Goal: Task Accomplishment & Management: Use online tool/utility

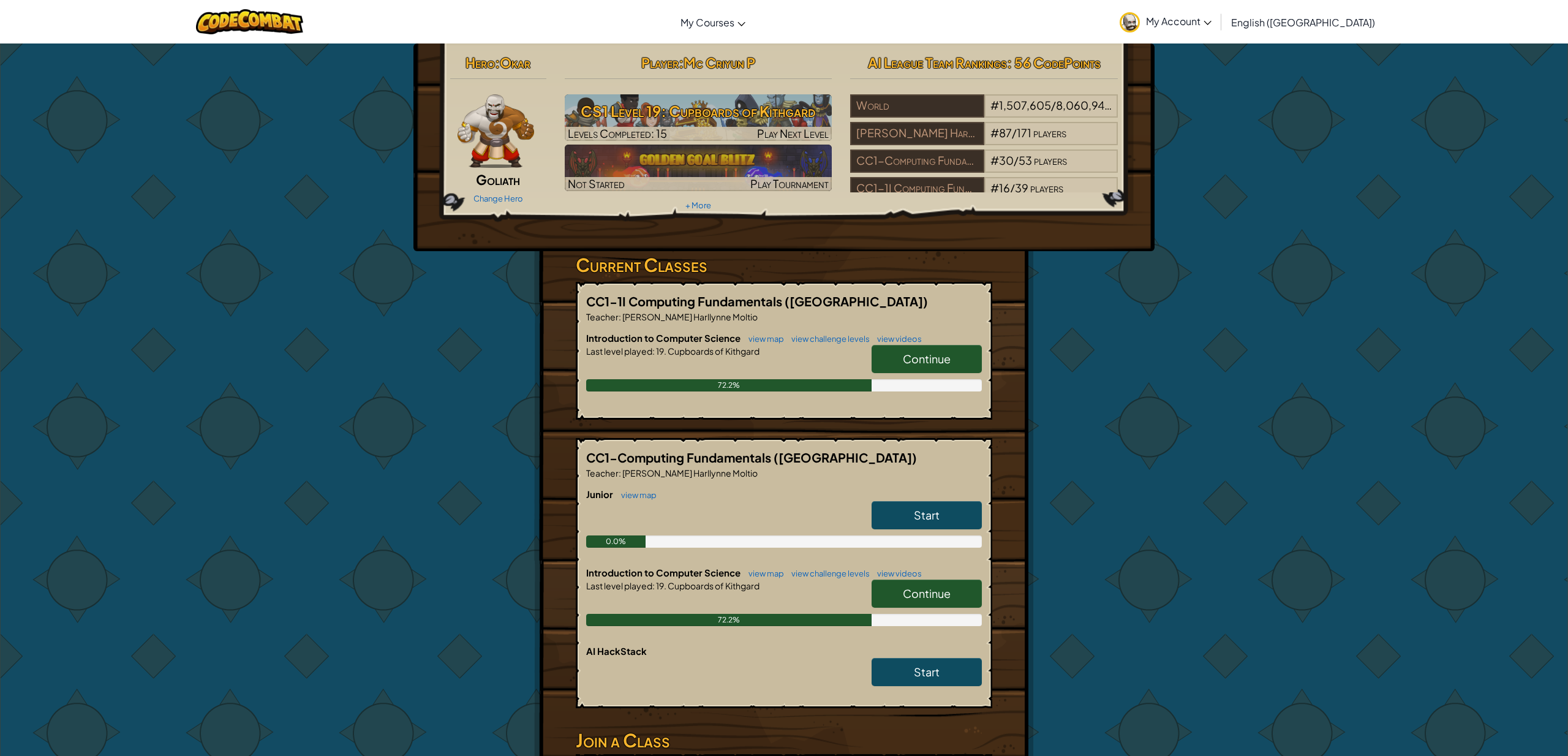
click at [919, 354] on span "Continue" at bounding box center [926, 359] width 48 height 14
click at [923, 359] on span "Continue" at bounding box center [926, 359] width 48 height 14
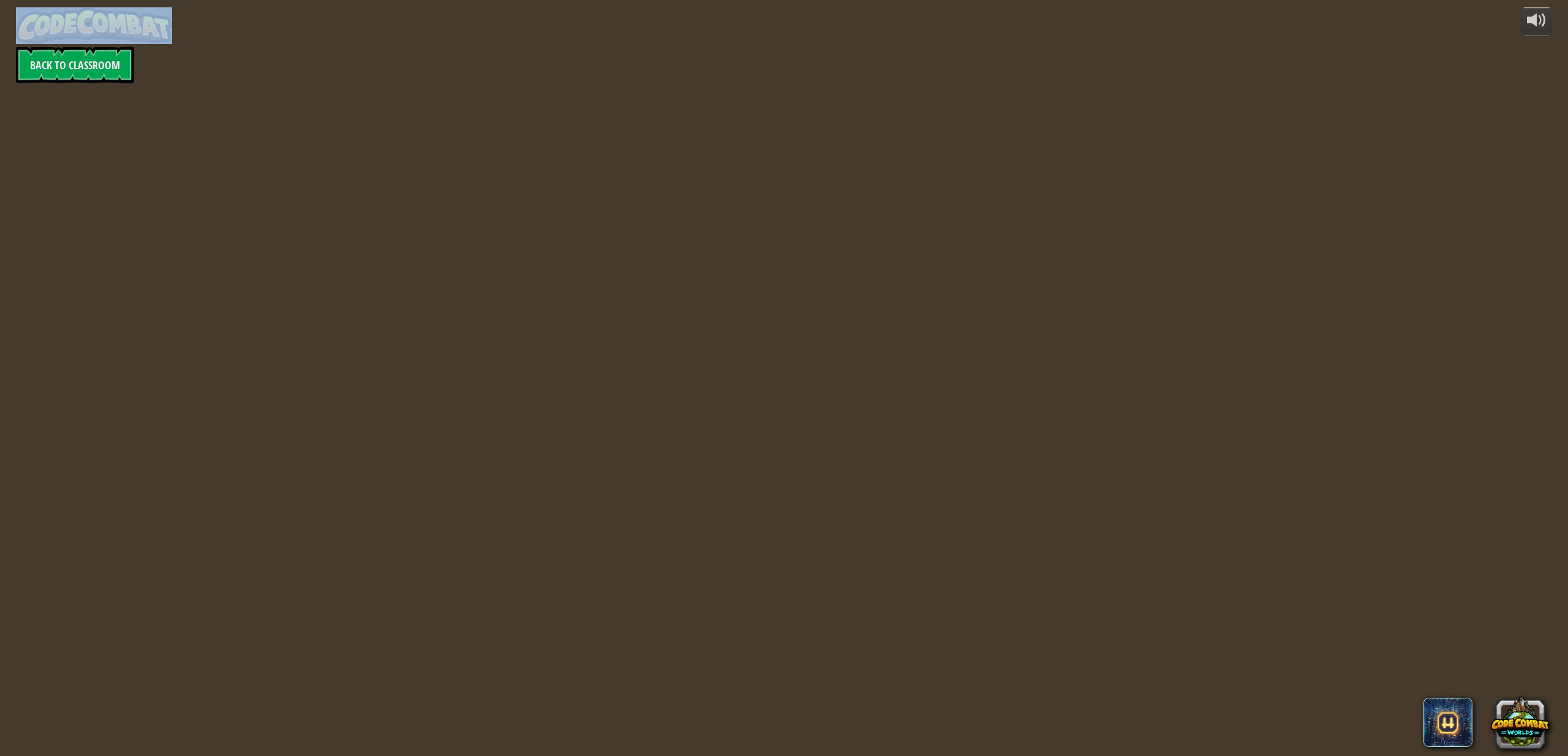
click at [923, 359] on div "powered by Back to Classroom" at bounding box center [784, 378] width 1568 height 756
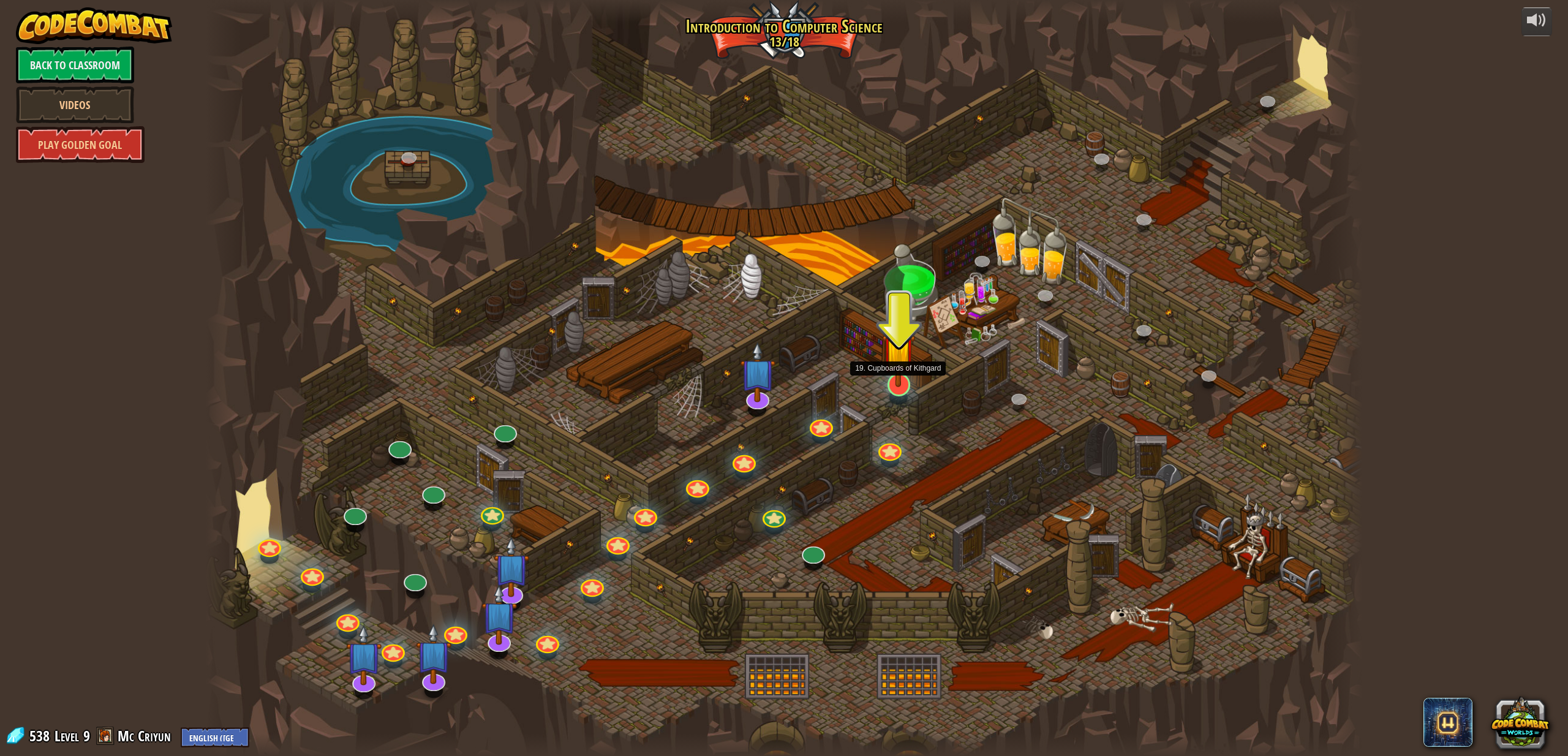
click at [902, 390] on div at bounding box center [899, 385] width 23 height 23
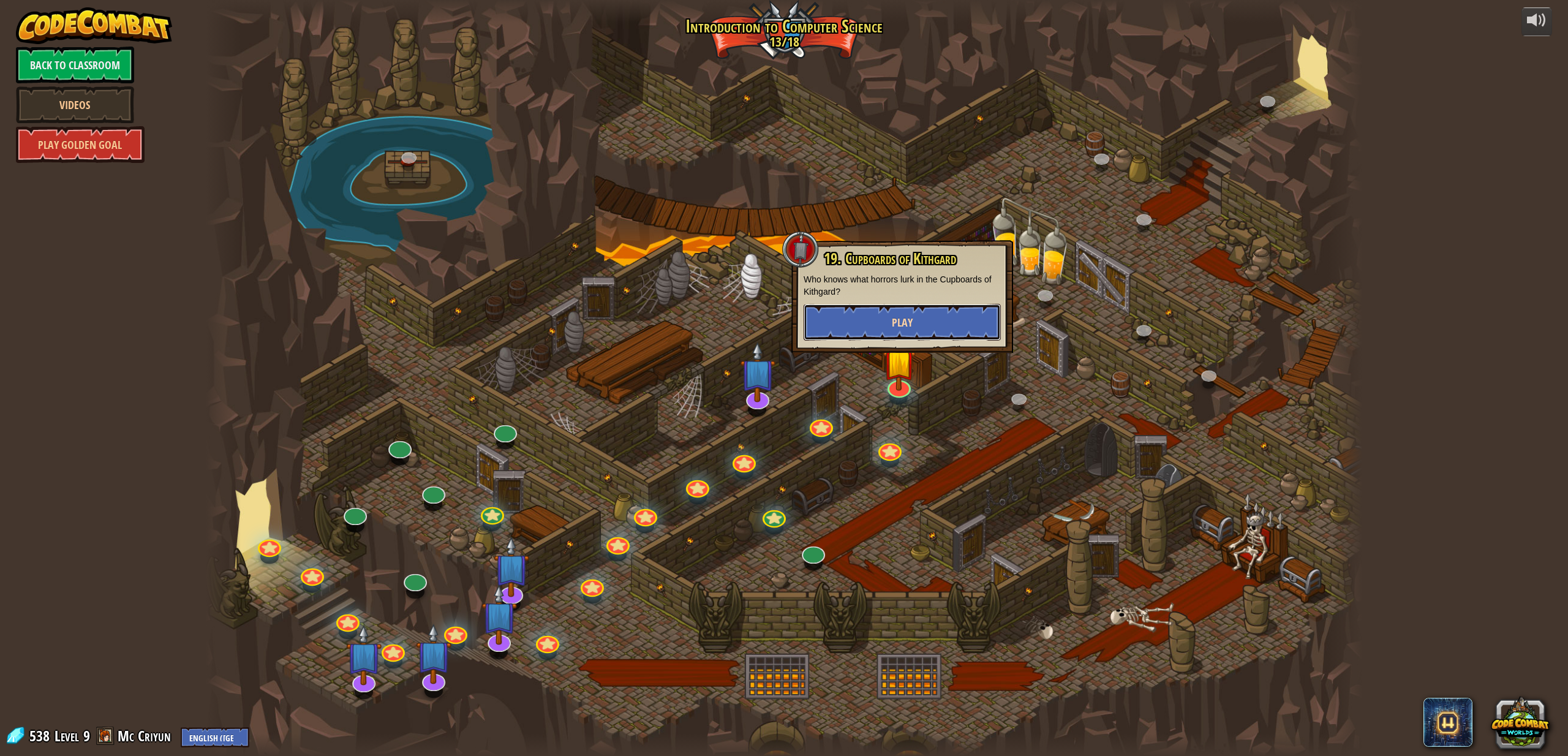
click at [909, 328] on span "Play" at bounding box center [902, 323] width 21 height 16
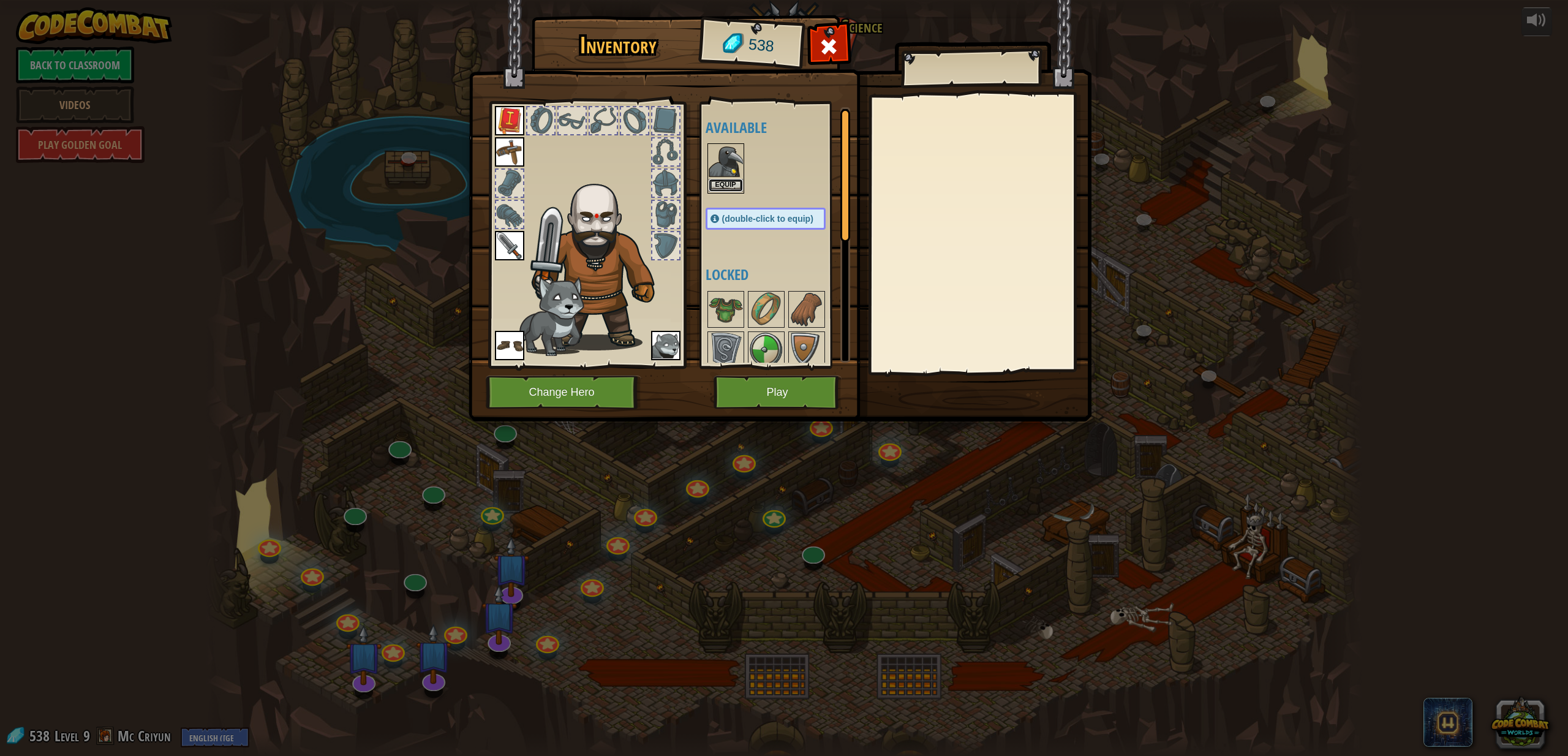
click at [724, 181] on button "Equip" at bounding box center [726, 185] width 34 height 13
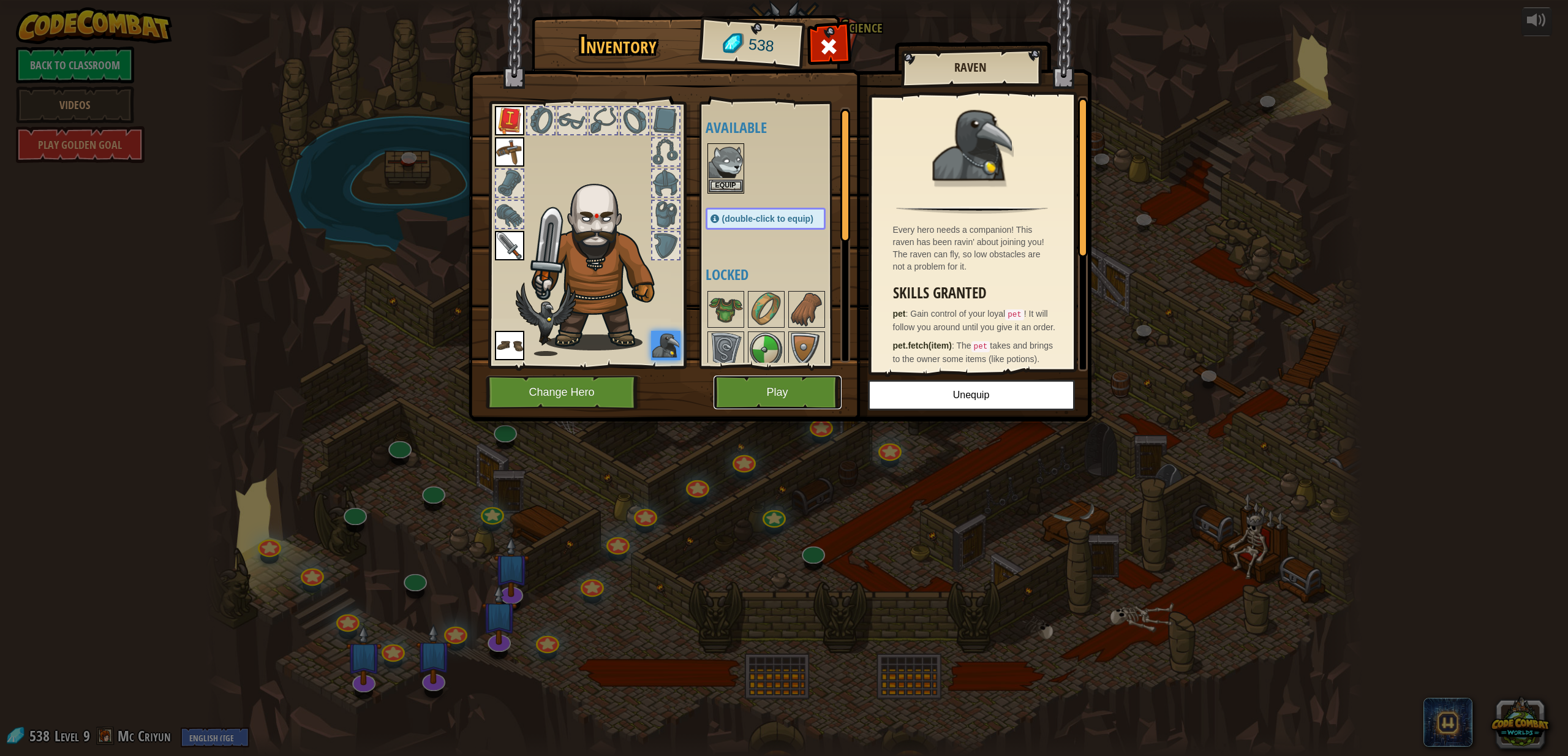
click at [810, 388] on button "Play" at bounding box center [777, 393] width 128 height 34
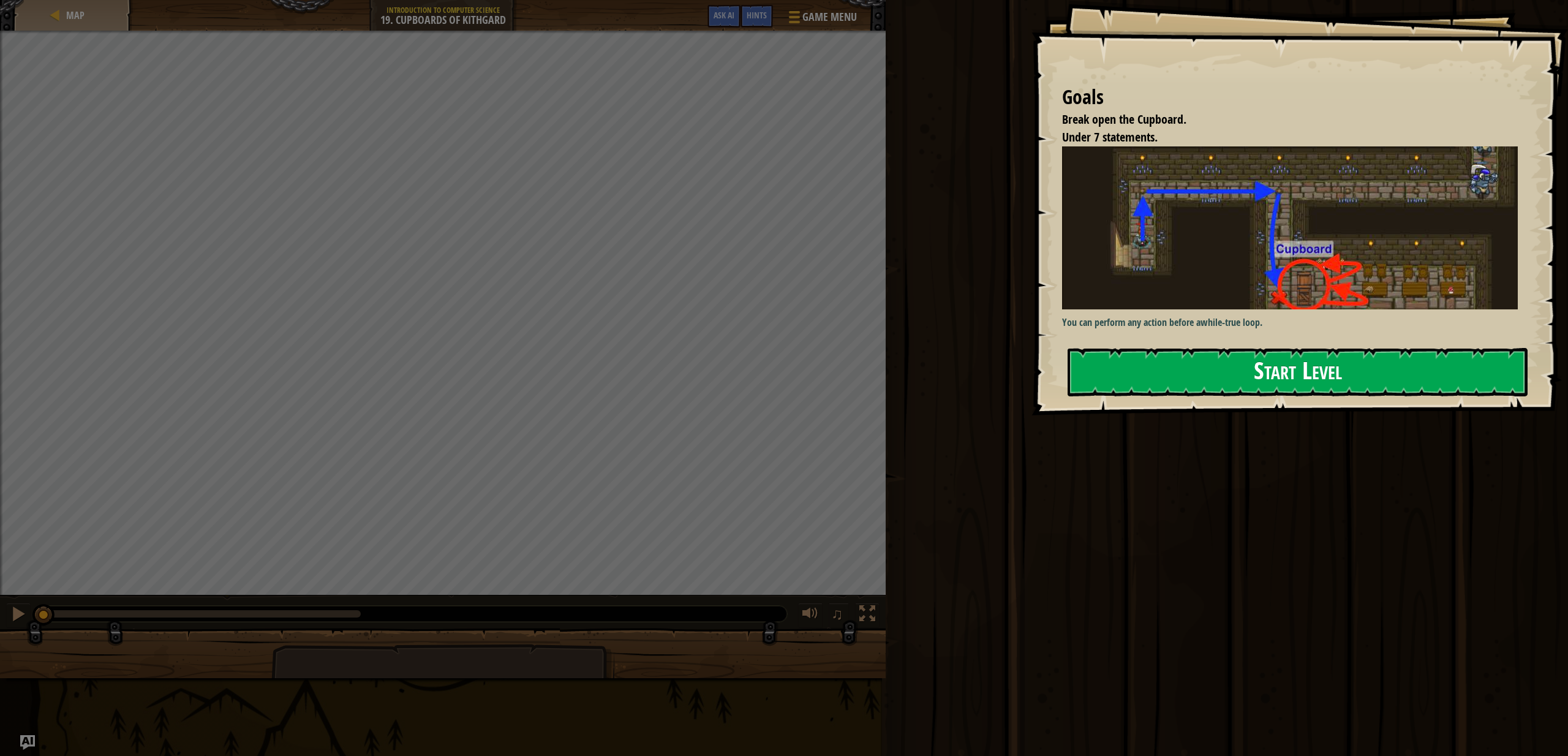
click at [1195, 363] on button "Start Level" at bounding box center [1297, 372] width 460 height 48
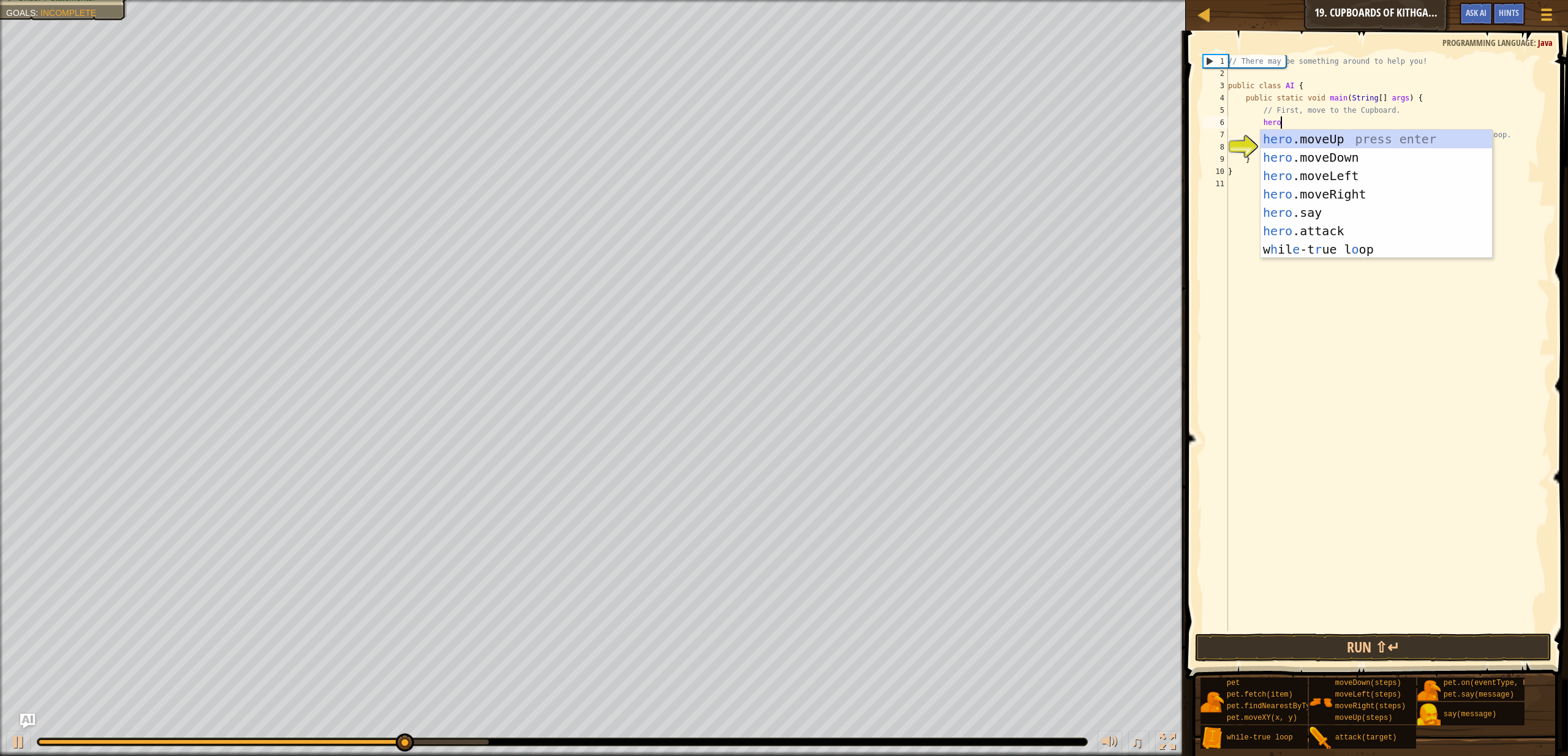
scroll to position [5, 4]
type textarea "hero."
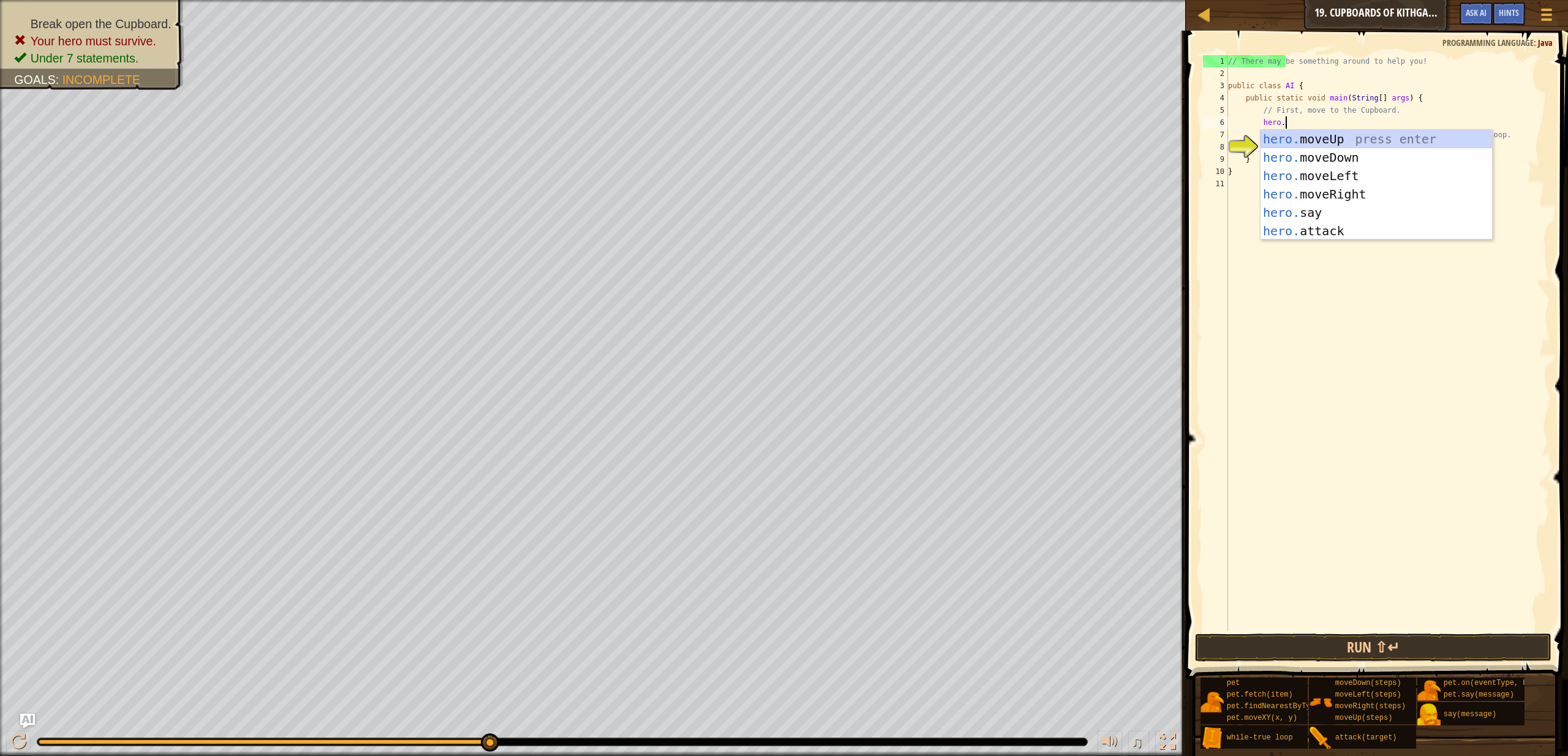
scroll to position [5, 2]
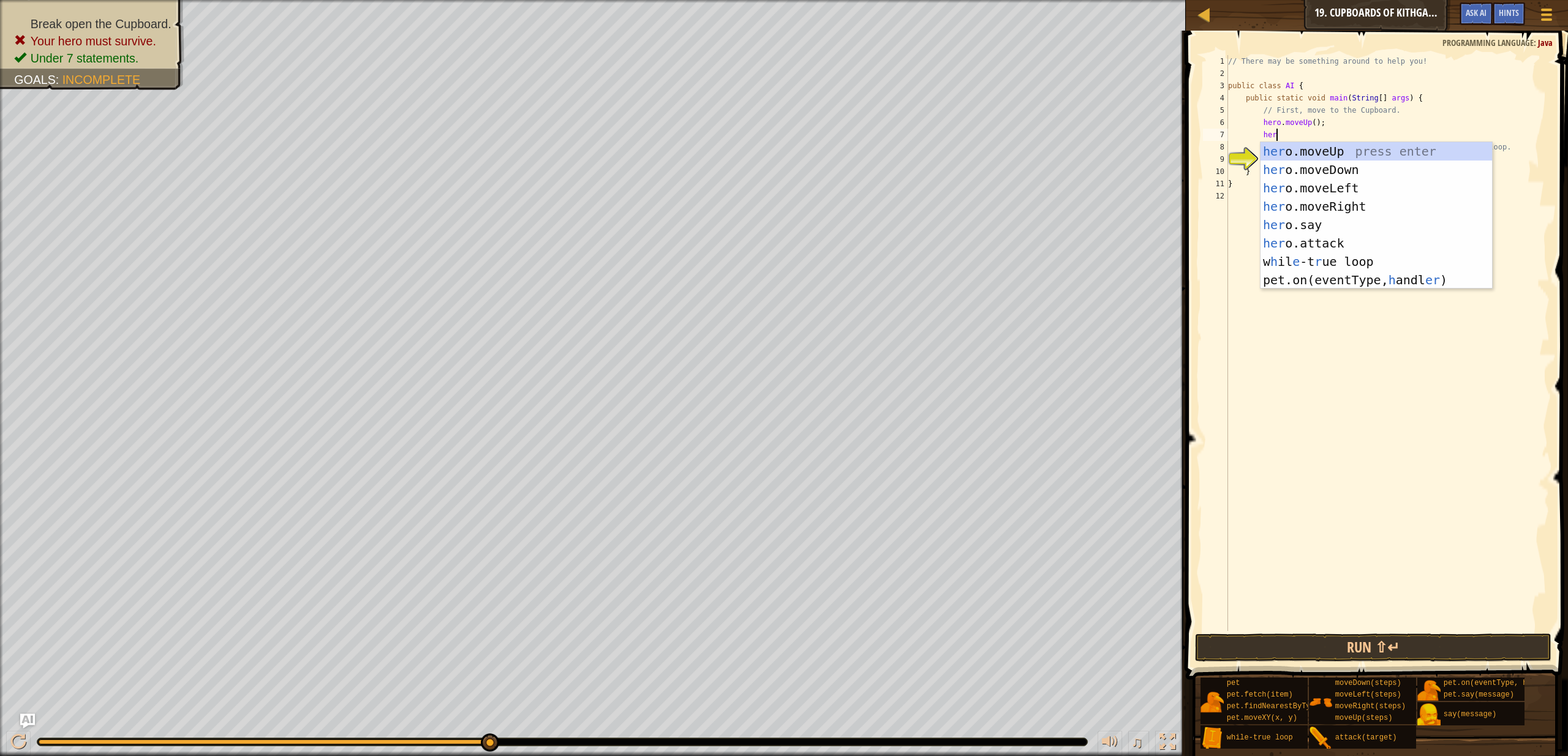
type textarea "hero"
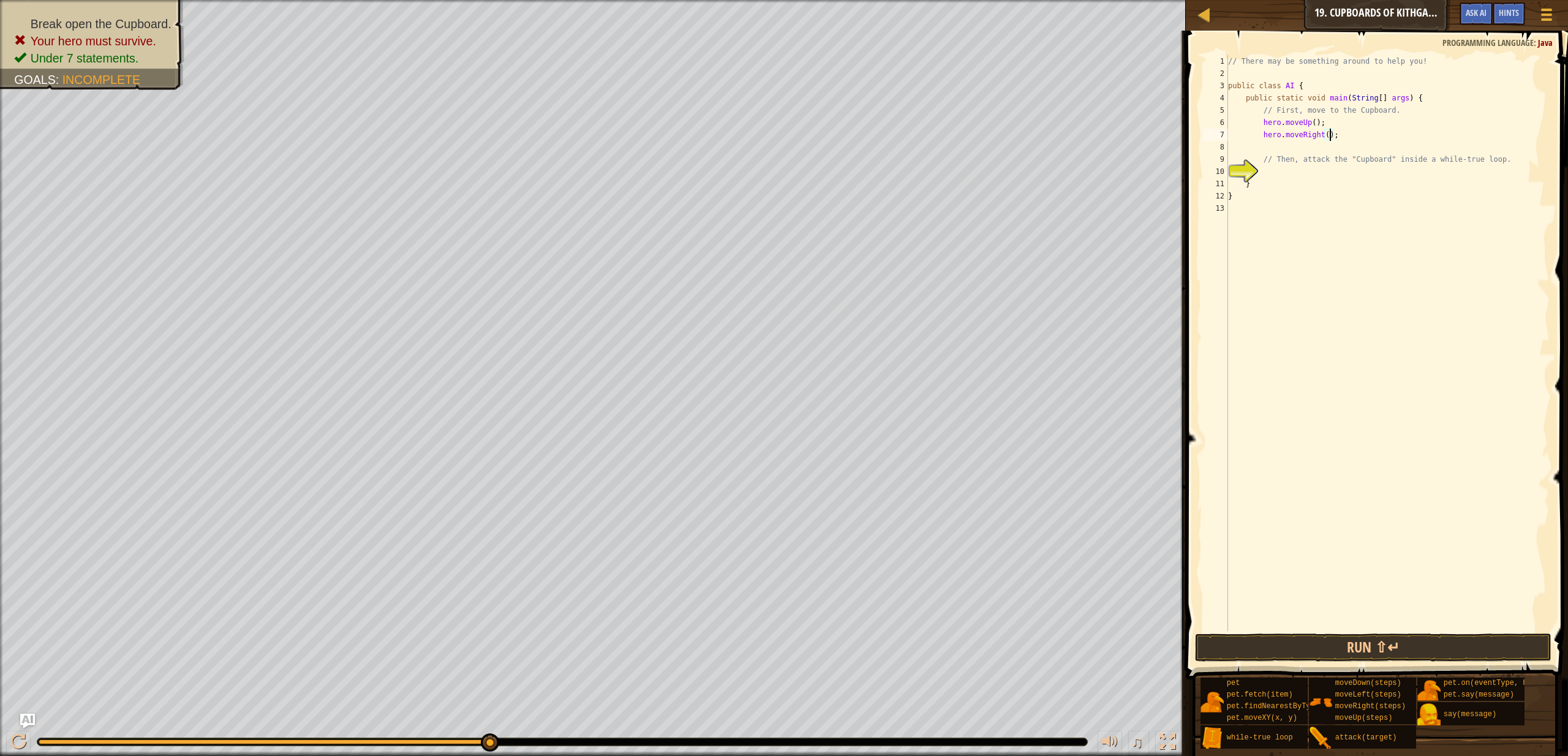
type textarea "hero.moveRight(2);"
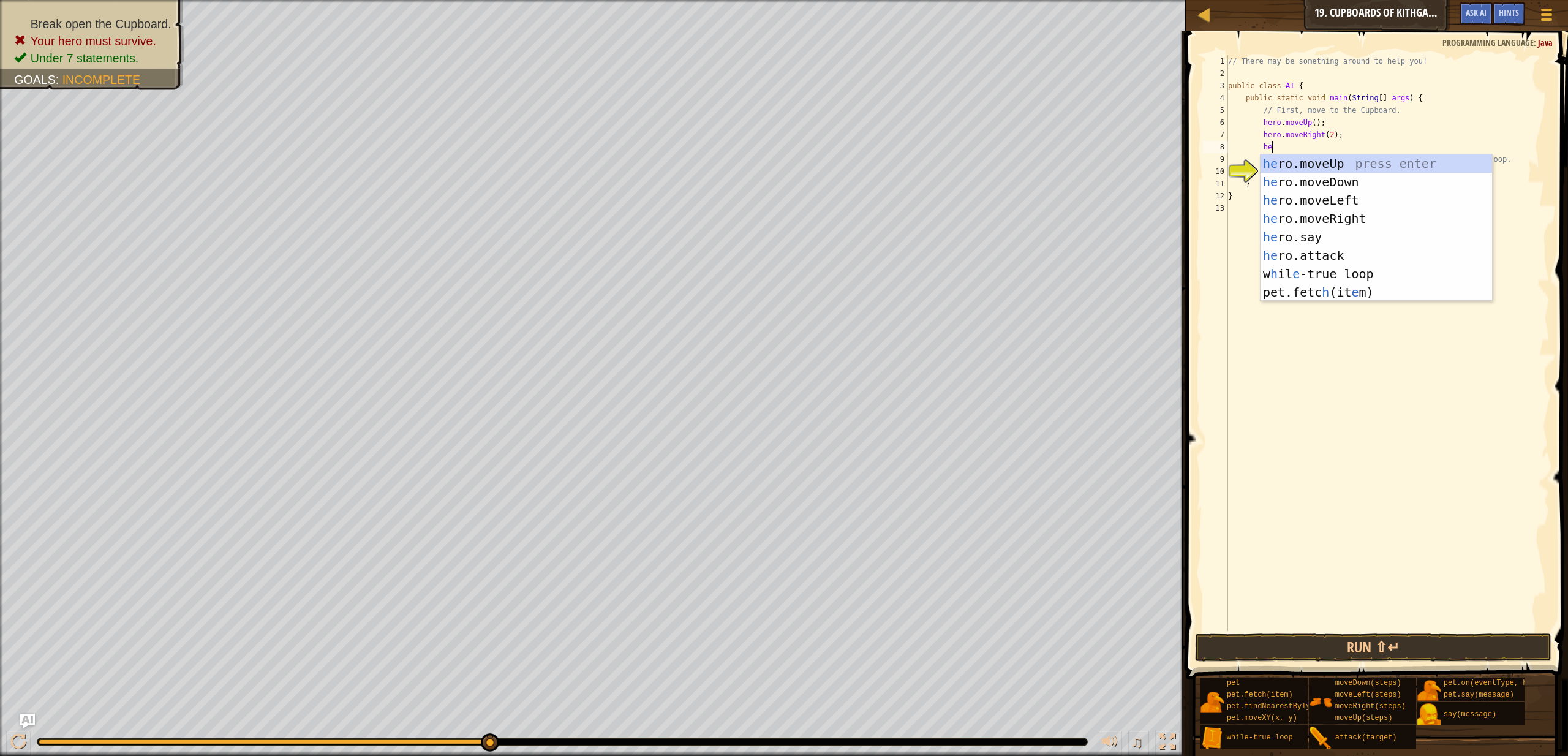
type textarea "her"
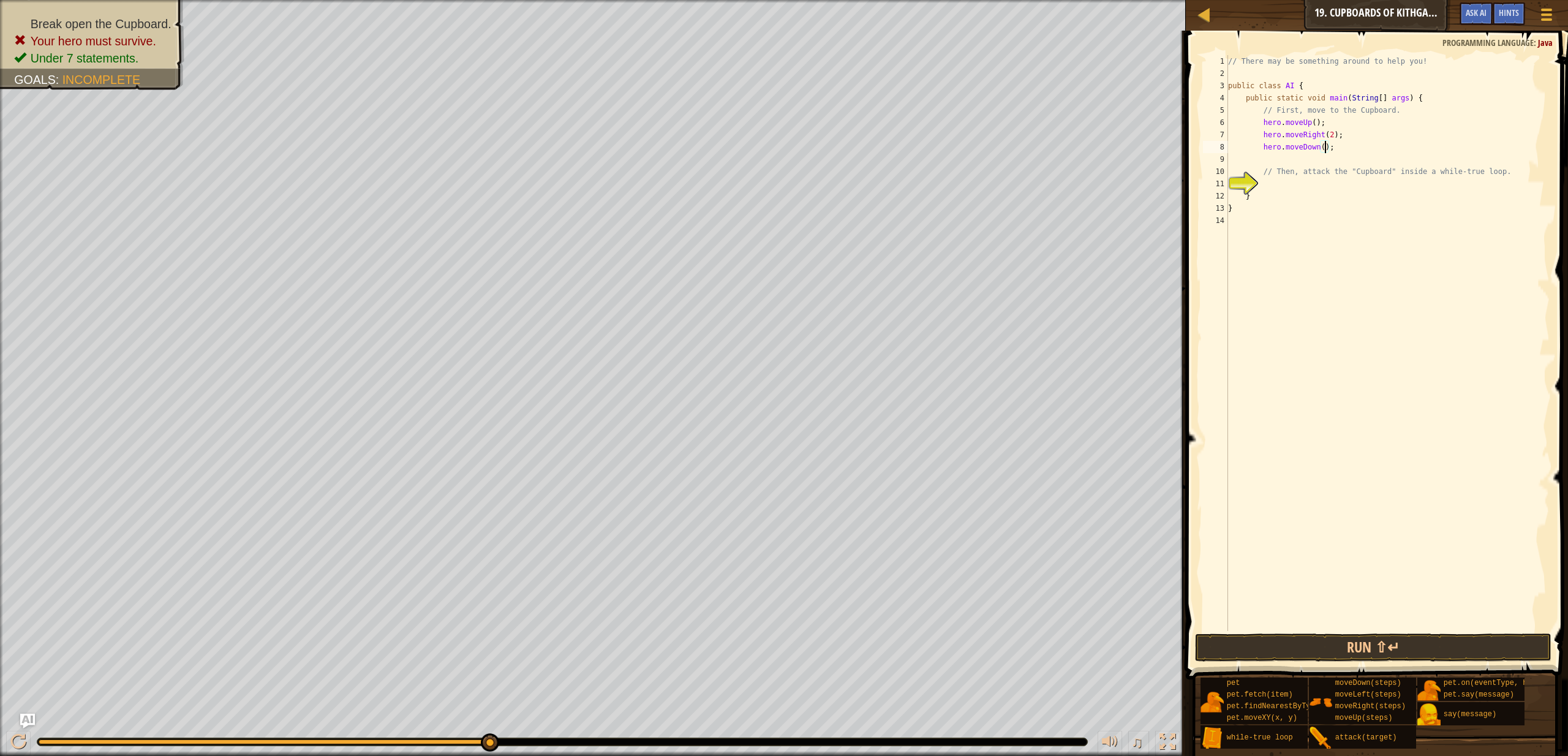
type textarea "hero.moveDown(2);"
type textarea "hero.attack(Cupboard);"
drag, startPoint x: 1360, startPoint y: 158, endPoint x: 1283, endPoint y: 160, distance: 77.0
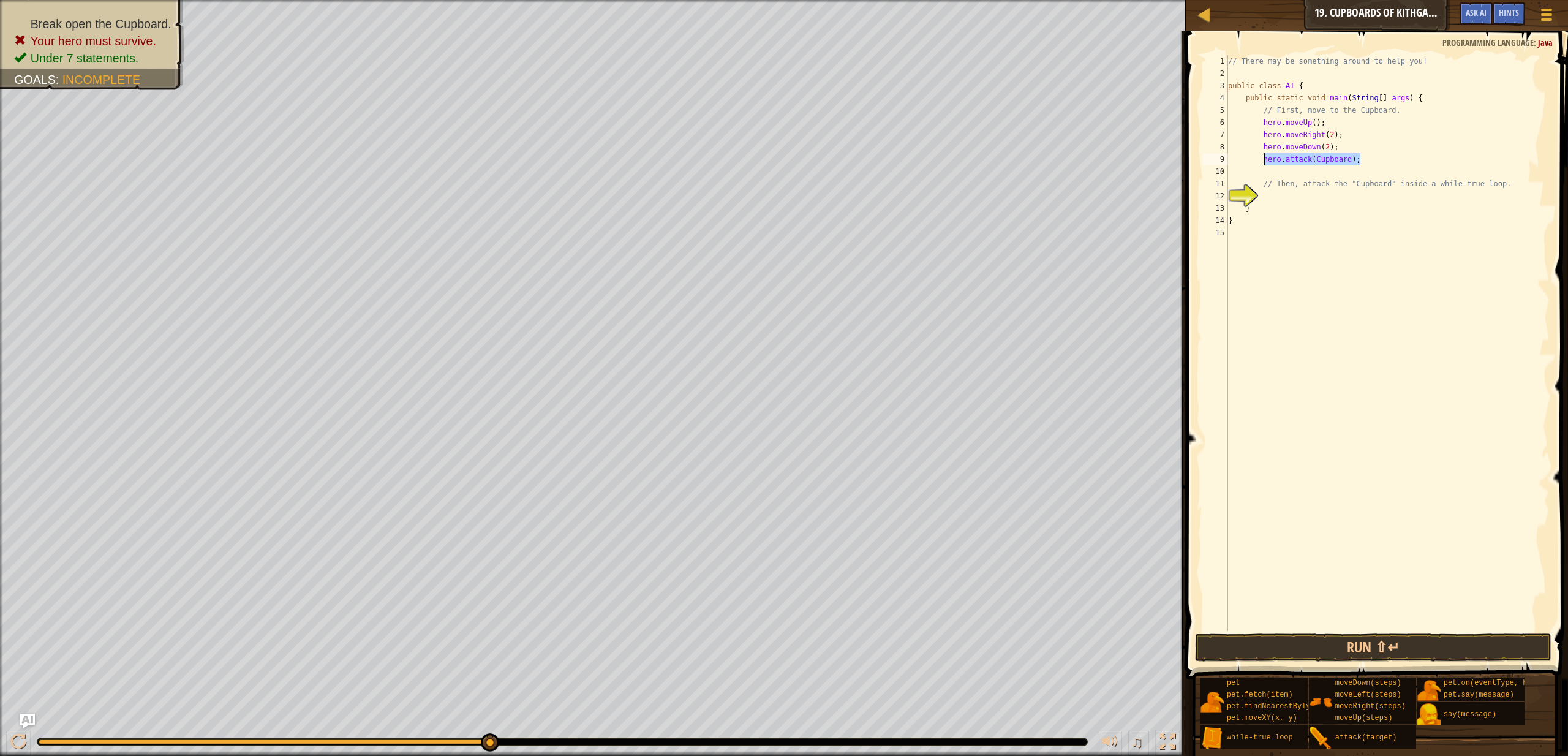
click at [1263, 161] on div "// There may be something around to help you! public class AI { public static v…" at bounding box center [1388, 356] width 324 height 601
type textarea "hero.attack(Cupboard);"
drag, startPoint x: 1285, startPoint y: 158, endPoint x: 1268, endPoint y: 159, distance: 17.0
click at [1268, 159] on div "// There may be something around to help you! public class AI { public static v…" at bounding box center [1388, 356] width 324 height 601
click at [1377, 158] on div "// There may be something around to help you! public class AI { public static v…" at bounding box center [1388, 356] width 324 height 601
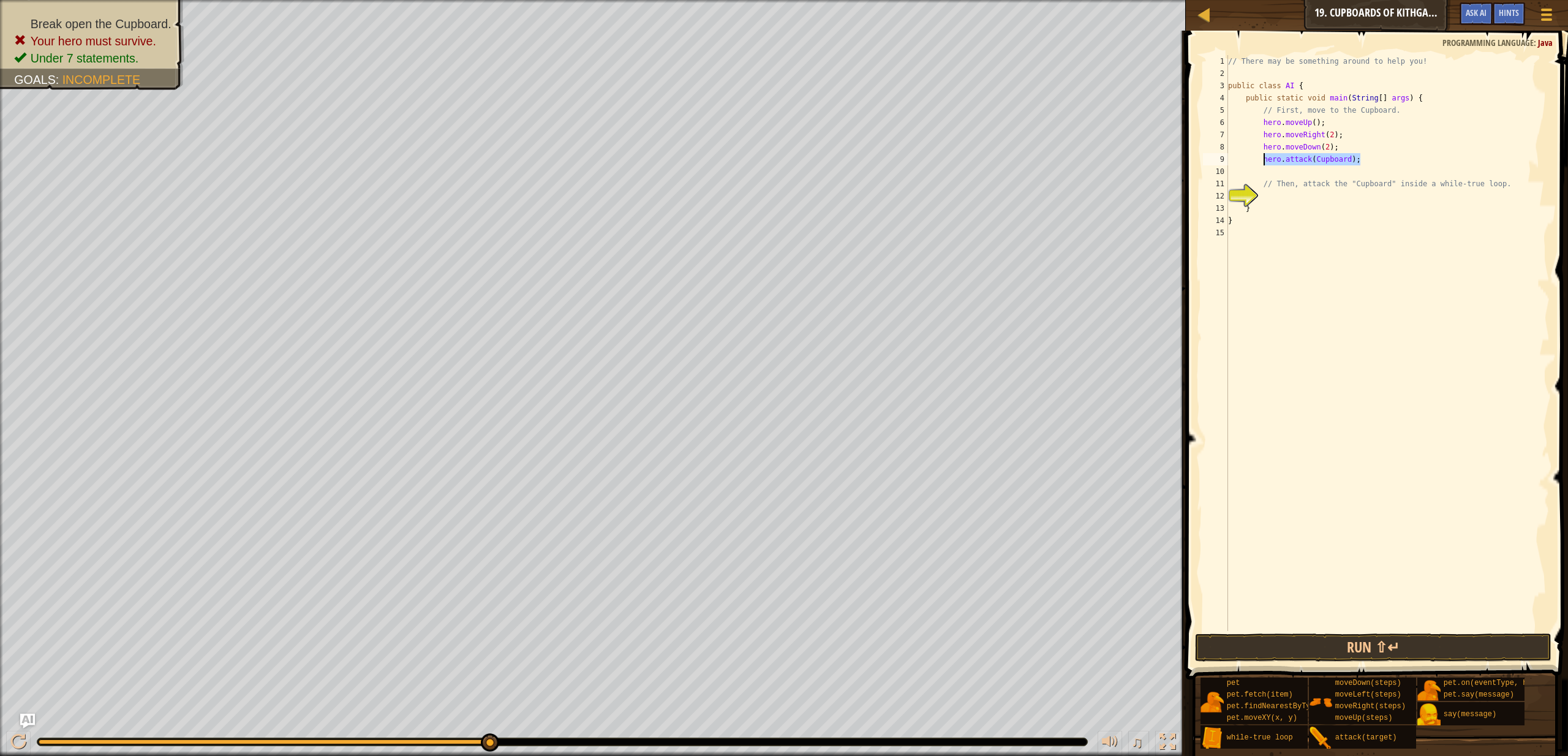
drag, startPoint x: 1361, startPoint y: 159, endPoint x: 1264, endPoint y: 164, distance: 97.1
click at [1264, 164] on div "// There may be something around to help you! public class AI { public static v…" at bounding box center [1388, 356] width 324 height 601
click at [1311, 207] on div "// There may be something around to help you! public class AI { public static v…" at bounding box center [1388, 356] width 324 height 601
type textarea "hero.attack(Cupboard);"
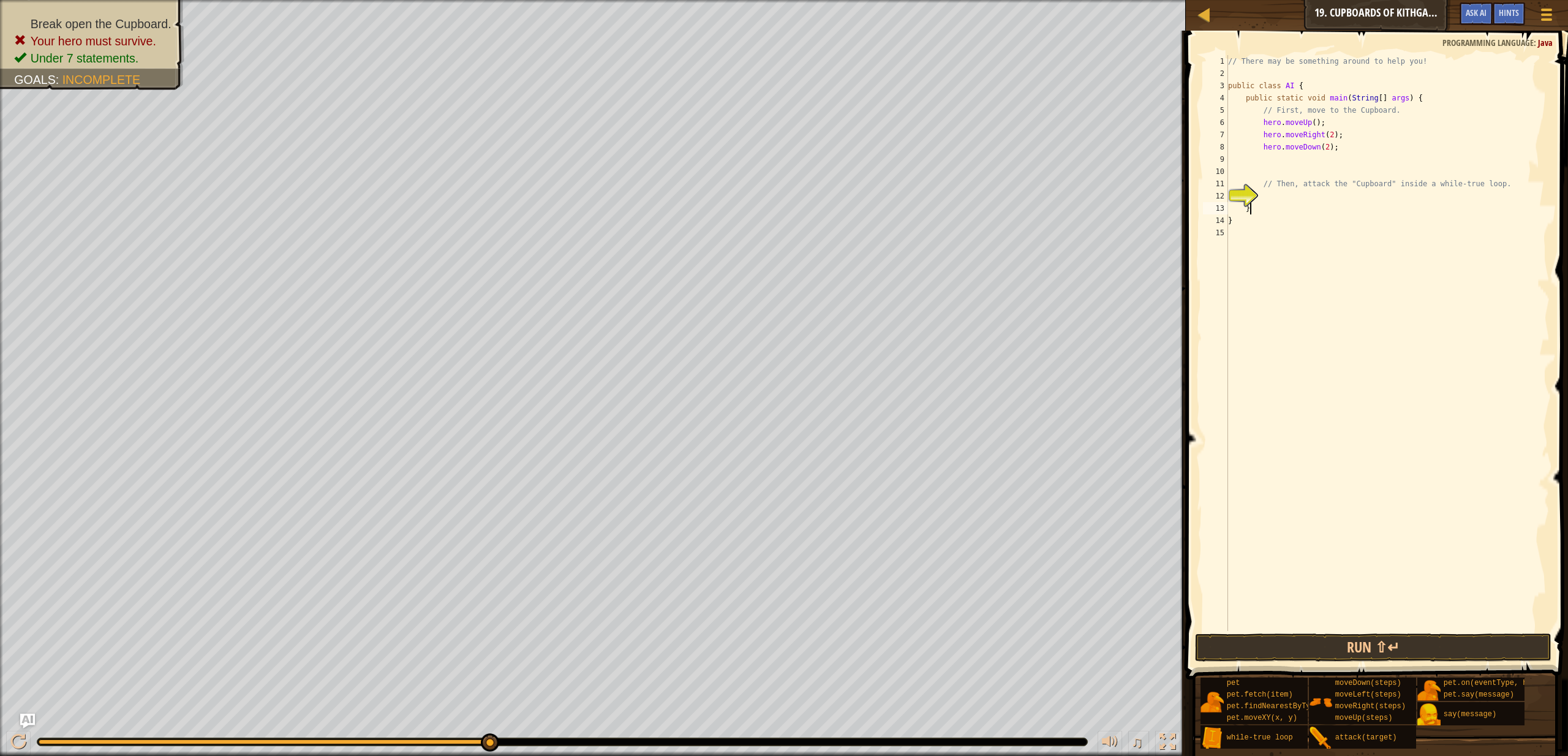
click at [1313, 202] on div "// There may be something around to help you! public class AI { public static v…" at bounding box center [1388, 356] width 324 height 601
click at [1407, 185] on div "// There may be something around to help you! public class AI { public static v…" at bounding box center [1388, 356] width 324 height 601
type textarea "// Then, attack the "Cupboard" inside a while-true loop."
click at [1300, 198] on div "// There may be something around to help you! public class AI { public static v…" at bounding box center [1388, 356] width 324 height 601
click at [1273, 167] on div "// There may be something around to help you! public class AI { public static v…" at bounding box center [1388, 356] width 324 height 601
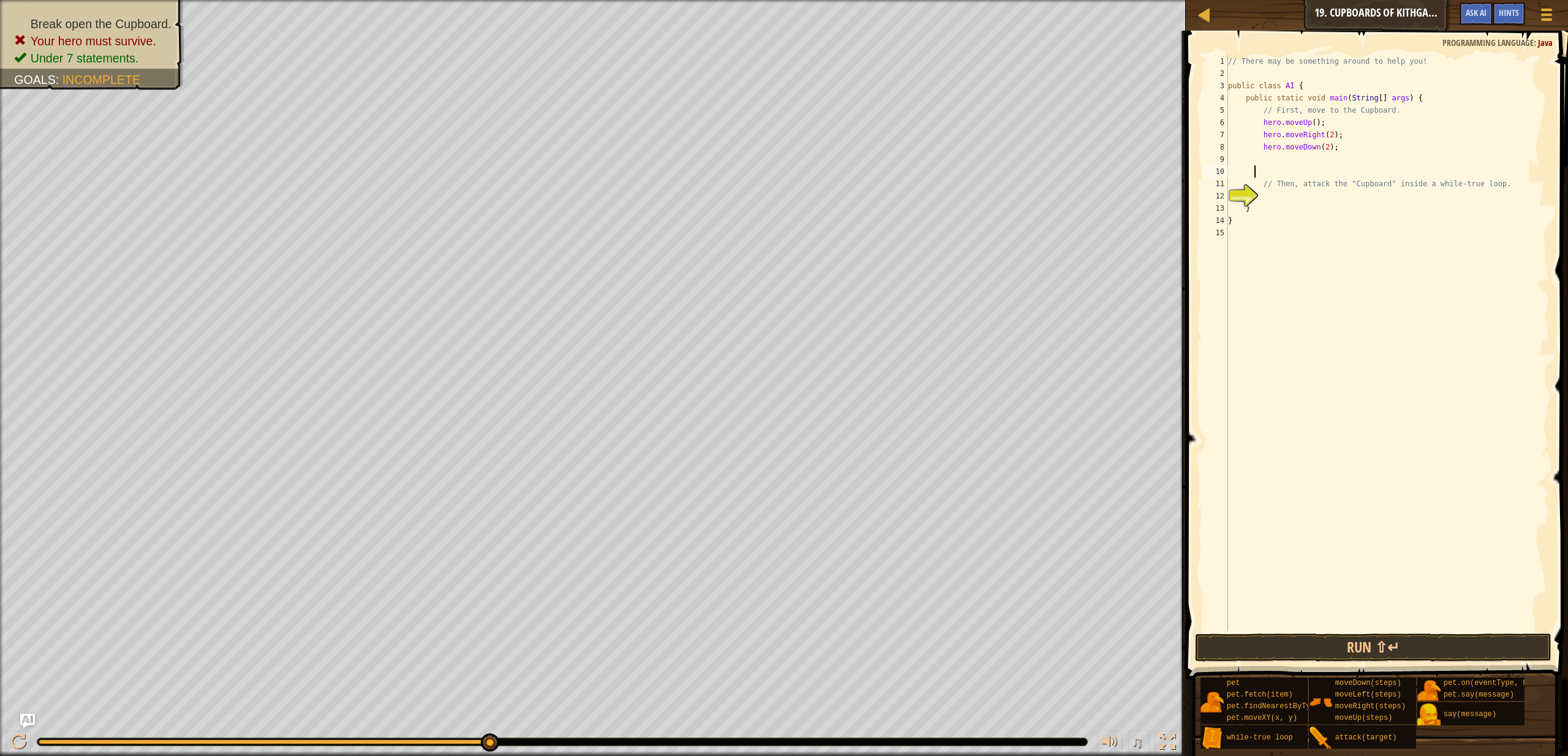
click at [1253, 169] on div "// There may be something around to help you! public class AI { public static v…" at bounding box center [1388, 356] width 324 height 601
type textarea "hero.moveDown(2);"
click at [1280, 169] on div "// There may be something around to help you! public class AI { public static v…" at bounding box center [1388, 356] width 324 height 601
paste textarea "hero.attack(Cupboard);"
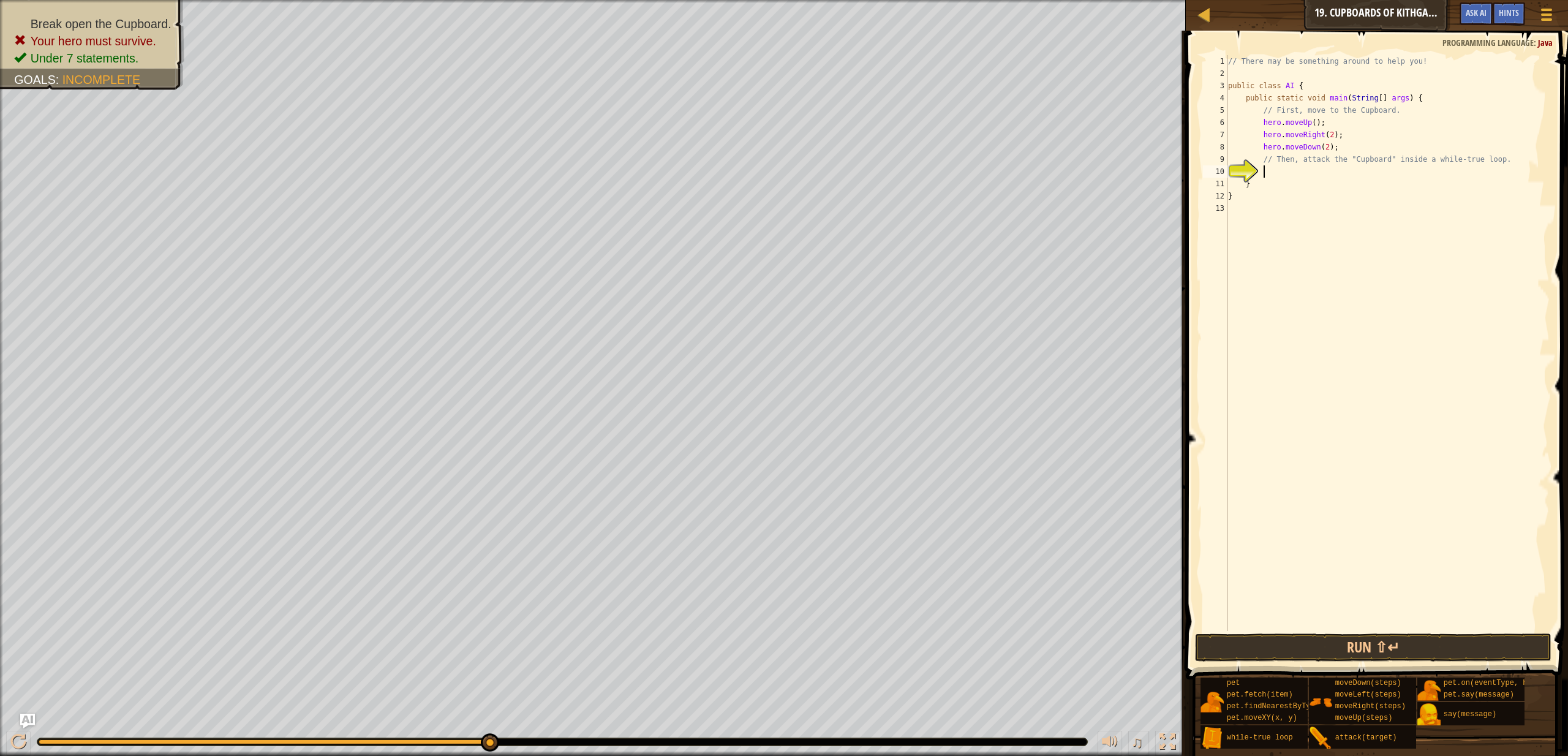
type textarea "hero.attack(Cupboard);"
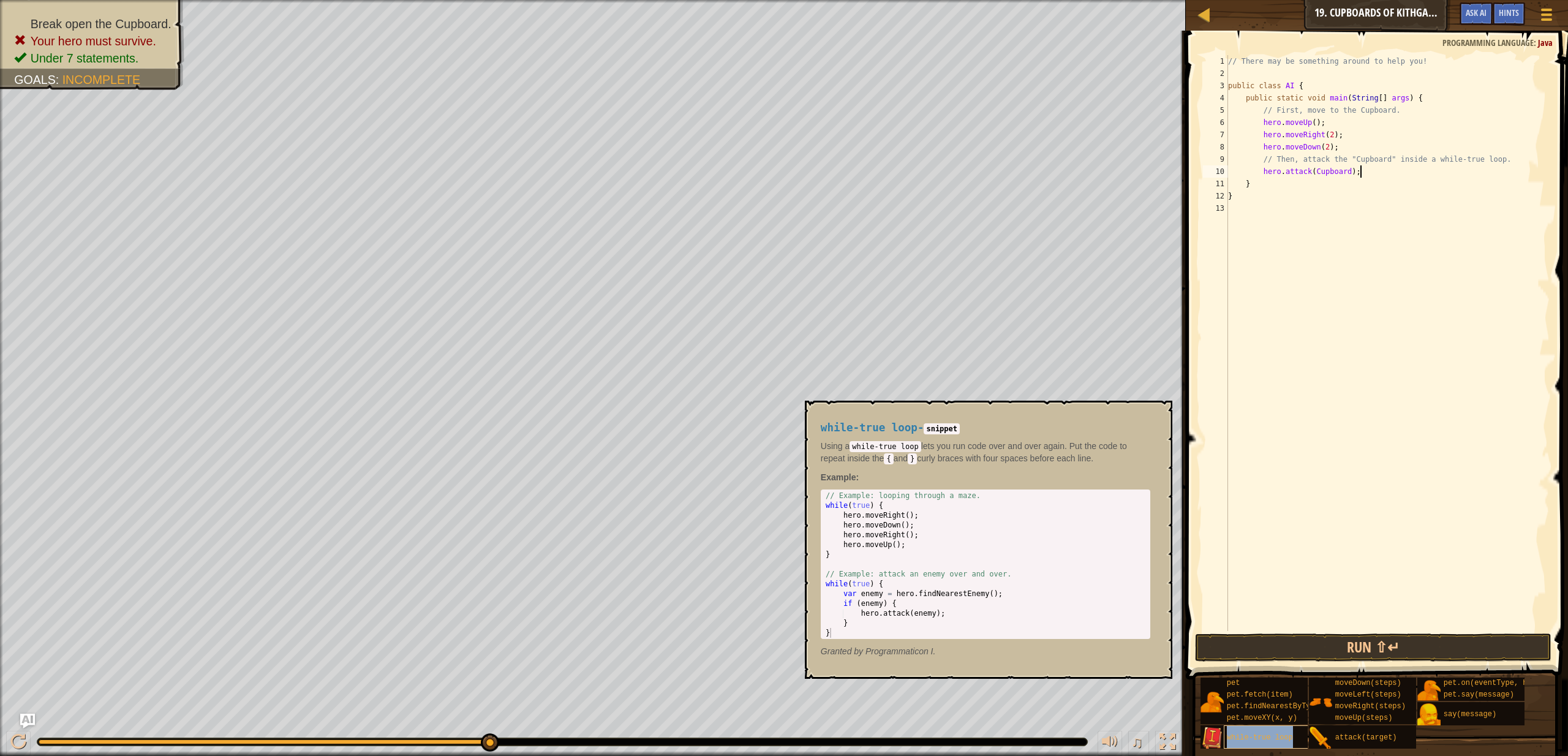
click at [1267, 736] on span "while-true loop" at bounding box center [1260, 738] width 66 height 9
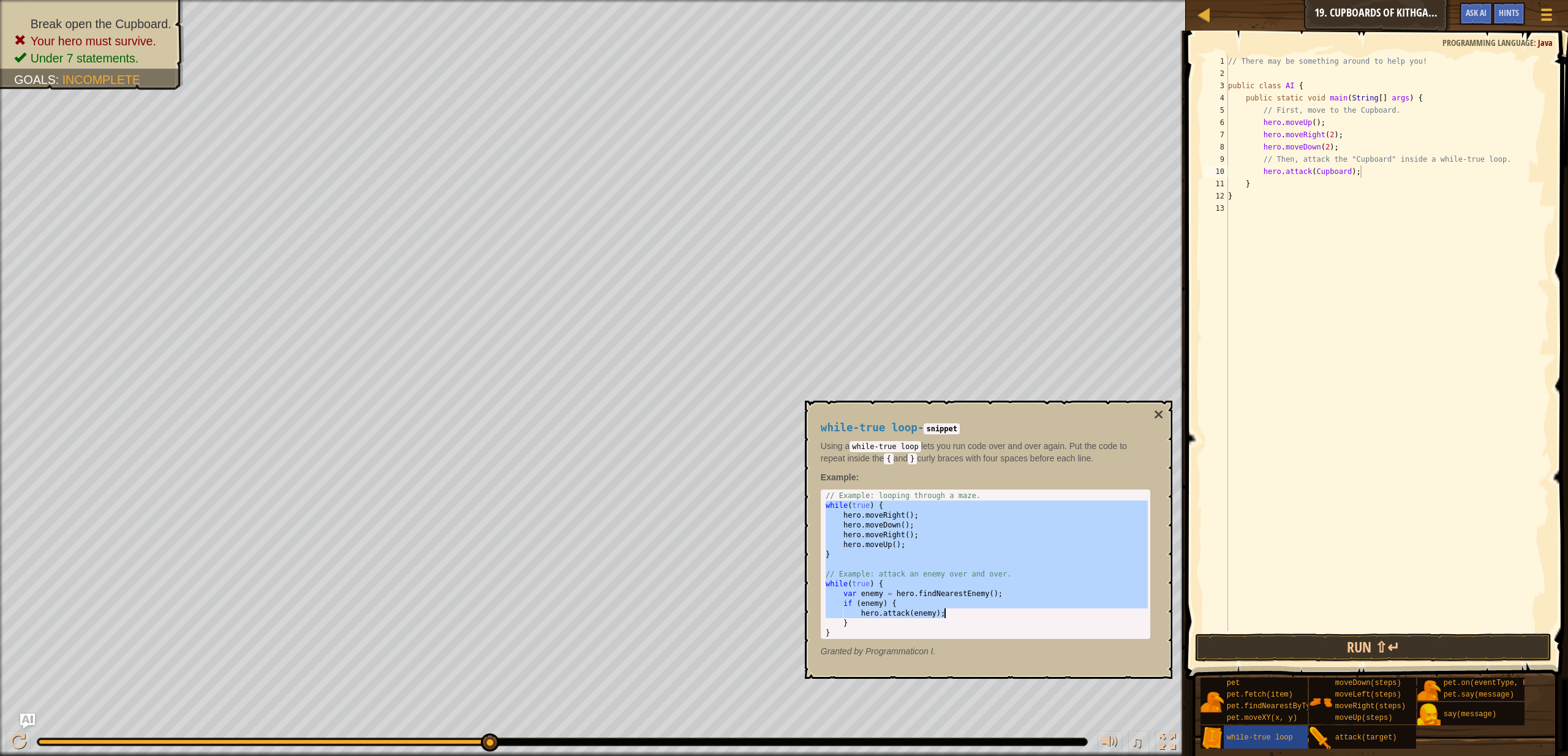
drag, startPoint x: 824, startPoint y: 502, endPoint x: 994, endPoint y: 602, distance: 197.2
click at [994, 603] on div "// Example: looping through a maze. while ( true ) { hero . moveRight ( ) ; her…" at bounding box center [985, 574] width 325 height 166
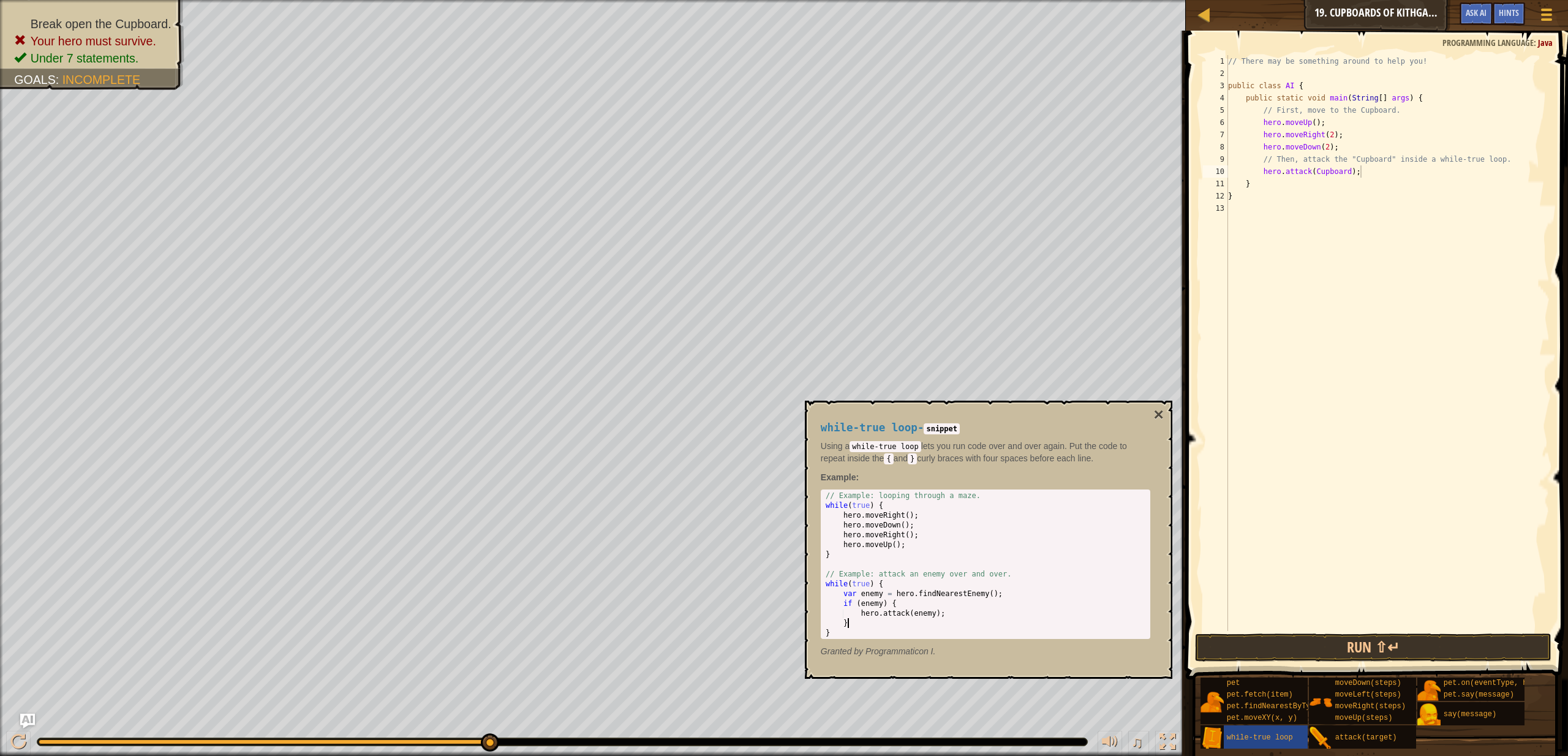
click at [1012, 622] on div "// Example: looping through a maze. while ( true ) { hero . moveRight ( ) ; her…" at bounding box center [985, 574] width 325 height 166
drag, startPoint x: 827, startPoint y: 583, endPoint x: 1028, endPoint y: 609, distance: 202.7
click at [1028, 609] on div "// Example: looping through a maze. while ( true ) { hero . moveRight ( ) ; her…" at bounding box center [985, 574] width 325 height 166
type textarea "if (enemy) { hero.attack(enemy);"
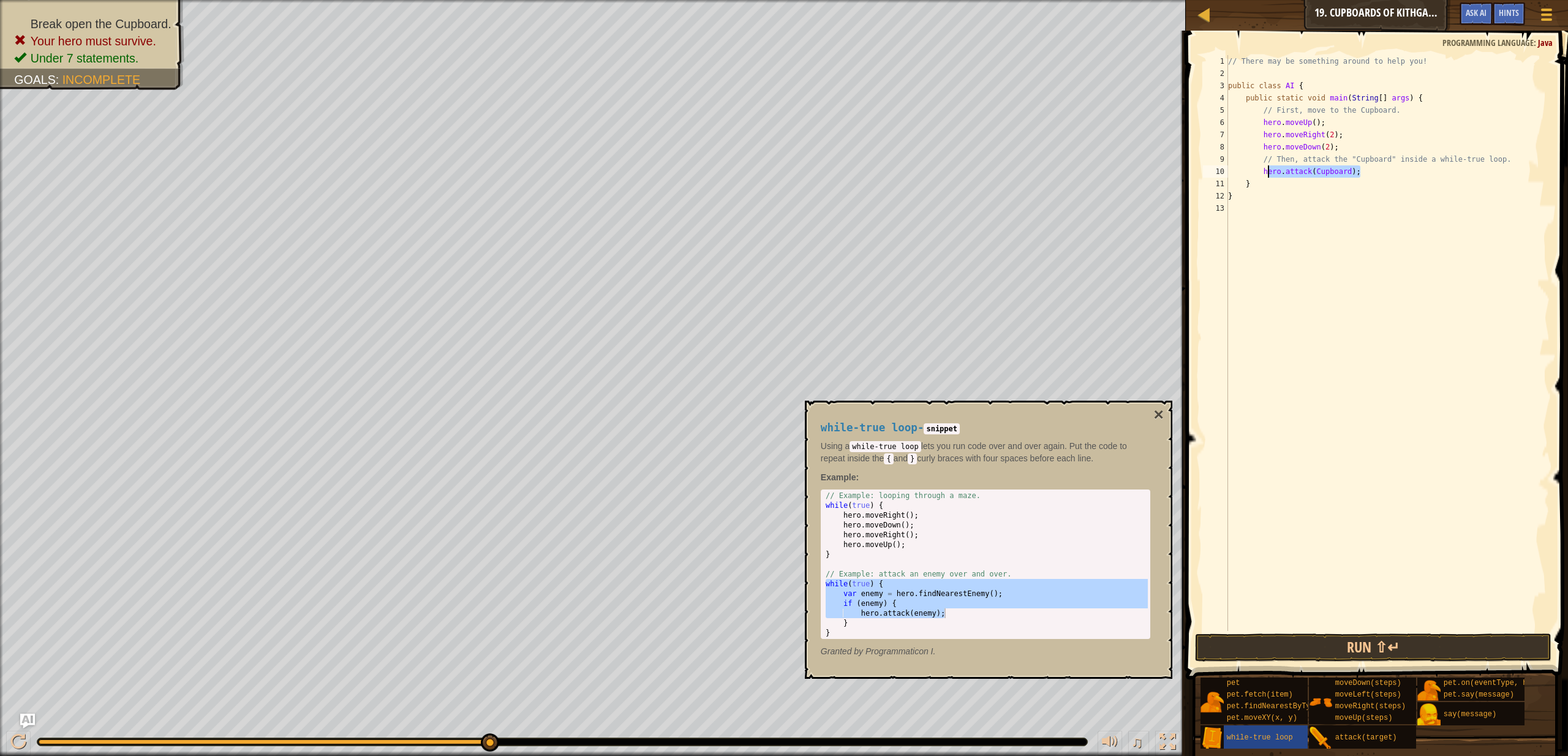
drag, startPoint x: 1365, startPoint y: 172, endPoint x: 1266, endPoint y: 171, distance: 99.0
click at [1266, 171] on div "// There may be something around to help you! public class AI { public static v…" at bounding box center [1388, 356] width 324 height 601
paste textarea "enemy"
type textarea "hero.attack(enemy);"
click at [1341, 213] on div "// There may be something around to help you! public class AI { public static v…" at bounding box center [1388, 356] width 324 height 601
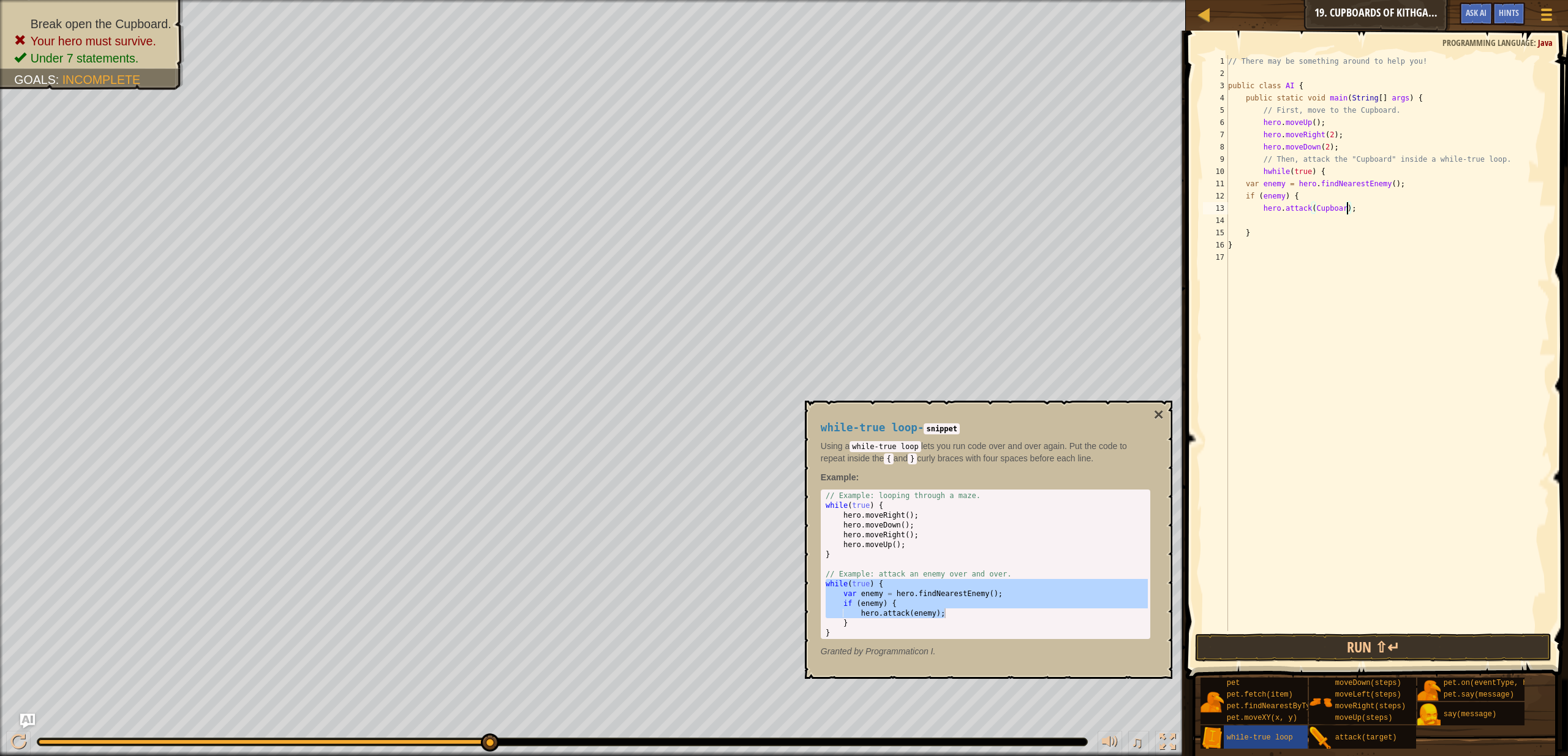
type textarea "hero.attack(Cupboard);"
click at [1422, 646] on button "Run ⇧↵" at bounding box center [1374, 648] width 356 height 28
click at [1156, 419] on button "×" at bounding box center [1158, 414] width 10 height 17
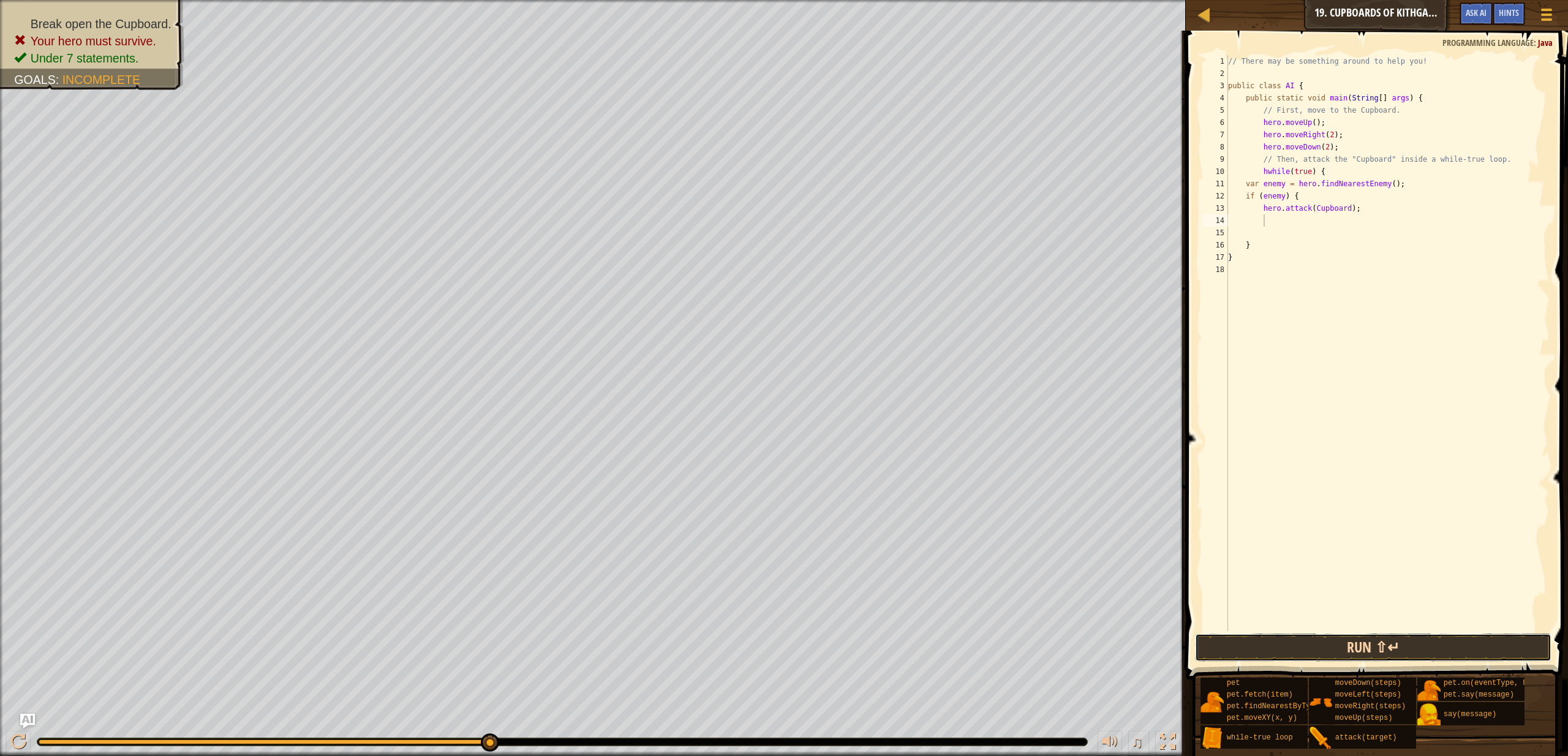
click at [1318, 652] on button "Run ⇧↵" at bounding box center [1374, 648] width 356 height 28
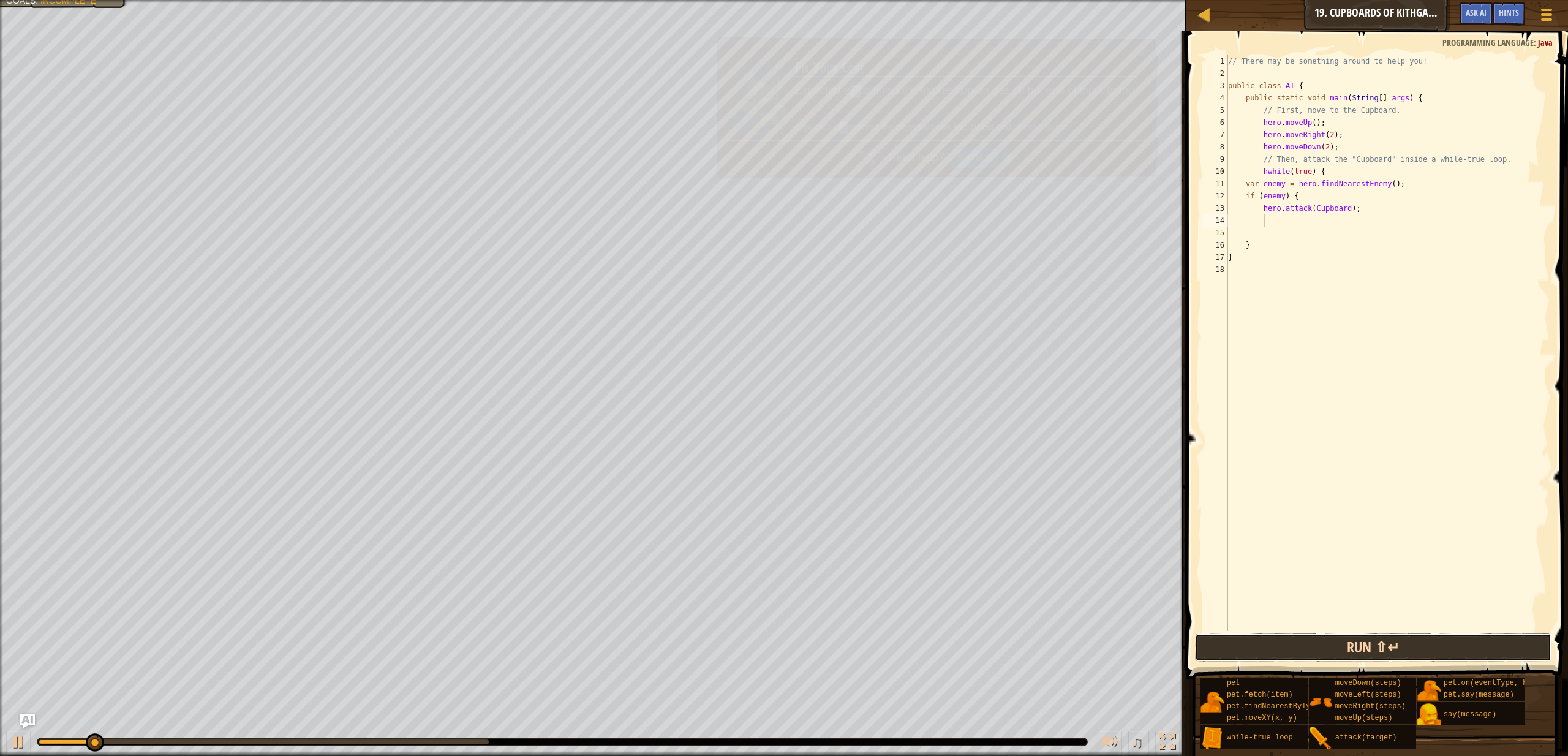
click at [1304, 656] on button "Run ⇧↵" at bounding box center [1374, 648] width 356 height 28
click at [1288, 249] on div "// There may be something around to help you! public class AI { public static v…" at bounding box center [1388, 356] width 324 height 601
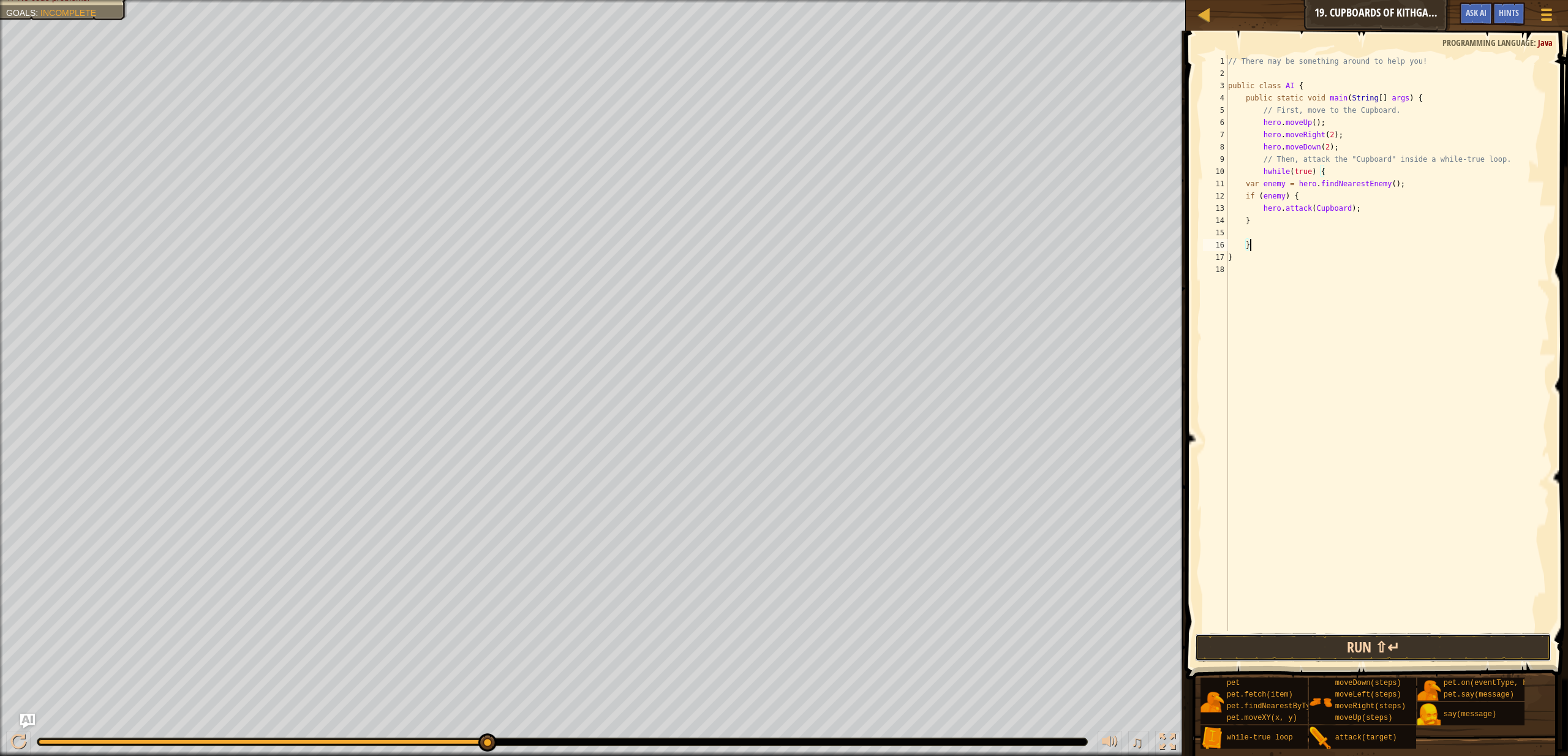
click at [1399, 636] on button "Run ⇧↵" at bounding box center [1374, 648] width 356 height 28
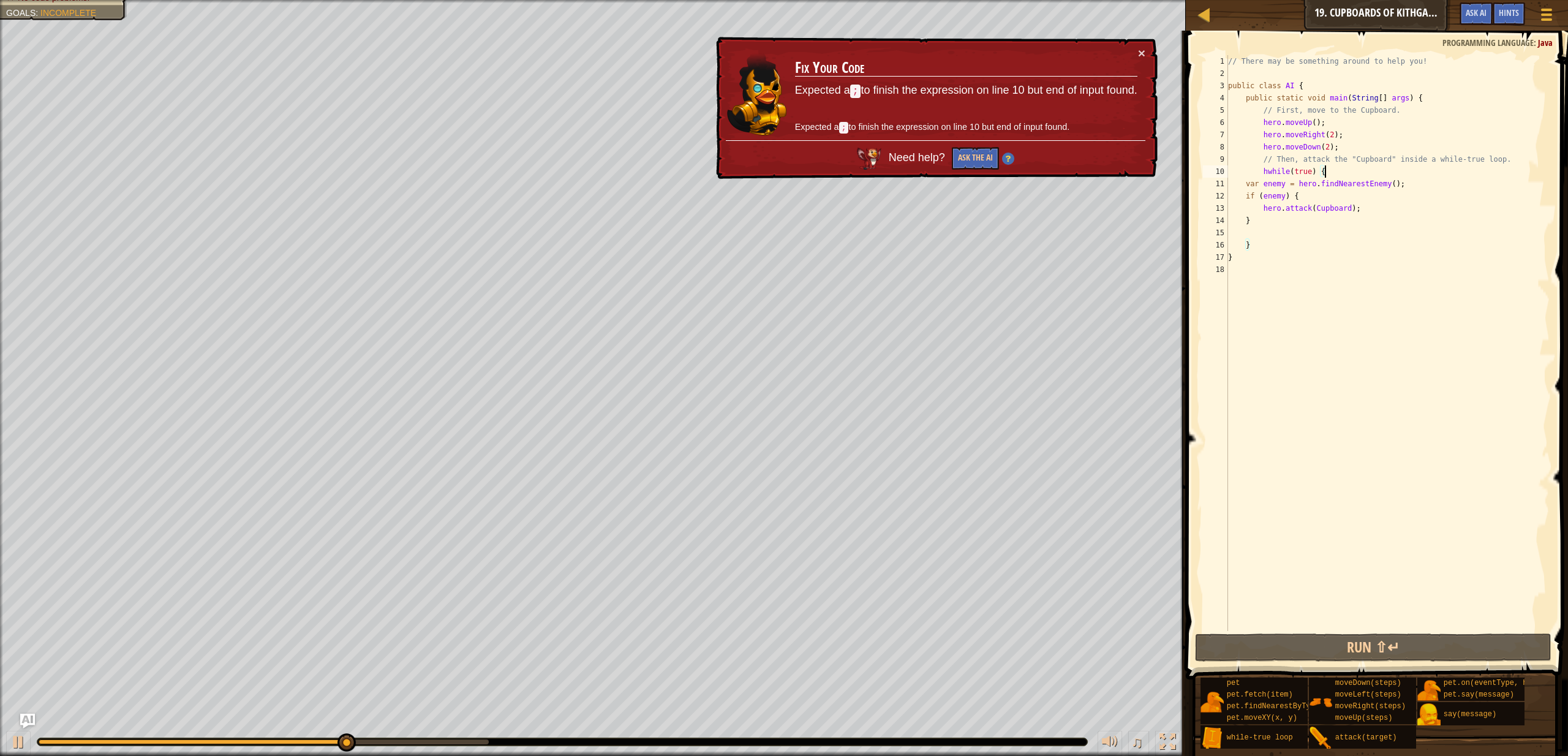
click at [1339, 171] on div "// There may be something around to help you! public class AI { public static v…" at bounding box center [1388, 356] width 324 height 601
click at [1319, 172] on div "// There may be something around to help you! public class AI { public static v…" at bounding box center [1388, 356] width 324 height 601
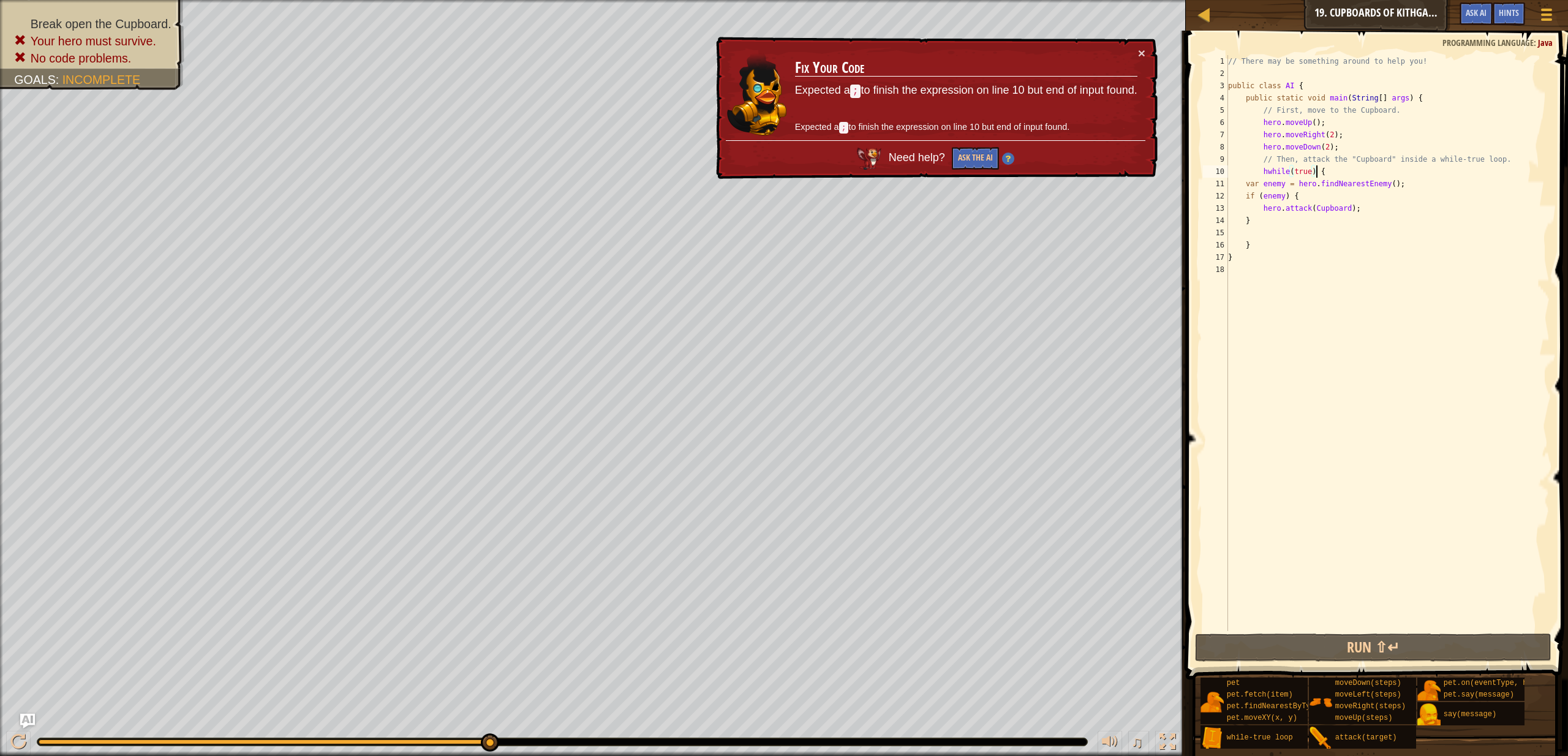
scroll to position [5, 7]
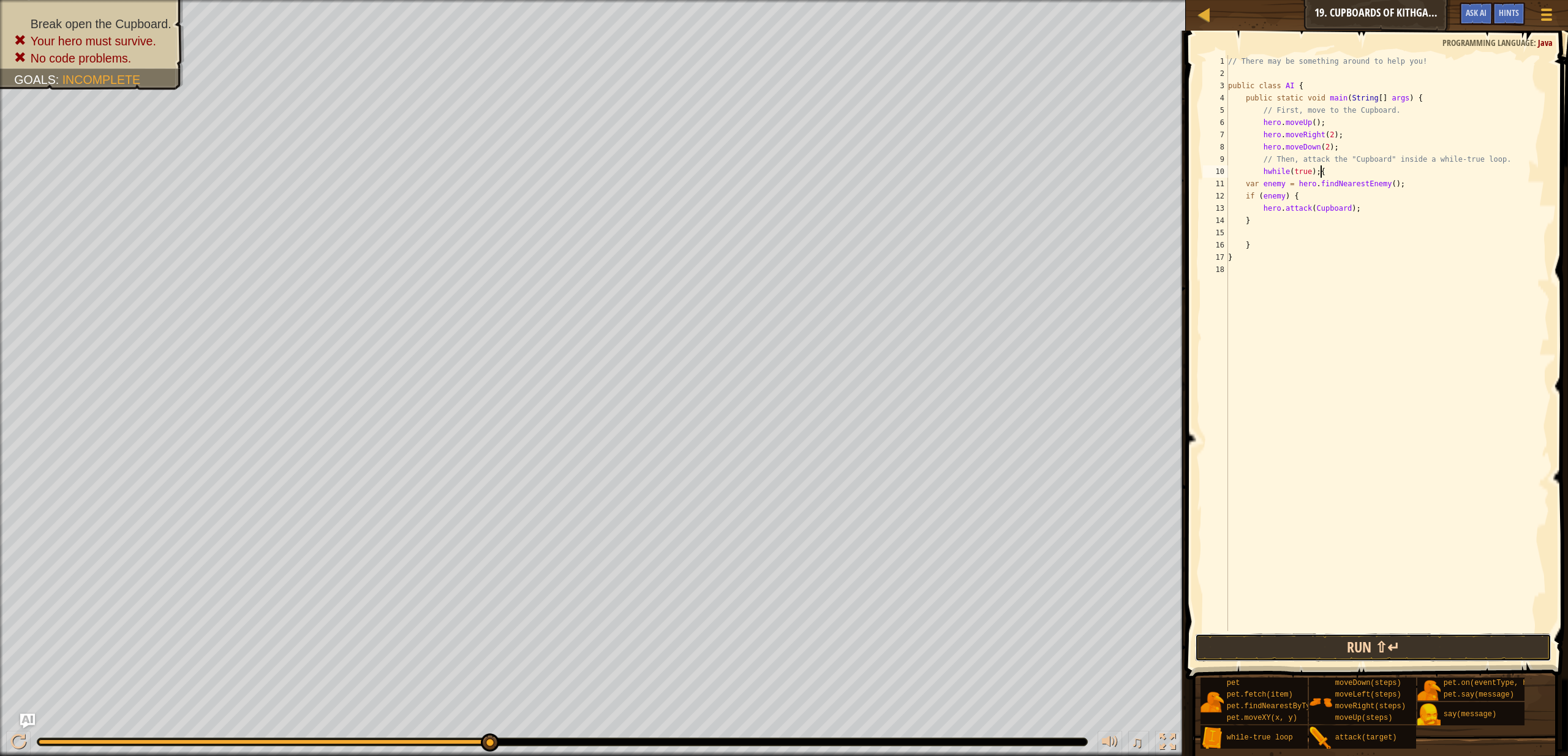
click at [1428, 652] on button "Run ⇧↵" at bounding box center [1374, 648] width 356 height 28
type textarea "}"
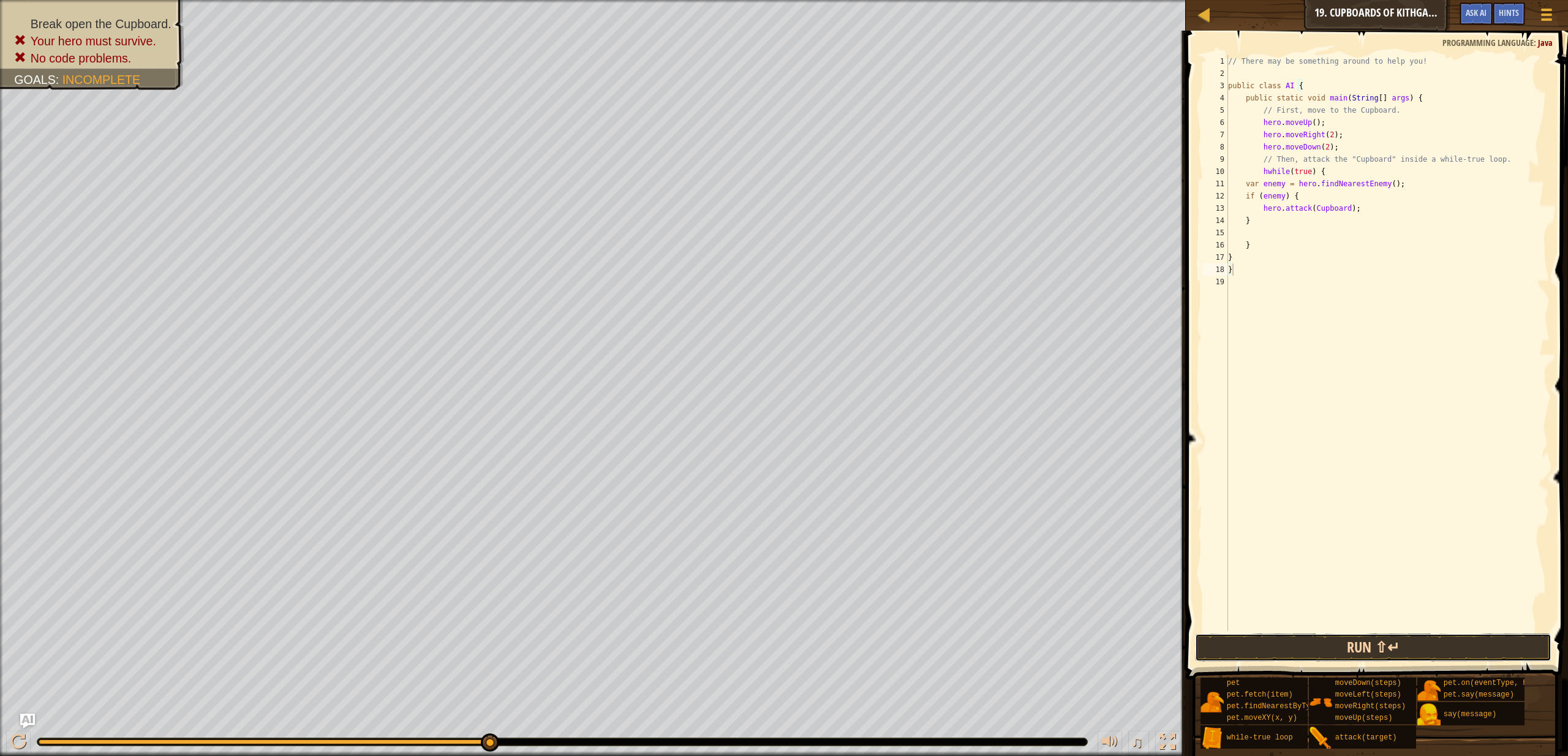
click at [1334, 650] on button "Run ⇧↵" at bounding box center [1374, 648] width 356 height 28
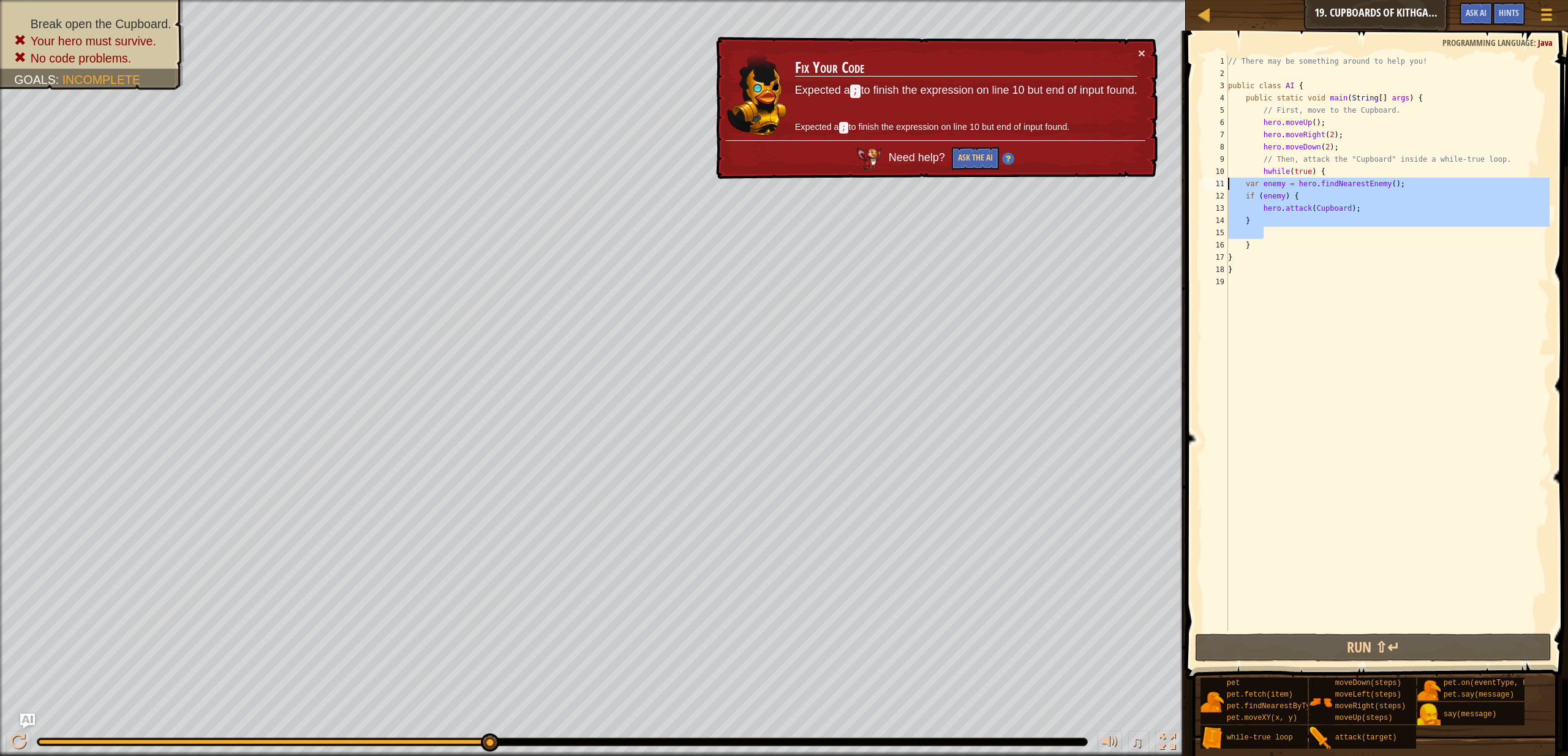
drag, startPoint x: 1301, startPoint y: 222, endPoint x: 1218, endPoint y: 180, distance: 93.0
click at [1218, 180] on div "} 1 2 3 4 5 6 7 8 9 10 11 12 13 14 15 16 17 18 19 // There may be something aro…" at bounding box center [1375, 343] width 349 height 576
type textarea "var enemy = hero.findNearestEnemy(); if (enemy) {"
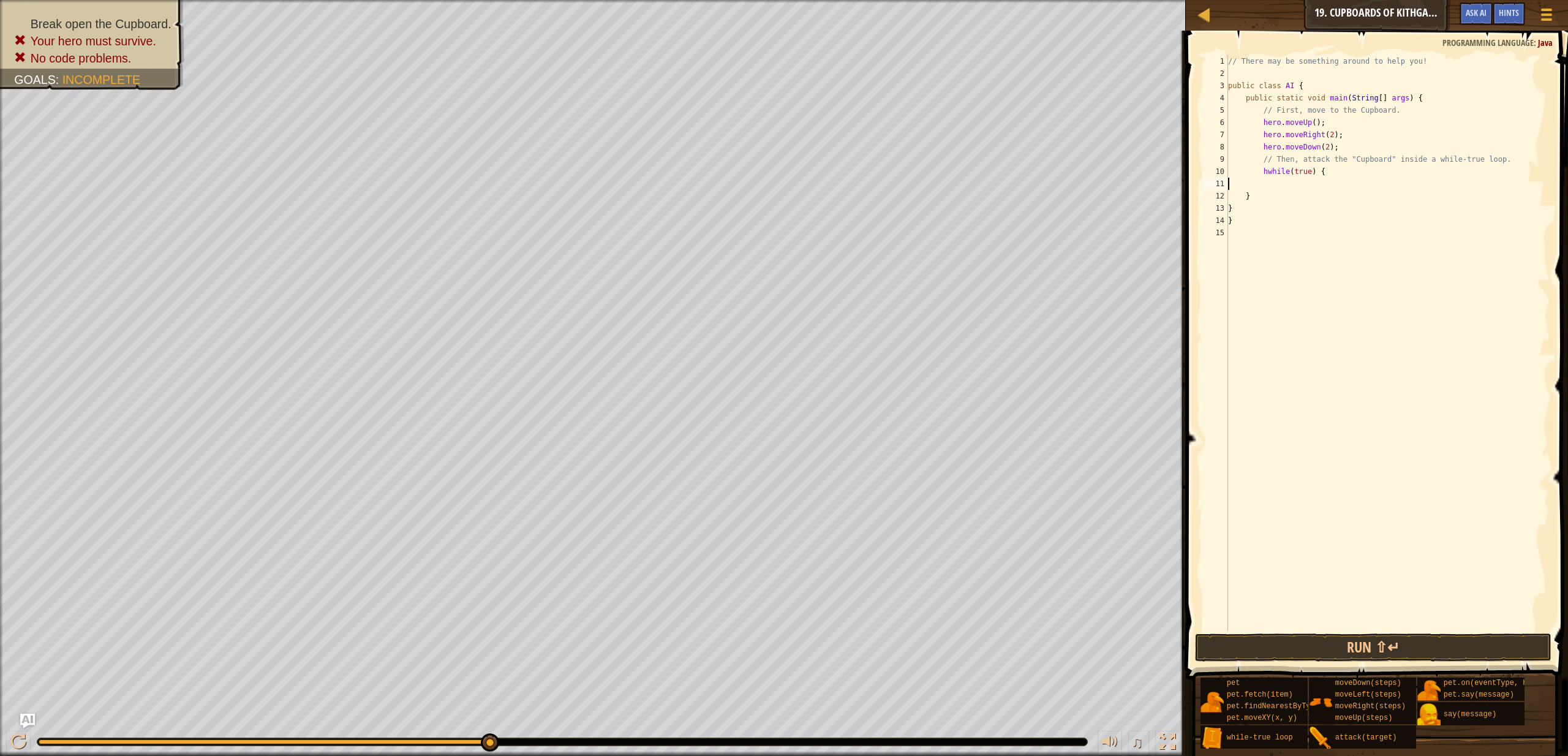
click at [1331, 177] on div "// There may be something around to help you! public class AI { public static v…" at bounding box center [1388, 356] width 324 height 601
type textarea "h"
click at [1462, 643] on button "Run ⇧↵" at bounding box center [1374, 648] width 356 height 28
click at [1461, 645] on button "Run ⇧↵" at bounding box center [1374, 648] width 356 height 28
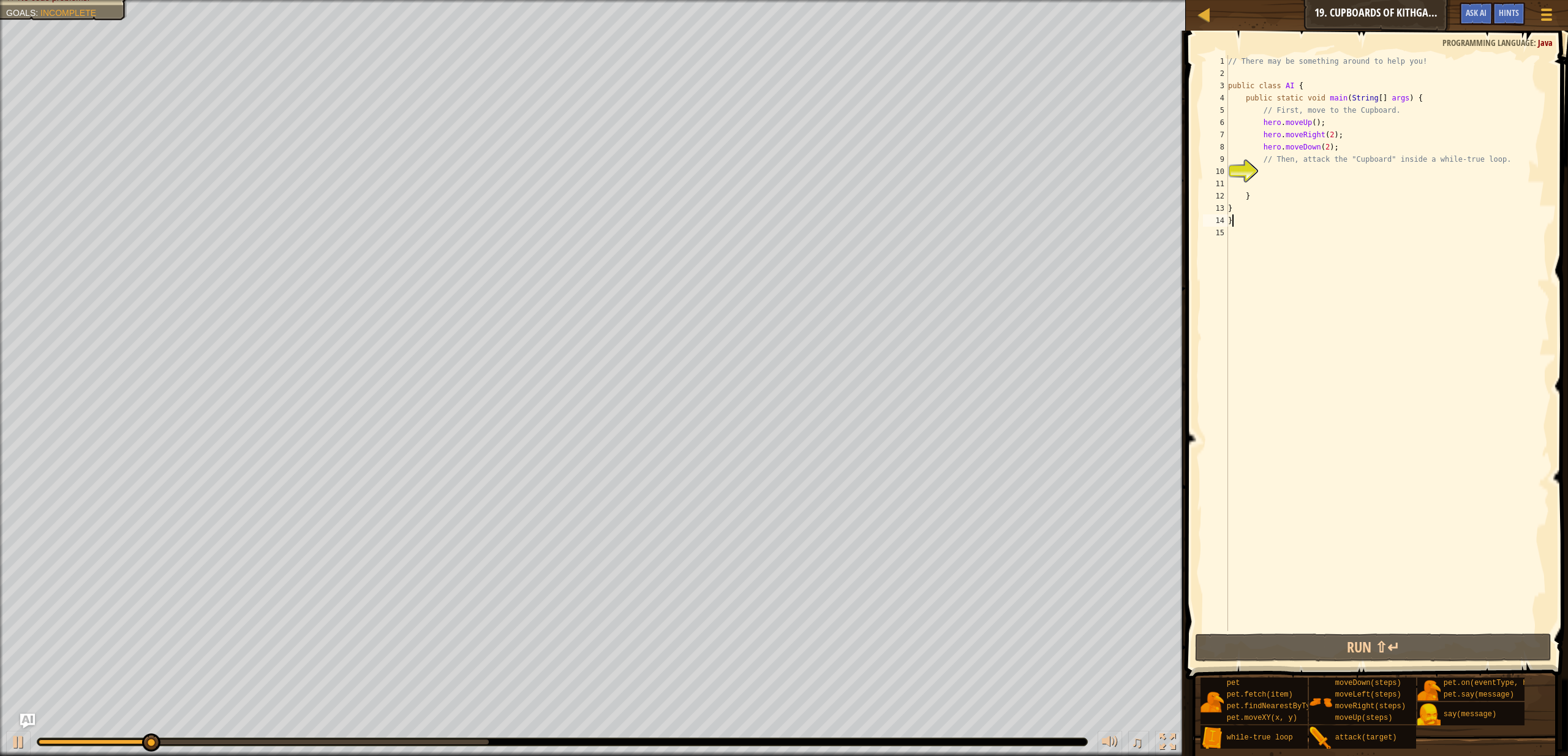
click at [1238, 225] on div "// There may be something around to help you! public class AI { public static v…" at bounding box center [1388, 356] width 324 height 601
type textarea "}"
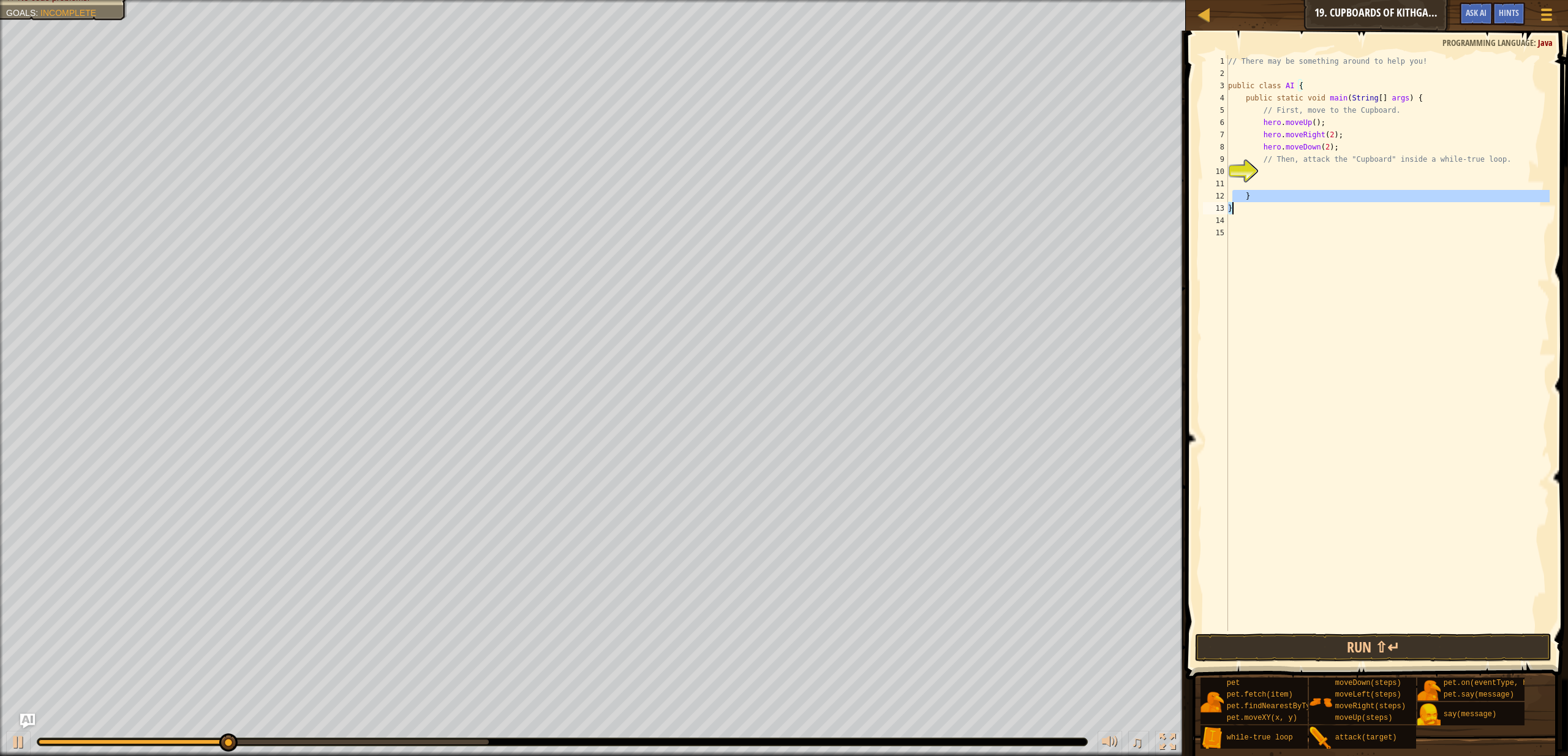
click at [1232, 202] on div "// There may be something around to help you! public class AI { public static v…" at bounding box center [1388, 356] width 324 height 601
click at [1252, 203] on div "// There may be something around to help you! public class AI { public static v…" at bounding box center [1388, 356] width 324 height 601
click at [1255, 194] on div "// There may be something around to help you! public class AI { public static v…" at bounding box center [1388, 356] width 324 height 601
click at [1246, 213] on div "// There may be something around to help you! public class AI { public static v…" at bounding box center [1388, 356] width 324 height 601
type textarea "}"
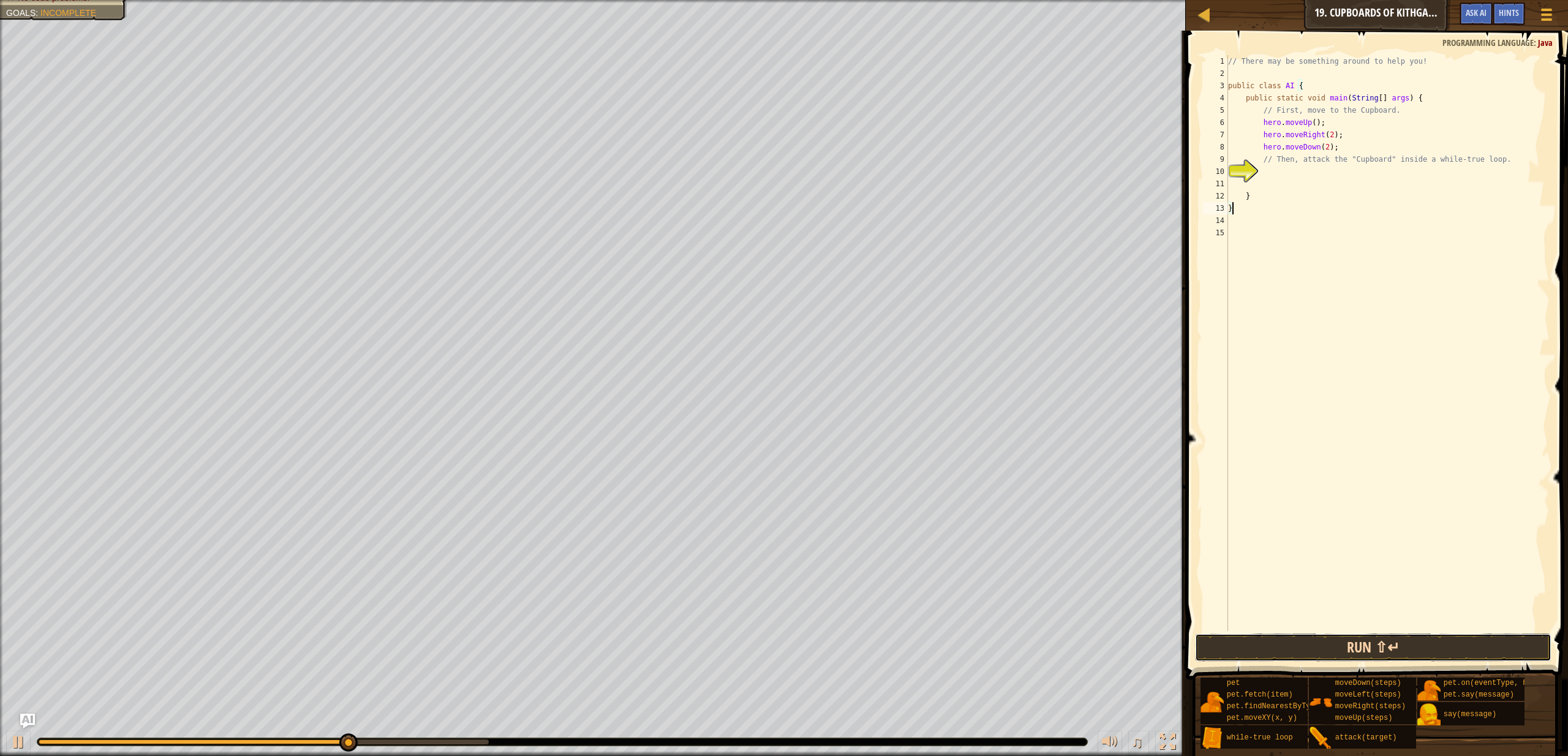
click at [1360, 658] on button "Run ⇧↵" at bounding box center [1374, 648] width 356 height 28
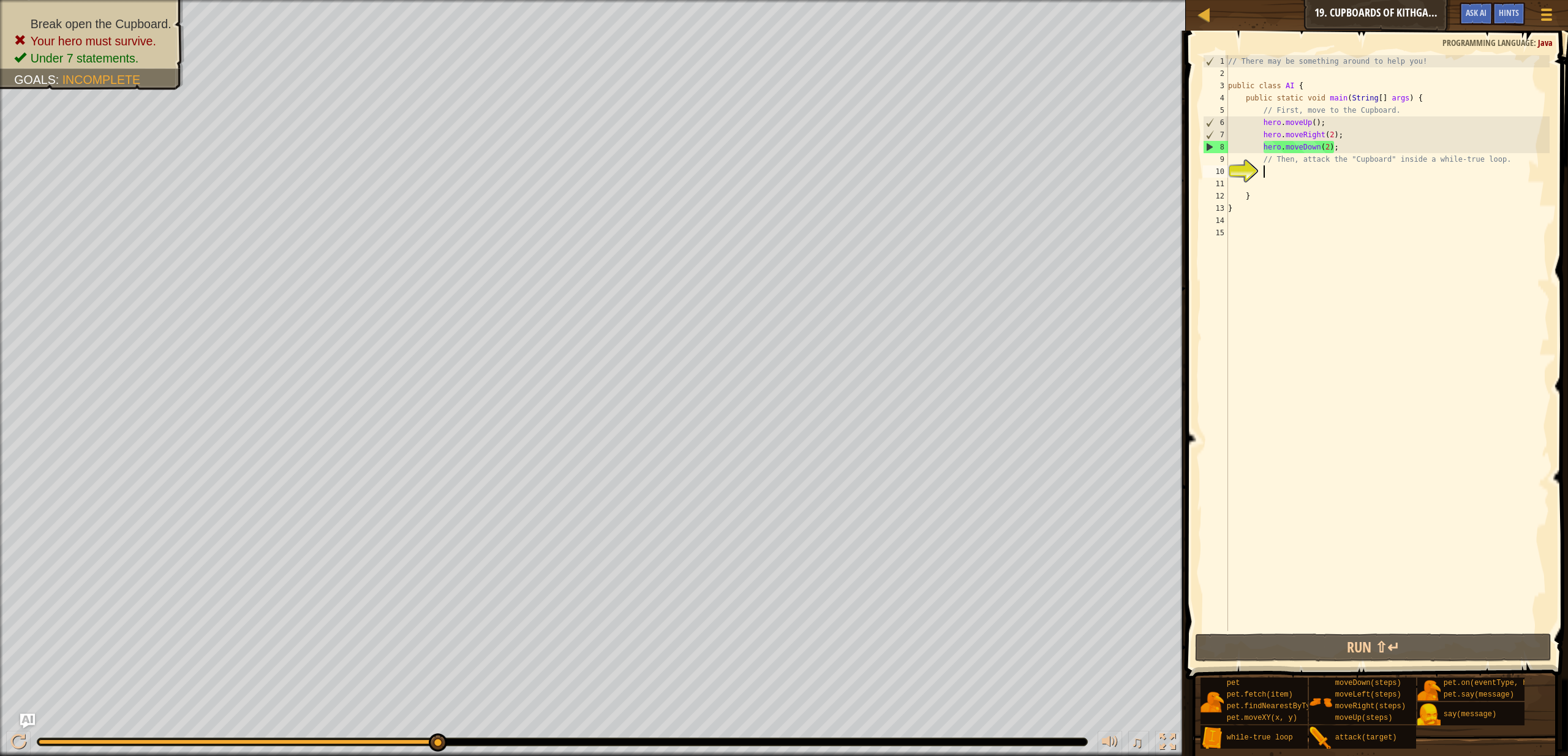
click at [1269, 167] on div "// There may be something around to help you! public class AI { public static v…" at bounding box center [1388, 356] width 324 height 601
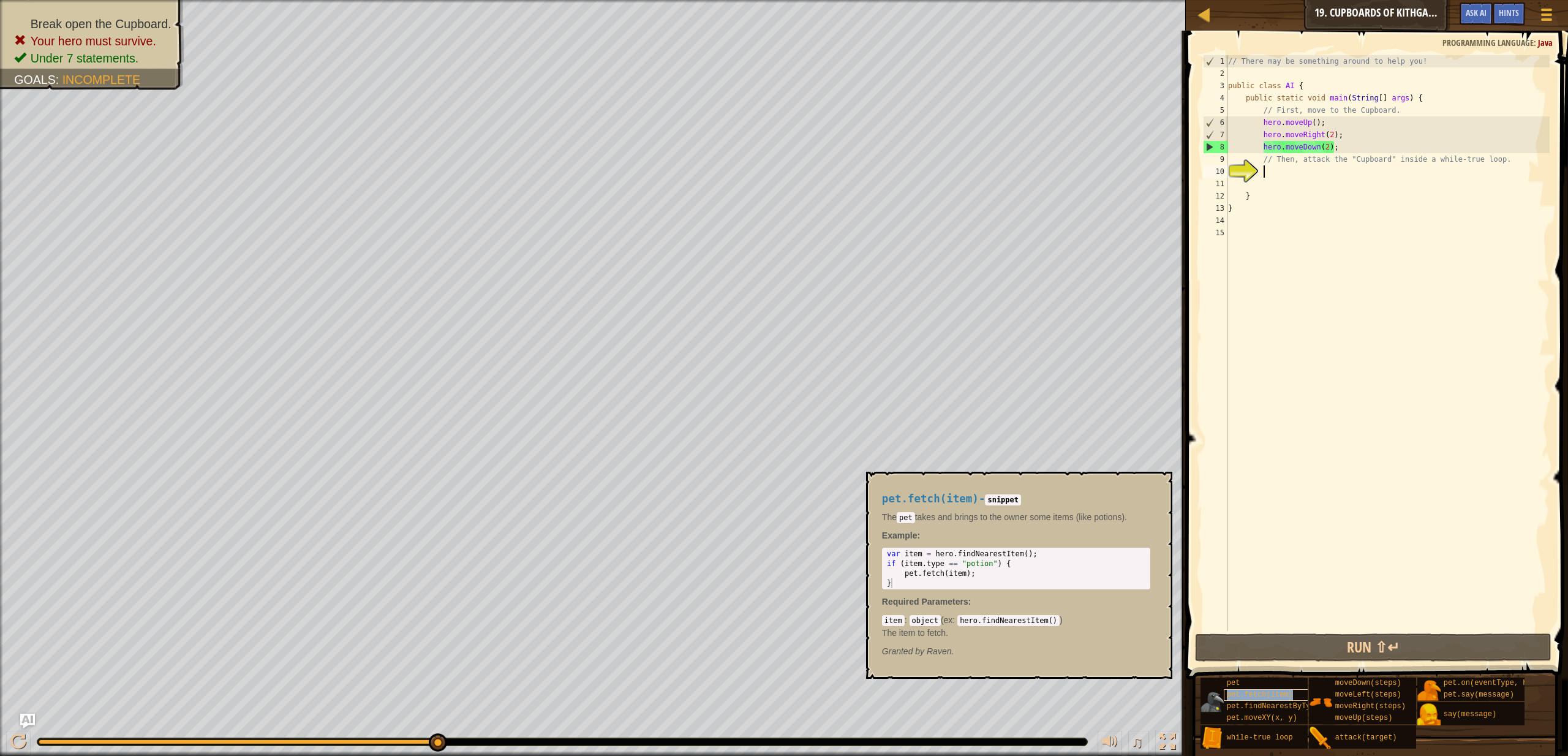
click at [1257, 697] on span "pet.fetch(item)" at bounding box center [1260, 695] width 66 height 9
click at [1274, 741] on span "while-true loop" at bounding box center [1260, 738] width 66 height 9
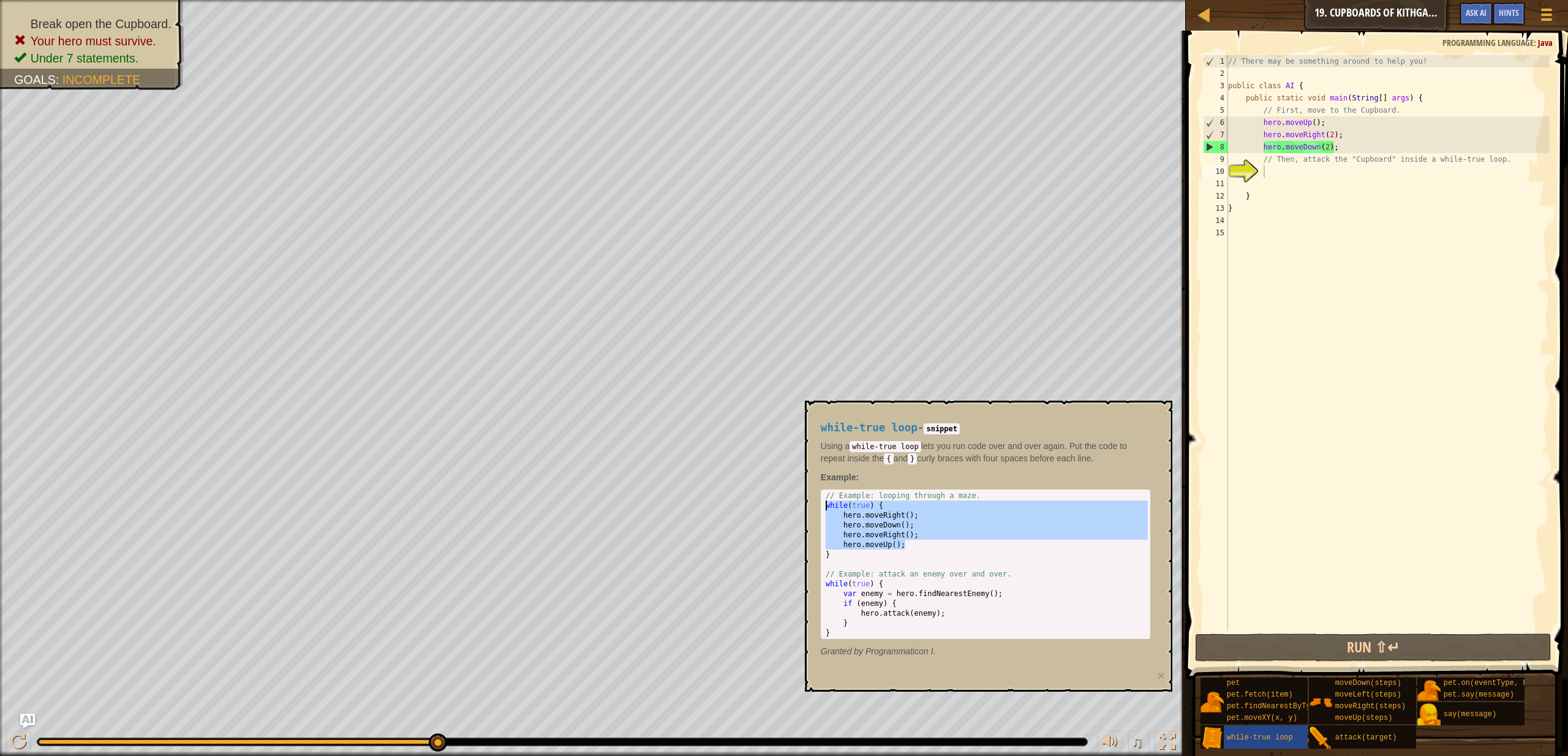
drag, startPoint x: 907, startPoint y: 547, endPoint x: 826, endPoint y: 506, distance: 90.8
click at [826, 506] on div "// Example: looping through a maze. while ( true ) { hero . moveRight ( ) ; her…" at bounding box center [985, 574] width 325 height 166
click at [979, 621] on div "// Example: looping through a maze. while ( true ) { hero . moveRight ( ) ; her…" at bounding box center [985, 574] width 325 height 166
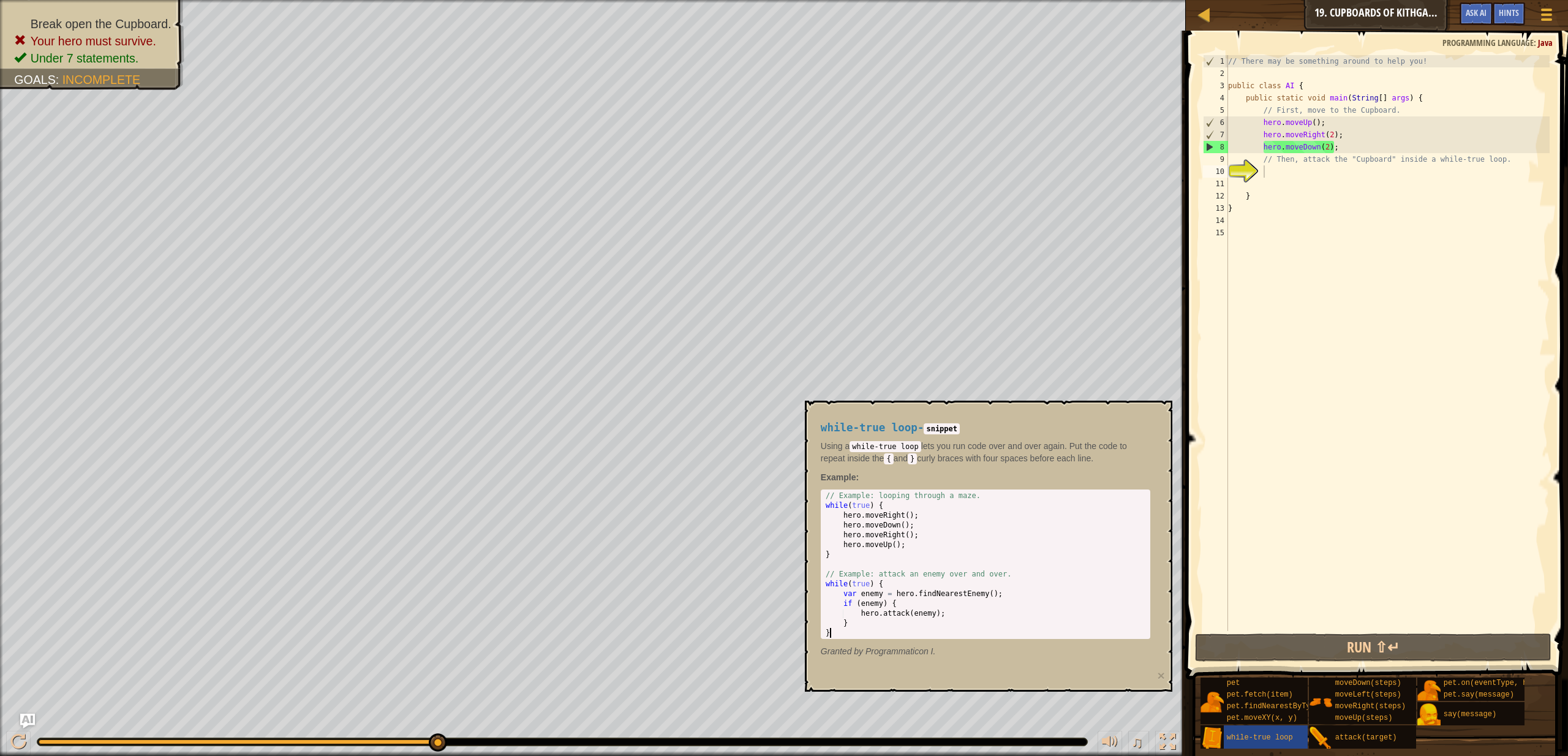
type textarea "}"
click at [1292, 178] on div "// There may be something around to help you! public class AI { public static v…" at bounding box center [1388, 356] width 324 height 601
click at [1280, 173] on div "// There may be something around to help you! public class AI { public static v…" at bounding box center [1388, 356] width 324 height 601
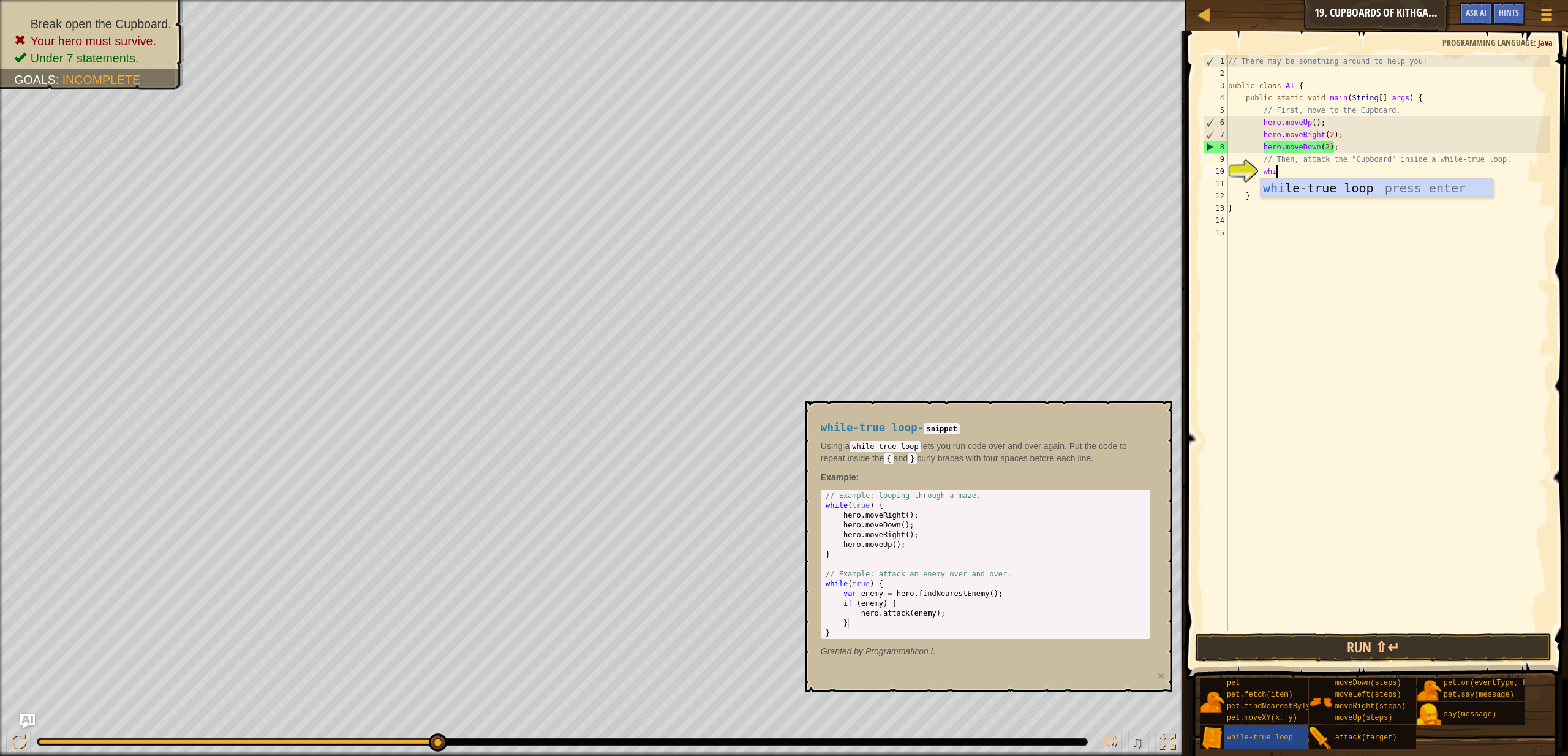
type textarea "while"
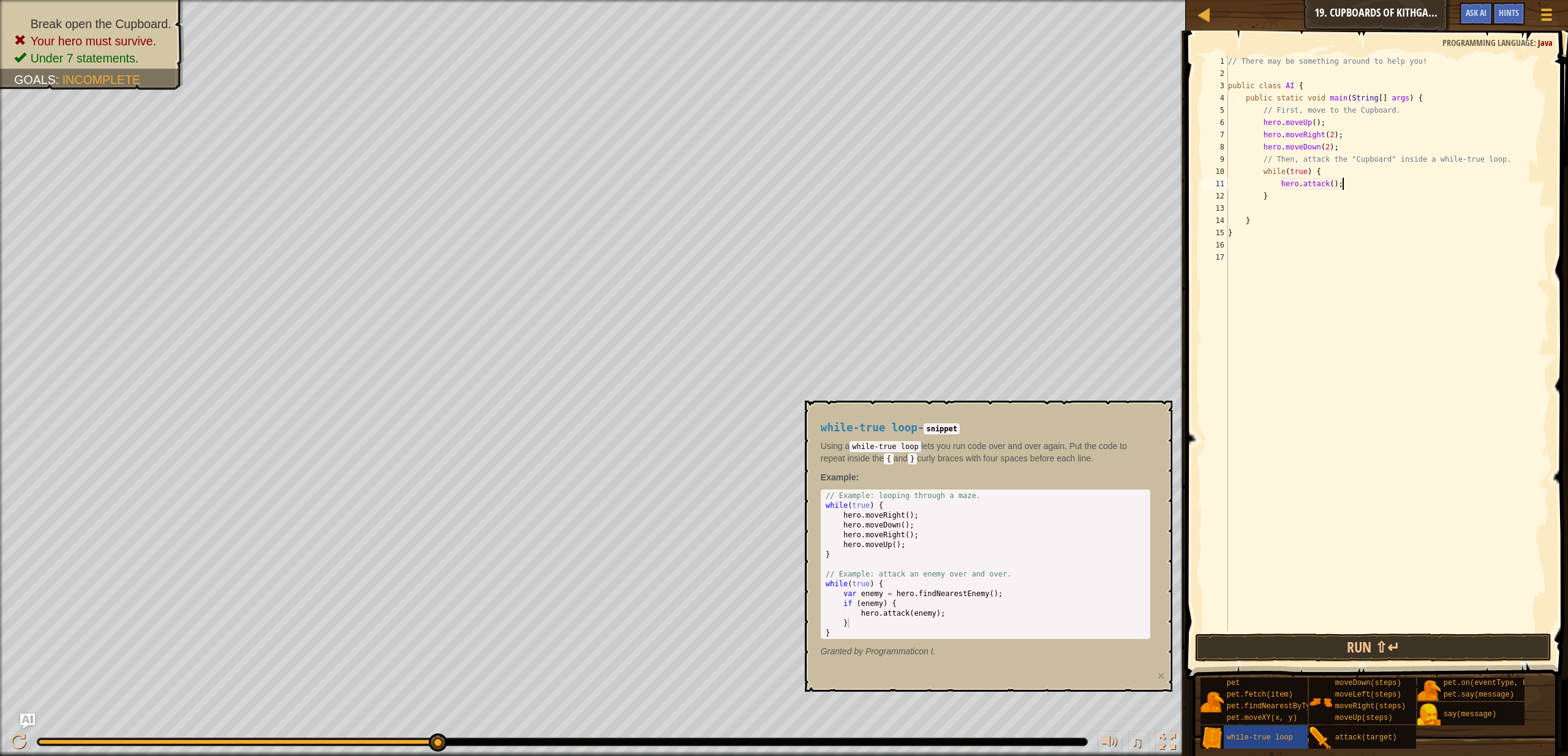
scroll to position [5, 9]
click at [1357, 742] on span "attack(target)" at bounding box center [1366, 738] width 62 height 9
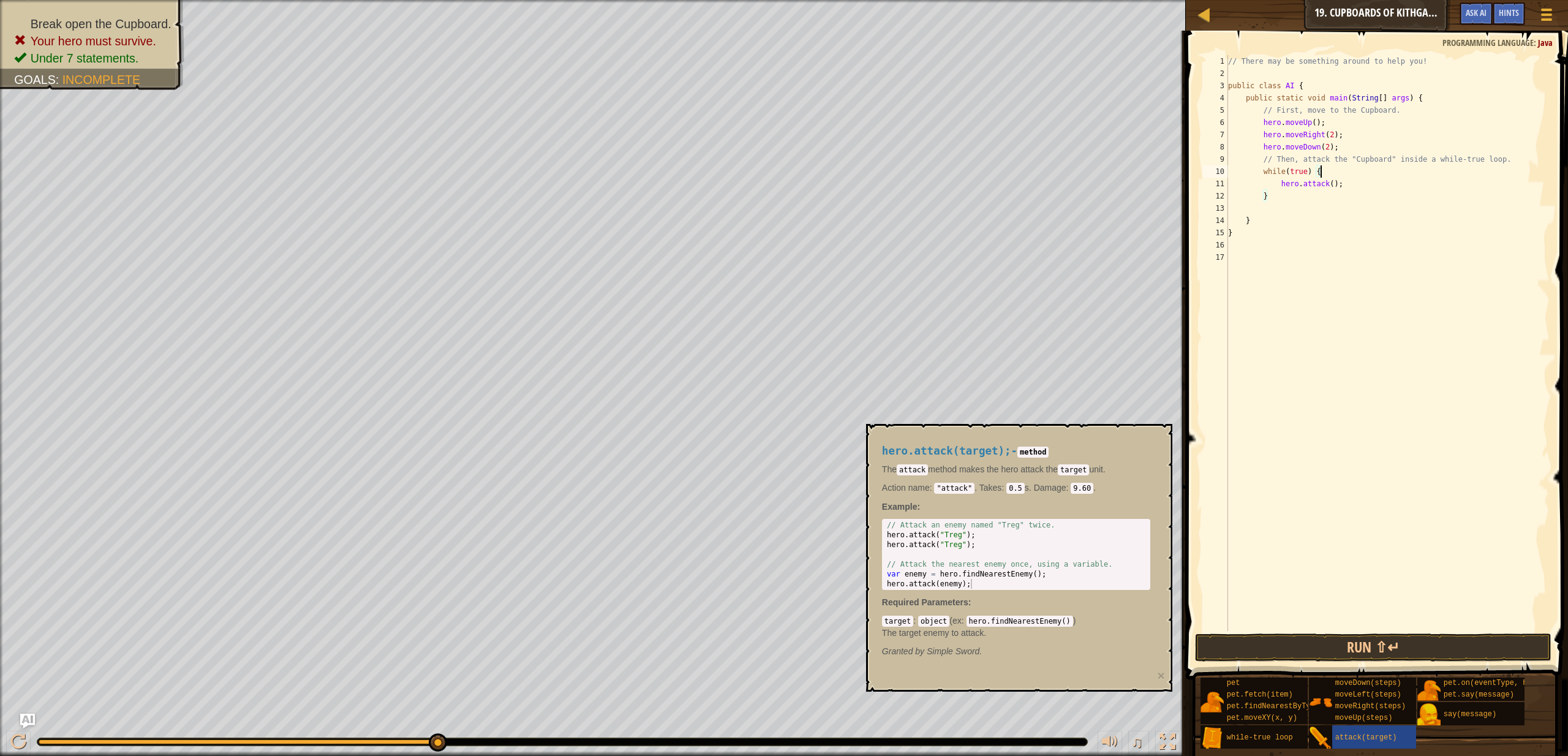
click at [1334, 173] on div "// There may be something around to help you! public class AI { public static v…" at bounding box center [1388, 356] width 324 height 601
type textarea "while(true) {"
type textarea "var enemy = hero.findNearestEnemy();"
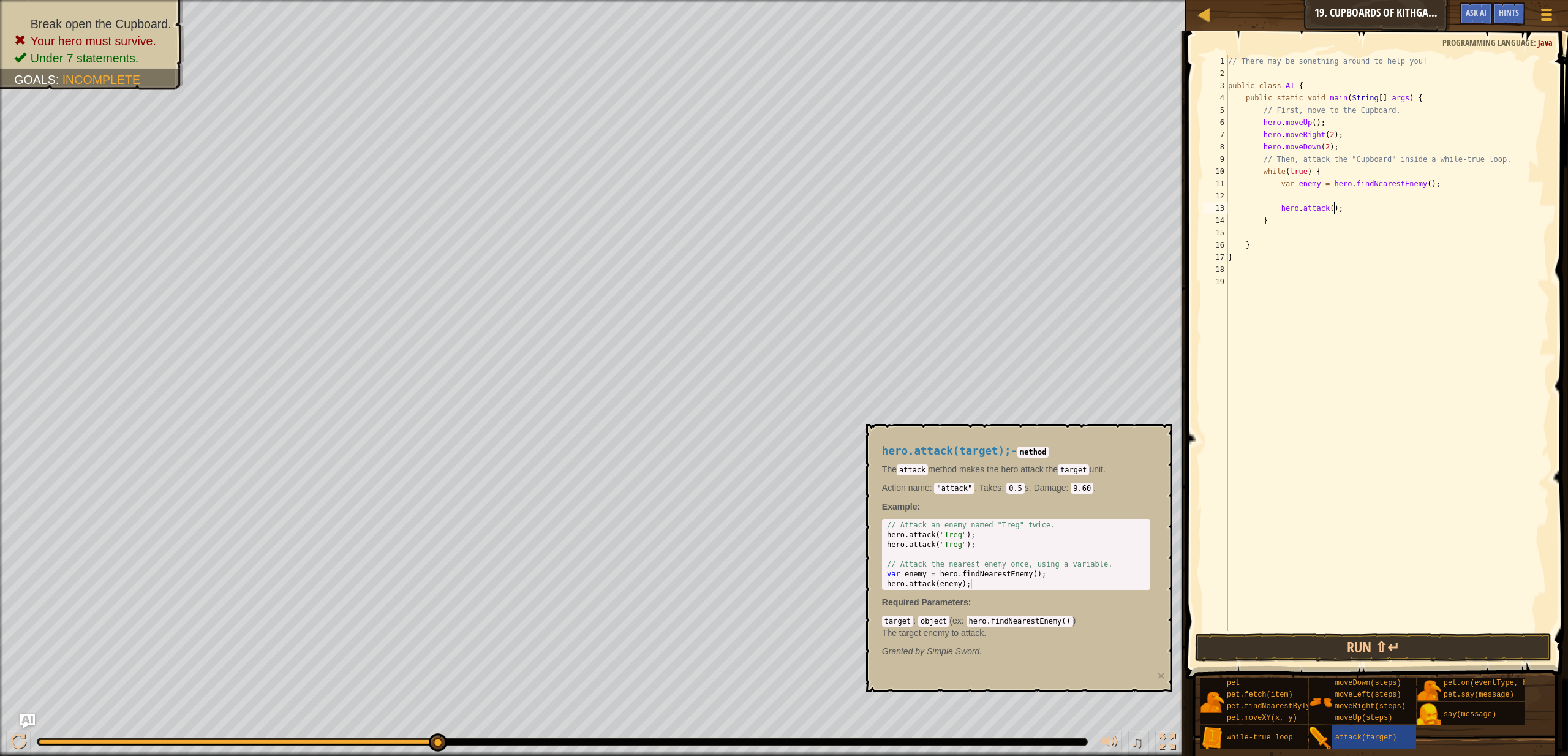
click at [1334, 209] on div "// There may be something around to help you! public class AI { public static v…" at bounding box center [1388, 356] width 324 height 601
type textarea "hero.attack(enemy);"
click at [1385, 656] on button "Run ⇧↵" at bounding box center [1374, 648] width 356 height 28
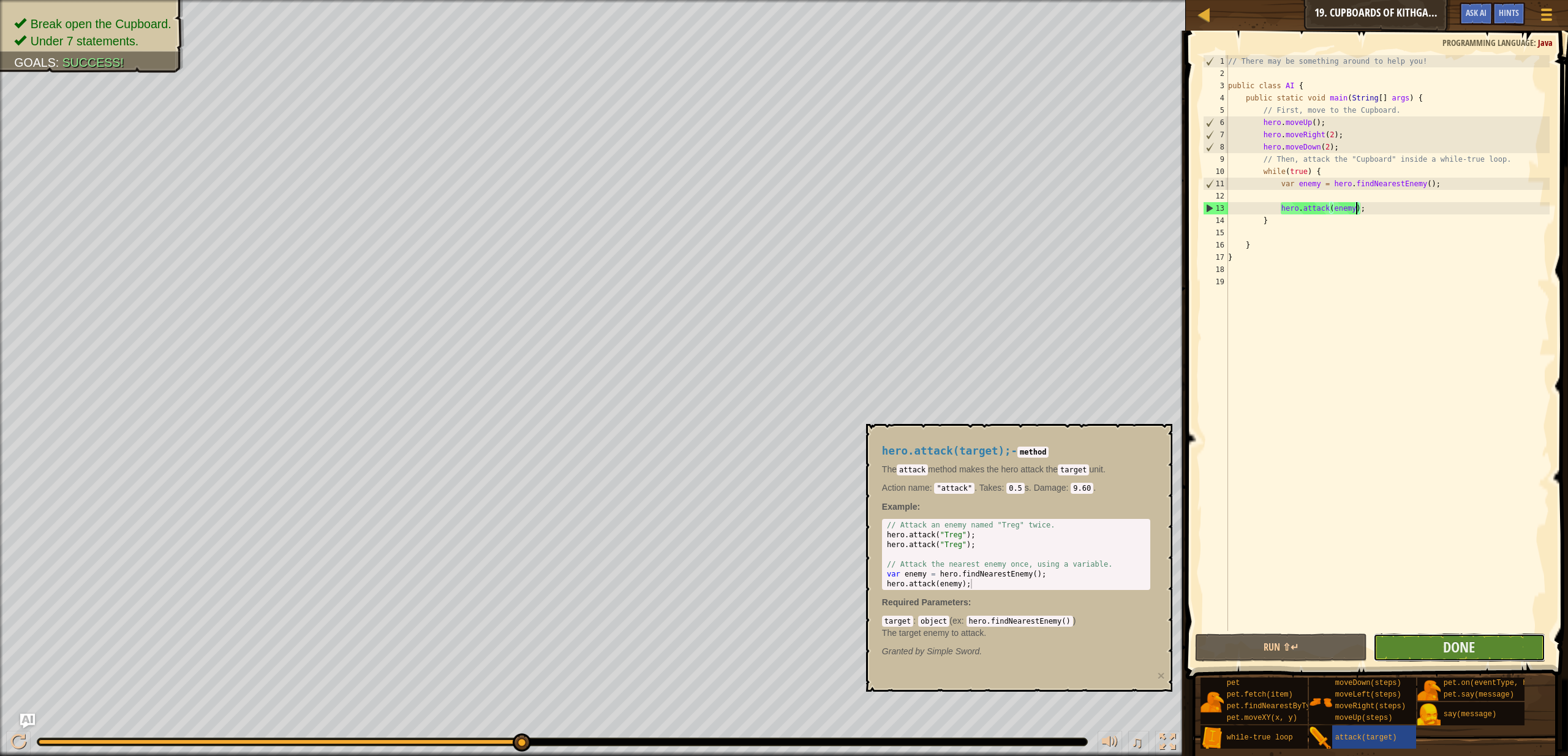
click at [1428, 655] on button "Done" at bounding box center [1459, 648] width 172 height 28
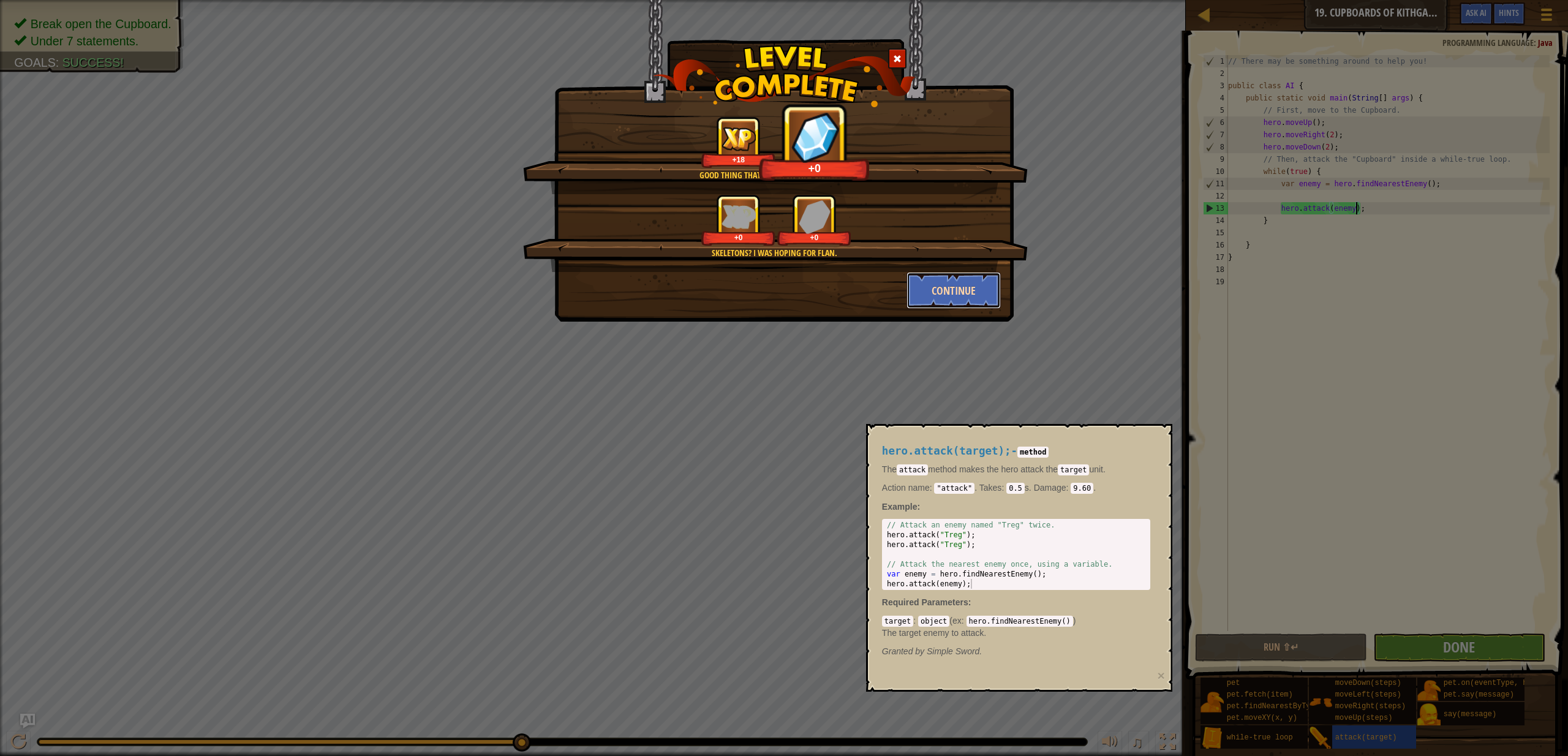
click at [943, 293] on button "Continue" at bounding box center [954, 291] width 95 height 37
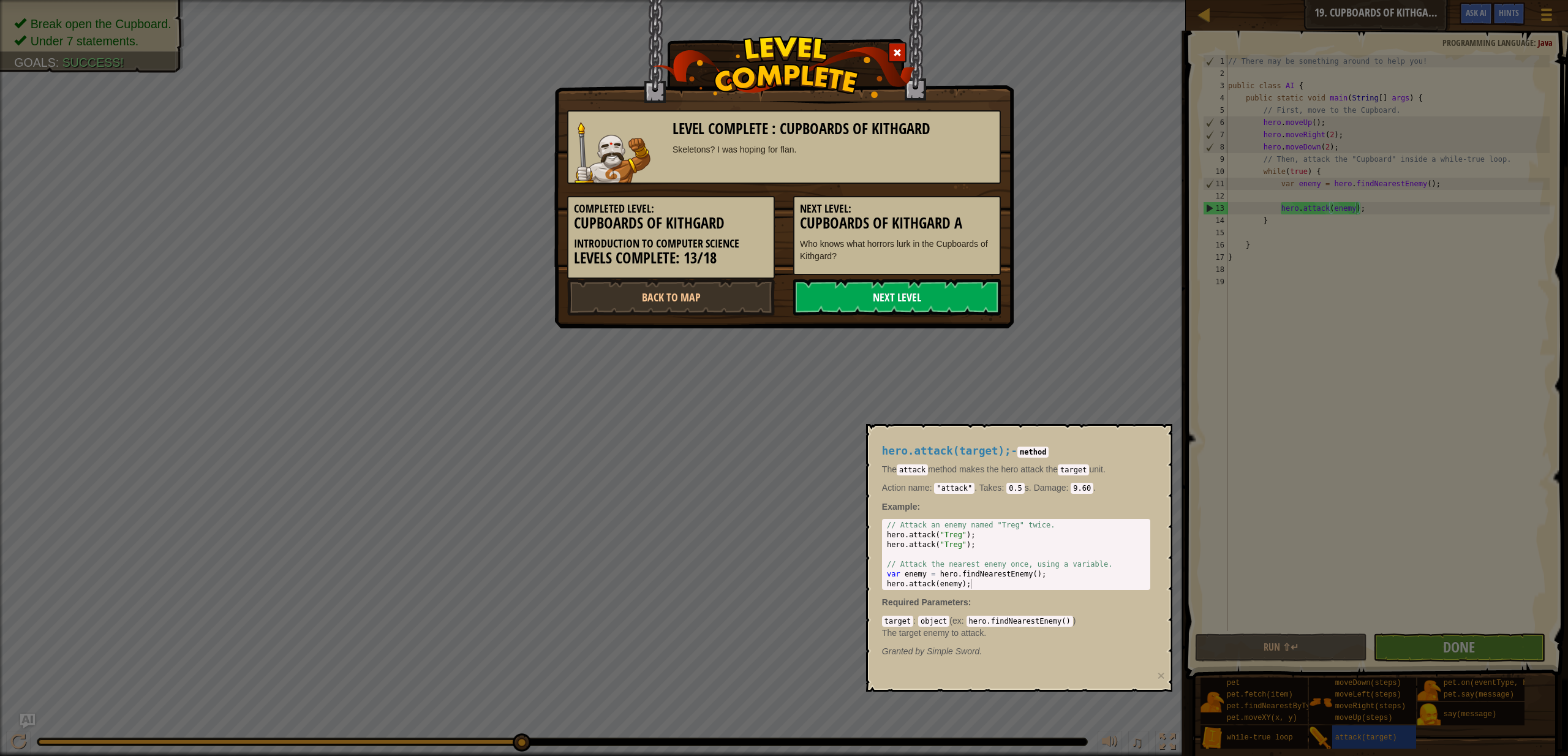
click at [878, 300] on link "Next Level" at bounding box center [897, 297] width 208 height 37
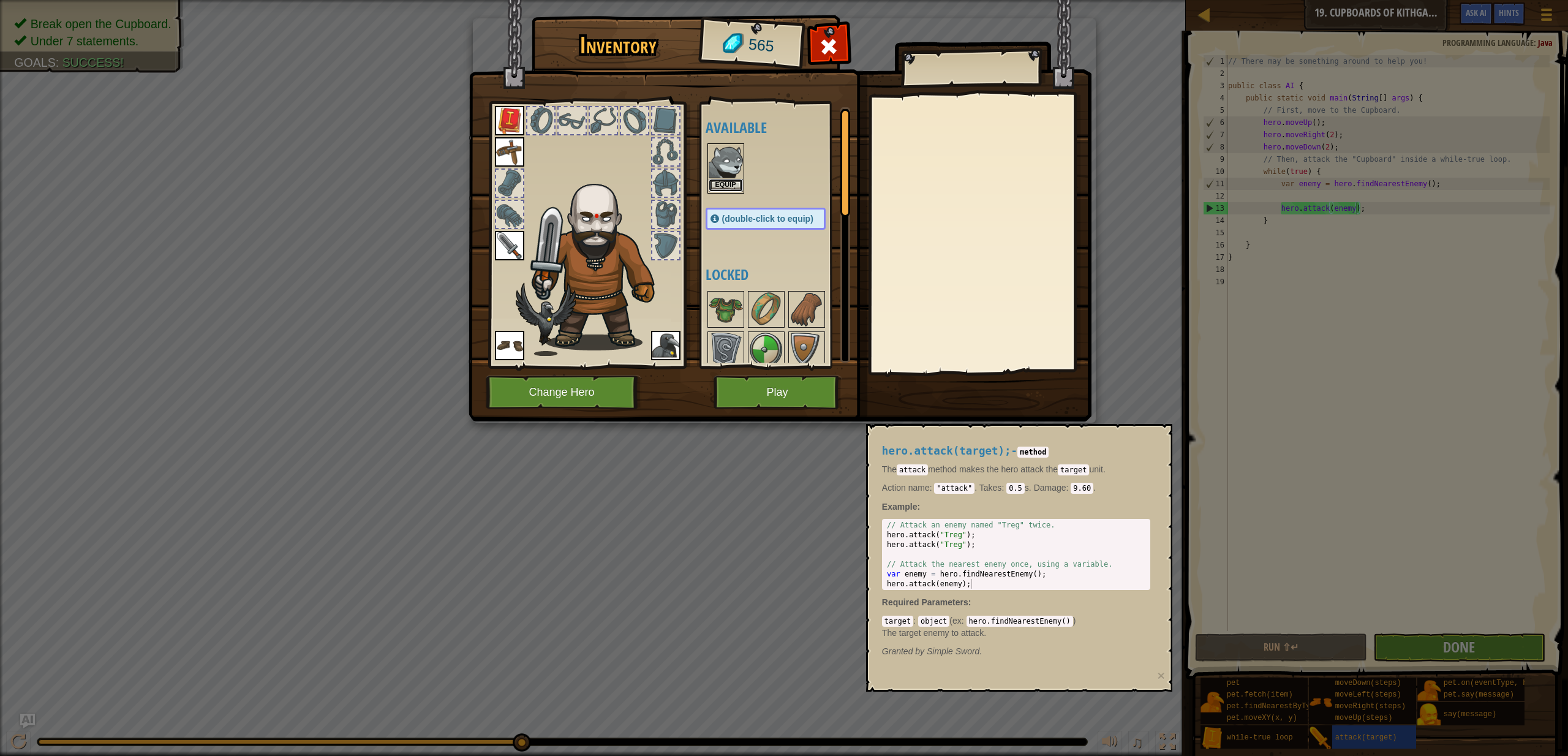
click at [733, 180] on button "Equip" at bounding box center [726, 185] width 34 height 13
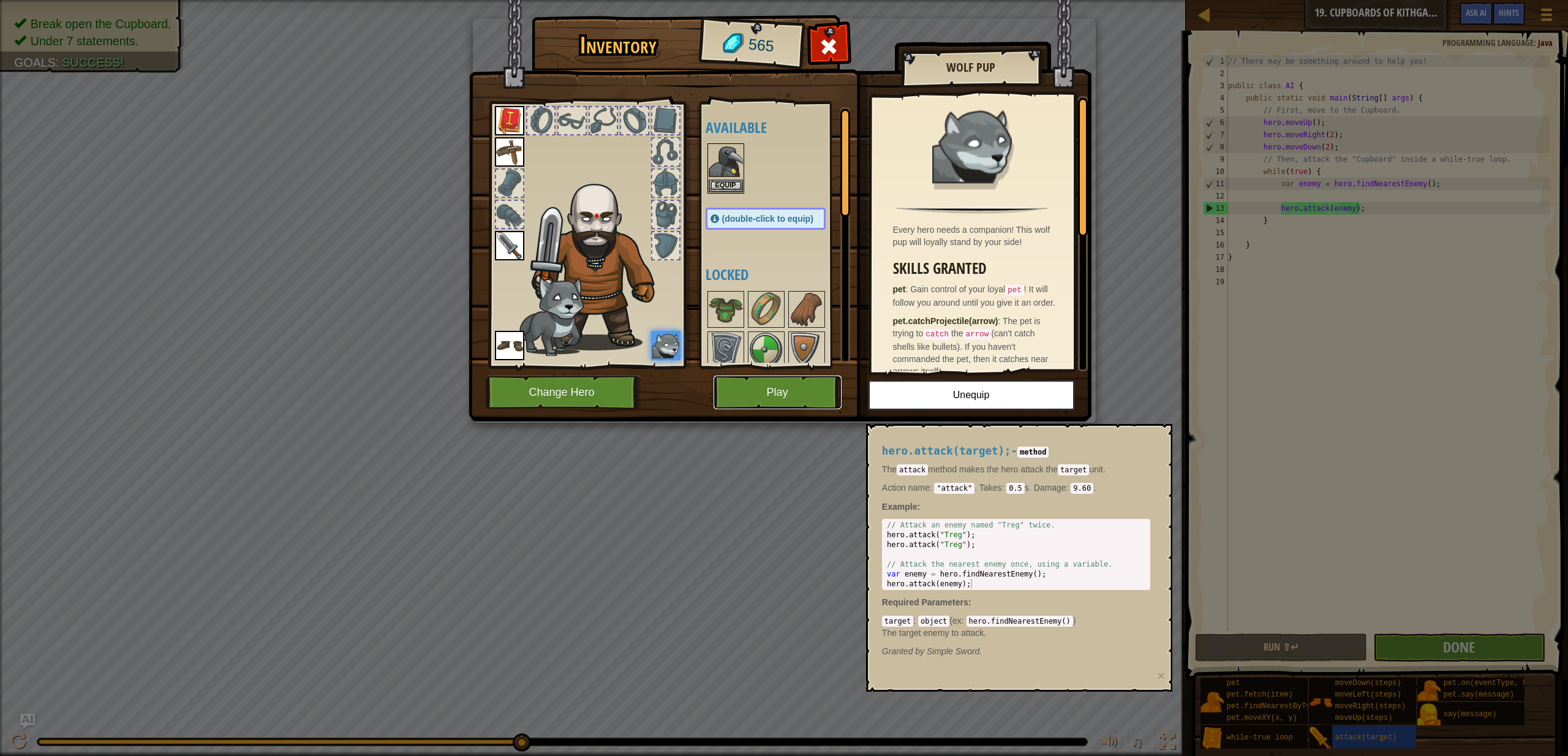
click at [810, 391] on button "Play" at bounding box center [777, 393] width 128 height 34
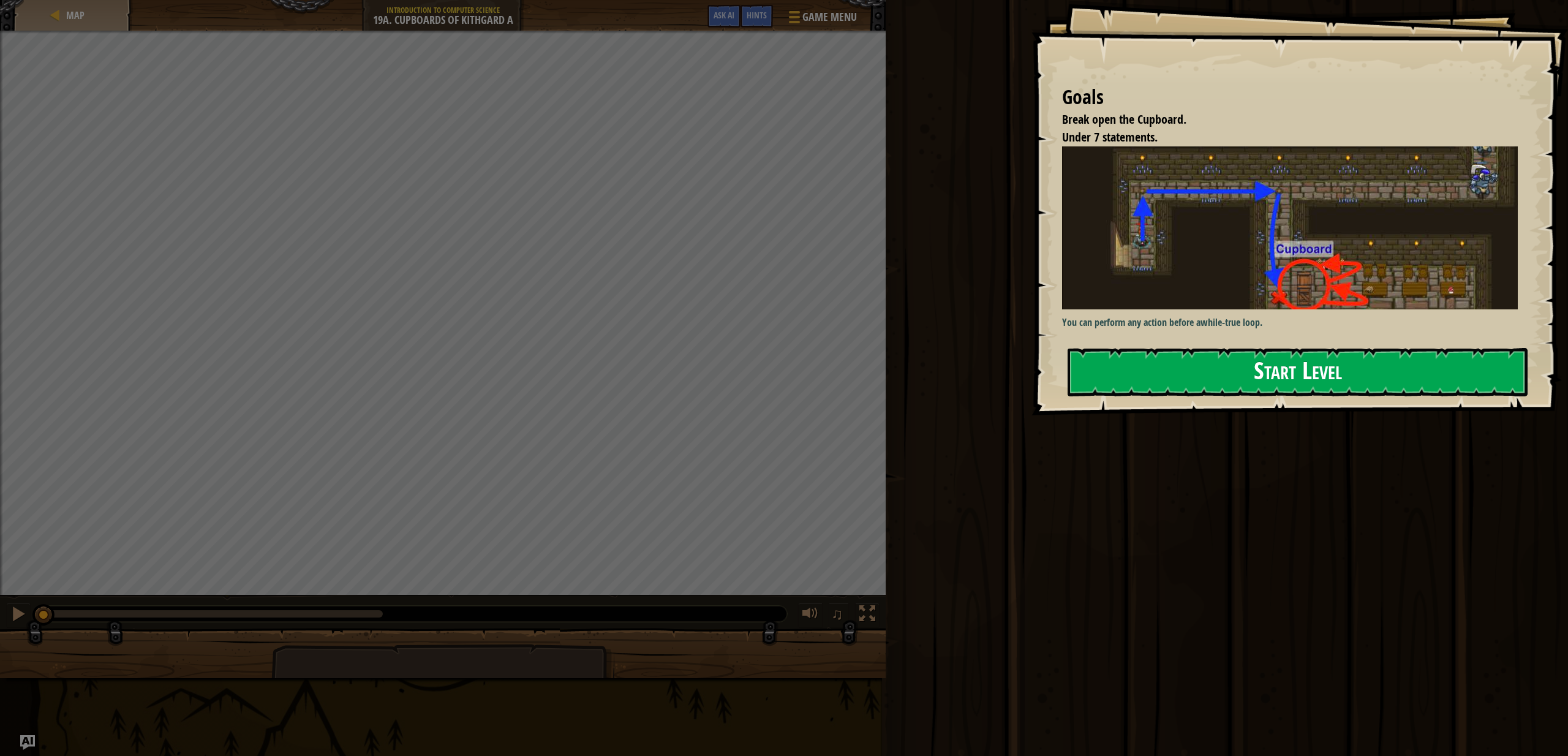
click at [1198, 366] on button "Start Level" at bounding box center [1297, 372] width 460 height 48
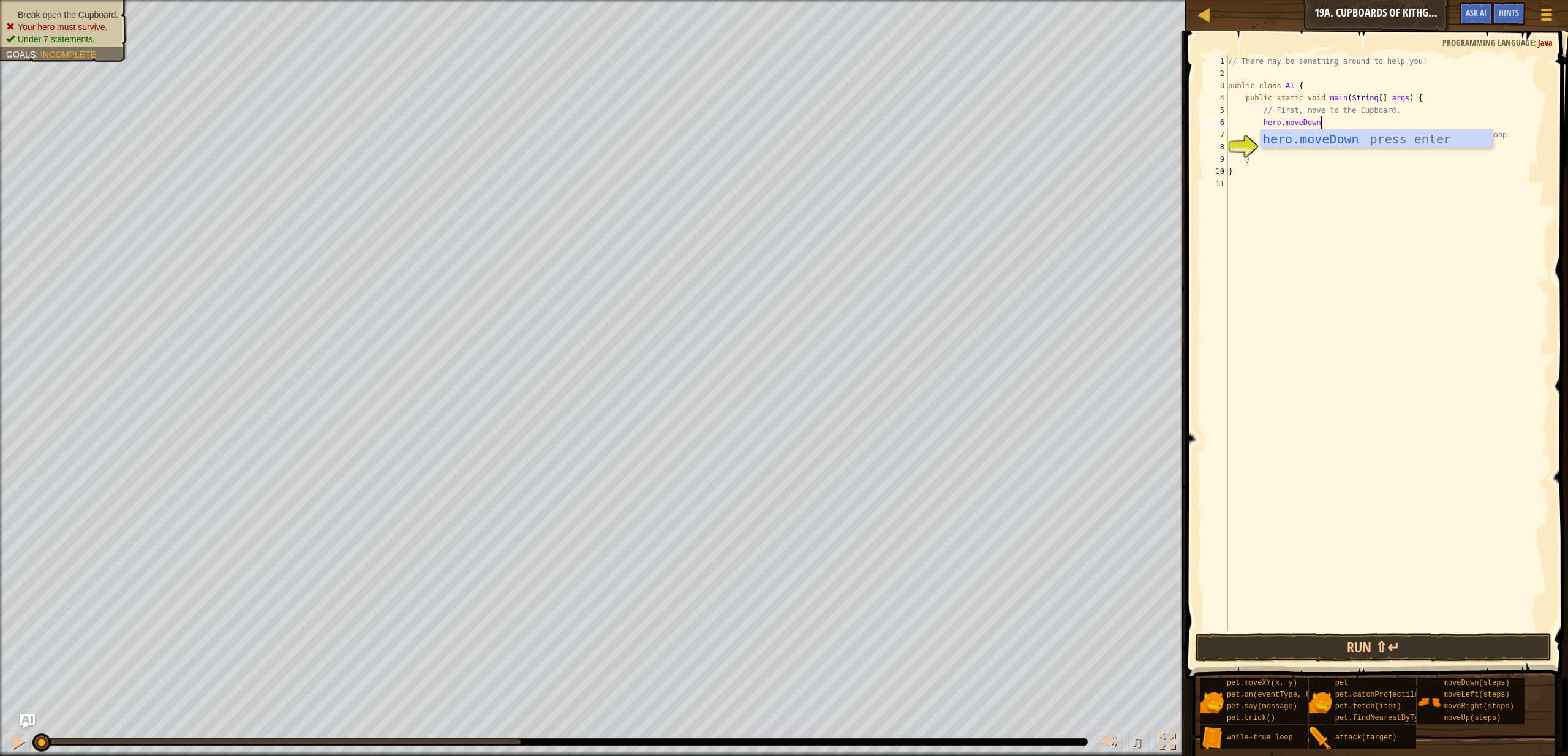
scroll to position [5, 7]
type textarea "hero.moveDown();"
type textarea "hero.moveRight(2);"
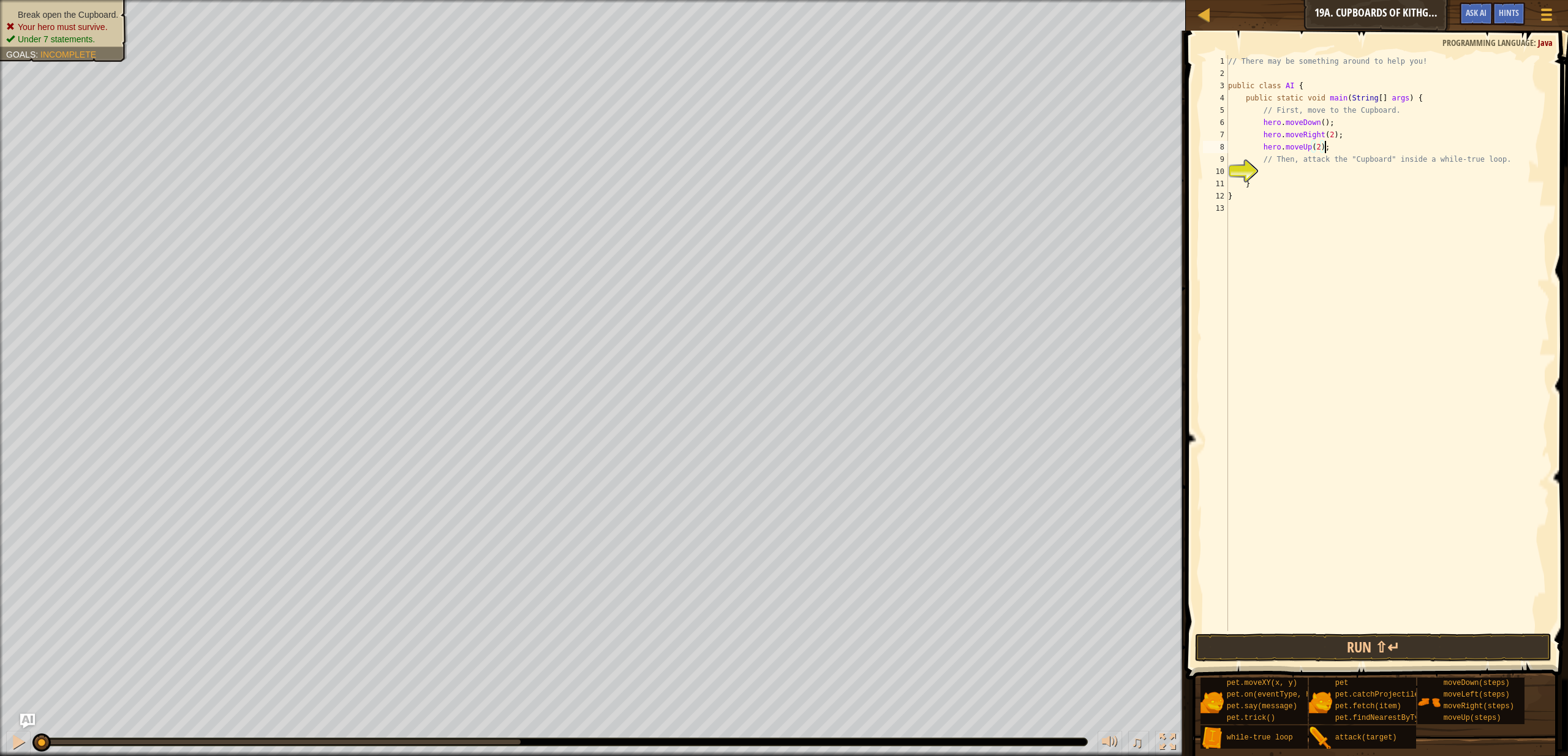
type textarea "// Then, attack the "Cupboard" inside a while-true loop."
type textarea "while (true){"
type textarea "var lol = hero.findNearestEnemy();"
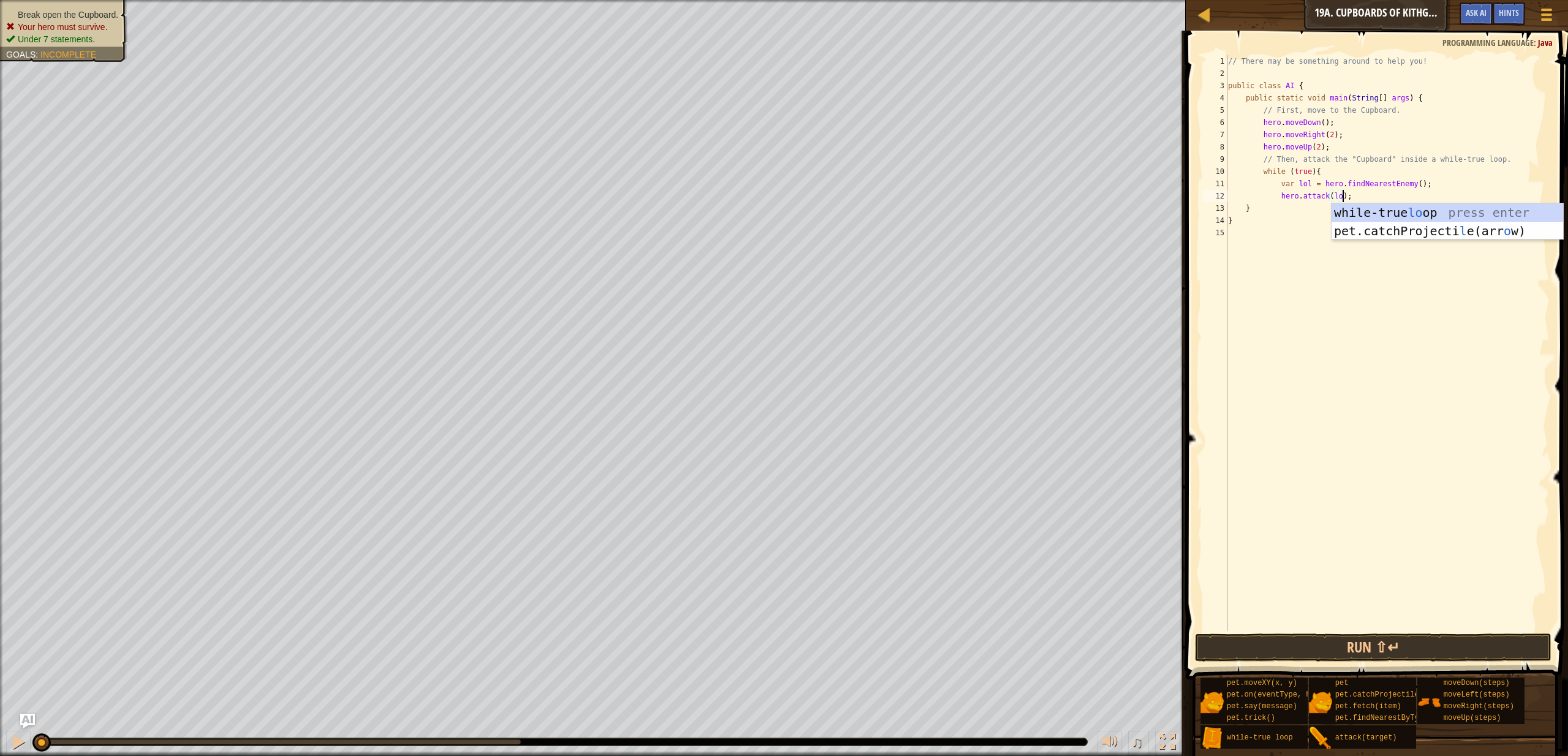
scroll to position [5, 9]
type textarea "hero.attack(lol);"
click at [1376, 651] on button "Run ⇧↵" at bounding box center [1374, 648] width 356 height 28
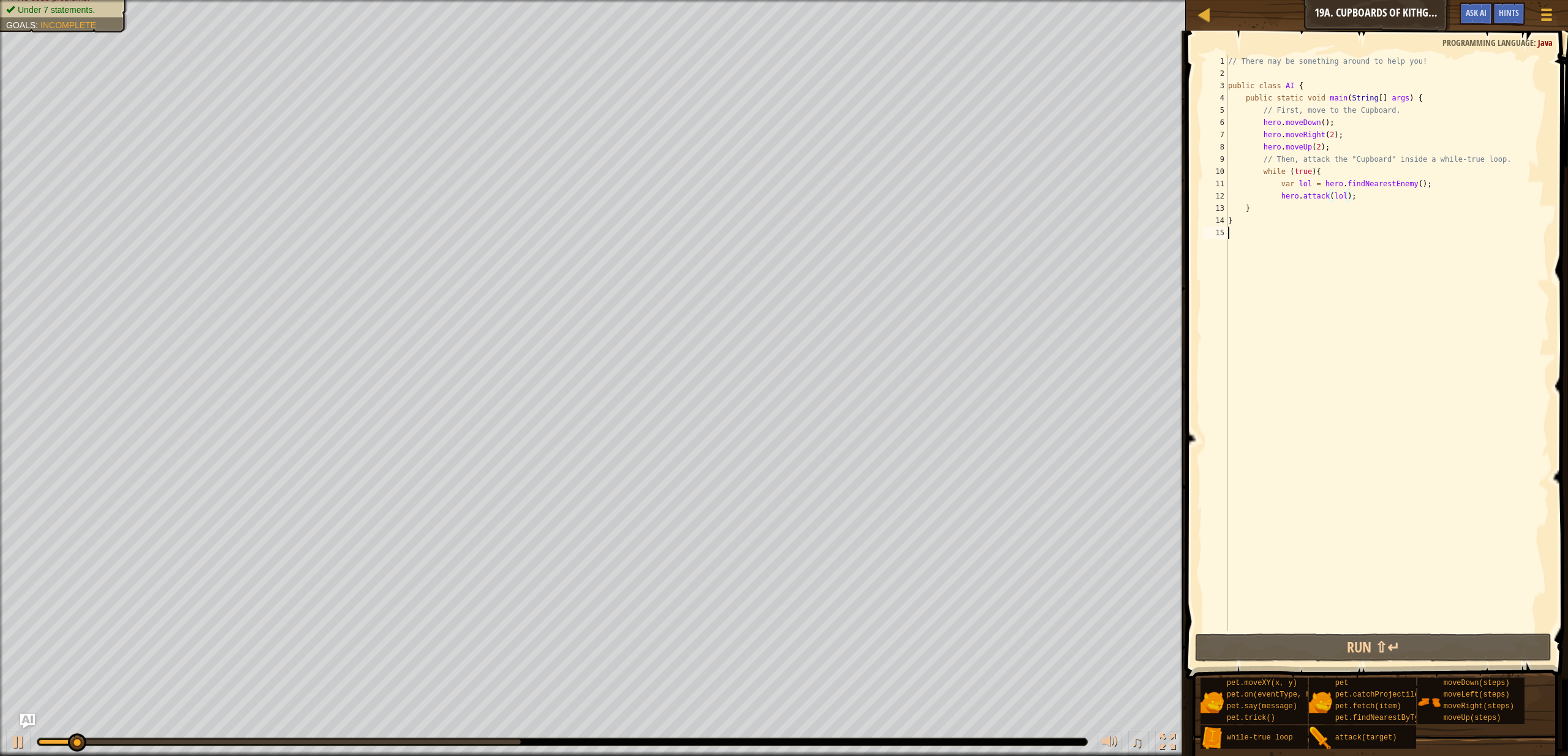
click at [1261, 234] on div "// There may be something around to help you! public class AI { public static v…" at bounding box center [1388, 356] width 324 height 601
click at [1279, 653] on button "Run ⇧↵" at bounding box center [1374, 648] width 356 height 28
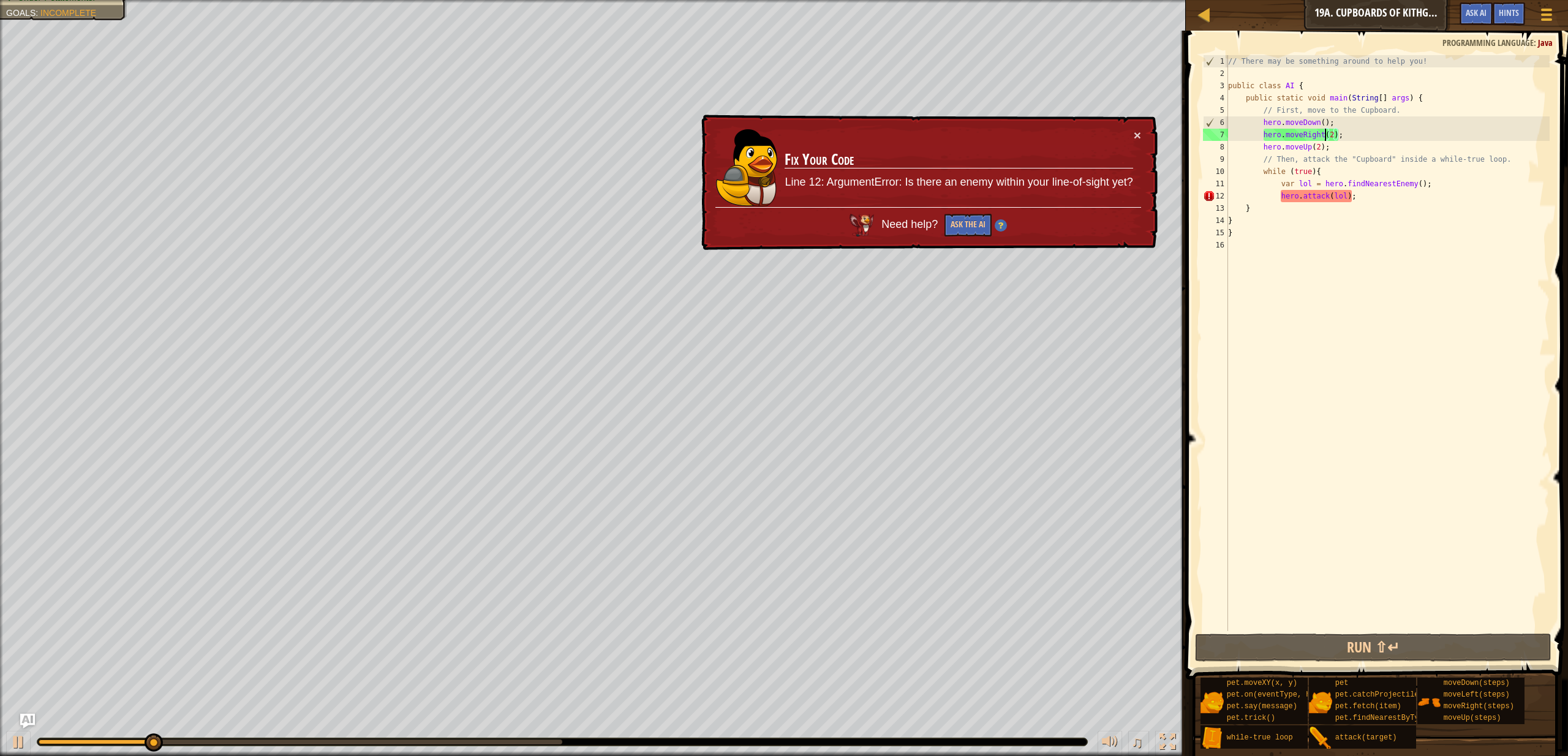
click at [1325, 134] on div "// There may be something around to help you! public class AI { public static v…" at bounding box center [1388, 356] width 324 height 601
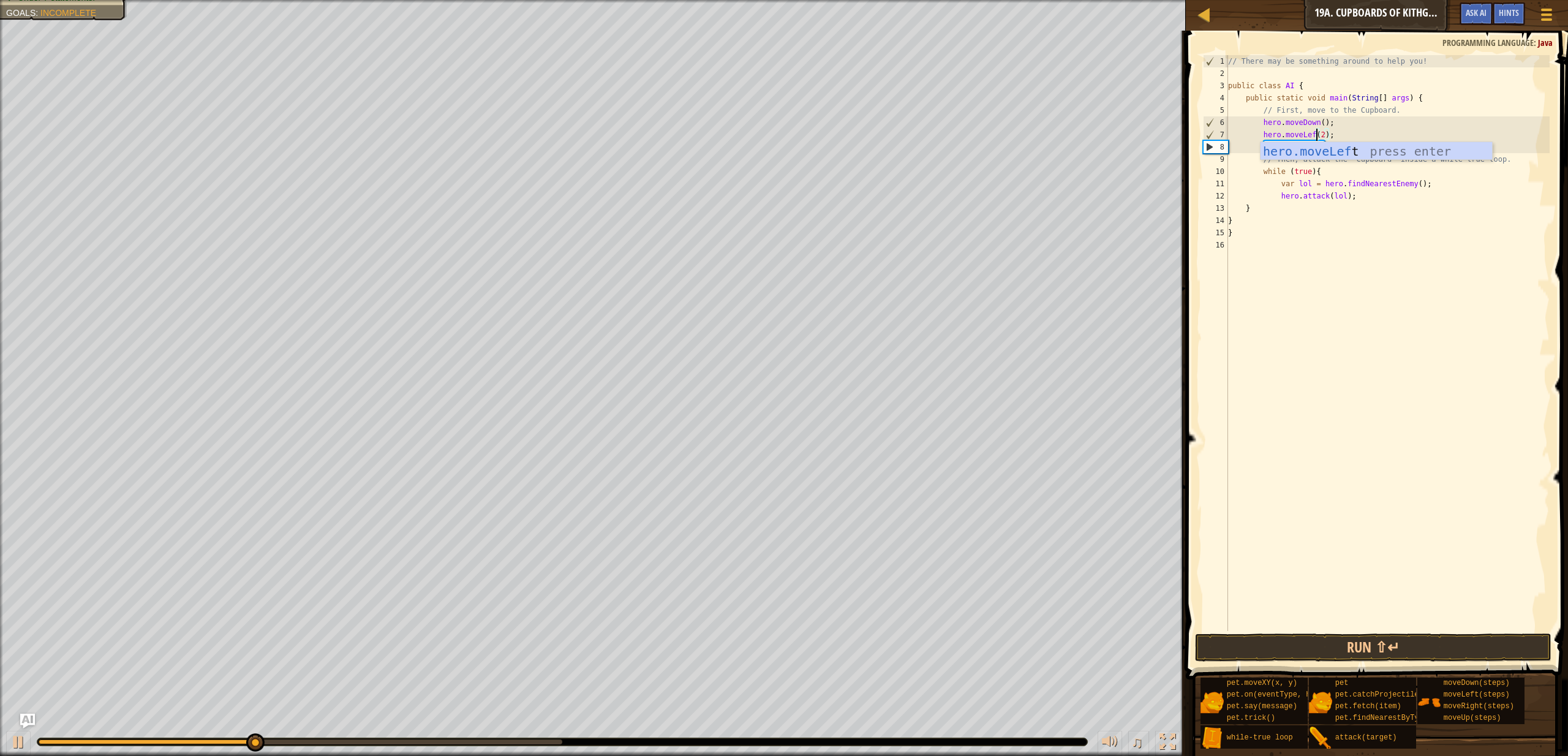
scroll to position [5, 7]
type textarea "hero.moveLeft(2);"
click at [1397, 657] on button "Run ⇧↵" at bounding box center [1374, 648] width 356 height 28
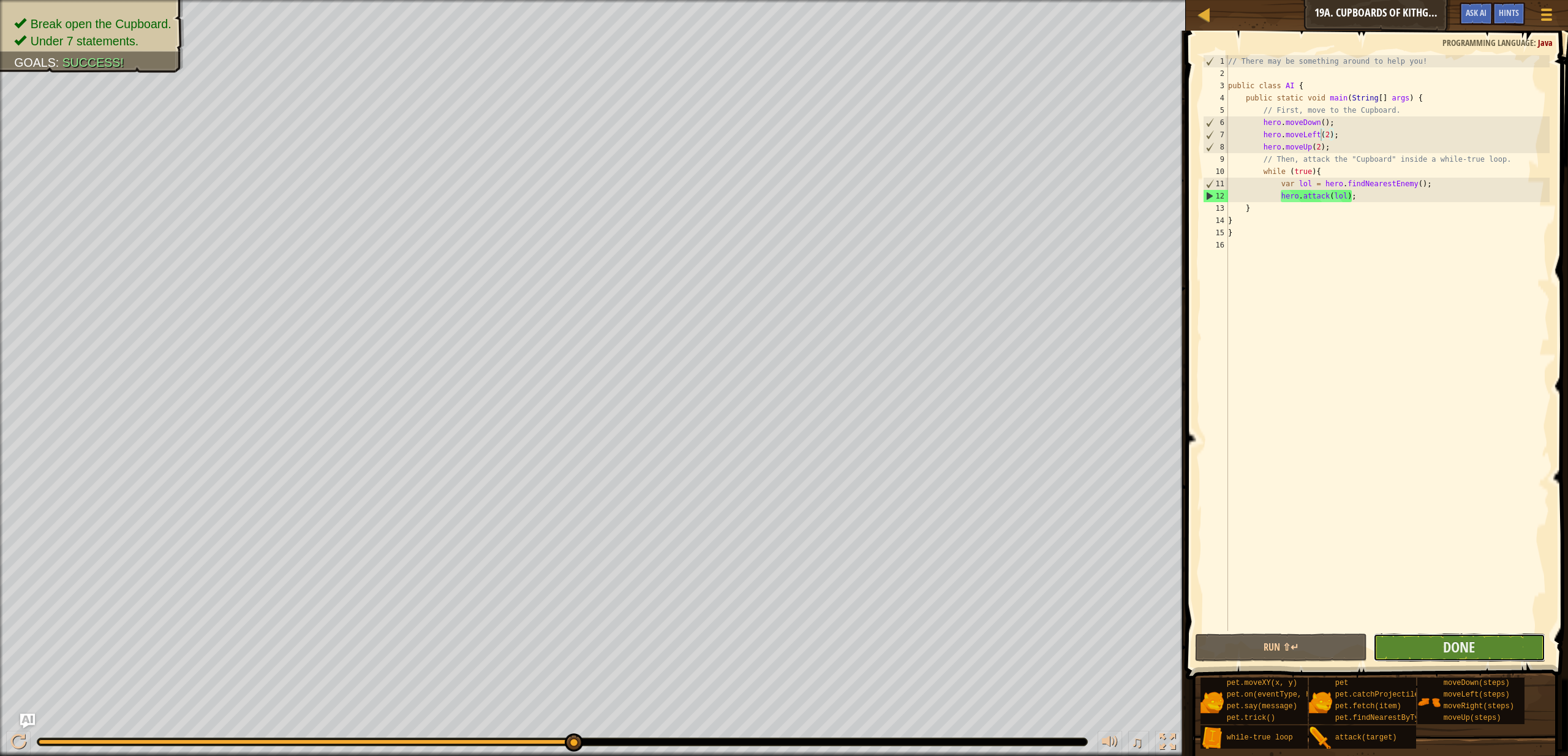
click at [1416, 652] on button "Done" at bounding box center [1459, 648] width 172 height 28
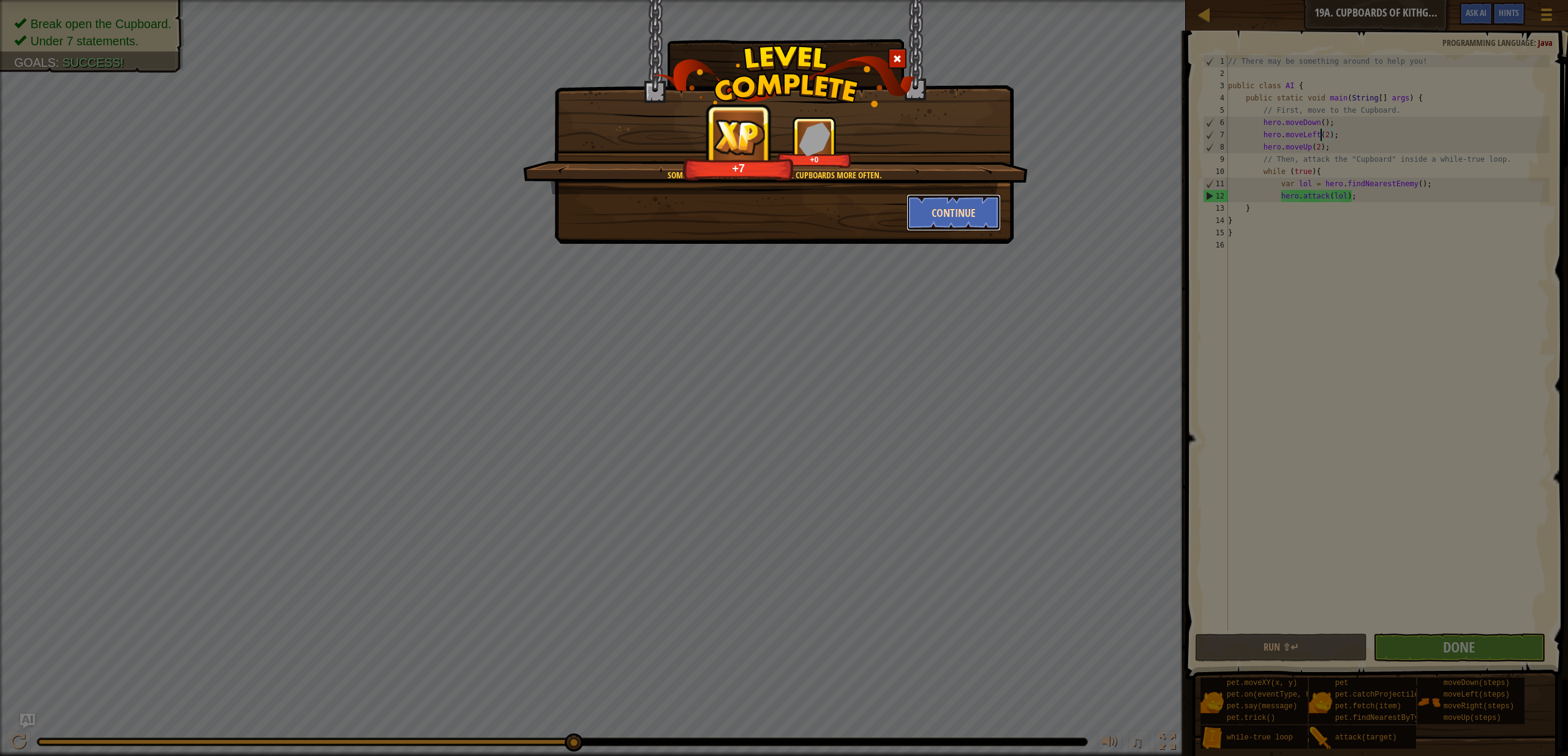
click at [973, 207] on button "Continue" at bounding box center [954, 213] width 95 height 37
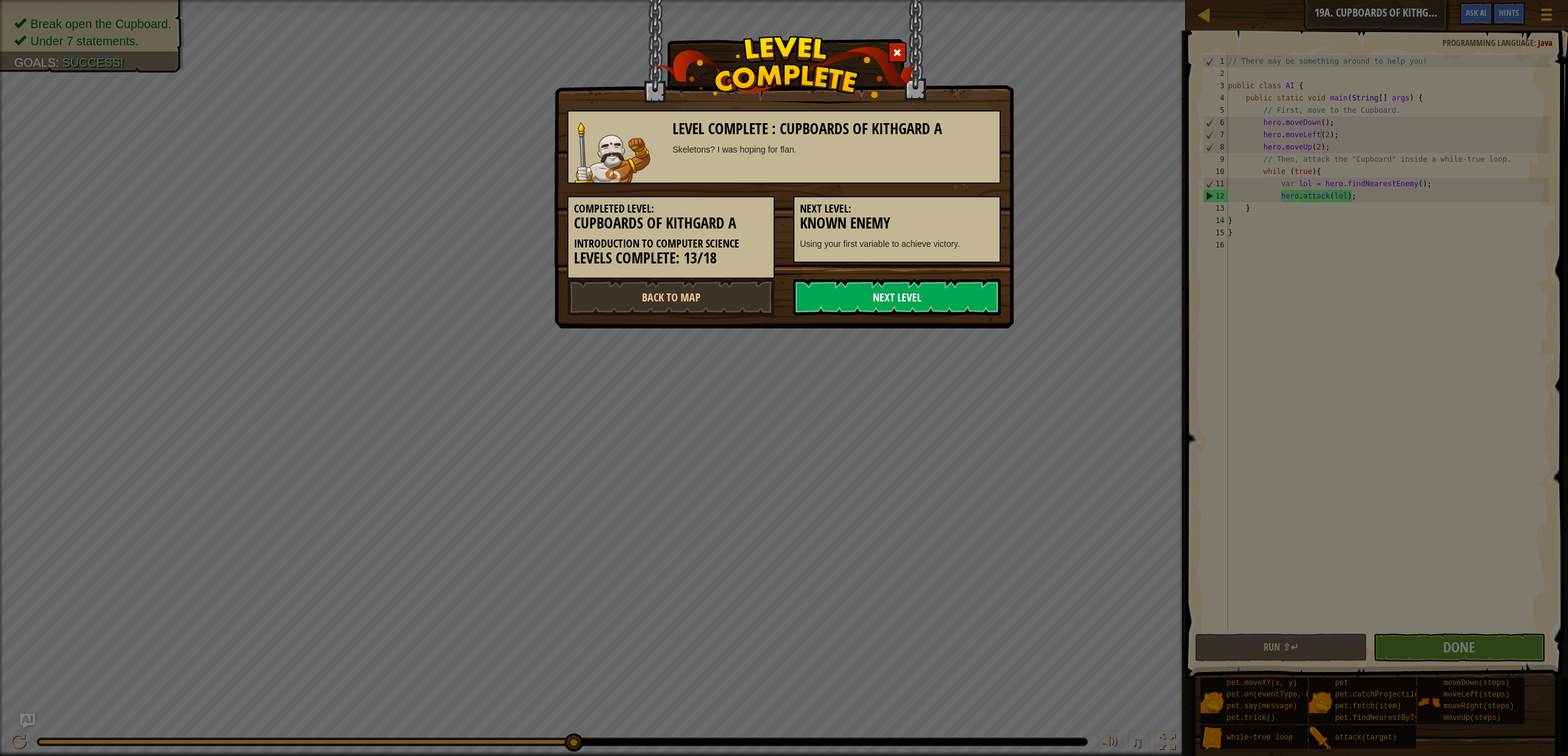
click at [934, 303] on link "Next Level" at bounding box center [897, 297] width 208 height 37
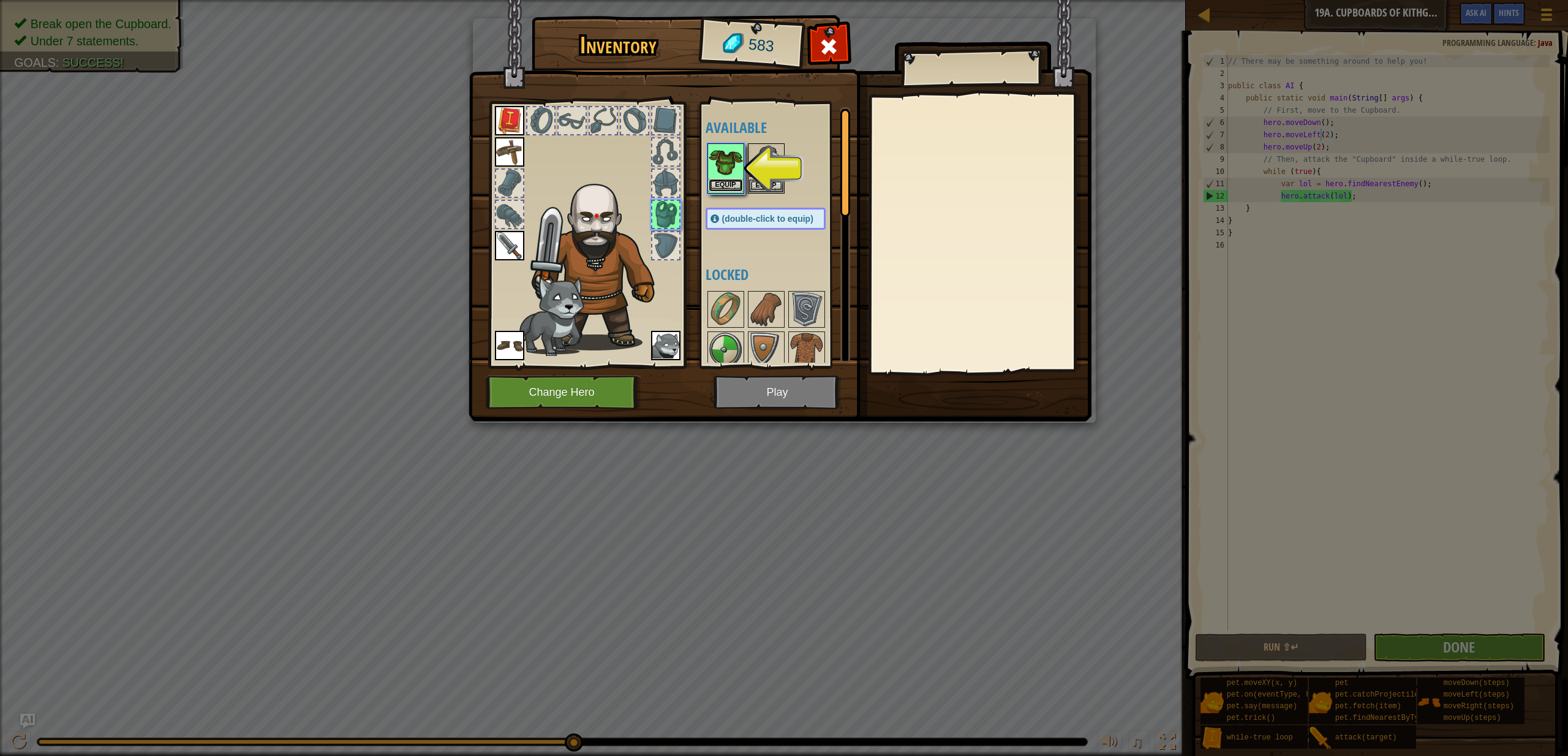
click at [734, 186] on button "Equip" at bounding box center [726, 185] width 34 height 13
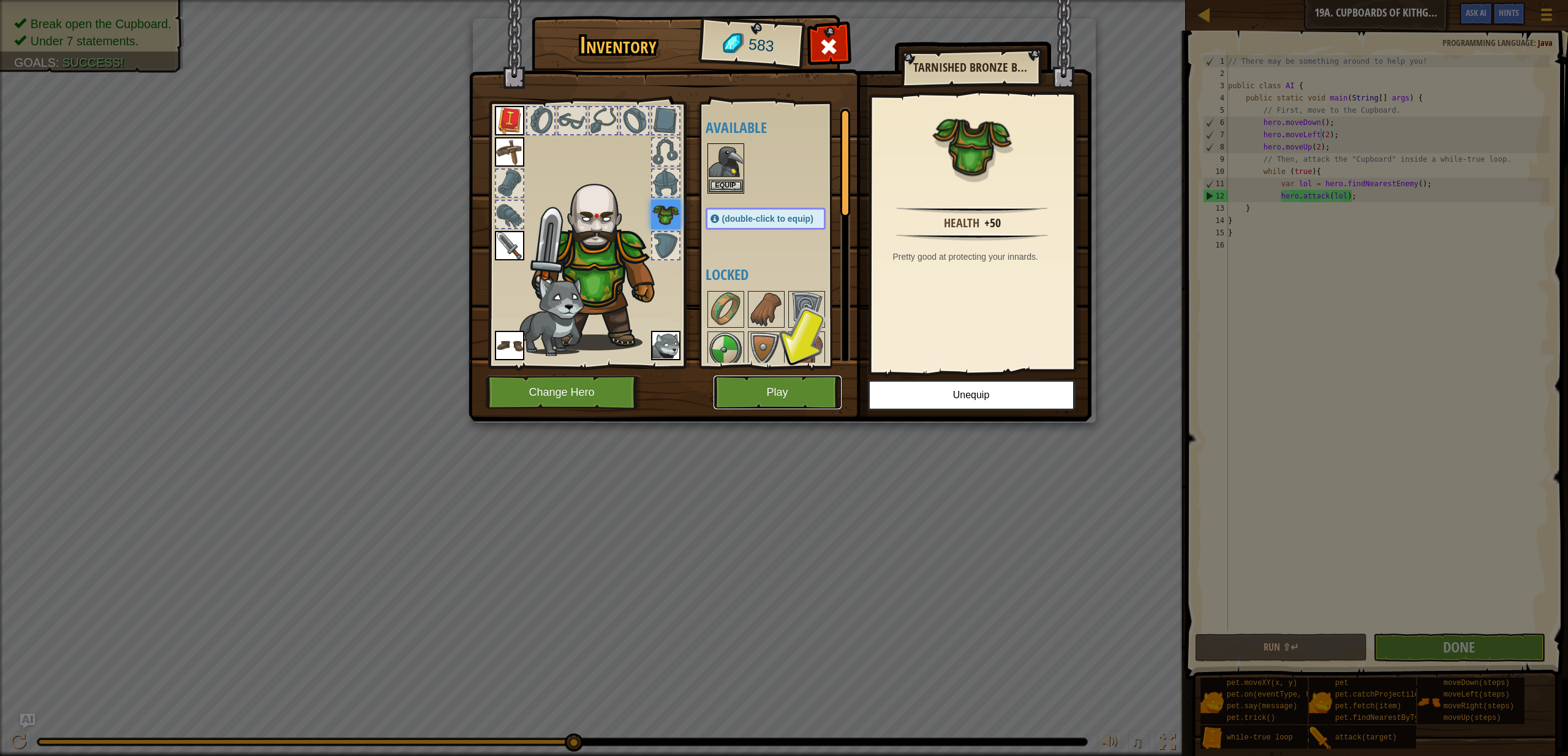
click at [788, 383] on button "Play" at bounding box center [777, 393] width 128 height 34
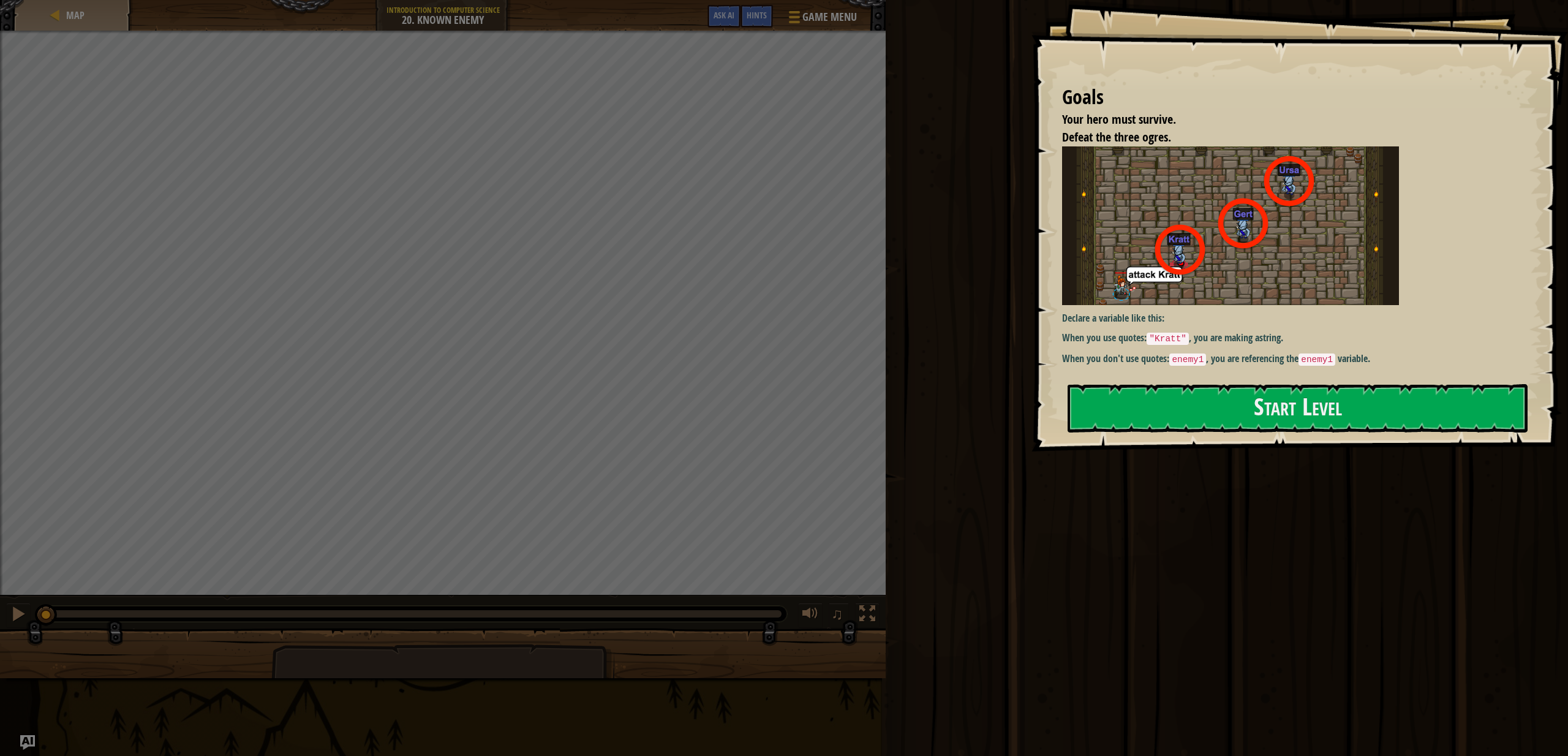
click at [1218, 377] on div "Goals Your hero must survive. Defeat the three ogres. Declare a variable like t…" at bounding box center [1300, 226] width 537 height 452
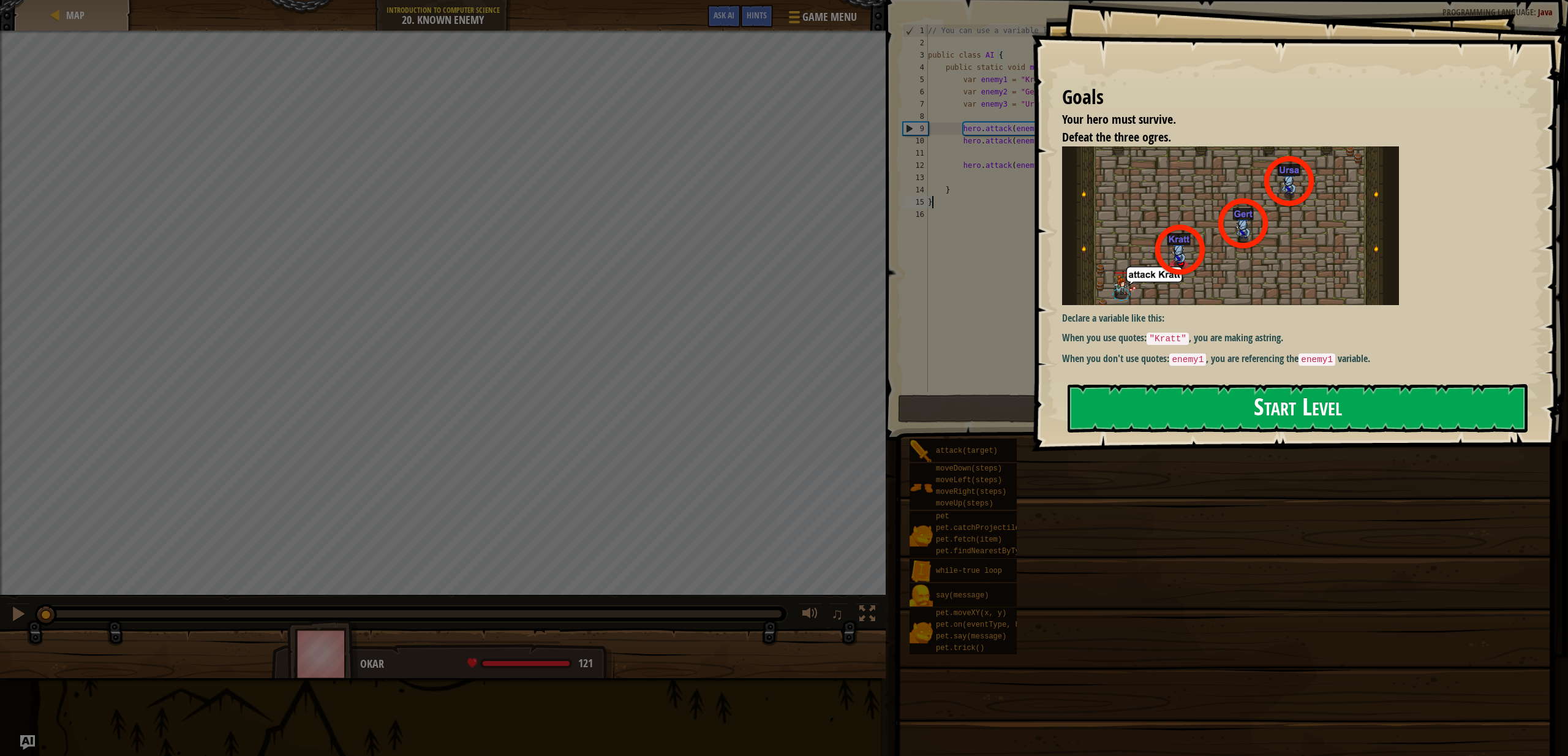
click at [1222, 389] on button "Start Level" at bounding box center [1297, 408] width 460 height 48
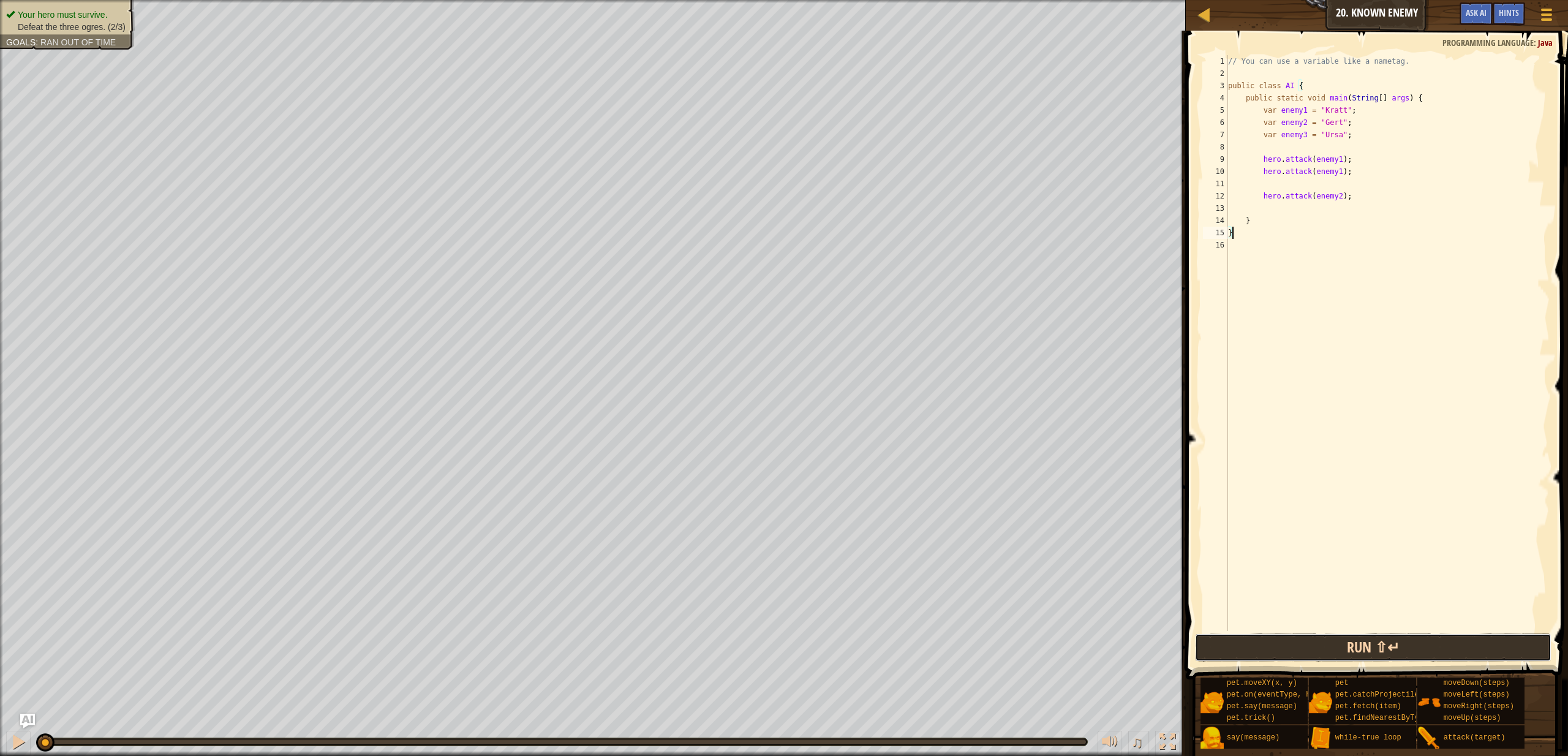
click at [1298, 647] on button "Run ⇧↵" at bounding box center [1374, 648] width 356 height 28
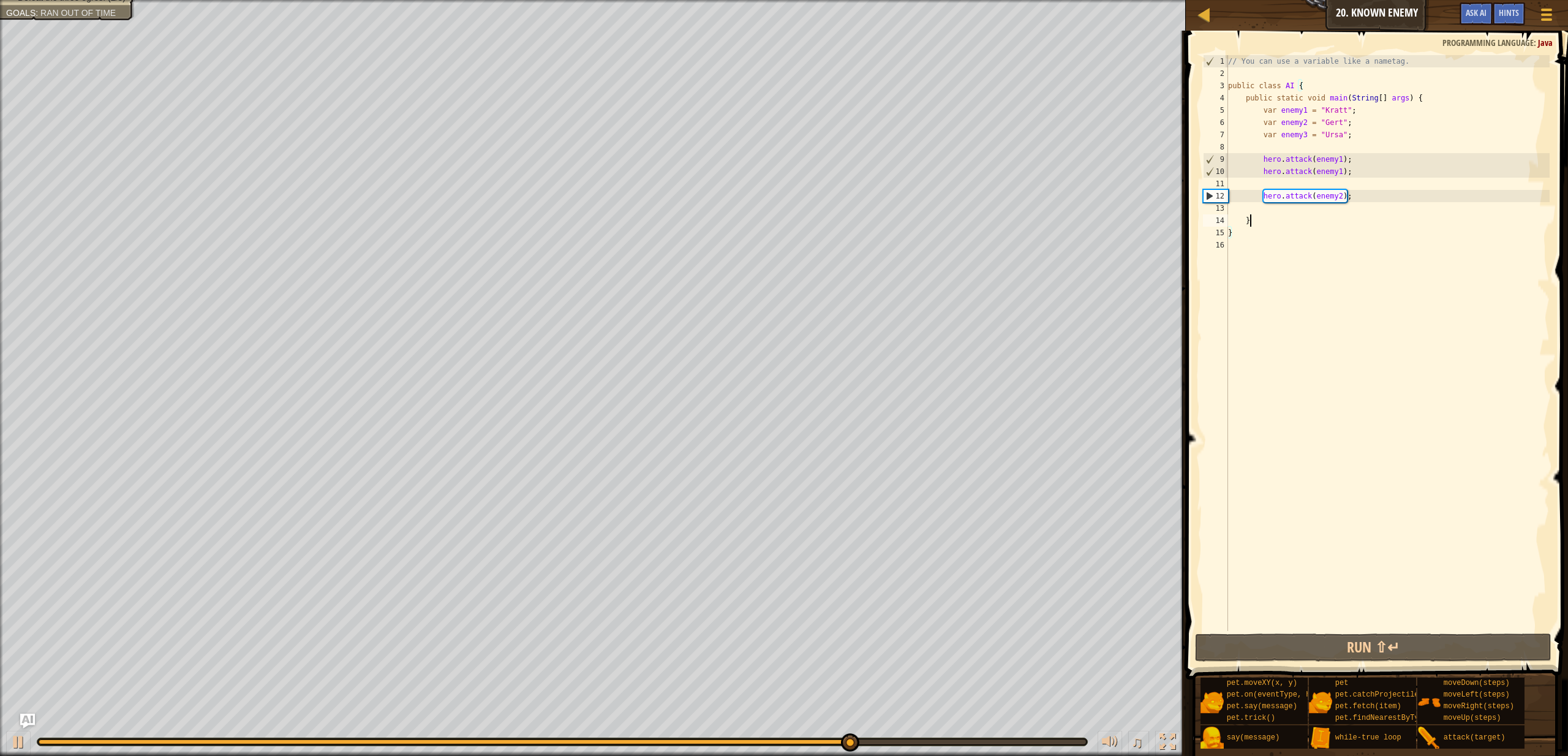
drag, startPoint x: 1368, startPoint y: 216, endPoint x: 1375, endPoint y: 220, distance: 8.1
click at [1370, 216] on div "// You can use a variable like a nametag. public class AI { public static void …" at bounding box center [1388, 356] width 324 height 601
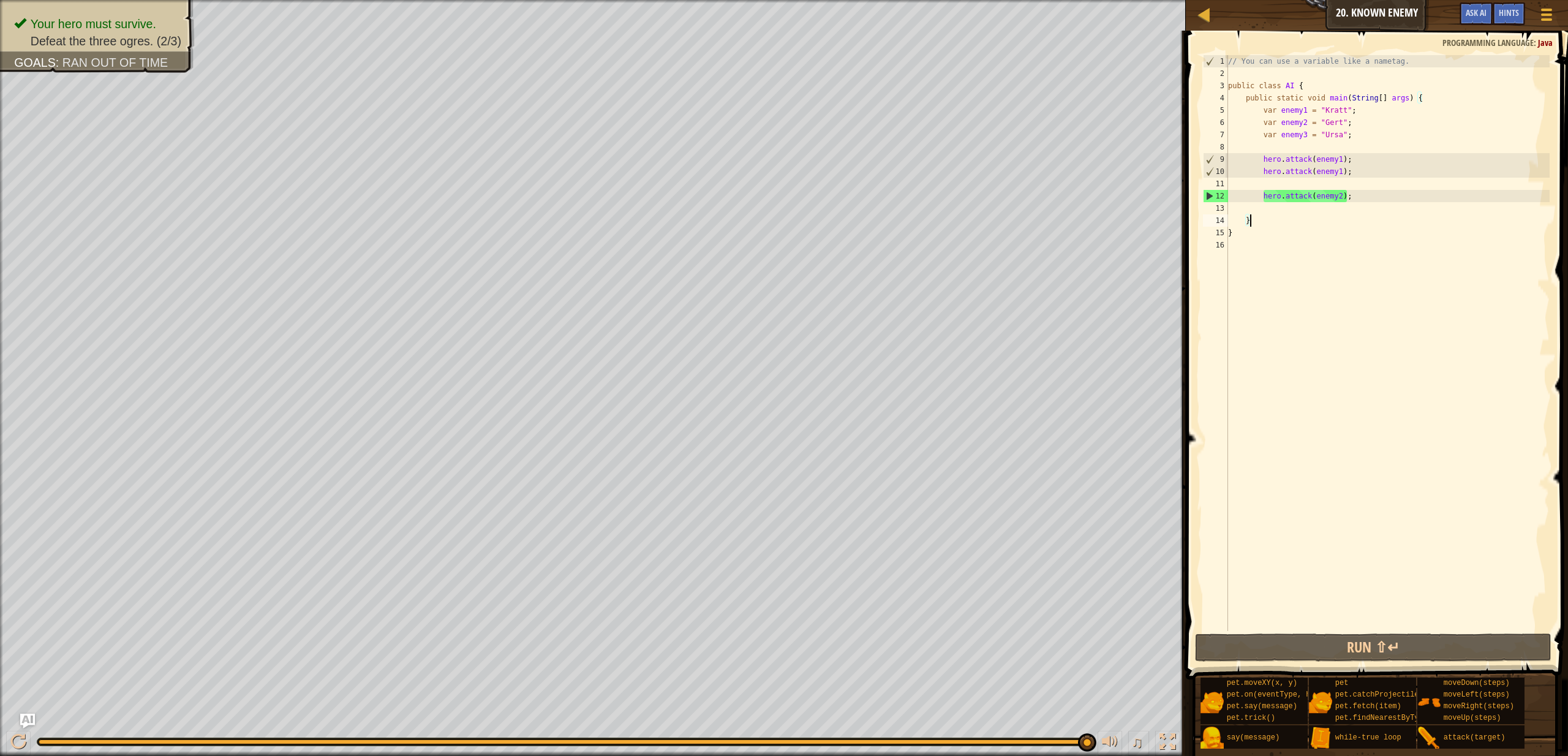
click at [1343, 170] on div "// You can use a variable like a nametag. public class AI { public static void …" at bounding box center [1388, 356] width 324 height 601
type textarea "hero.attack(enemy2);"
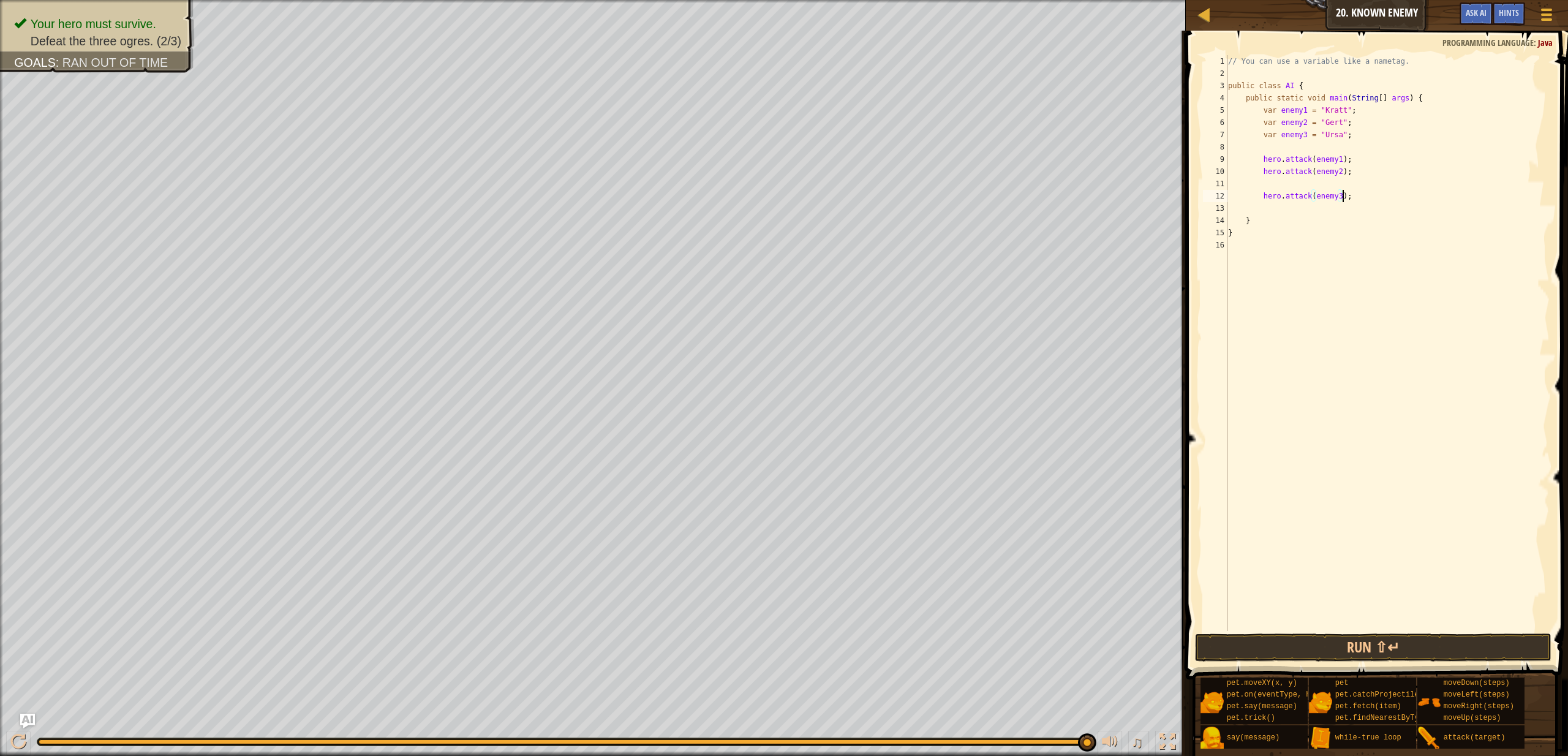
scroll to position [5, 9]
click at [1434, 657] on button "Run ⇧↵" at bounding box center [1374, 648] width 356 height 28
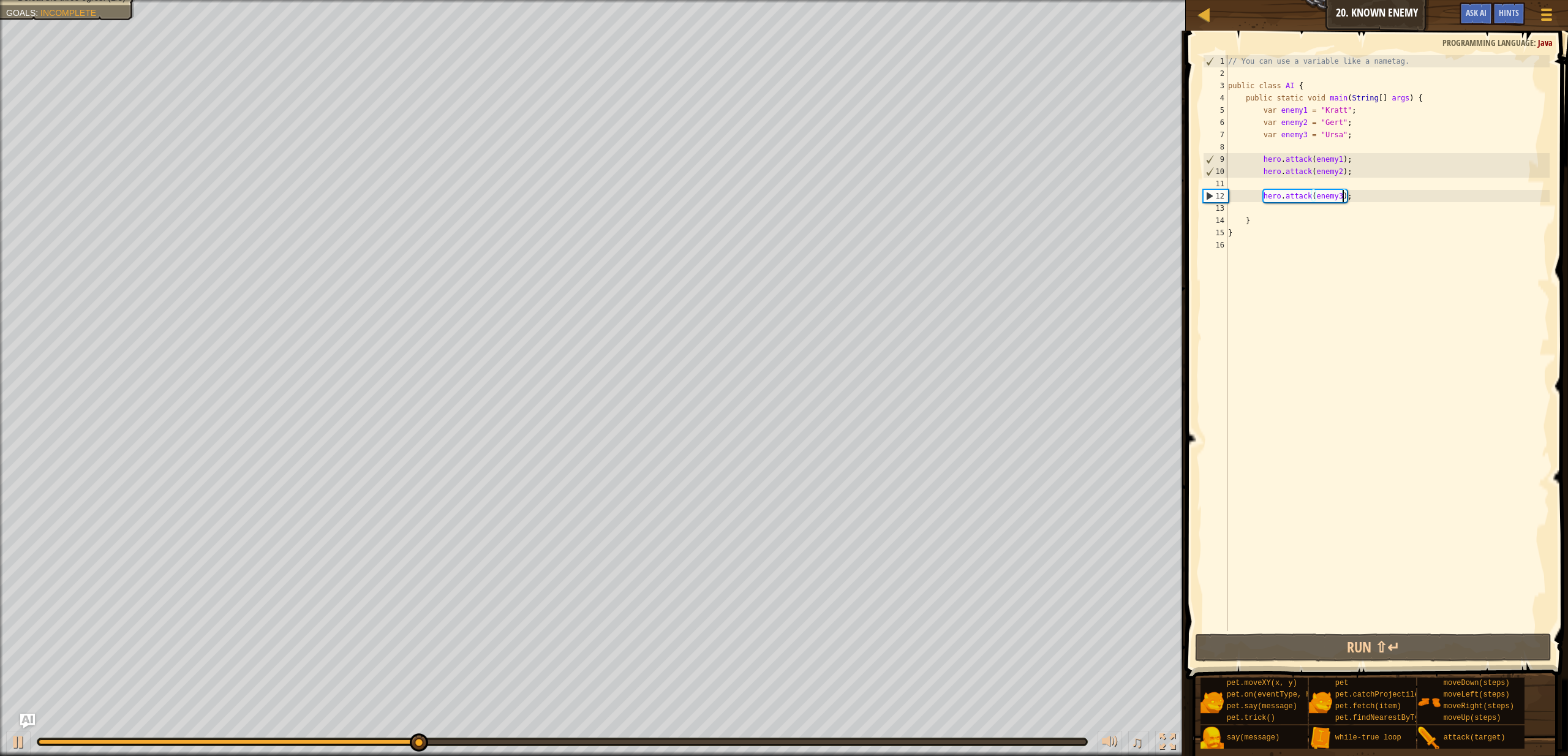
click at [1435, 97] on div "// You can use a variable like a nametag. public class AI { public static void …" at bounding box center [1388, 356] width 324 height 601
type textarea "public static void main(String[] args) {"
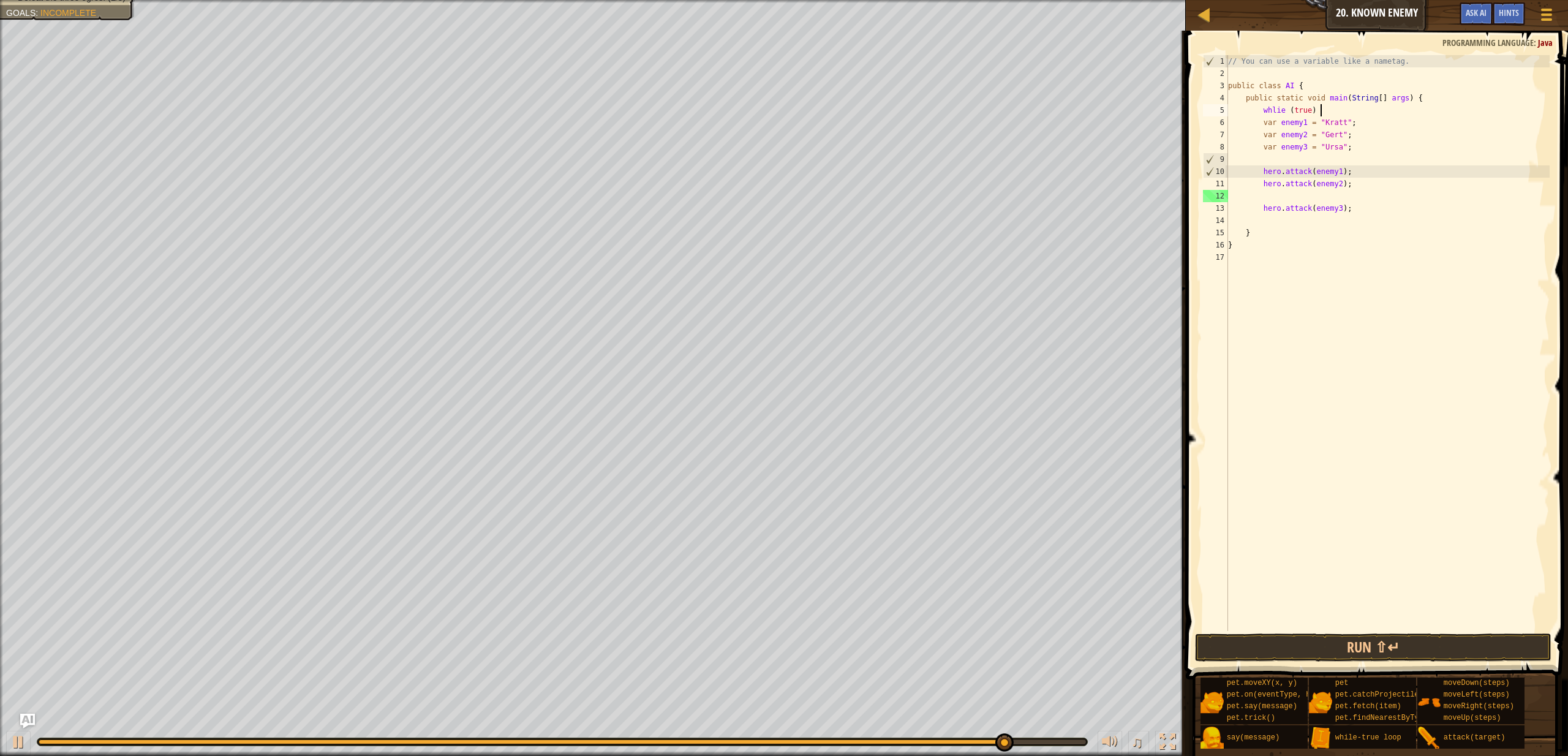
scroll to position [5, 7]
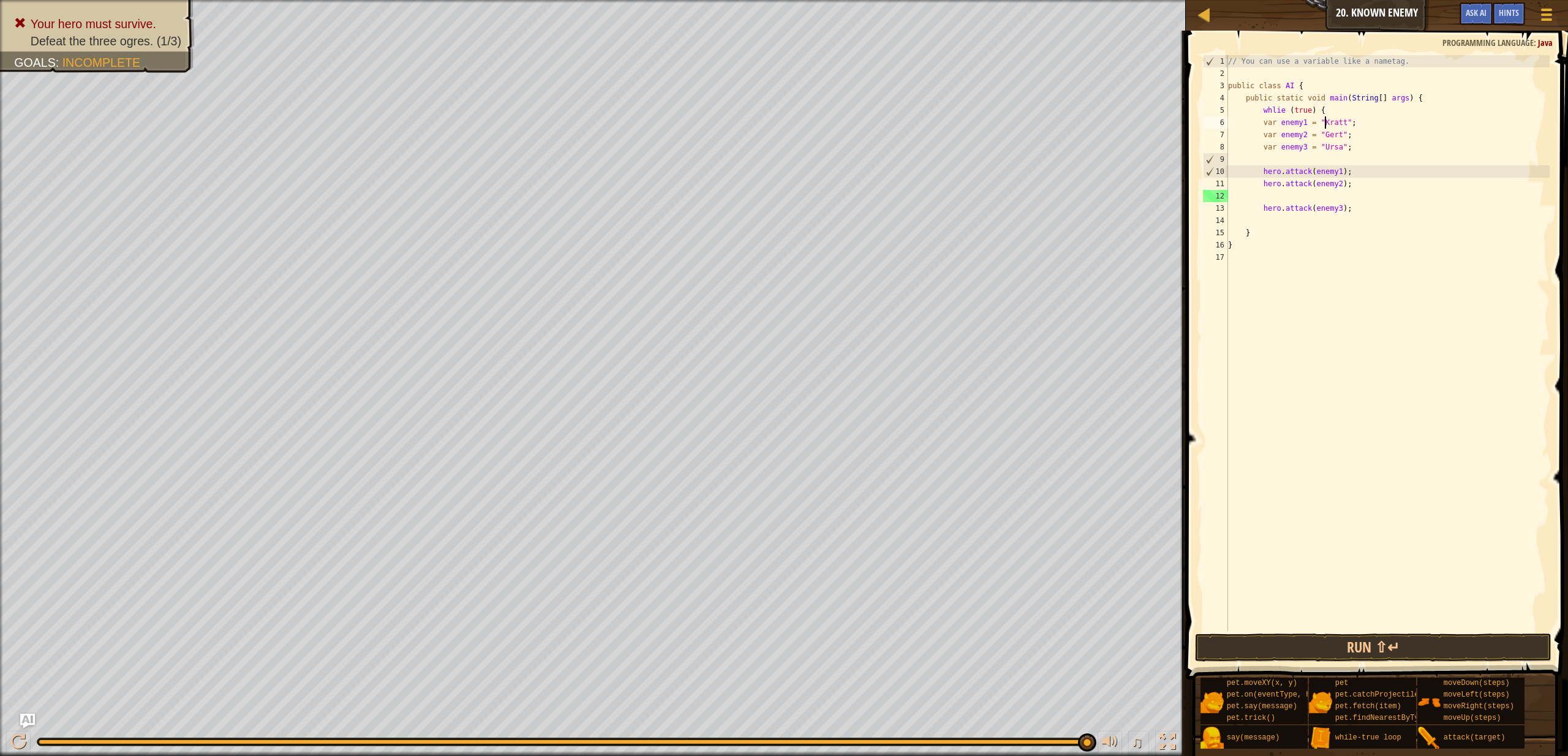
type textarea "var enemy3 = "Ursa";"
type textarea "hero.attack(enemy2);"
type textarea "hero.attack(enemy3);"
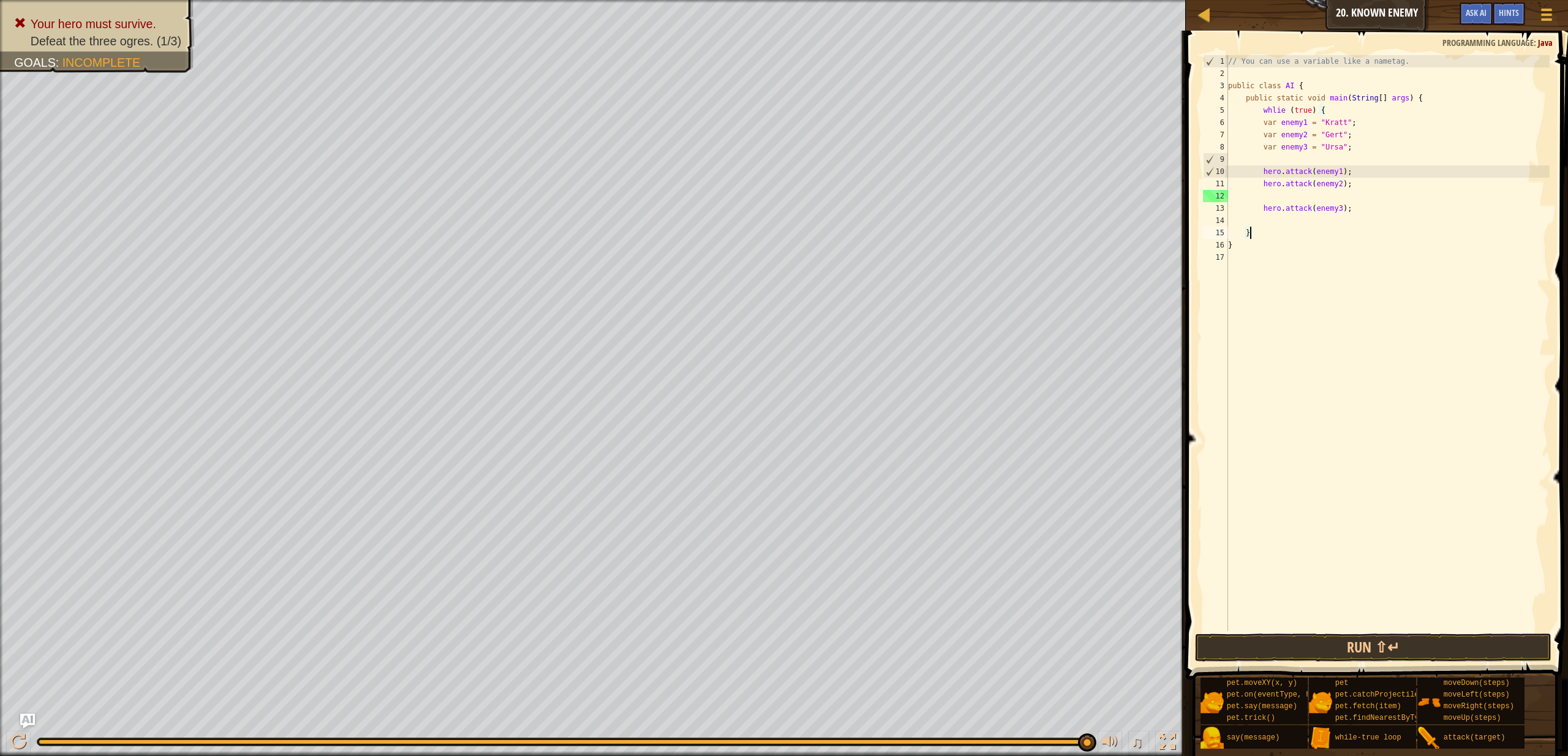
type textarea "}"
click at [1245, 644] on button "Run ⇧↵" at bounding box center [1374, 648] width 356 height 28
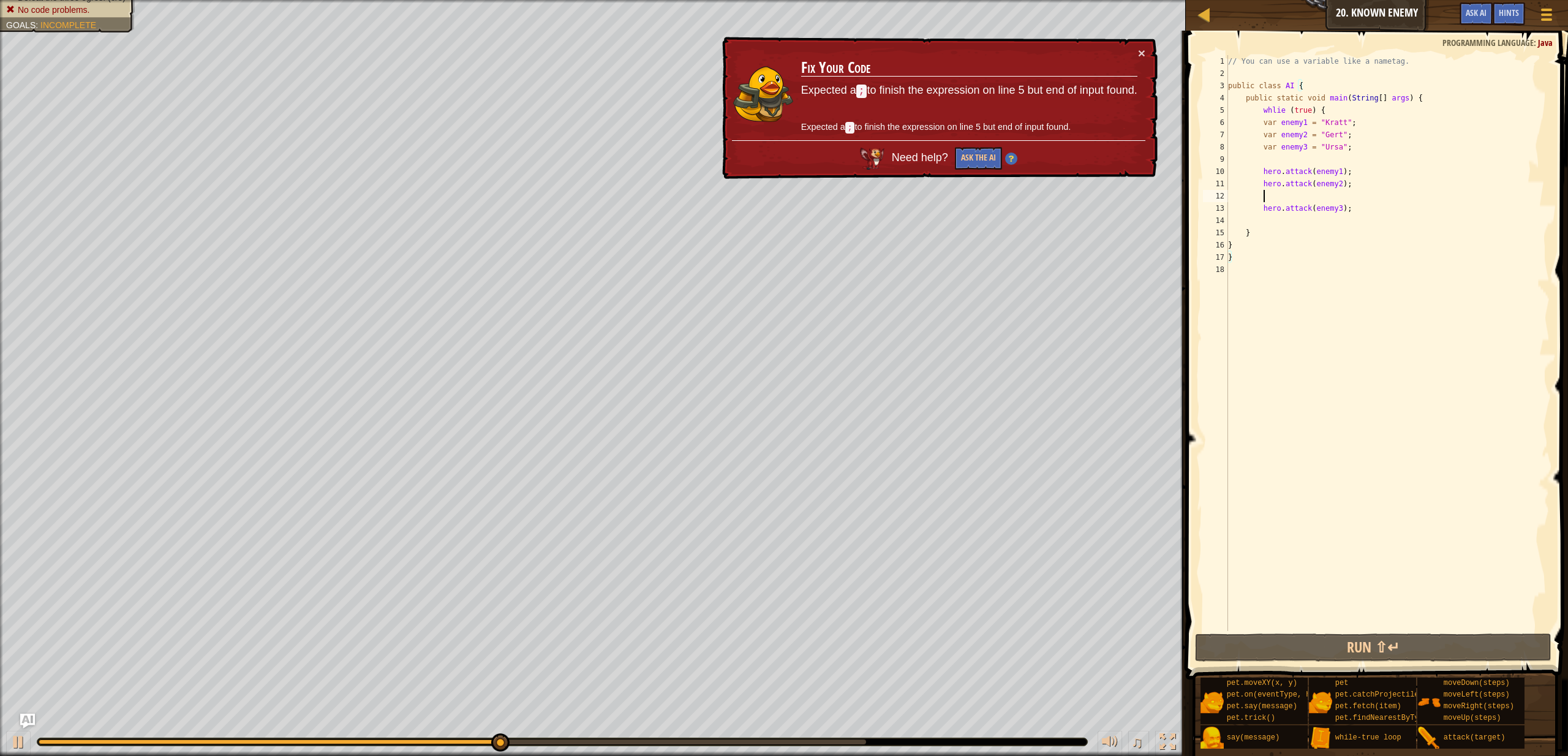
click at [1310, 196] on div "// You can use a variable like a nametag. public class AI { public static void …" at bounding box center [1388, 356] width 324 height 601
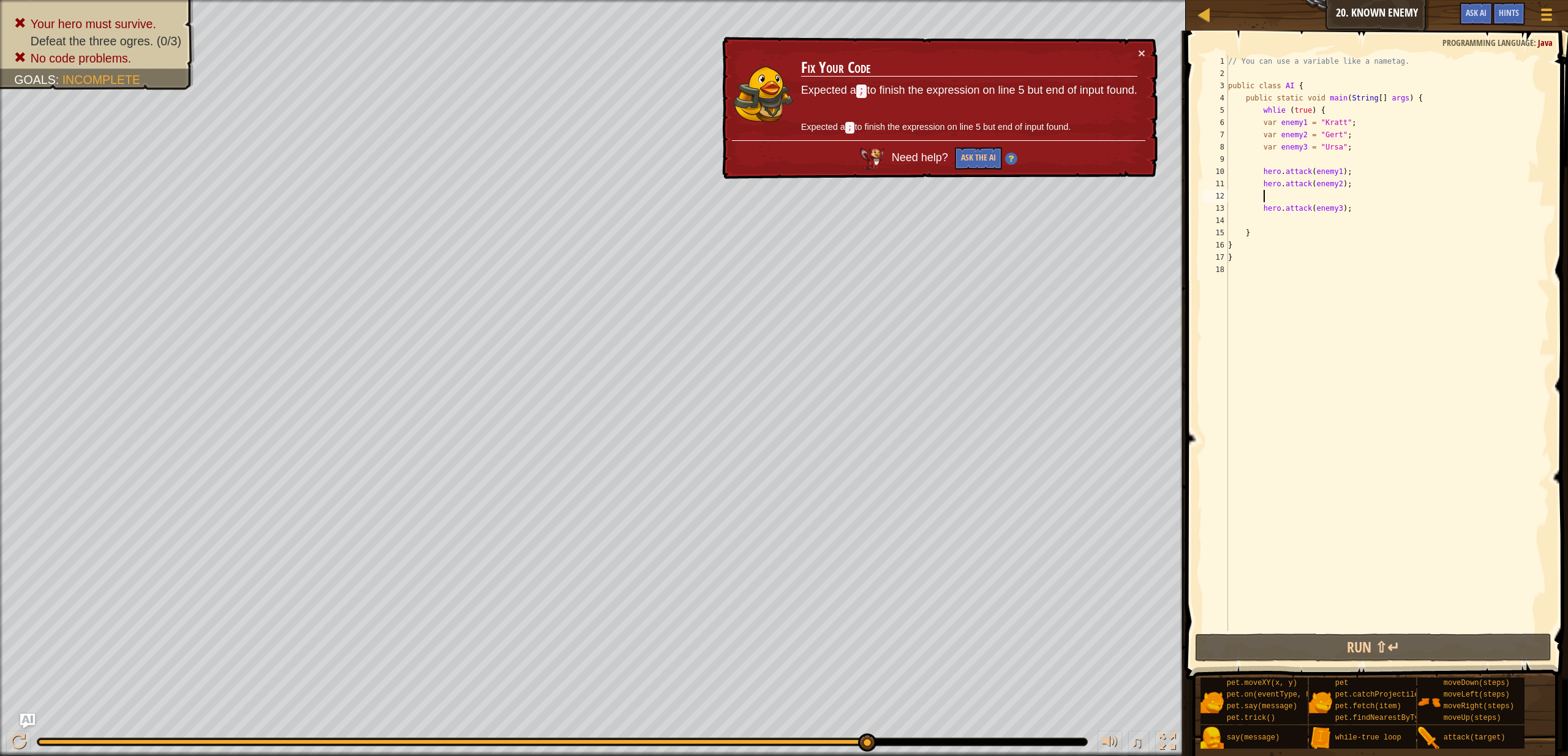
click at [1258, 231] on div "// You can use a variable like a nametag. public class AI { public static void …" at bounding box center [1388, 356] width 324 height 601
click at [1243, 245] on div "// You can use a variable like a nametag. public class AI { public static void …" at bounding box center [1388, 356] width 324 height 601
click at [1238, 256] on div "// You can use a variable like a nametag. public class AI { public static void …" at bounding box center [1388, 356] width 324 height 601
click at [1241, 245] on div "// You can use a variable like a nametag. public class AI { public static void …" at bounding box center [1388, 356] width 324 height 601
click at [1263, 231] on div "// You can use a variable like a nametag. public class AI { public static void …" at bounding box center [1388, 356] width 324 height 601
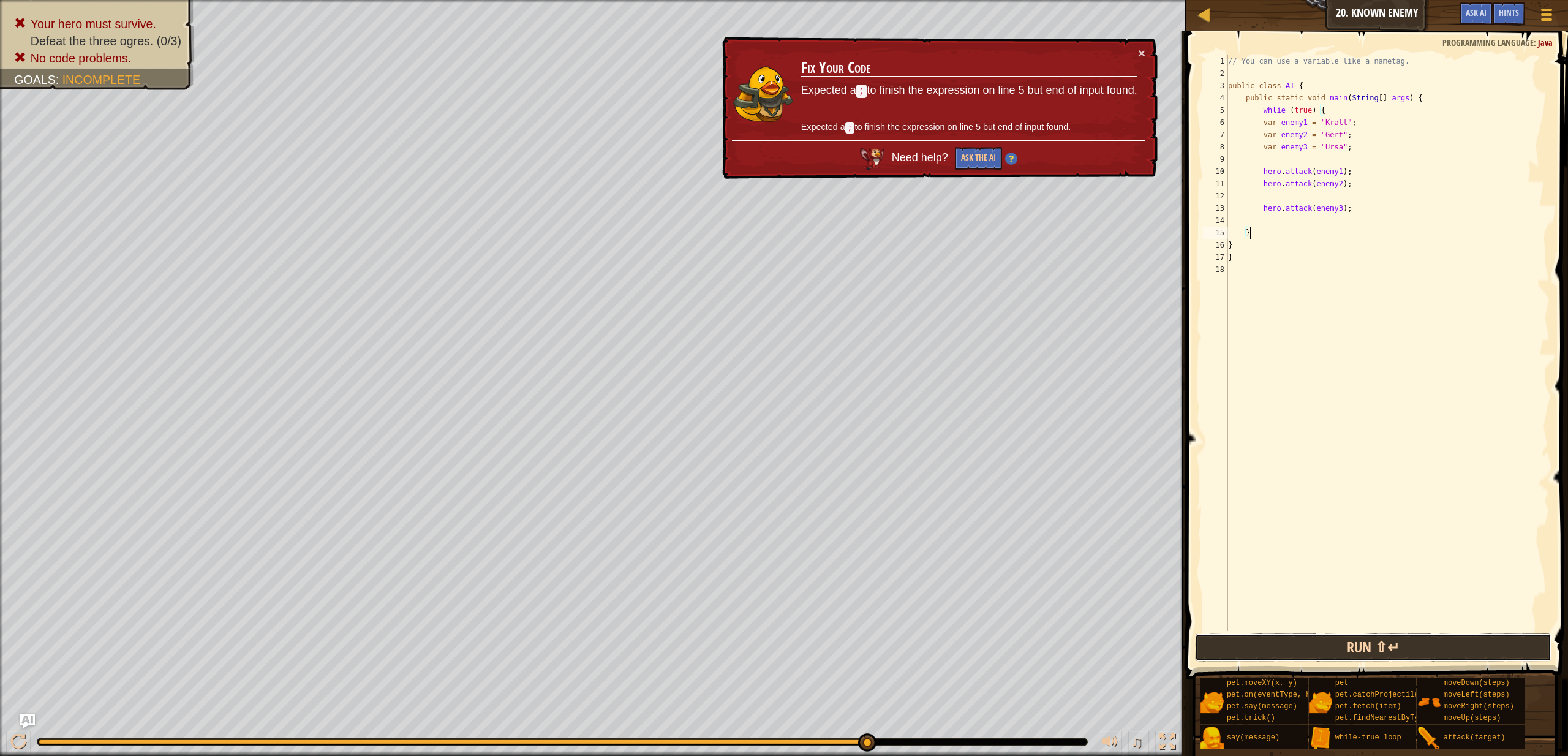
click at [1345, 649] on button "Run ⇧↵" at bounding box center [1374, 648] width 356 height 28
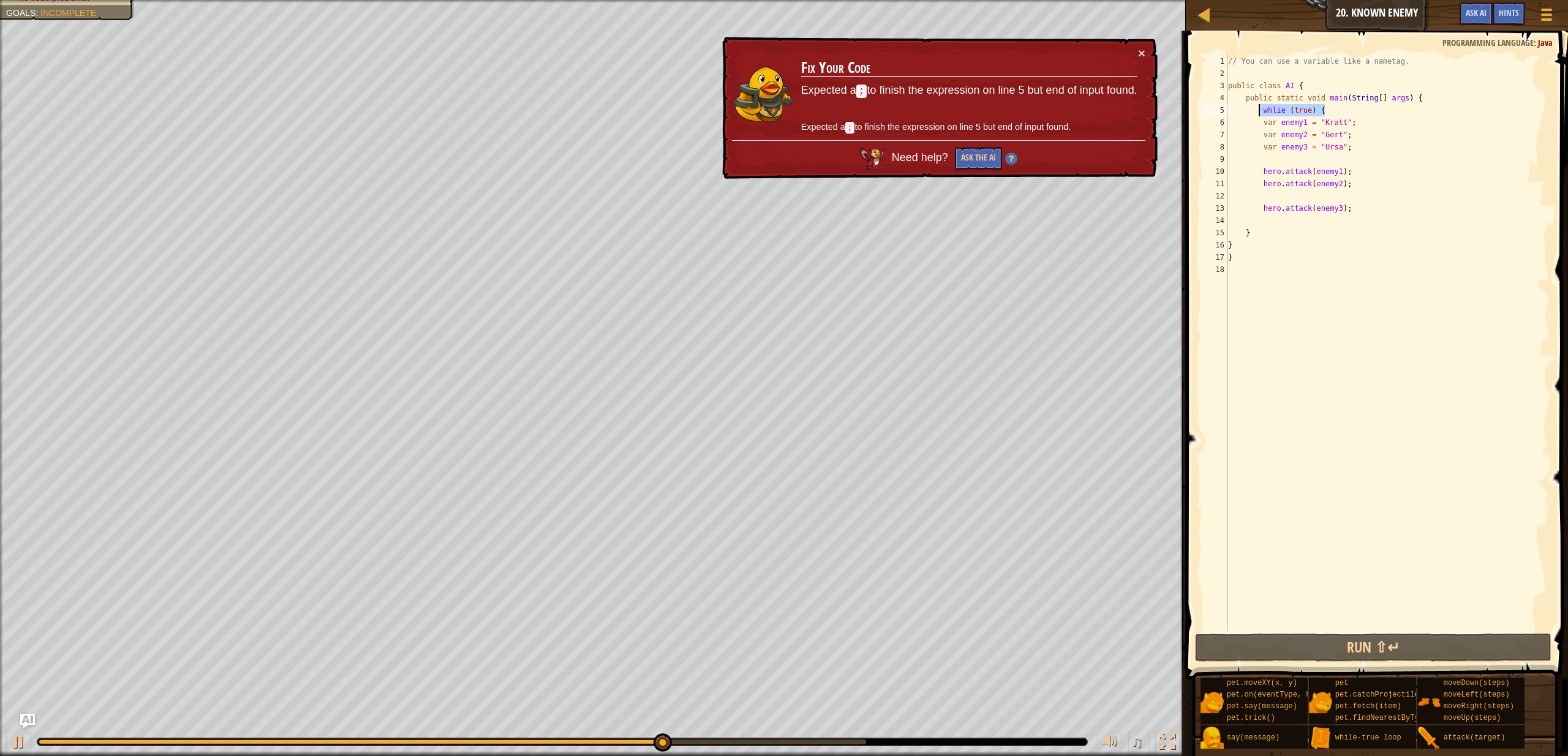
drag, startPoint x: 1317, startPoint y: 110, endPoint x: 1260, endPoint y: 111, distance: 57.0
click at [1260, 111] on div "// You can use a variable like a nametag. public class AI { public static void …" at bounding box center [1388, 356] width 324 height 601
type textarea "whlie (true) {"
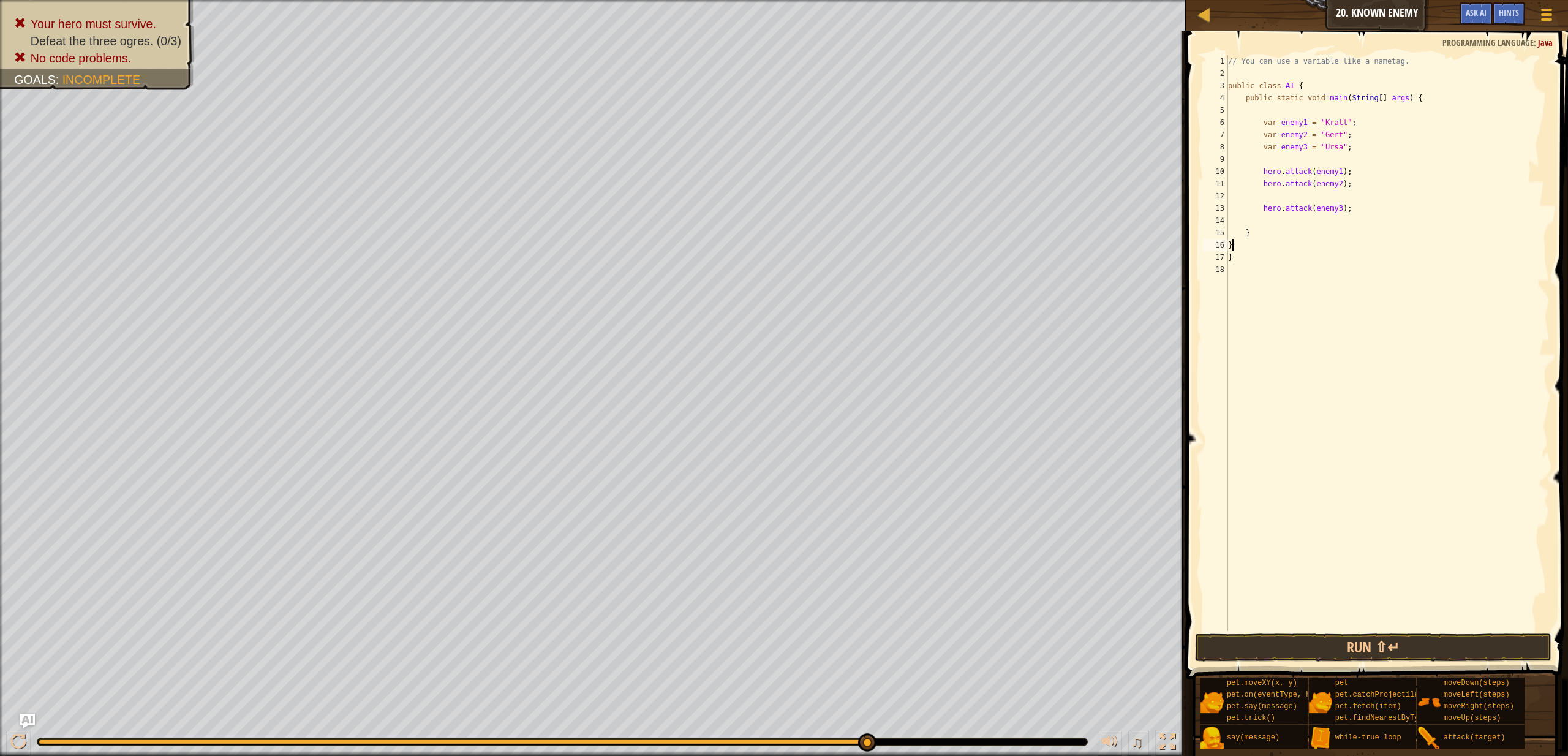
click at [1254, 250] on div "// You can use a variable like a nametag. public class AI { public static void …" at bounding box center [1388, 356] width 324 height 601
type textarea "}"
click at [1356, 655] on button "Run ⇧↵" at bounding box center [1374, 648] width 356 height 28
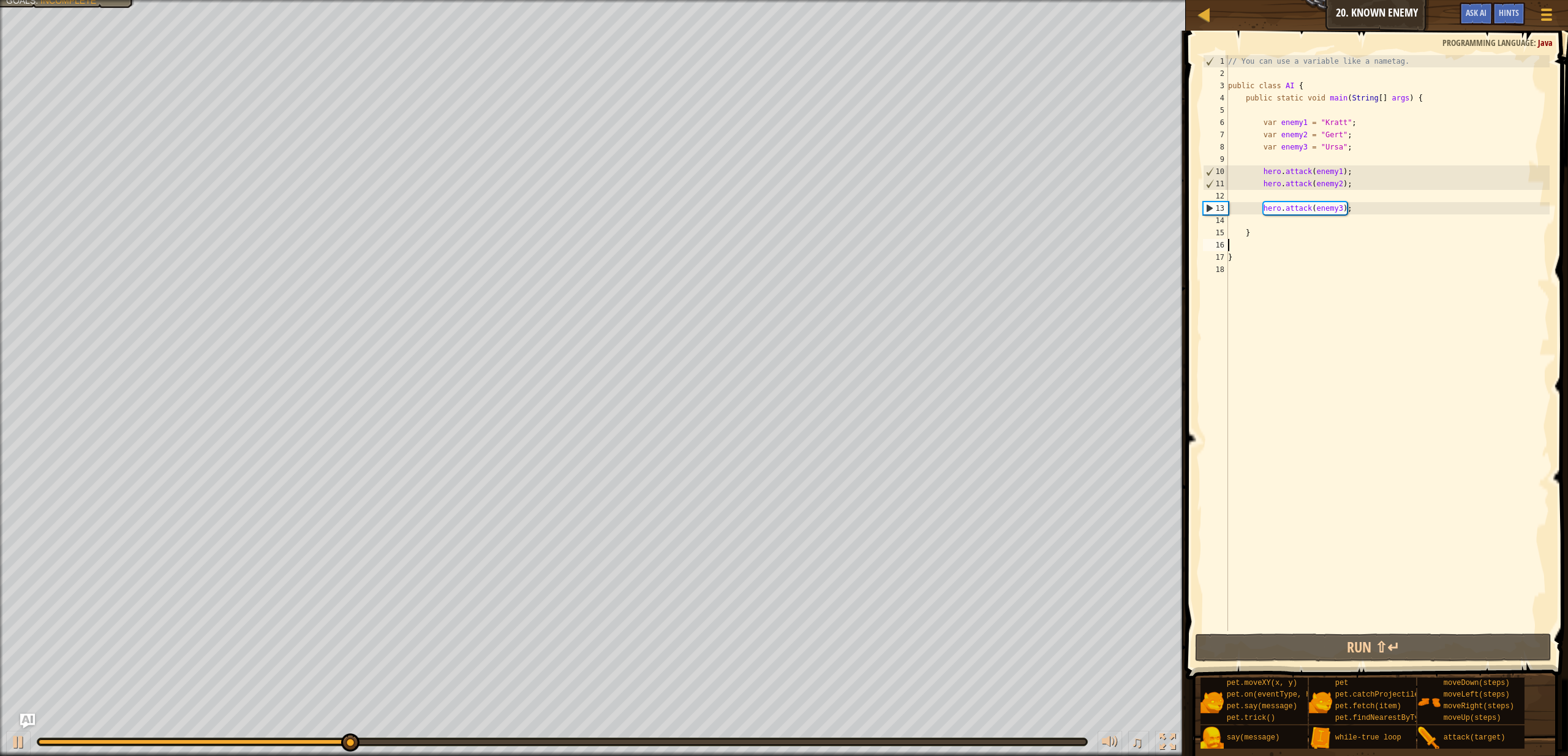
click at [1262, 197] on div "// You can use a variable like a nametag. public class AI { public static void …" at bounding box center [1388, 356] width 324 height 601
click at [1239, 198] on div "// You can use a variable like a nametag. public class AI { public static void …" at bounding box center [1388, 356] width 324 height 601
click at [1231, 198] on div "// You can use a variable like a nametag. public class AI { public static void …" at bounding box center [1388, 356] width 324 height 601
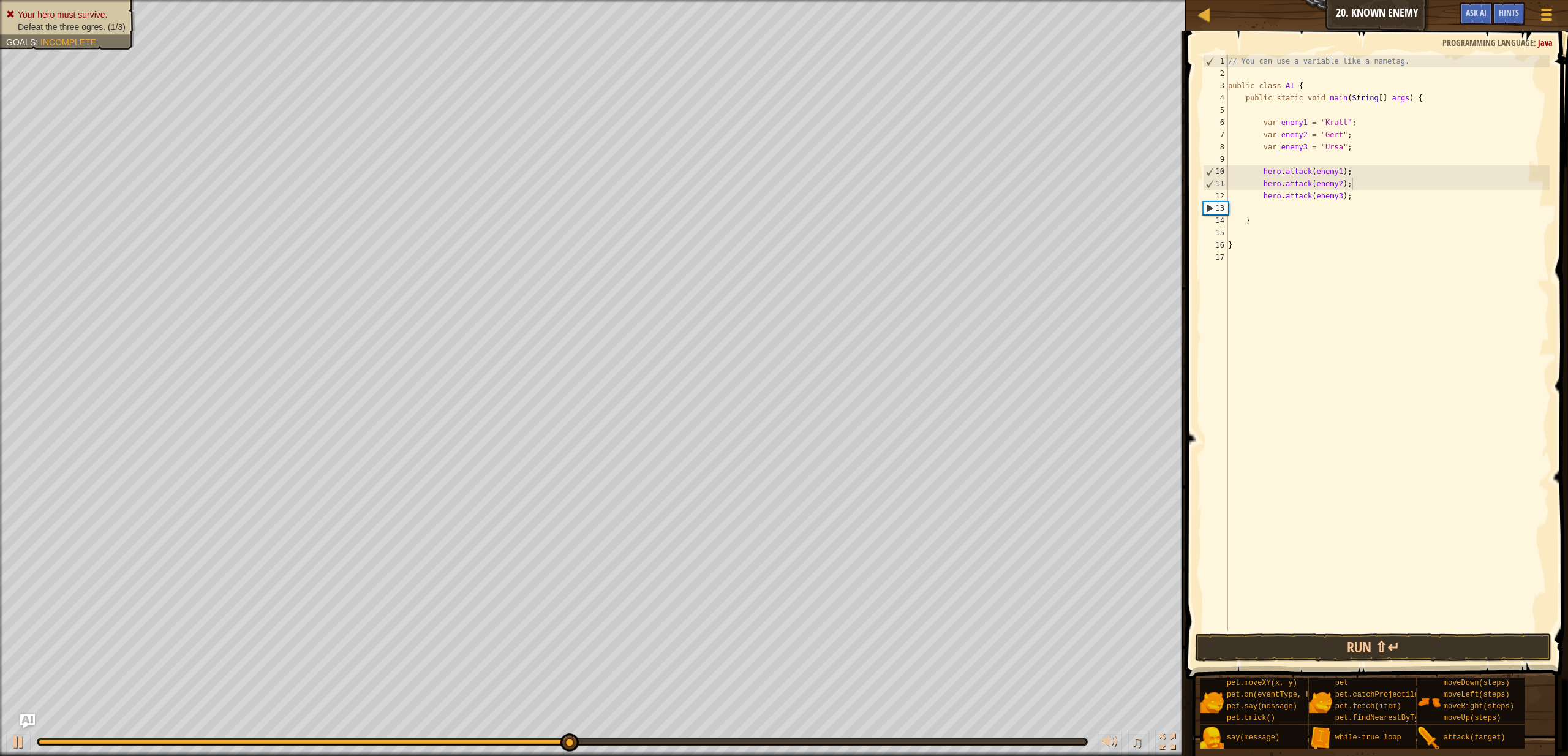
click at [73, 9] on ul "Your hero must survive. Defeat the three ogres. (1/3)" at bounding box center [67, 21] width 123 height 24
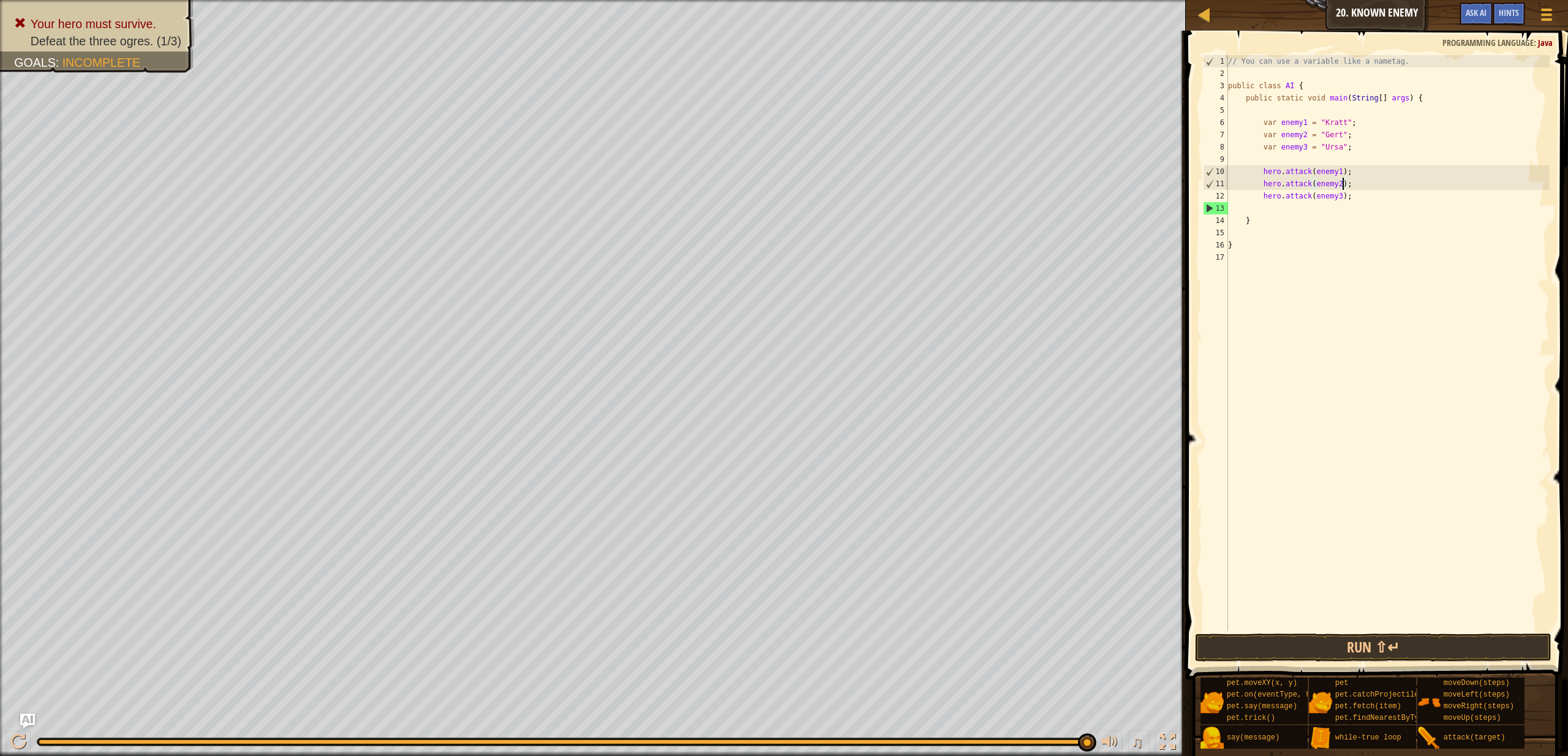
click at [1345, 185] on div "// You can use a variable like a nametag. public class AI { public static void …" at bounding box center [1388, 356] width 324 height 601
type textarea "hero.attack(enemy2);"
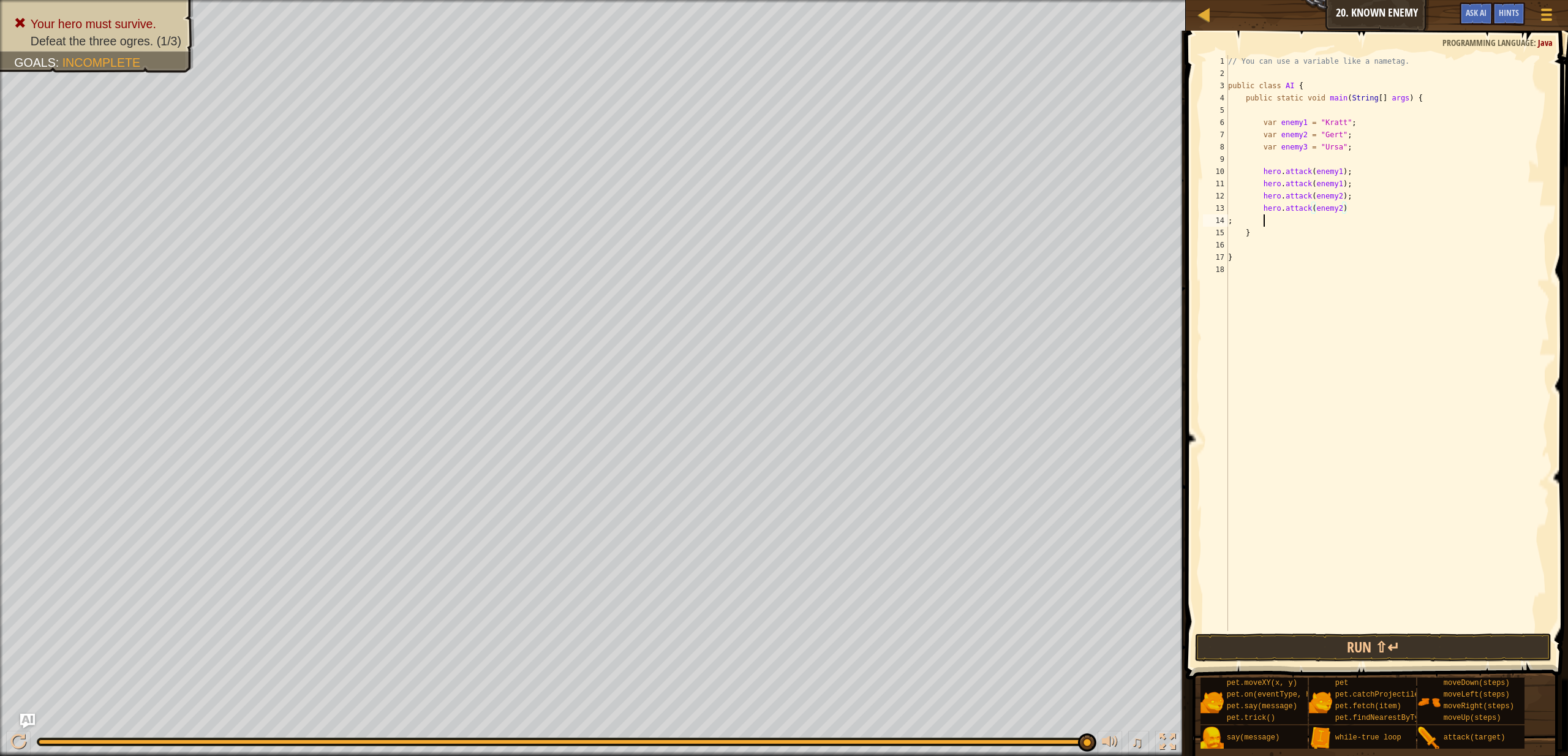
scroll to position [5, 2]
type textarea "hero.attack(enemy2);"
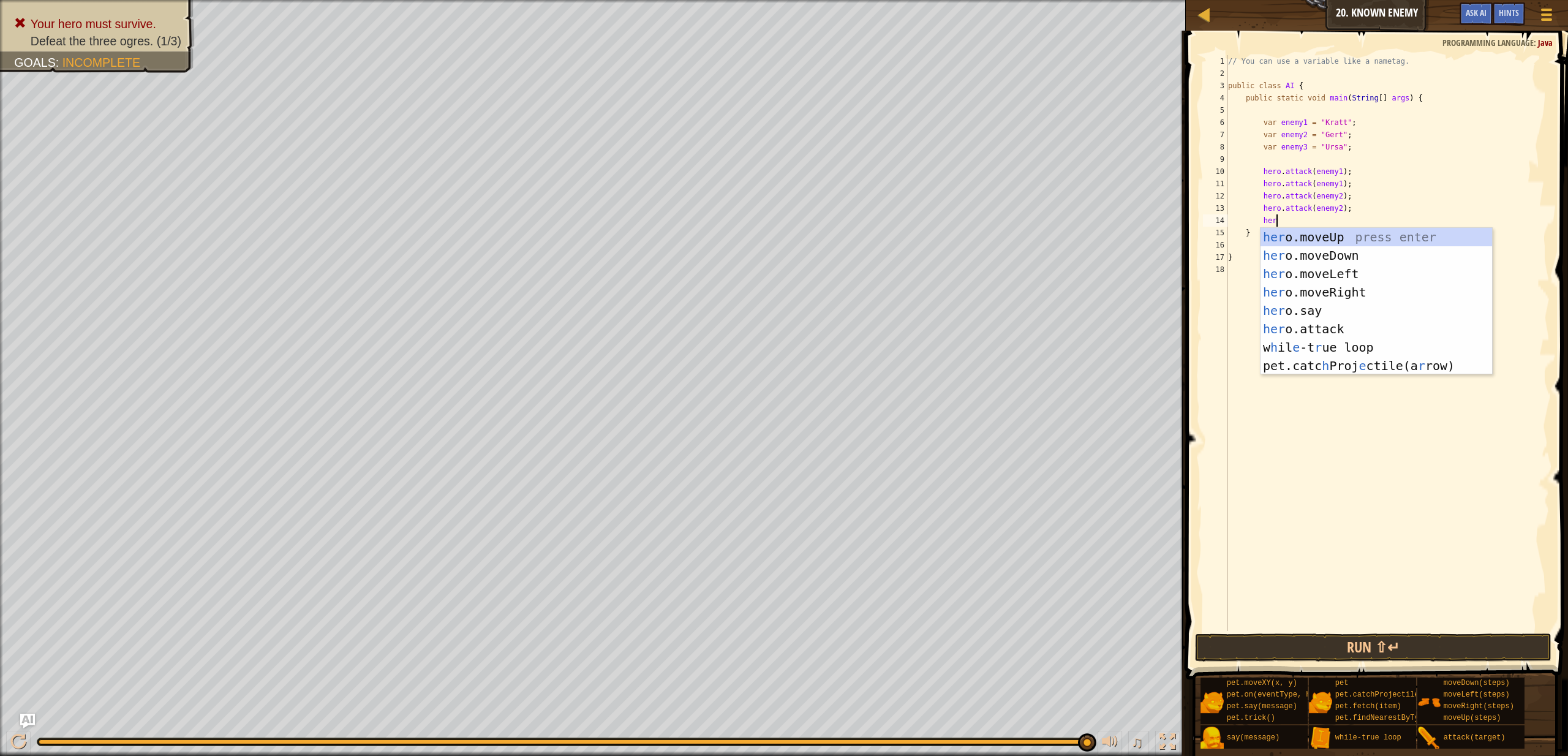
scroll to position [0, 0]
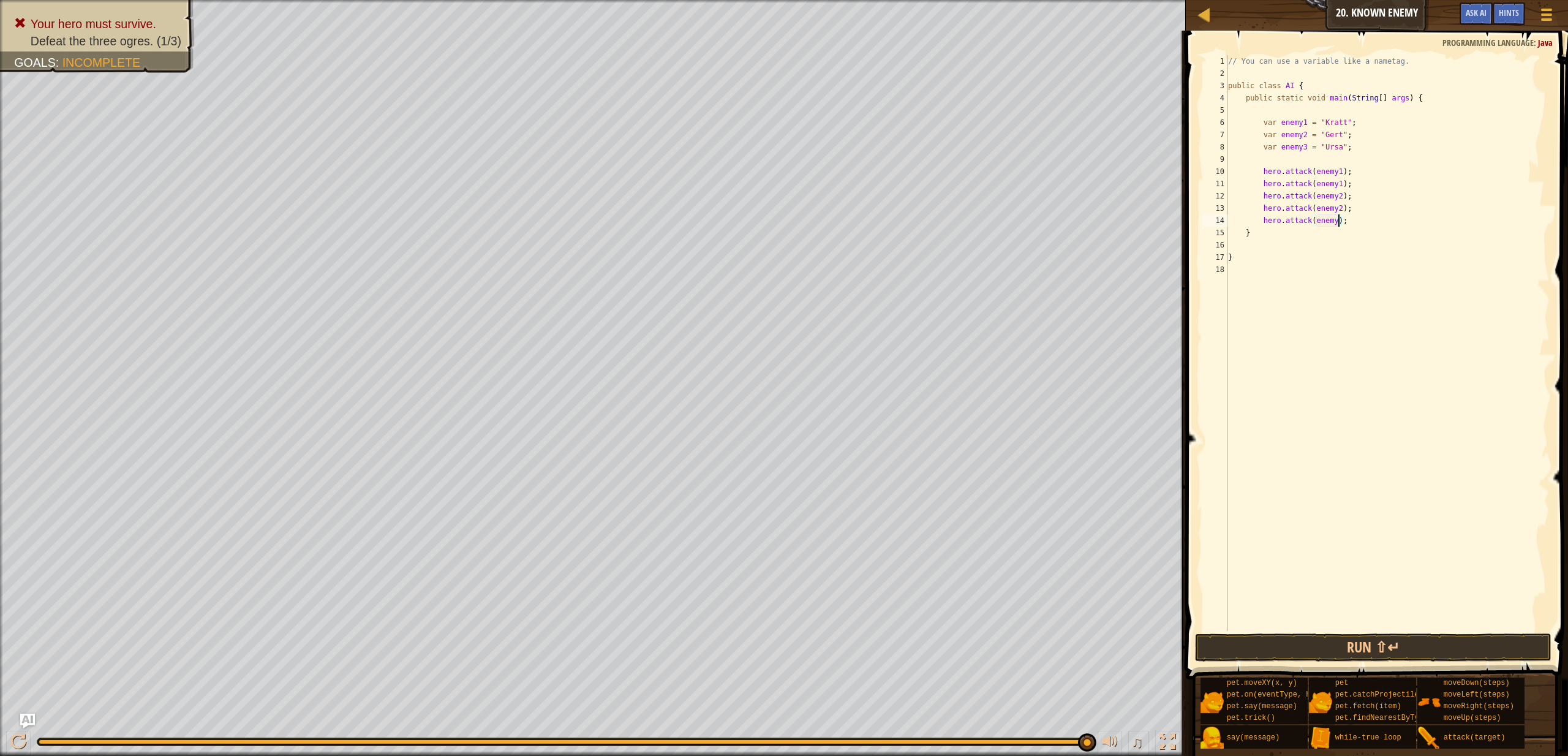
type textarea "hero.attack(enemy3);"
drag, startPoint x: 1360, startPoint y: 670, endPoint x: 1365, endPoint y: 658, distance: 13.0
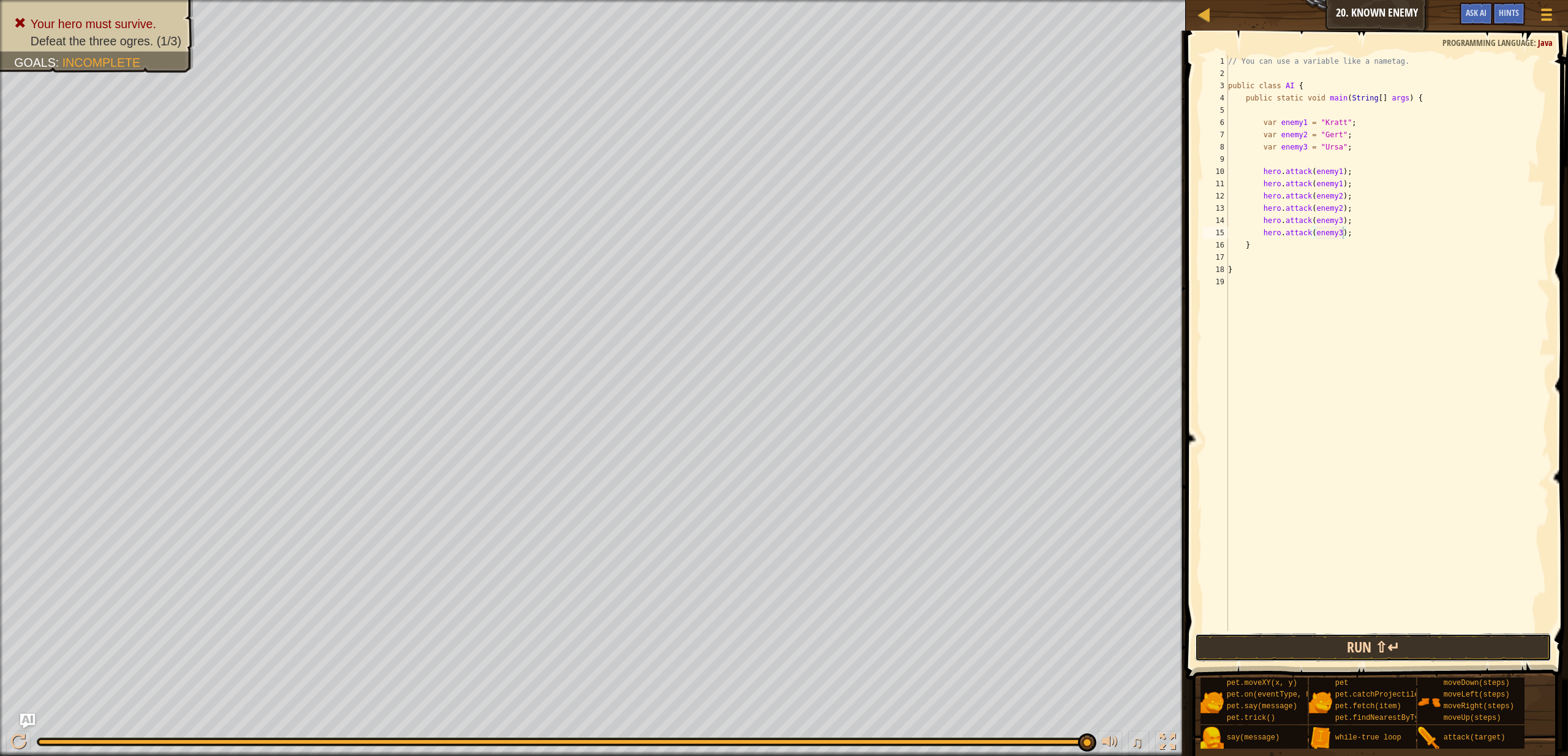
click at [1367, 652] on button "Run ⇧↵" at bounding box center [1374, 648] width 356 height 28
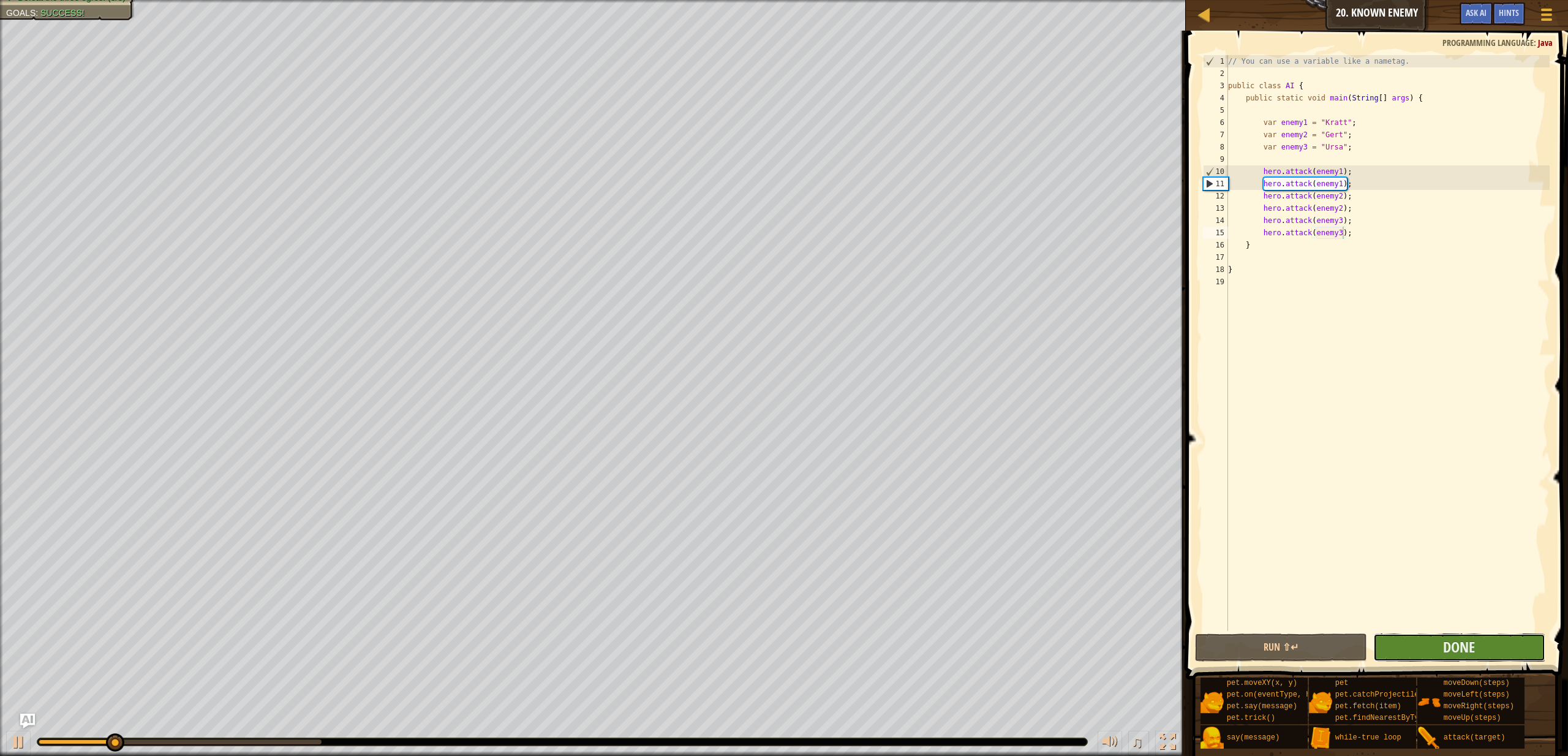
click at [1409, 658] on button "Done" at bounding box center [1459, 648] width 172 height 28
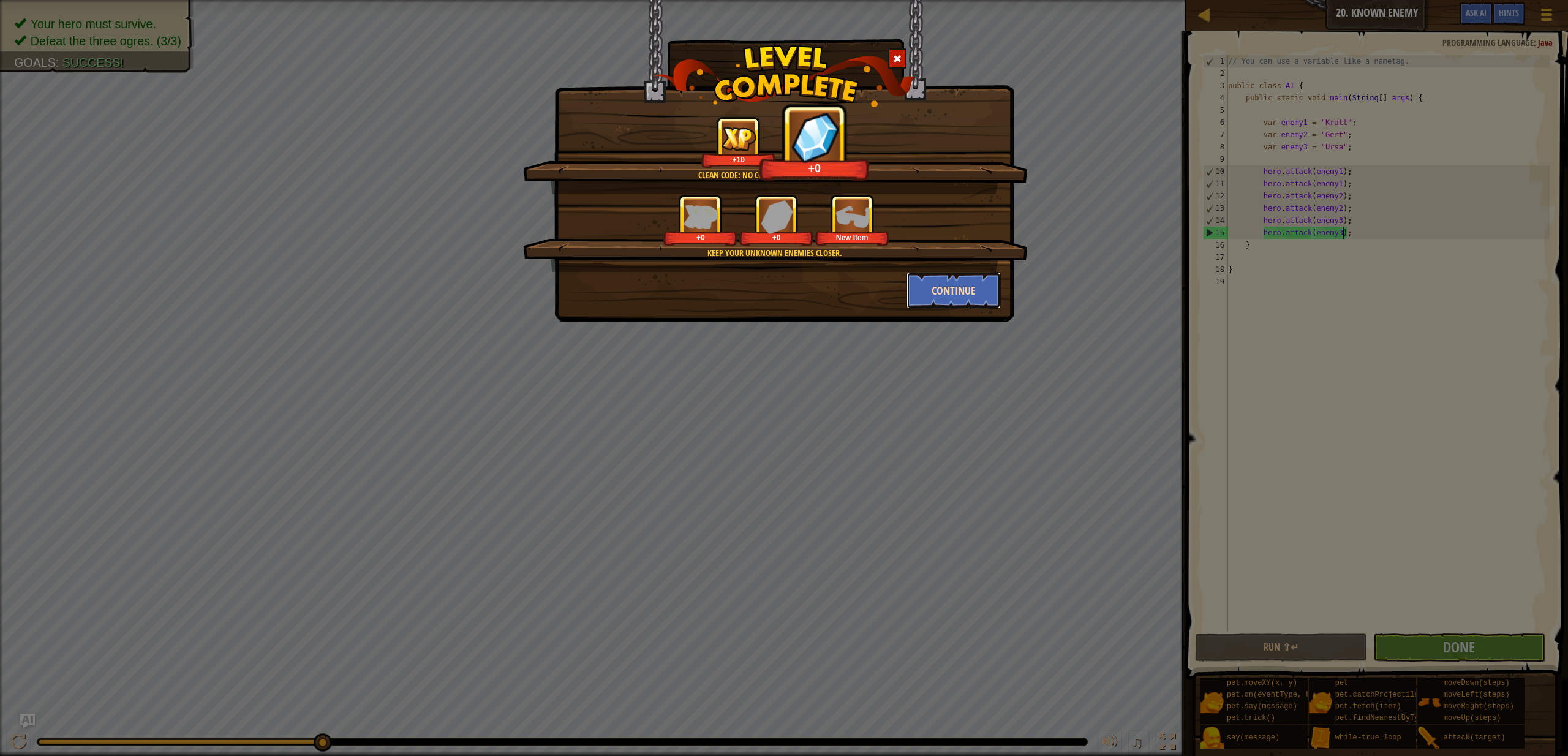
click at [946, 291] on button "Continue" at bounding box center [954, 291] width 95 height 37
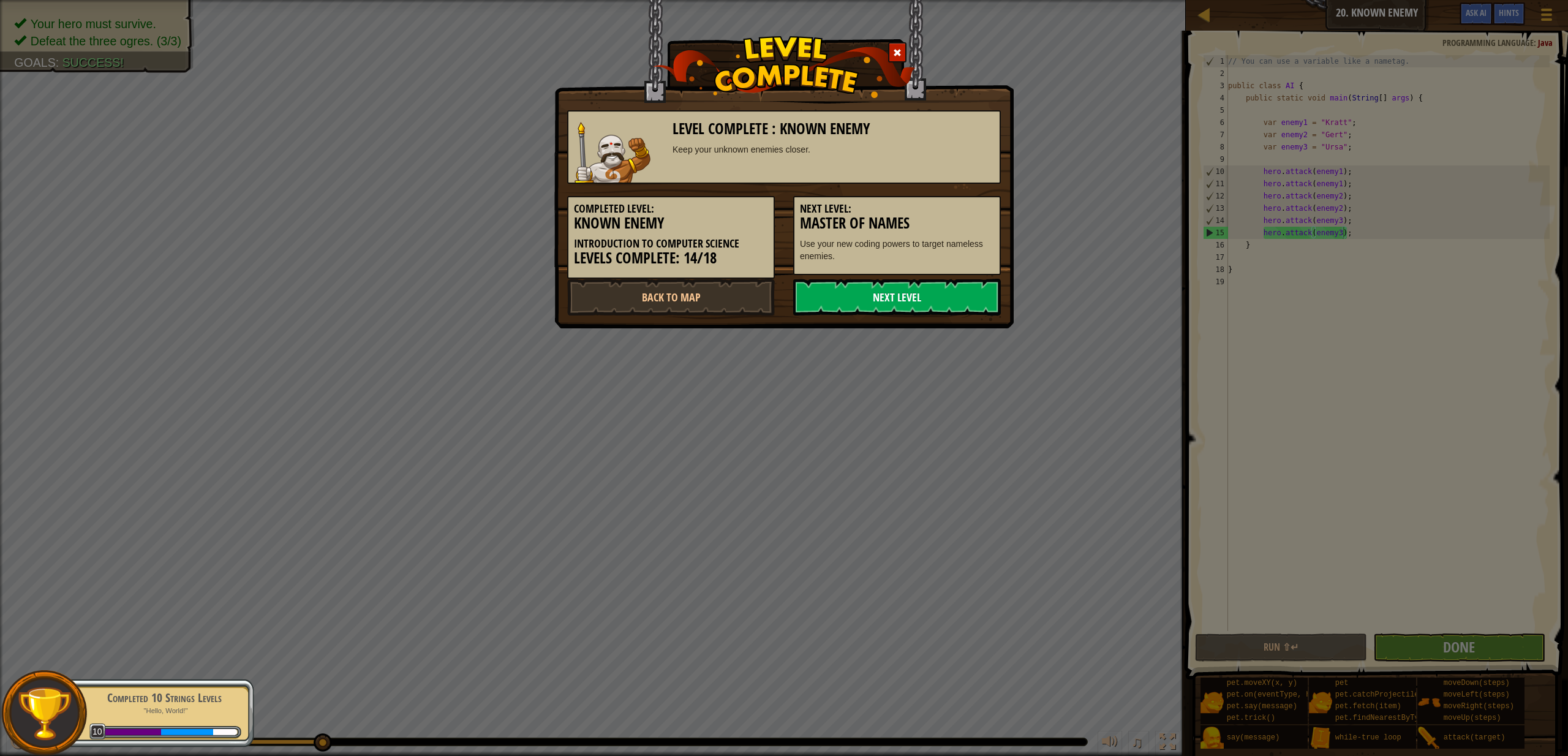
click at [909, 303] on link "Next Level" at bounding box center [897, 297] width 208 height 37
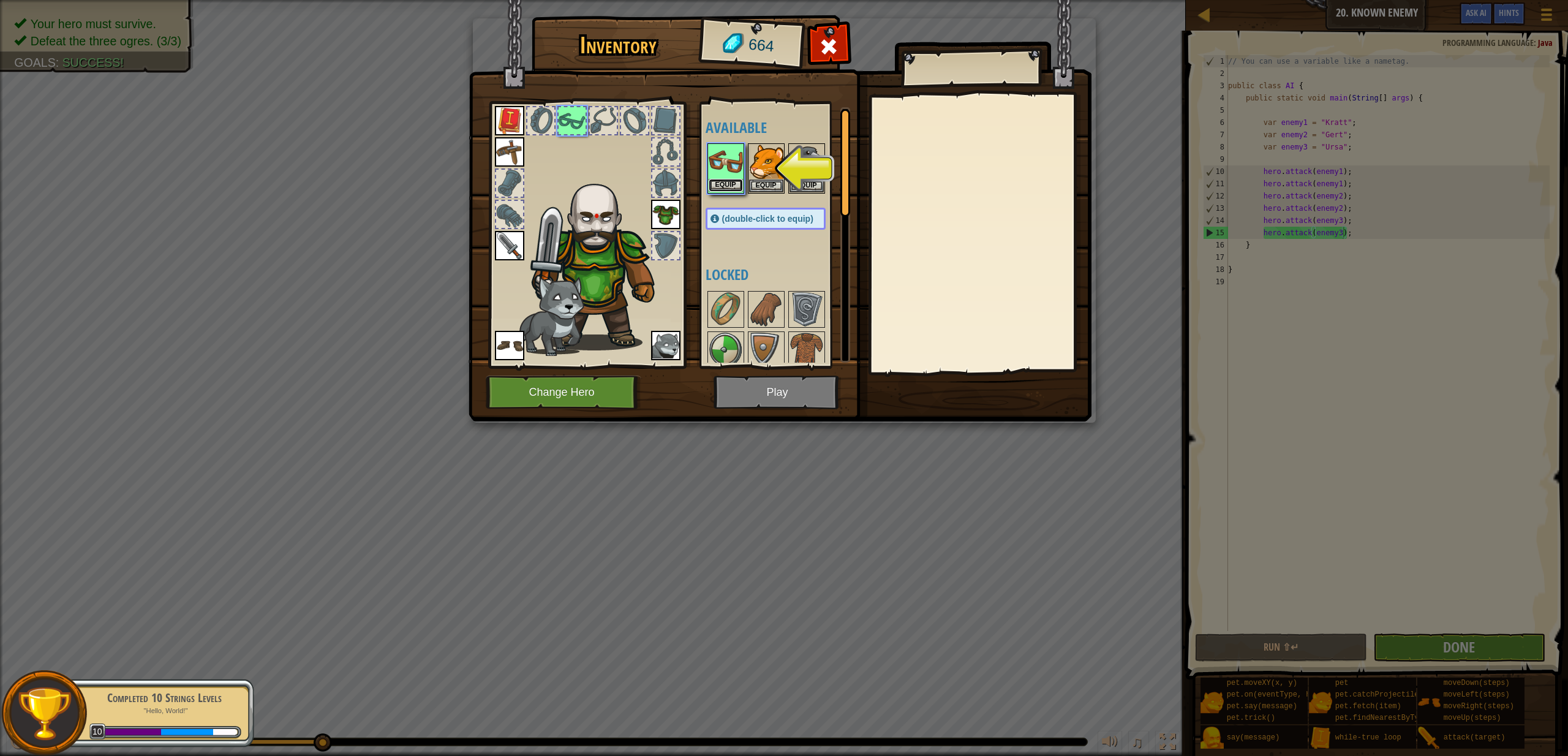
click at [729, 186] on button "Equip" at bounding box center [726, 185] width 34 height 13
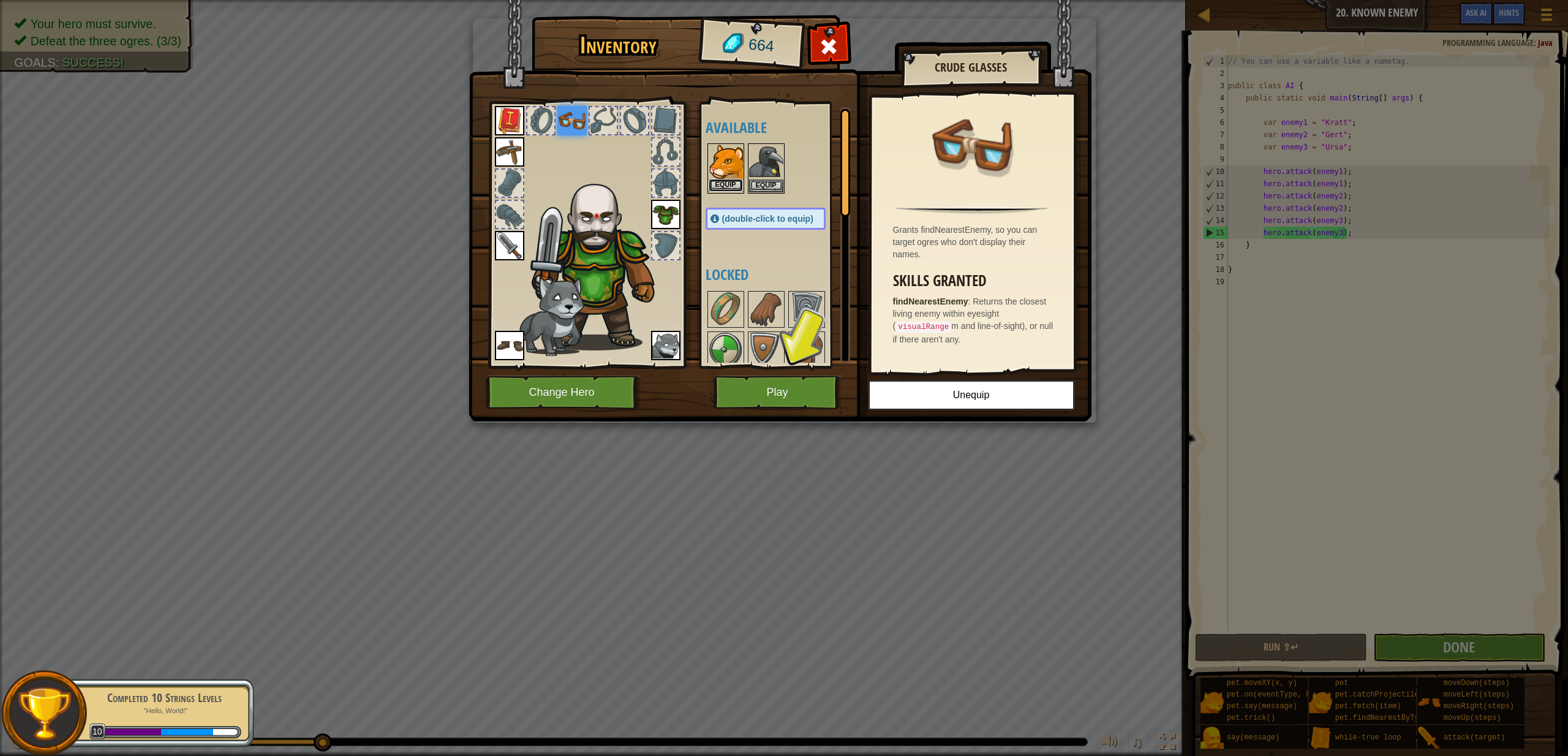
click at [726, 184] on button "Equip" at bounding box center [726, 185] width 34 height 13
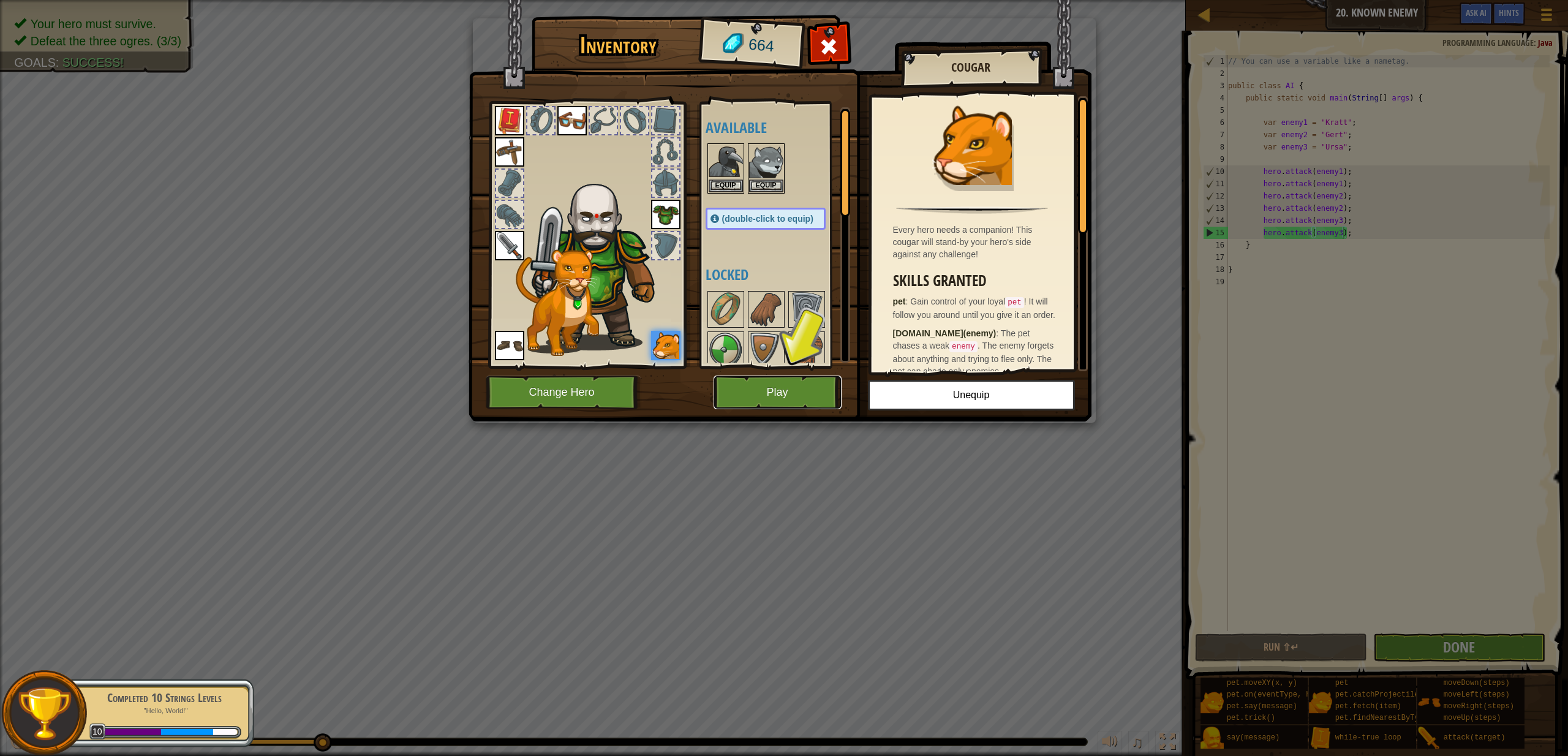
click at [793, 388] on button "Play" at bounding box center [777, 393] width 128 height 34
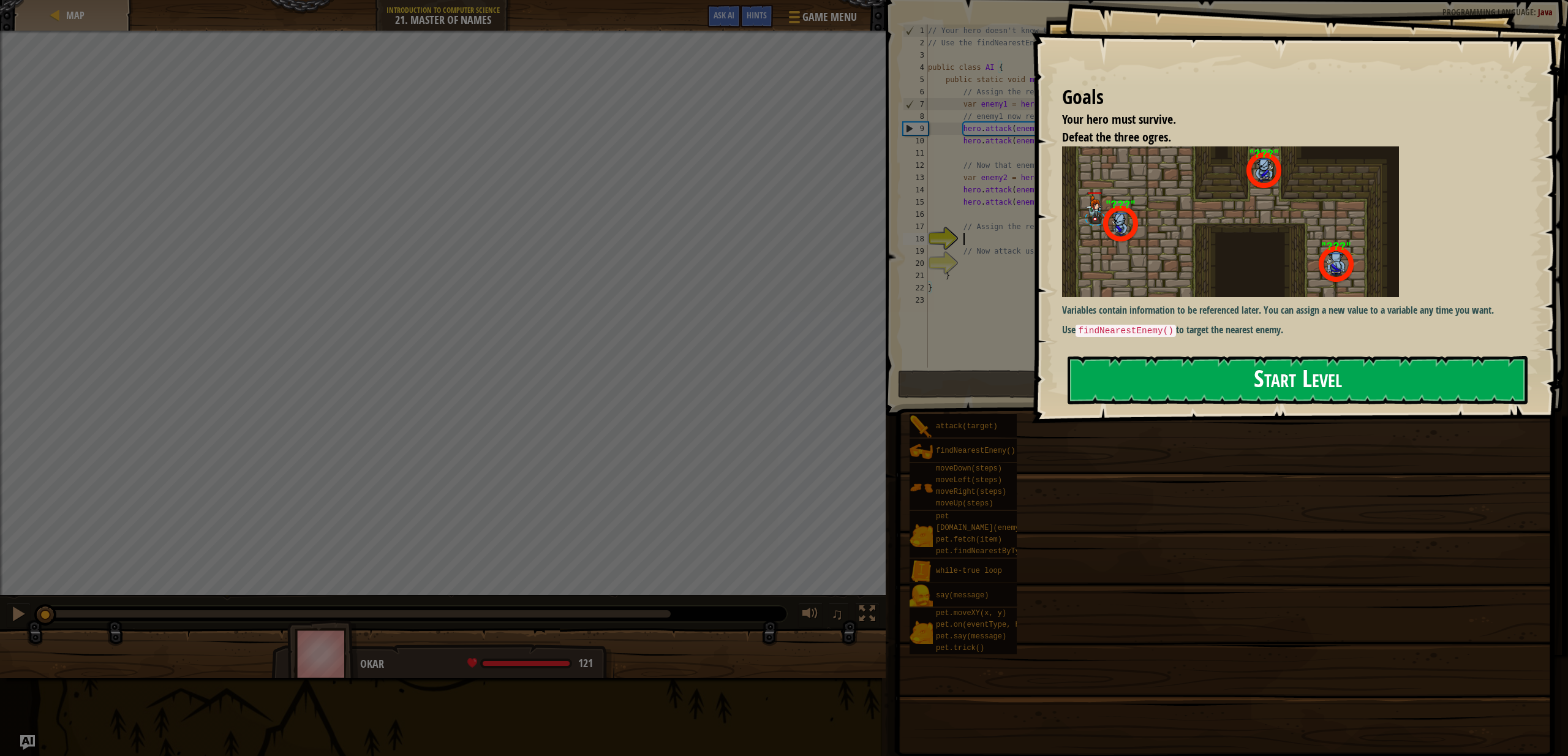
click at [1135, 371] on button "Start Level" at bounding box center [1297, 379] width 460 height 48
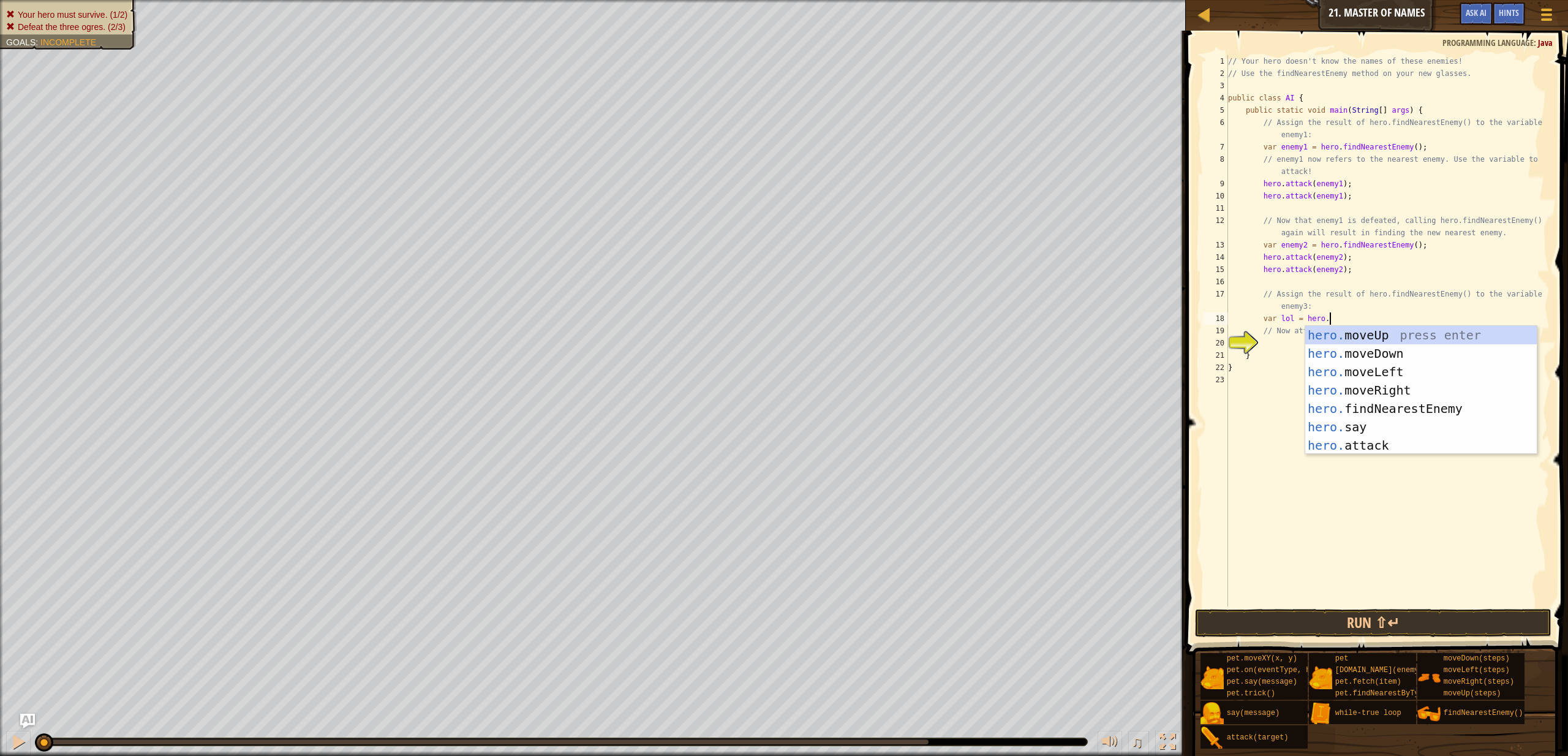
scroll to position [5, 7]
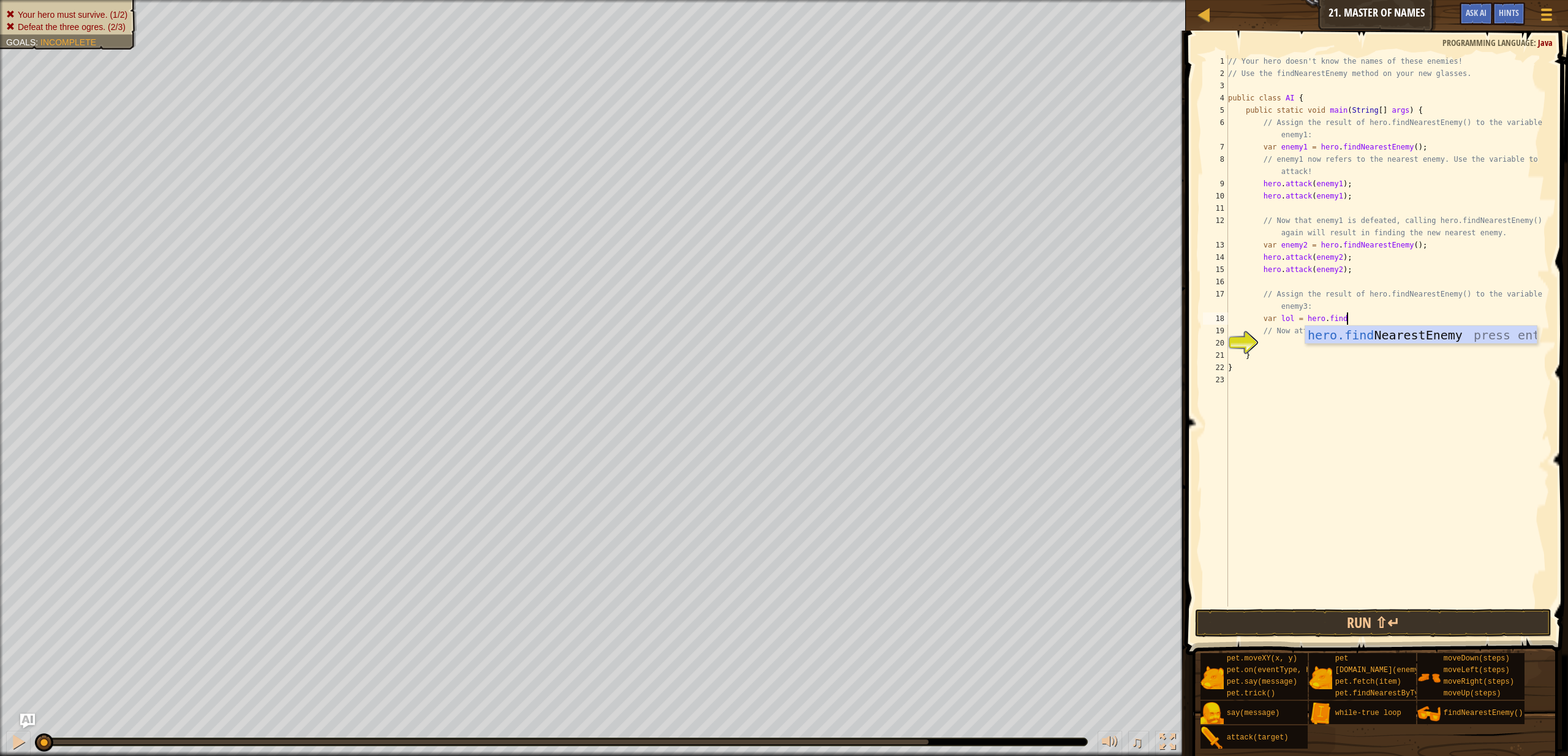
type textarea "var lol = hero.find"
type textarea "hero.attack(enemy);"
type textarea "hero.attack(lol);"
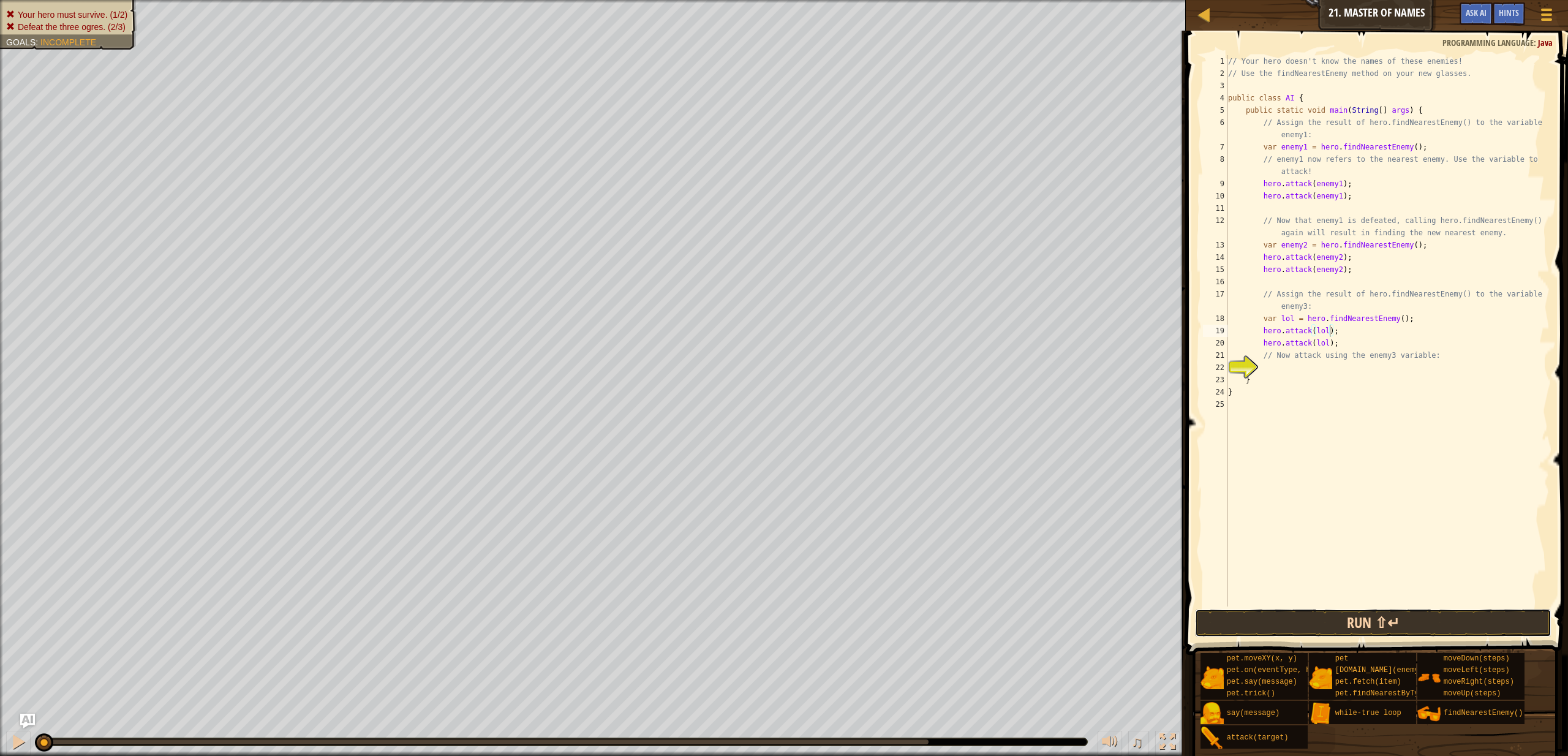
click at [1343, 630] on button "Run ⇧↵" at bounding box center [1374, 624] width 356 height 28
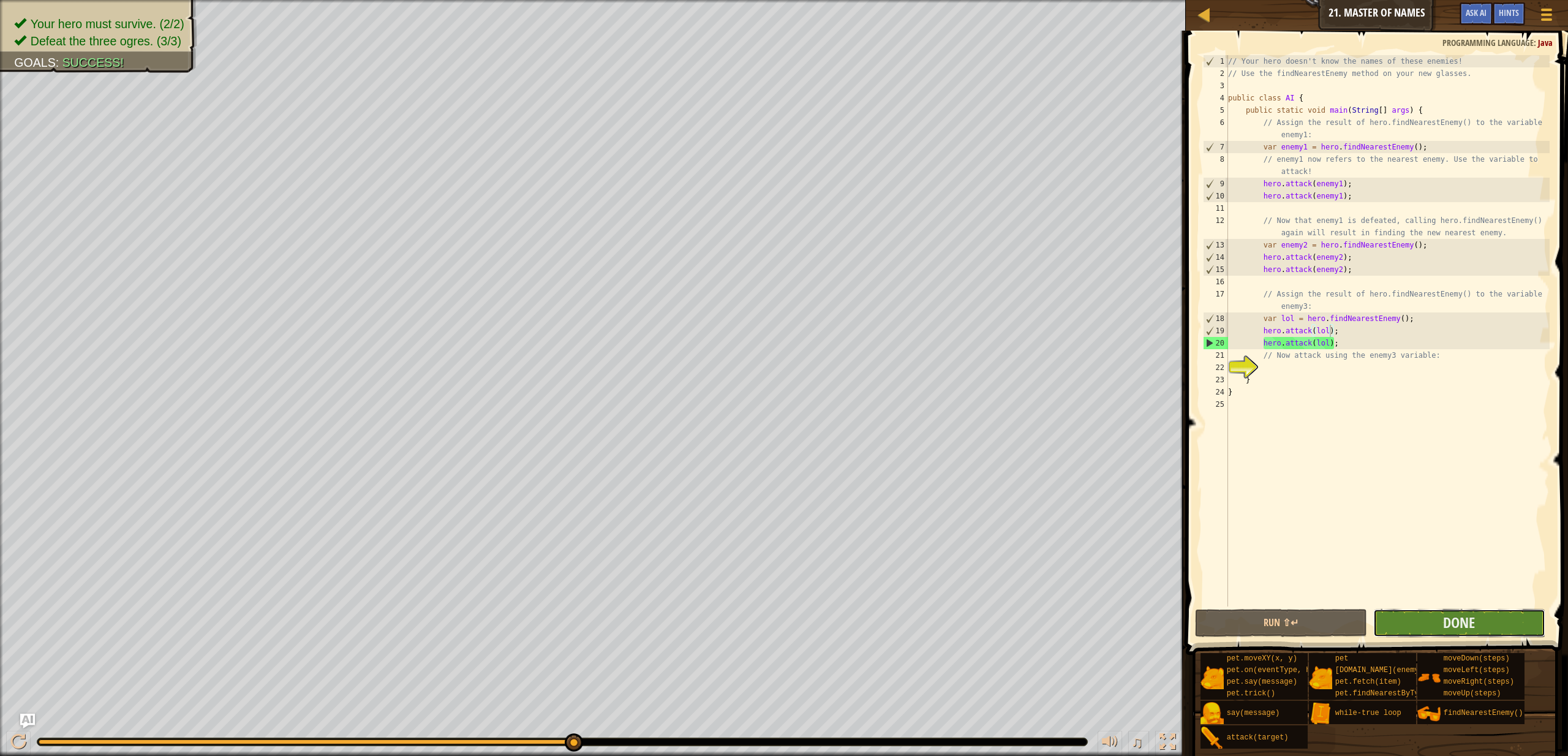
click at [1485, 621] on button "Done" at bounding box center [1459, 624] width 172 height 28
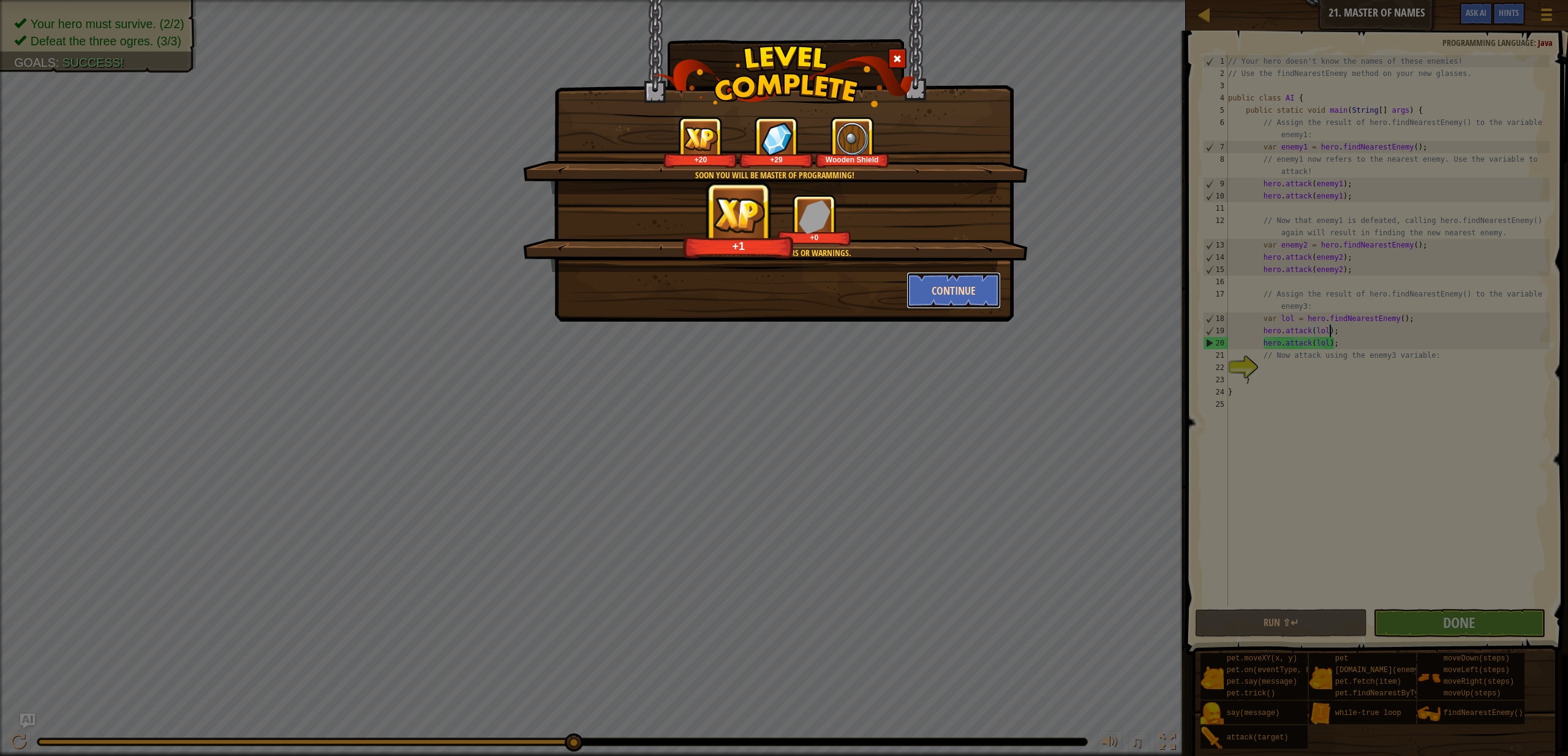
click at [971, 297] on button "Continue" at bounding box center [954, 291] width 95 height 37
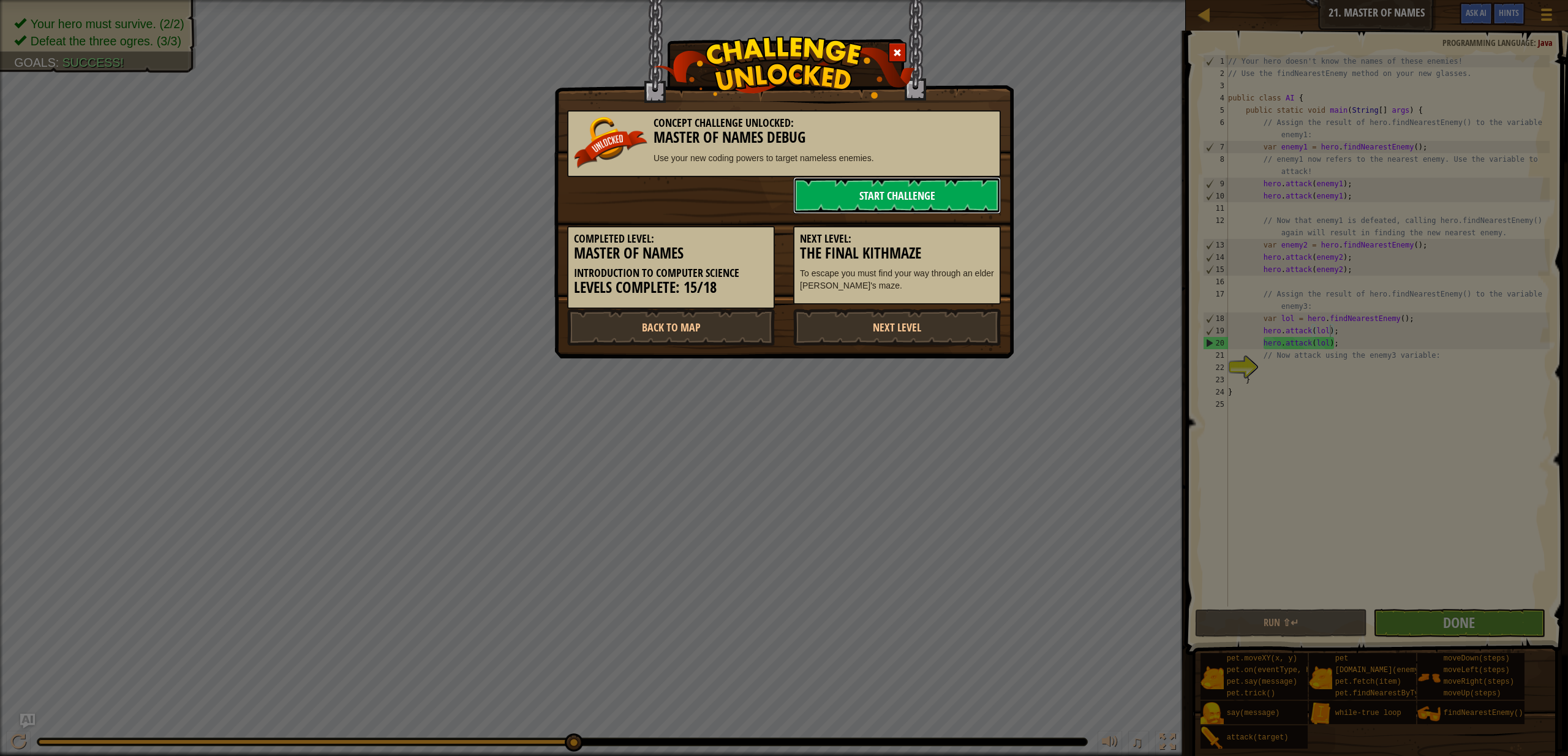
click at [824, 202] on link "Start Challenge" at bounding box center [897, 195] width 208 height 37
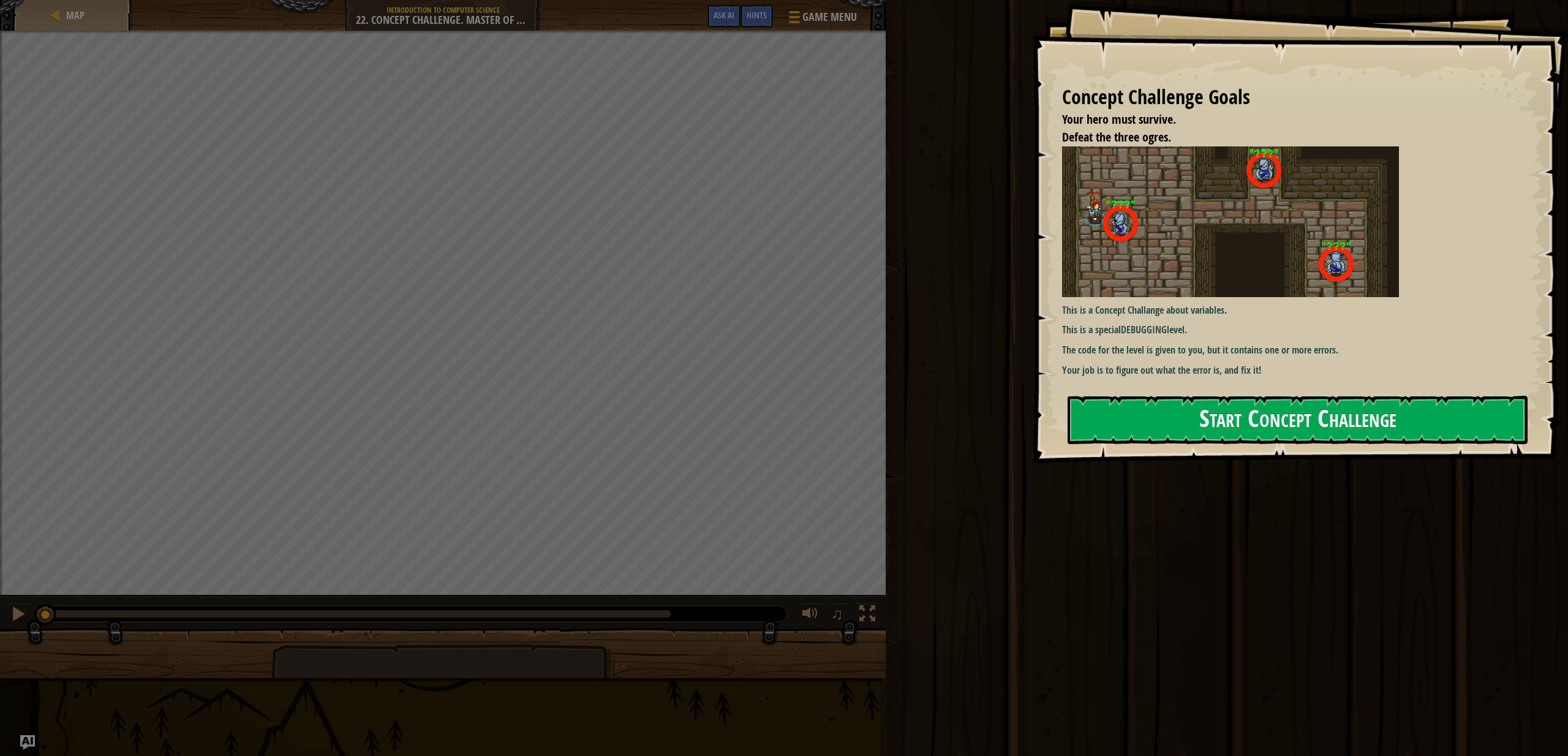
click at [1206, 406] on button "Start Concept Challenge" at bounding box center [1297, 419] width 460 height 48
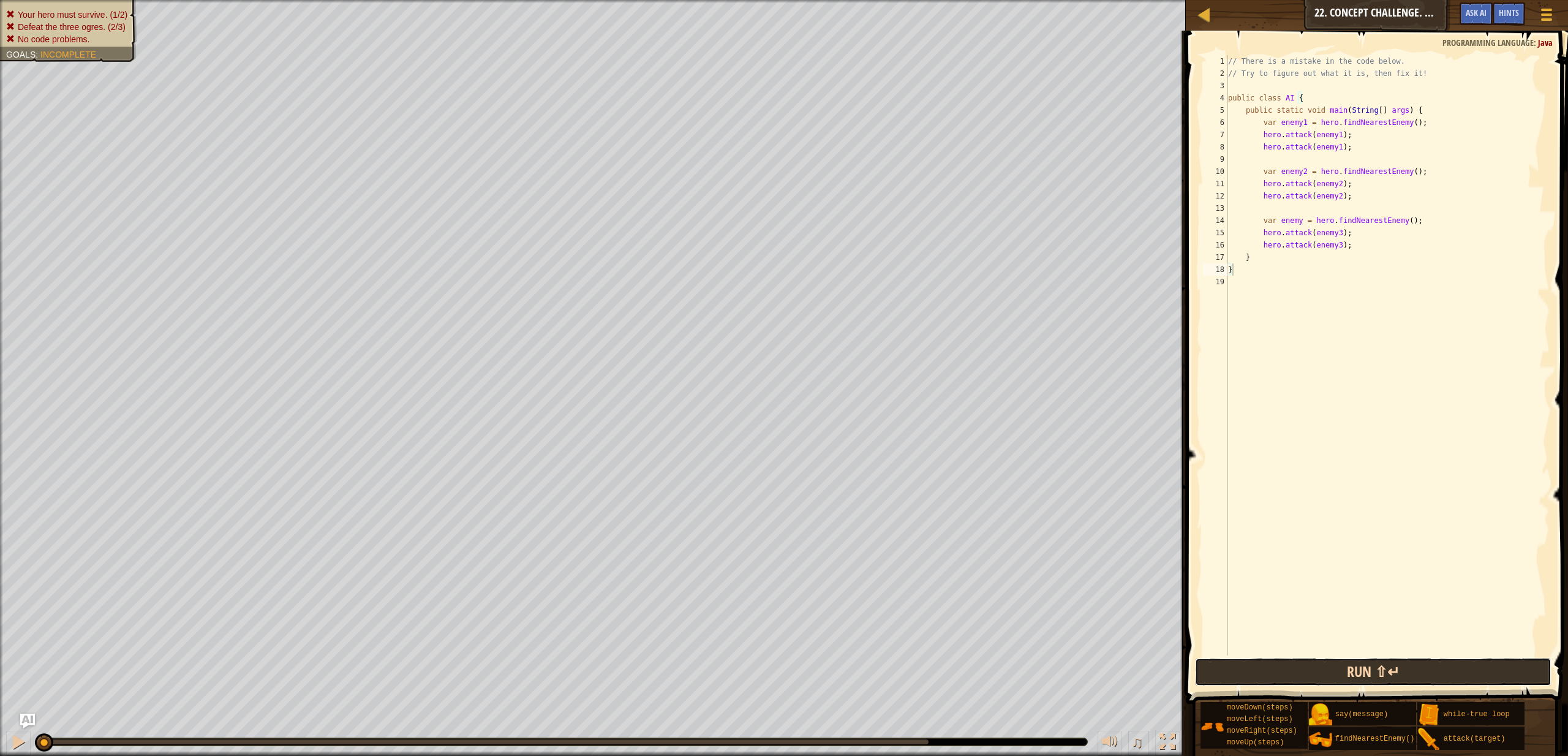
drag, startPoint x: 1465, startPoint y: 677, endPoint x: 1465, endPoint y: 668, distance: 9.0
click at [1465, 668] on button "Run ⇧↵" at bounding box center [1374, 672] width 356 height 28
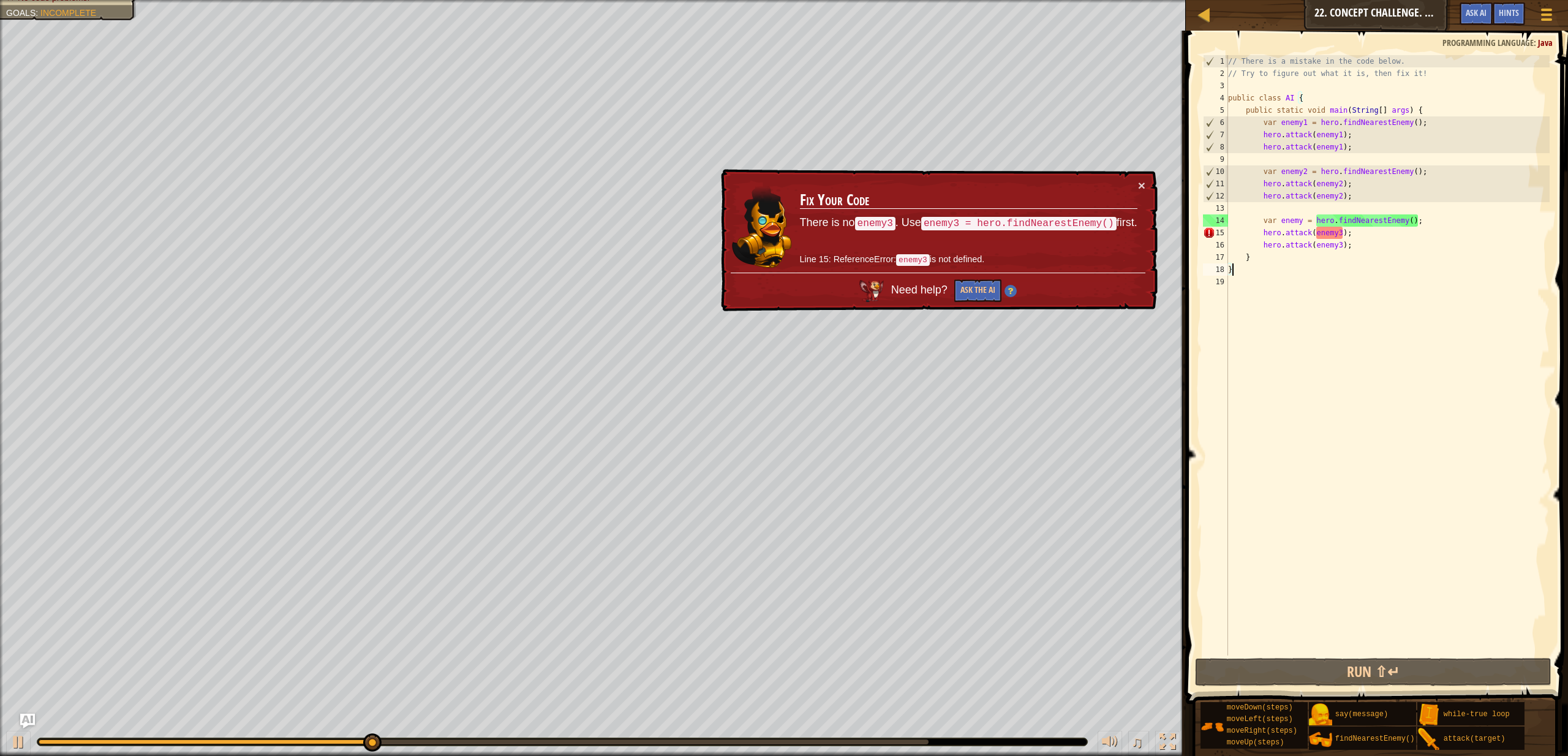
click at [1271, 286] on div "// There is a mistake in the code below. // Try to figure out what it is, then …" at bounding box center [1388, 368] width 324 height 625
click at [1275, 269] on div "// There is a mistake in the code below. // Try to figure out what it is, then …" at bounding box center [1388, 368] width 324 height 625
click at [1285, 256] on div "// There is a mistake in the code below. // Try to figure out what it is, then …" at bounding box center [1388, 368] width 324 height 625
click at [1303, 220] on div "// There is a mistake in the code below. // Try to figure out what it is, then …" at bounding box center [1388, 368] width 324 height 625
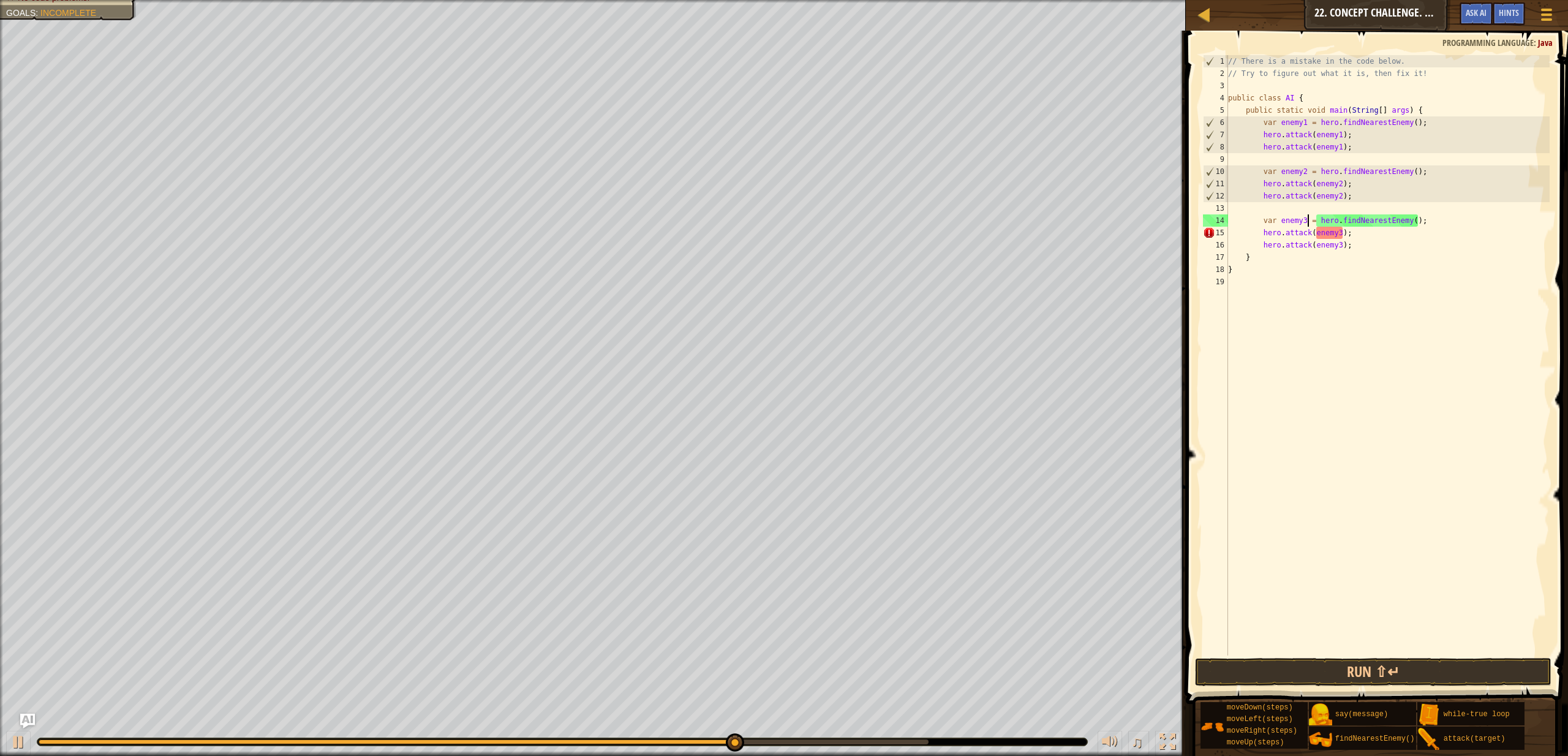
scroll to position [5, 6]
type textarea "var enemy3 = hero.findNearestEnemy();"
click at [1397, 670] on button "Run ⇧↵" at bounding box center [1374, 672] width 356 height 28
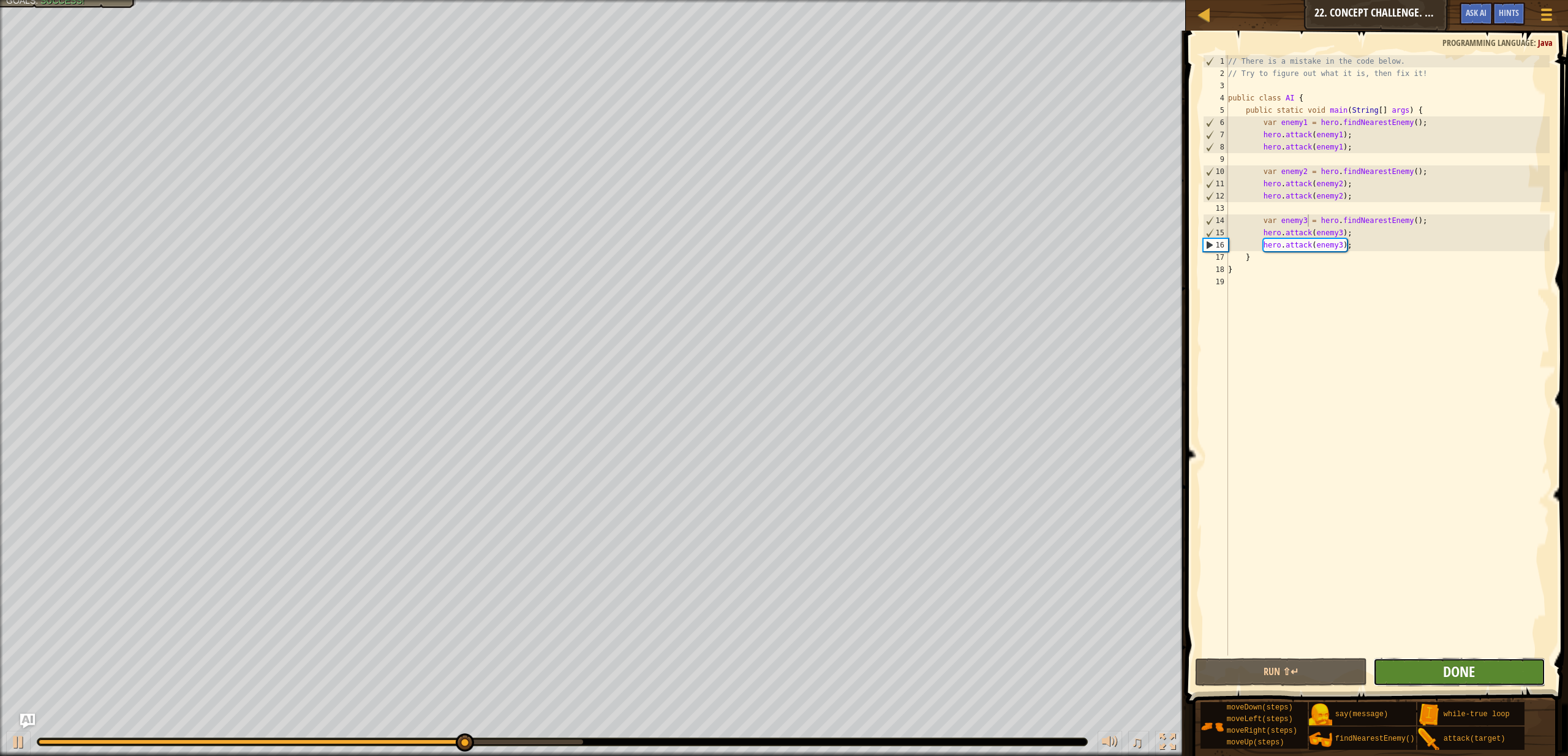
click at [1455, 663] on span "Done" at bounding box center [1459, 672] width 32 height 20
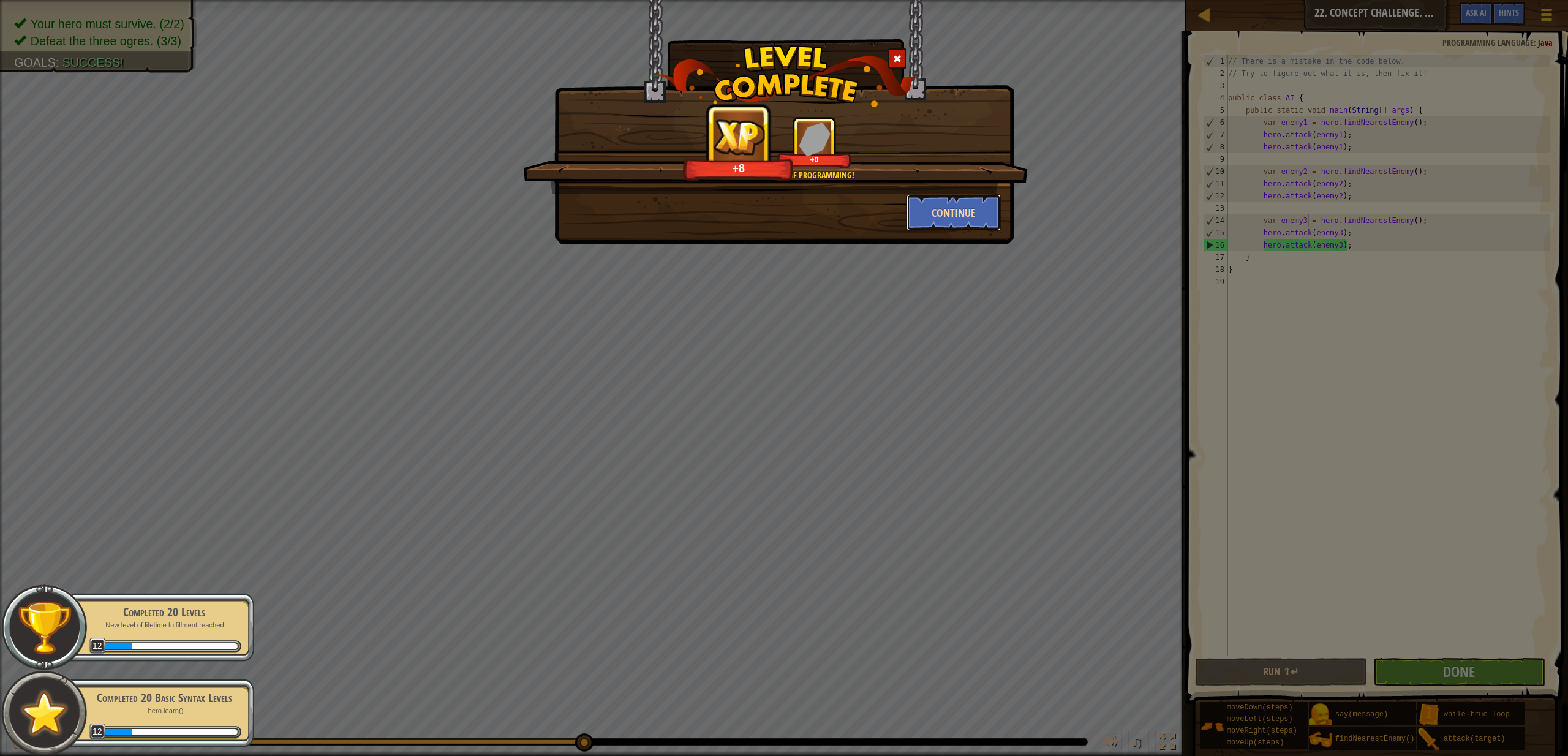
click at [927, 231] on button "Continue" at bounding box center [954, 213] width 95 height 37
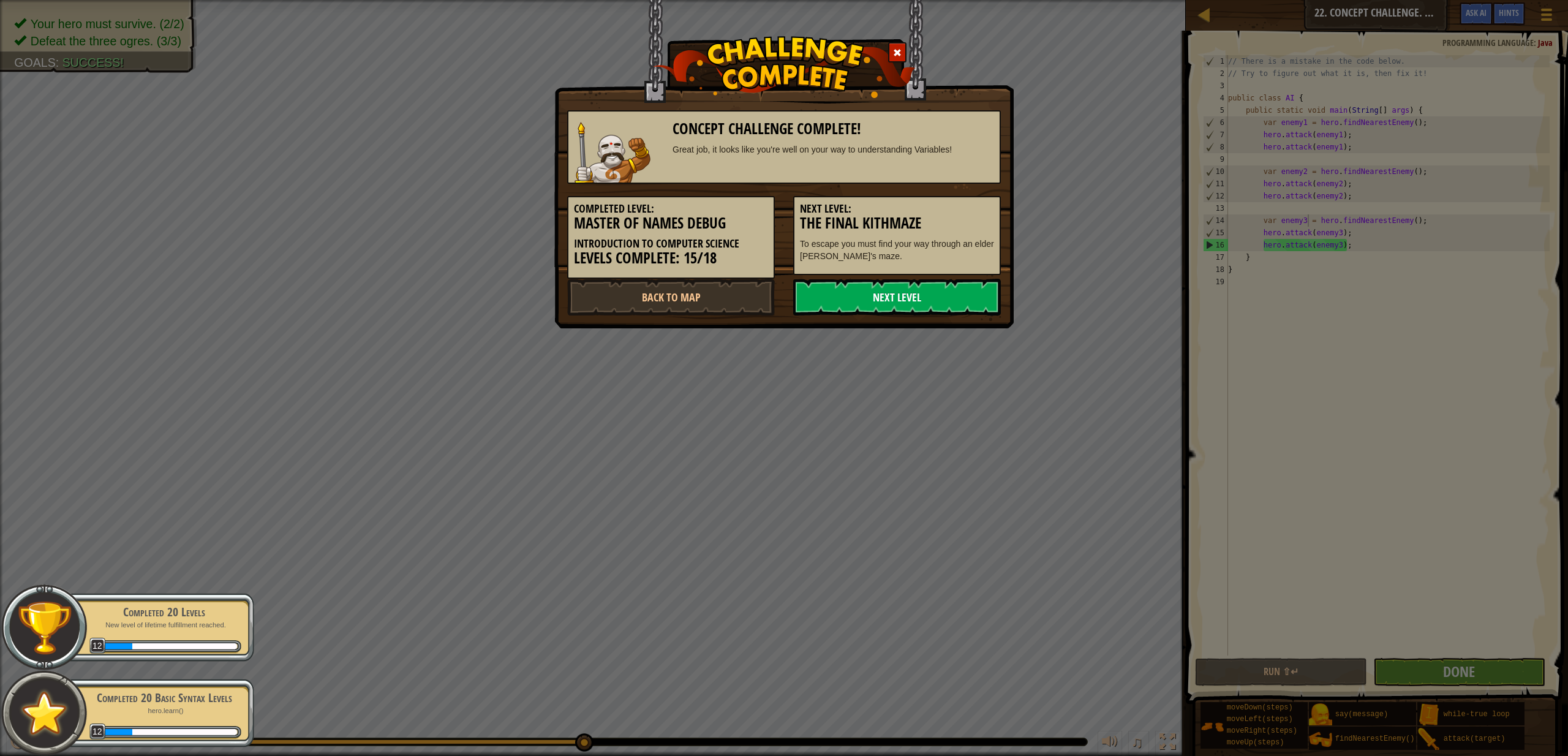
click at [906, 300] on link "Next Level" at bounding box center [897, 297] width 208 height 37
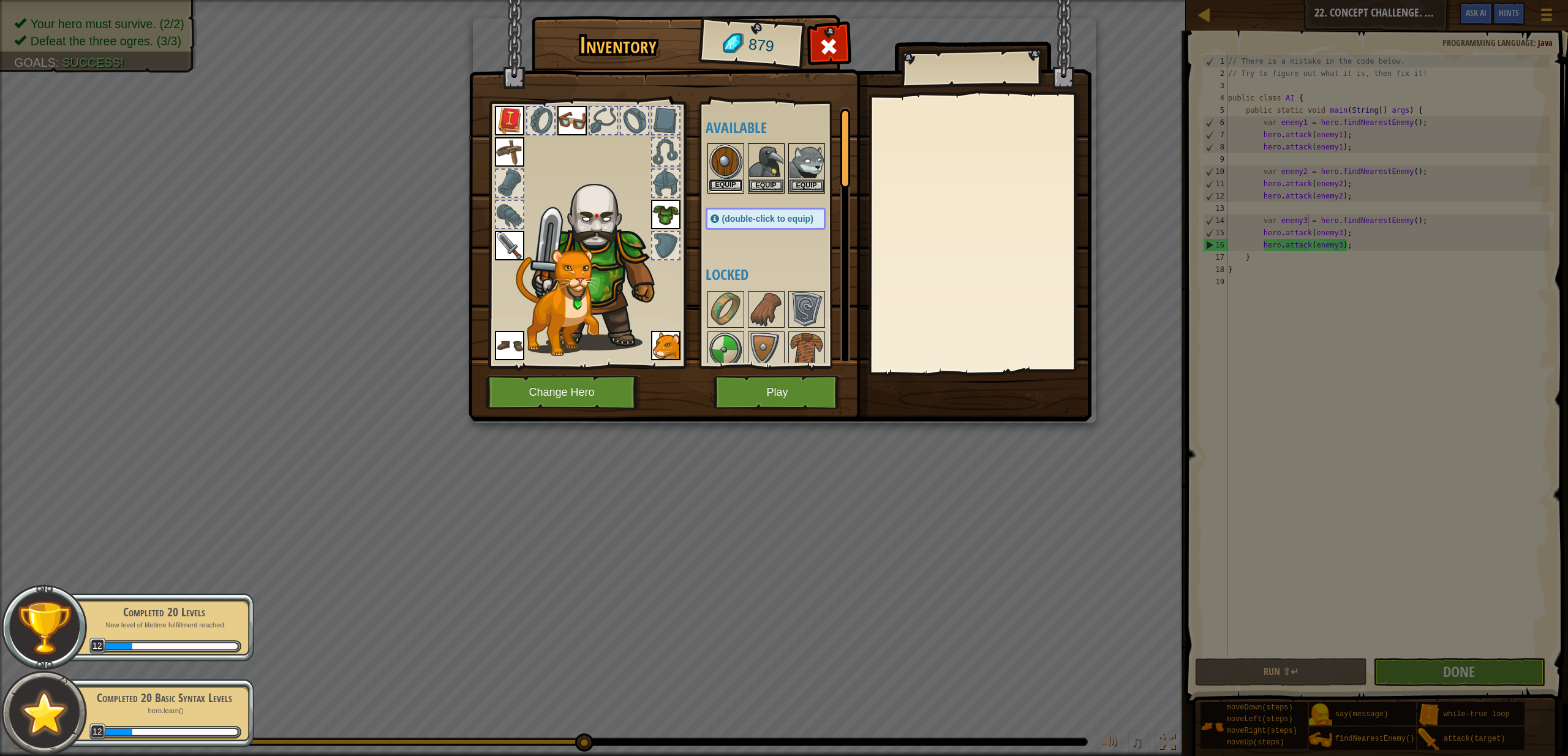
click at [735, 183] on button "Equip" at bounding box center [726, 185] width 34 height 13
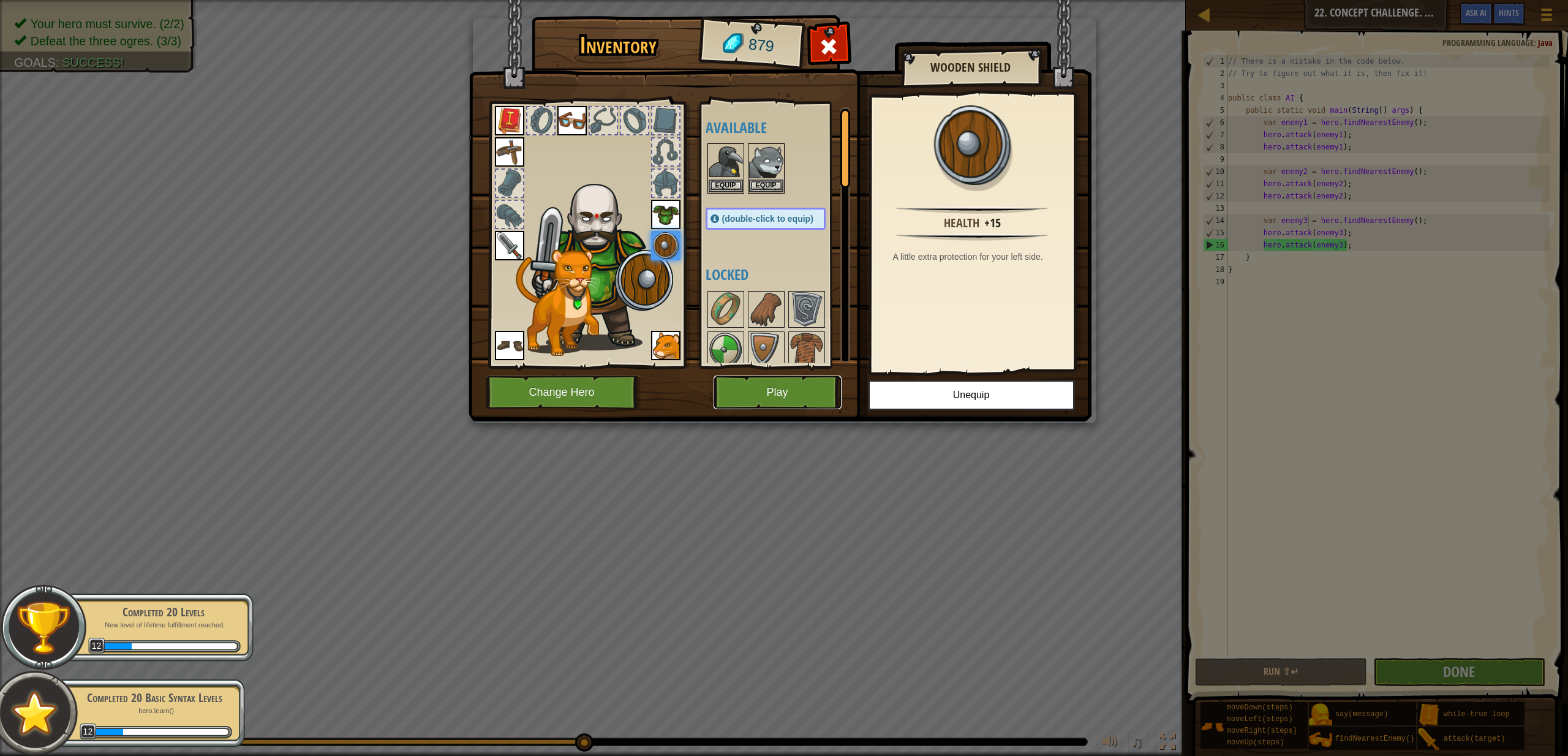
click at [792, 385] on button "Play" at bounding box center [777, 393] width 128 height 34
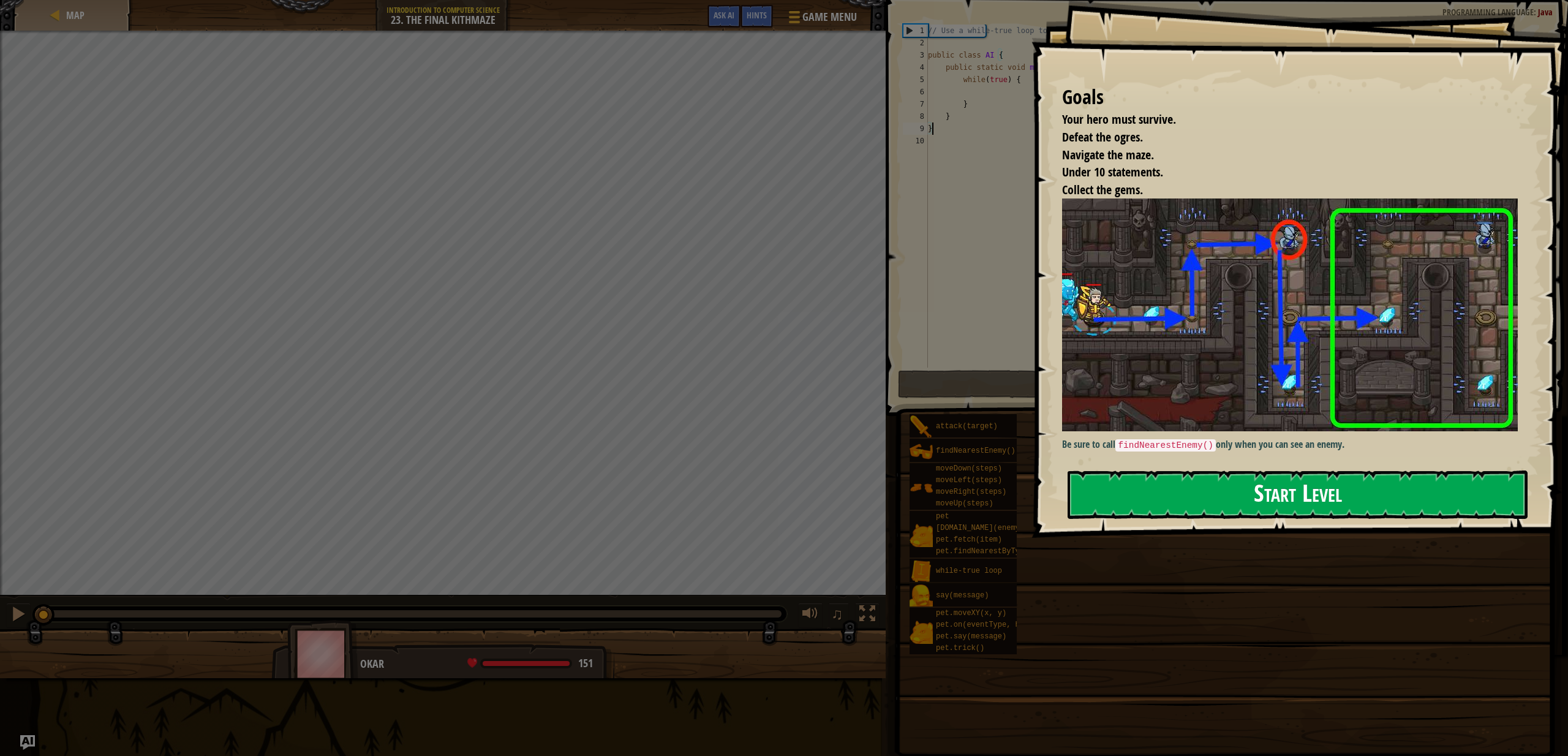
click at [1407, 488] on button "Start Level" at bounding box center [1297, 494] width 460 height 48
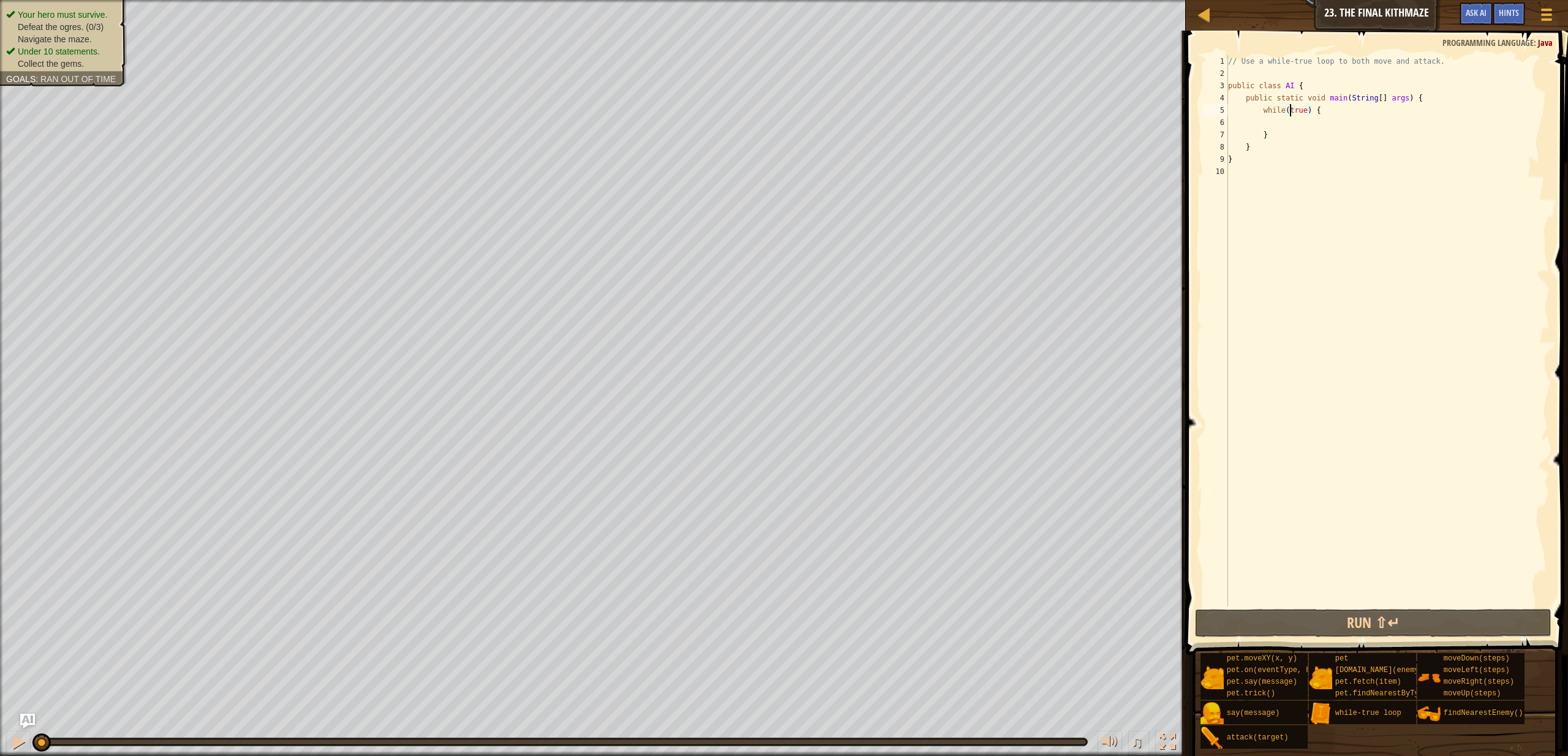
click at [1292, 116] on div "// Use a while-true loop to both move and attack. public class AI { public stat…" at bounding box center [1388, 343] width 324 height 576
type textarea "while(true) {"
click at [1285, 120] on div "// Use a while-true loop to both move and attack. public class AI { public stat…" at bounding box center [1388, 343] width 324 height 576
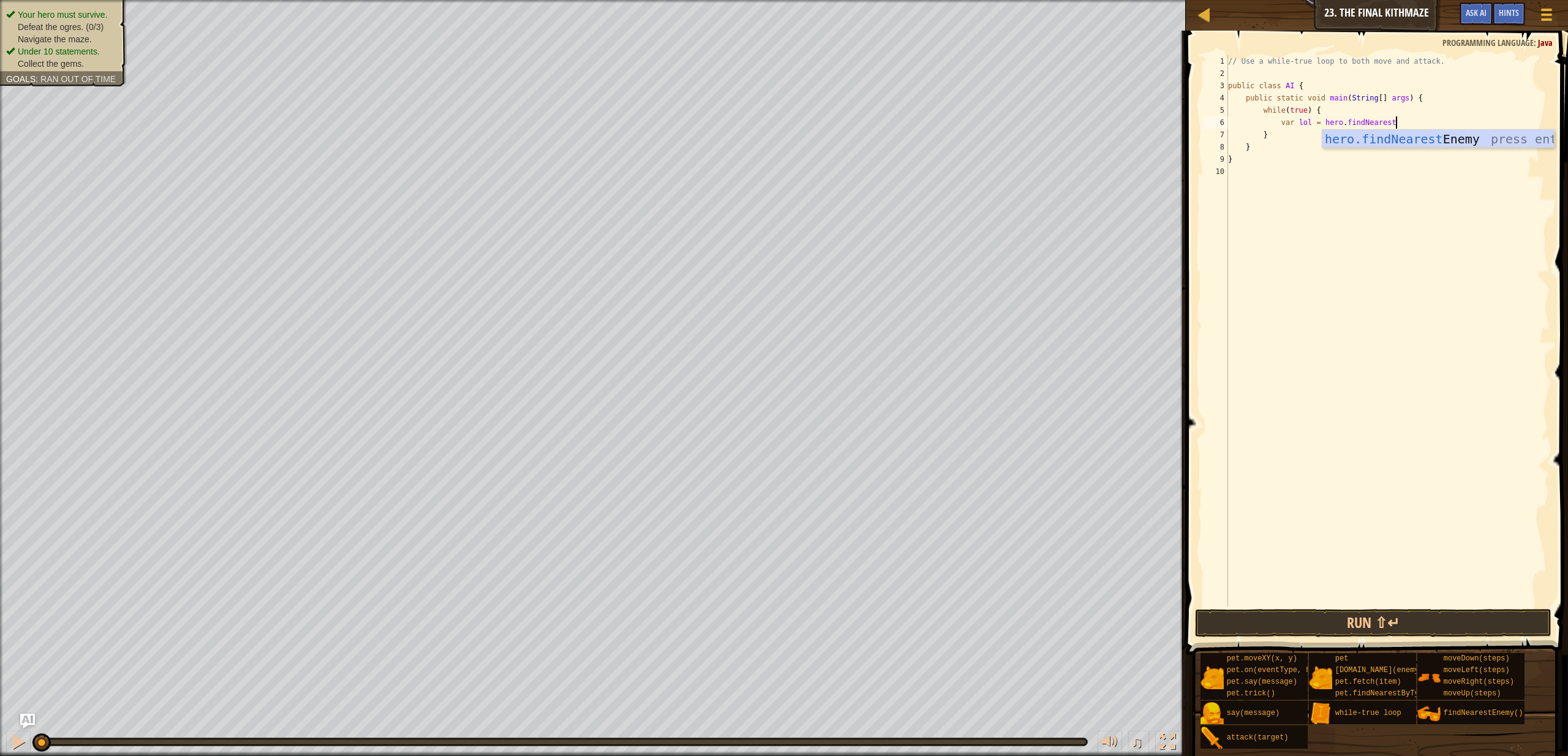
scroll to position [5, 13]
type textarea "var lol = hero.findNeareste"
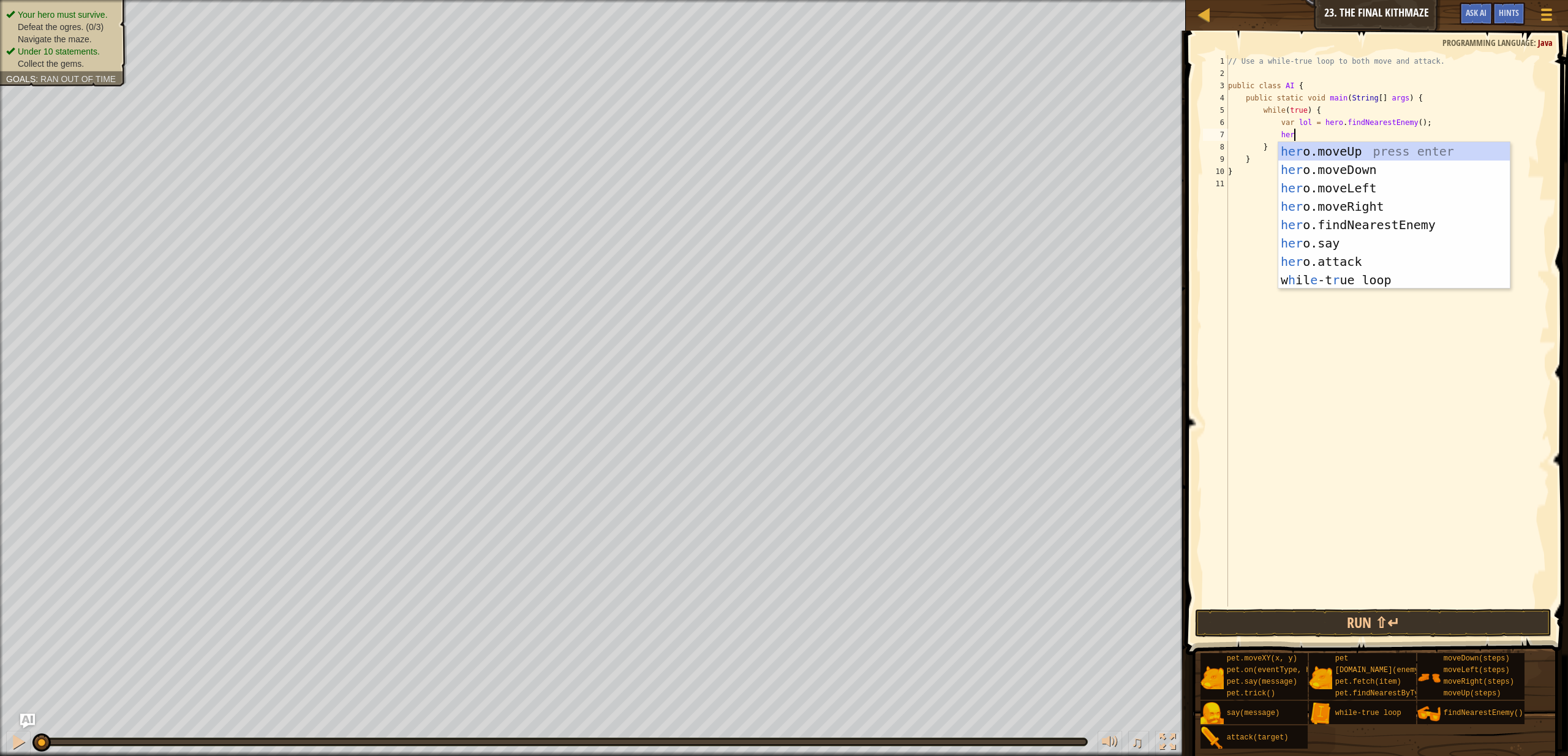
scroll to position [5, 5]
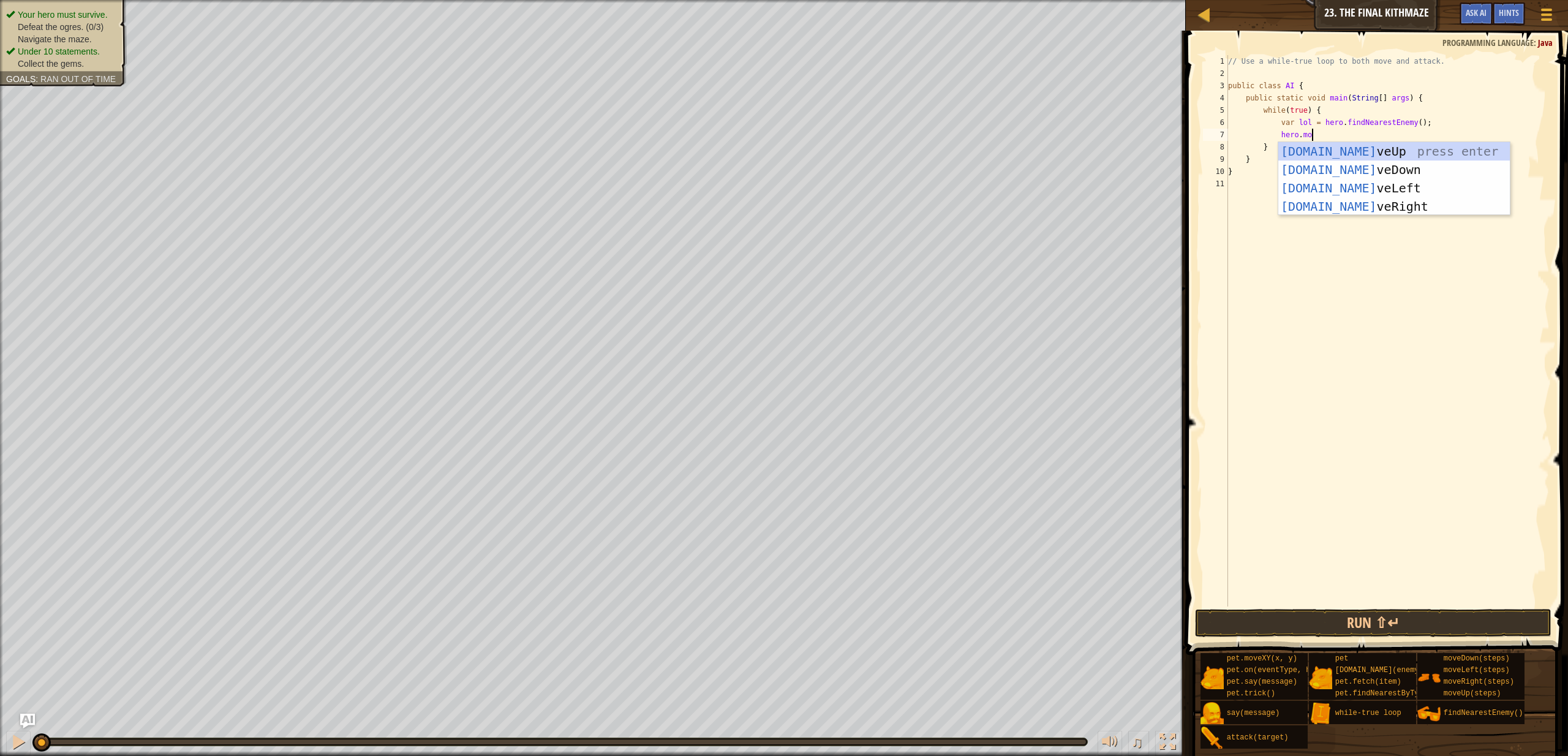
type textarea "hero.move"
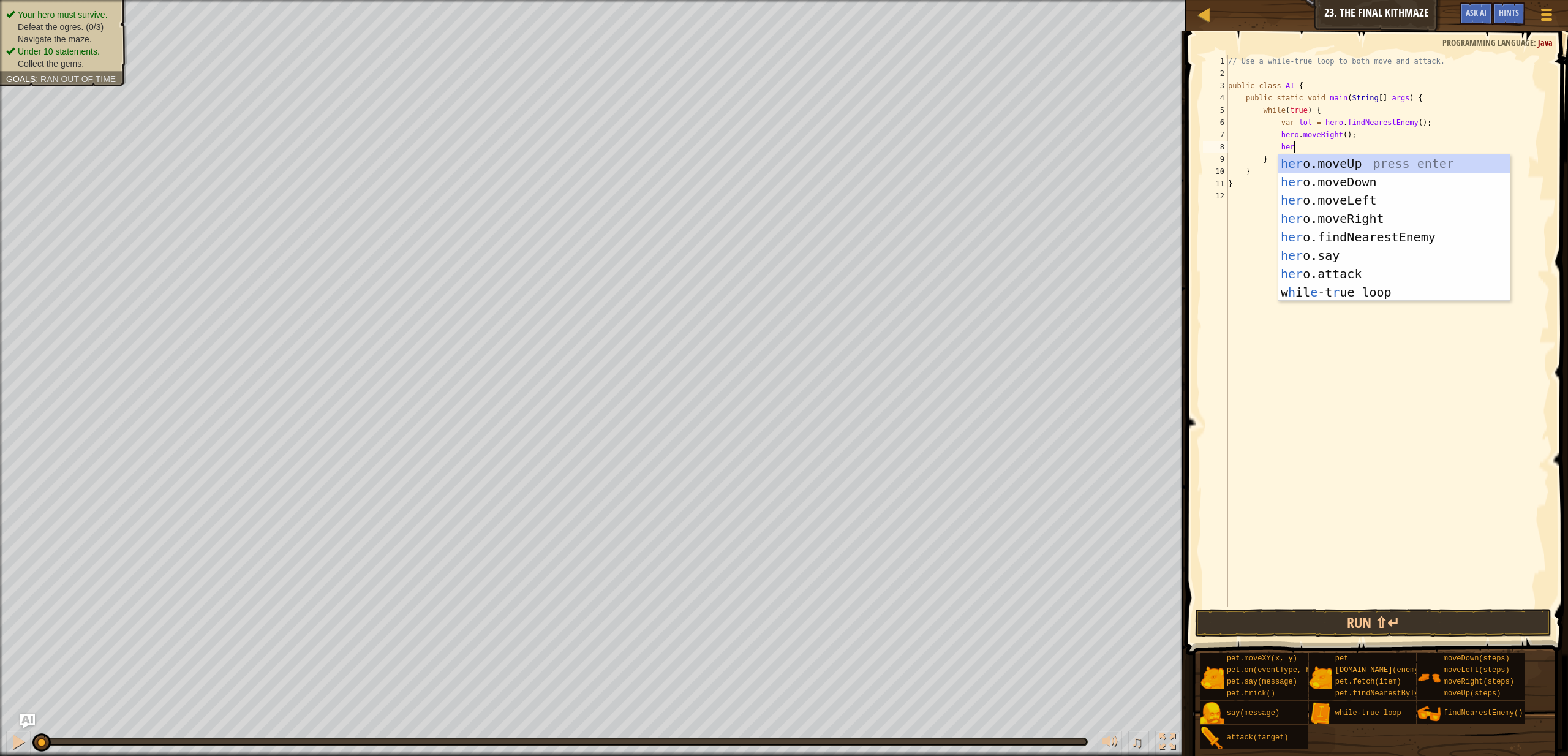
type textarea "hero"
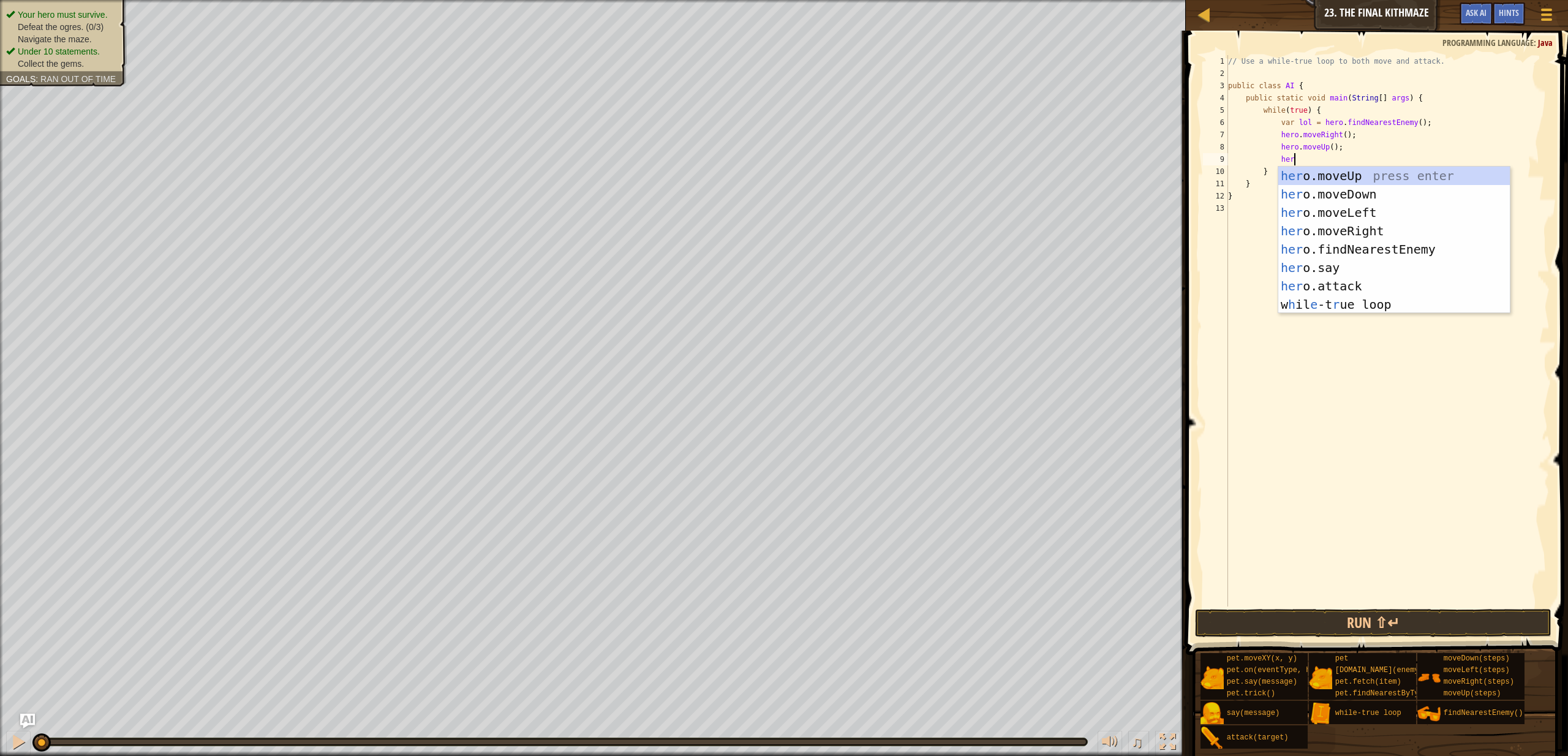
type textarea "hero"
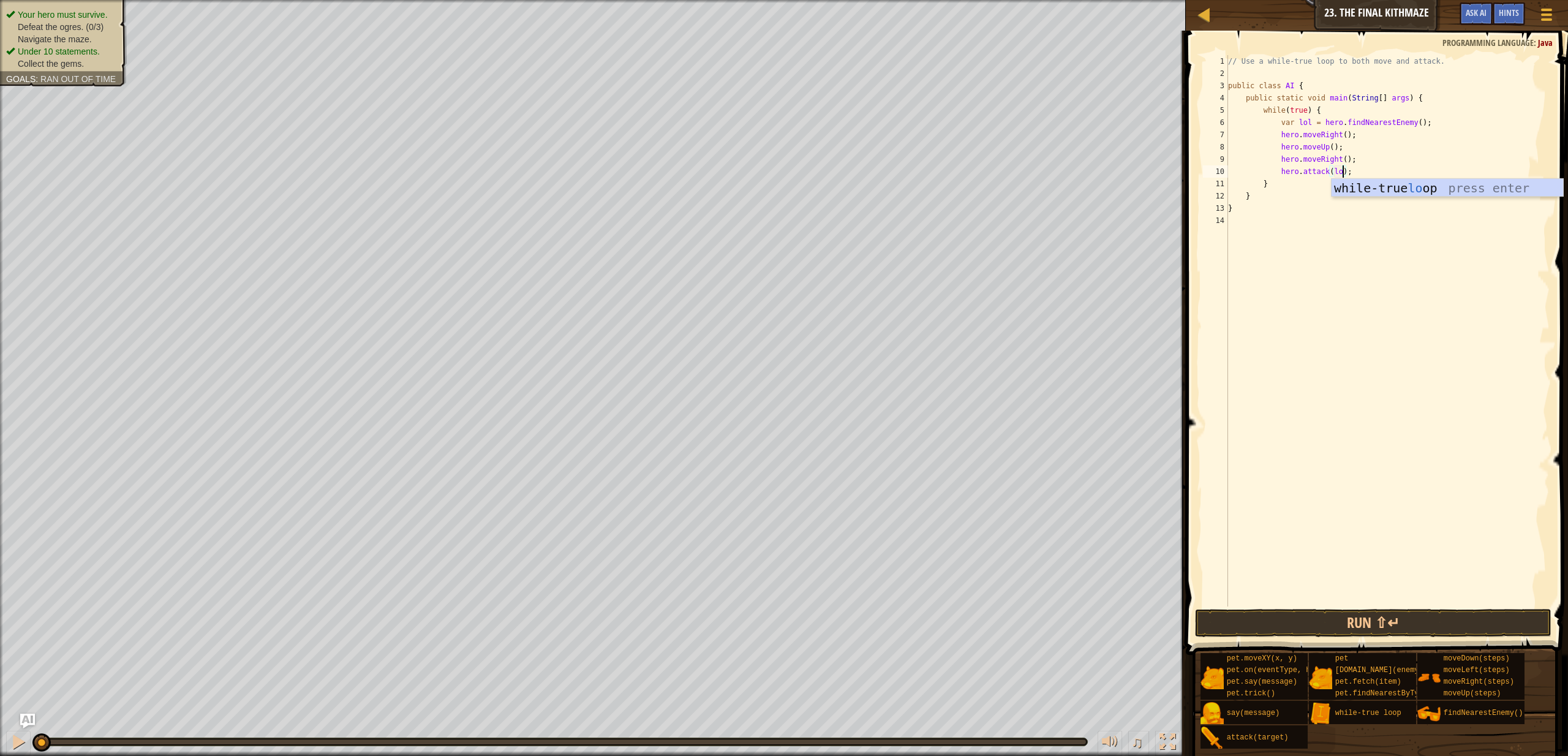
scroll to position [5, 9]
click at [1408, 621] on button "Run ⇧↵" at bounding box center [1374, 624] width 356 height 28
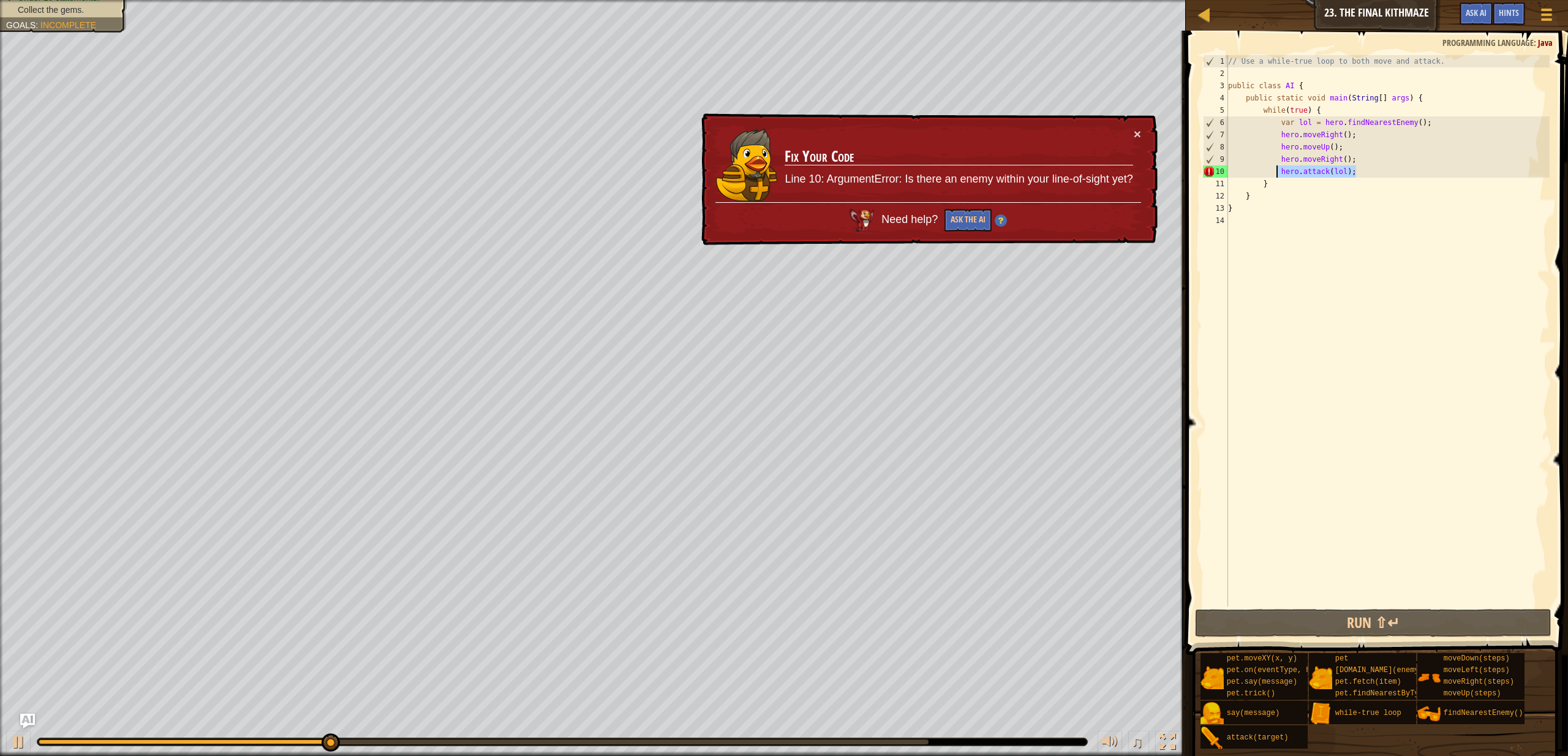
drag, startPoint x: 1361, startPoint y: 173, endPoint x: 1277, endPoint y: 172, distance: 84.0
click at [1277, 172] on div "// Use a while-true loop to both move and attack. public class AI { public stat…" at bounding box center [1388, 343] width 324 height 576
drag, startPoint x: 1305, startPoint y: 192, endPoint x: 1293, endPoint y: 198, distance: 13.4
click at [1305, 192] on div "// Use a while-true loop to both move and attack. public class AI { public stat…" at bounding box center [1388, 343] width 324 height 576
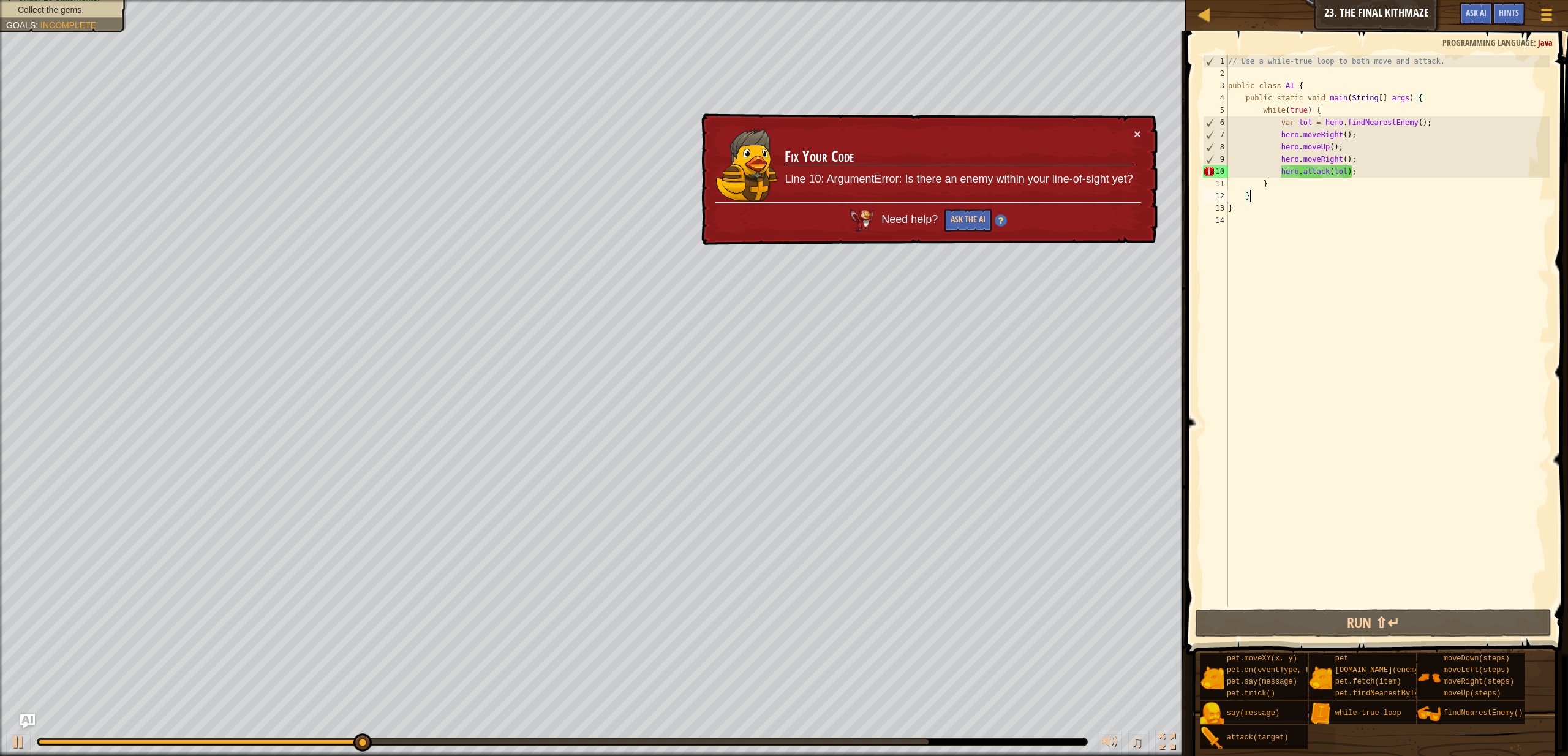
click at [1363, 158] on div "// Use a while-true loop to both move and attack. public class AI { public stat…" at bounding box center [1388, 343] width 324 height 576
type textarea "hero.moveRight();"
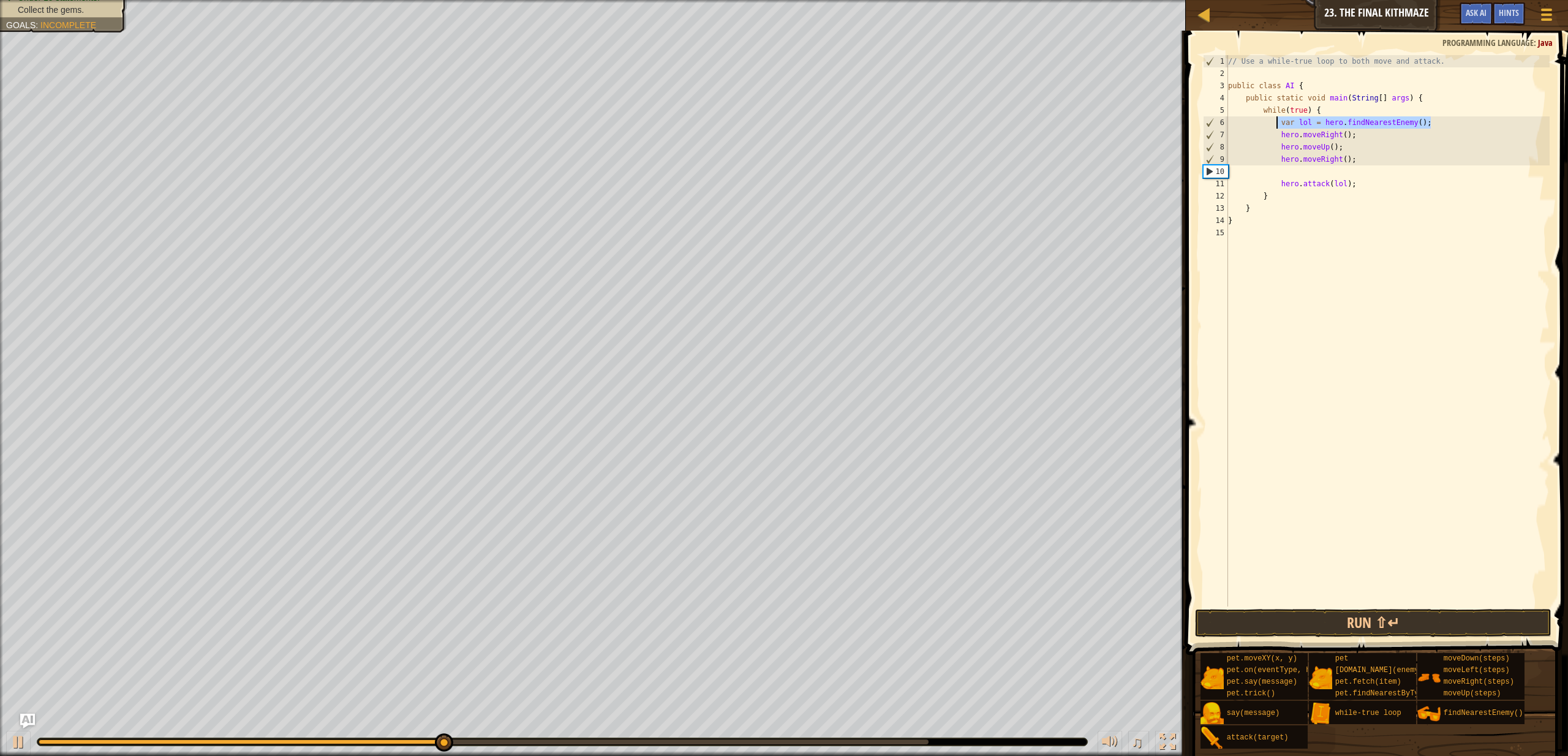
drag, startPoint x: 1435, startPoint y: 122, endPoint x: 1277, endPoint y: 124, distance: 158.0
click at [1277, 124] on div "// Use a while-true loop to both move and attack. public class AI { public stat…" at bounding box center [1388, 343] width 324 height 576
type textarea "var lol = hero.findNearestEnemy();"
type textarea "hero.moveRight();"
paste textarea "var lol = hero.findNearestEnemy();"
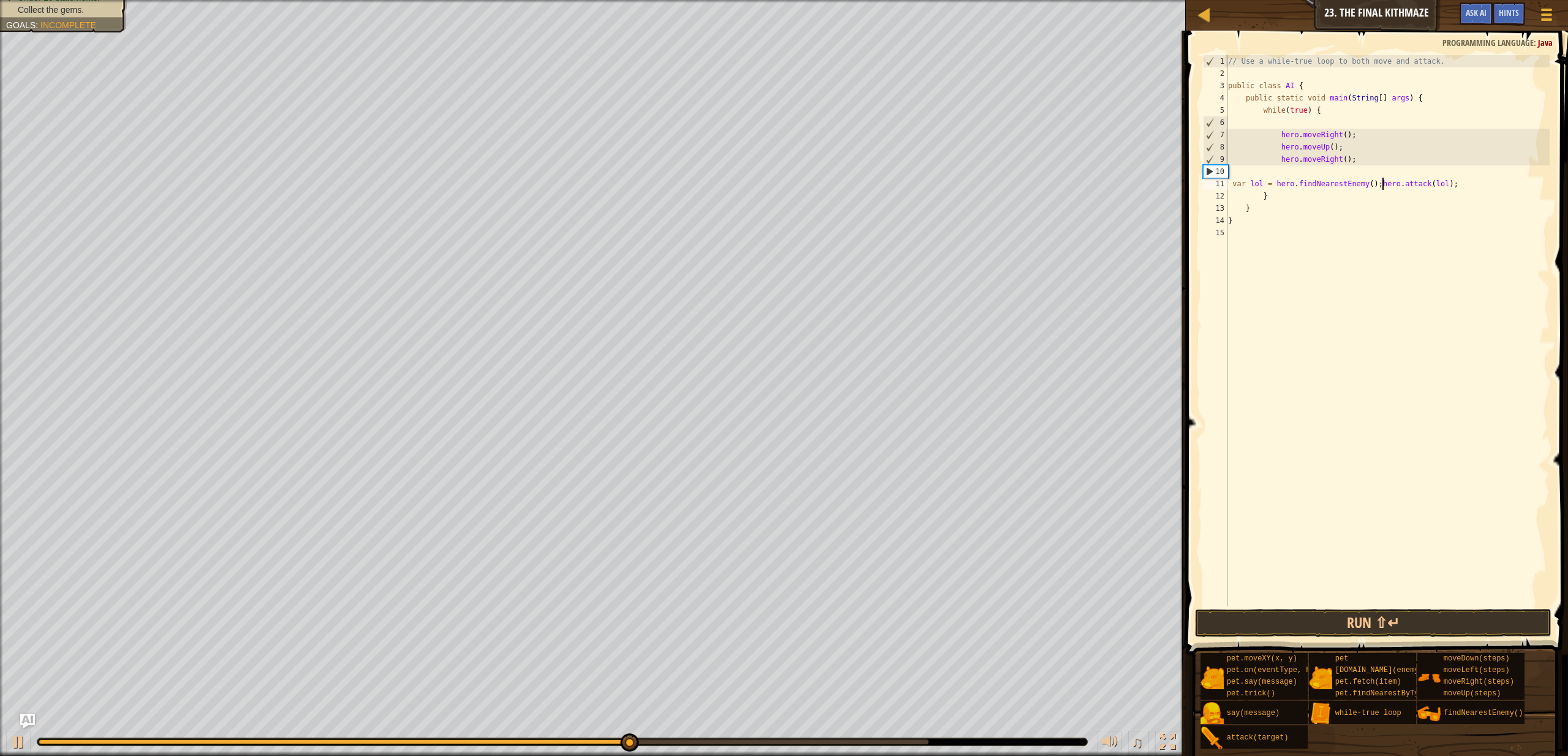
type textarea "hero.attack(lol);"
paste textarea "var lol = hero.findNearestEnemy();"
type textarea "var lol = hero.findNearestEnemy();"
paste textarea "var lol = hero.findNearestEnemy();"
click at [1382, 619] on button "Run ⇧↵" at bounding box center [1374, 624] width 356 height 28
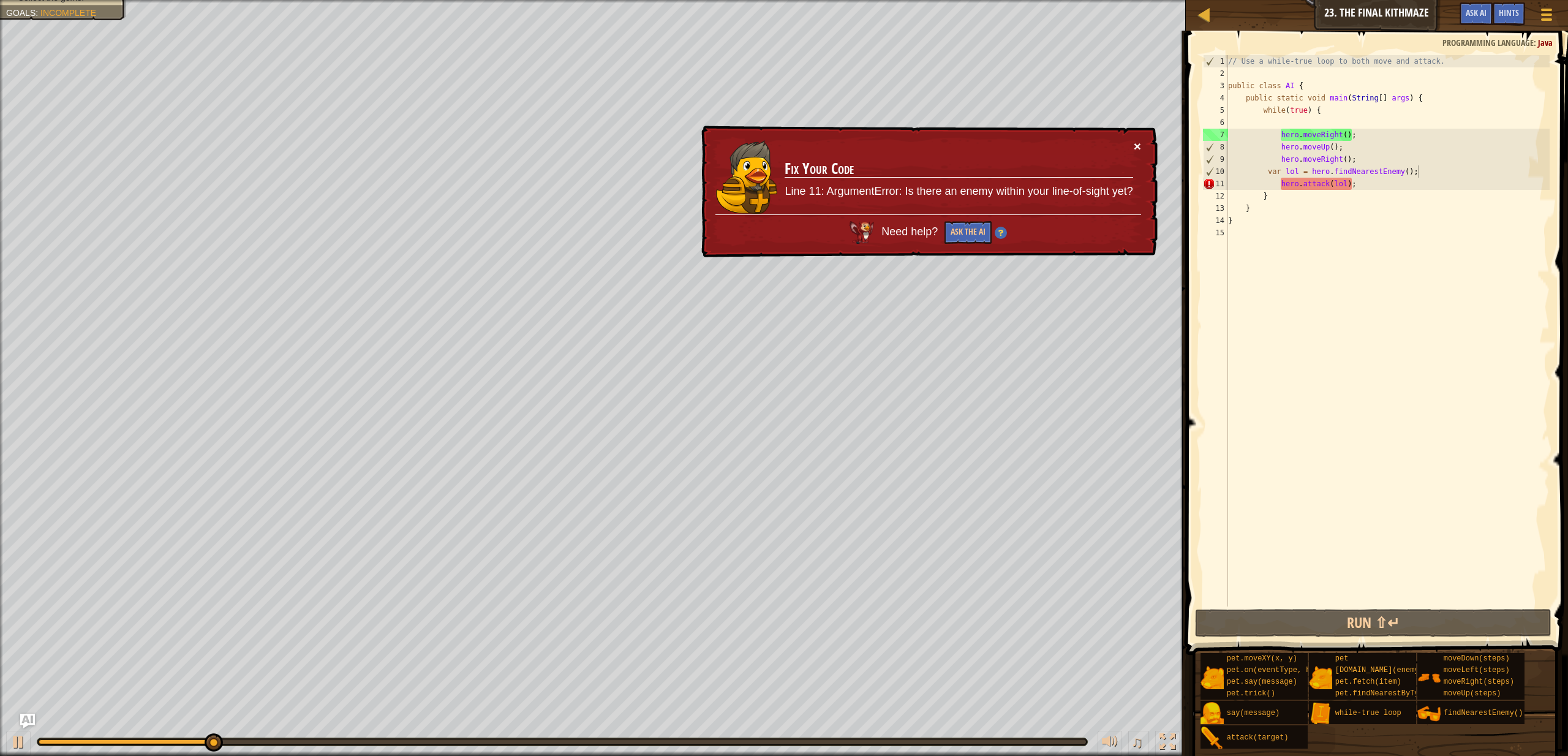
click at [1135, 147] on button "×" at bounding box center [1138, 146] width 7 height 13
click at [980, 239] on button "Ask the AI" at bounding box center [968, 232] width 47 height 23
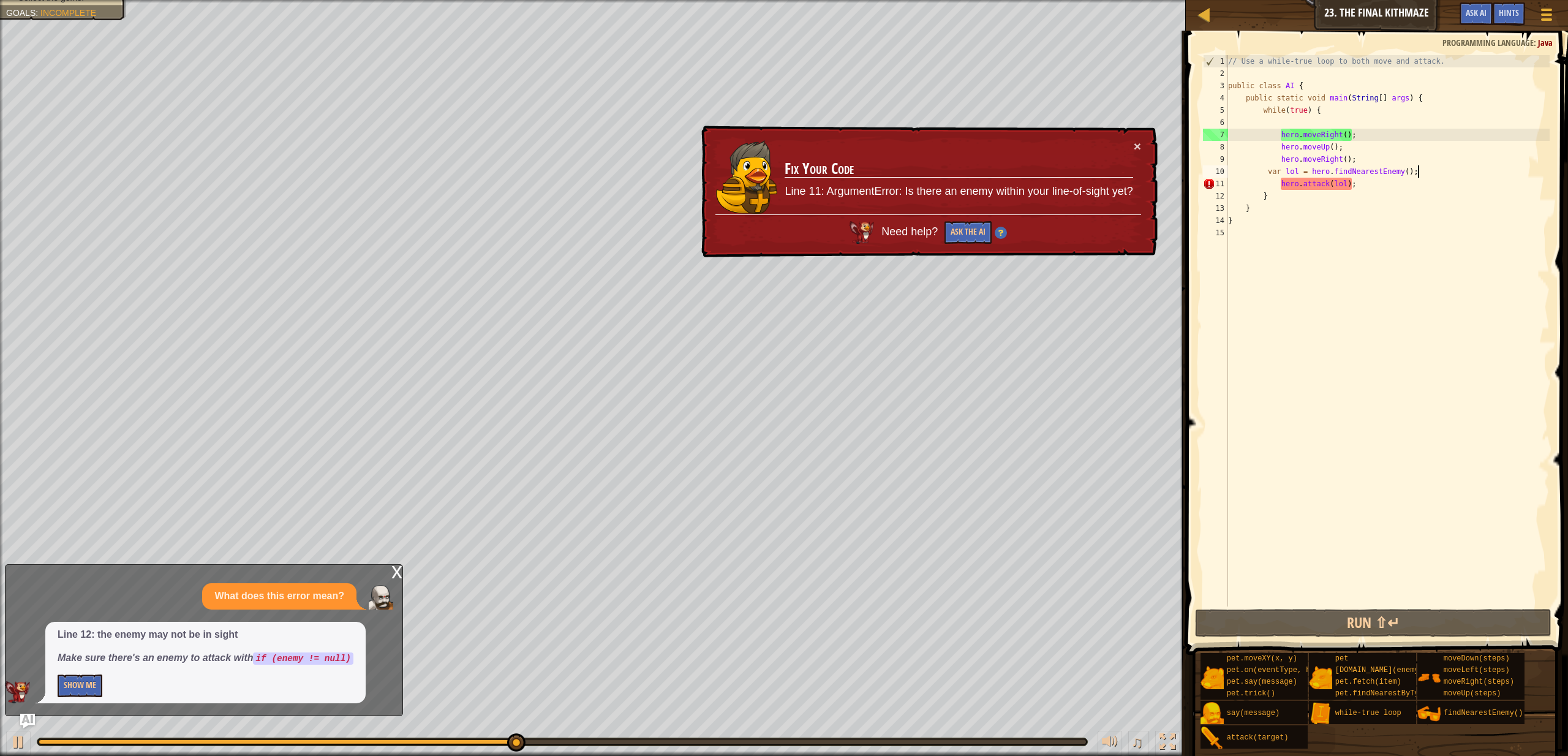
click at [1361, 187] on div "// Use a while-true loop to both move and attack. public class AI { public stat…" at bounding box center [1388, 343] width 324 height 576
type textarea "hero.attack(lol);"
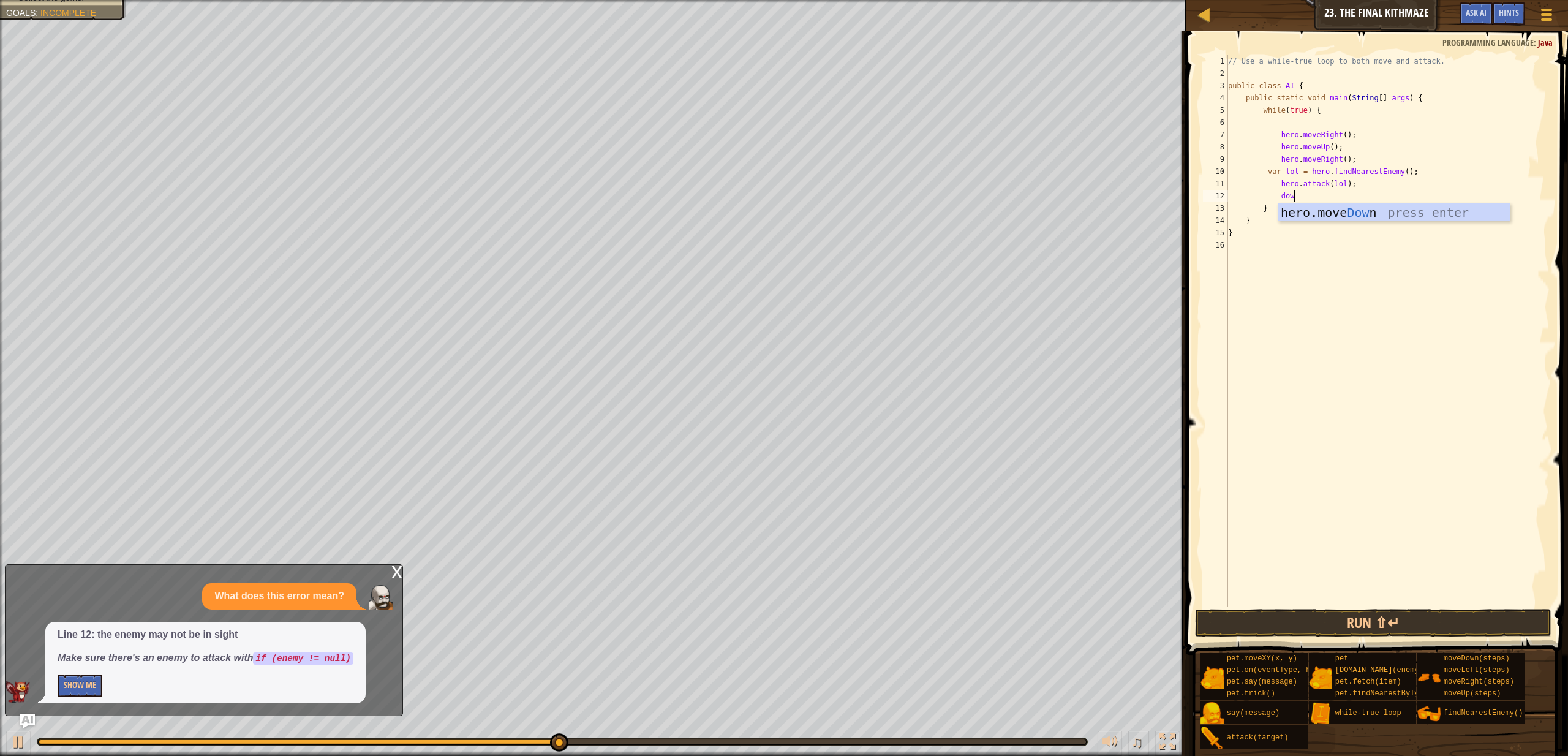
type textarea "down"
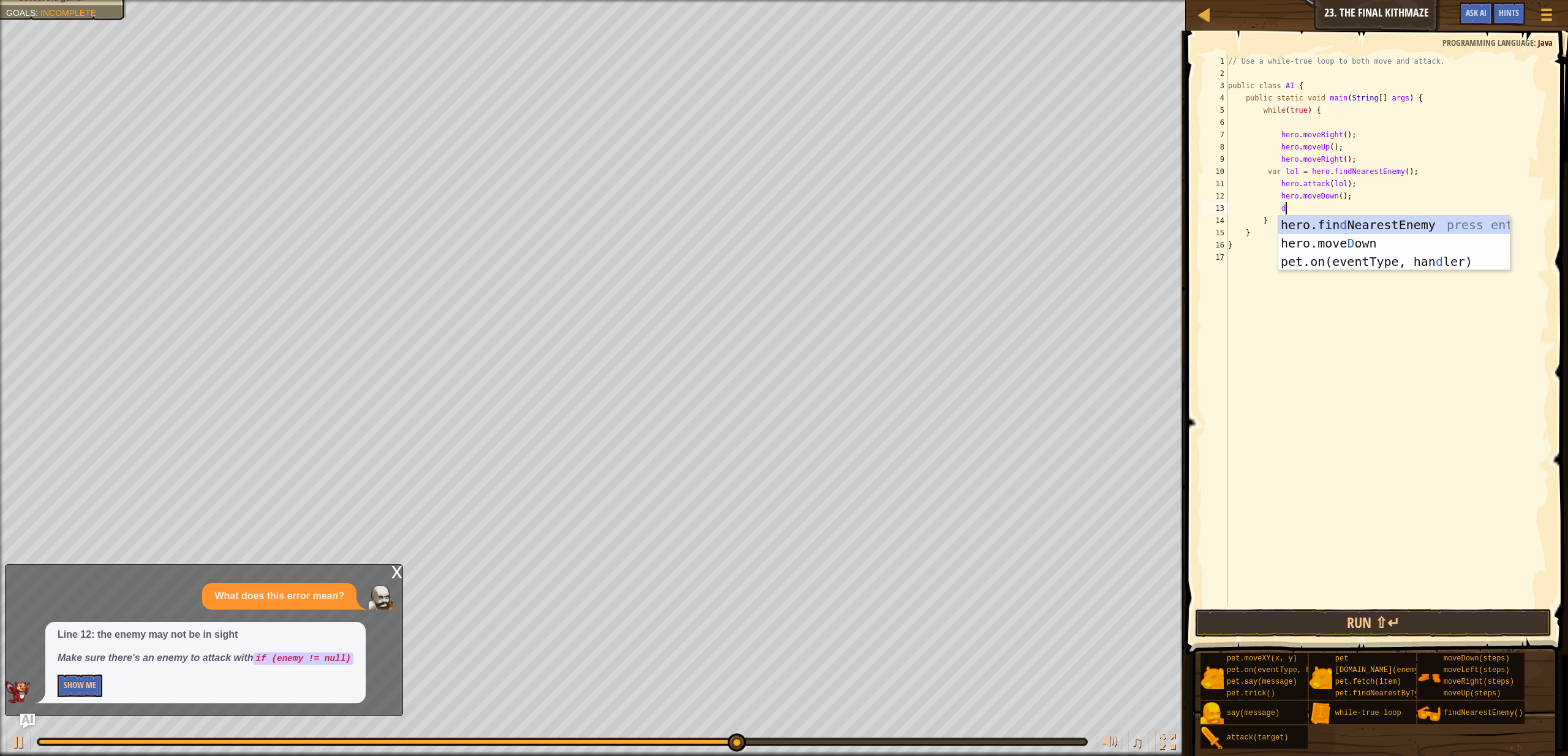
type textarea "do"
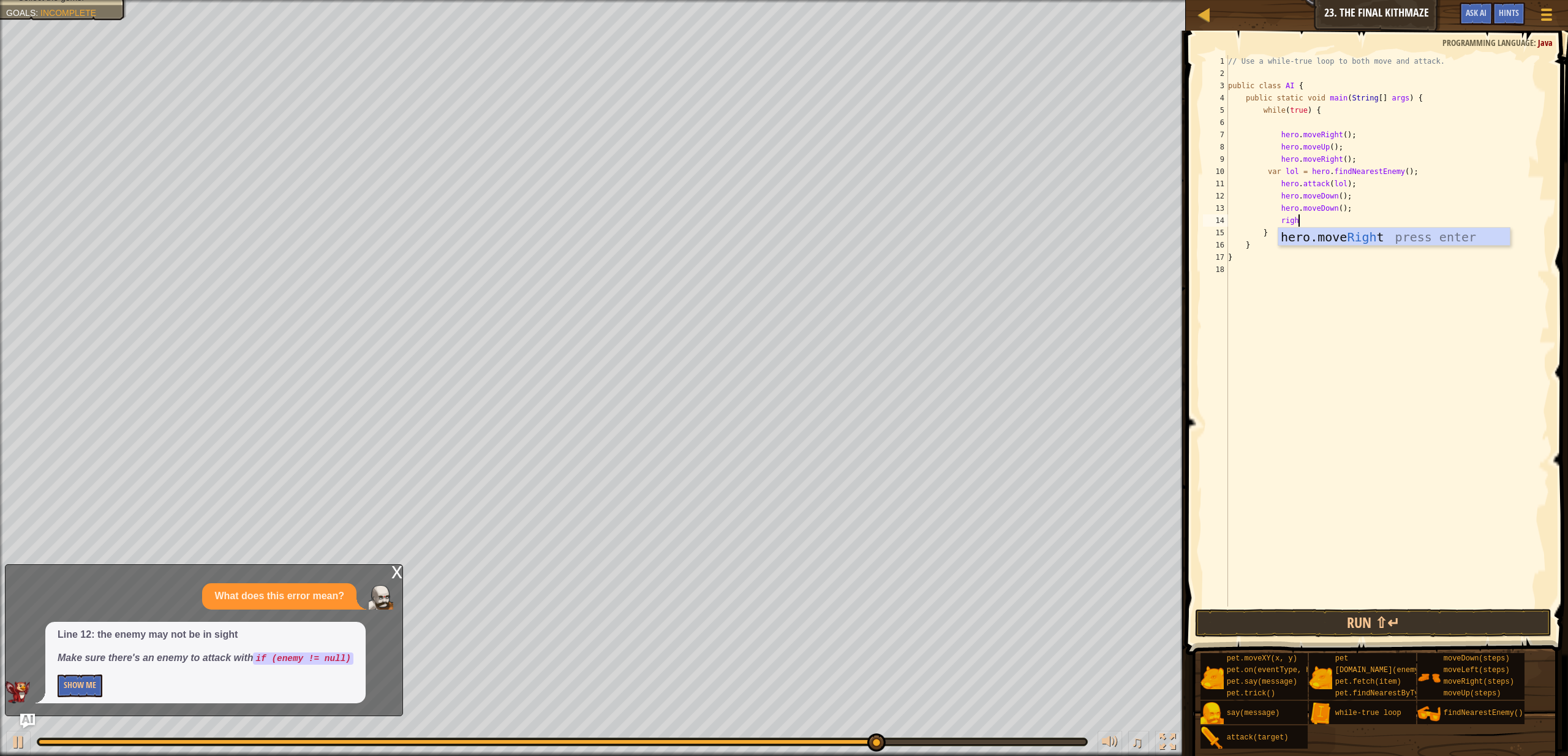
type textarea "right"
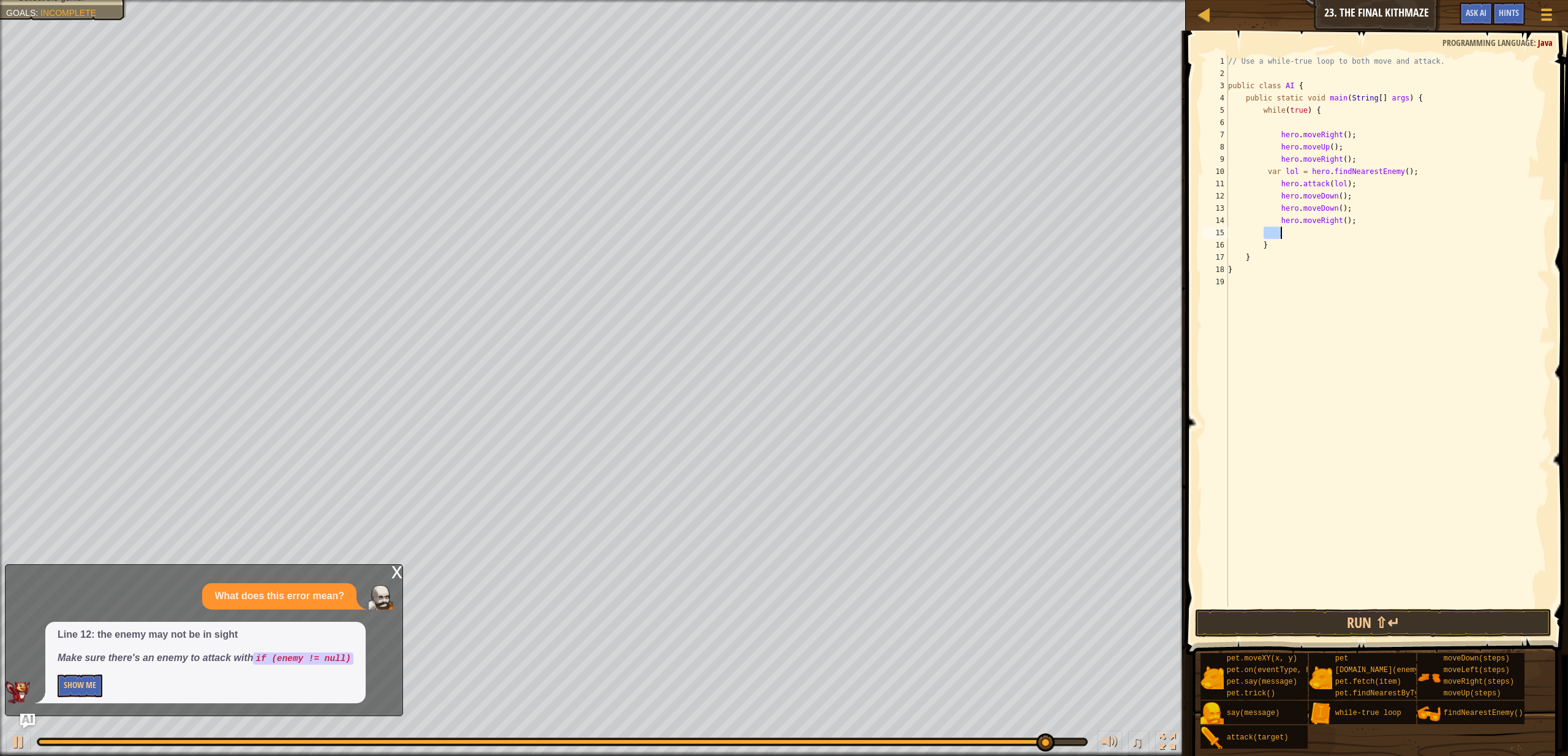
type textarea "right"
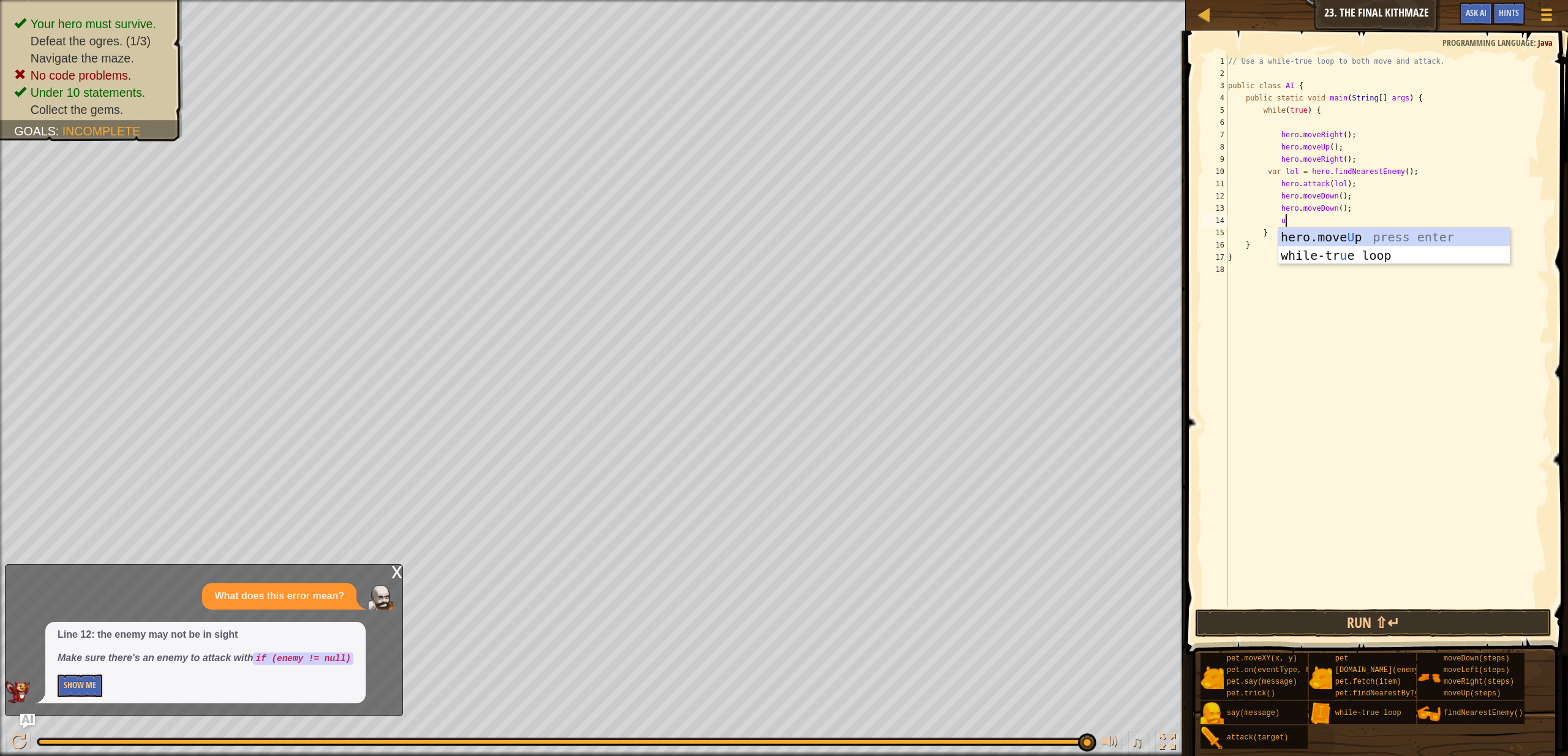
type textarea "up"
click at [1404, 617] on button "Run ⇧↵" at bounding box center [1374, 624] width 356 height 28
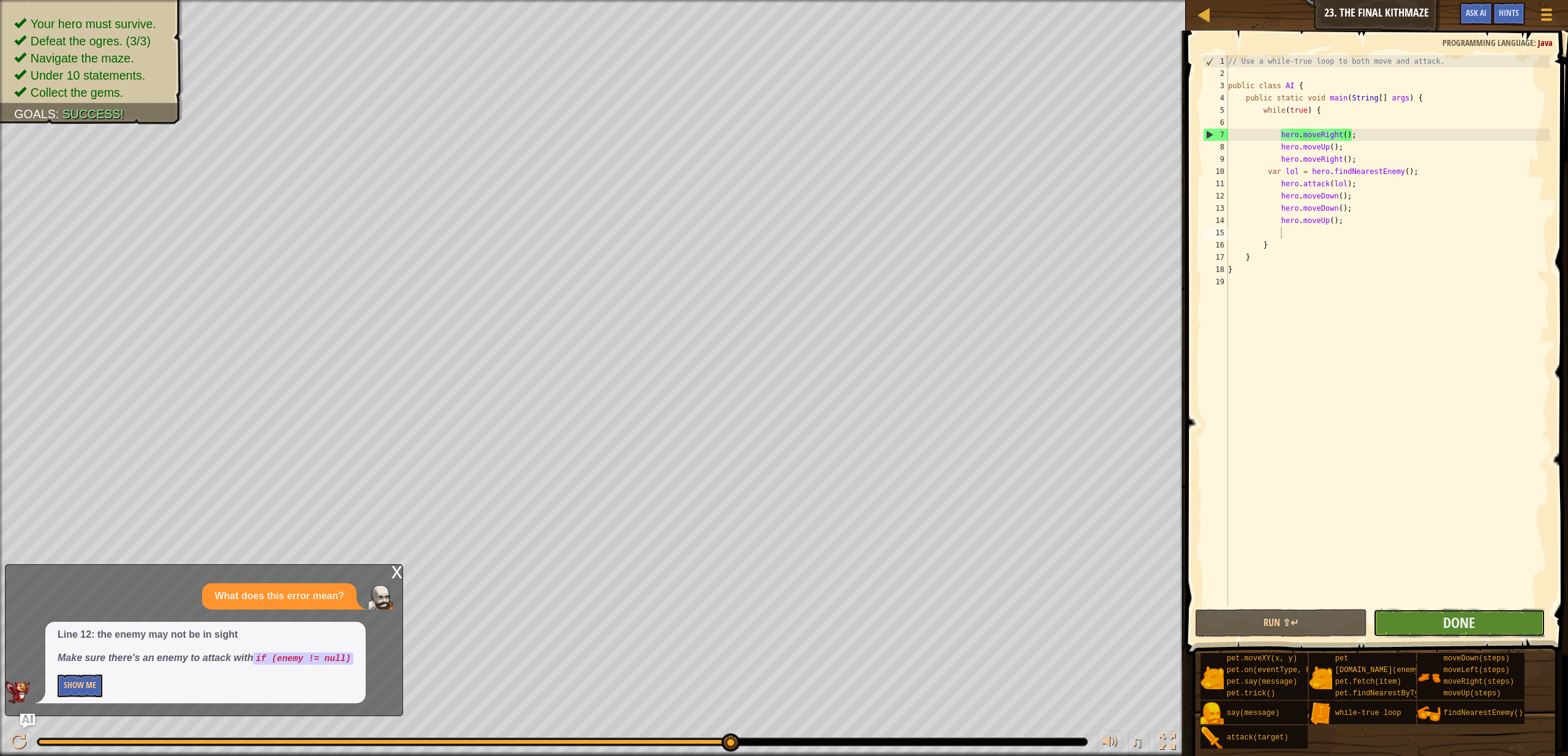
click at [1517, 624] on button "Done" at bounding box center [1459, 624] width 172 height 28
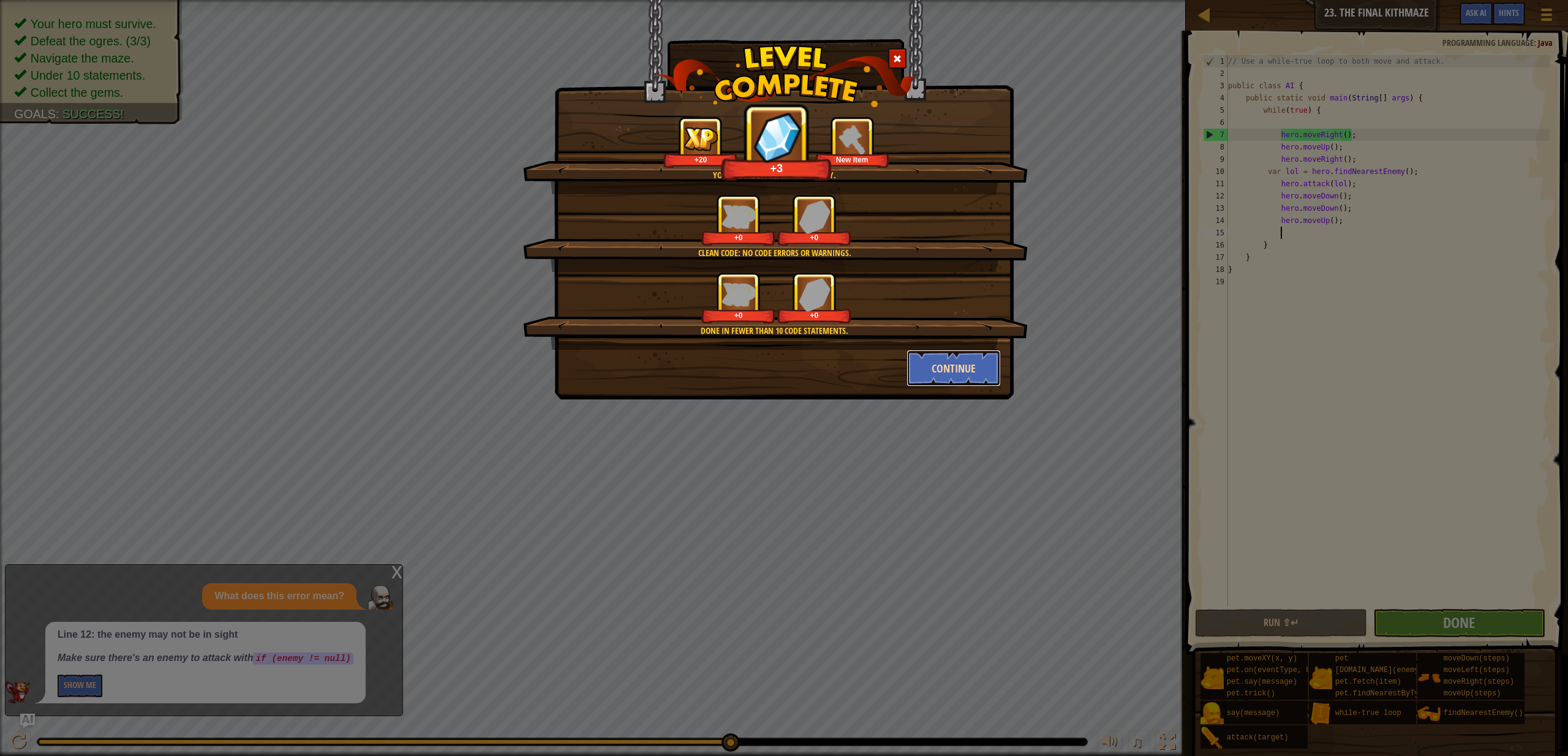
click at [926, 371] on button "Continue" at bounding box center [954, 368] width 95 height 37
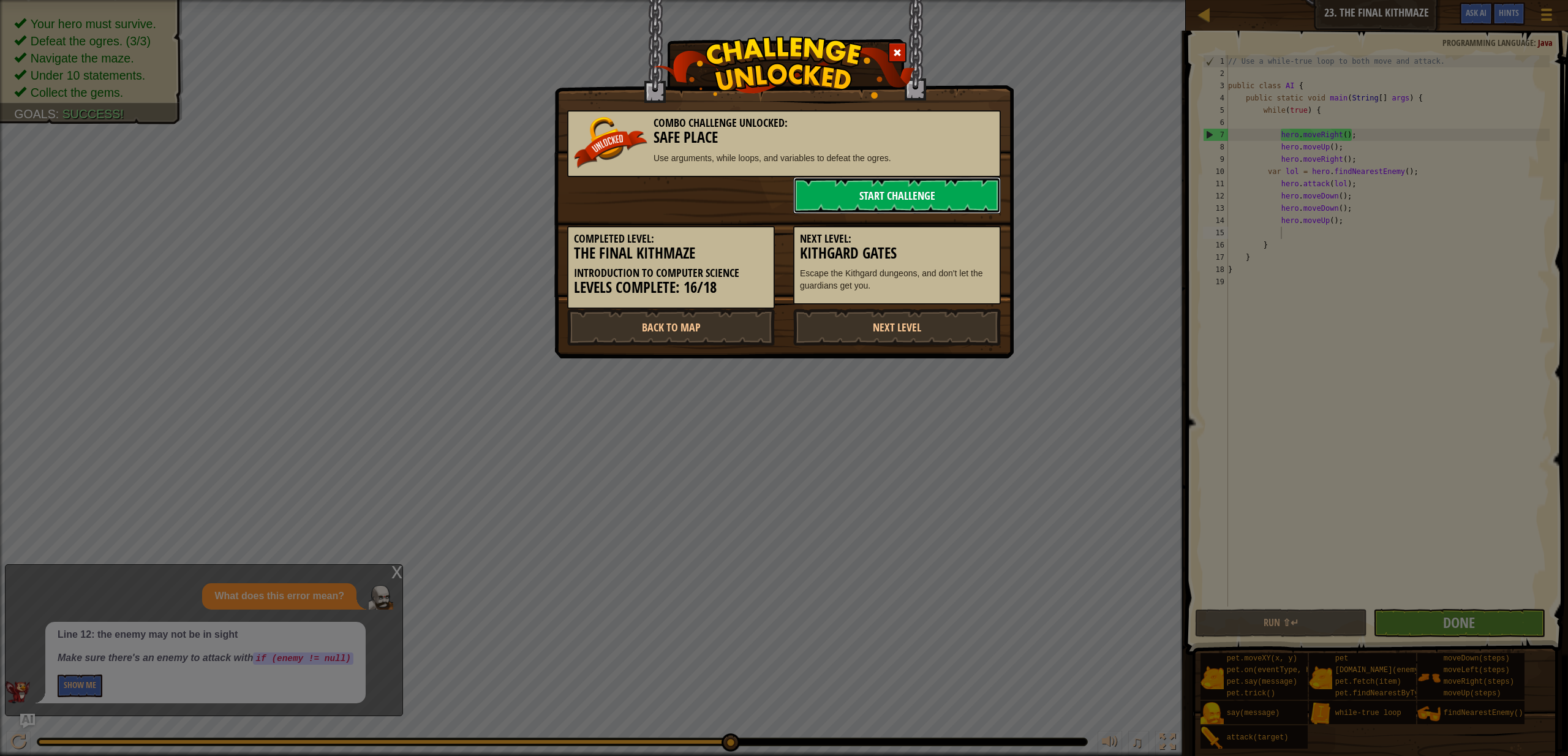
click at [827, 205] on link "Start Challenge" at bounding box center [897, 195] width 208 height 37
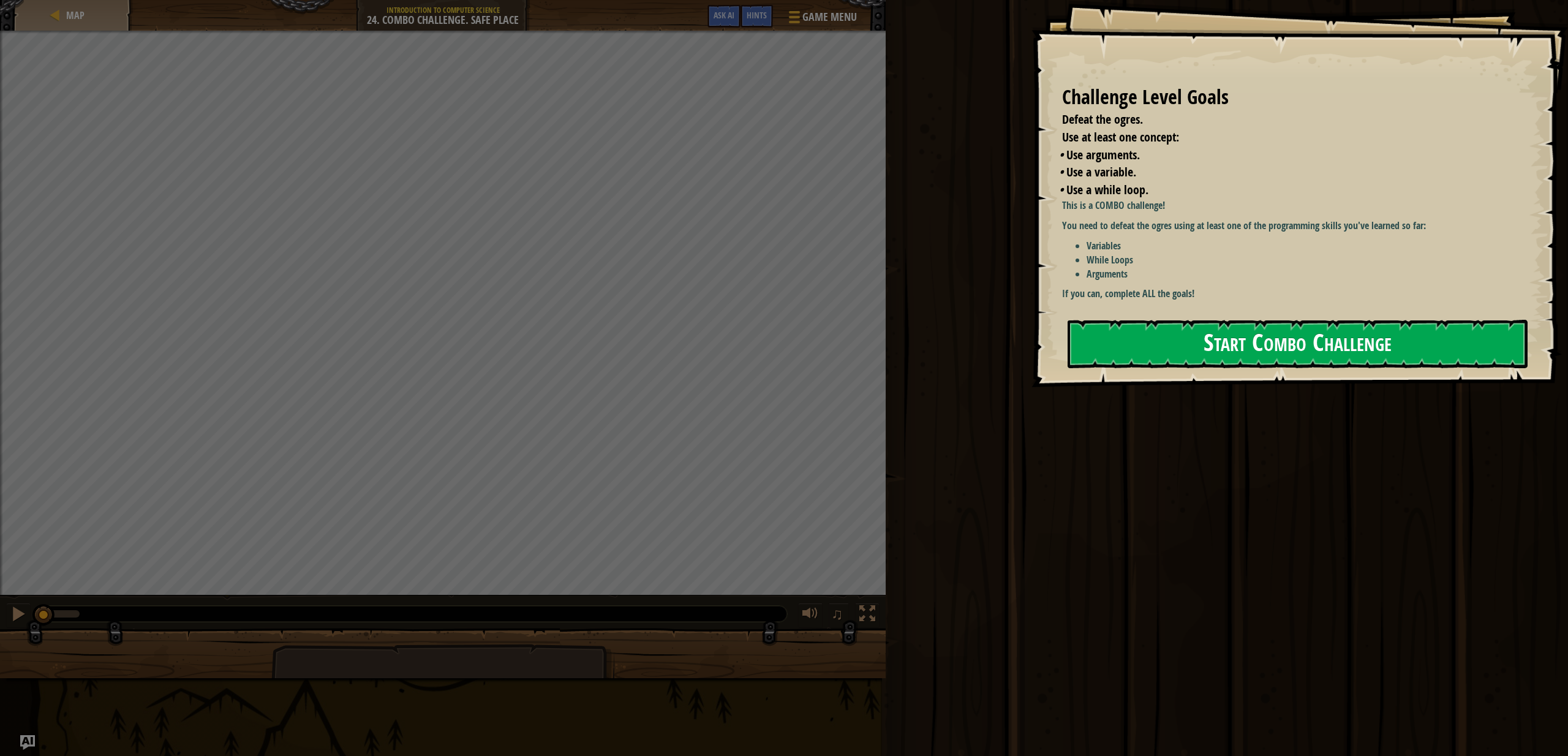
click at [1127, 343] on button "Start Combo Challenge" at bounding box center [1297, 344] width 460 height 48
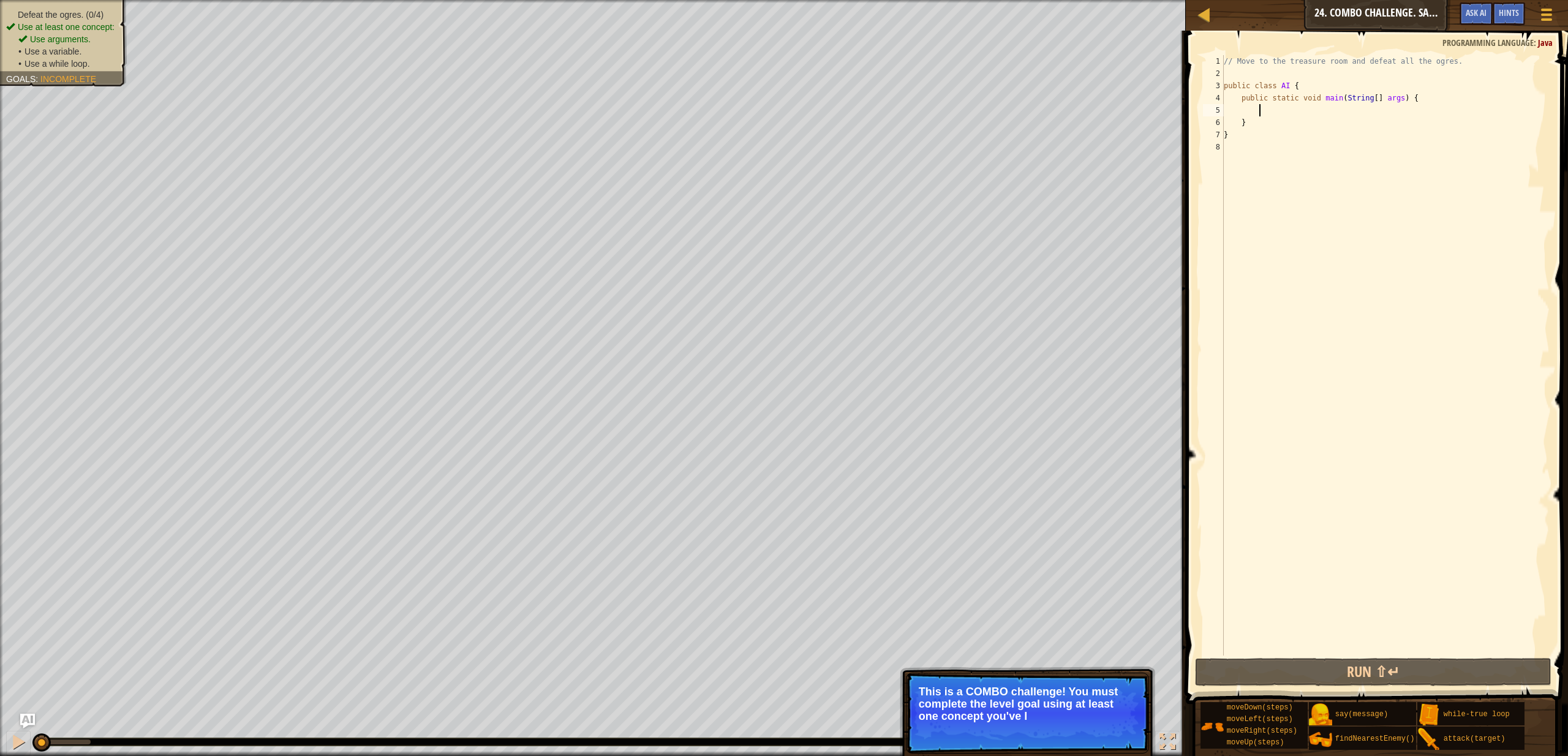
click at [1272, 112] on div "// Move to the treasure room and defeat all the ogres. public class AI { public…" at bounding box center [1385, 368] width 328 height 625
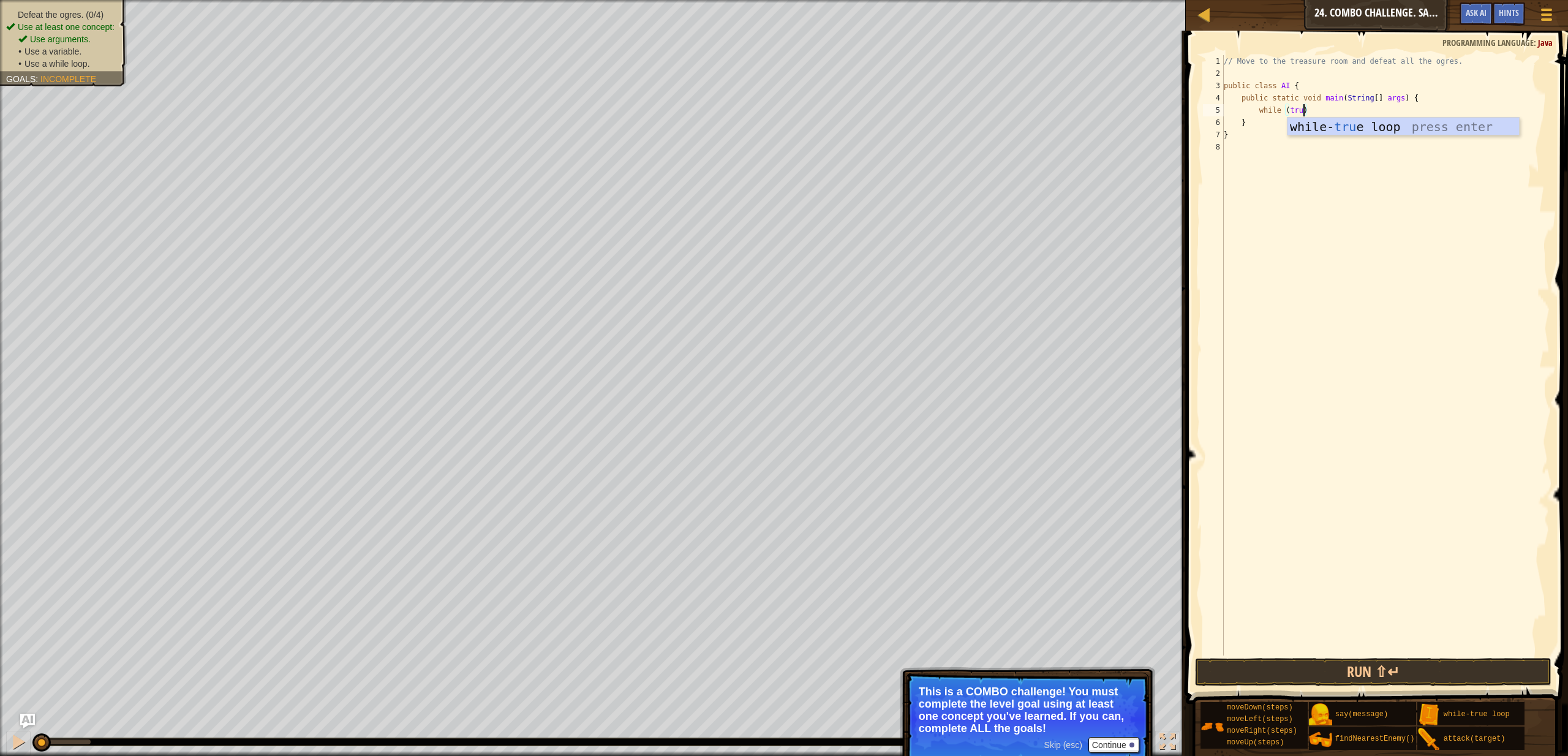
scroll to position [5, 7]
type textarea "while (true){"
type textarea "}"
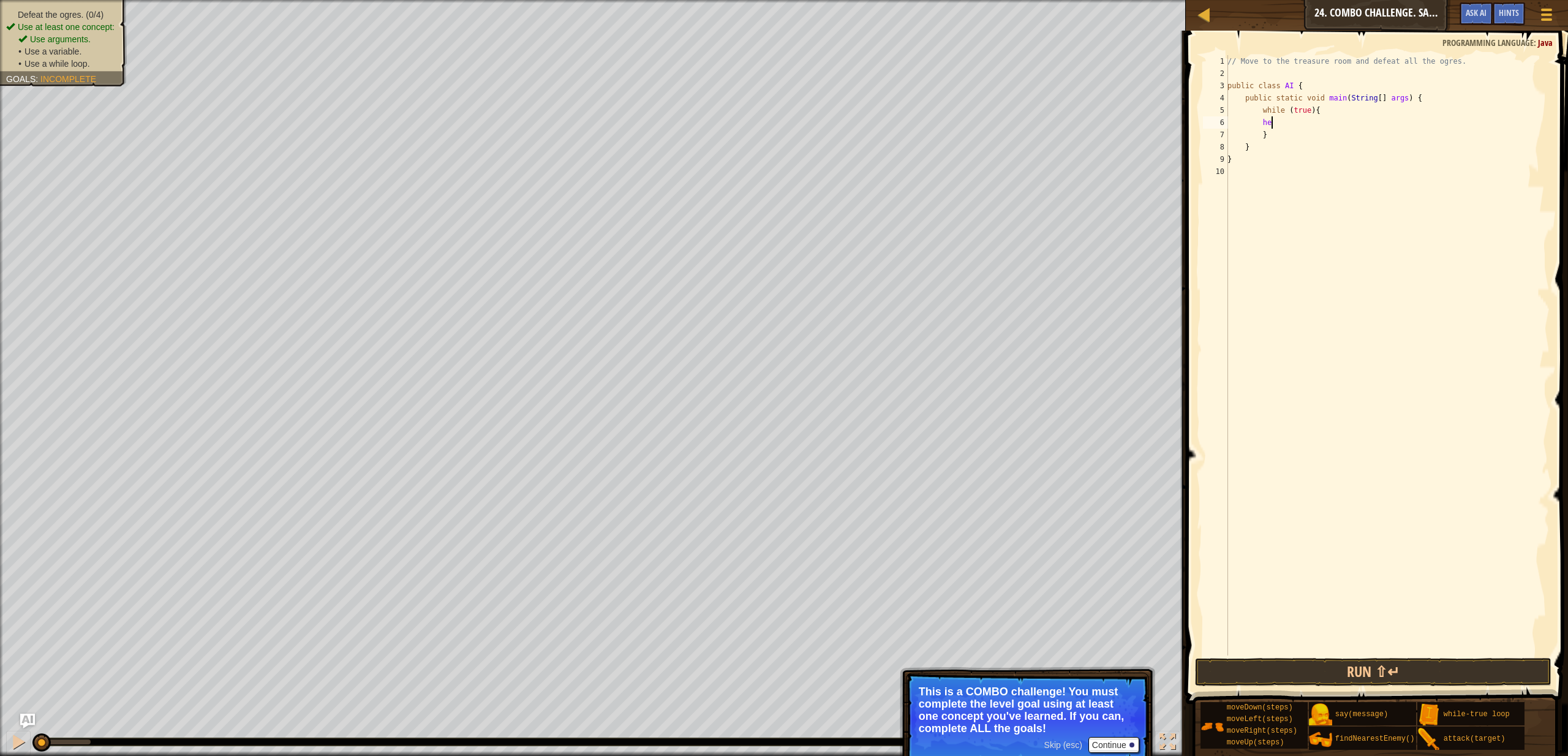
type textarea "h"
type textarea "up"
type textarea "hero.moveUp(4);"
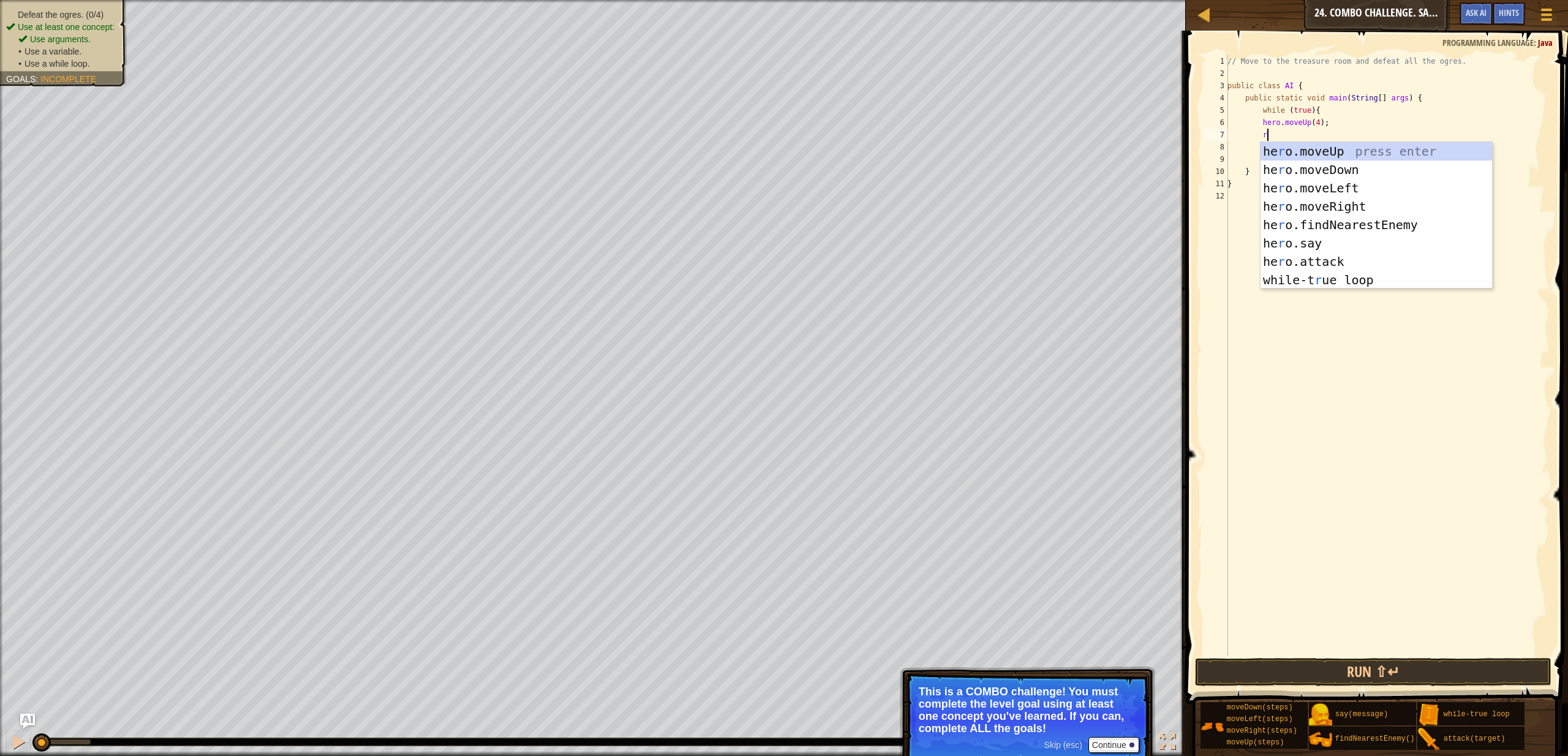
type textarea "ri"
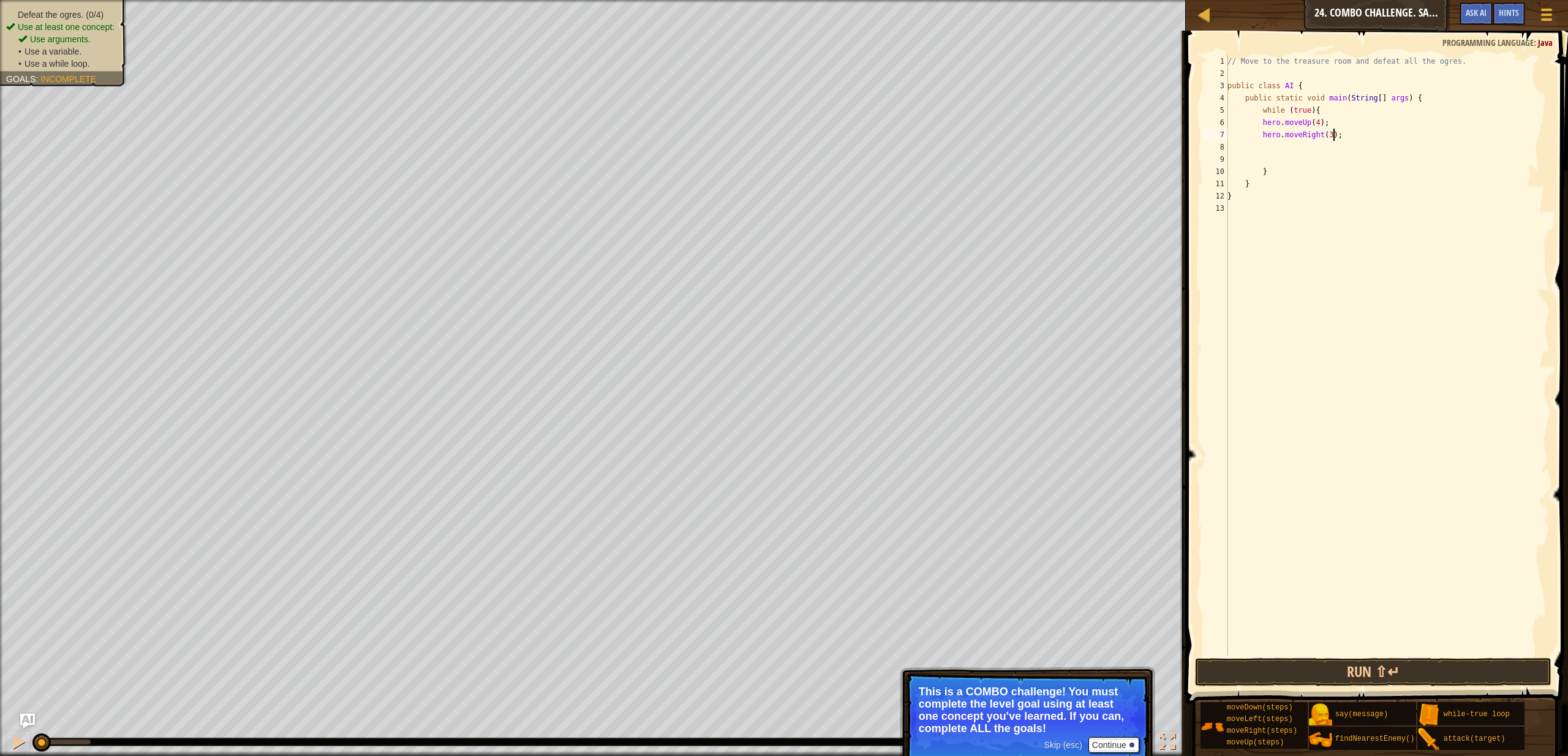
scroll to position [5, 9]
type textarea "hero.moveRight(5);"
type textarea "dow"
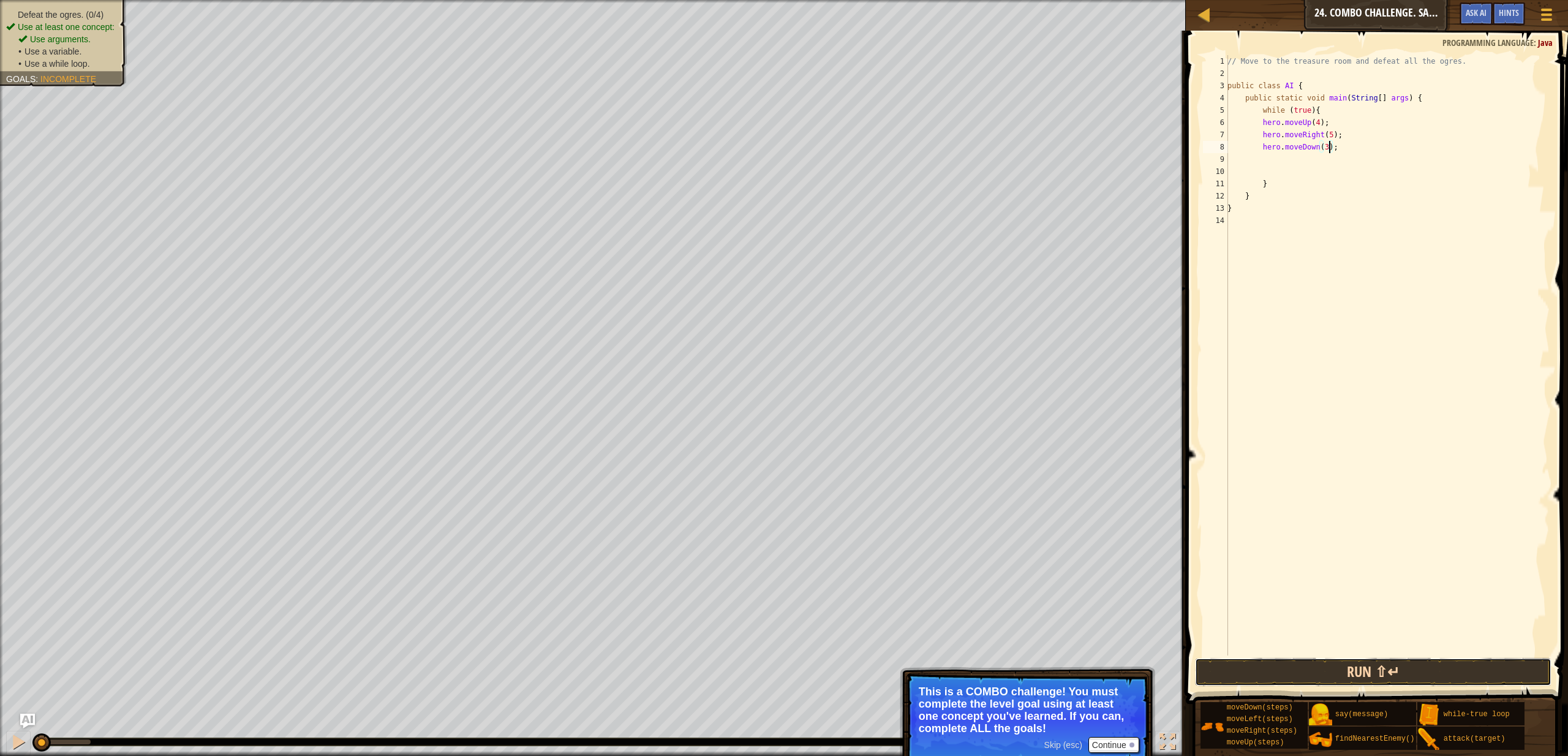
click at [1313, 672] on button "Run ⇧↵" at bounding box center [1374, 672] width 356 height 28
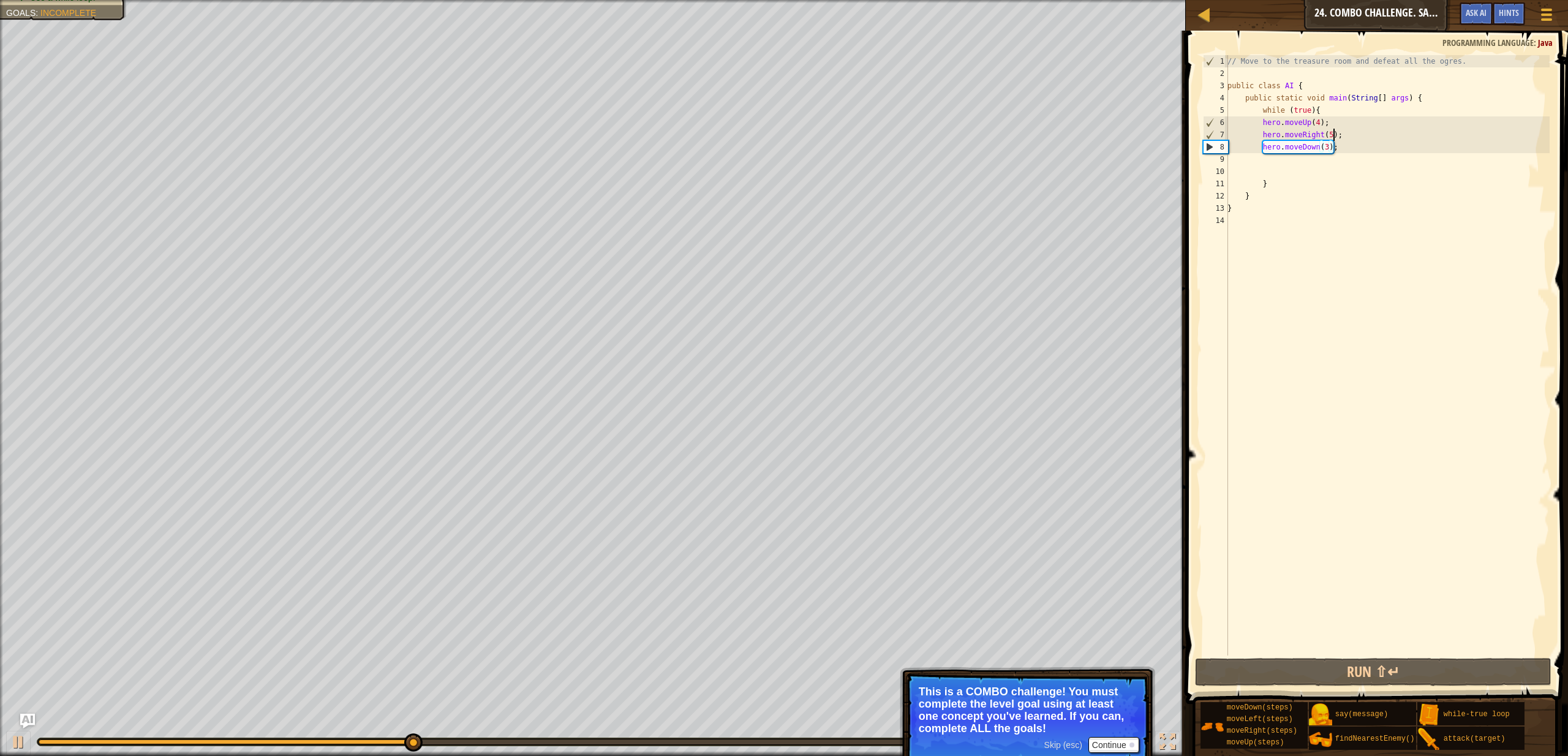
drag, startPoint x: 1331, startPoint y: 136, endPoint x: 1347, endPoint y: 140, distance: 16.5
click at [1333, 136] on div "// Move to the treasure room and defeat all the ogres. public class AI { public…" at bounding box center [1387, 368] width 325 height 625
type textarea "hero.moveRight(4);"
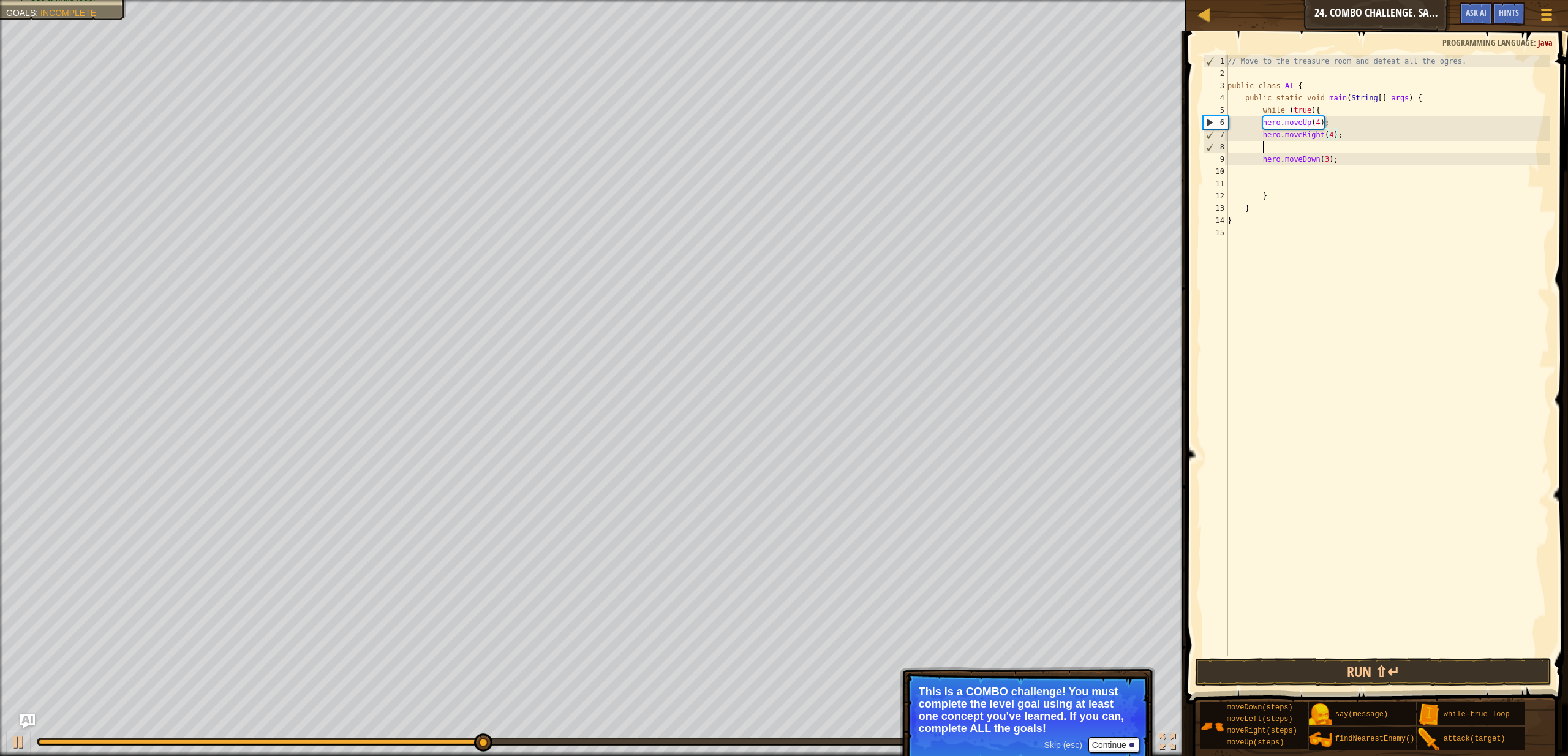
scroll to position [5, 2]
type textarea "hero.moveRight(4);"
click at [1356, 175] on div "// Move to the treasure room and defeat all the ogres. public class AI { public…" at bounding box center [1387, 368] width 325 height 625
click at [1345, 163] on div "// Move to the treasure room and defeat all the ogres. public class AI { public…" at bounding box center [1387, 368] width 325 height 625
click at [1272, 163] on div "// Move to the treasure room and defeat all the ogres. public class AI { public…" at bounding box center [1387, 368] width 325 height 625
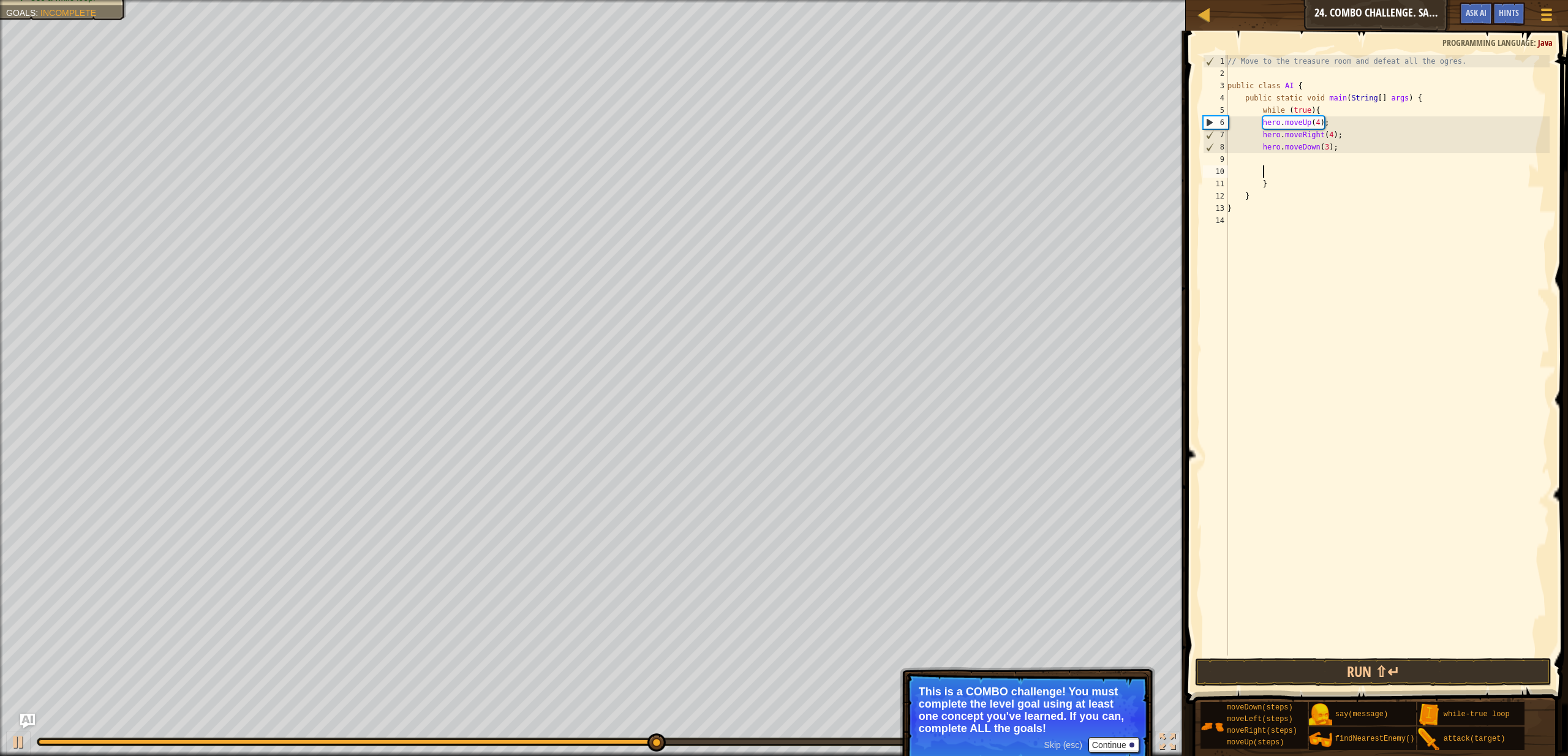
click at [1268, 169] on div "// Move to the treasure room and defeat all the ogres. public class AI { public…" at bounding box center [1387, 368] width 325 height 625
click at [1263, 158] on div "// Move to the treasure room and defeat all the ogres. public class AI { public…" at bounding box center [1387, 368] width 325 height 625
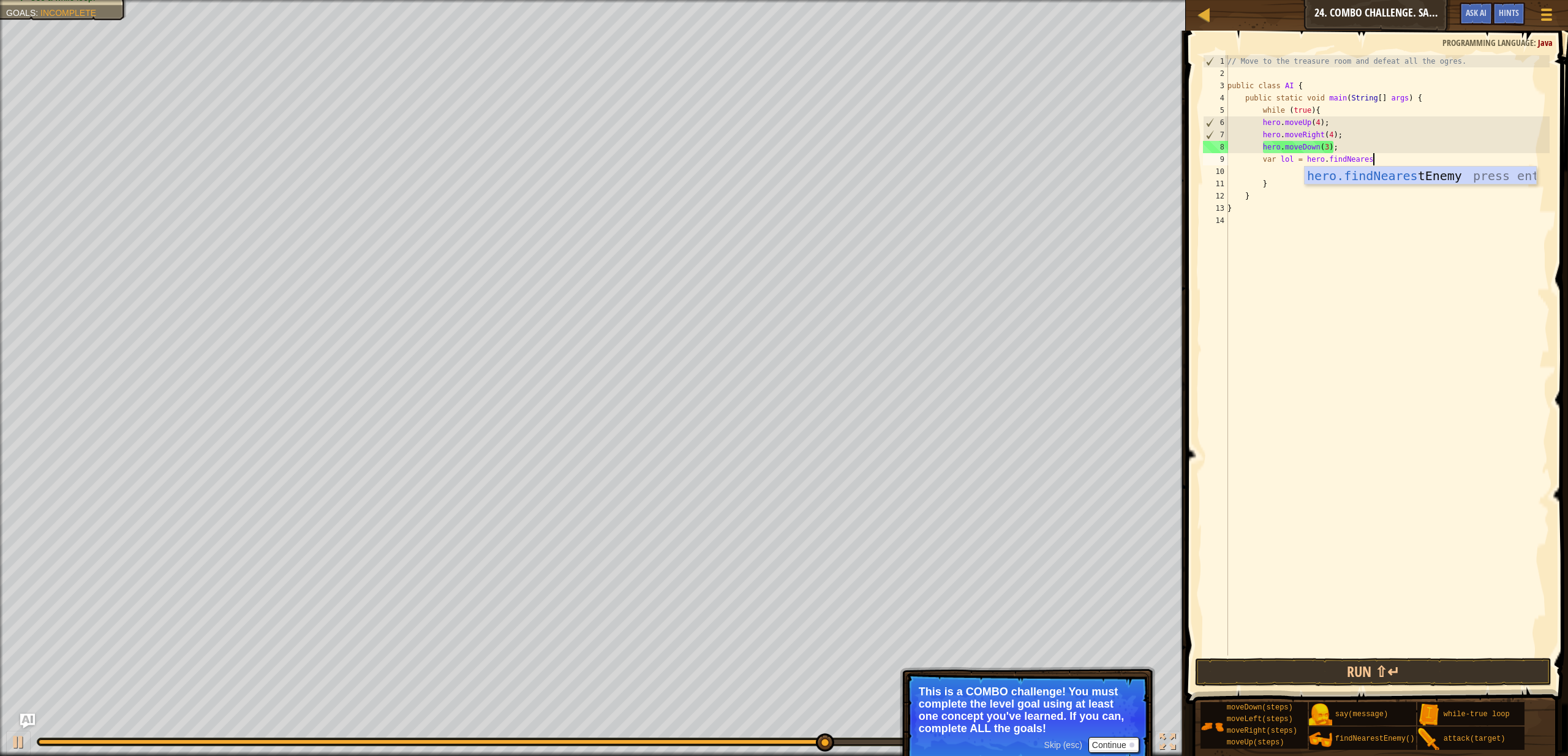
type textarea "var lol = hero.findNearest"
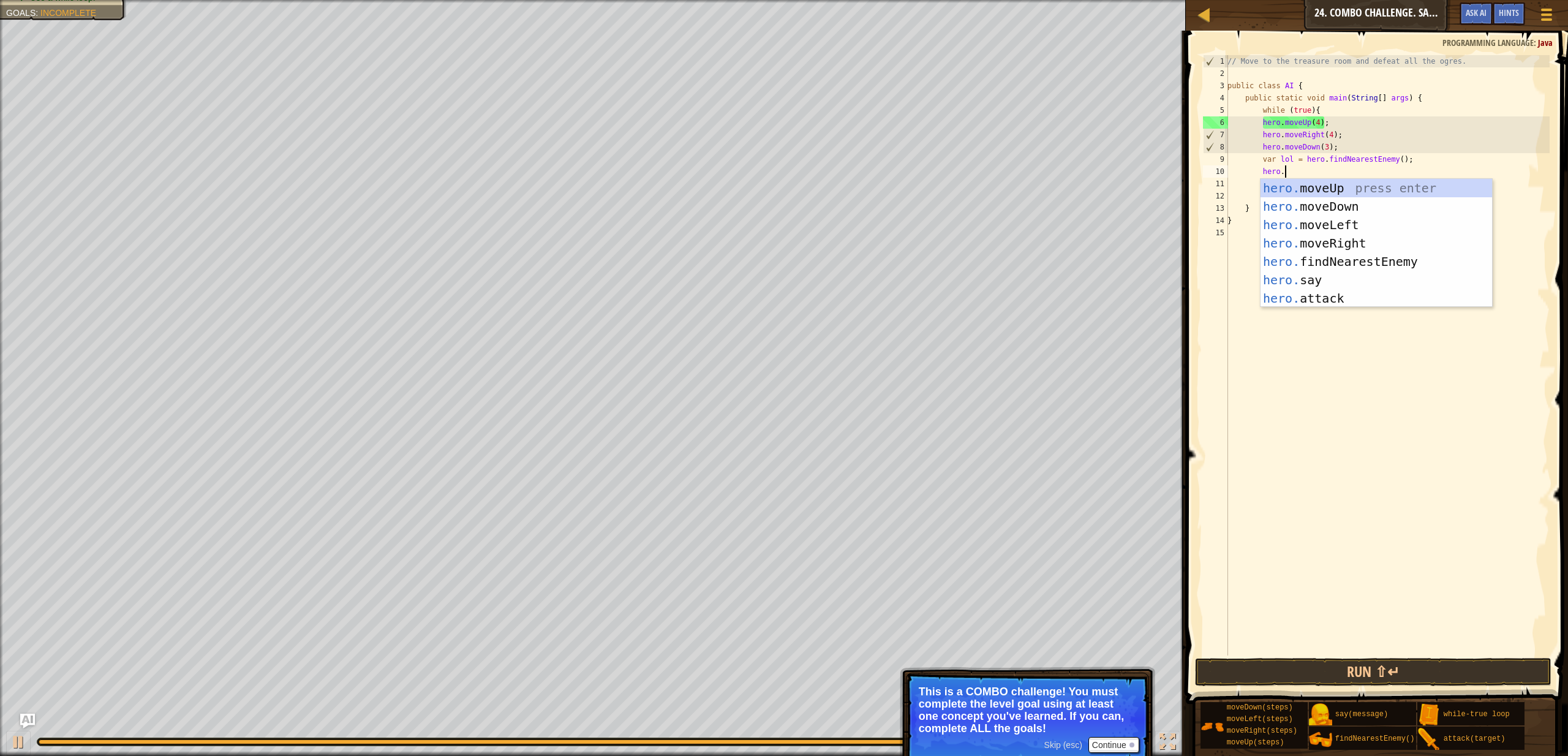
scroll to position [5, 5]
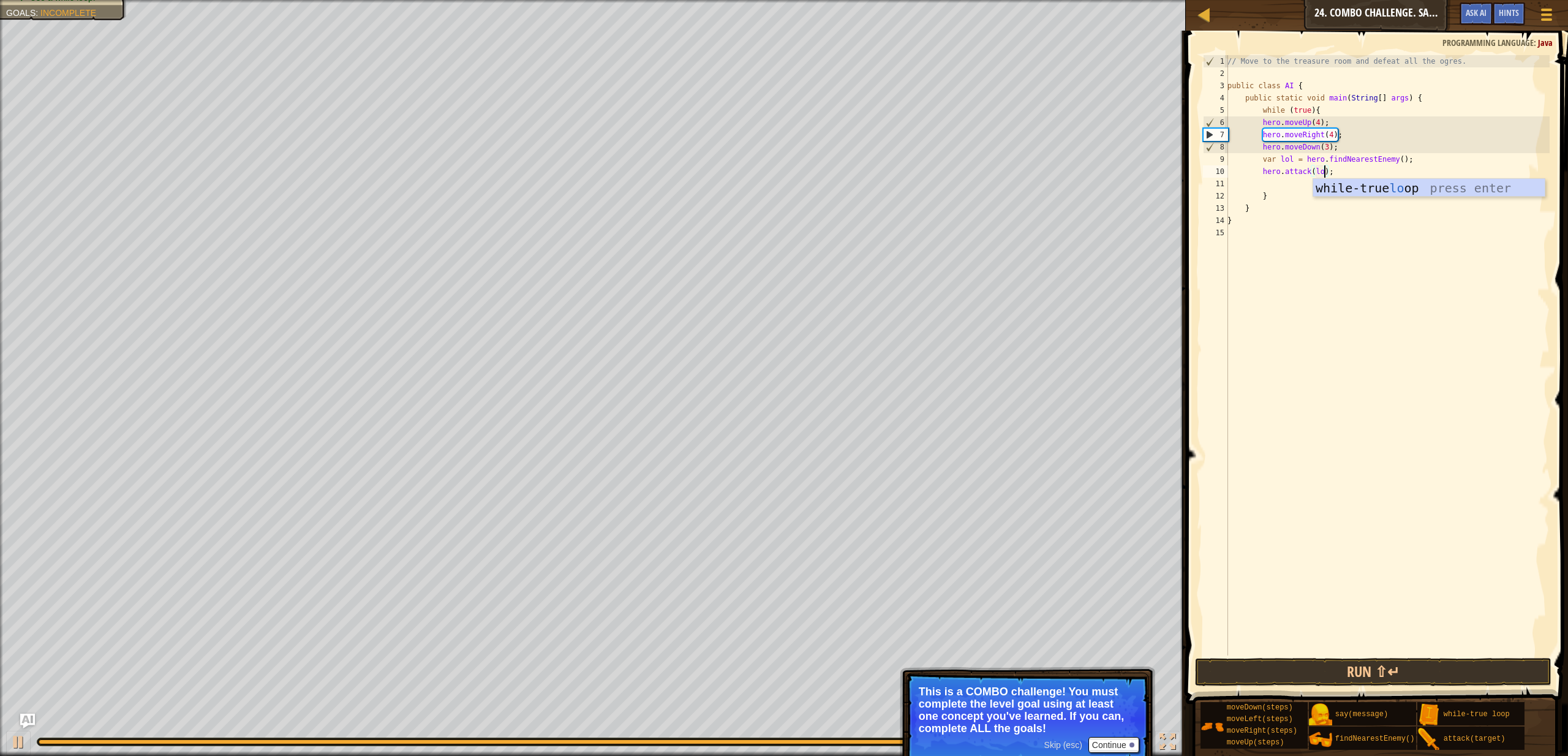
type textarea "hero.attack(lol);"
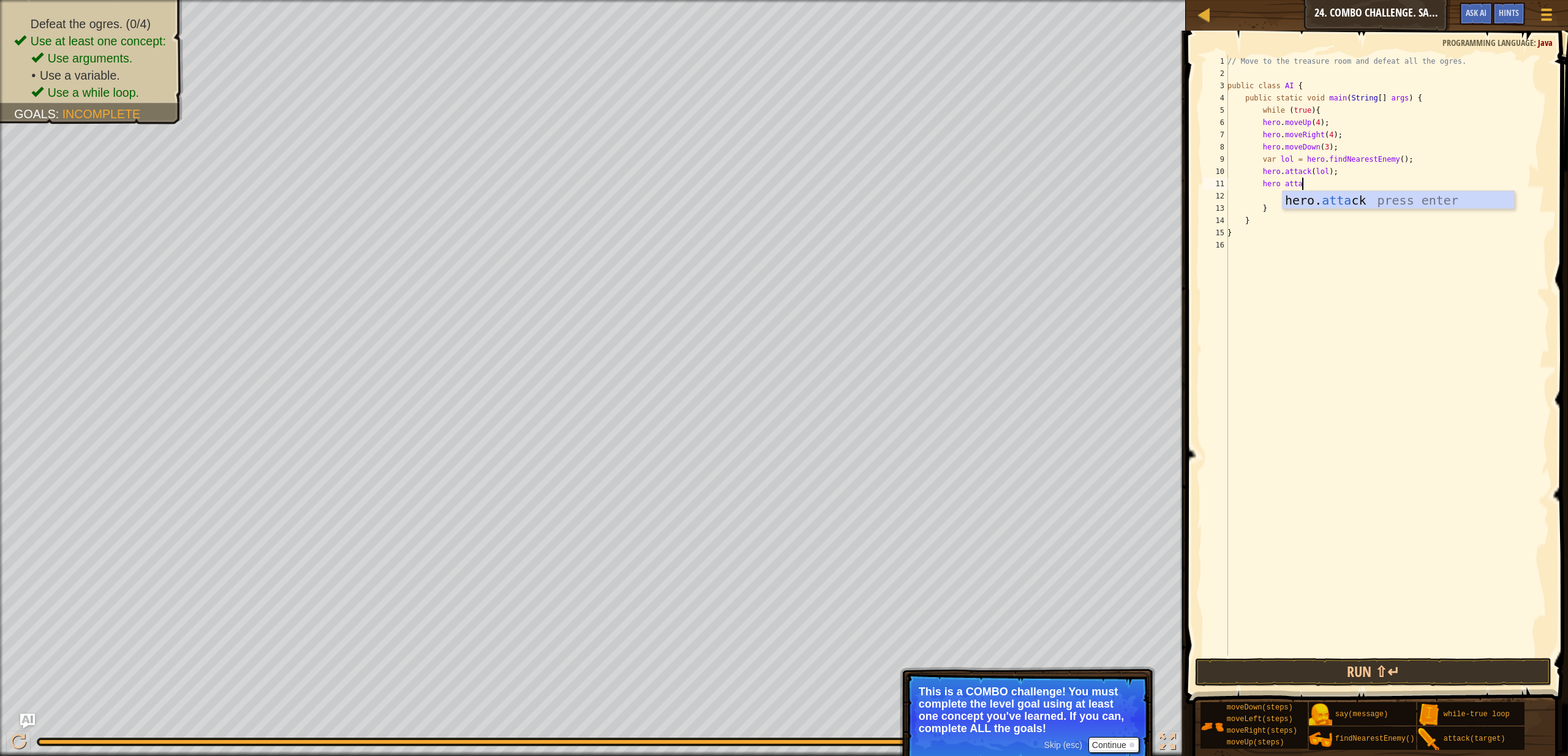
scroll to position [5, 5]
type textarea "hero.attack(enemy);"
type textarea "att"
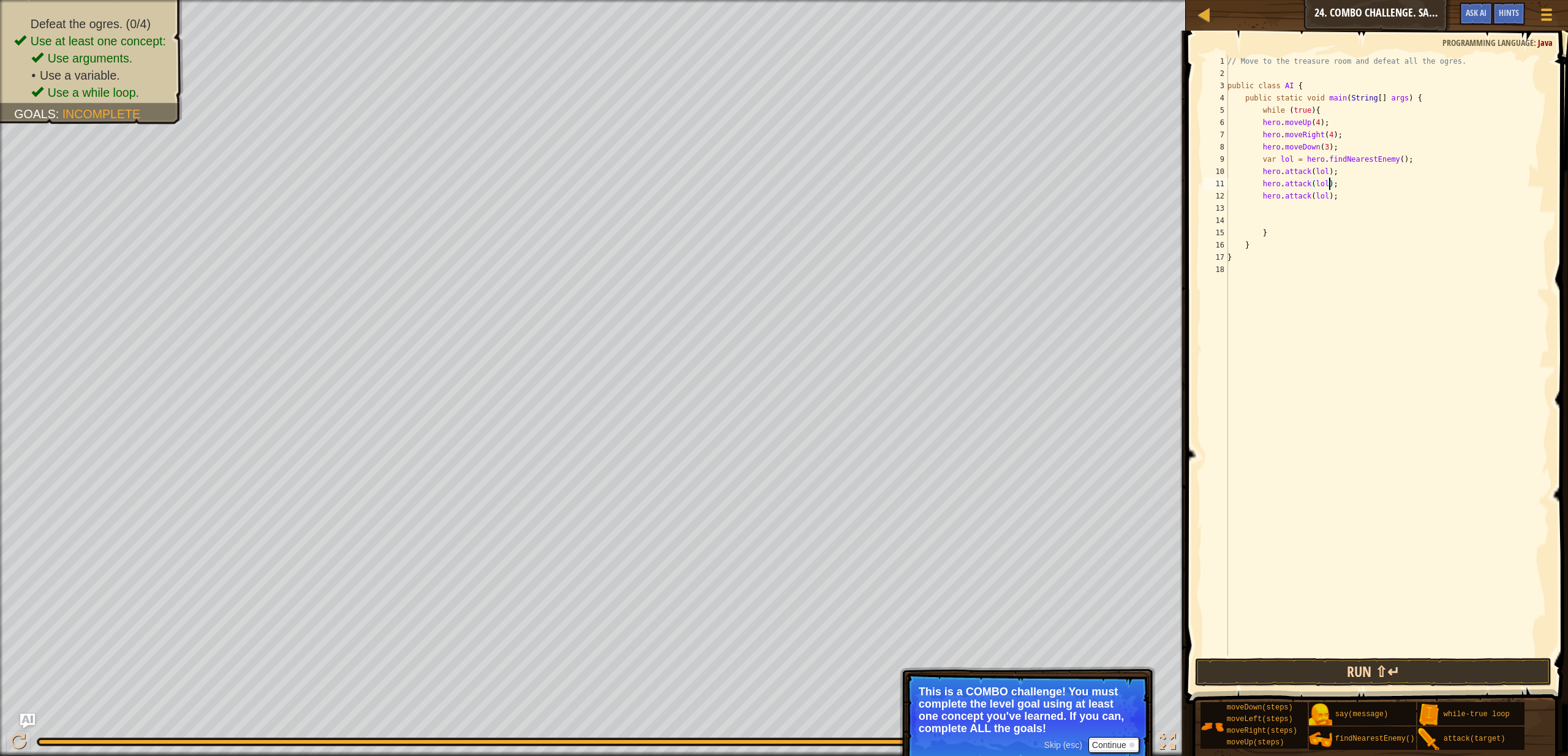
type textarea "hero.attack(lol);"
click at [1277, 667] on button "Run ⇧↵" at bounding box center [1374, 672] width 356 height 28
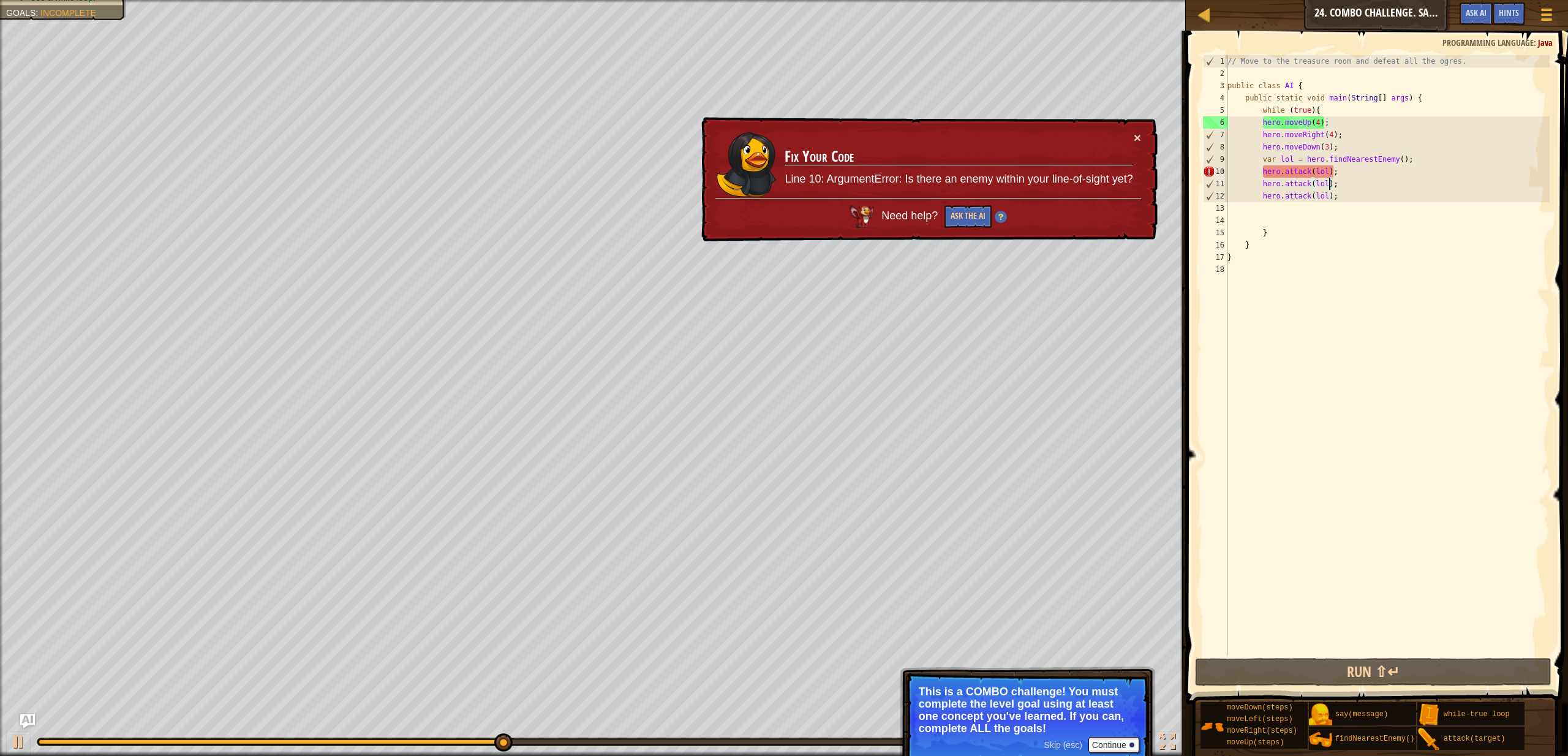
click at [1350, 217] on div "// Move to the treasure room and defeat all the ogres. public class AI { public…" at bounding box center [1387, 368] width 325 height 625
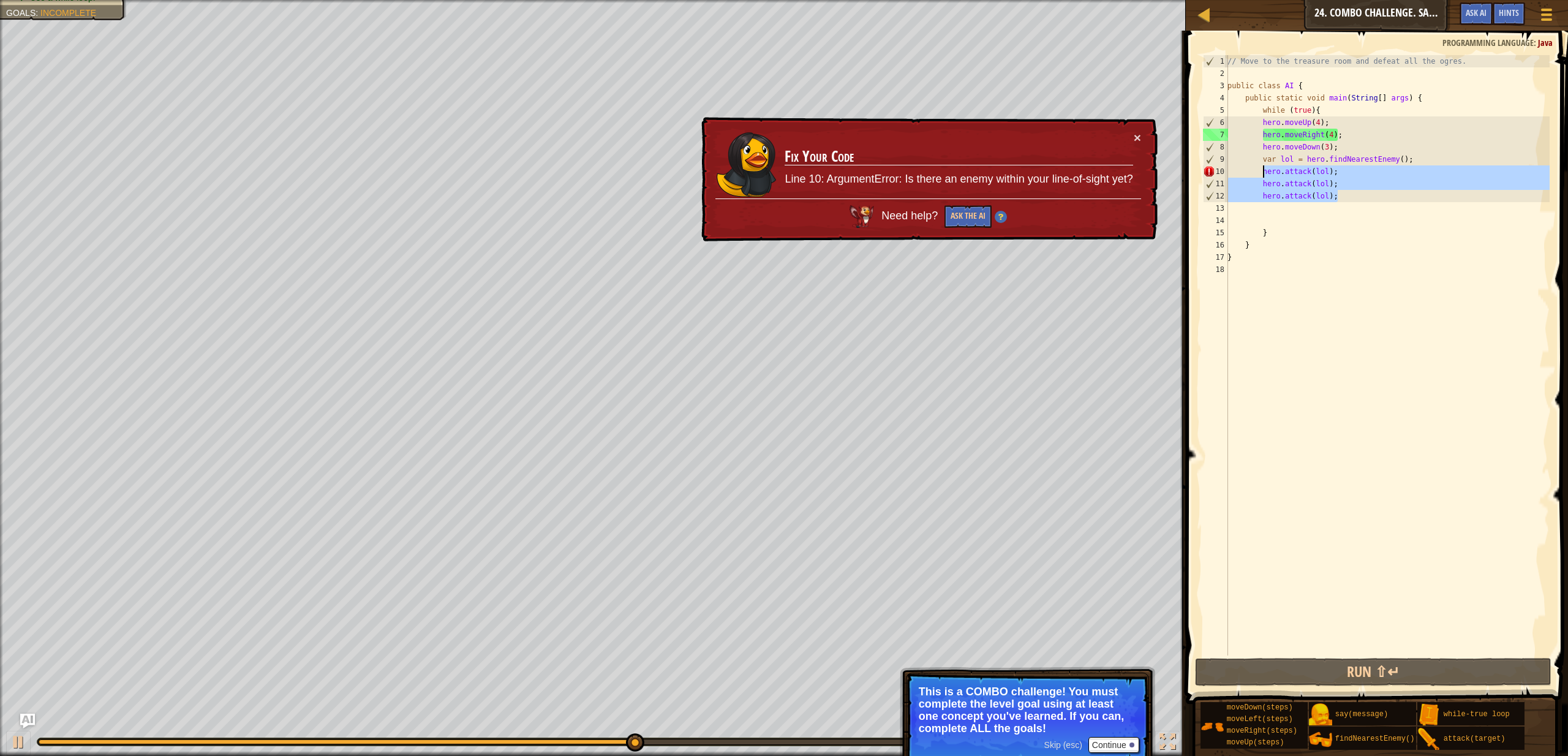
drag, startPoint x: 1343, startPoint y: 201, endPoint x: 1265, endPoint y: 173, distance: 82.9
click at [1265, 173] on div "// Move to the treasure room and defeat all the ogres. public class AI { public…" at bounding box center [1387, 368] width 325 height 625
type textarea "hero.attack(lol); hero.attack(lol);"
click at [1320, 208] on div "// Move to the treasure room and defeat all the ogres. public class AI { public…" at bounding box center [1387, 368] width 325 height 625
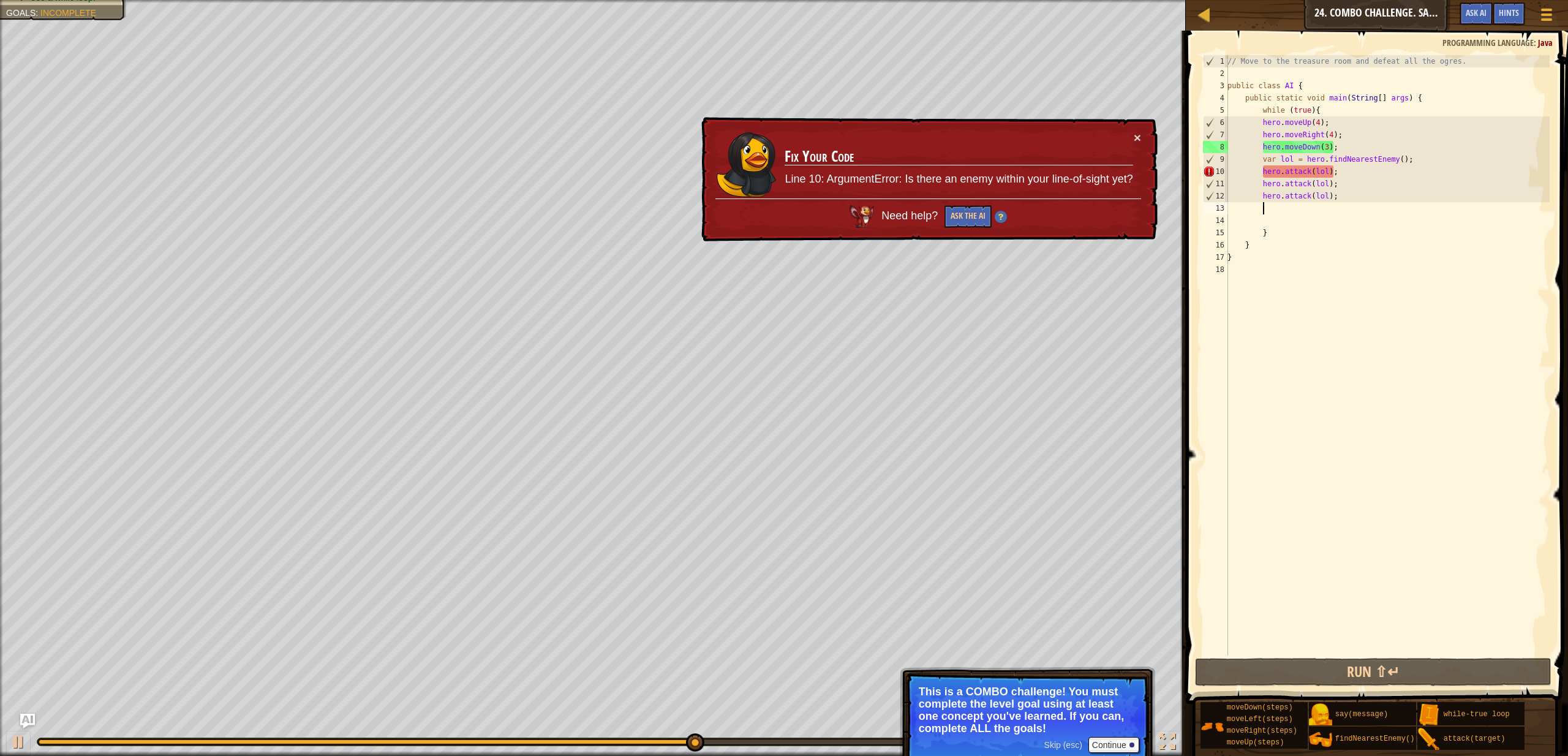
paste textarea "hero.attack(lol);"
type textarea "hero.attack(lol);"
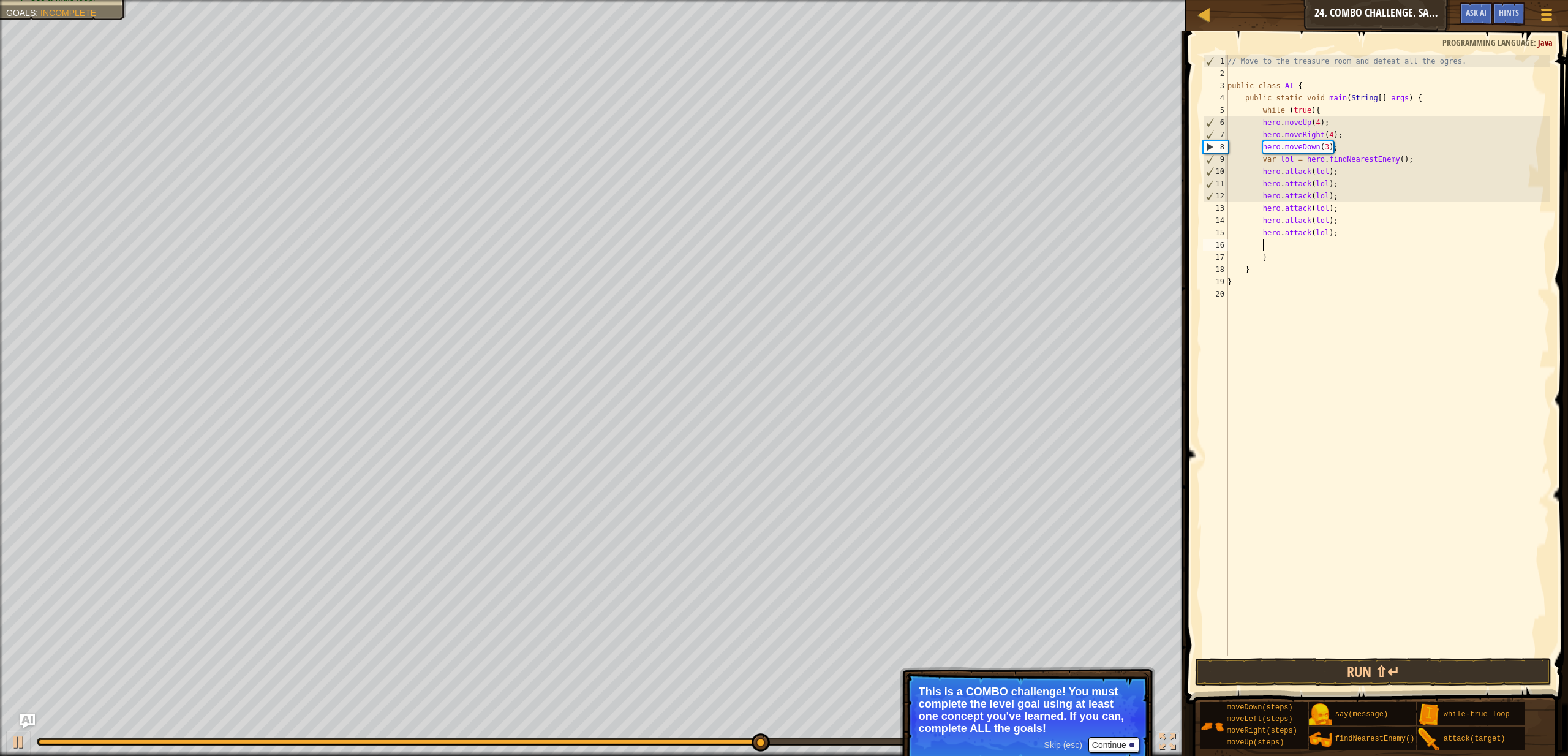
click at [1307, 249] on div "// Move to the treasure room and defeat all the ogres. public class AI { public…" at bounding box center [1387, 368] width 325 height 625
paste textarea "hero.attack(lol);"
click at [1442, 664] on button "Run ⇧↵" at bounding box center [1374, 672] width 356 height 28
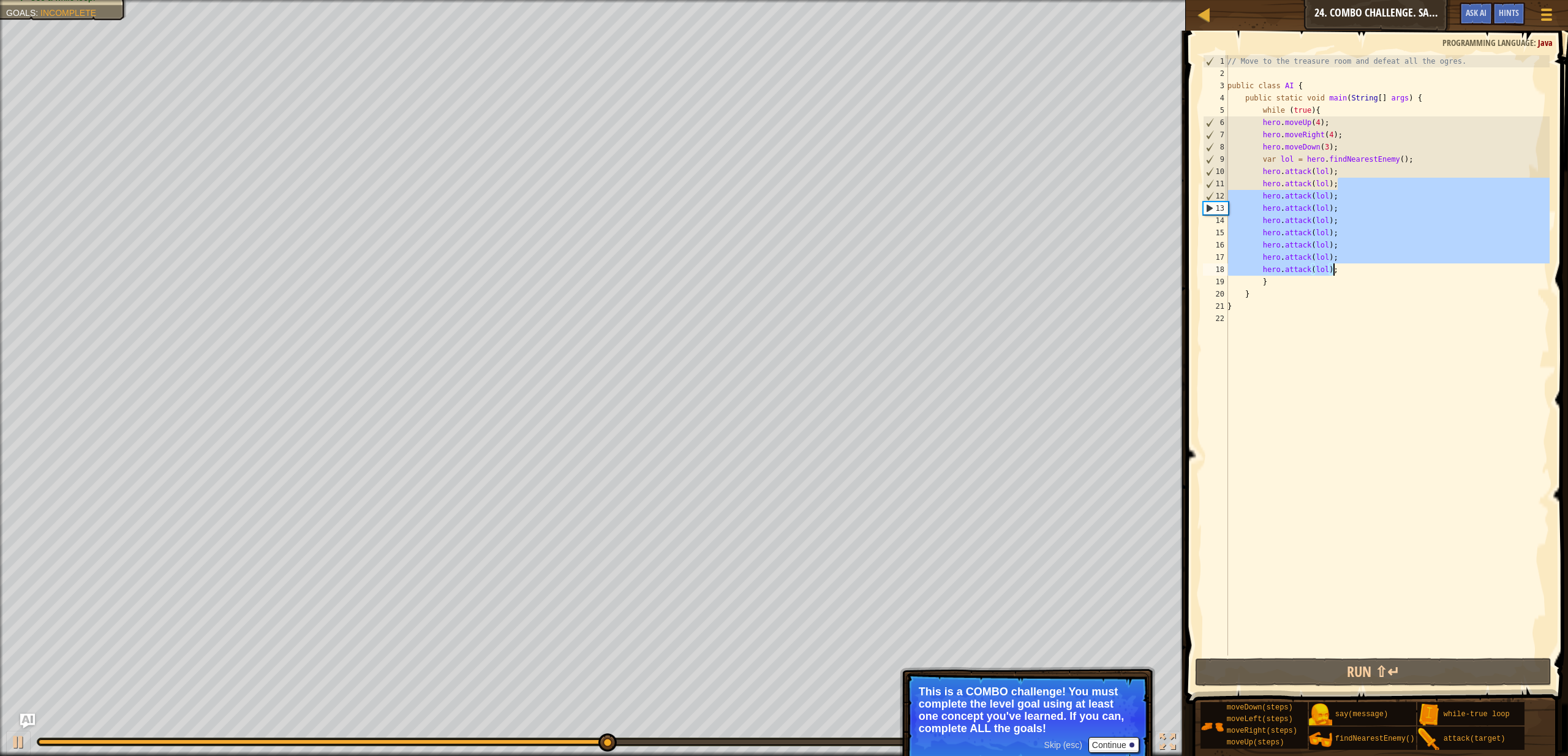
drag, startPoint x: 1340, startPoint y: 184, endPoint x: 1336, endPoint y: 273, distance: 89.1
click at [1337, 274] on div "// Move to the treasure room and defeat all the ogres. public class AI { public…" at bounding box center [1387, 368] width 325 height 625
type textarea "hero.attack(lol);"
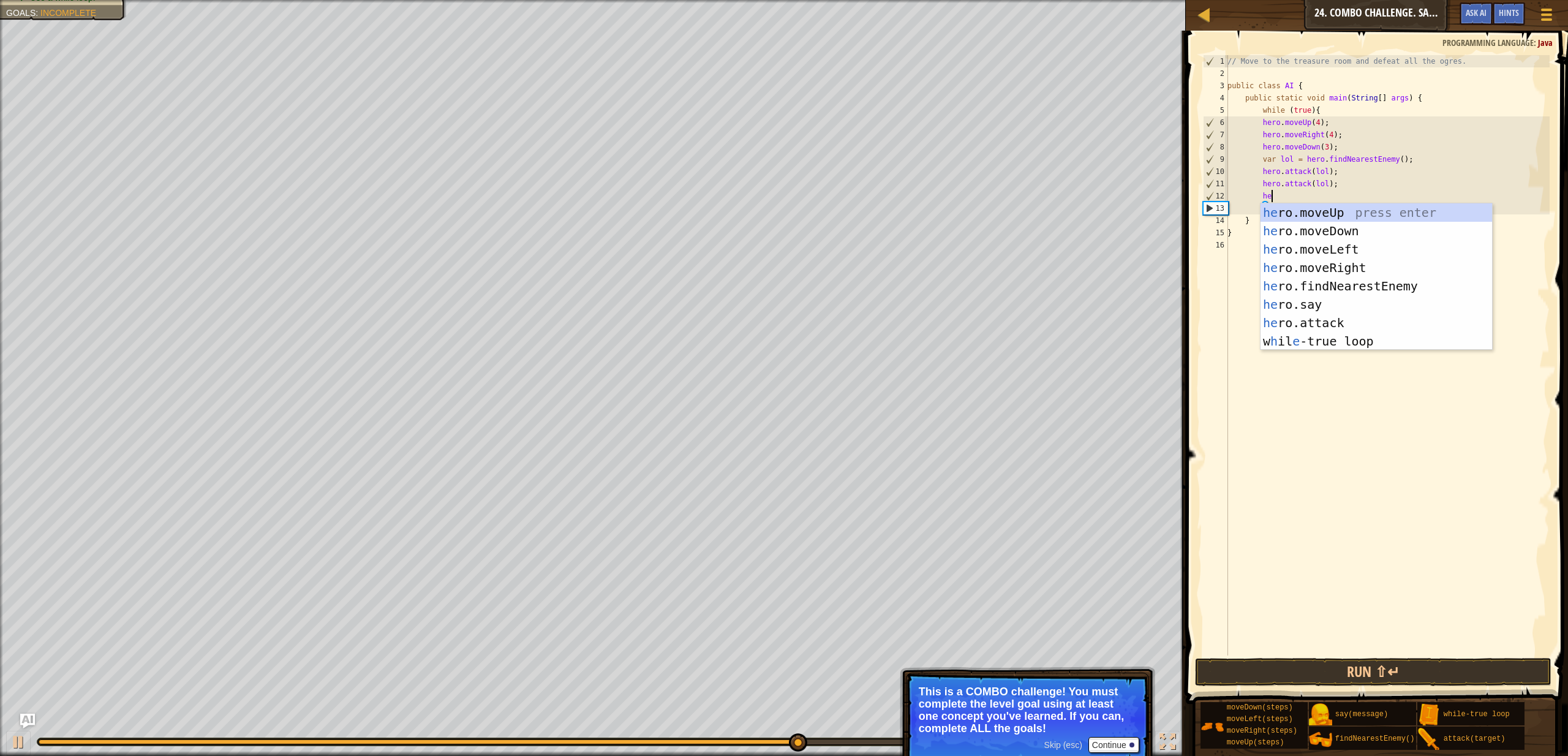
type textarea "her"
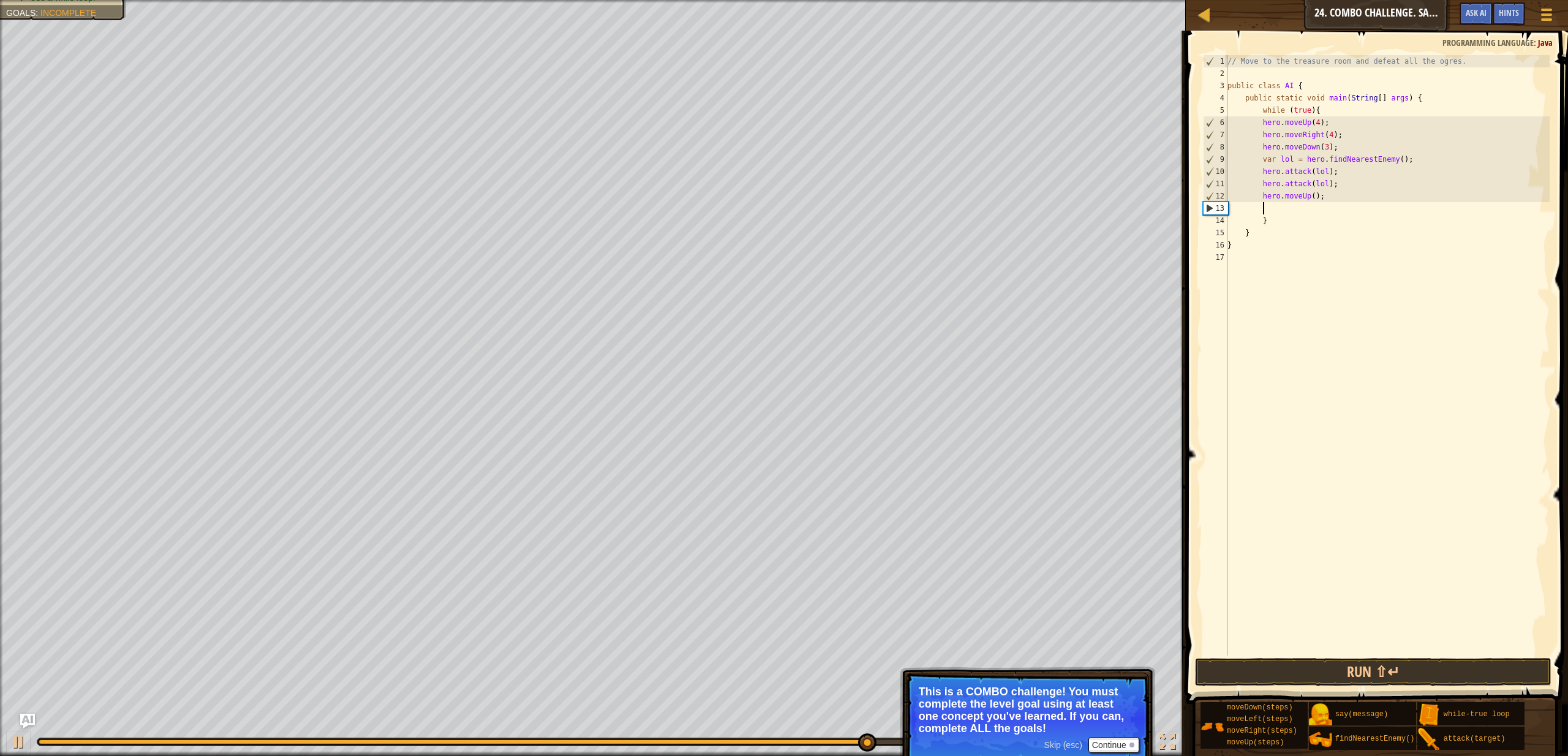
type textarea "her"
type textarea "le"
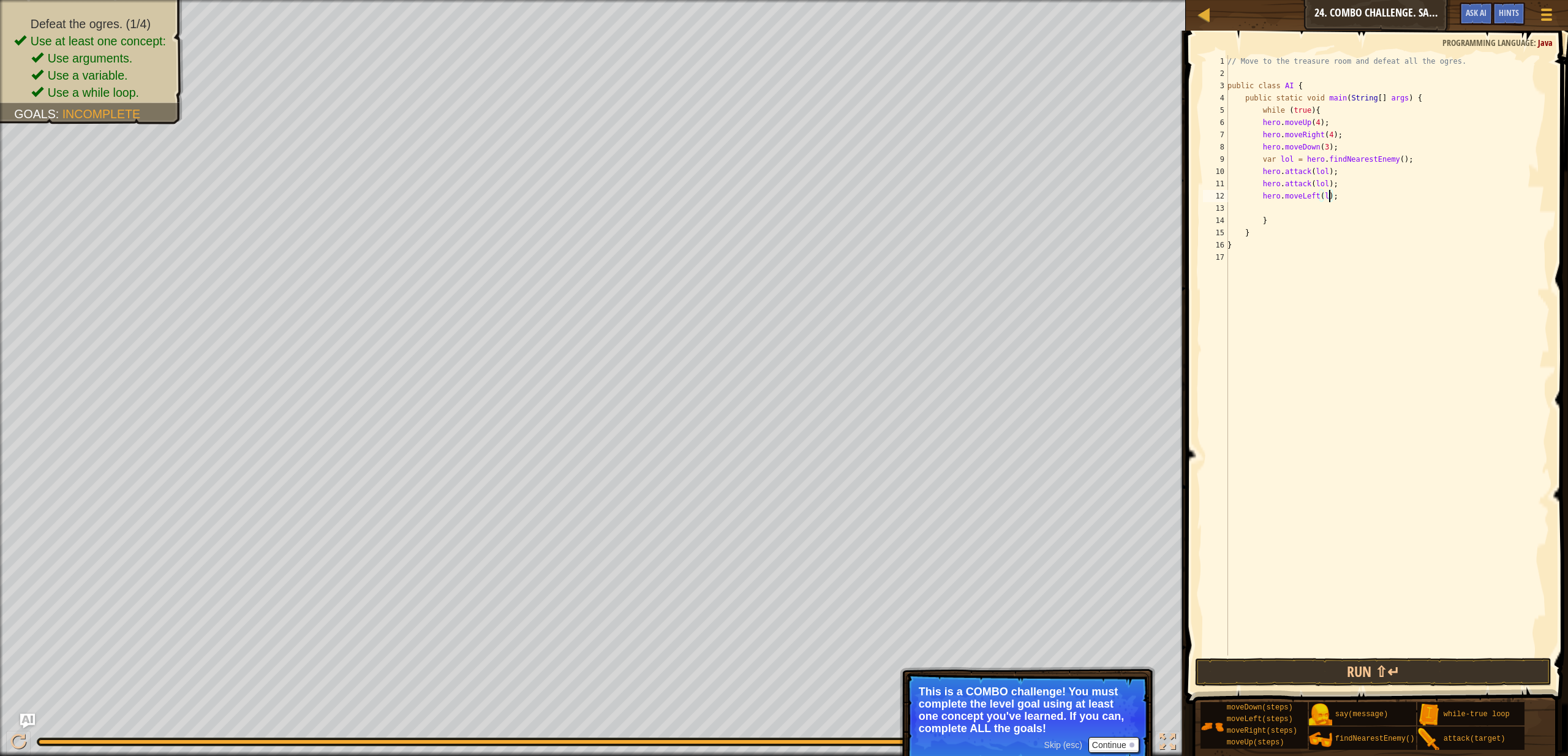
scroll to position [5, 8]
click at [1338, 676] on button "Run ⇧↵" at bounding box center [1374, 672] width 356 height 28
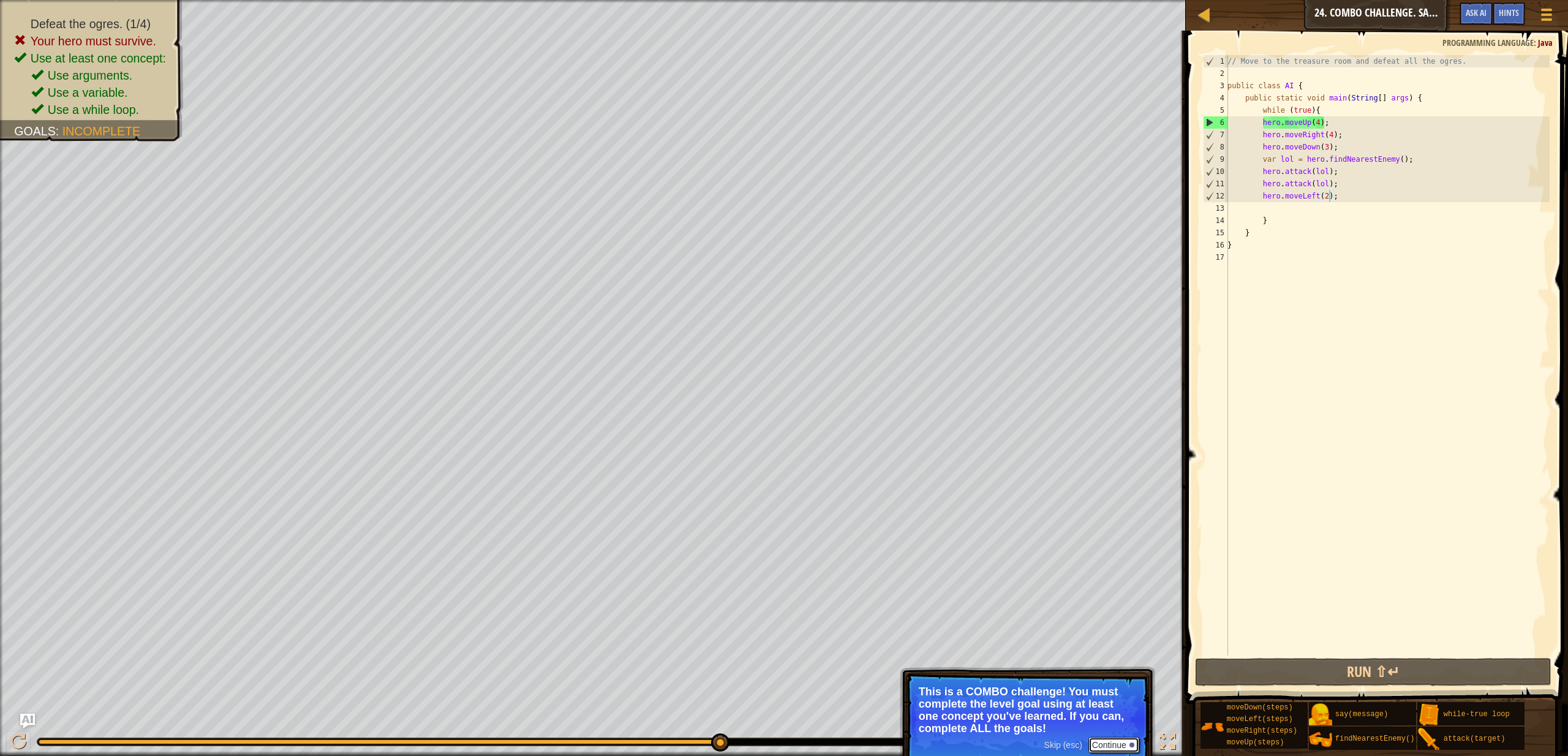
click at [1106, 746] on button "Continue" at bounding box center [1113, 746] width 51 height 16
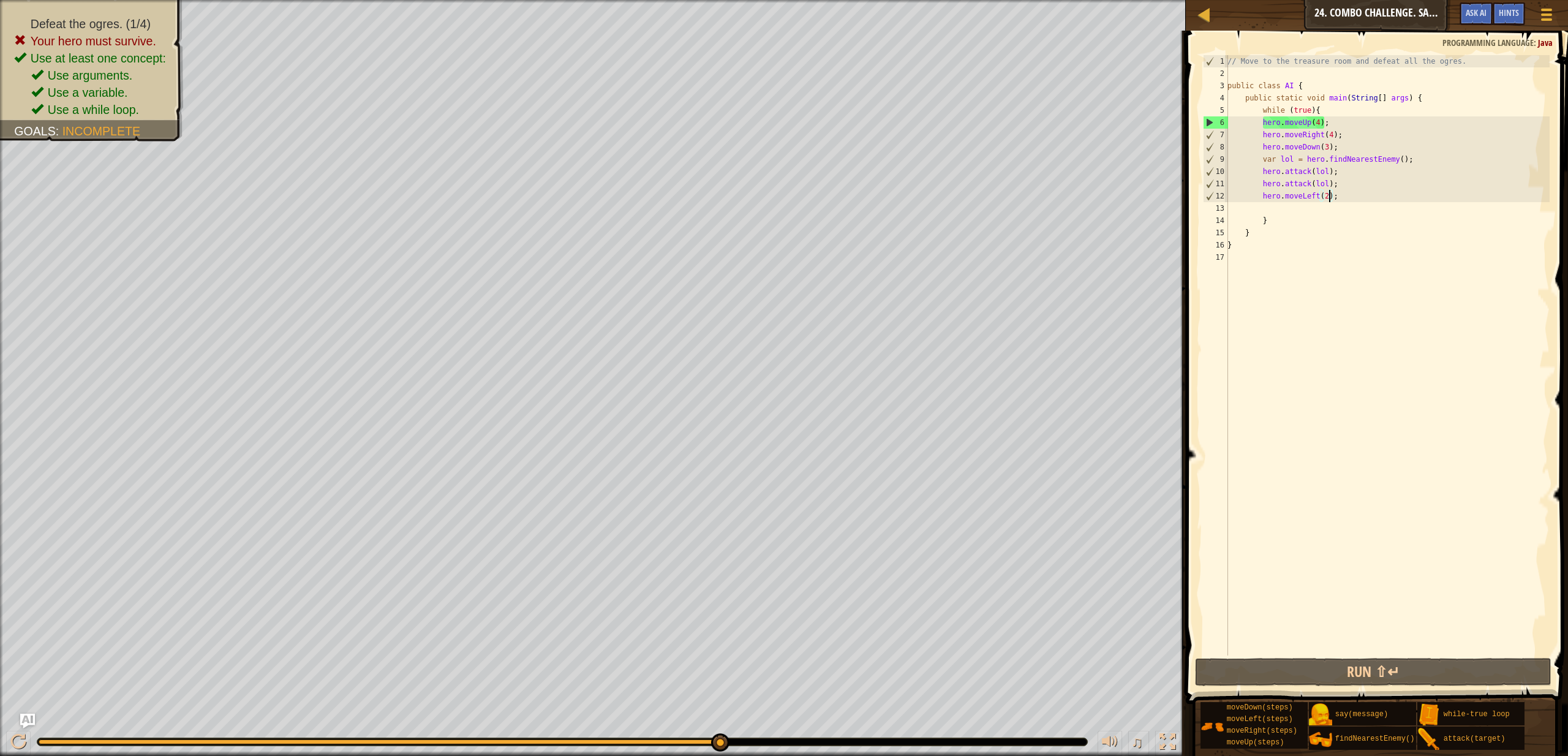
type textarea "hero.moveLeft();"
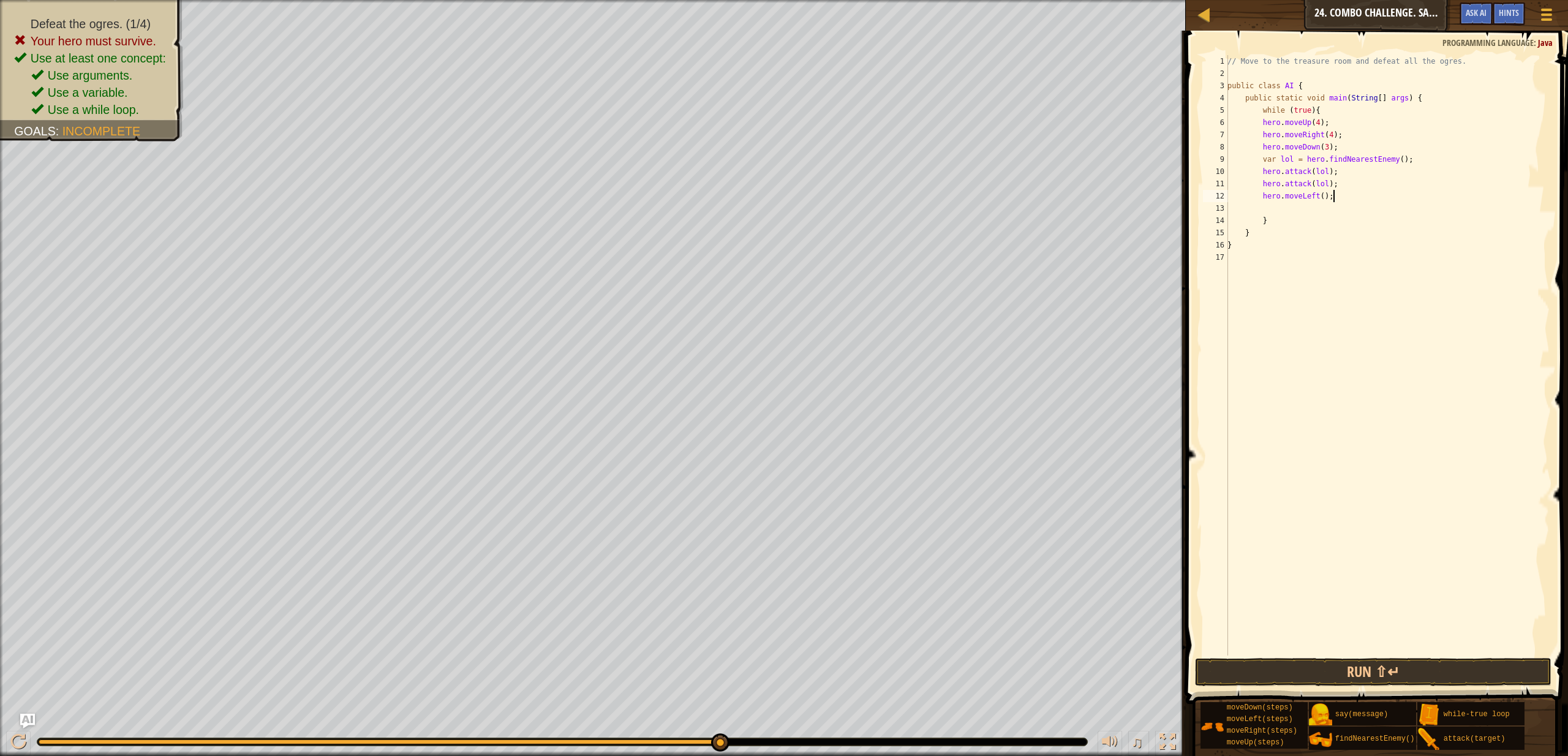
scroll to position [5, 2]
paste textarea "hero.attack(lol);"
type textarea "hero.attack(lol);"
click at [1388, 668] on button "Run ⇧↵" at bounding box center [1374, 672] width 356 height 28
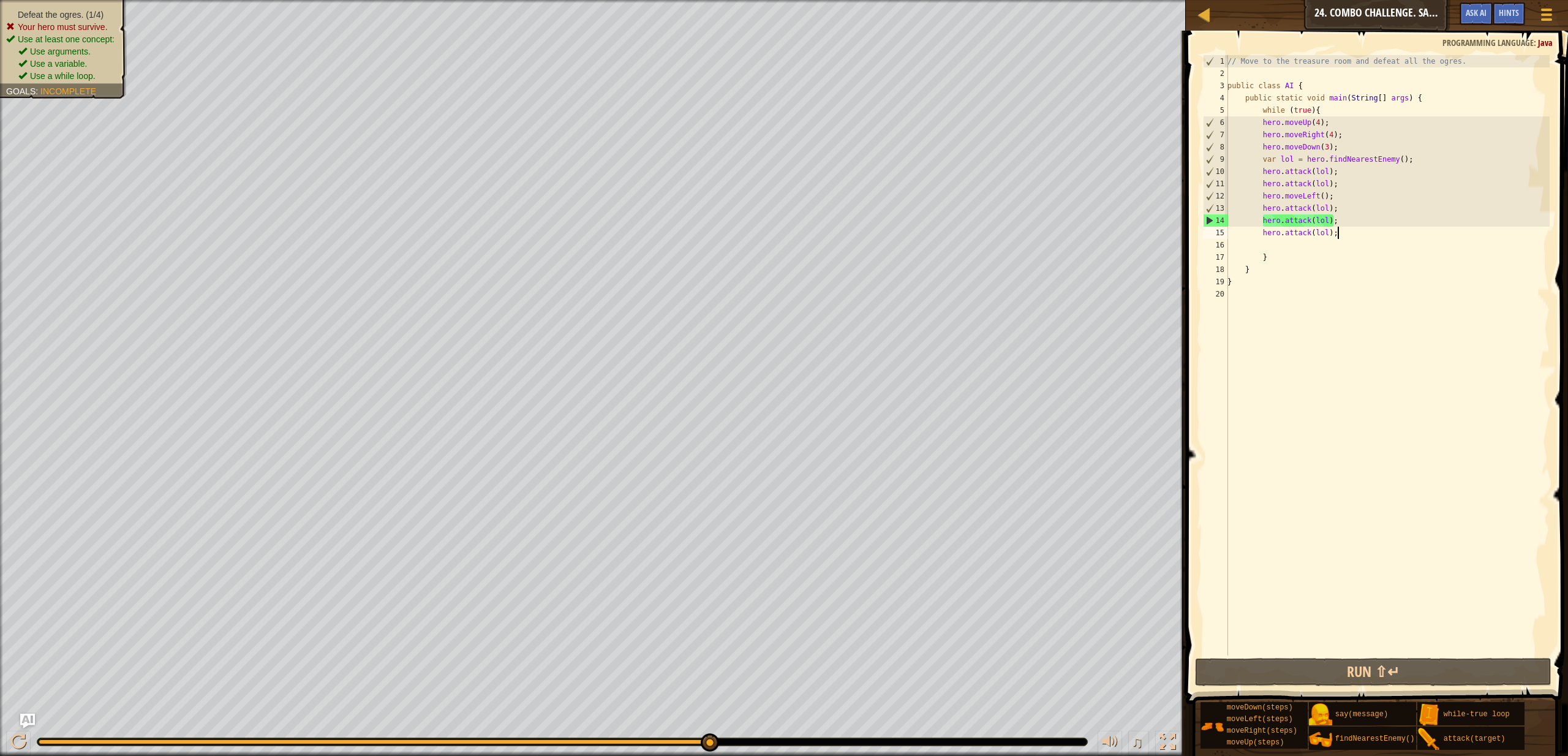
click at [103, 10] on div "Defeat the ogres. (1/4) Your hero must survive. Use at least one concept: Use a…" at bounding box center [63, 45] width 115 height 73
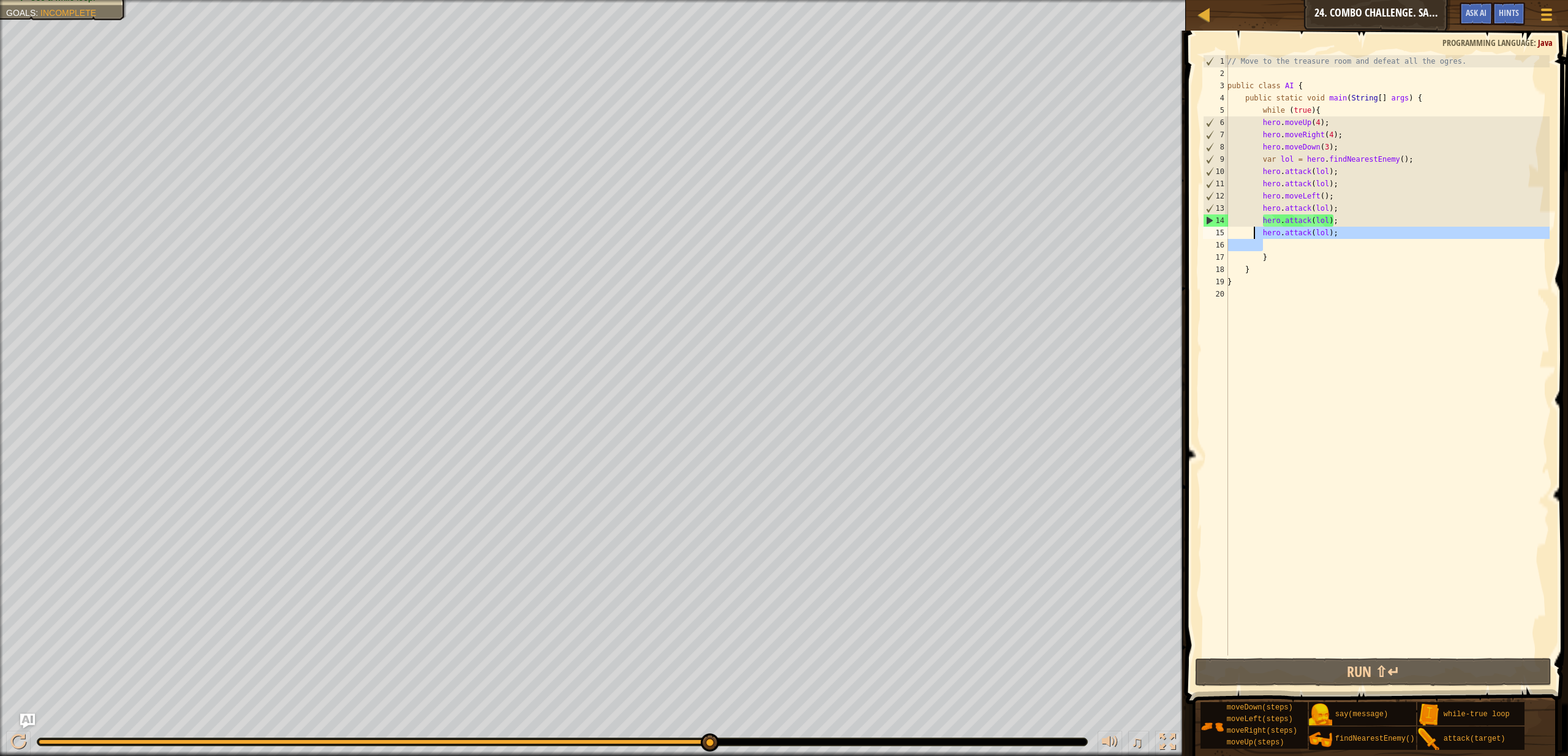
drag, startPoint x: 1354, startPoint y: 240, endPoint x: 1255, endPoint y: 229, distance: 99.6
click at [1255, 229] on div "// Move to the treasure room and defeat all the ogres. public class AI { public…" at bounding box center [1387, 368] width 325 height 625
type textarea "hero.attack(lol);"
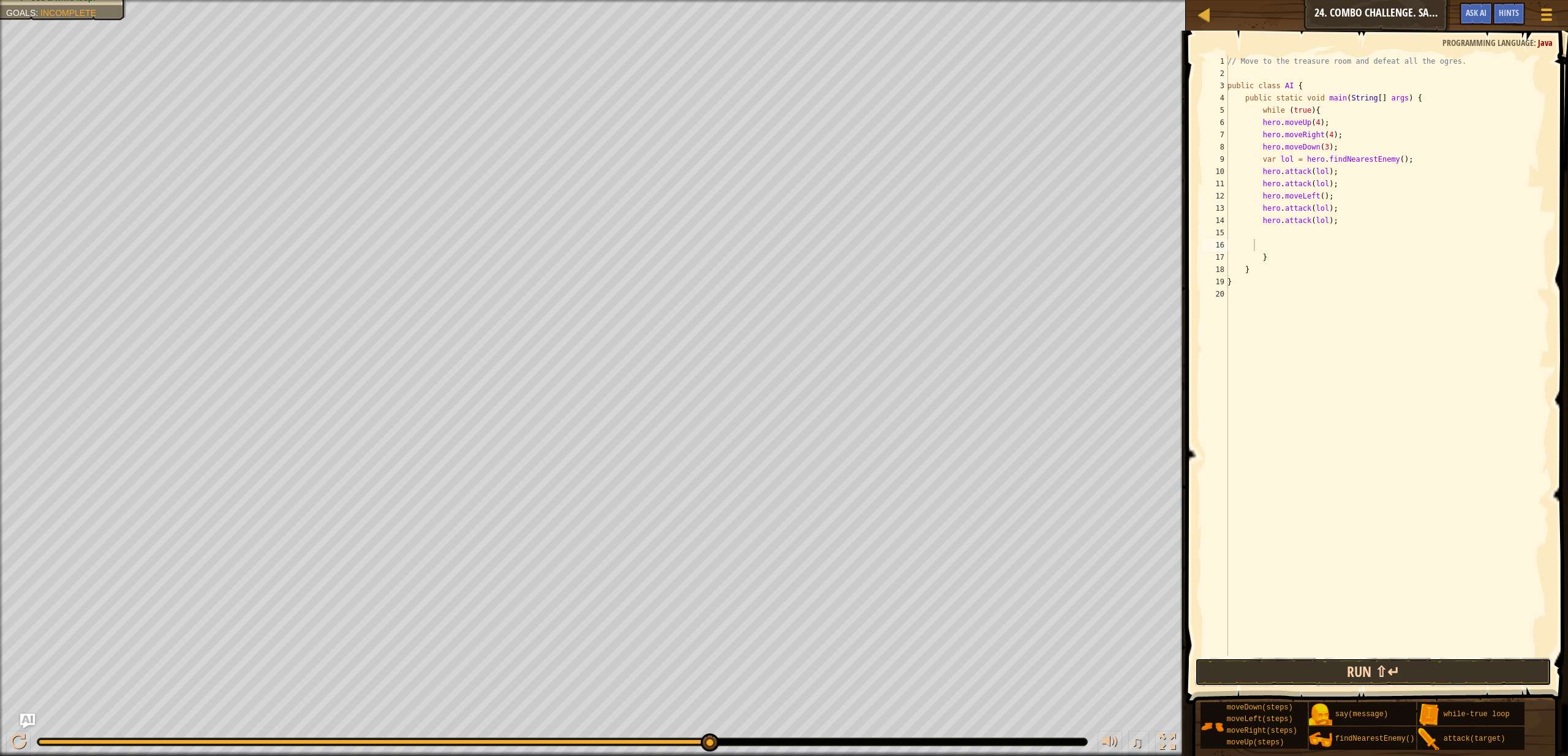
click at [1449, 673] on button "Run ⇧↵" at bounding box center [1374, 672] width 356 height 28
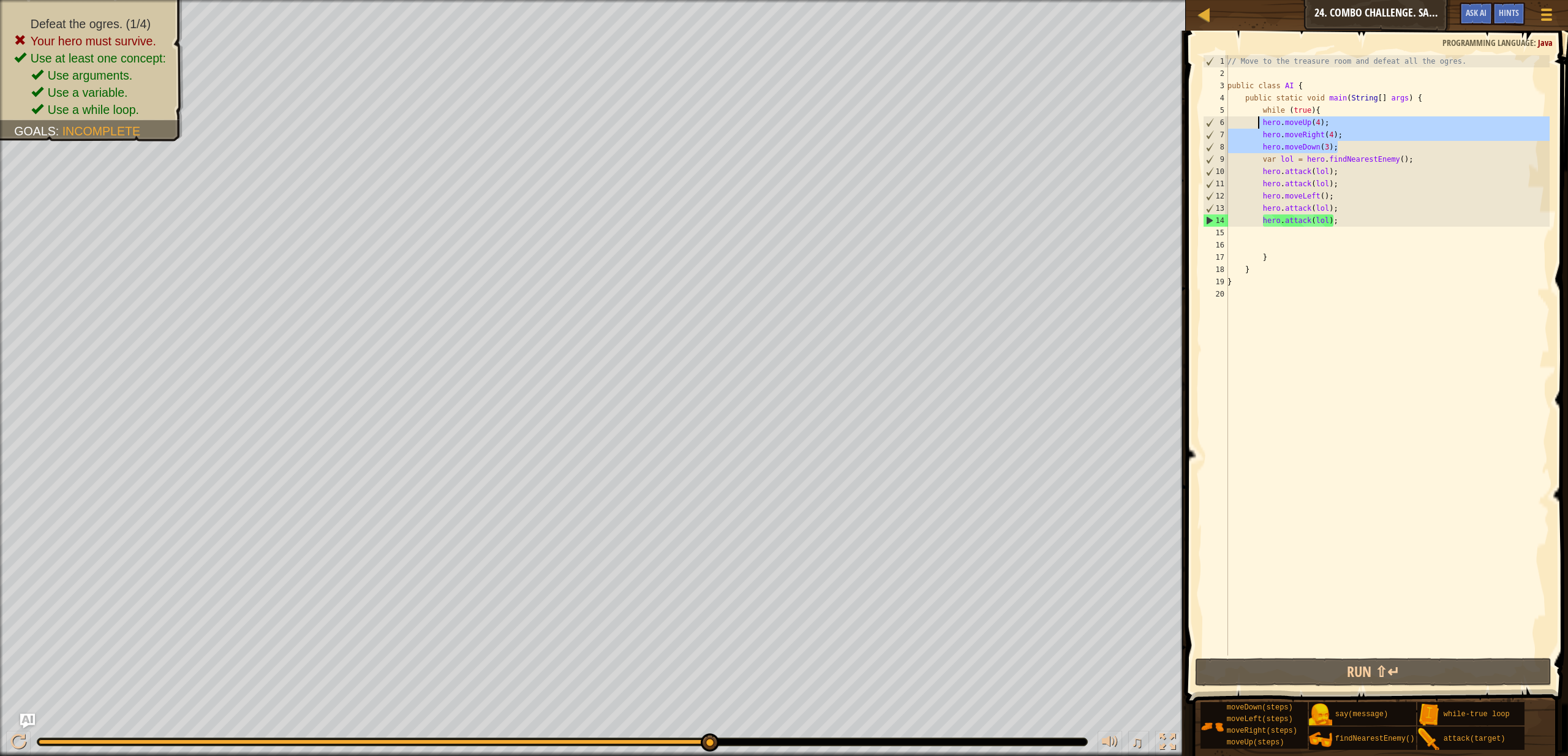
drag, startPoint x: 1337, startPoint y: 146, endPoint x: 1258, endPoint y: 120, distance: 83.2
click at [1258, 120] on div "// Move to the treasure room and defeat all the ogres. public class AI { public…" at bounding box center [1387, 368] width 325 height 625
type textarea "hero.moveUp(4); hero.moveRight(4);"
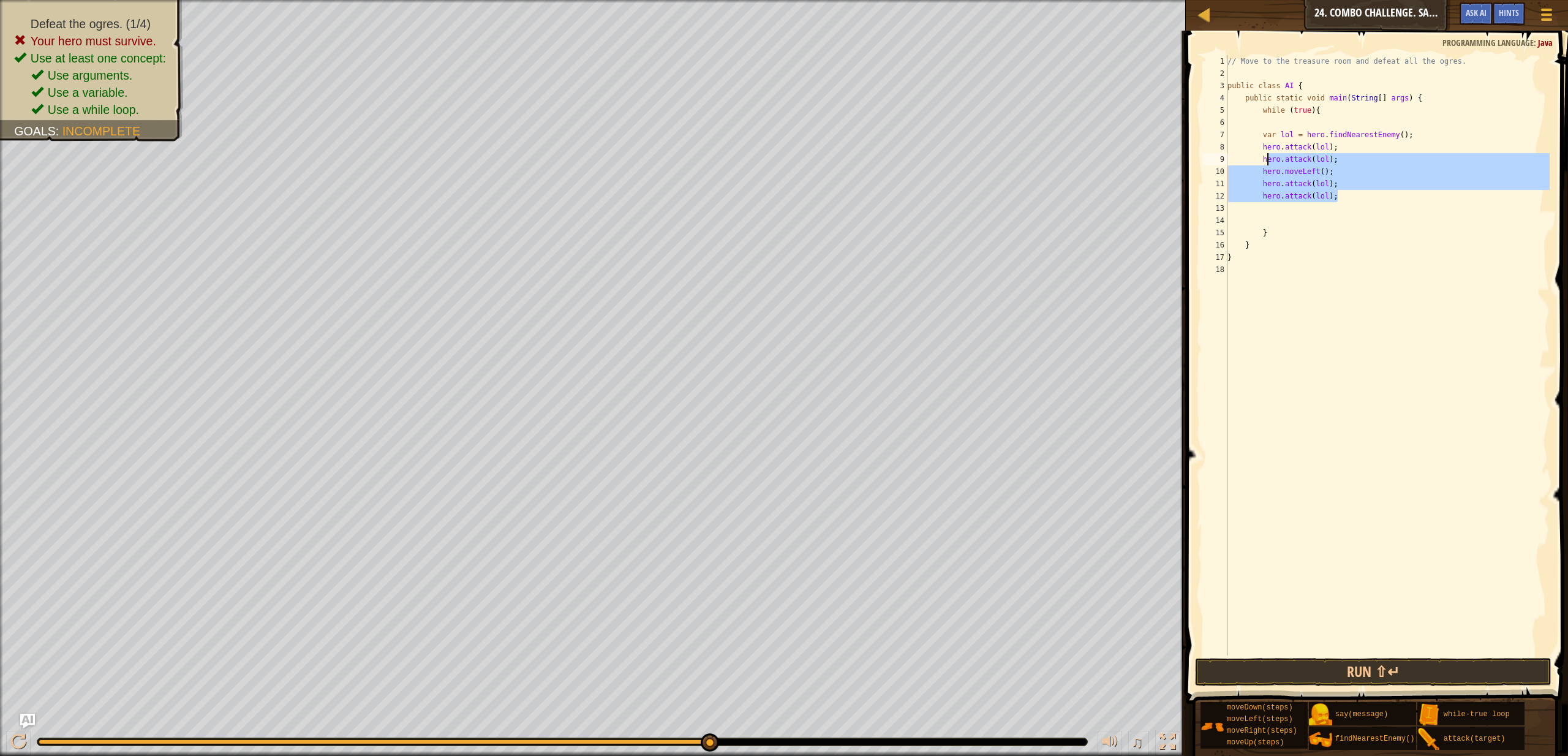
drag, startPoint x: 1345, startPoint y: 199, endPoint x: 1269, endPoint y: 153, distance: 88.8
click at [1269, 153] on div "// Move to the treasure room and defeat all the ogres. public class AI { public…" at bounding box center [1387, 368] width 325 height 625
type textarea "h"
type textarea "f"
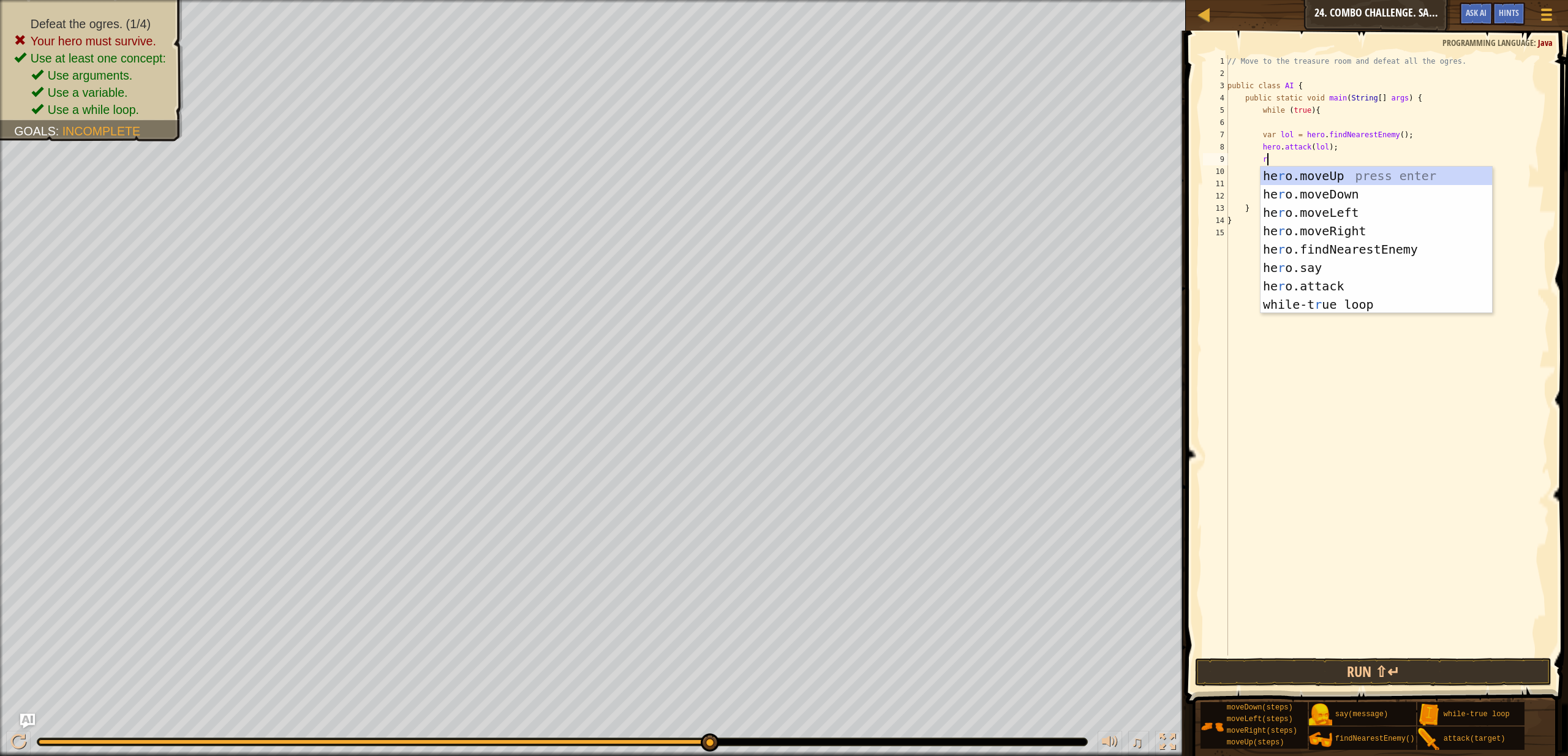
type textarea "ri"
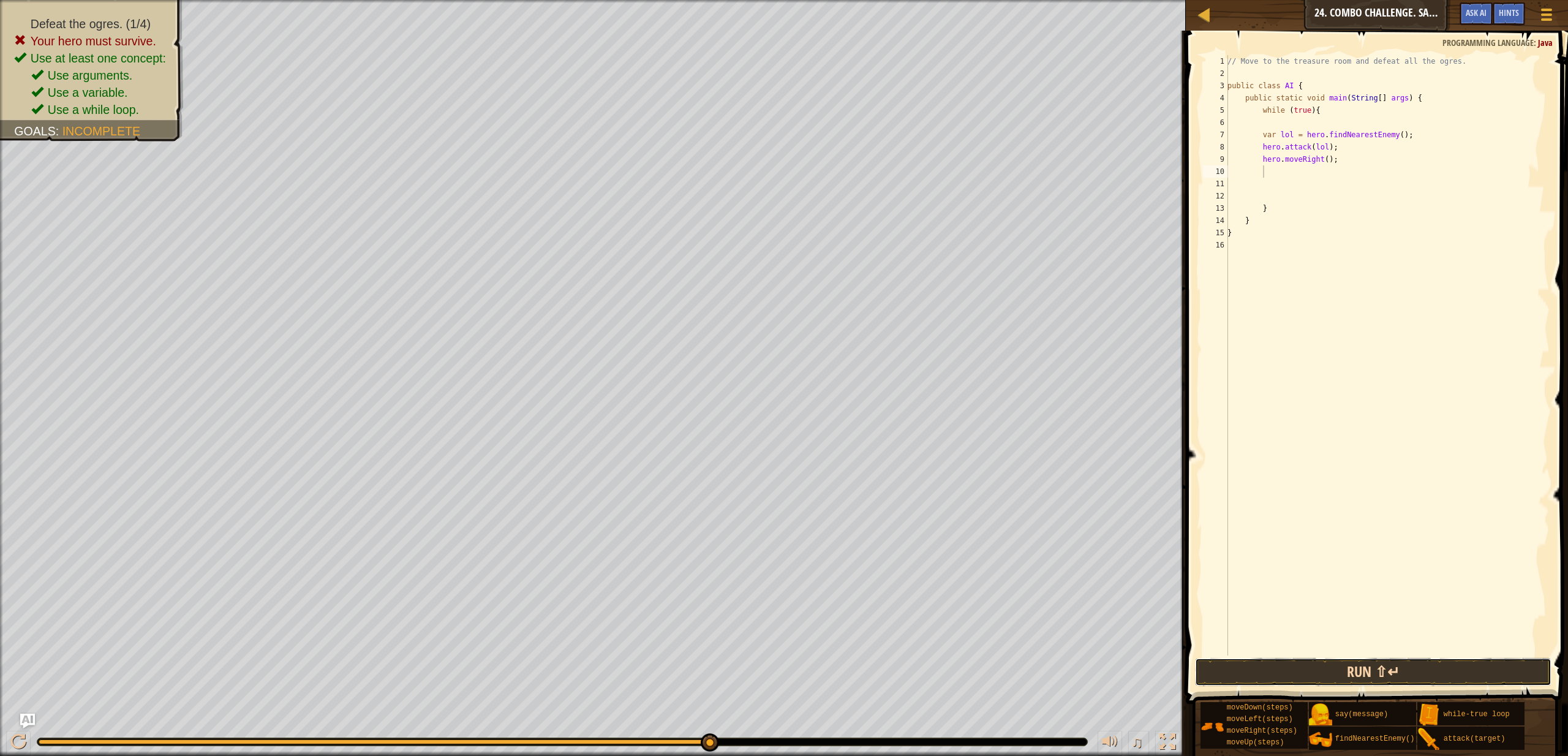
click at [1494, 682] on button "Run ⇧↵" at bounding box center [1374, 672] width 356 height 28
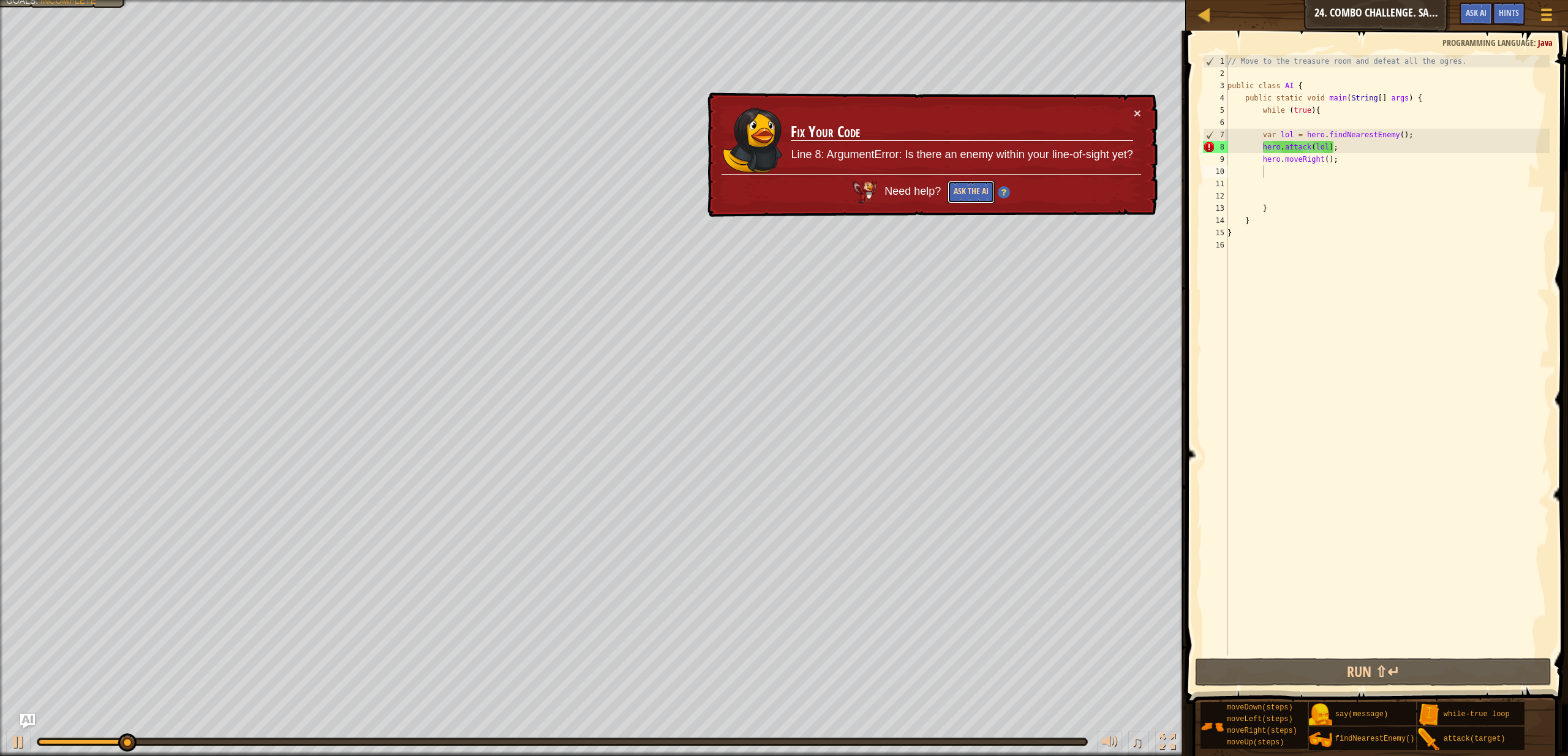
click at [971, 198] on button "Ask the AI" at bounding box center [971, 192] width 47 height 23
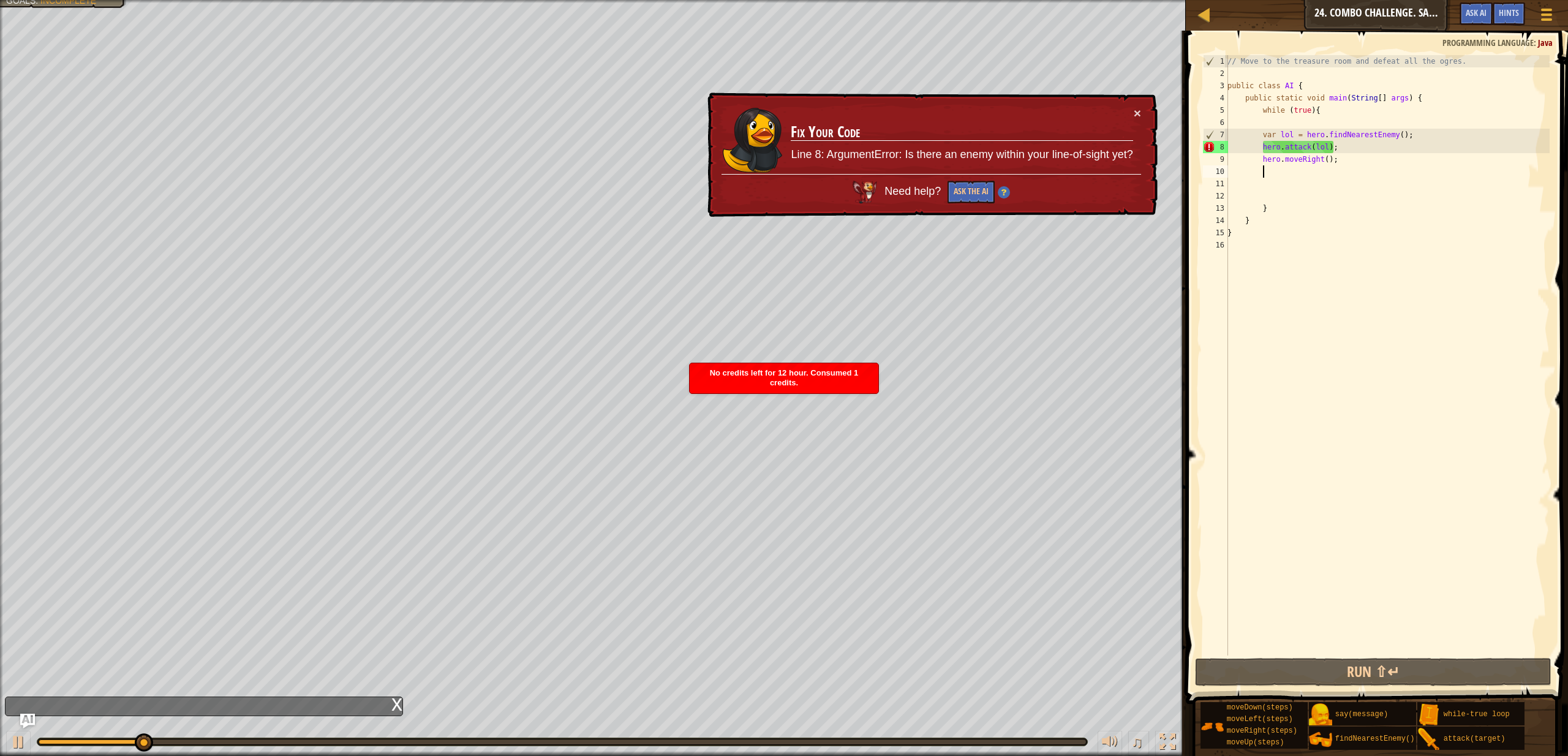
click at [1345, 161] on div "// Move to the treasure room and defeat all the ogres. public class AI { public…" at bounding box center [1387, 368] width 325 height 625
type textarea "hero.moveRight();"
click at [78, 2] on div at bounding box center [593, 1] width 1186 height 3
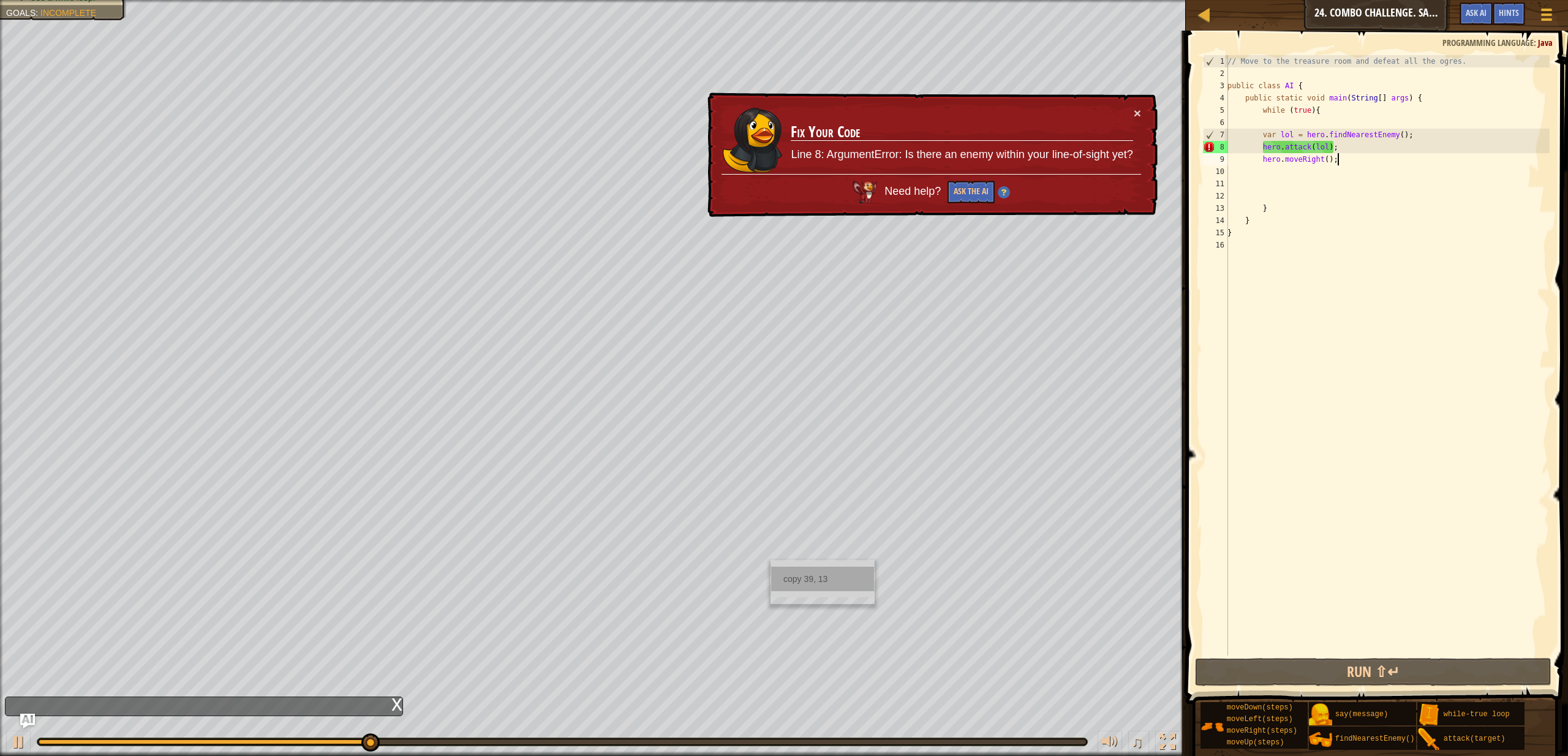
click at [807, 578] on div "copy 39, 13" at bounding box center [822, 578] width 103 height 24
drag, startPoint x: 1345, startPoint y: 159, endPoint x: 1261, endPoint y: 161, distance: 84.0
click at [1261, 161] on div "// Move to the treasure room and defeat all the ogres. public class AI { public…" at bounding box center [1387, 368] width 325 height 625
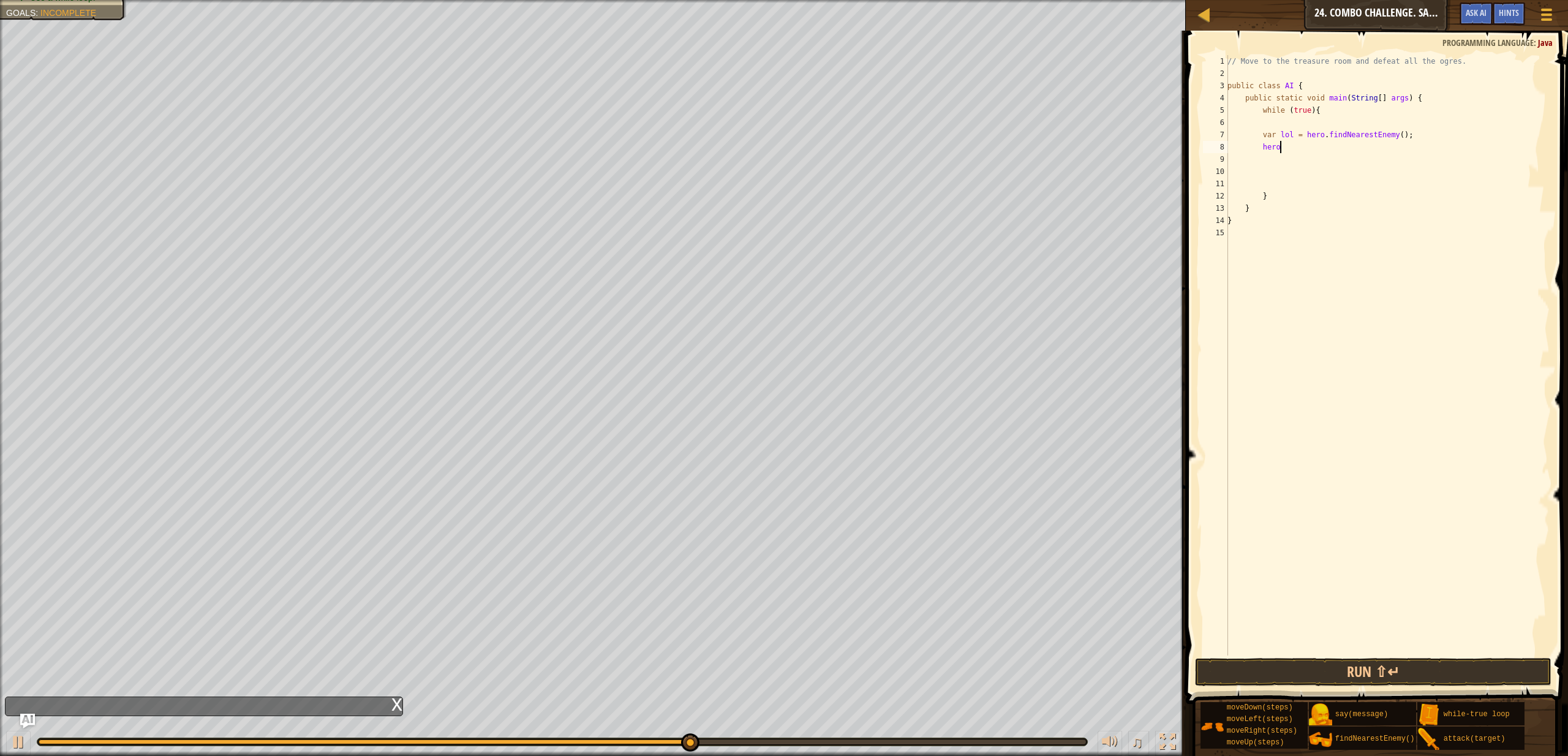
scroll to position [5, 4]
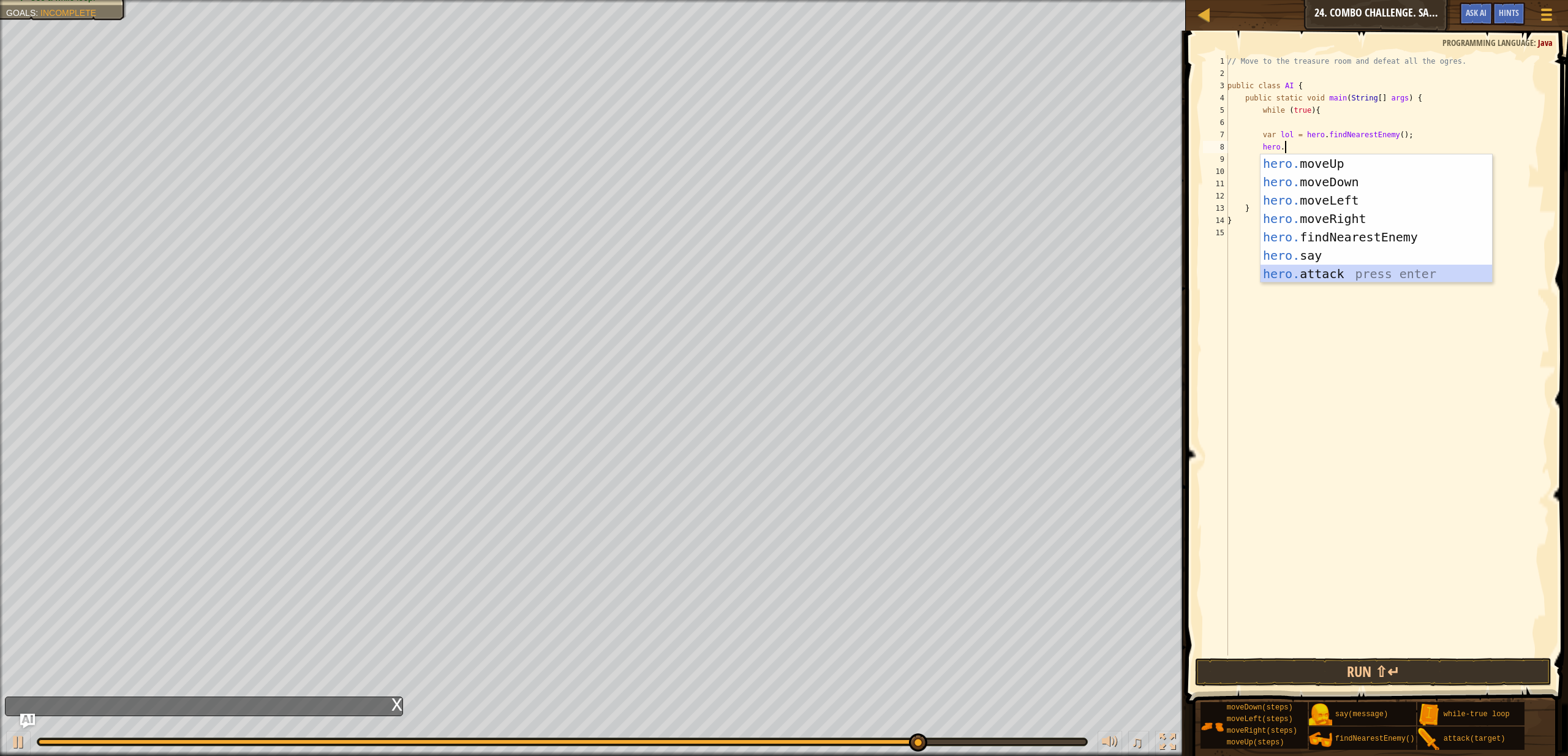
click at [1312, 277] on div "hero. moveUp press enter hero. moveDown press enter hero. moveLeft press enter …" at bounding box center [1376, 237] width 231 height 166
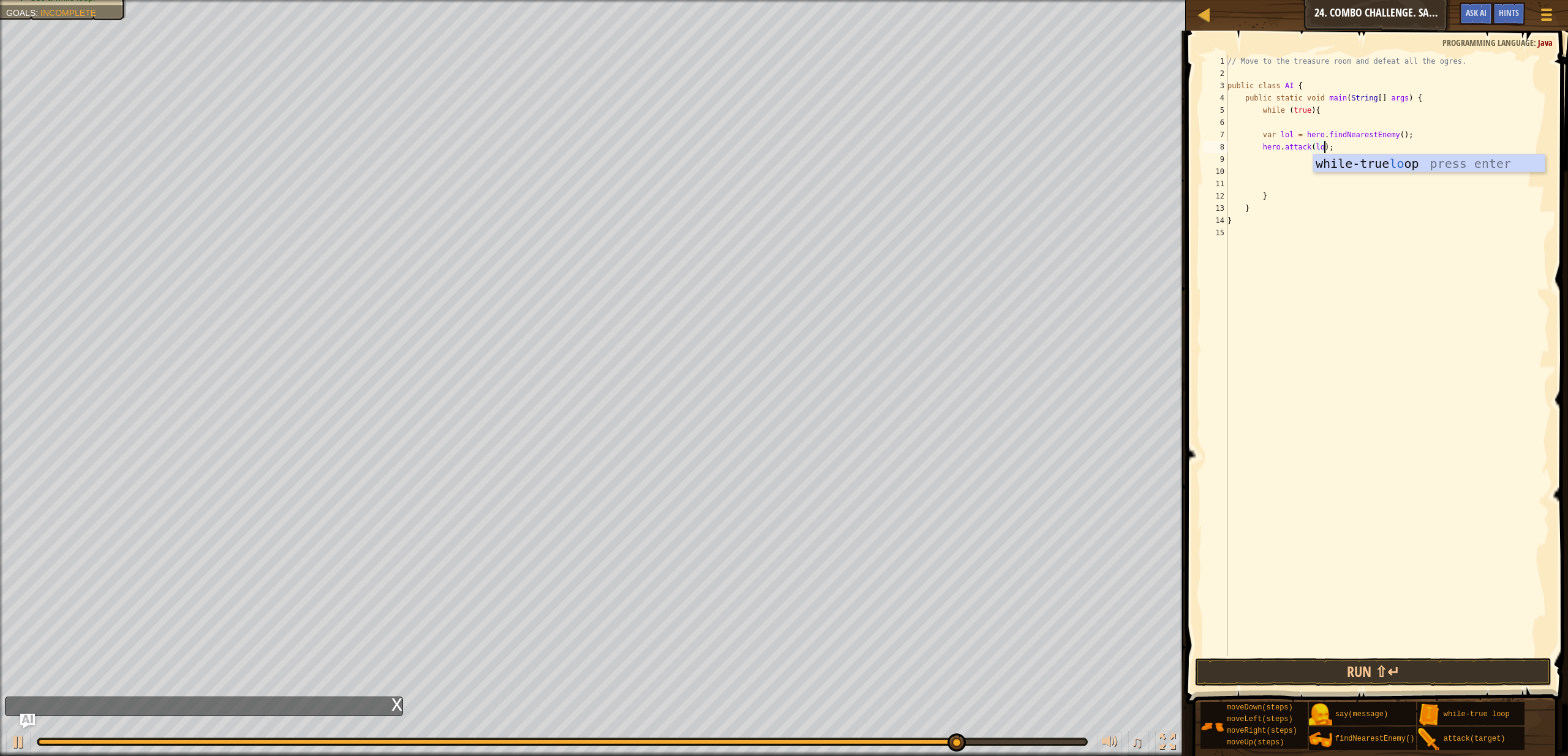
type textarea "hero.attack(lol);"
click at [1292, 158] on div "// Move to the treasure room and defeat all the ogres. public class AI { public…" at bounding box center [1387, 368] width 325 height 625
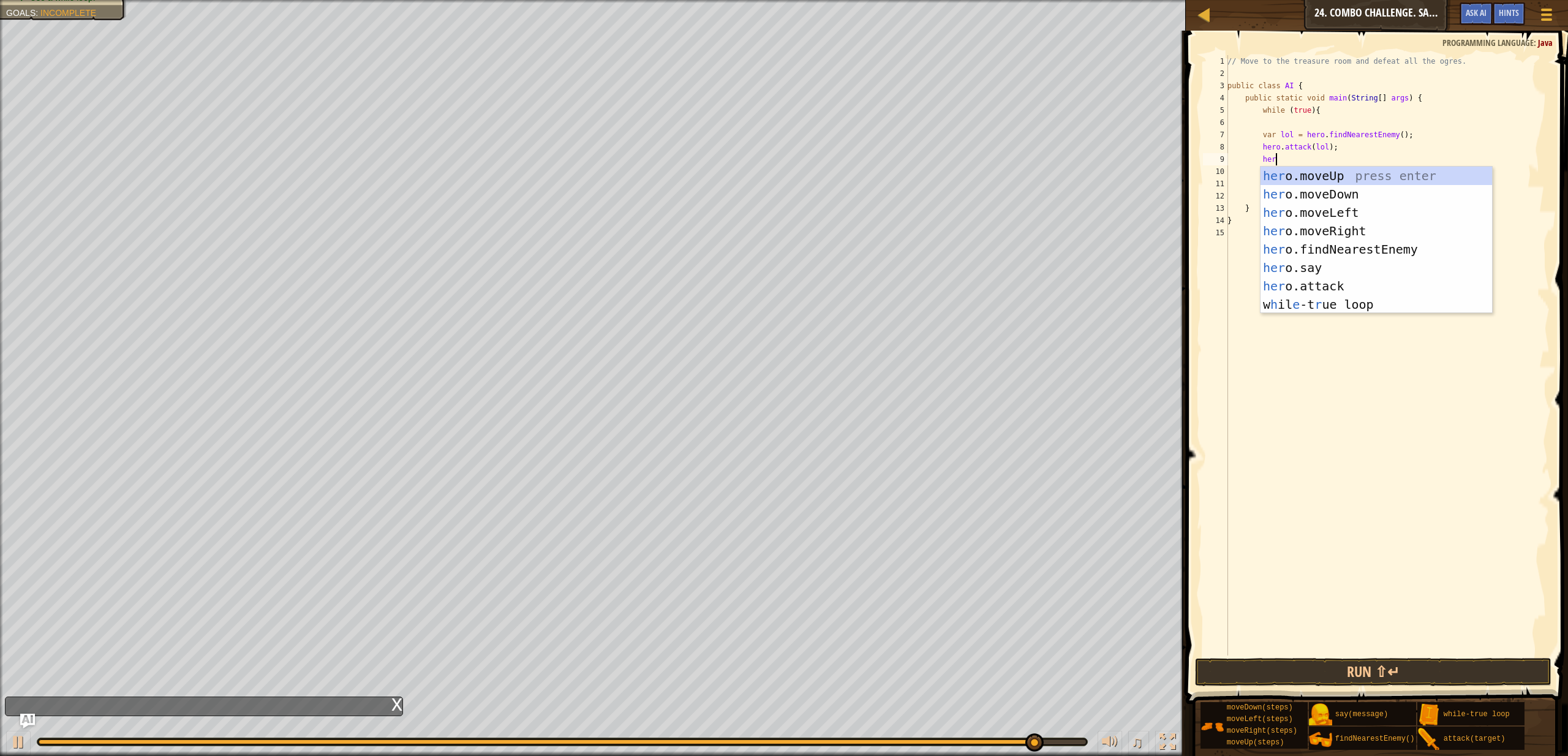
type textarea "hero"
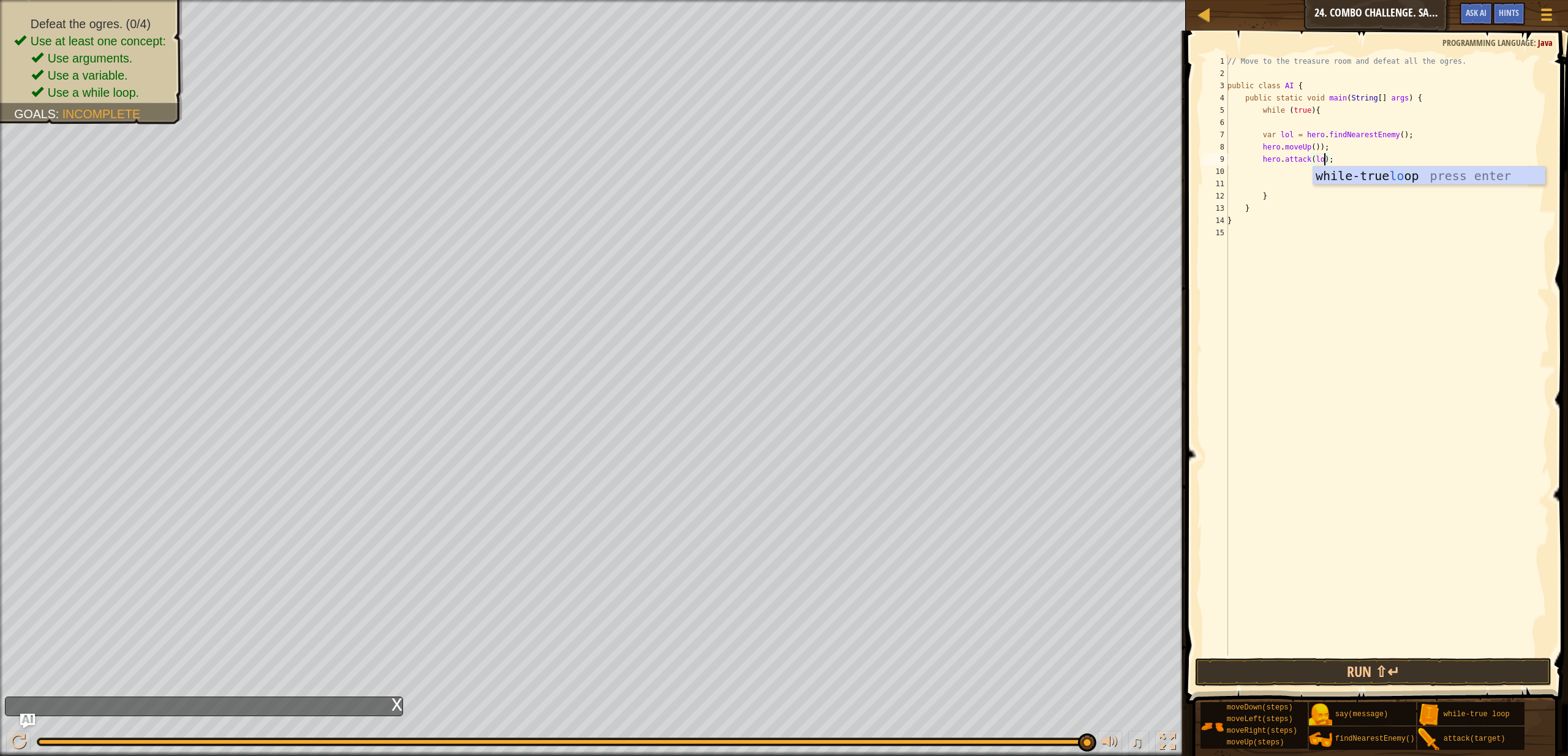
scroll to position [5, 8]
type textarea "hero.attack(lol);"
type textarea "do"
click at [1325, 145] on div "// Move to the treasure room and defeat all the ogres. public class AI { public…" at bounding box center [1387, 368] width 325 height 625
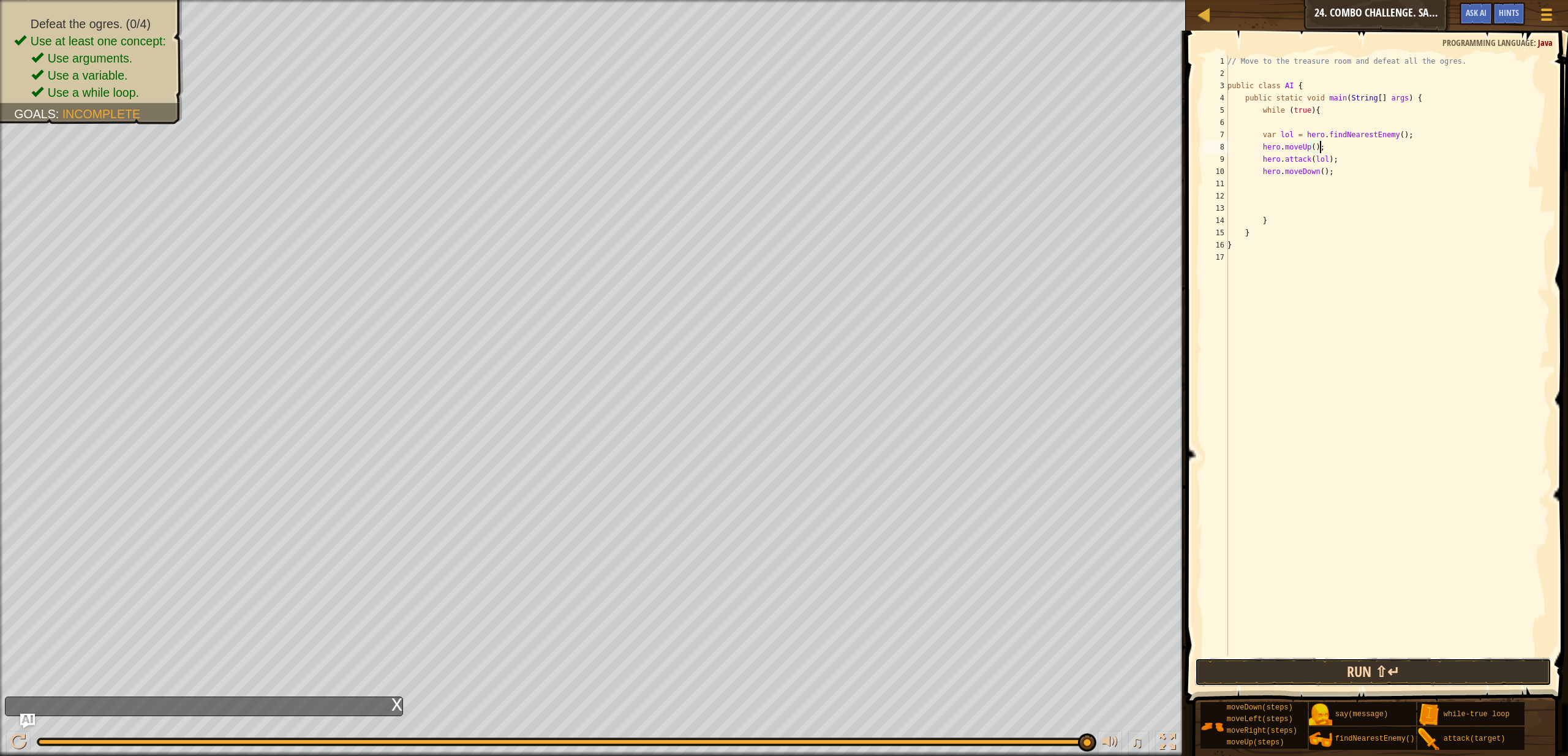
click at [1405, 662] on button "Run ⇧↵" at bounding box center [1374, 672] width 356 height 28
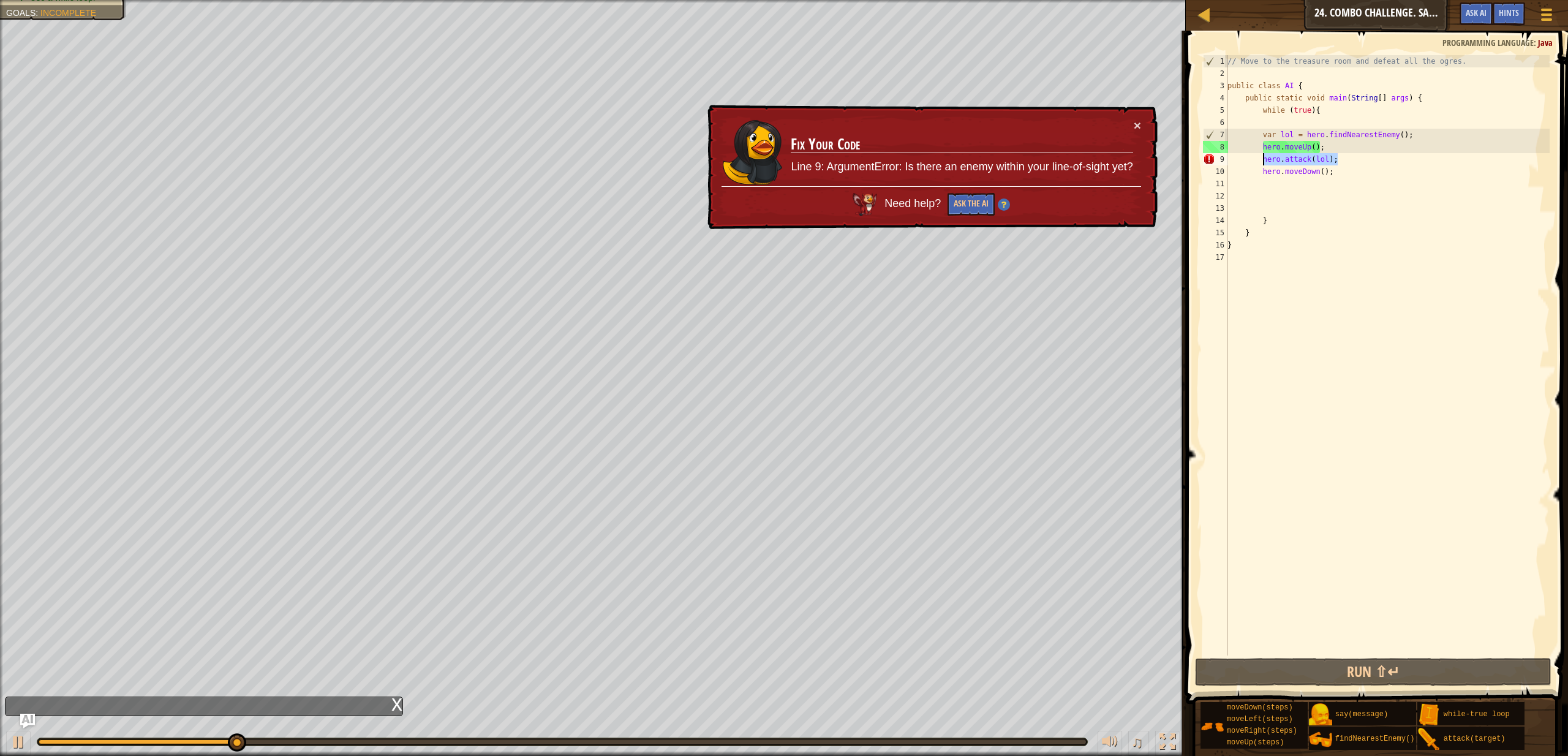
drag, startPoint x: 1343, startPoint y: 161, endPoint x: 1264, endPoint y: 161, distance: 79.0
click at [1264, 161] on div "// Move to the treasure room and defeat all the ogres. public class AI { public…" at bounding box center [1387, 368] width 325 height 625
type textarea "hero.attack(lol);"
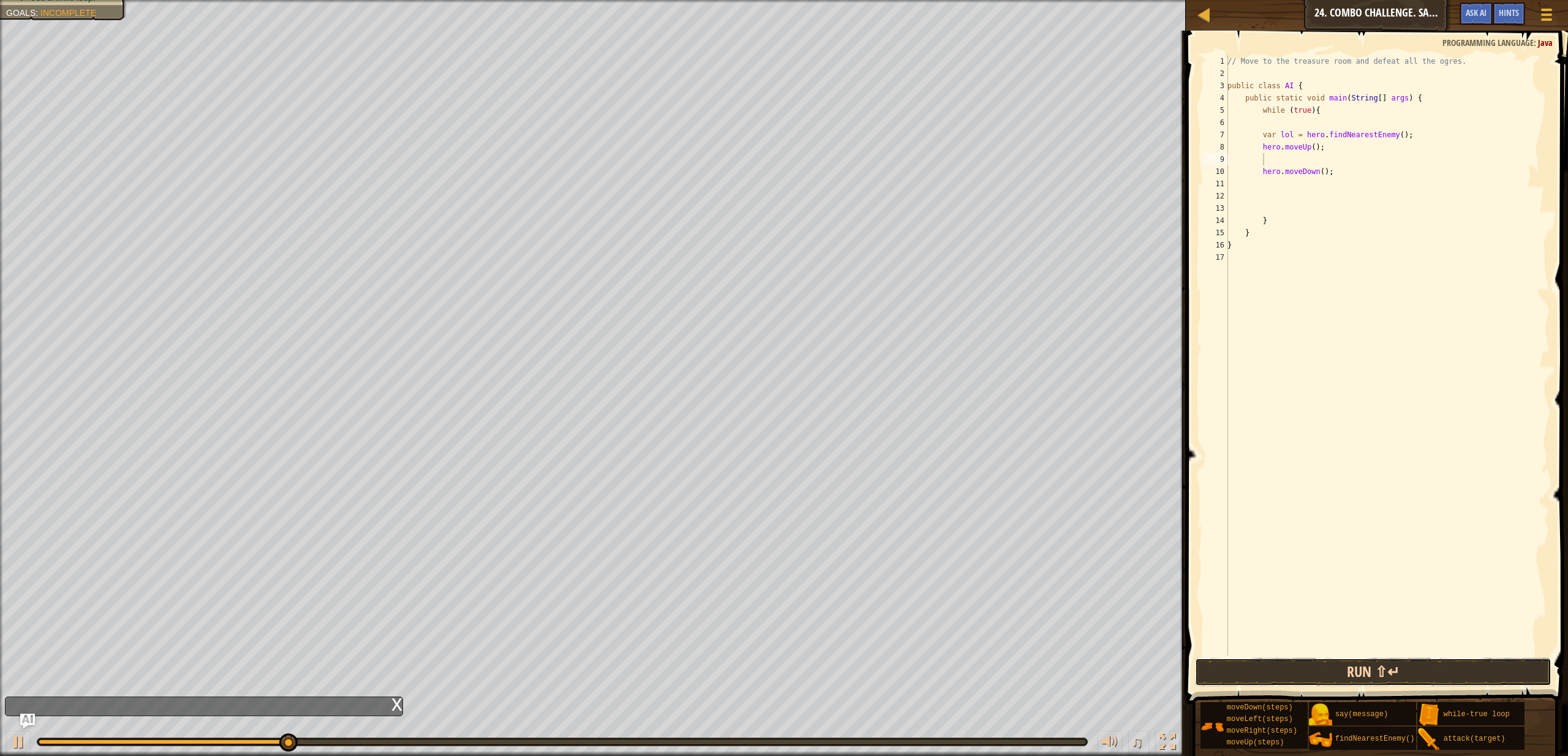
click at [1434, 678] on button "Run ⇧↵" at bounding box center [1374, 672] width 356 height 28
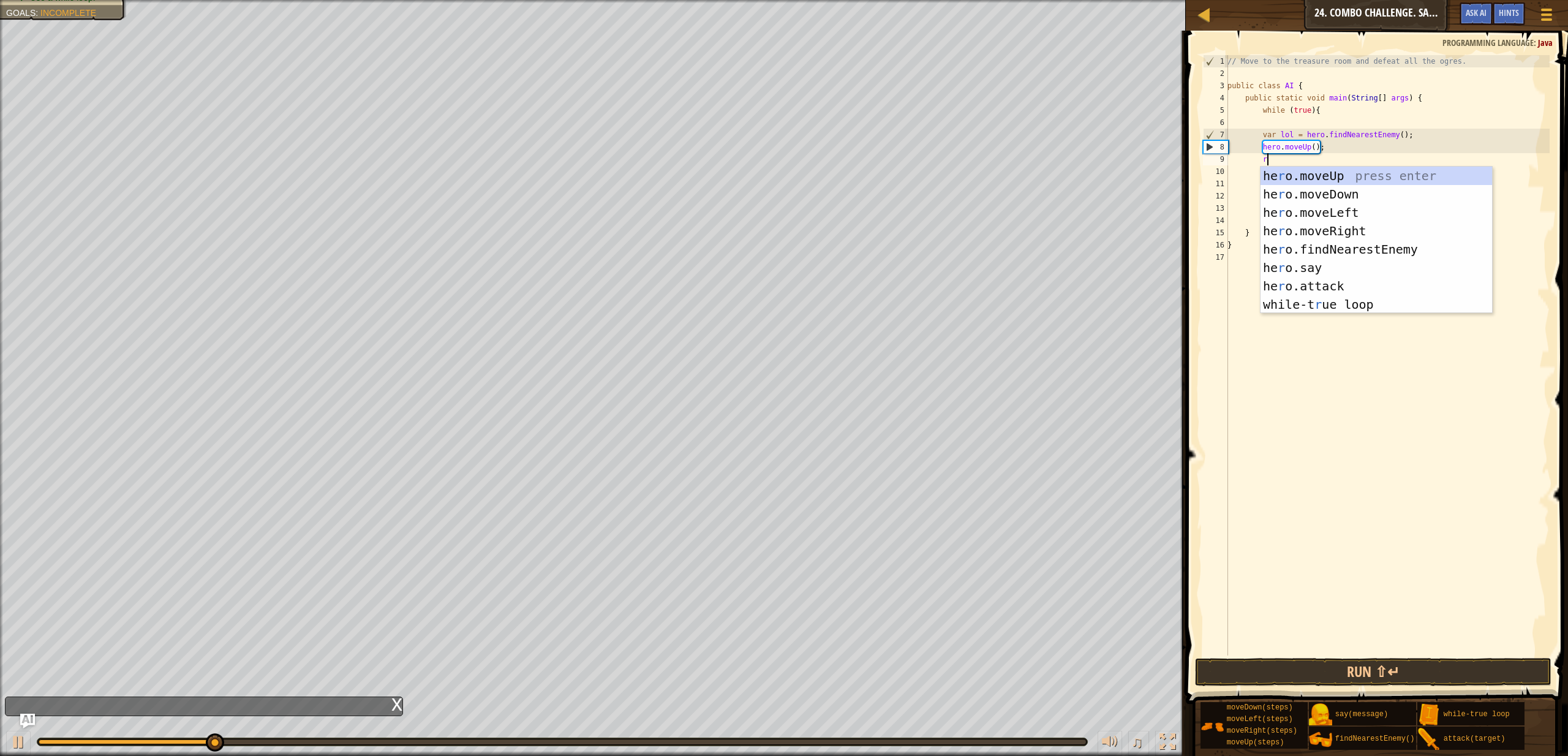
type textarea "ri"
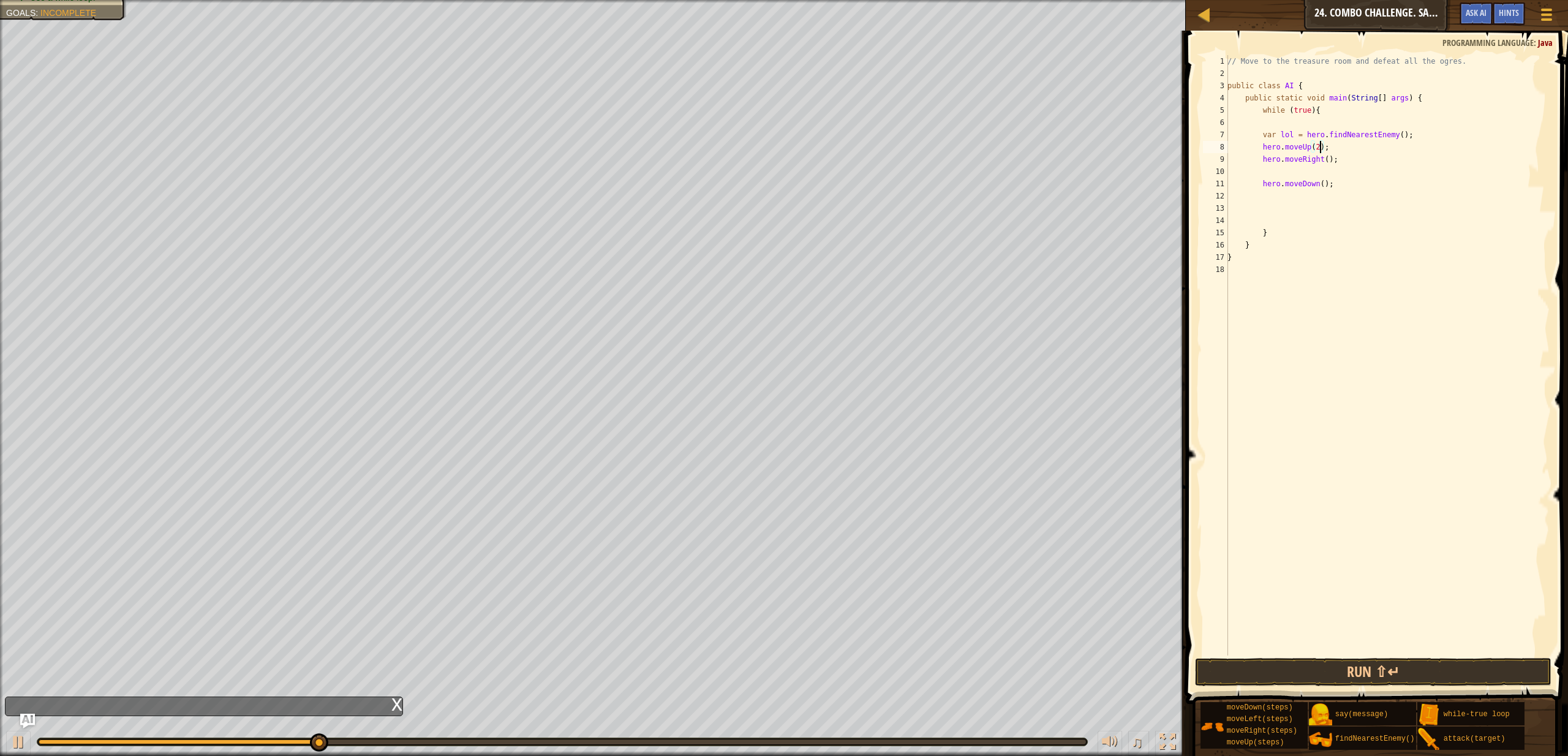
scroll to position [5, 7]
type textarea "hero.moveRight(4);"
type textarea "hero.moveDown();"
type textarea "hero.moveDown(4);"
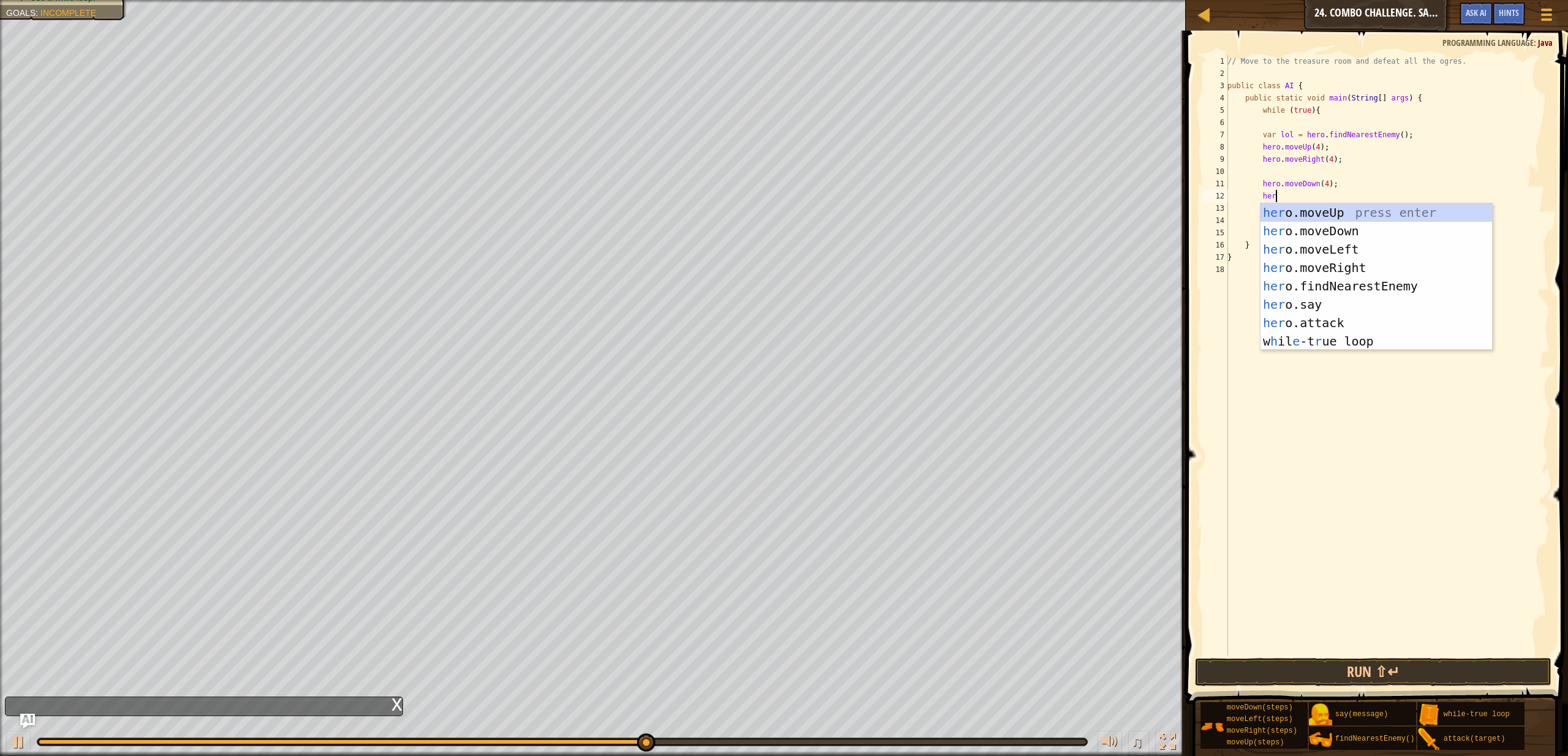
scroll to position [5, 3]
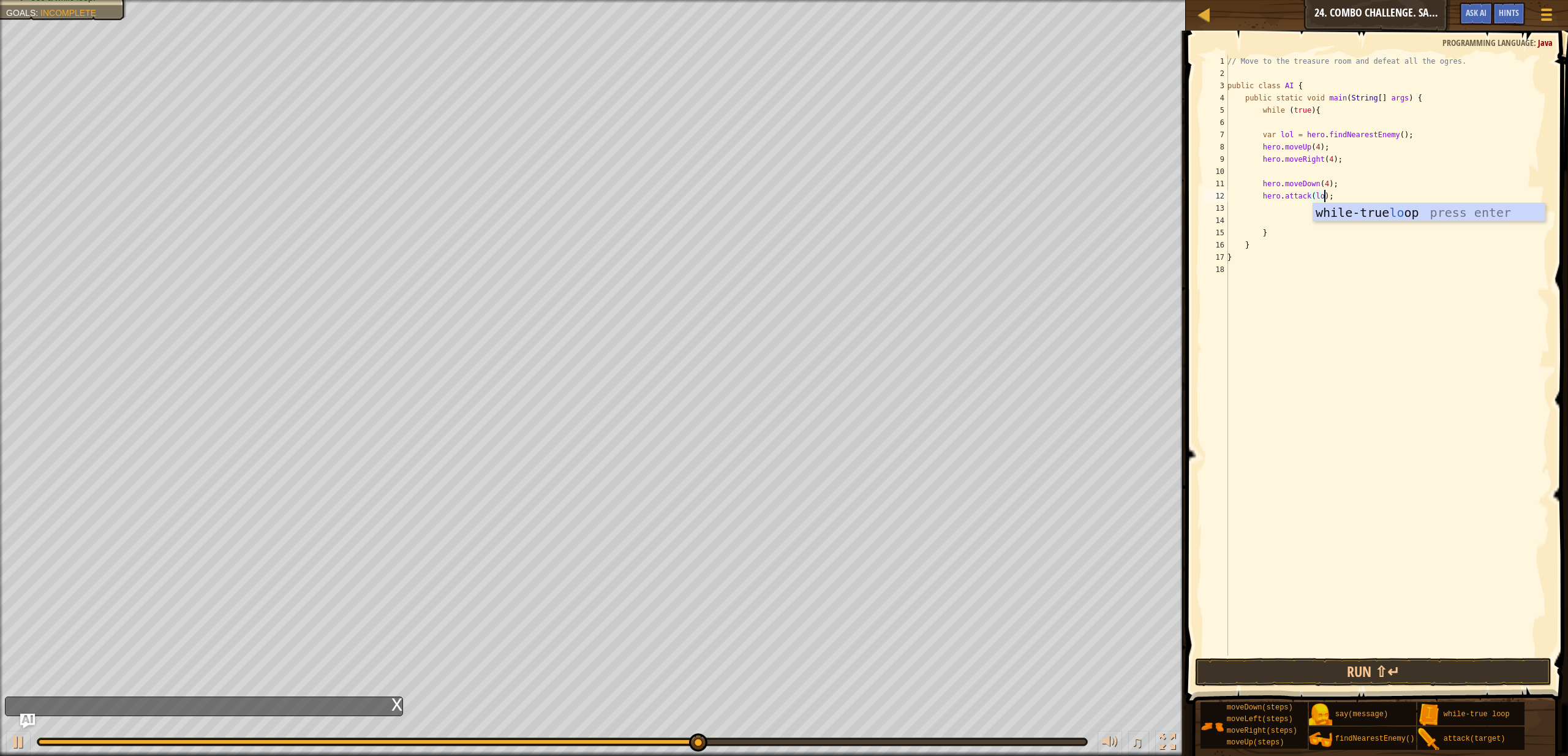
type textarea "hero.attack(lol);"
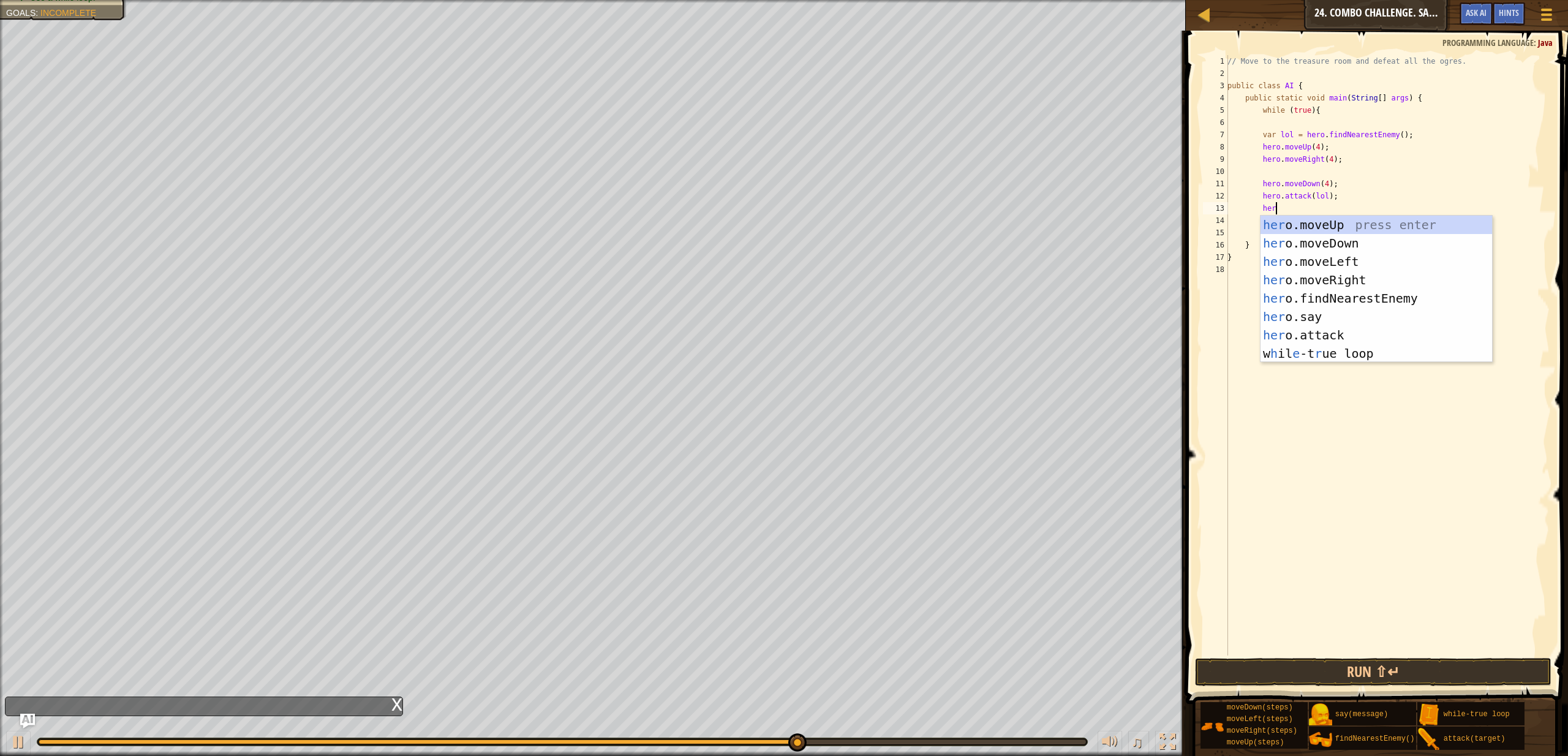
type textarea "hero"
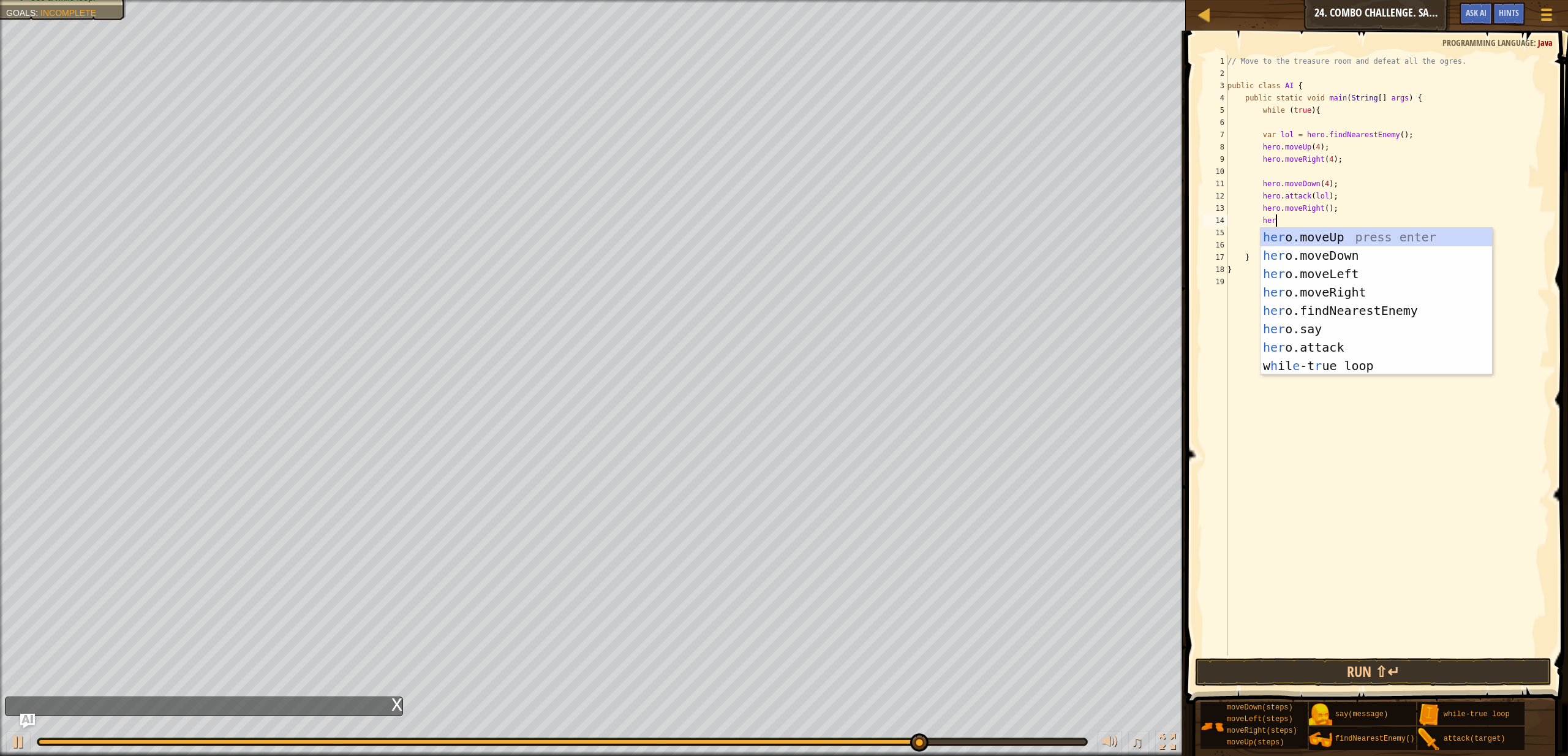
scroll to position [5, 4]
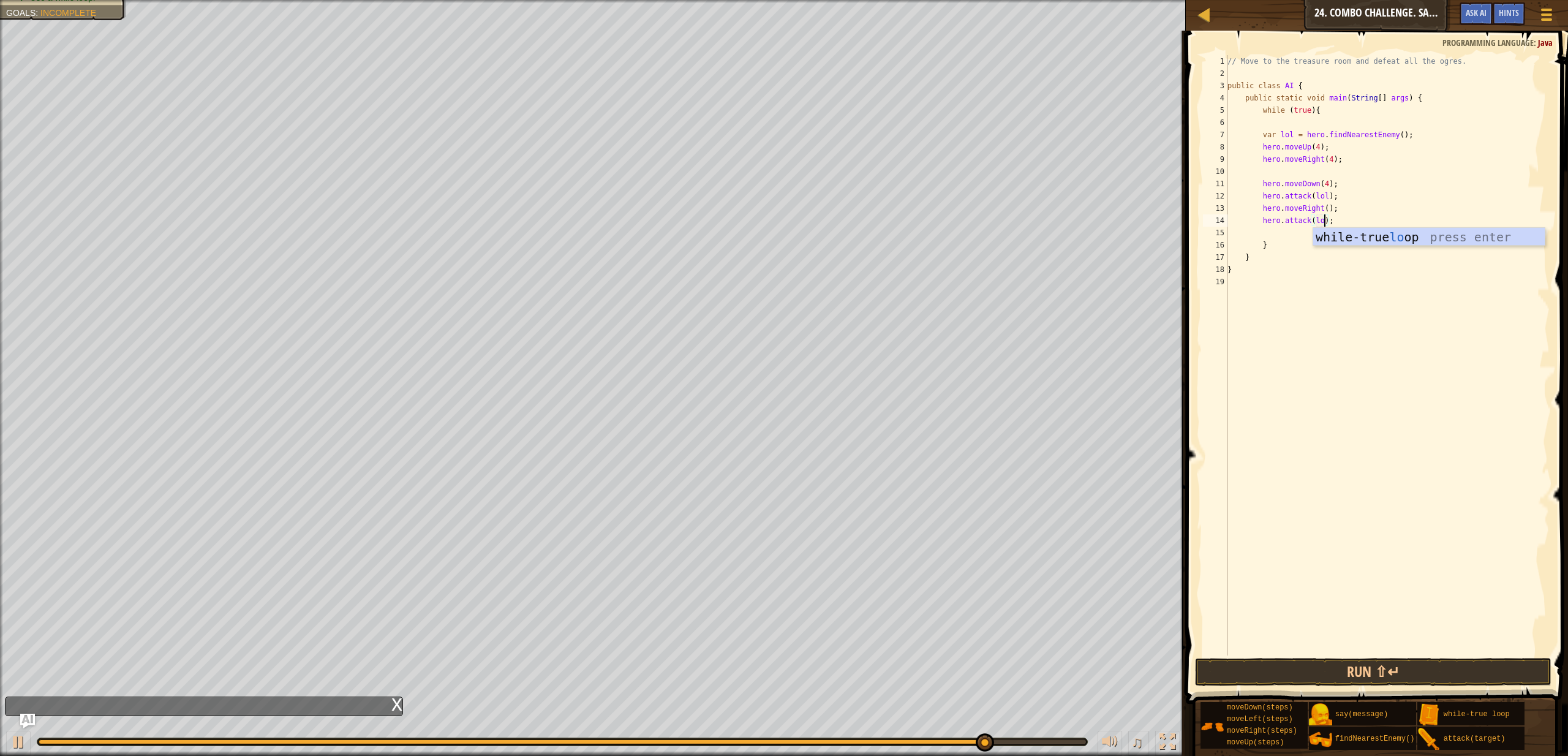
type textarea "hero.attack(lol);"
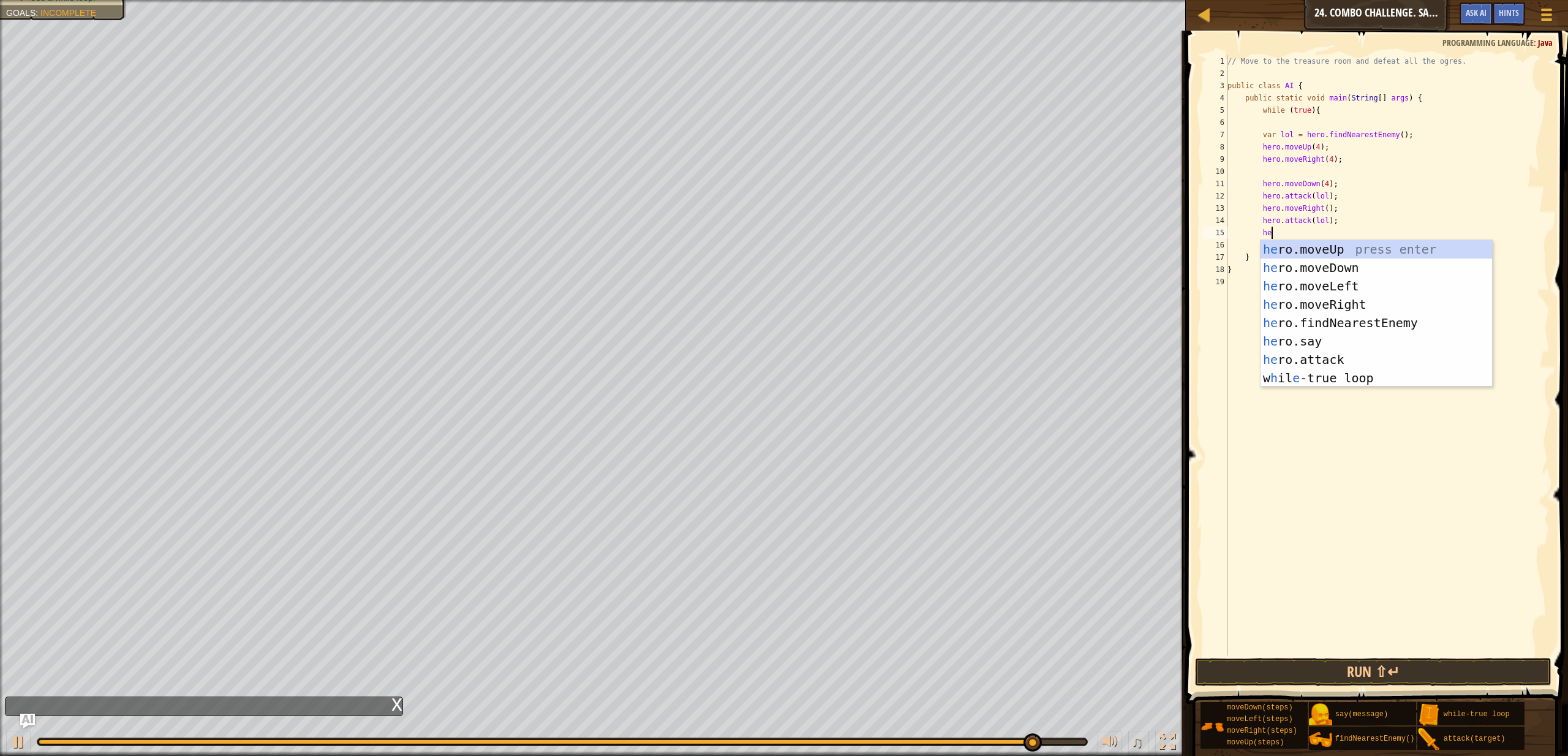
type textarea "hero"
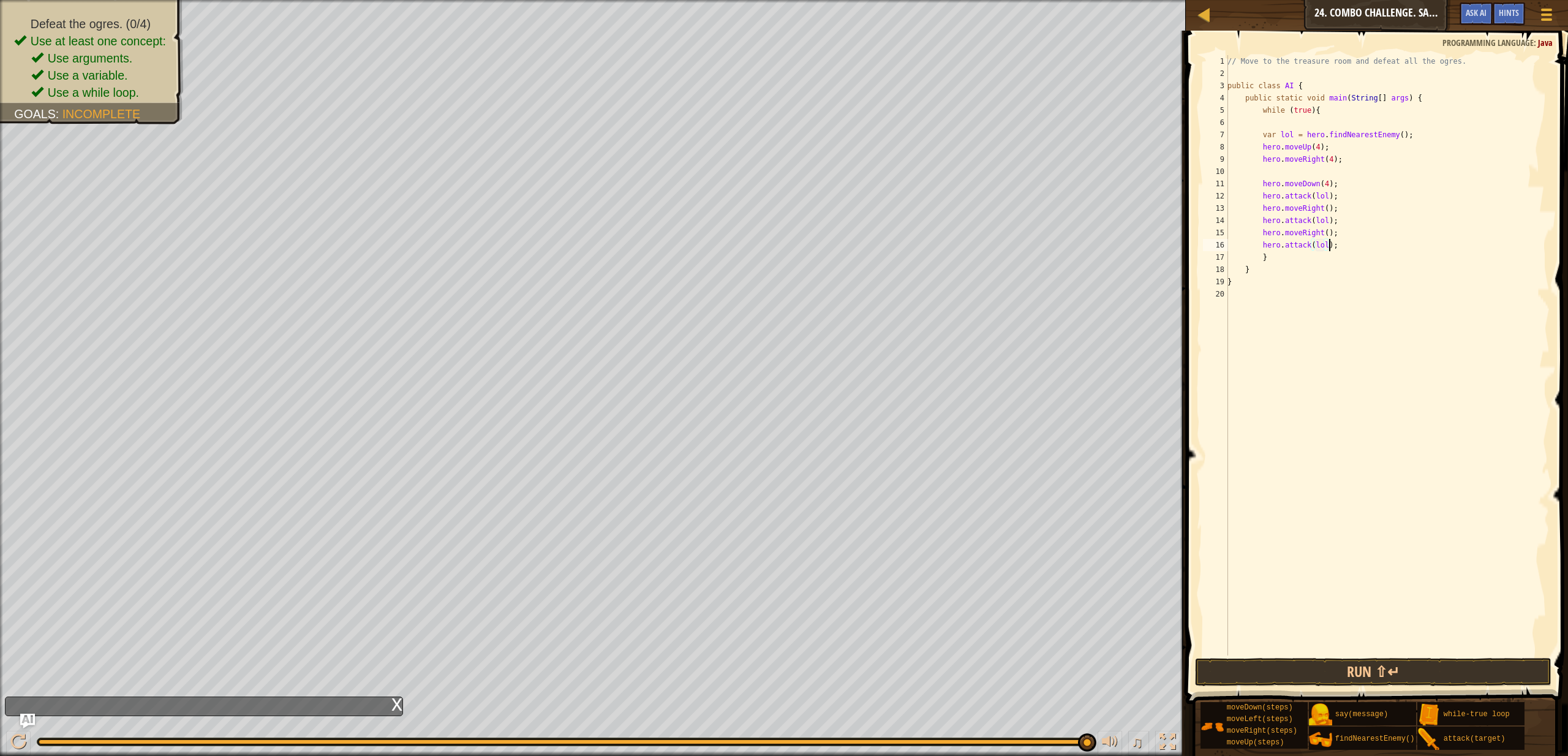
scroll to position [5, 8]
click at [1354, 678] on button "Run ⇧↵" at bounding box center [1374, 672] width 356 height 28
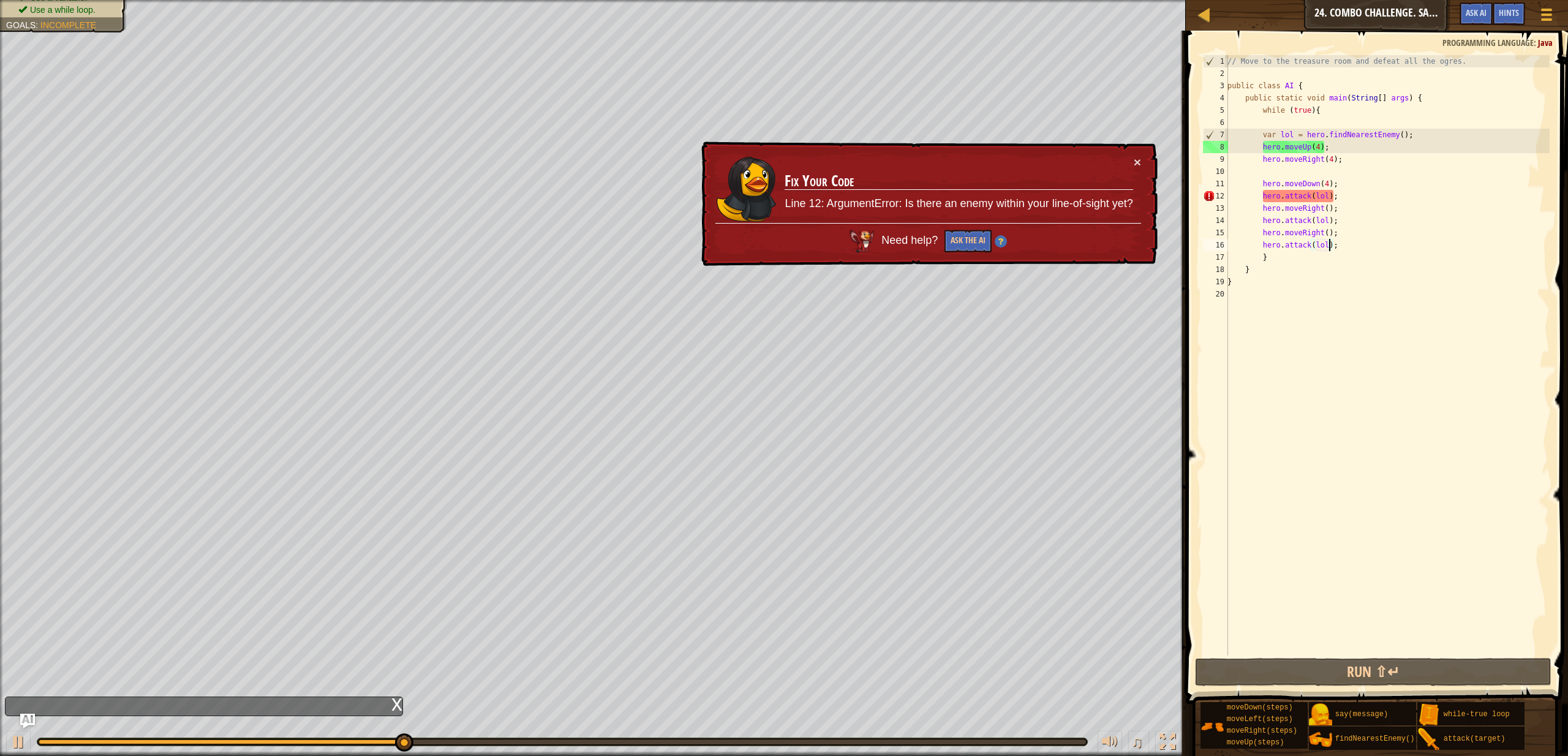
click at [1351, 182] on div "// Move to the treasure room and defeat all the ogres. public class AI { public…" at bounding box center [1387, 368] width 325 height 625
type textarea "hero.moveDown(4);"
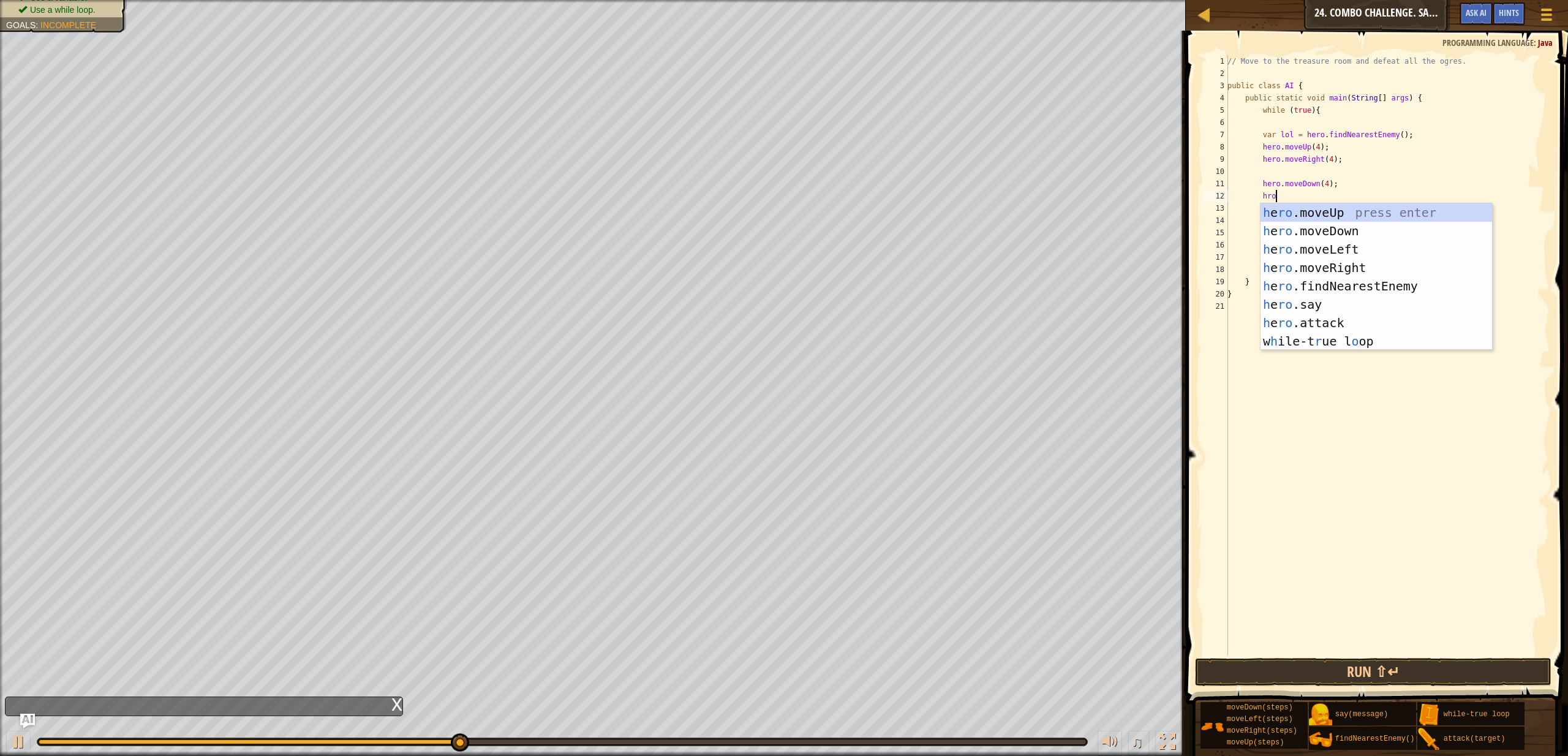
scroll to position [5, 3]
type textarea "hror"
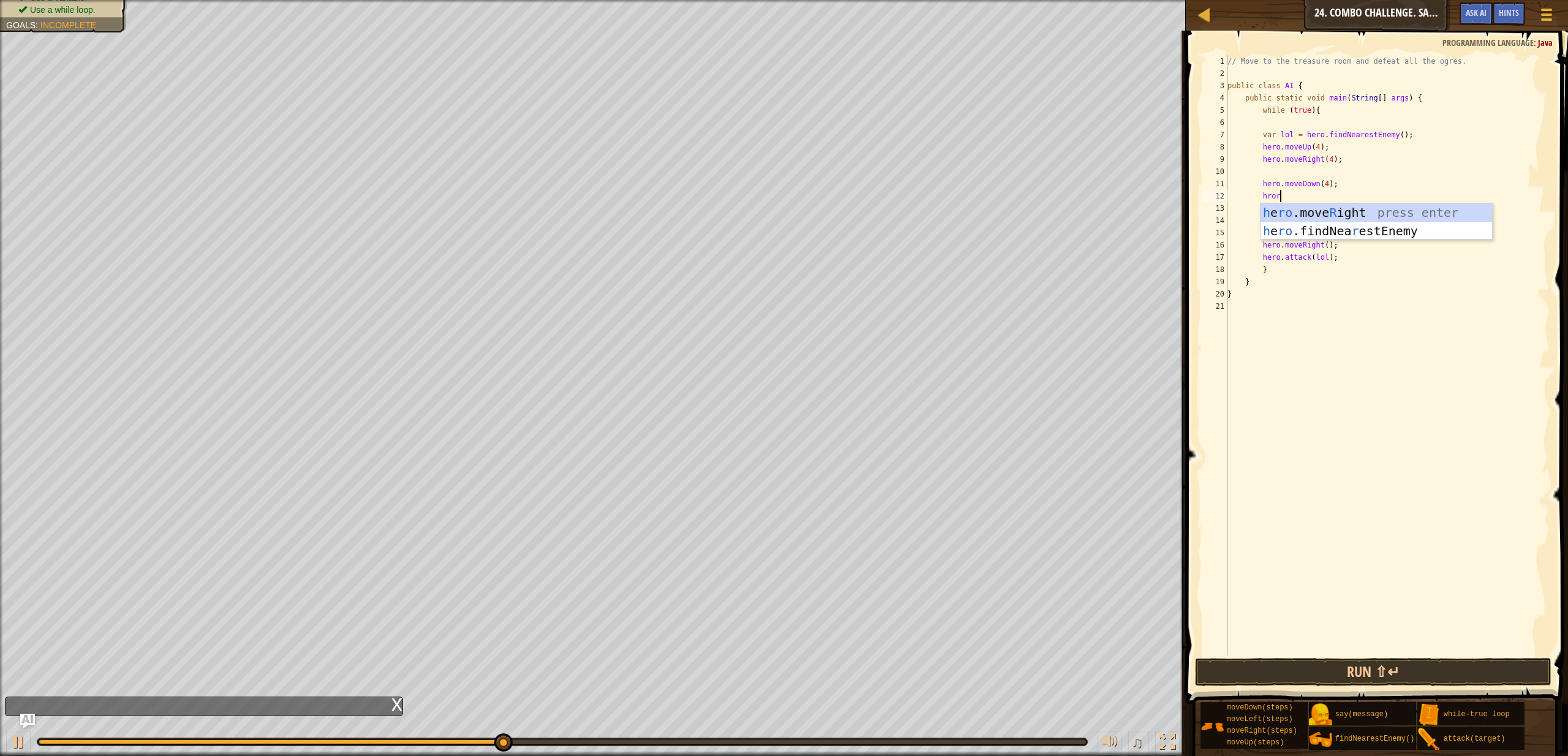
scroll to position [5, 2]
click at [1323, 195] on div "// Move to the treasure room and defeat all the ogres. public class AI { public…" at bounding box center [1387, 368] width 325 height 625
click at [1373, 674] on button "Run ⇧↵" at bounding box center [1374, 672] width 356 height 28
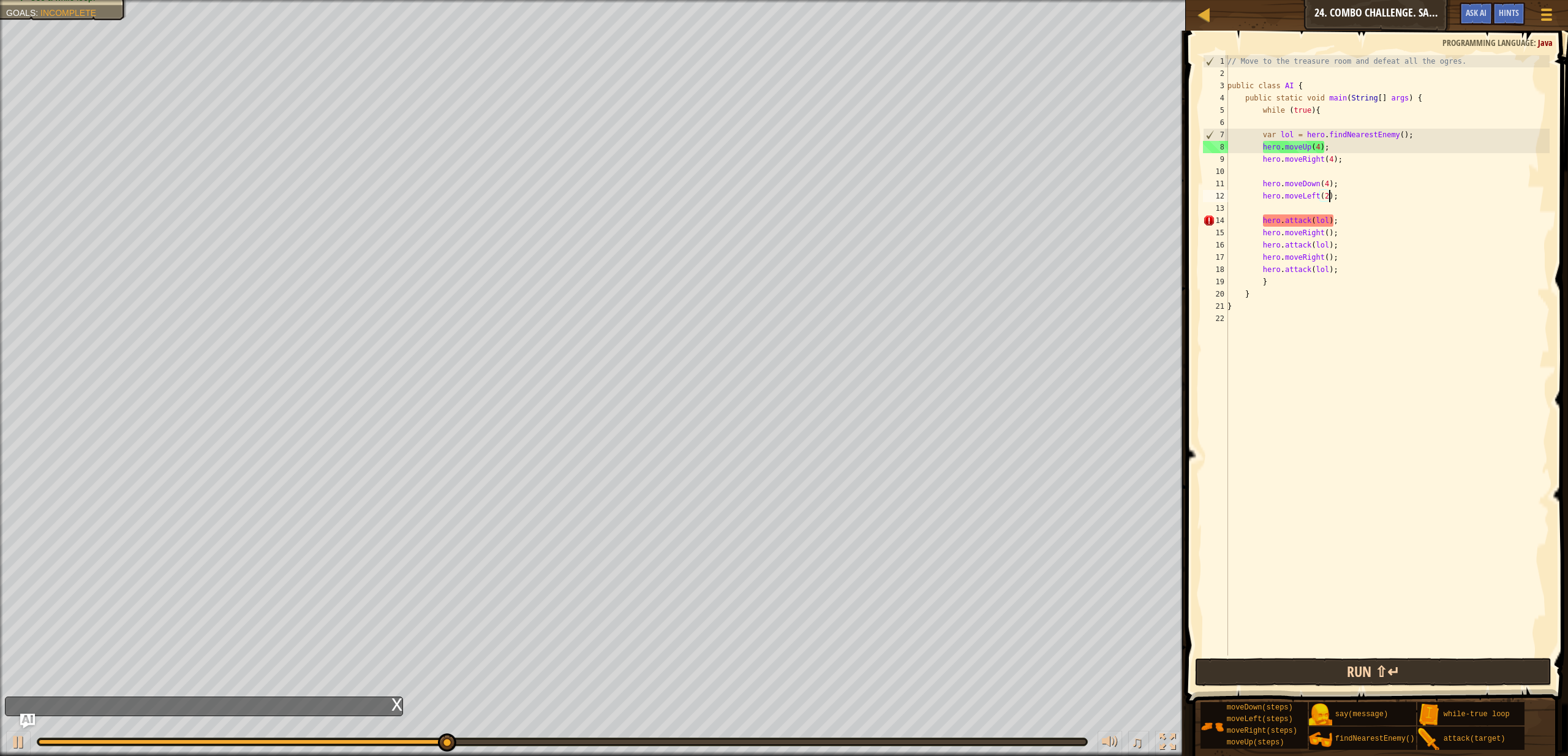
scroll to position [5, 8]
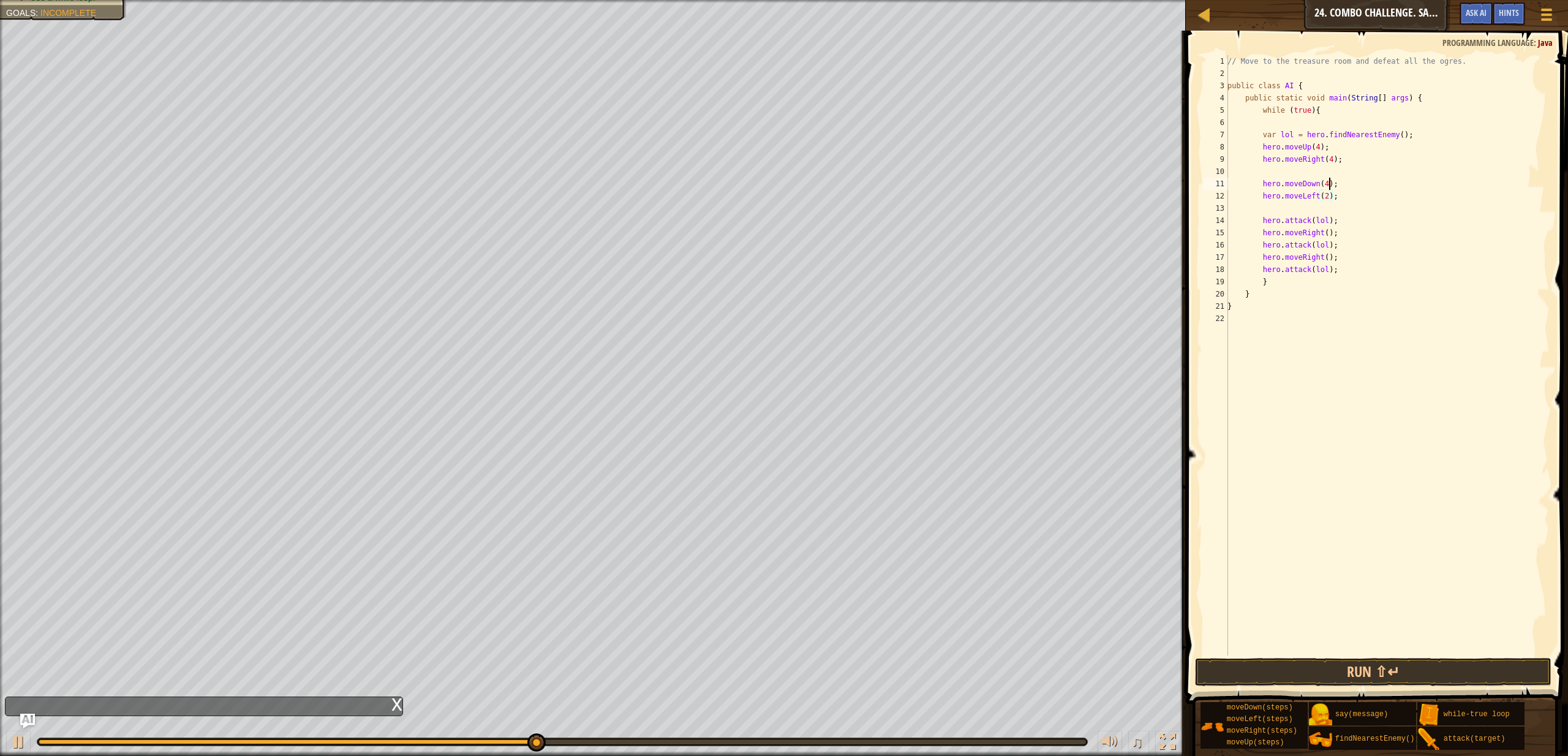
click at [1329, 183] on div "// Move to the treasure room and defeat all the ogres. public class AI { public…" at bounding box center [1387, 368] width 325 height 625
click at [1344, 672] on button "Run ⇧↵" at bounding box center [1374, 672] width 356 height 28
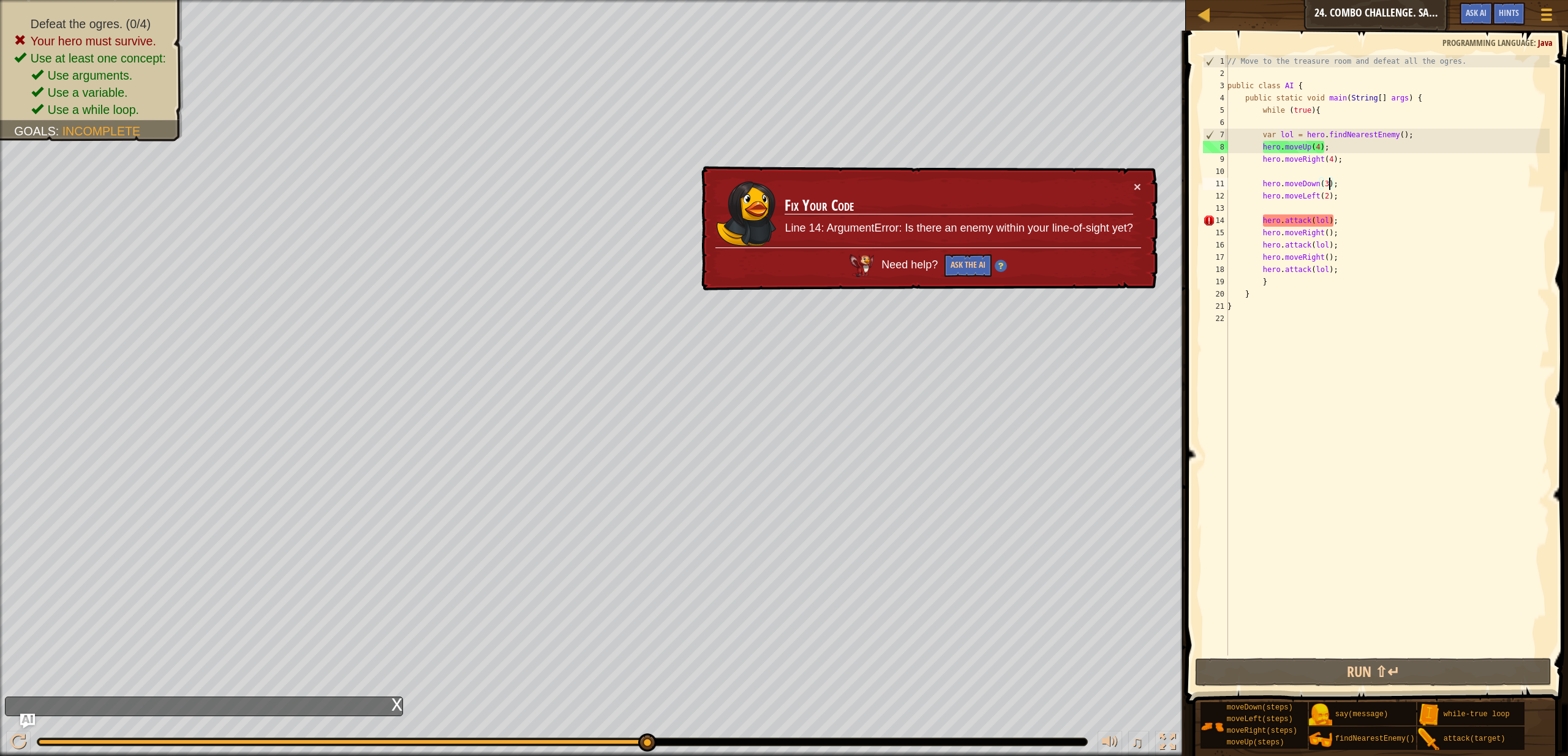
click at [1346, 220] on div "// Move to the treasure room and defeat all the ogres. public class AI { public…" at bounding box center [1387, 368] width 325 height 625
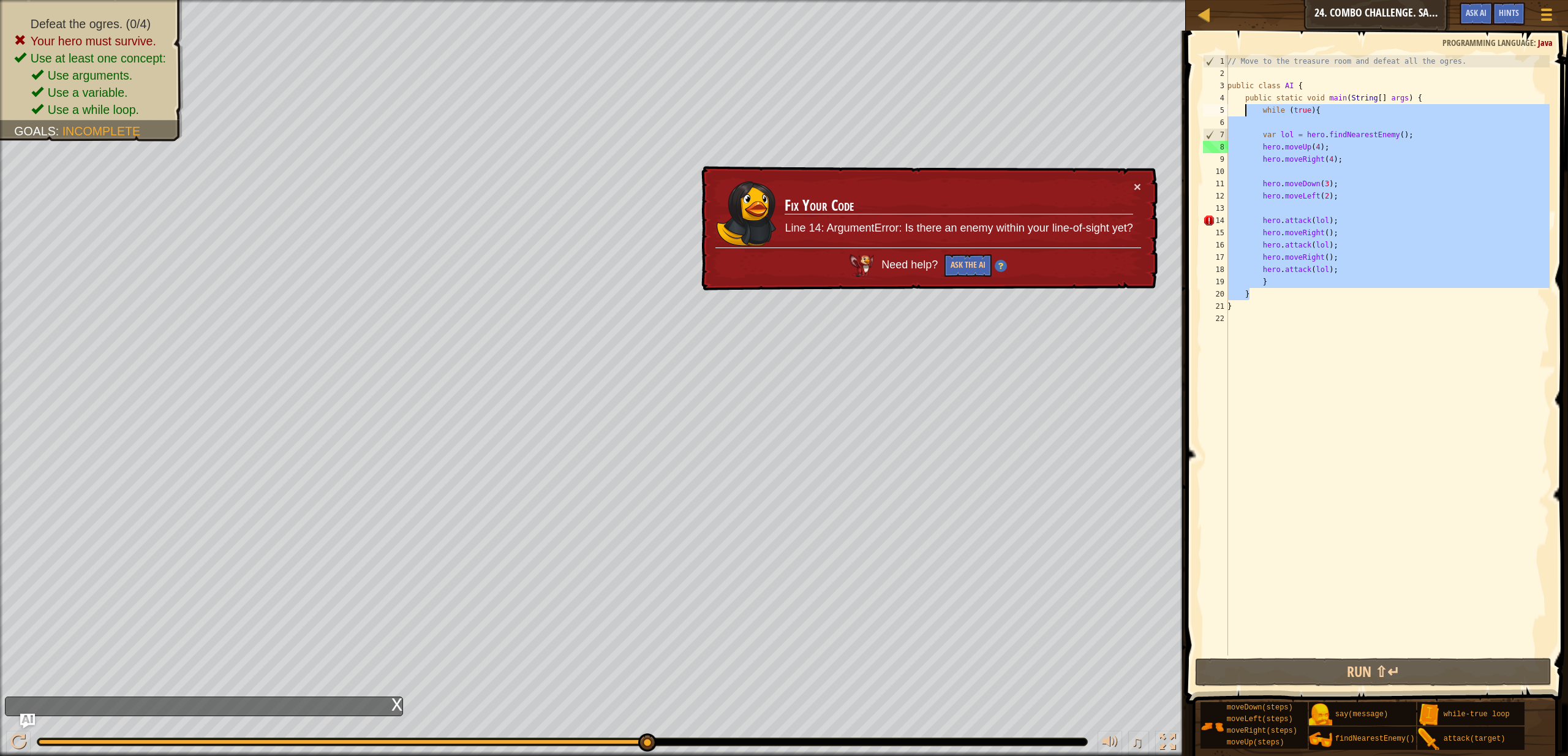
drag, startPoint x: 1357, startPoint y: 295, endPoint x: 1245, endPoint y: 116, distance: 211.2
click at [1245, 116] on div "// Move to the treasure room and defeat all the ogres. public class AI { public…" at bounding box center [1387, 368] width 325 height 625
type textarea "while (true){"
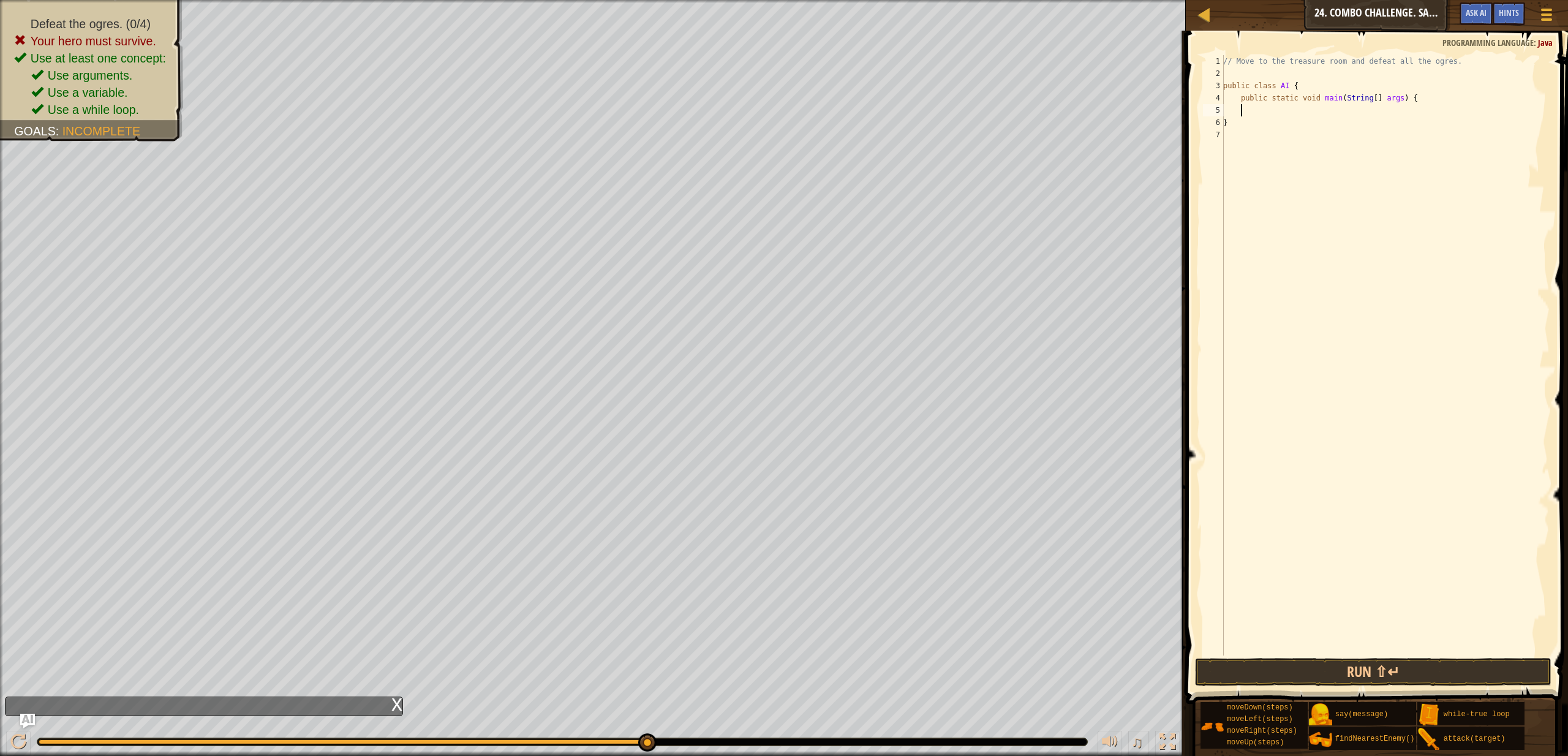
type textarea "}"
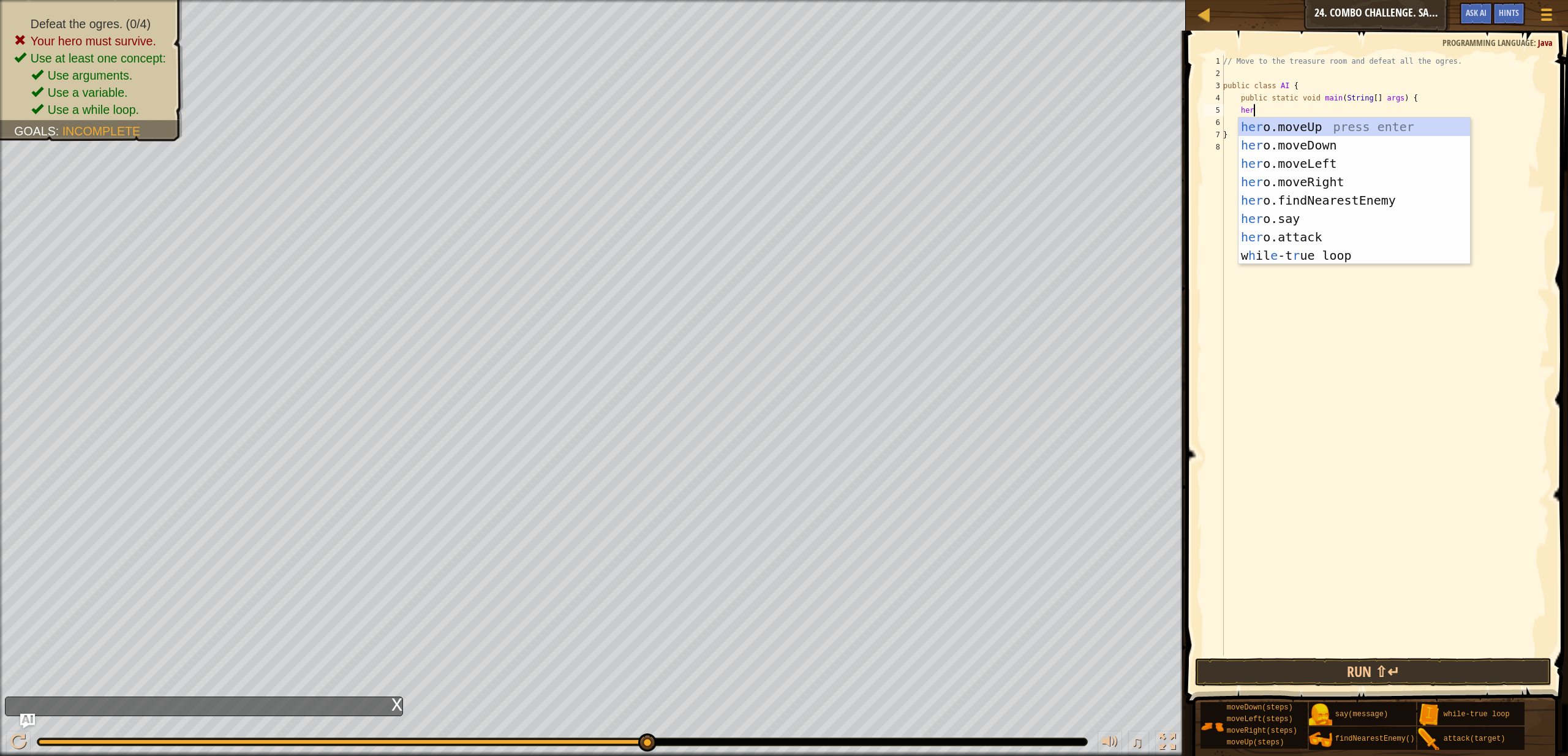
type textarea "hero"
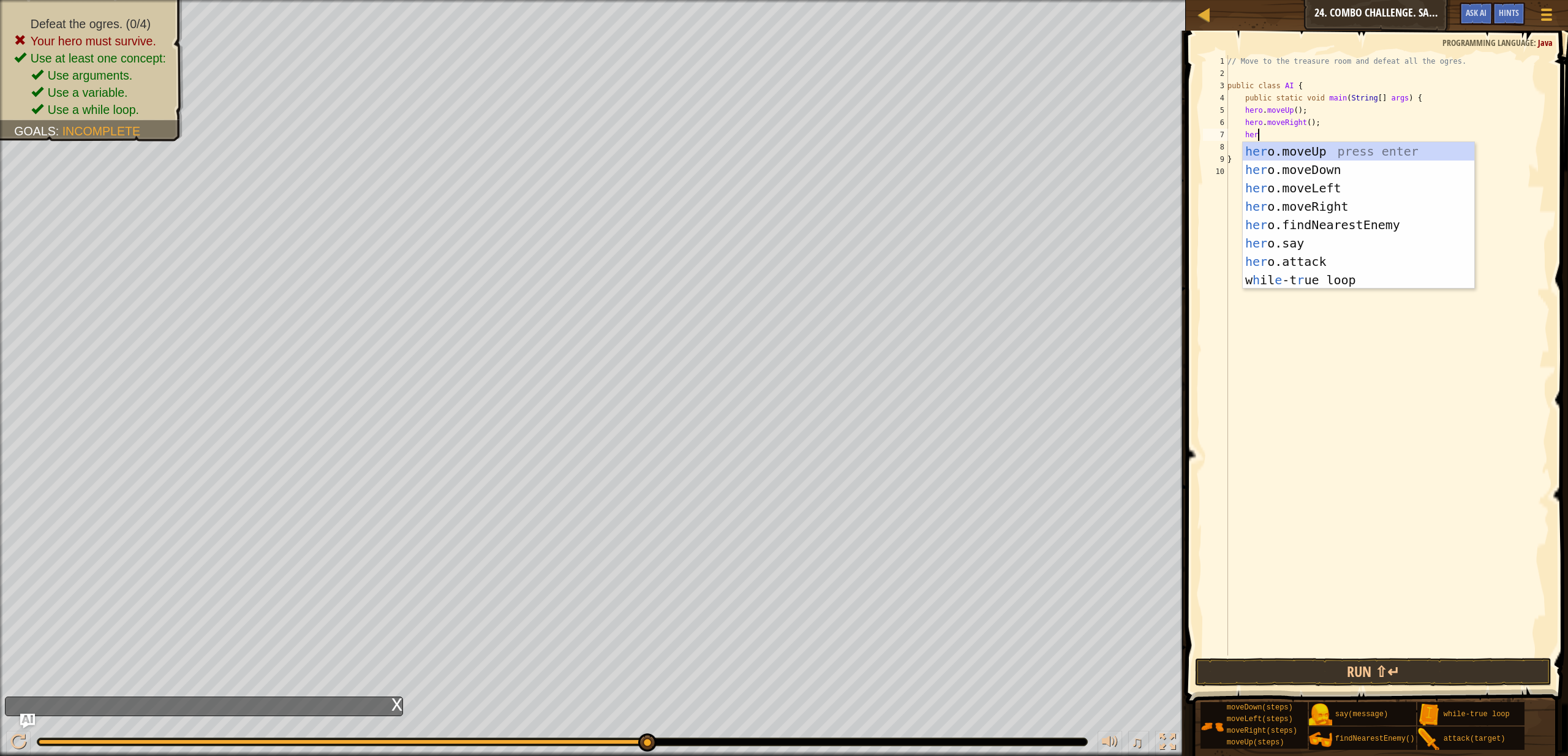
type textarea "hero"
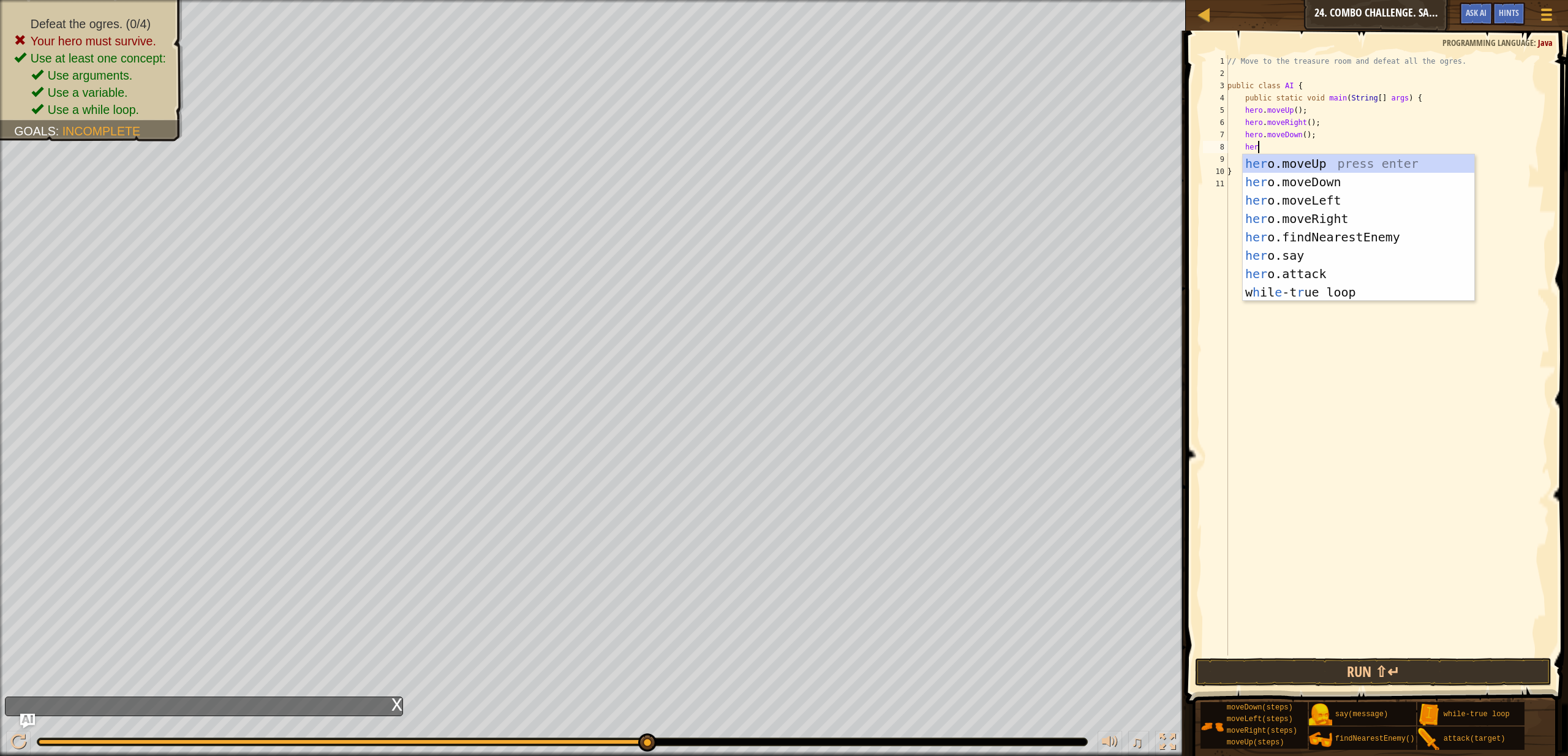
type textarea "hero"
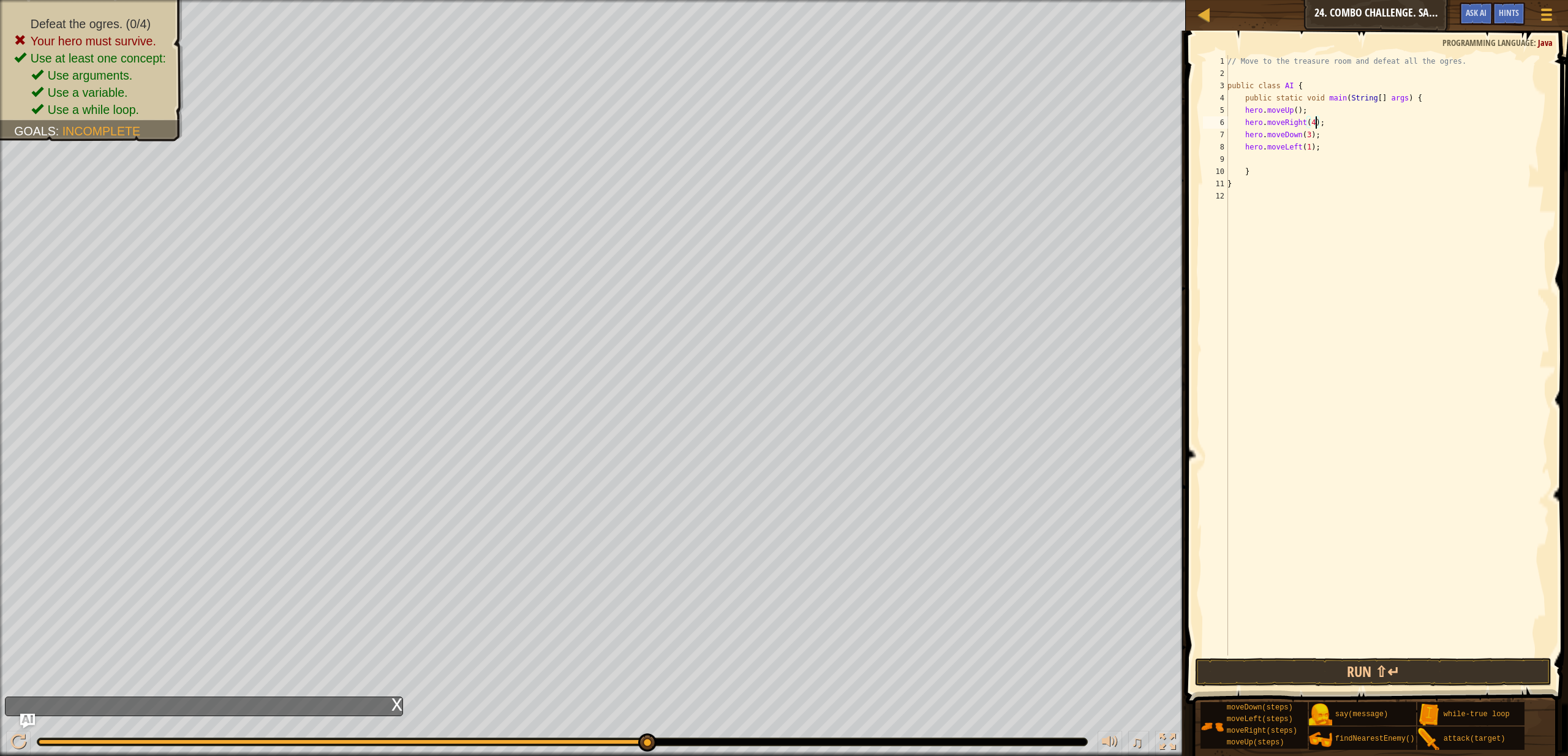
scroll to position [5, 6]
type textarea "hero.moveLeft(1);"
type textarea "while(true)"
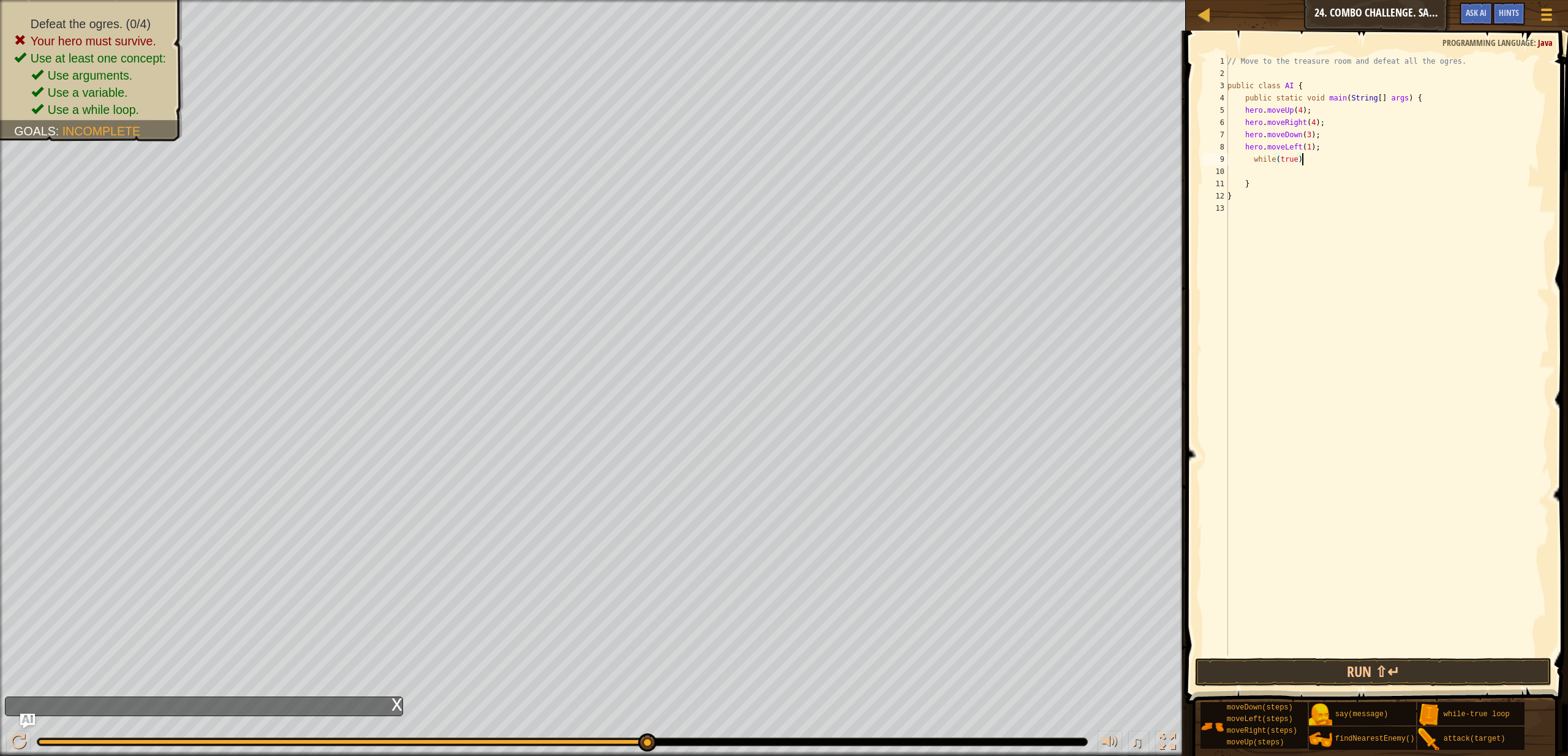
type textarea "while(true){"
type textarea "}"
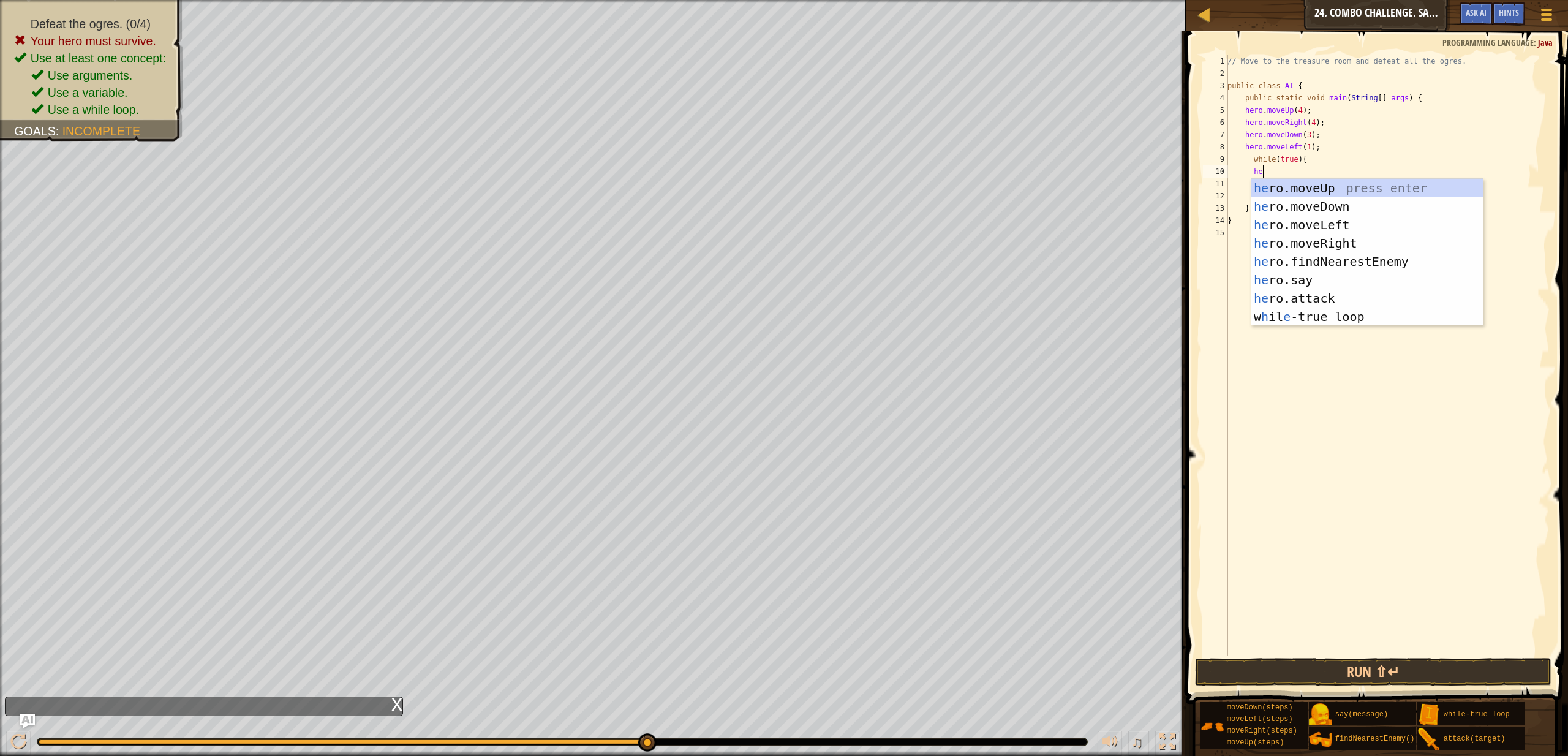
type textarea "h"
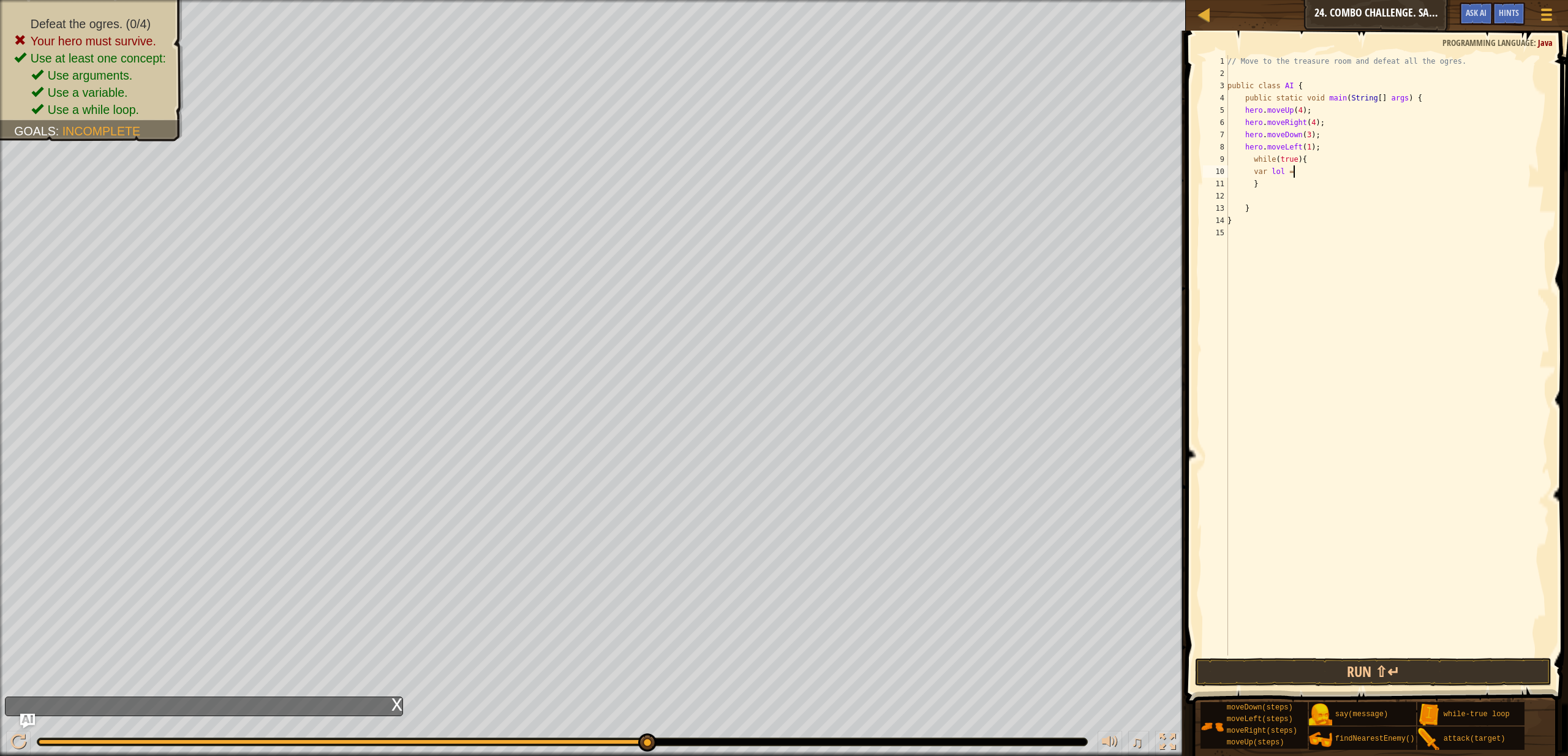
scroll to position [5, 5]
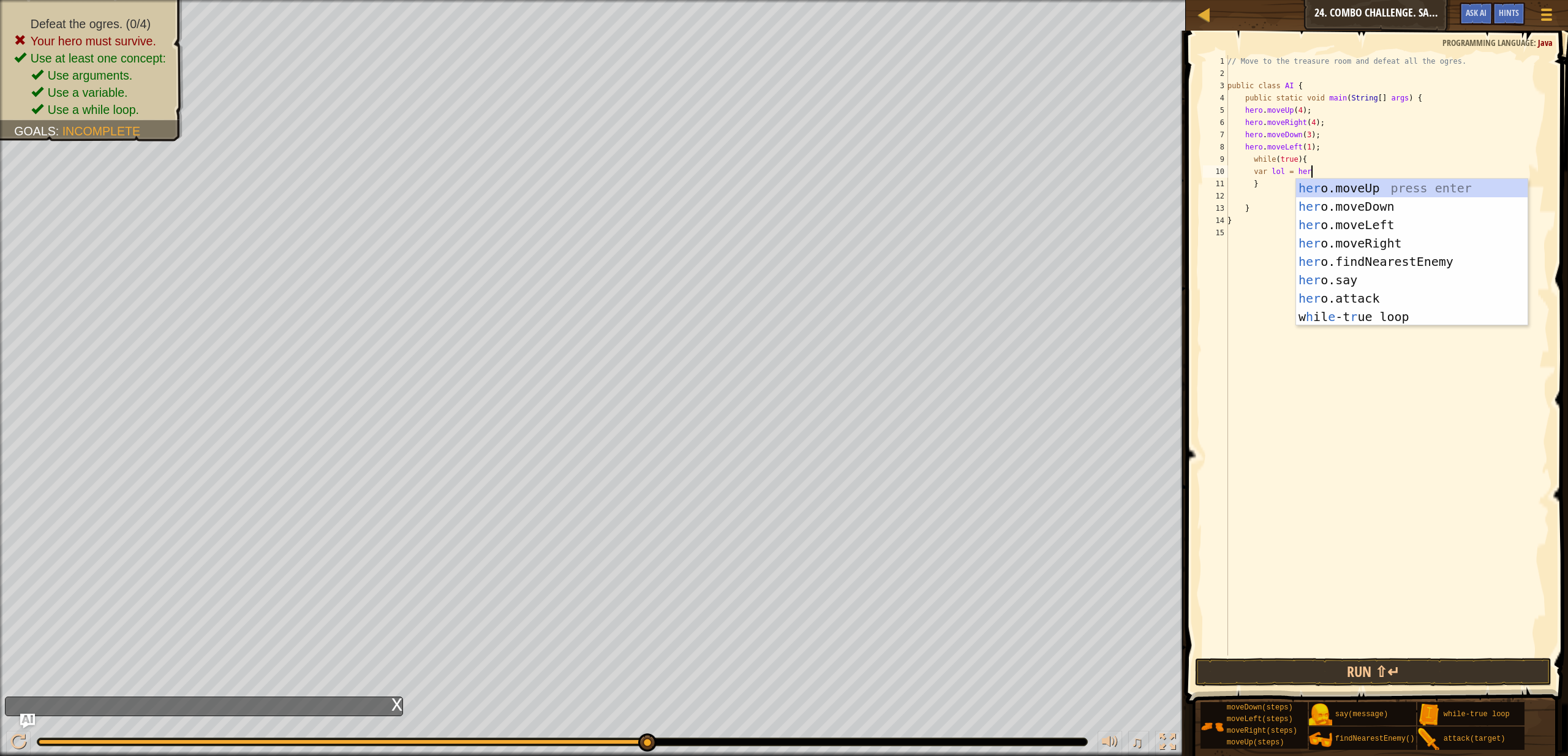
type textarea "var lol = hero"
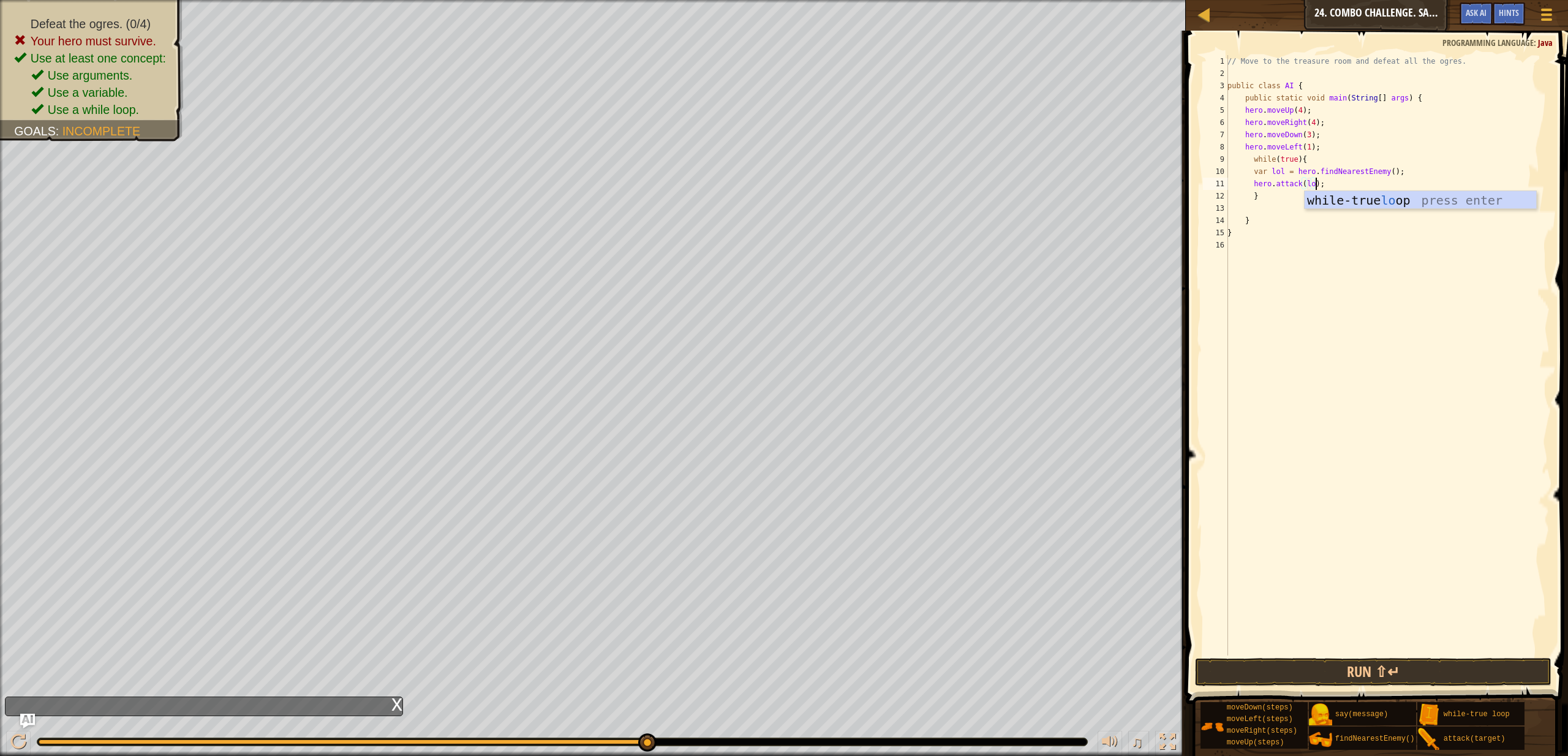
scroll to position [5, 7]
type textarea "hero.attack(lol);"
click at [1275, 678] on button "Run ⇧↵" at bounding box center [1374, 672] width 356 height 28
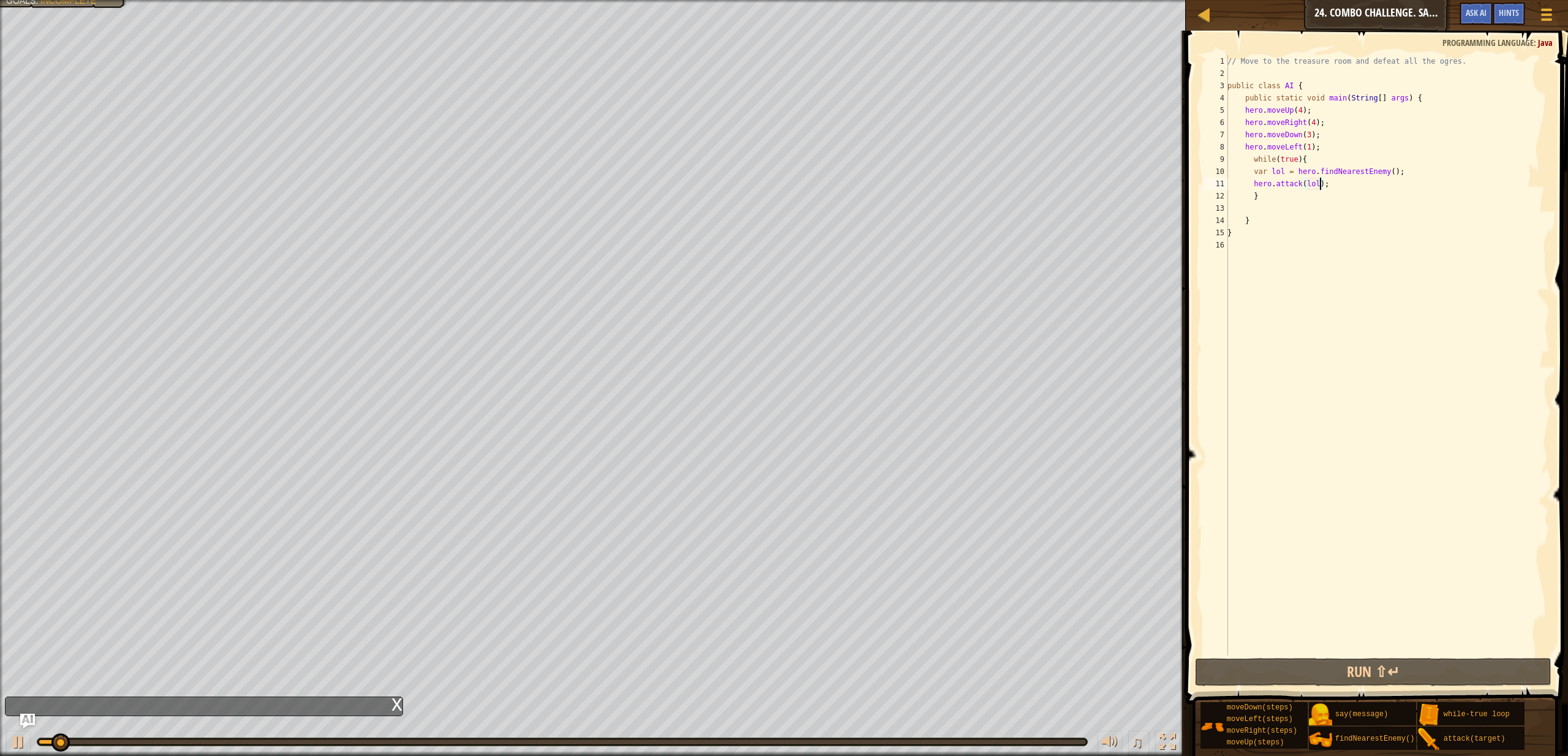
scroll to position [5, 7]
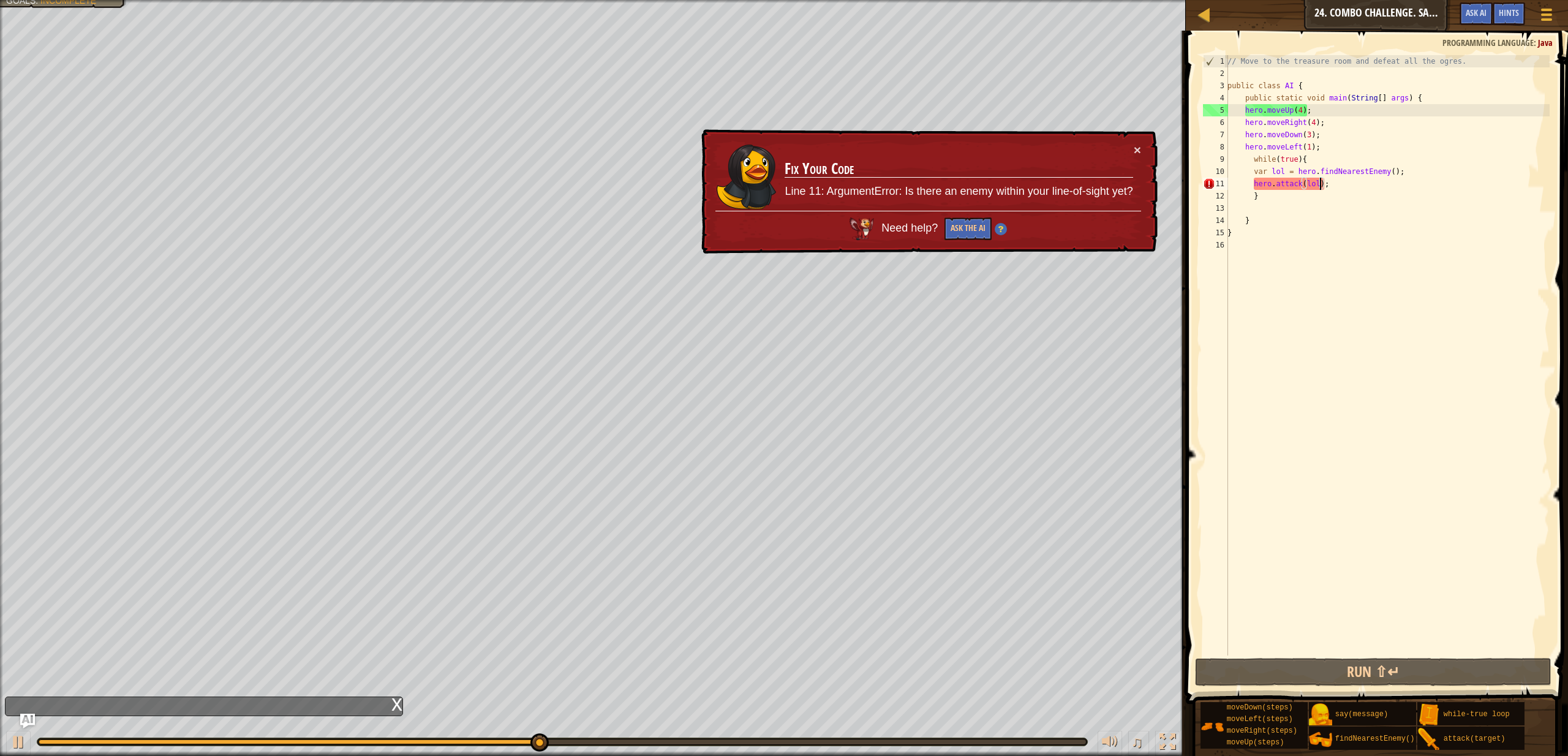
click at [1313, 149] on div "// Move to the treasure room and defeat all the ogres. public class AI { public…" at bounding box center [1387, 368] width 325 height 625
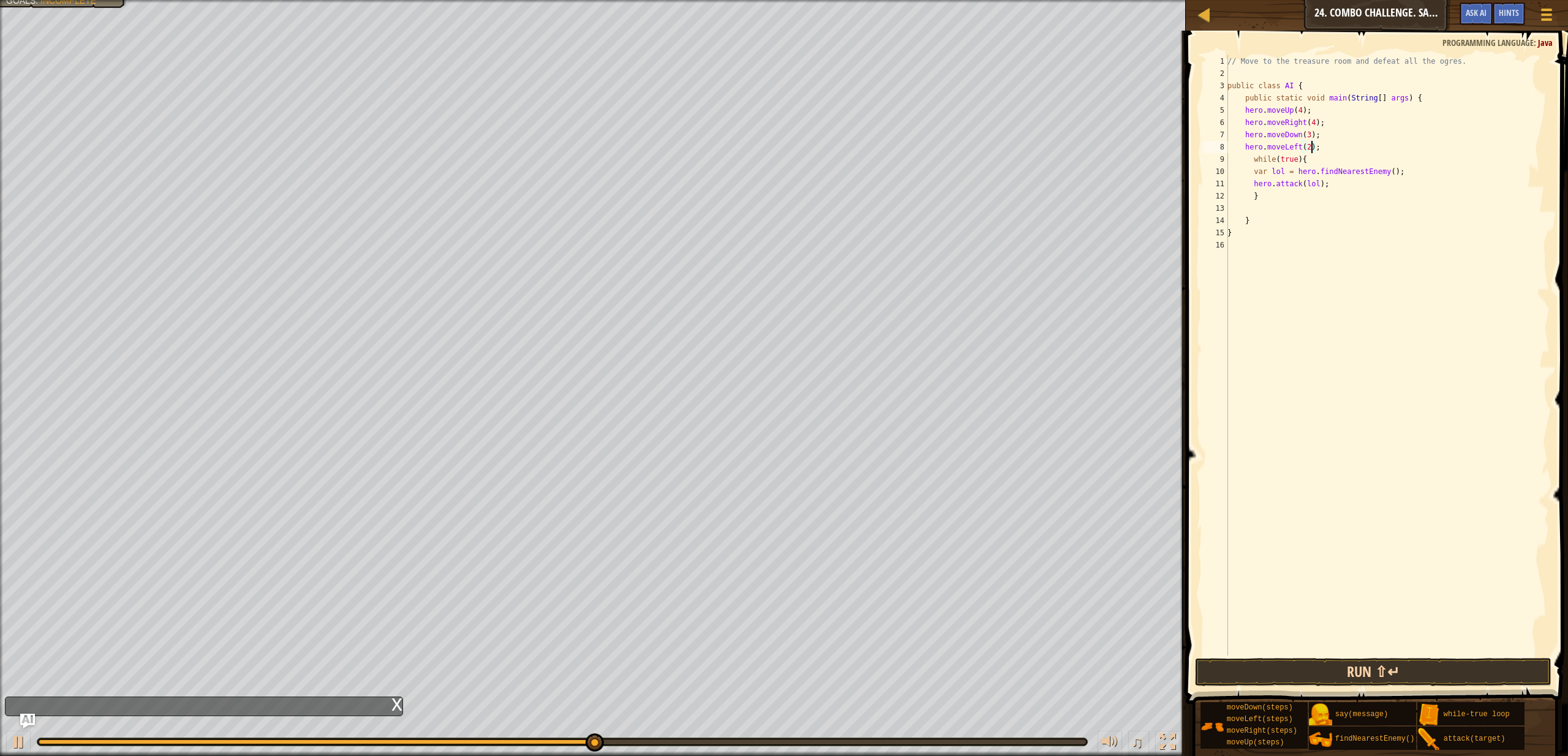
type textarea "hero.moveLeft(2);"
click at [1312, 672] on button "Run ⇧↵" at bounding box center [1374, 672] width 356 height 28
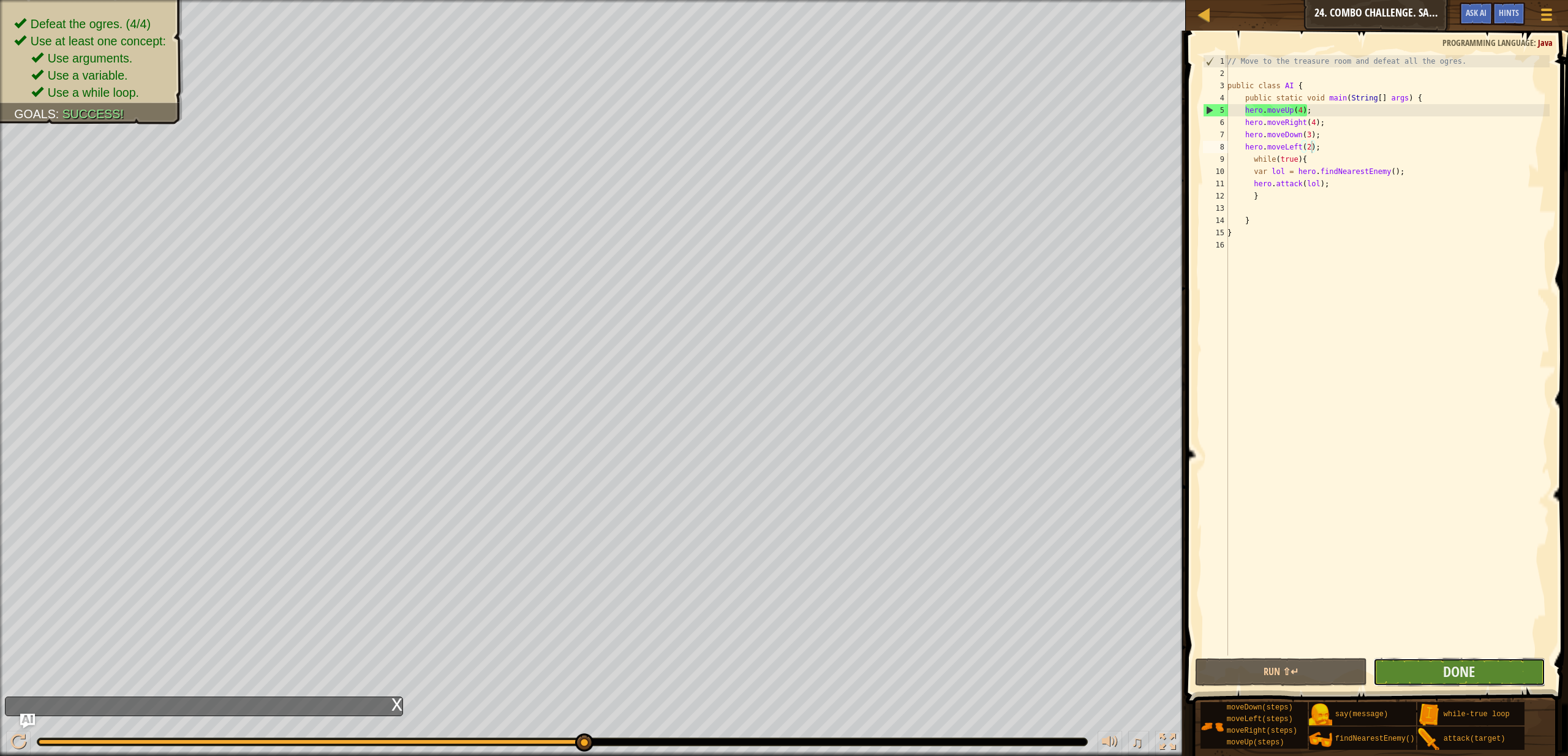
click at [1503, 674] on button "Done" at bounding box center [1459, 672] width 172 height 28
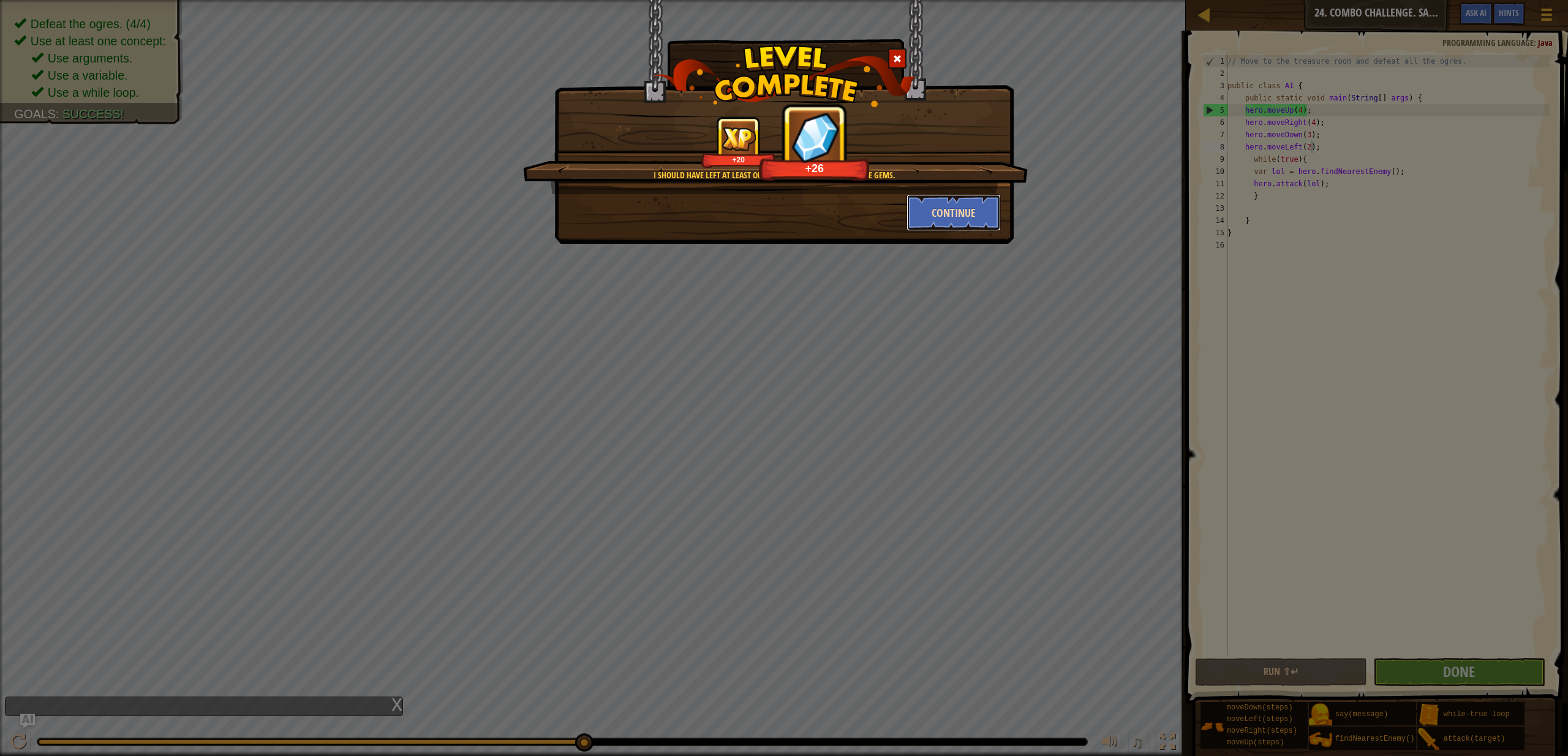
click at [950, 223] on button "Continue" at bounding box center [954, 213] width 95 height 37
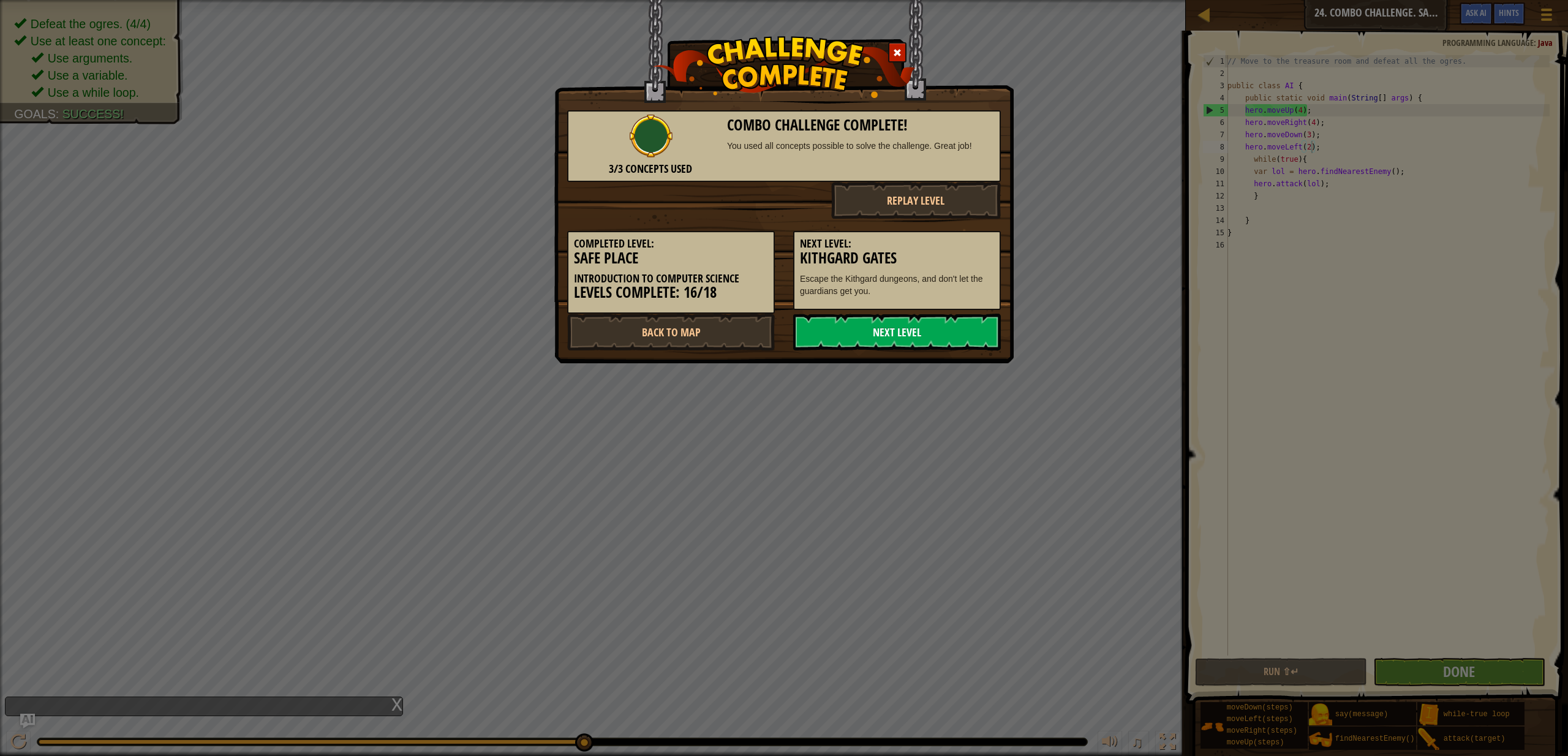
click at [820, 327] on link "Next Level" at bounding box center [897, 332] width 208 height 37
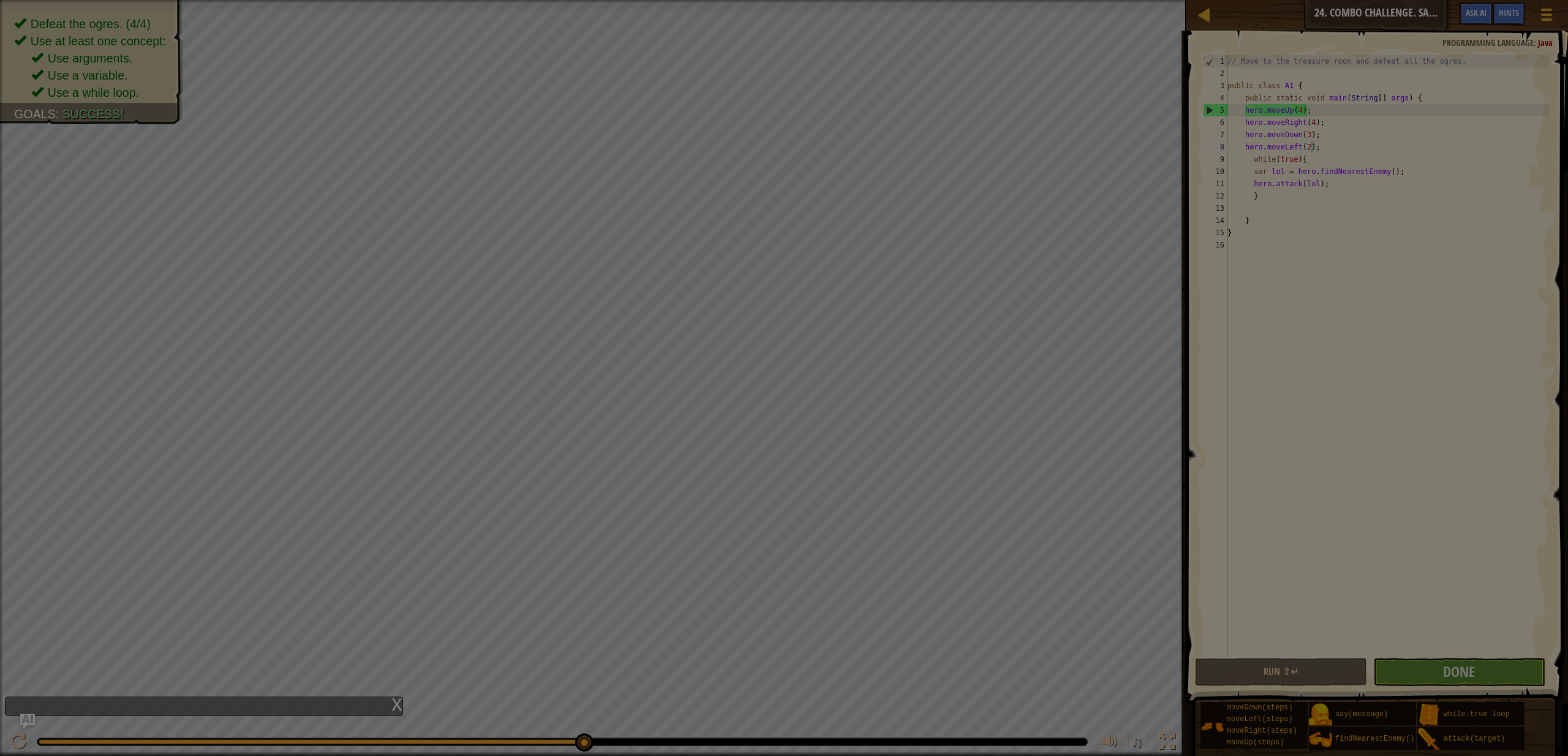
click at [820, 327] on div at bounding box center [784, 378] width 1568 height 756
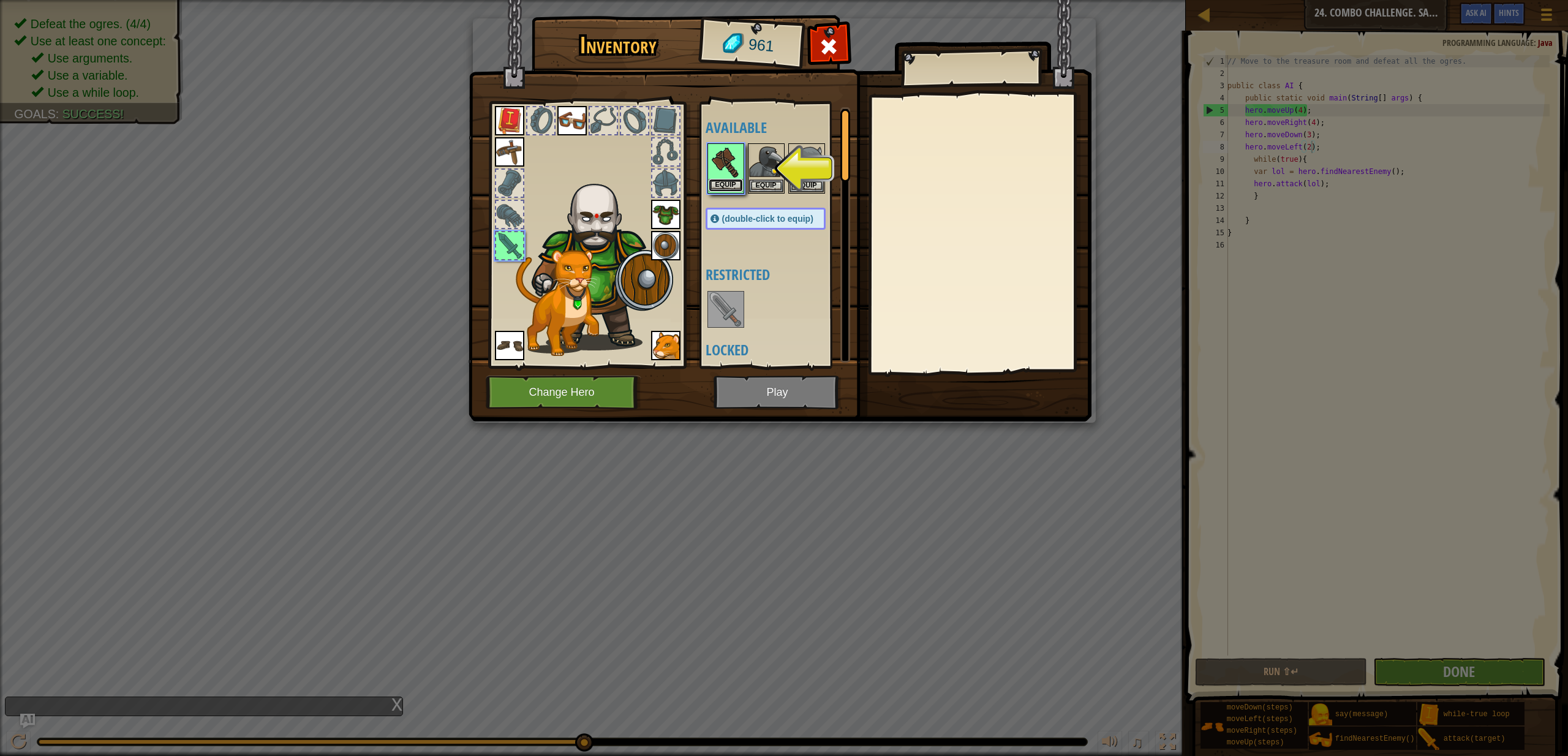
click at [720, 186] on button "Equip" at bounding box center [726, 185] width 34 height 13
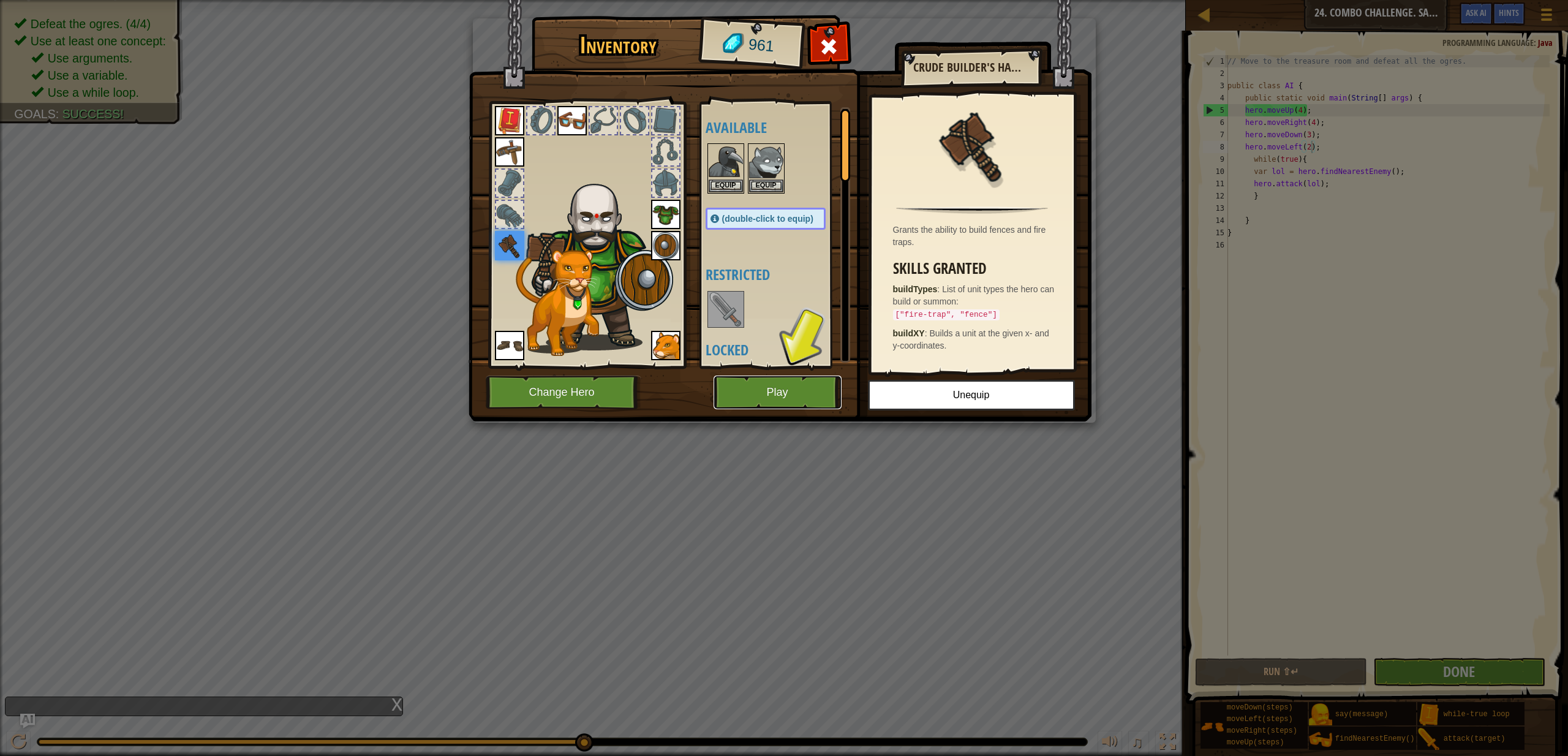
click at [764, 389] on button "Play" at bounding box center [777, 393] width 128 height 34
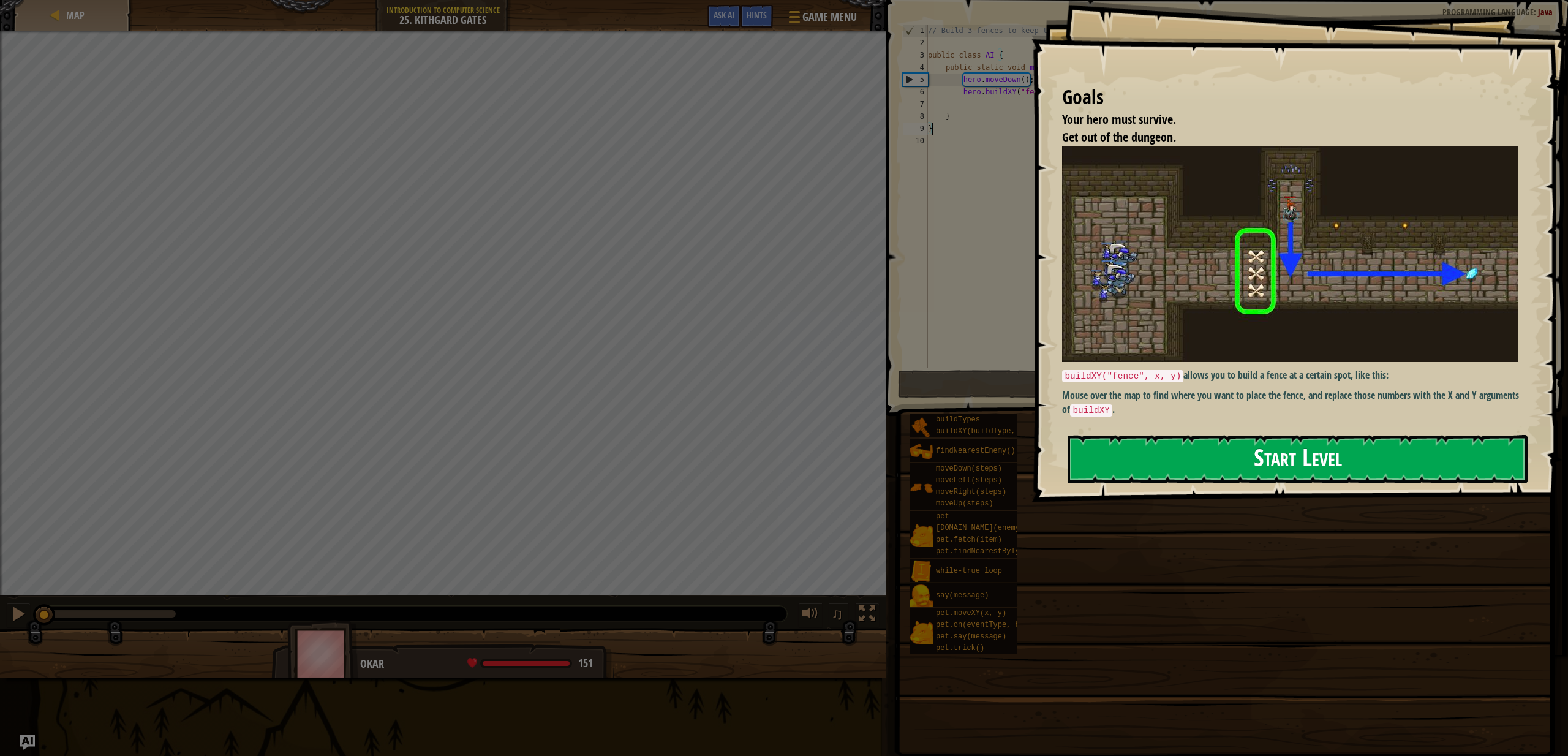
click at [1146, 456] on button "Start Level" at bounding box center [1297, 459] width 460 height 48
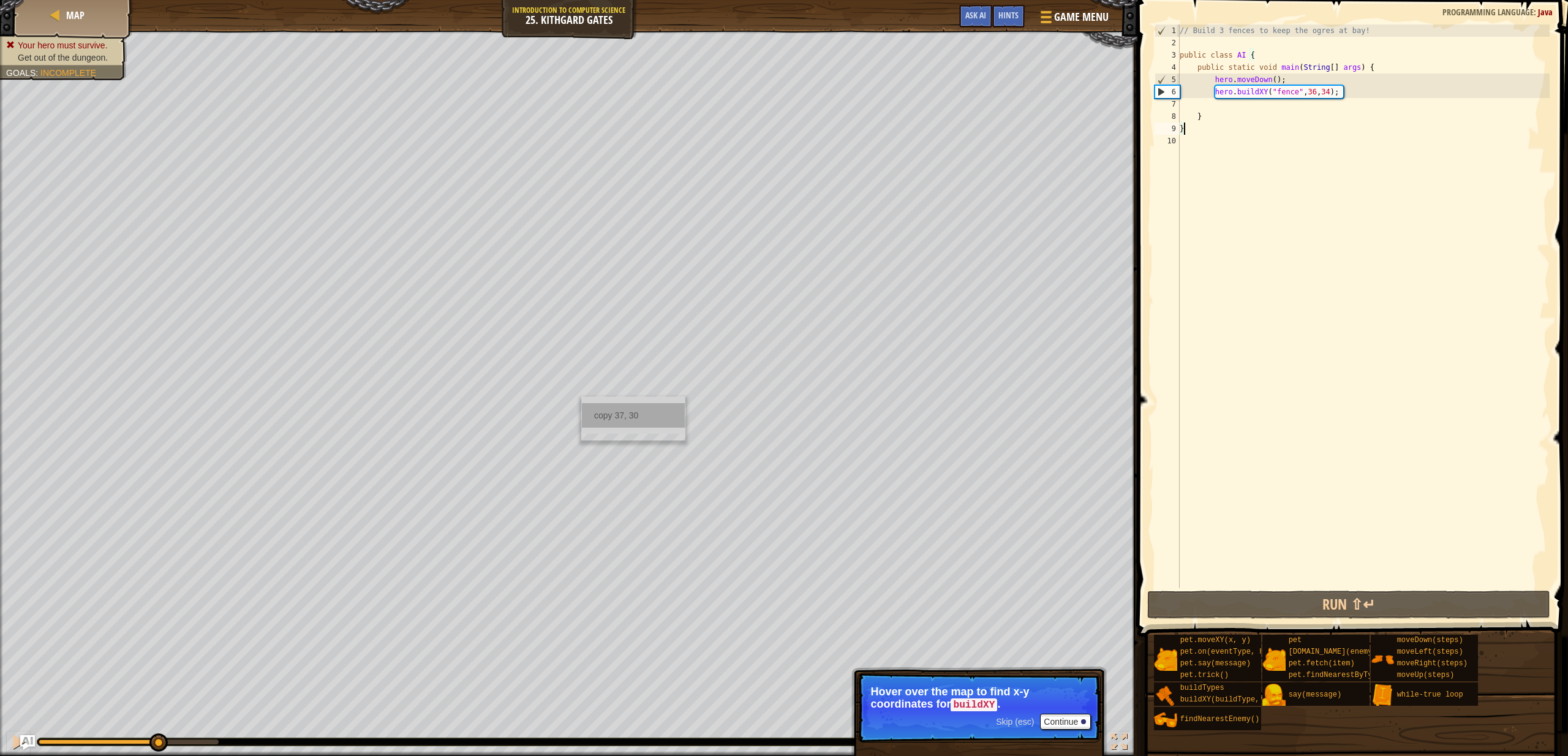
click at [587, 410] on div "copy 37, 30" at bounding box center [633, 415] width 103 height 24
type textarea "hero.buildXY("fence", 36, 34);"
drag, startPoint x: 1343, startPoint y: 95, endPoint x: 1215, endPoint y: 96, distance: 128.0
click at [1215, 96] on div "// Build 3 fences to keep the ogres at bay! public class AI { public static voi…" at bounding box center [1364, 318] width 373 height 588
drag, startPoint x: 1347, startPoint y: 94, endPoint x: 1212, endPoint y: 92, distance: 135.0
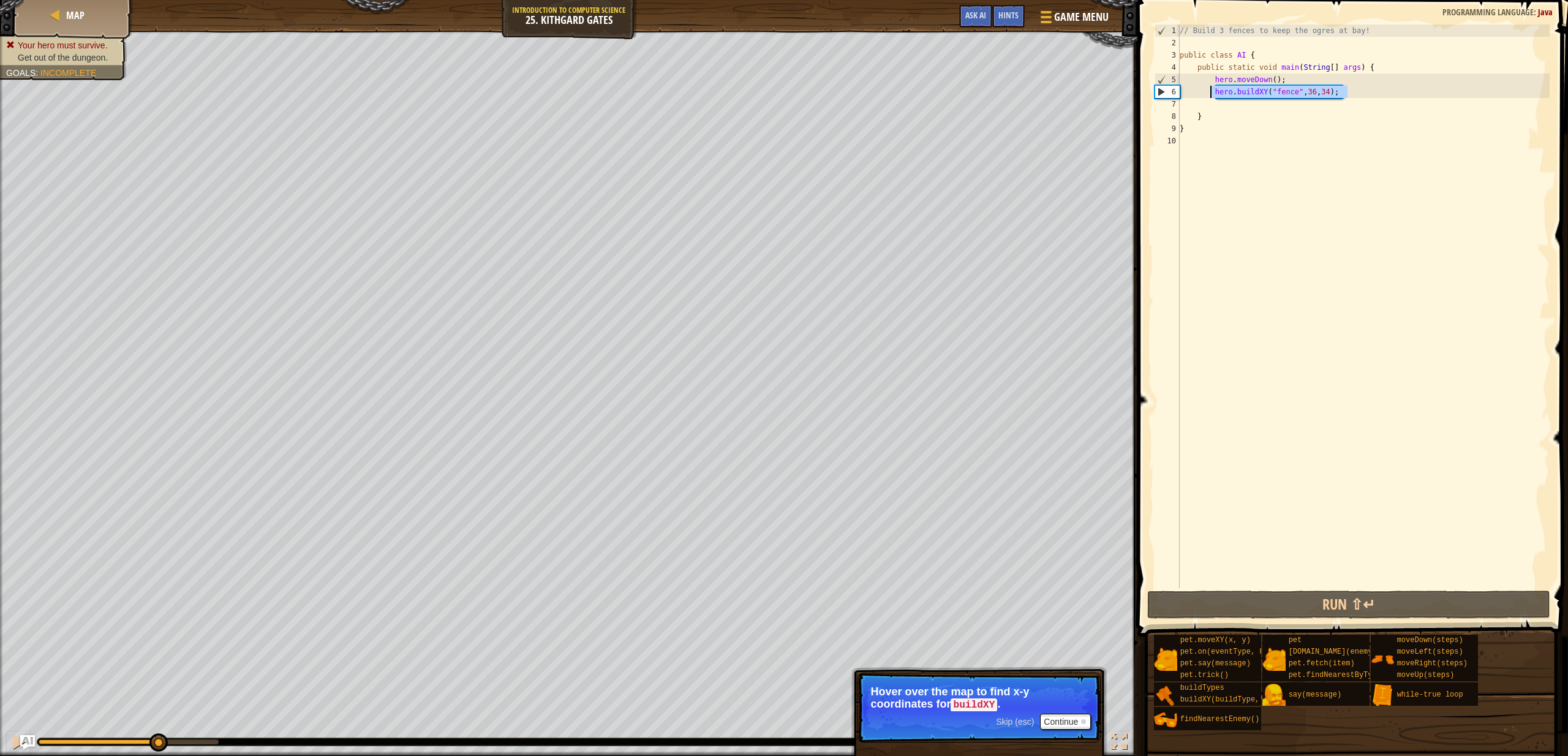
click at [1212, 92] on div "// Build 3 fences to keep the ogres at bay! public class AI { public static voi…" at bounding box center [1364, 318] width 373 height 588
click at [1356, 94] on div "// Build 3 fences to keep the ogres at bay! public class AI { public static voi…" at bounding box center [1364, 318] width 373 height 588
paste textarea "hero.buildXY("fence", 36, 34);"
type textarea "hero.buildXY("fence", 36, 34);"
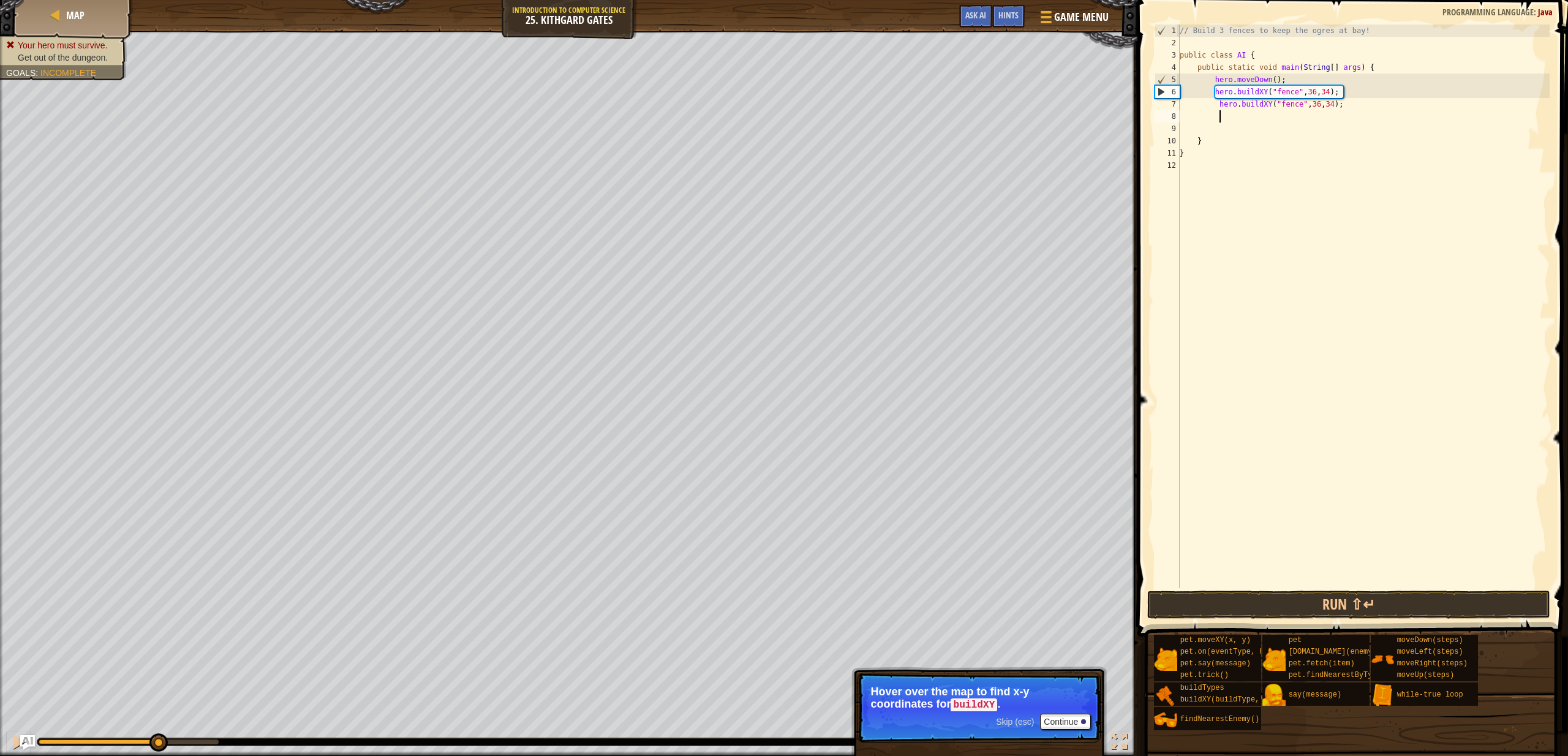
paste textarea "hero.buildXY("fence", 36, 34);"
click at [1342, 88] on div "// Build 3 fences to keep the ogres at bay! public class AI { public static voi…" at bounding box center [1364, 318] width 373 height 588
click at [1342, 104] on div "// Build 3 fences to keep the ogres at bay! public class AI { public static voi…" at bounding box center [1364, 318] width 373 height 588
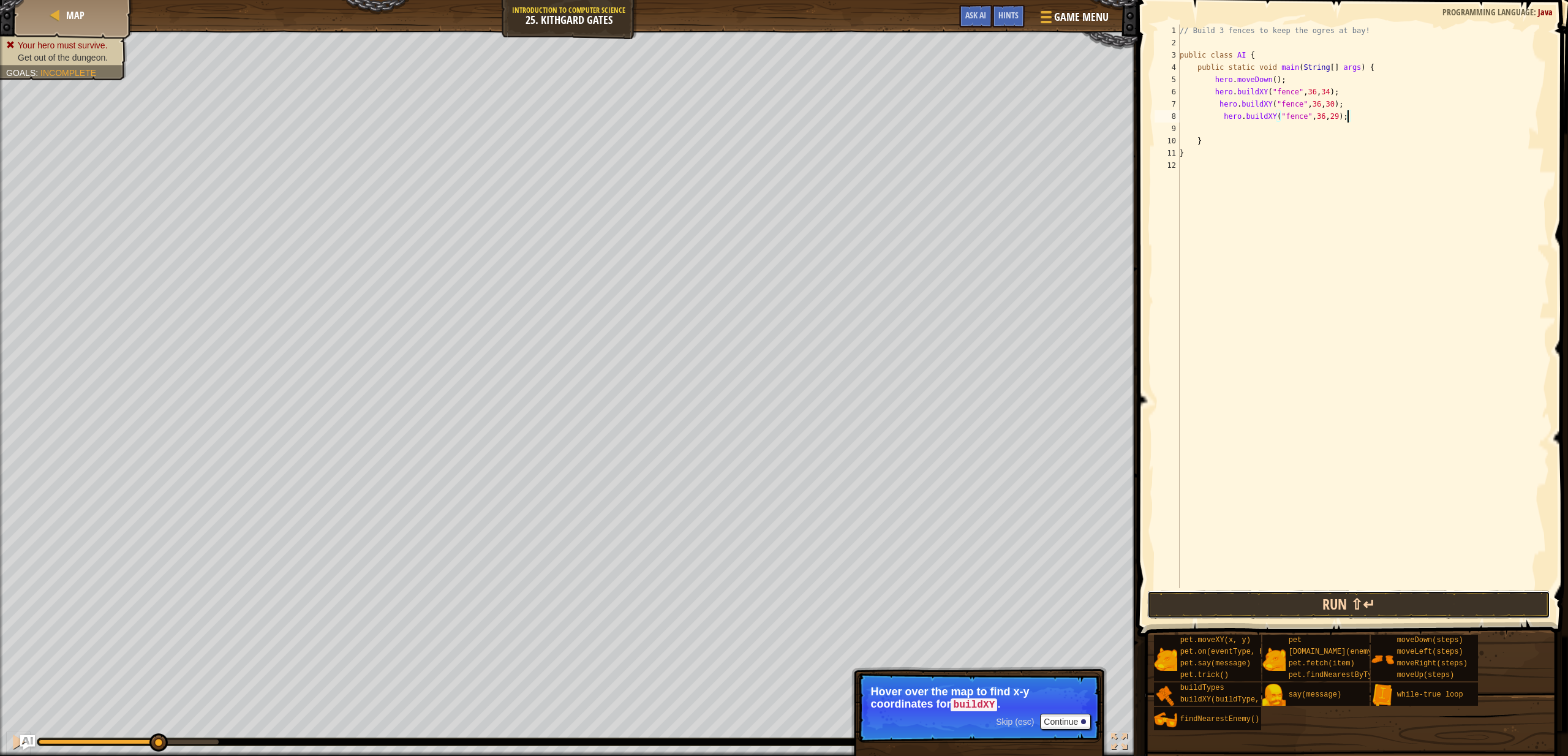
click at [1356, 608] on button "Run ⇧↵" at bounding box center [1348, 605] width 403 height 28
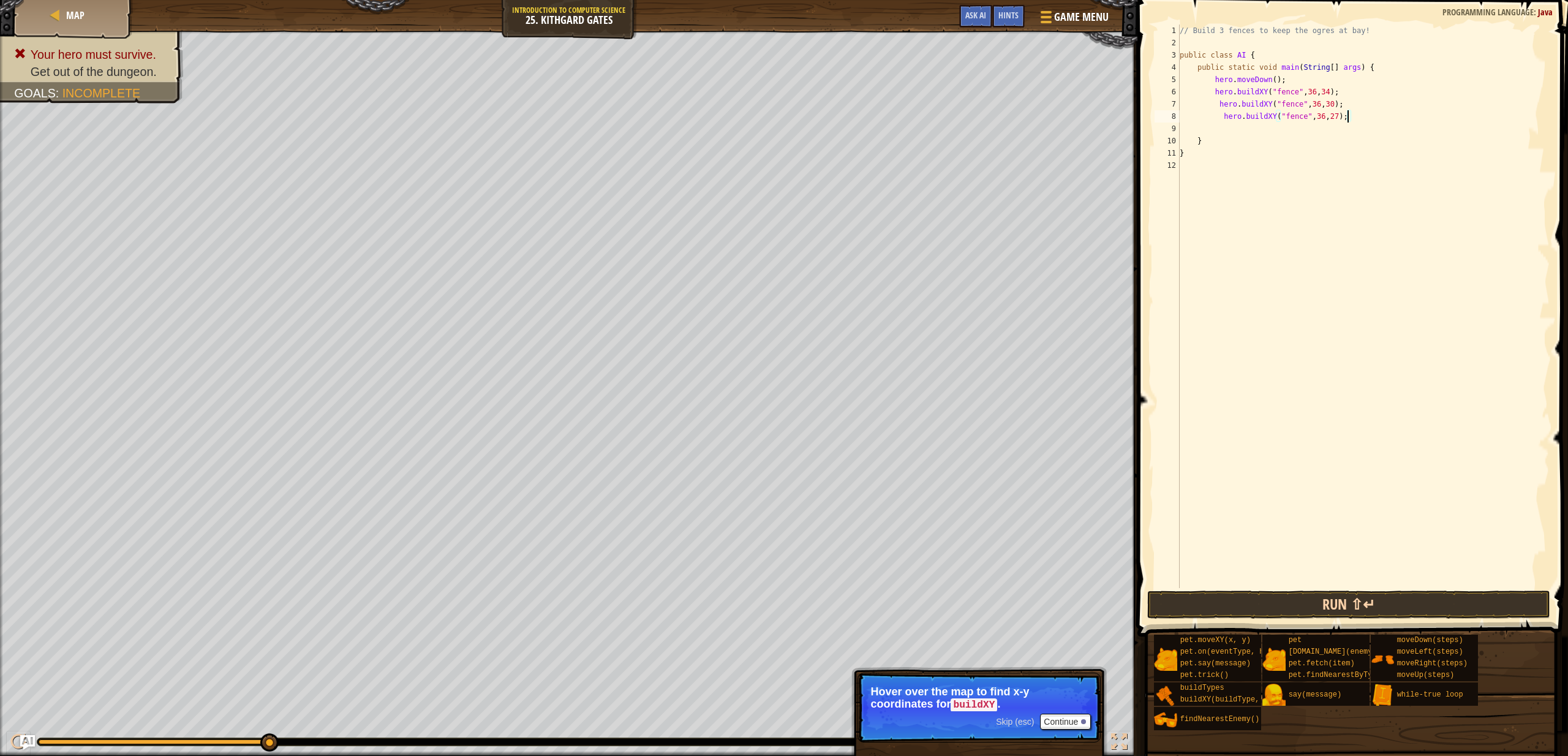
type textarea "hero.buildXY("fence", 36, 27);"
click at [1270, 604] on button "Run ⇧↵" at bounding box center [1348, 605] width 403 height 28
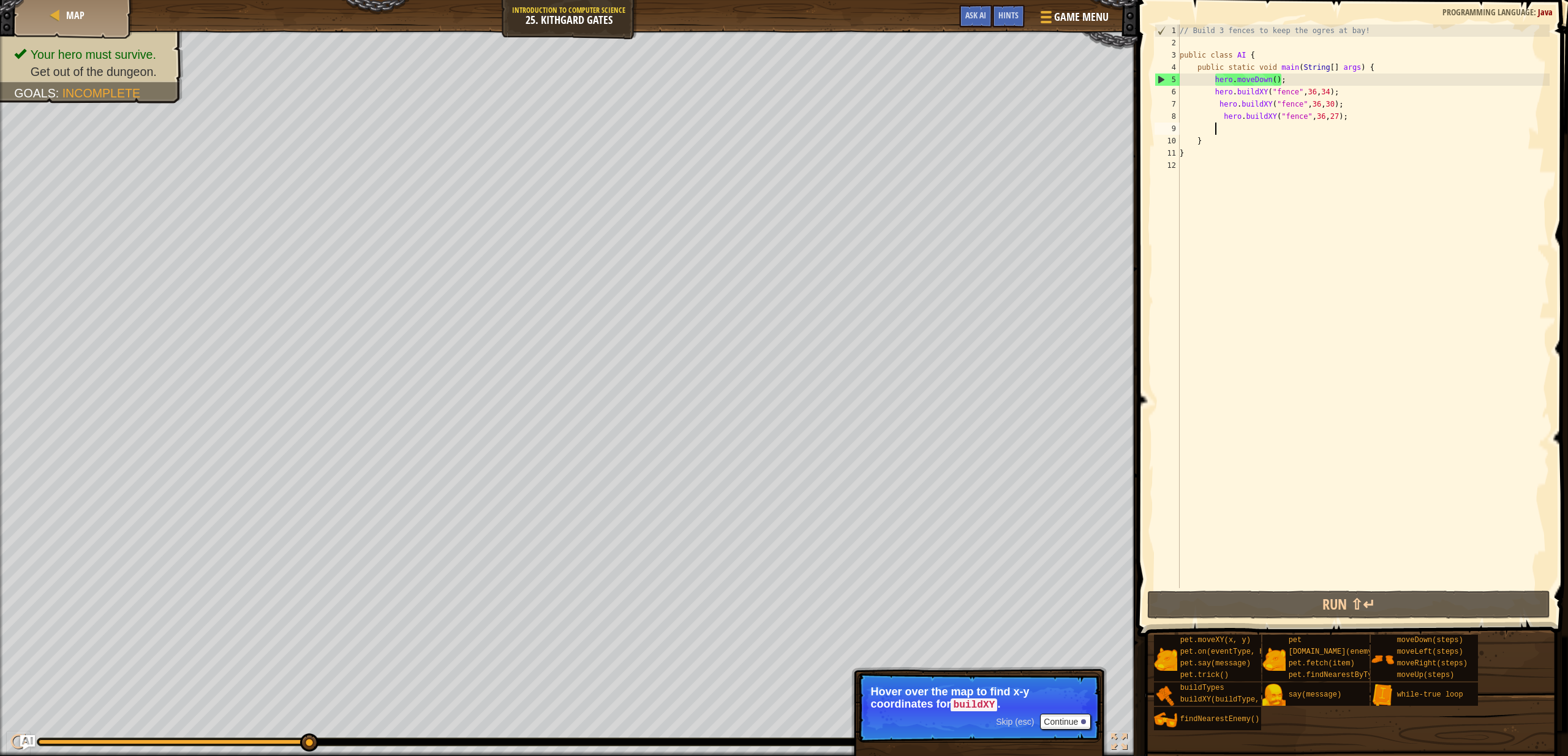
click at [1293, 134] on div "// Build 3 fences to keep the ogres at bay! public class AI { public static voi…" at bounding box center [1364, 318] width 373 height 588
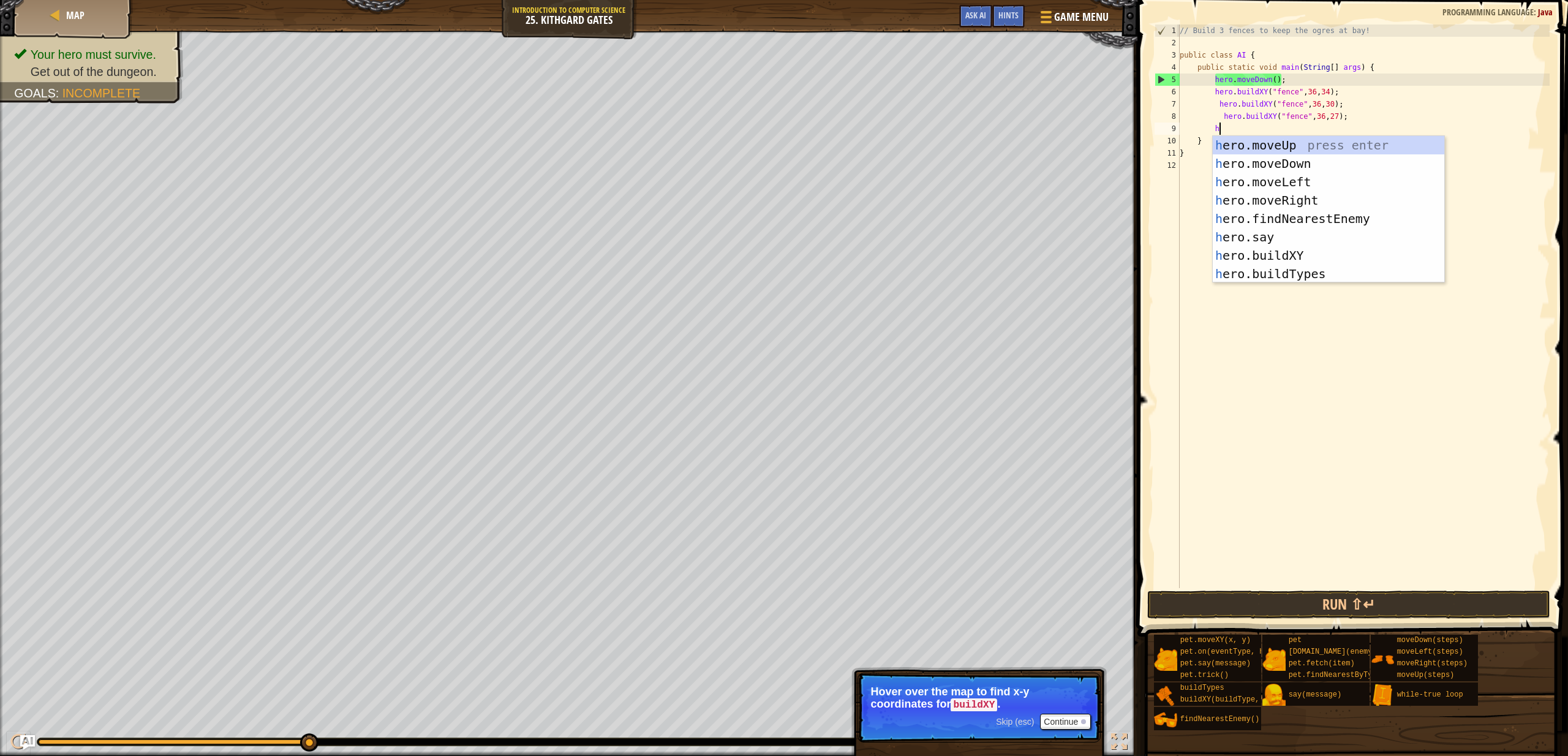
type textarea "he"
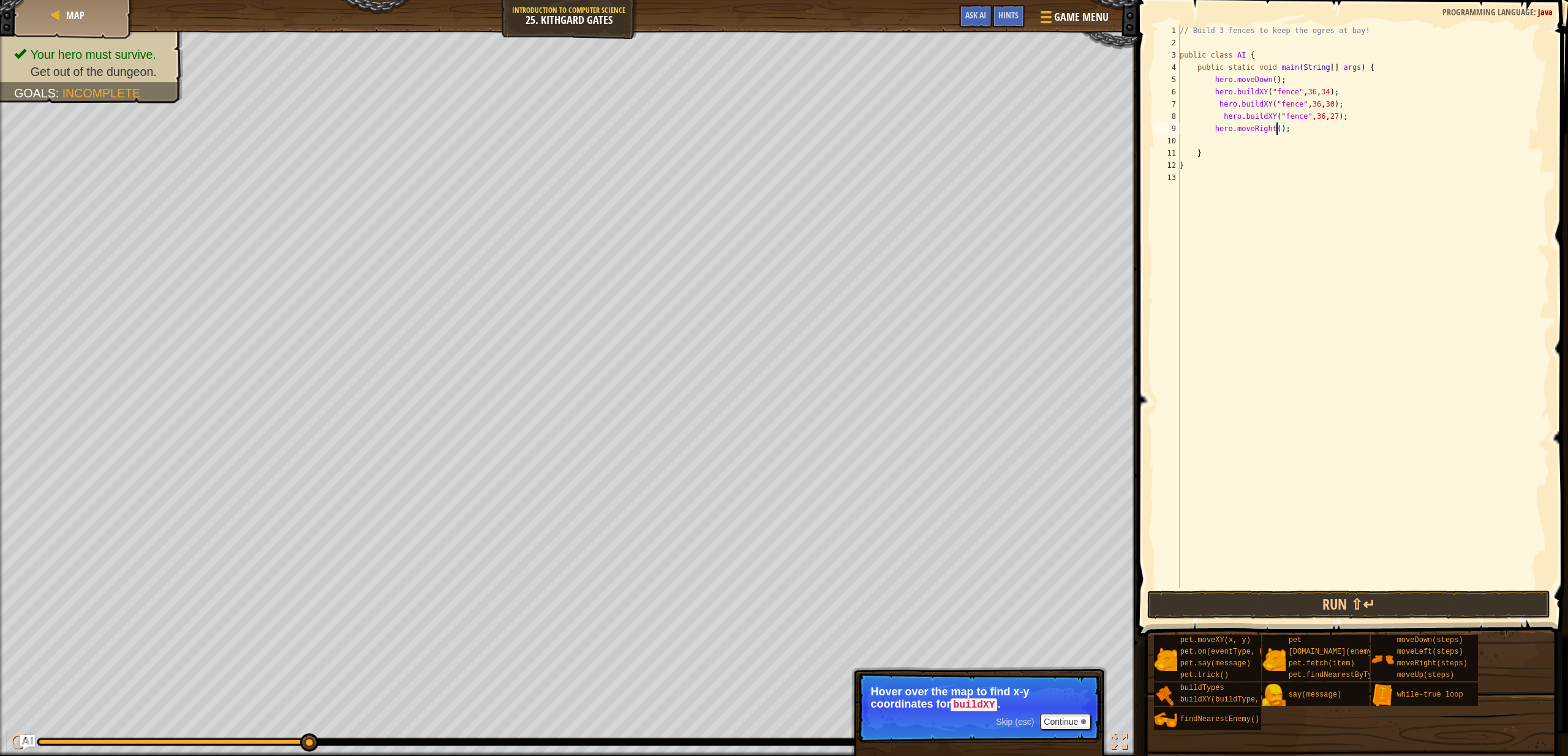
type textarea "hero.buildXY("fence", 36, 27);"
type textarea "while"
type textarea "hero.moveRight();"
click at [1293, 134] on div "// Build 3 fences to keep the ogres at bay! public class AI { public static voi…" at bounding box center [1364, 318] width 373 height 588
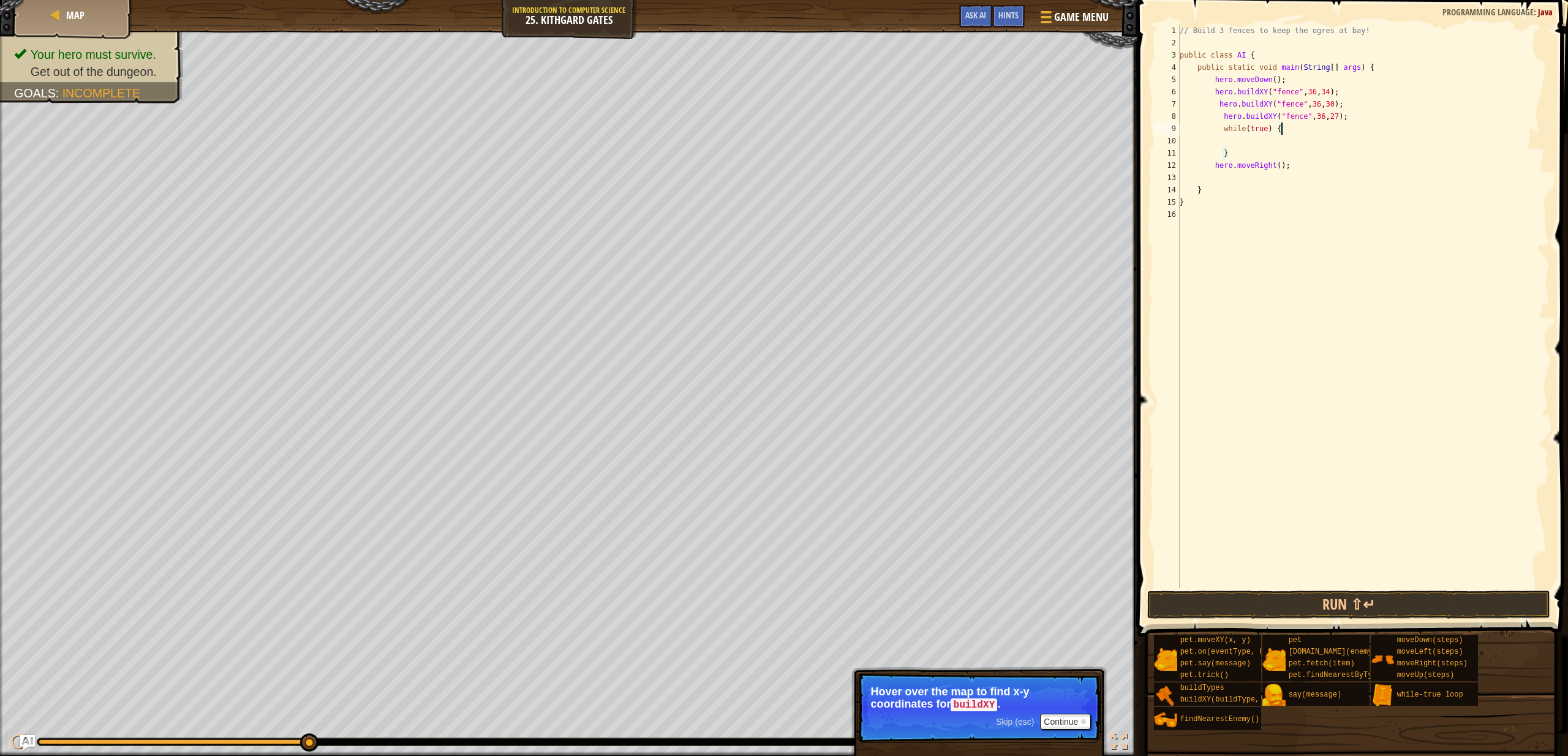
type textarea "while(true) {"
click at [1277, 172] on div "// Build 3 fences to keep the ogres at bay! public class AI { public static voi…" at bounding box center [1364, 318] width 373 height 588
click at [1277, 170] on div "// Build 3 fences to keep the ogres at bay! public class AI { public static voi…" at bounding box center [1364, 318] width 373 height 588
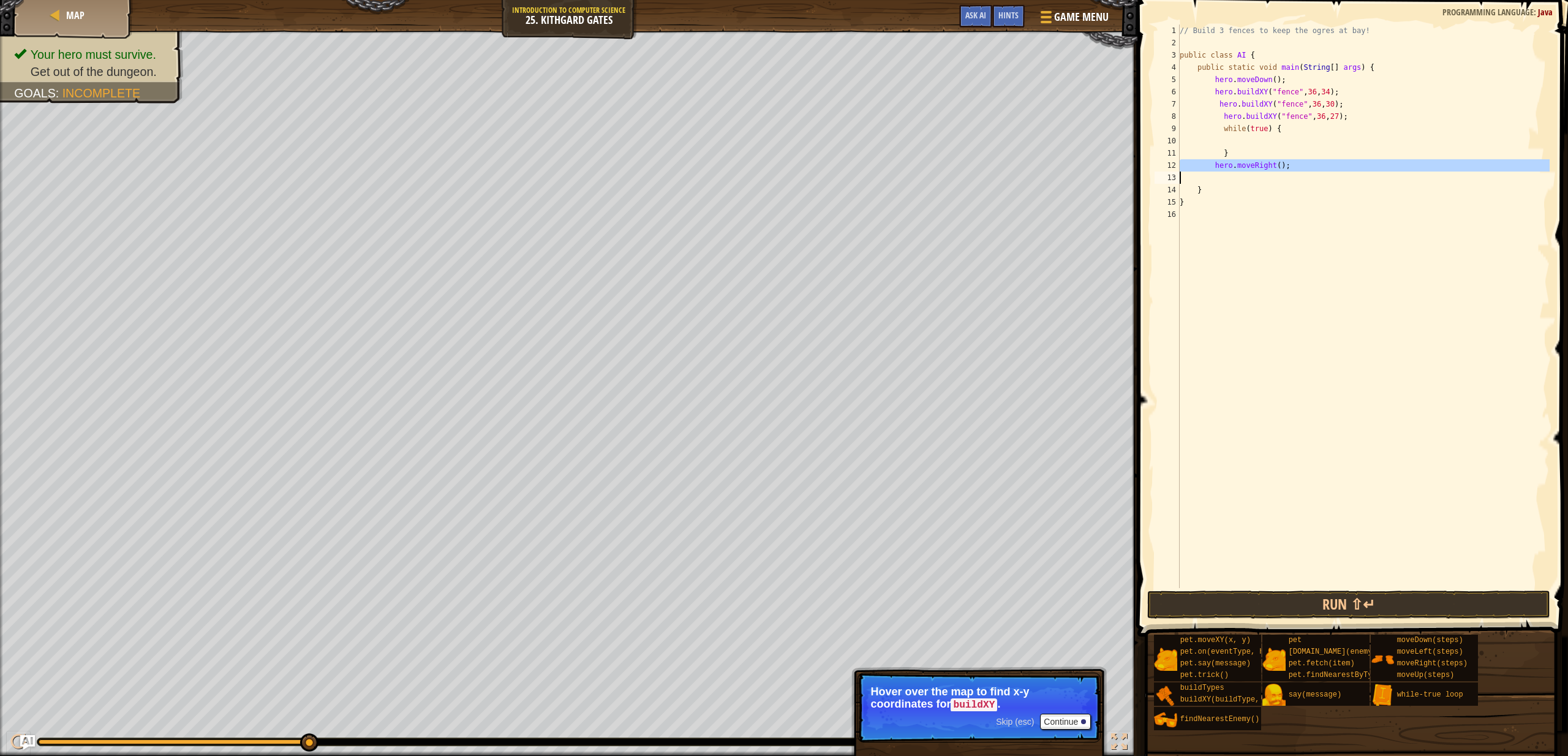
type textarea "hero.moveRight();"
click at [1285, 132] on div "// Build 3 fences to keep the ogres at bay! public class AI { public static voi…" at bounding box center [1364, 318] width 373 height 588
type textarea "while(true) {"
click at [1285, 138] on div "// Build 3 fences to keep the ogres at bay! public class AI { public static voi…" at bounding box center [1364, 318] width 373 height 588
paste textarea
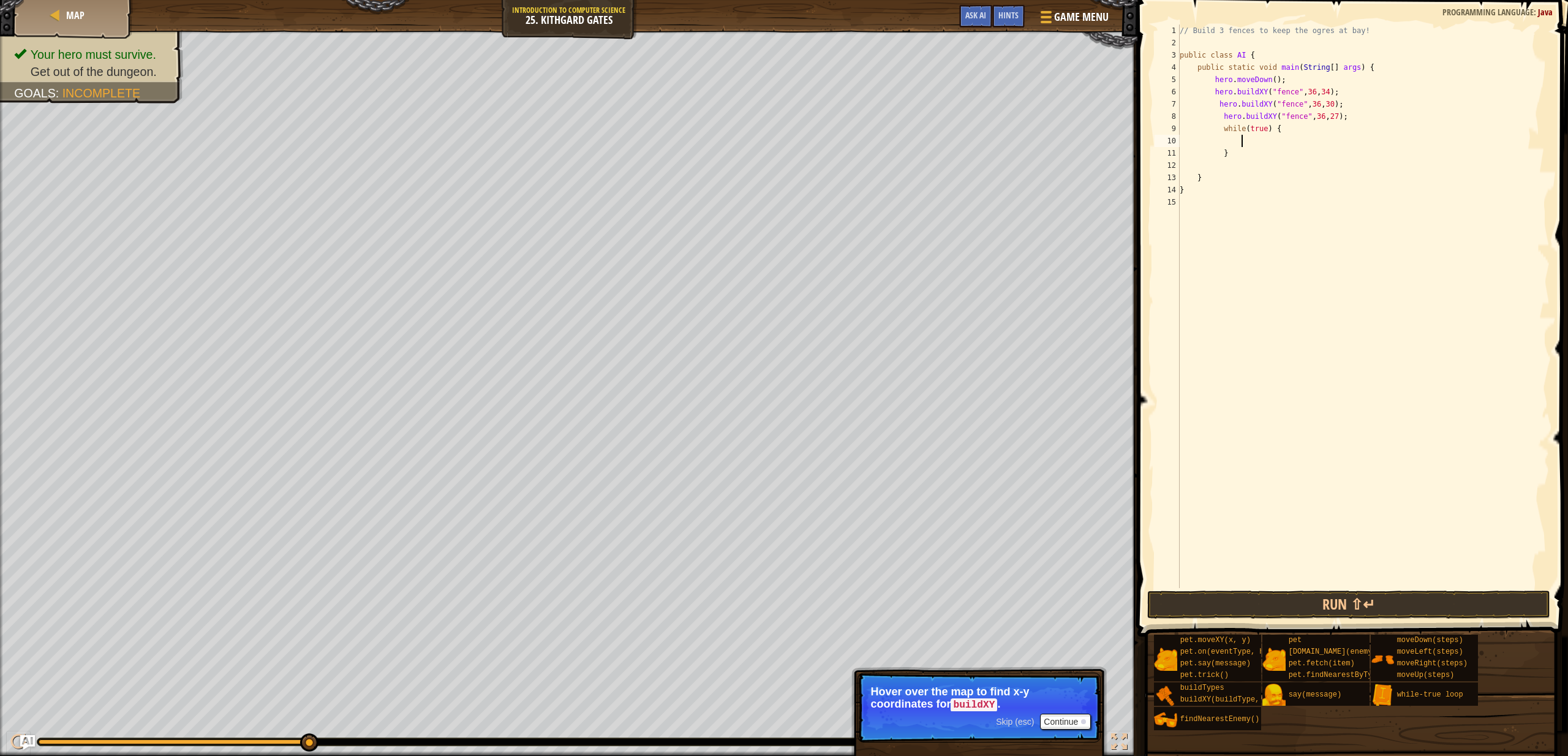
scroll to position [5, 0]
click at [1323, 602] on button "Run ⇧↵" at bounding box center [1348, 605] width 403 height 28
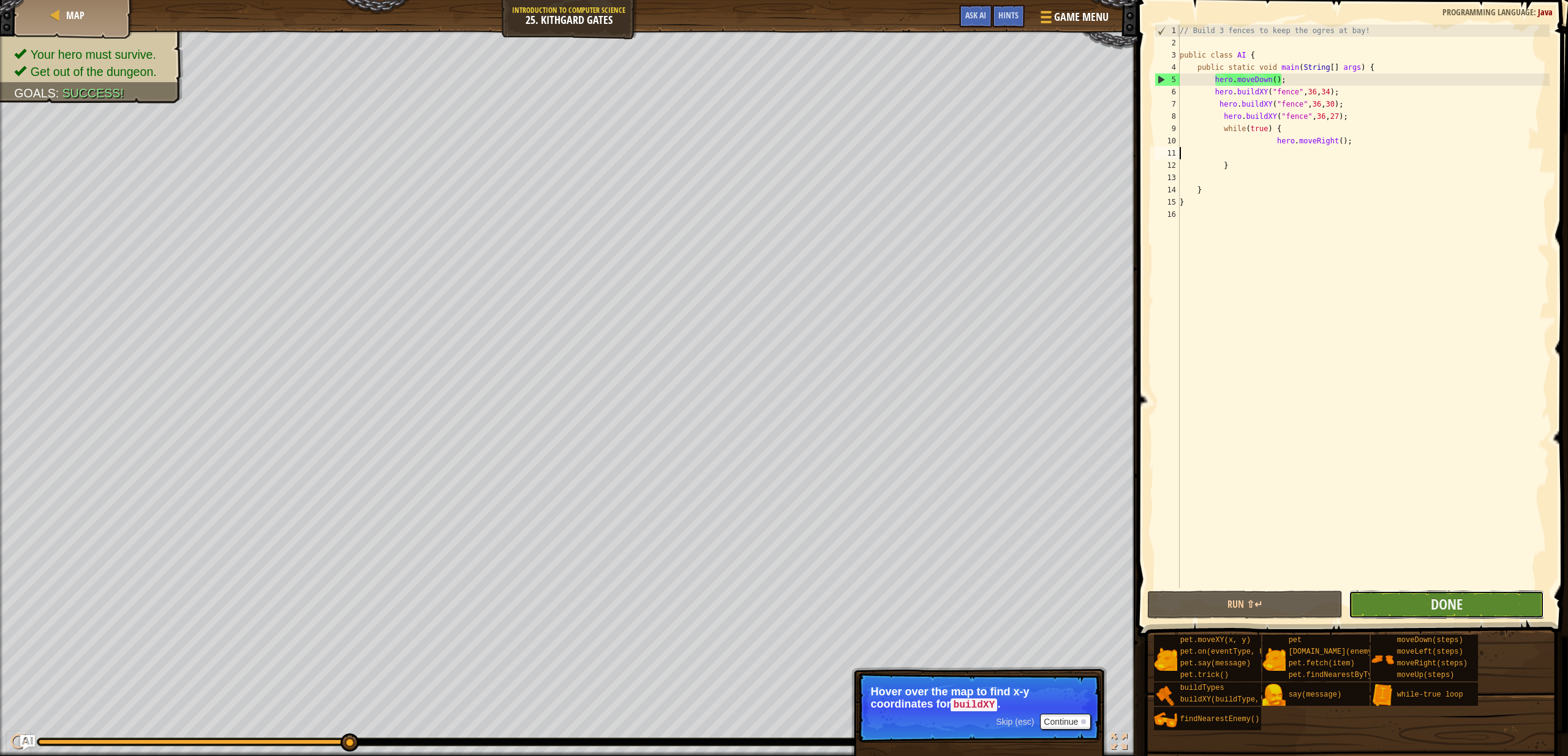
click at [1382, 610] on button "Done" at bounding box center [1447, 605] width 195 height 28
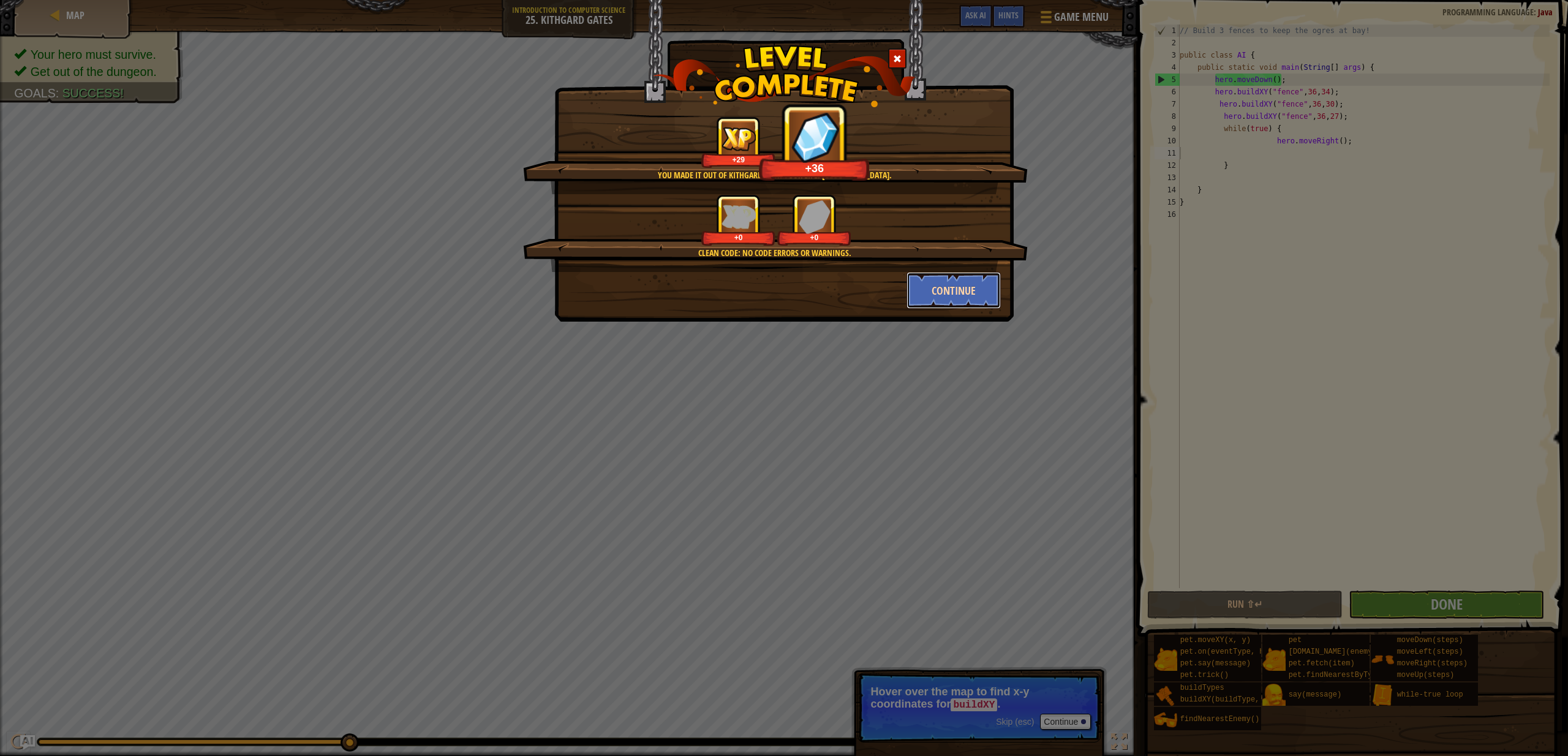
click at [929, 306] on button "Continue" at bounding box center [954, 291] width 95 height 37
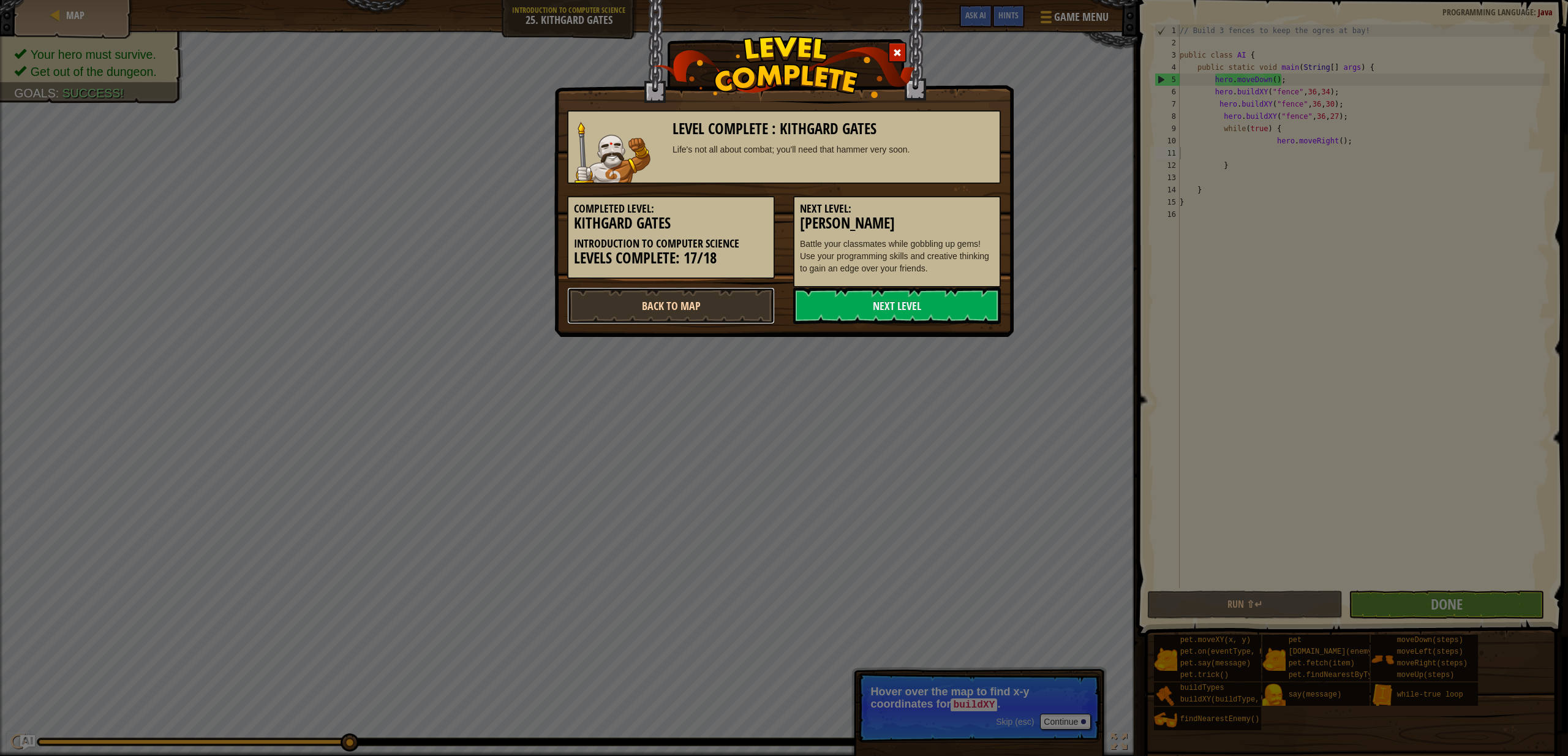
click at [700, 301] on link "Back to Map" at bounding box center [671, 306] width 208 height 37
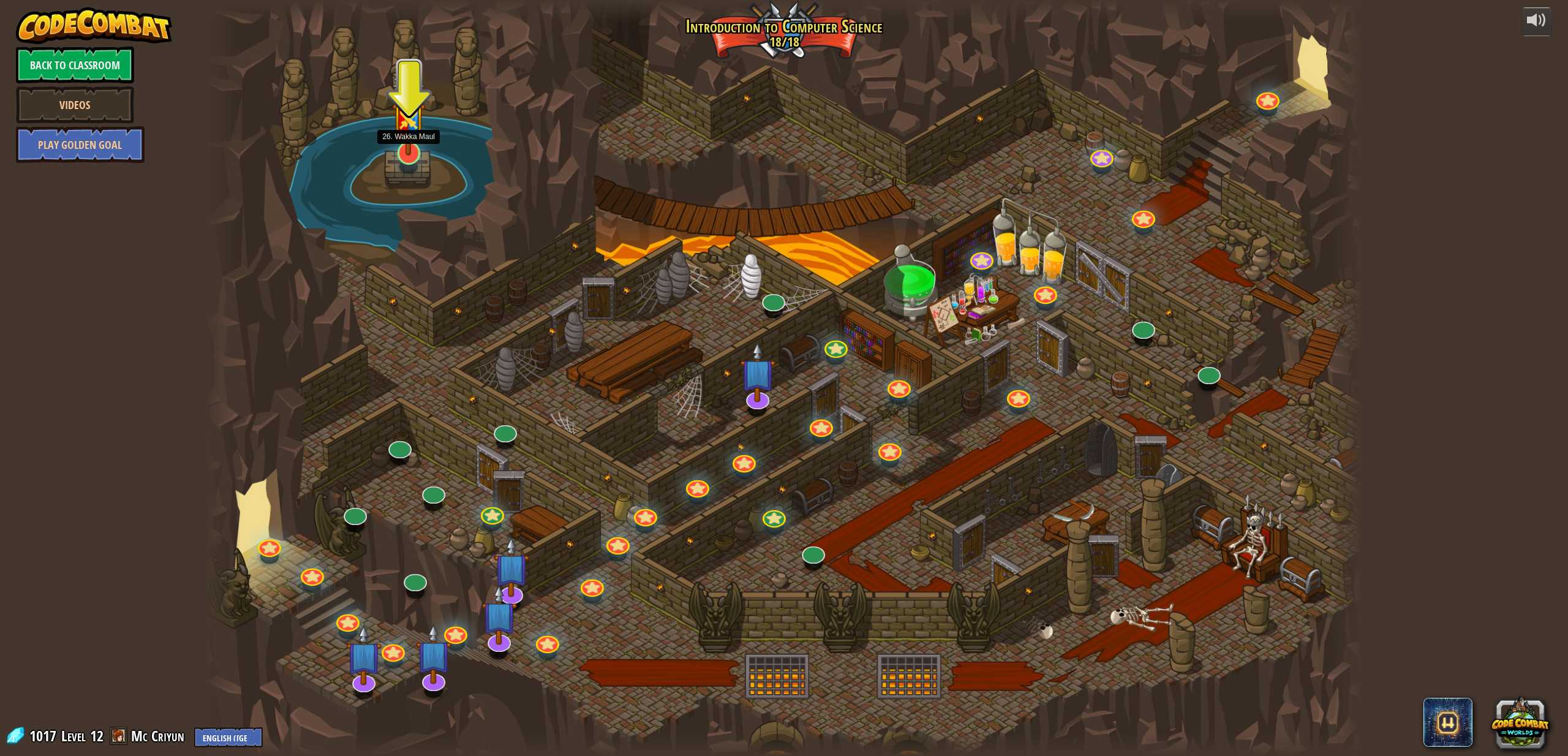
click at [403, 151] on img at bounding box center [408, 112] width 33 height 87
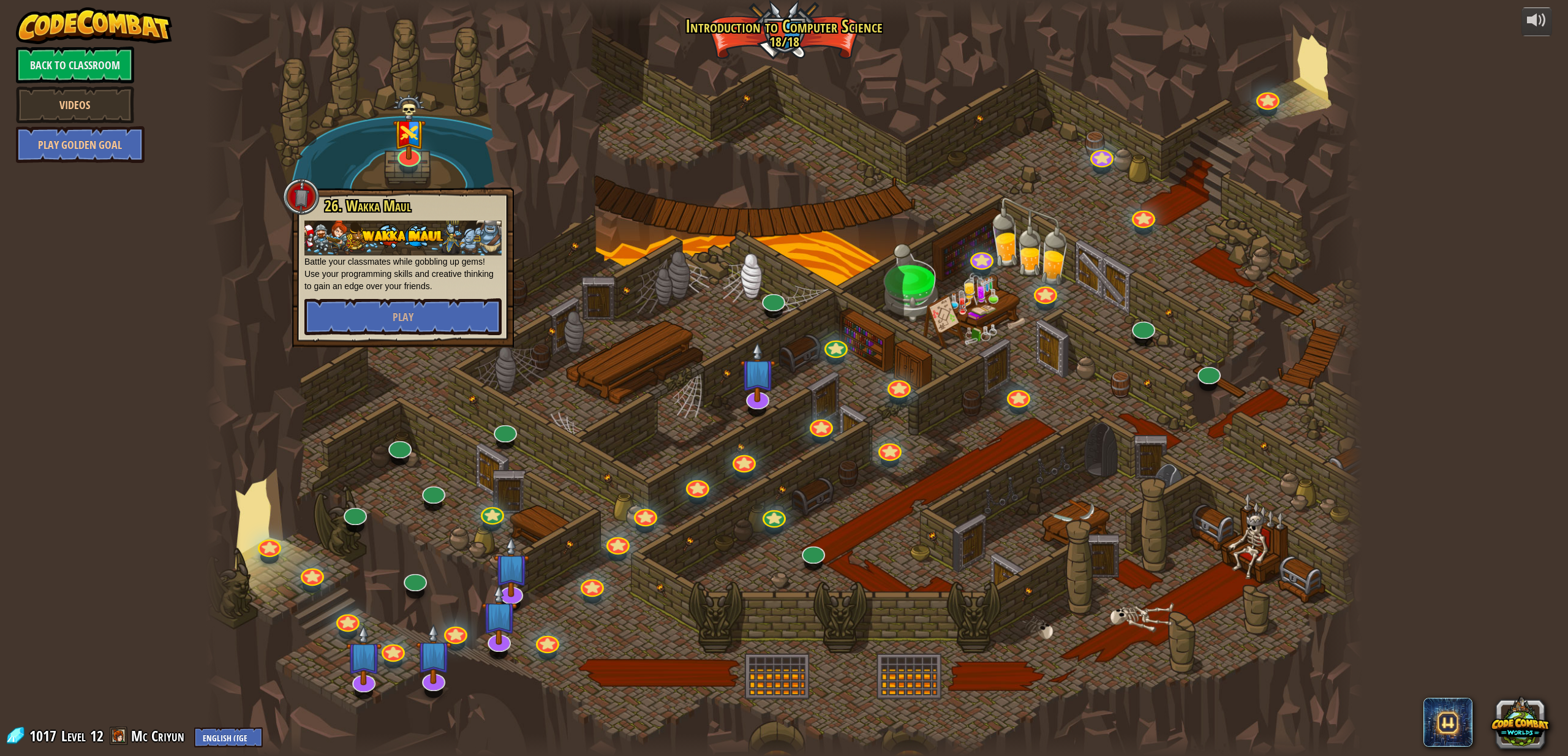
click at [1284, 101] on div at bounding box center [784, 378] width 1156 height 756
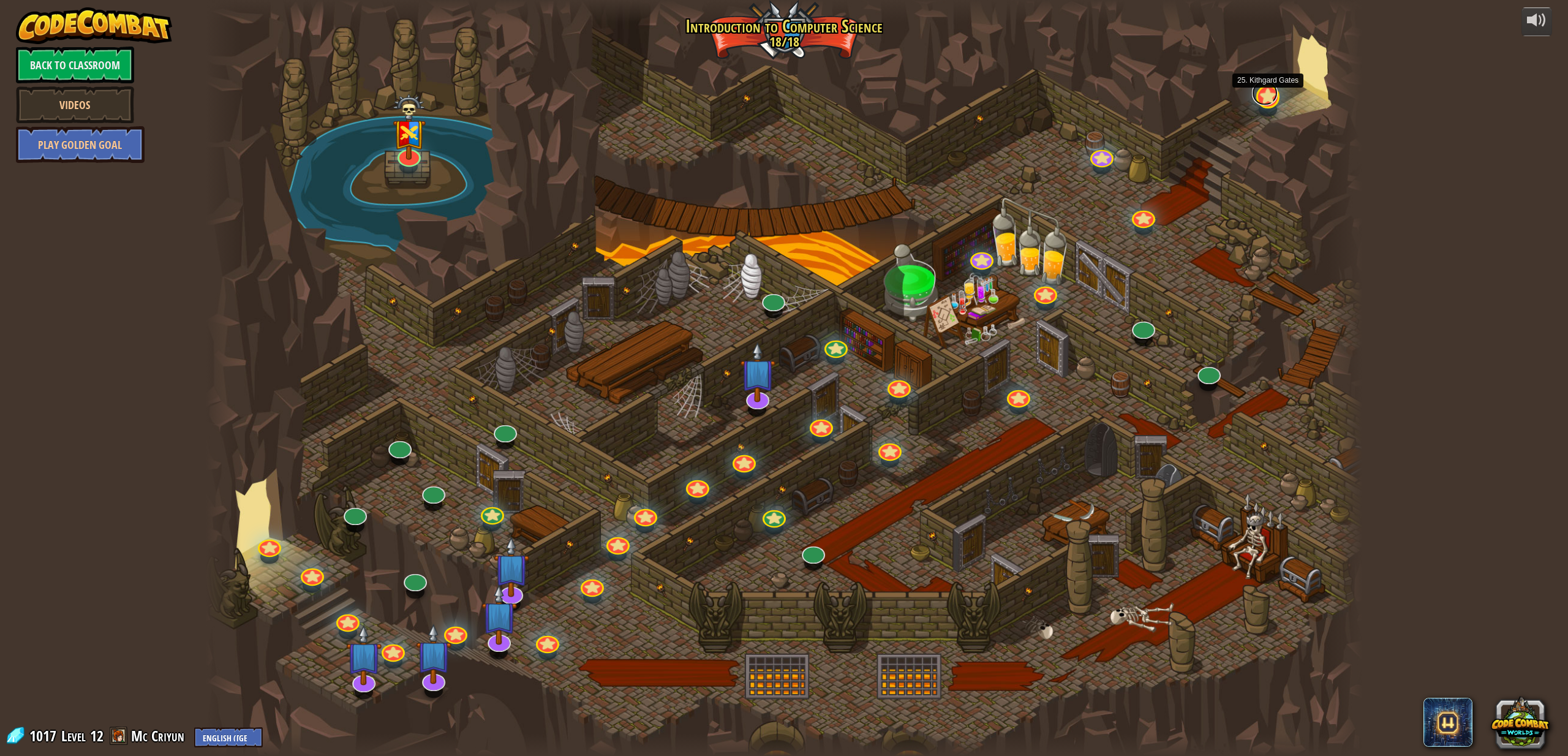
click at [1266, 102] on link at bounding box center [1265, 92] width 26 height 24
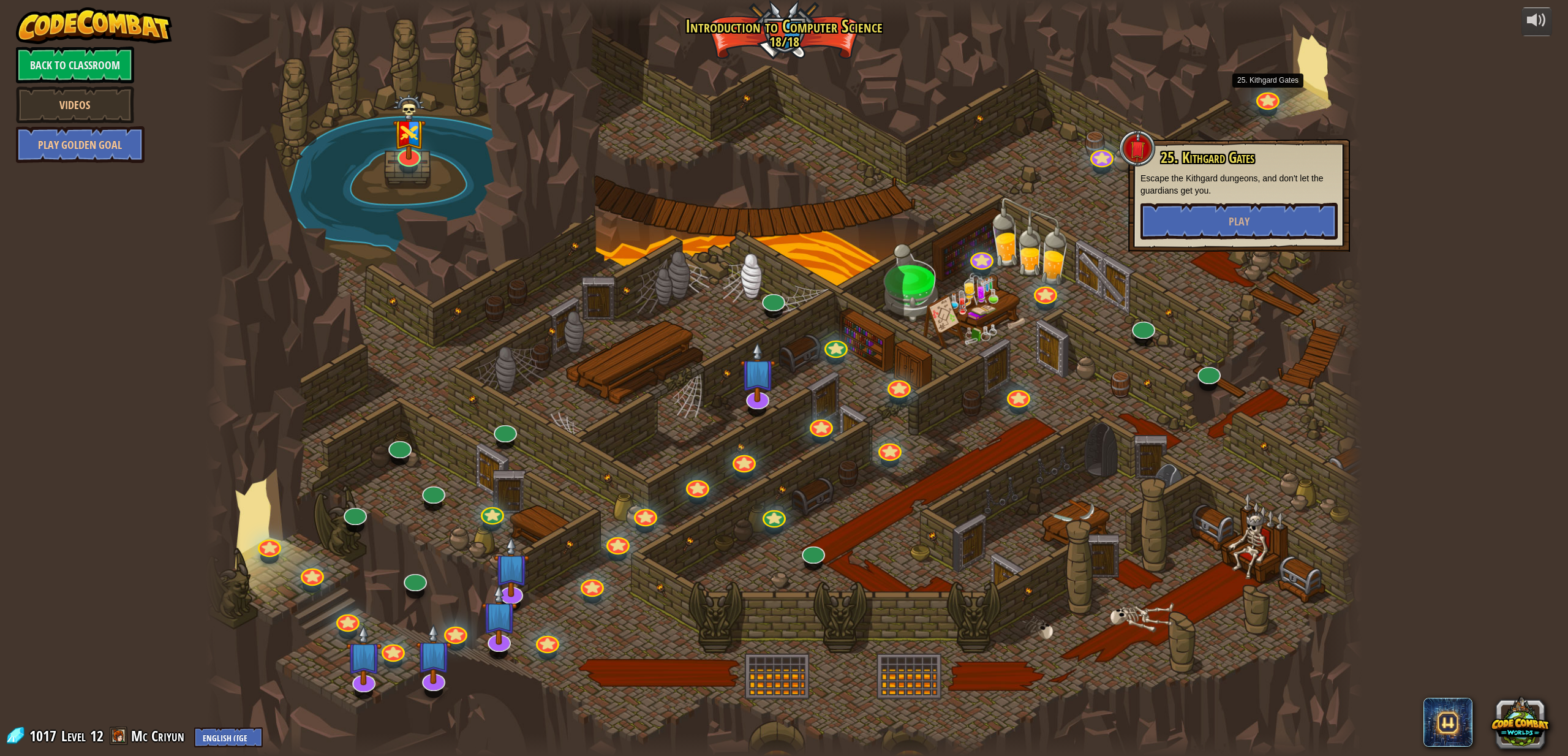
click at [1099, 388] on div at bounding box center [784, 378] width 1156 height 756
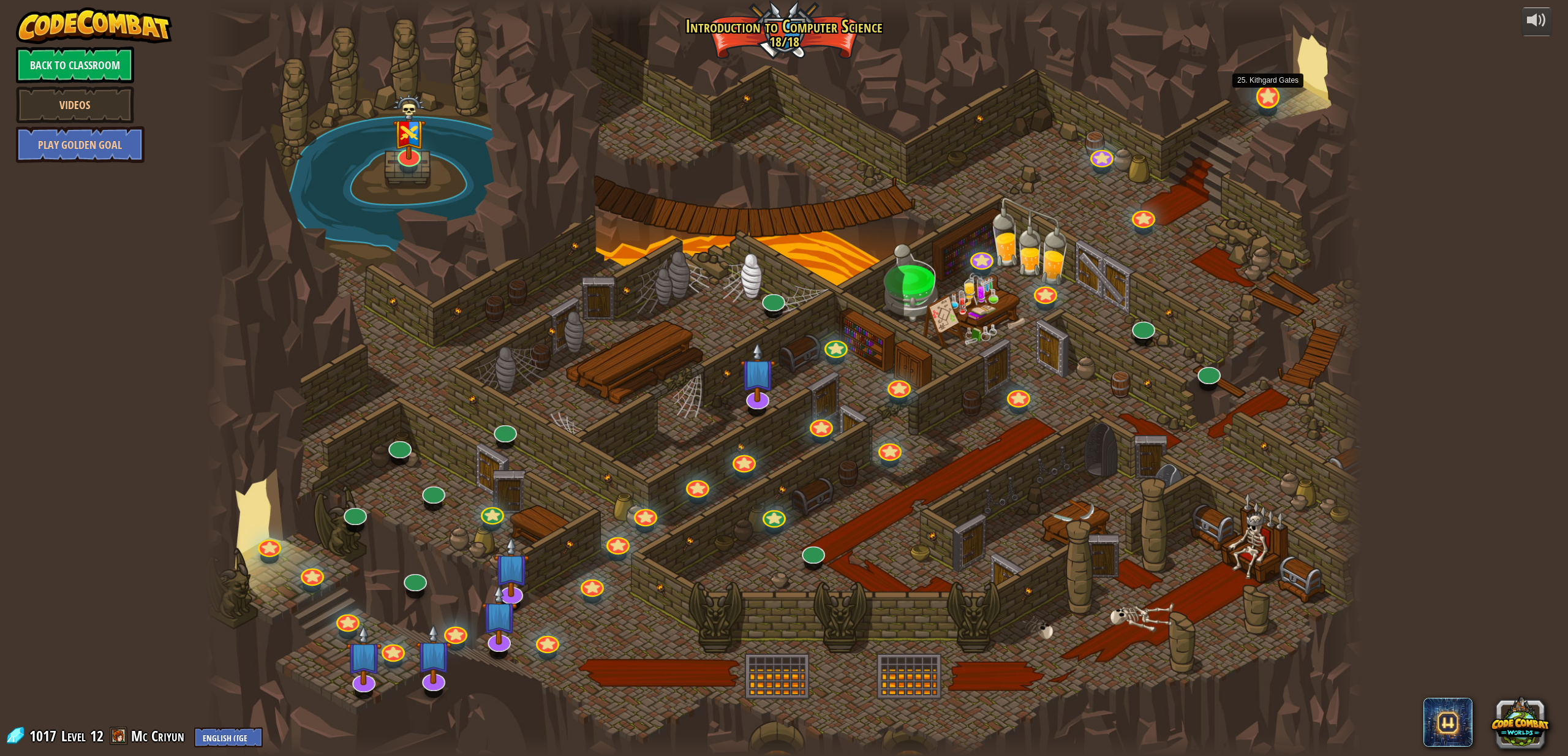
click at [1260, 103] on div at bounding box center [1267, 96] width 23 height 23
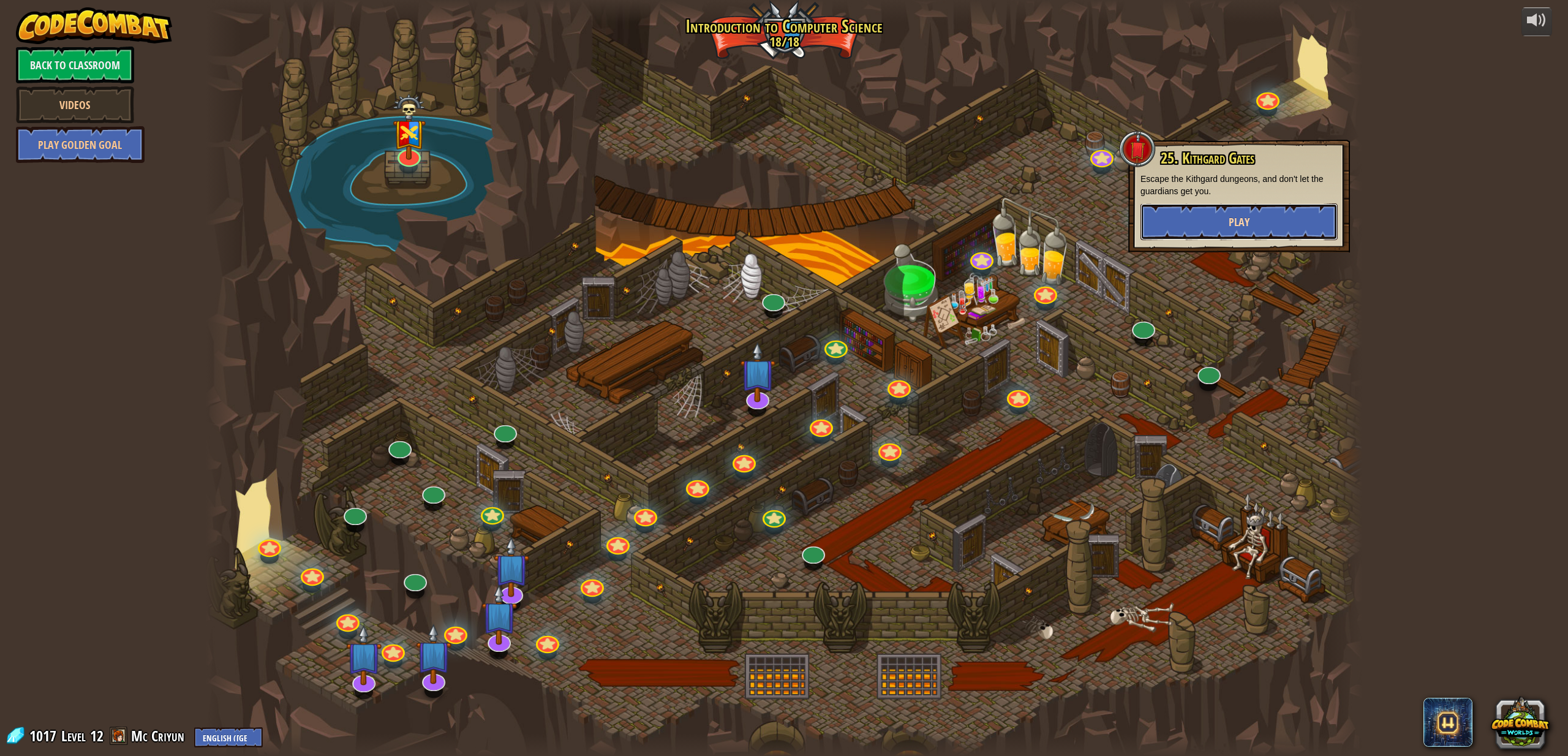
click at [1231, 234] on button "Play" at bounding box center [1239, 222] width 197 height 37
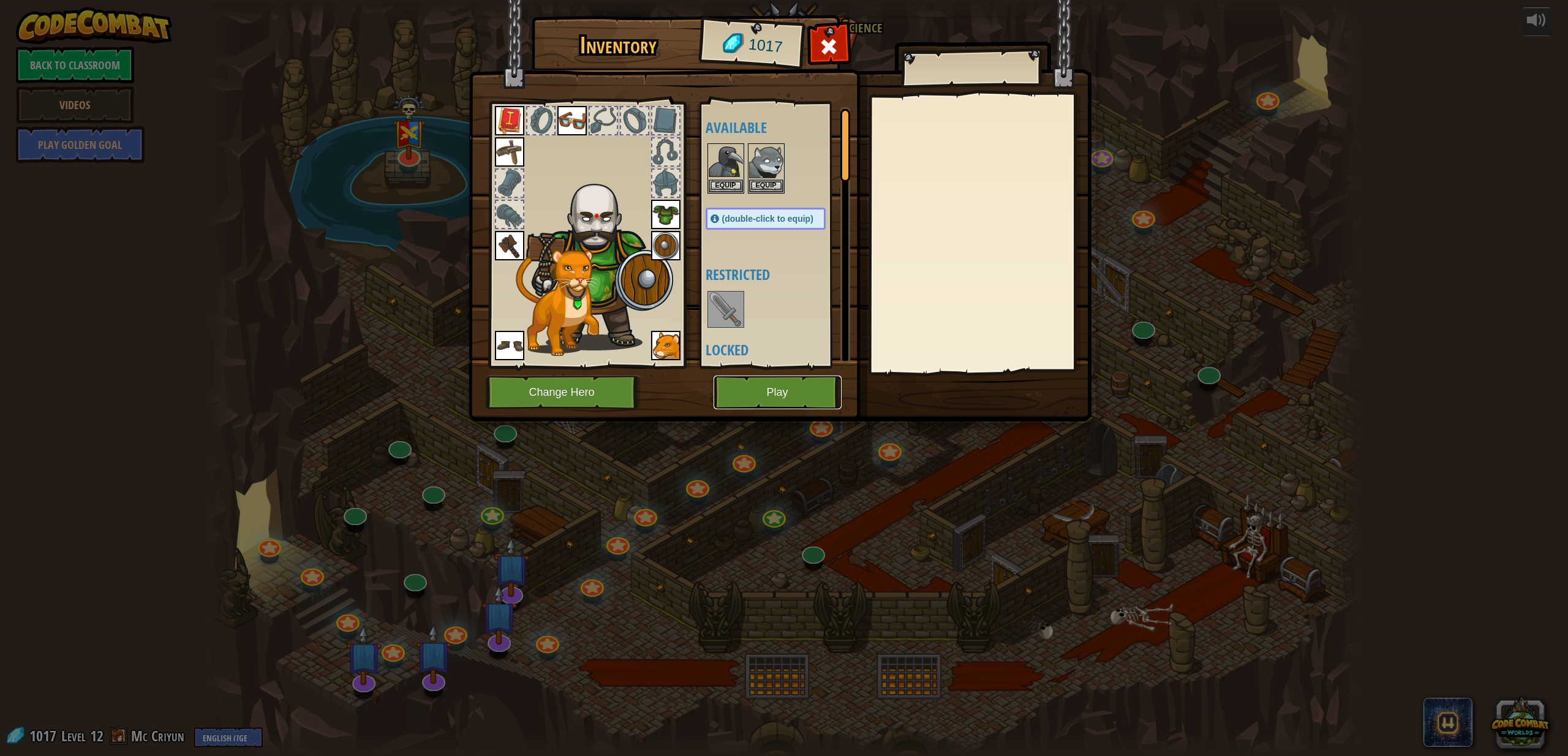
click at [787, 391] on button "Play" at bounding box center [777, 393] width 128 height 34
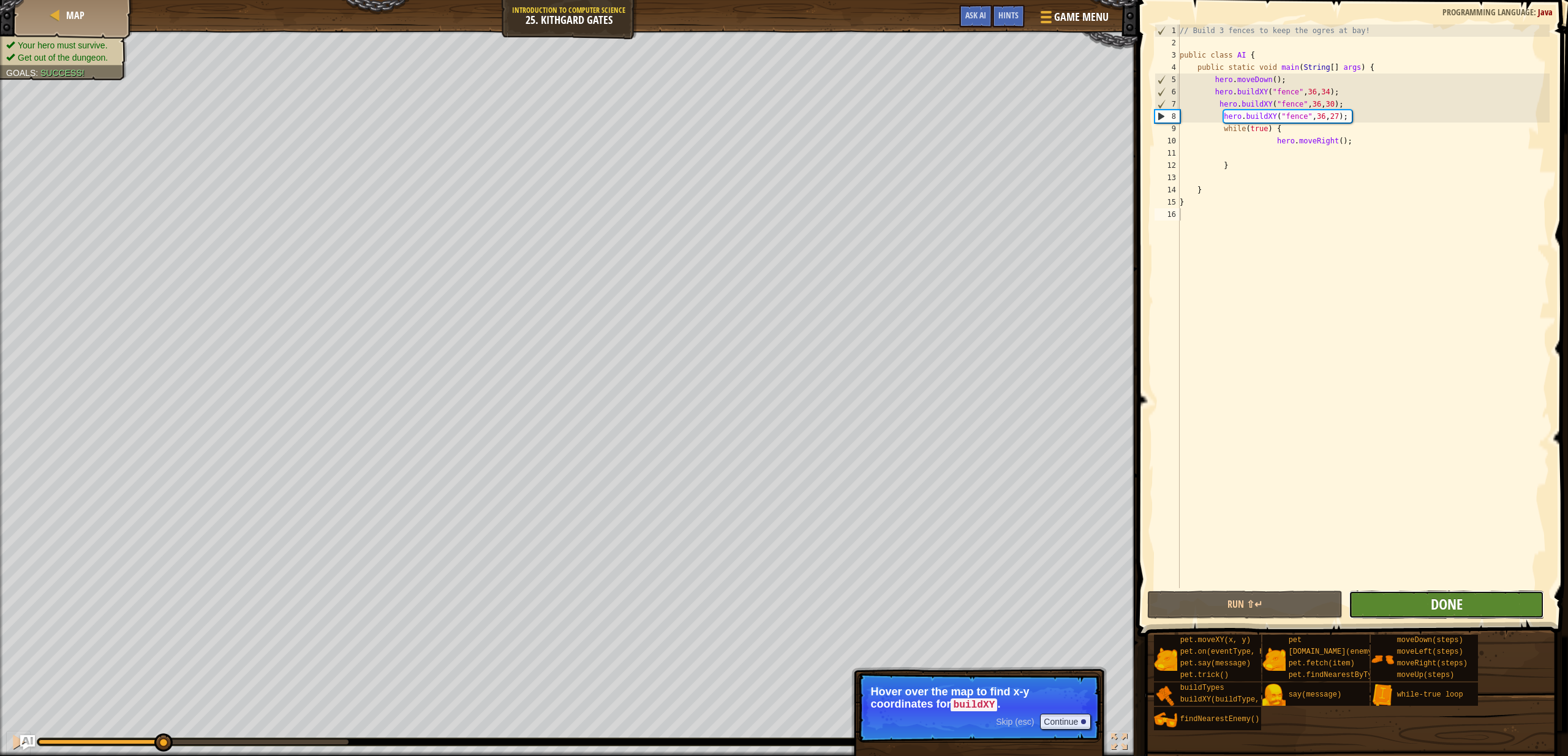
click at [1438, 600] on span "Done" at bounding box center [1447, 604] width 32 height 20
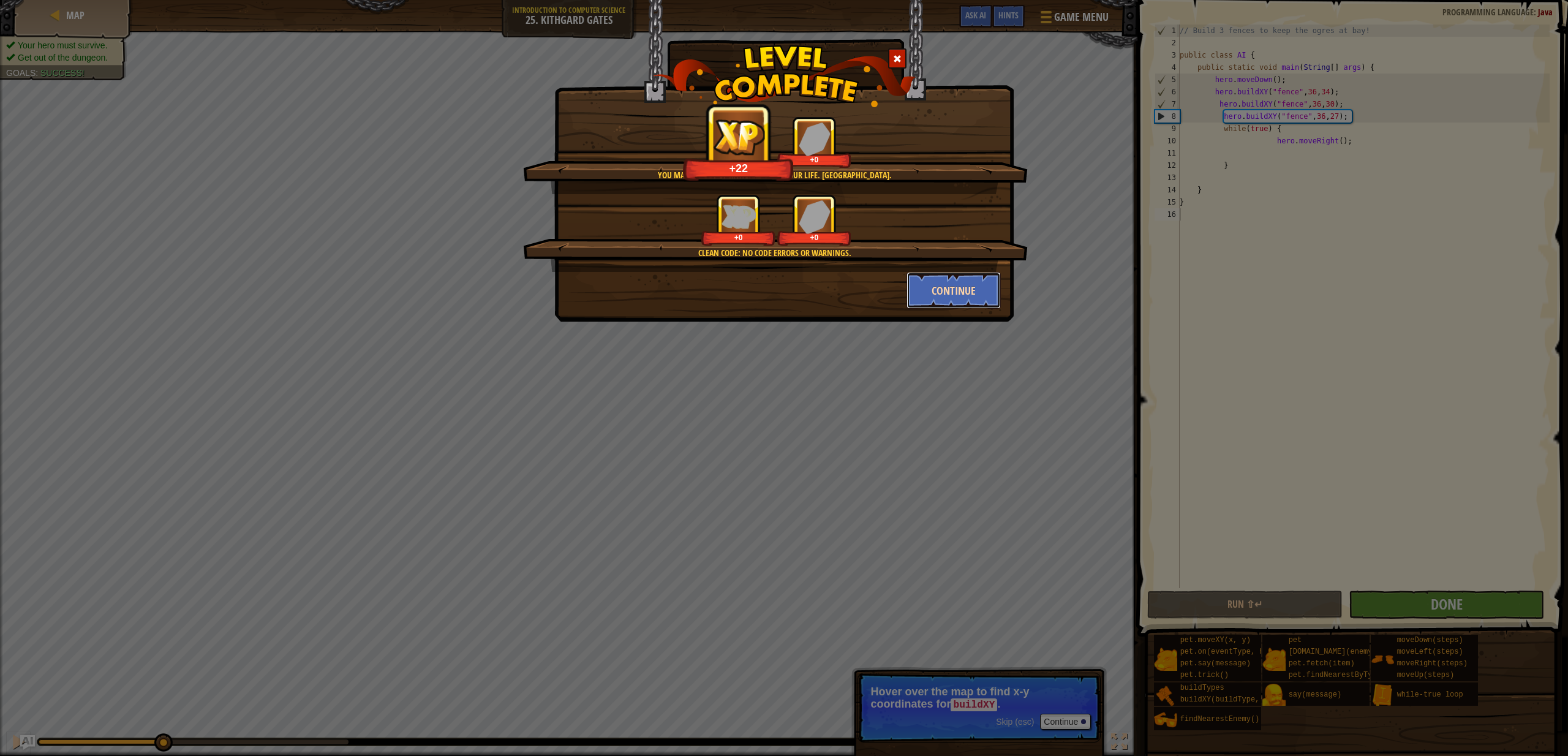
click at [935, 288] on button "Continue" at bounding box center [954, 291] width 95 height 37
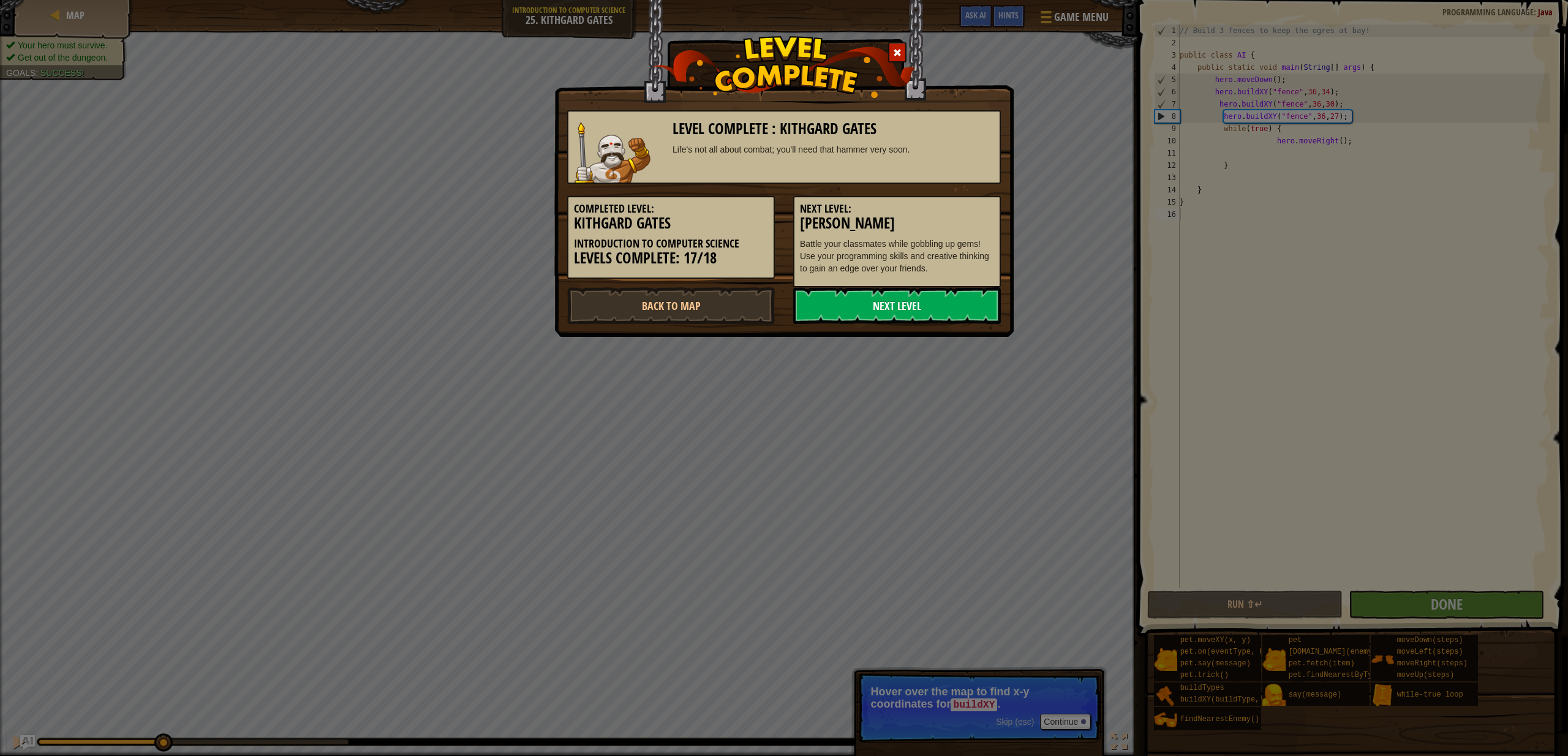
click at [917, 308] on link "Next Level" at bounding box center [897, 306] width 208 height 37
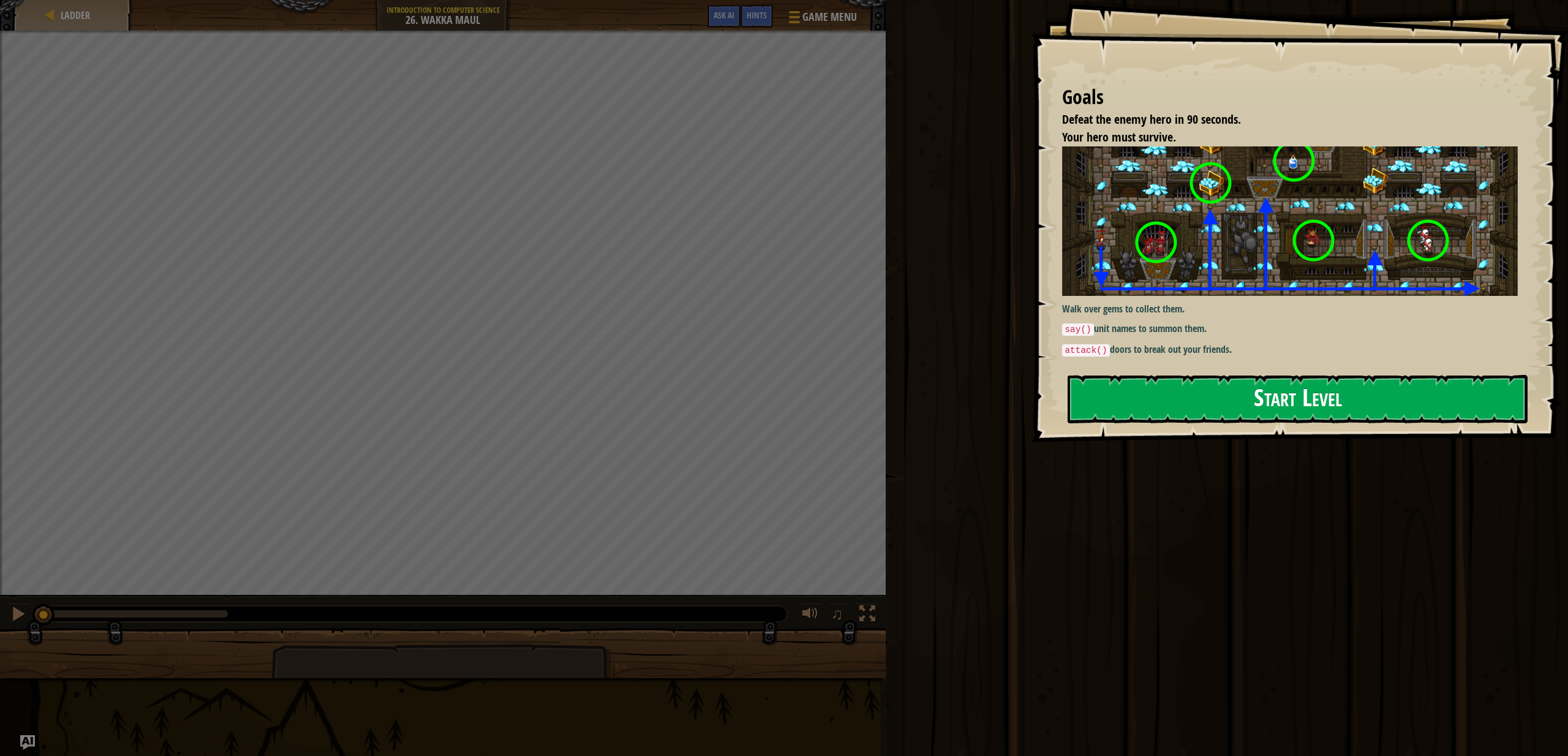
click at [1121, 388] on button "Start Level" at bounding box center [1297, 399] width 460 height 48
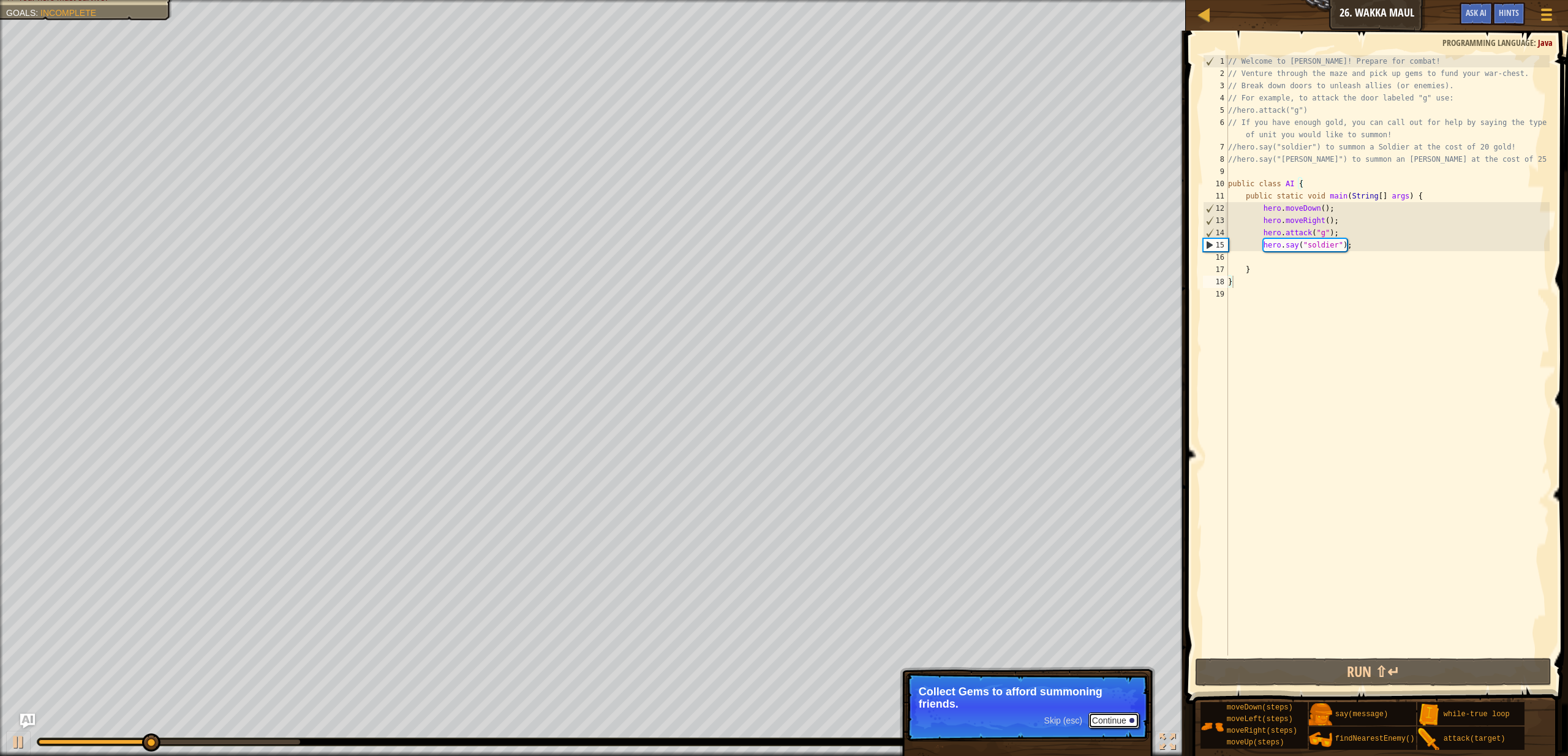
click at [1102, 721] on button "Continue" at bounding box center [1113, 721] width 51 height 16
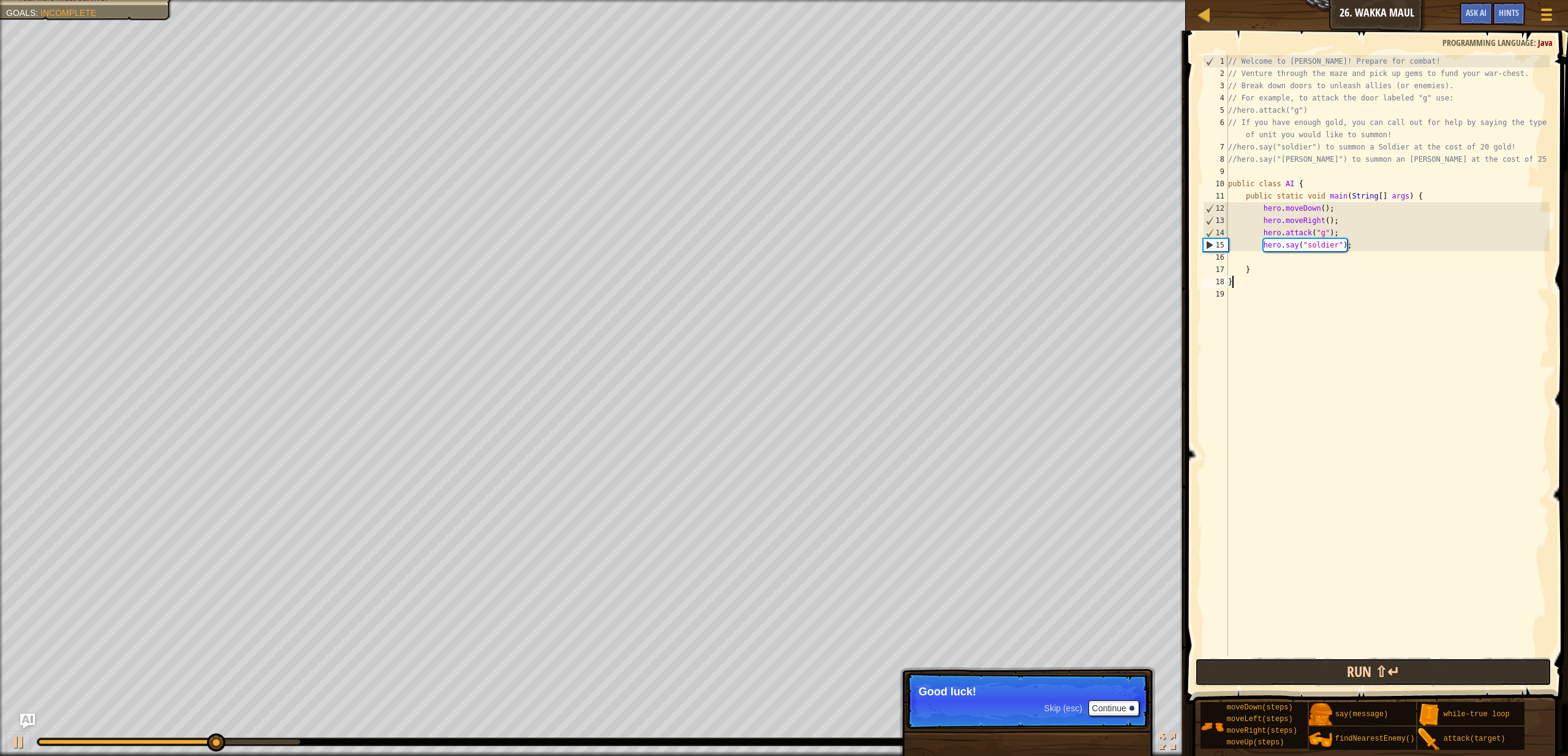
click at [1365, 676] on button "Run ⇧↵" at bounding box center [1374, 672] width 356 height 28
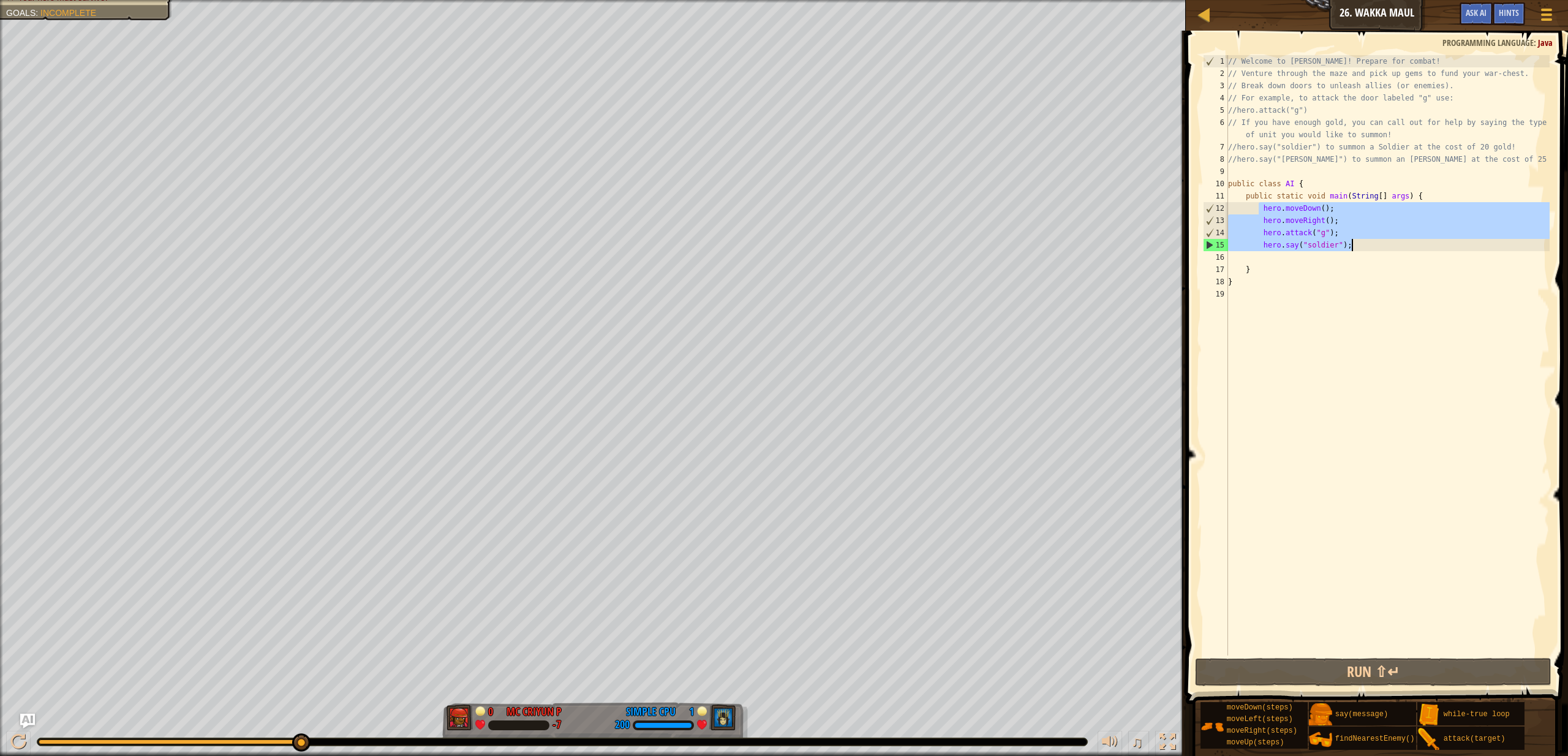
drag, startPoint x: 1260, startPoint y: 209, endPoint x: 1371, endPoint y: 249, distance: 118.0
click at [1371, 249] on div "// Welcome to Wakka Maul! Prepare for combat! // Venture through the maze and p…" at bounding box center [1388, 368] width 324 height 625
type textarea "hero.attack("g"); hero.say("soldier");"
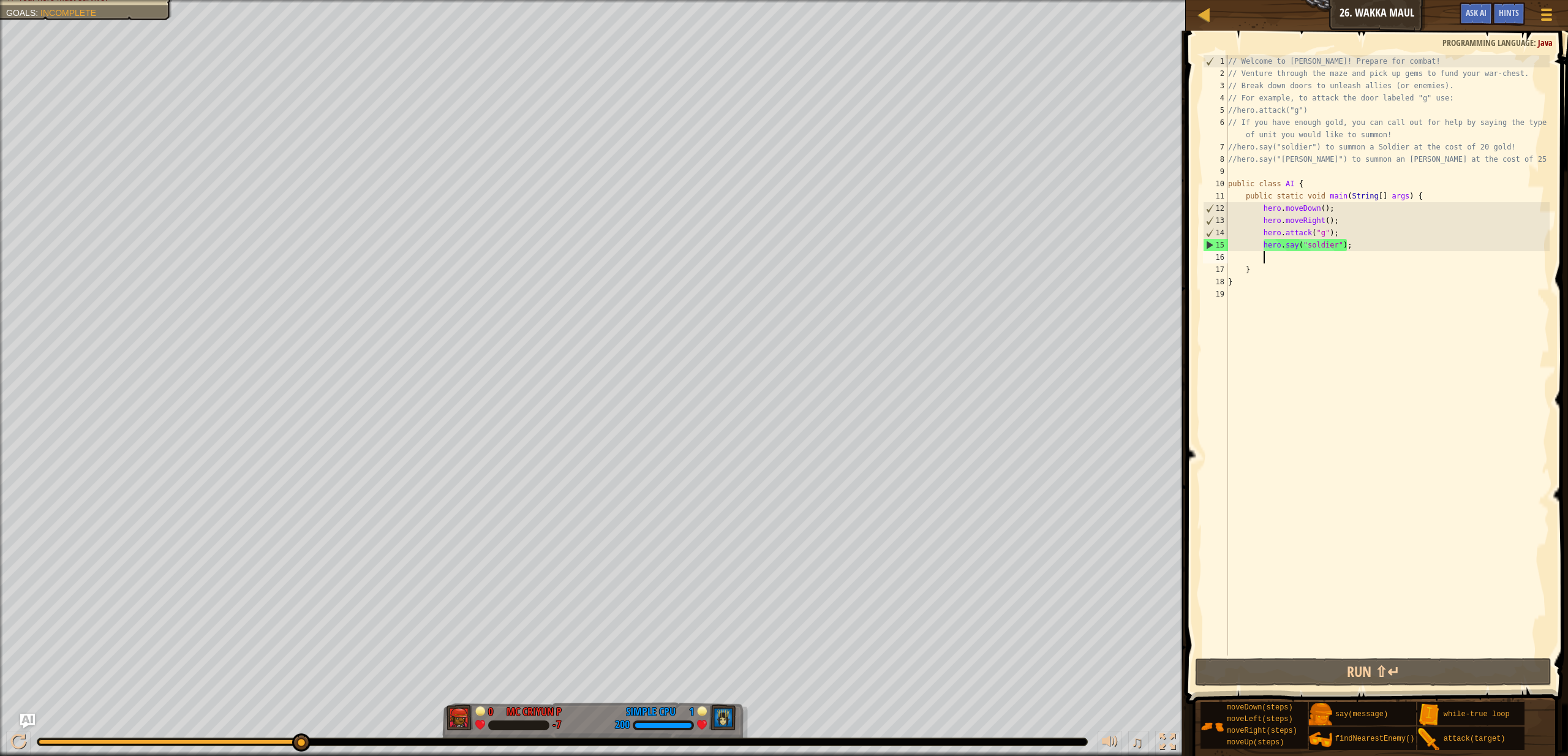
click at [1374, 262] on div "// Welcome to Wakka Maul! Prepare for combat! // Venture through the maze and p…" at bounding box center [1388, 368] width 324 height 625
paste textarea "hero.say("soldier");"
click at [1326, 286] on div "// Welcome to Wakka Maul! Prepare for combat! // Venture through the maze and p…" at bounding box center [1388, 368] width 324 height 625
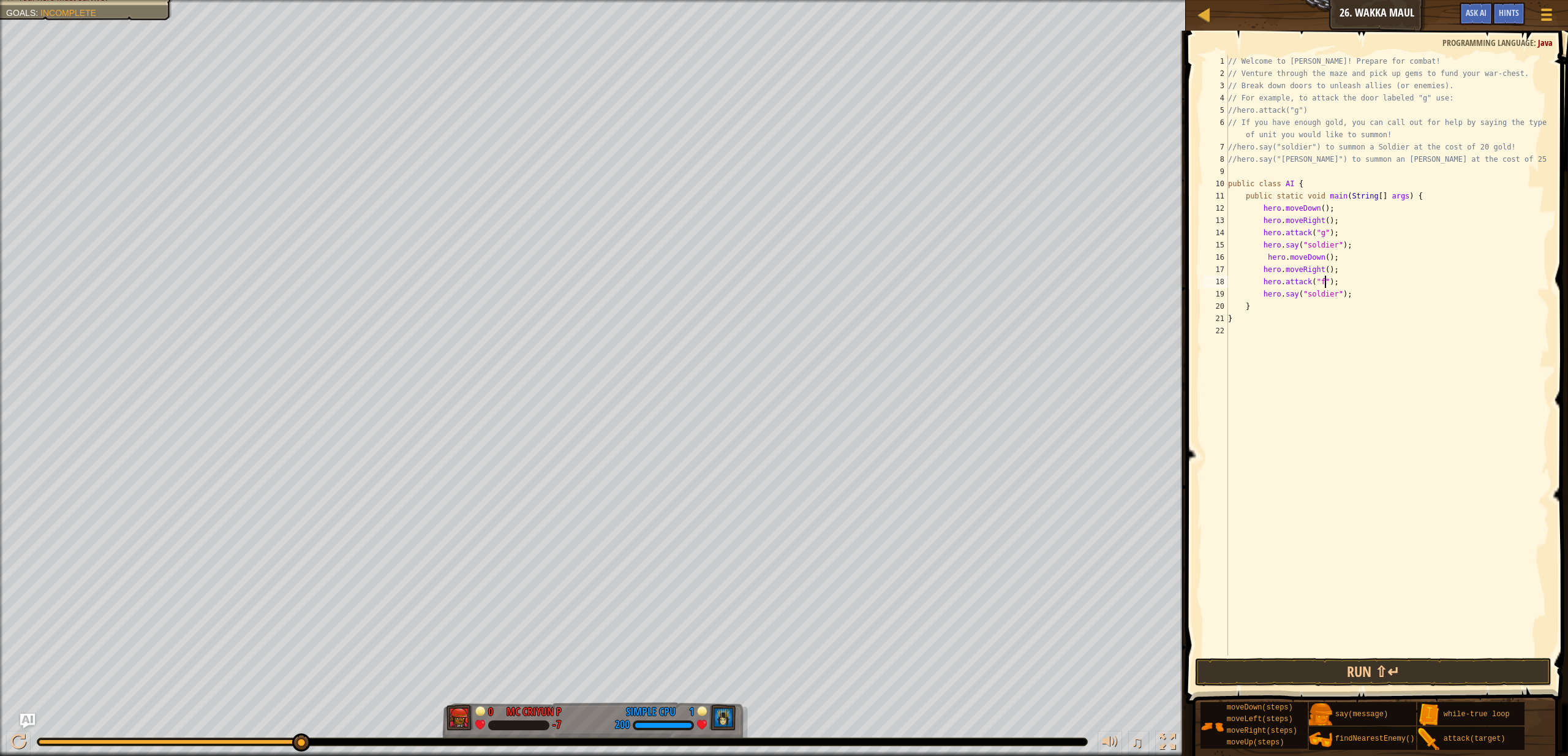
scroll to position [5, 7]
type textarea "hero.say("soldier");"
click at [1270, 672] on button "Run ⇧↵" at bounding box center [1374, 672] width 356 height 28
click at [1365, 294] on div "// Welcome to Wakka Maul! Prepare for combat! // Venture through the maze and p…" at bounding box center [1388, 368] width 324 height 625
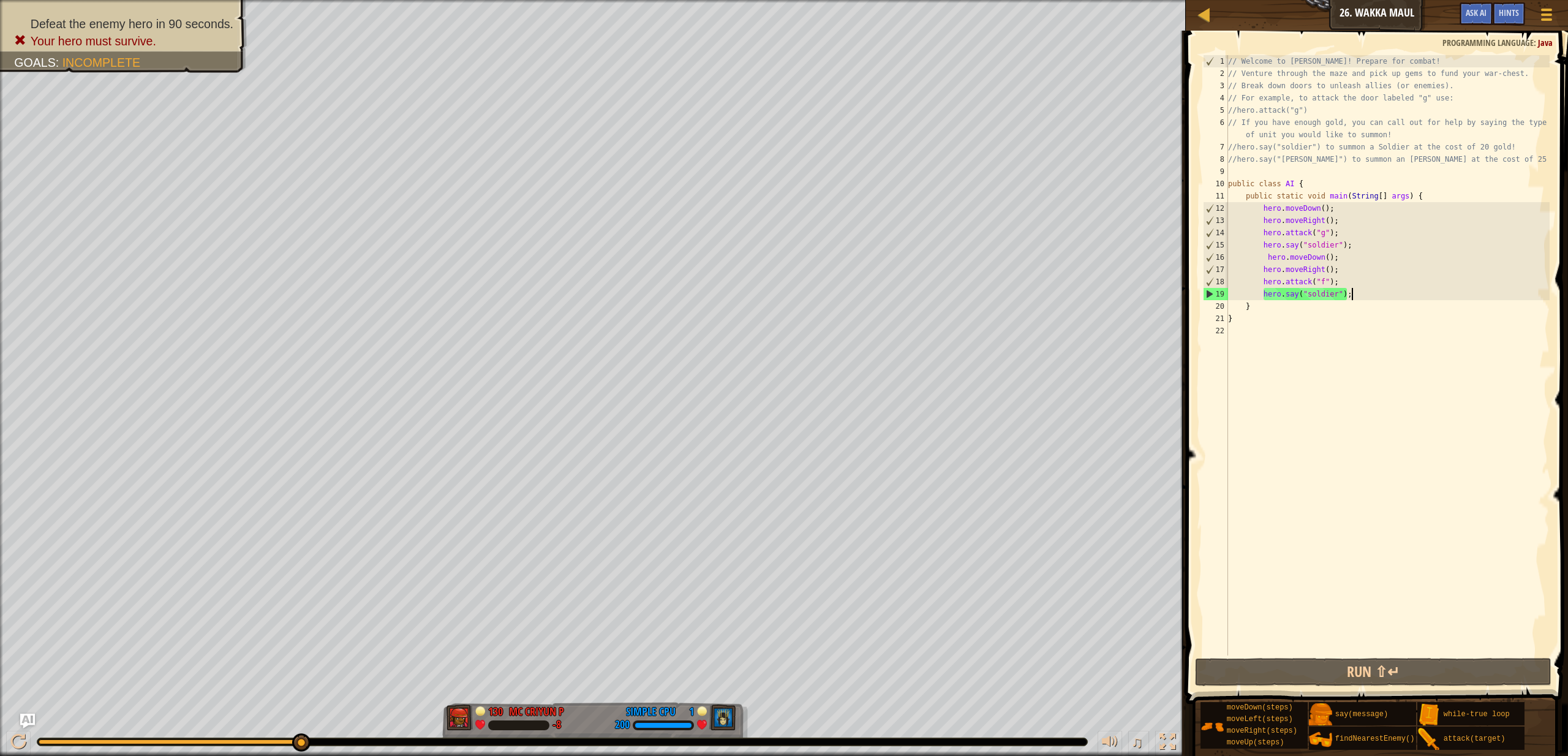
scroll to position [5, 2]
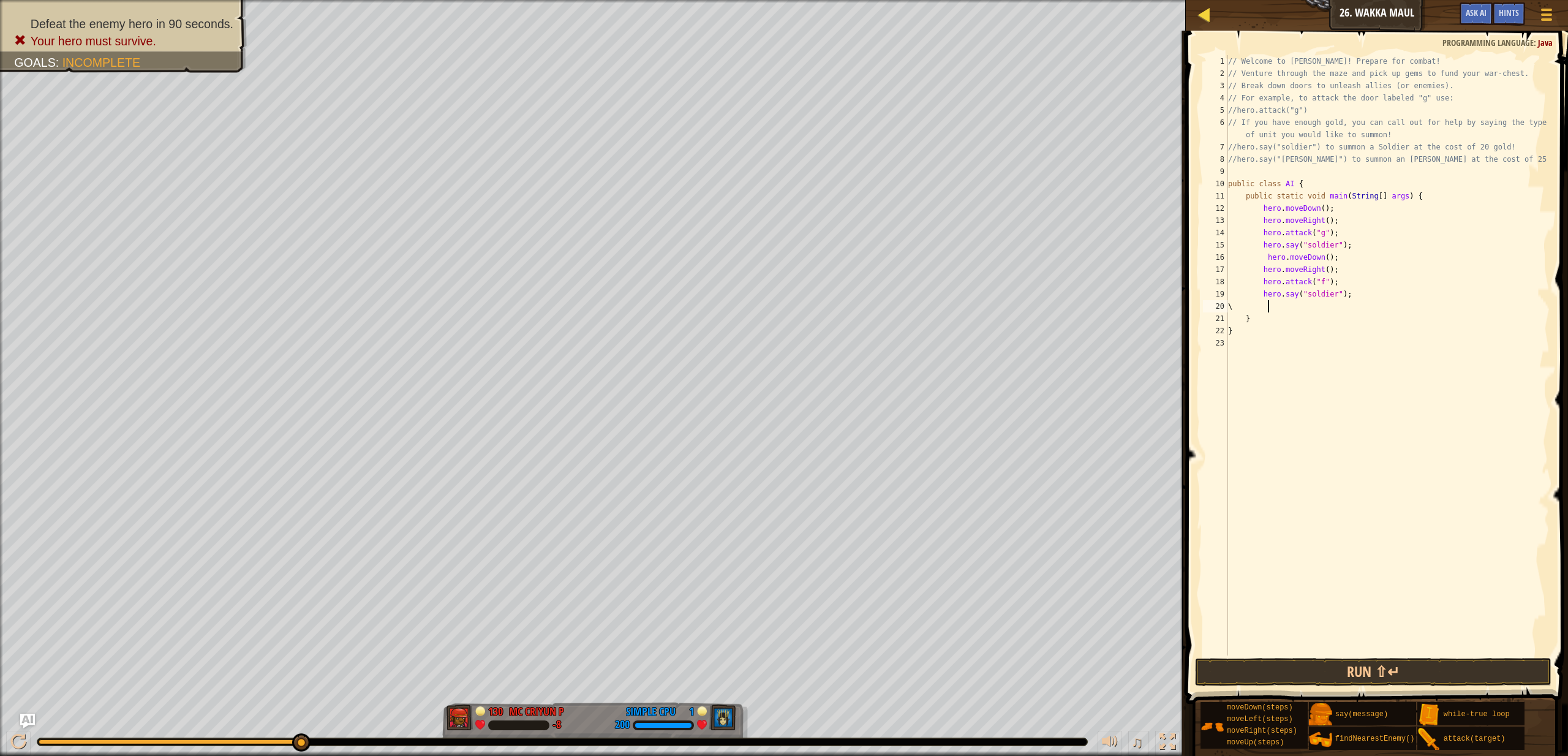
type textarea "\"
click at [1210, 13] on div at bounding box center [1204, 14] width 16 height 16
click at [1210, 17] on div at bounding box center [1204, 14] width 16 height 16
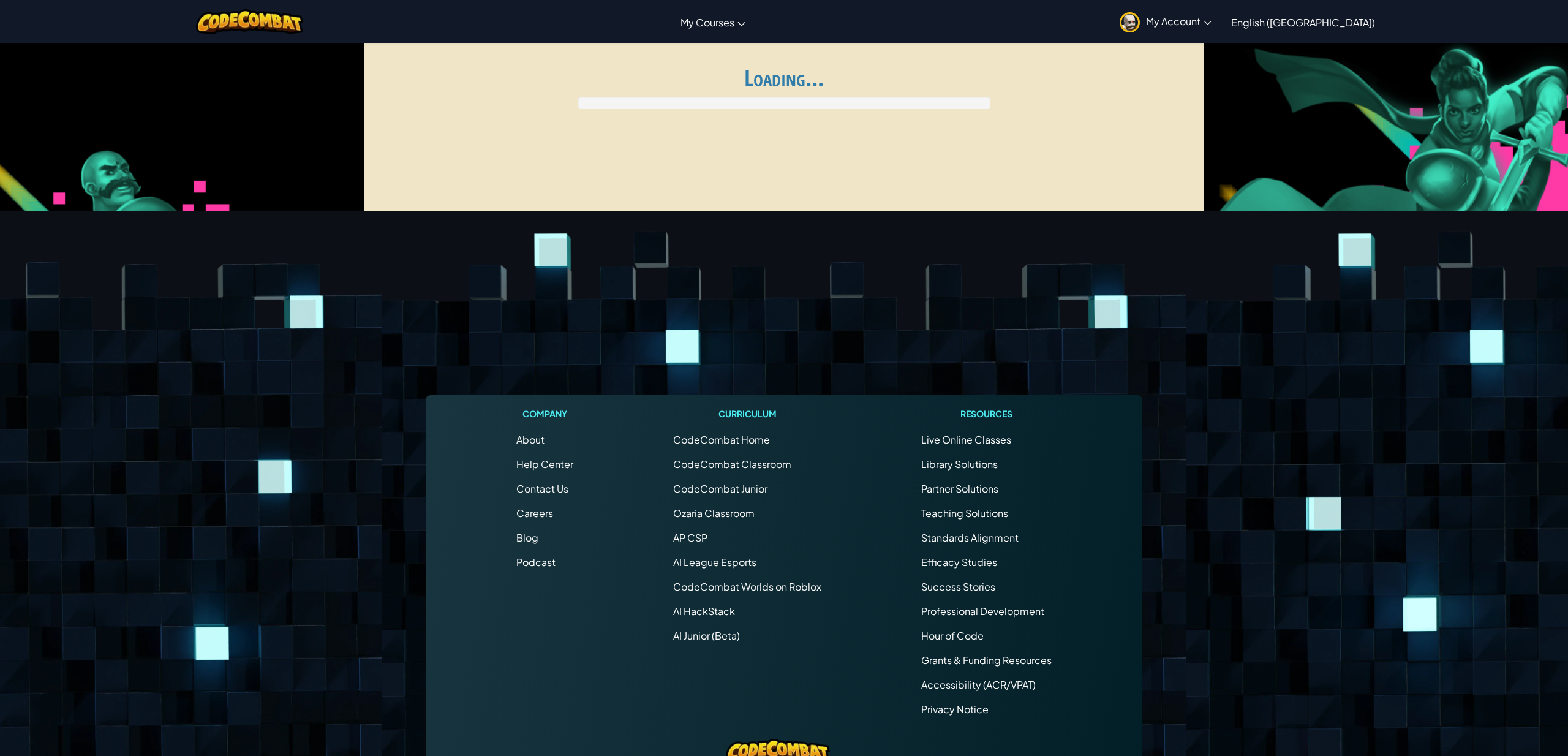
click at [1140, 17] on img at bounding box center [1130, 22] width 20 height 20
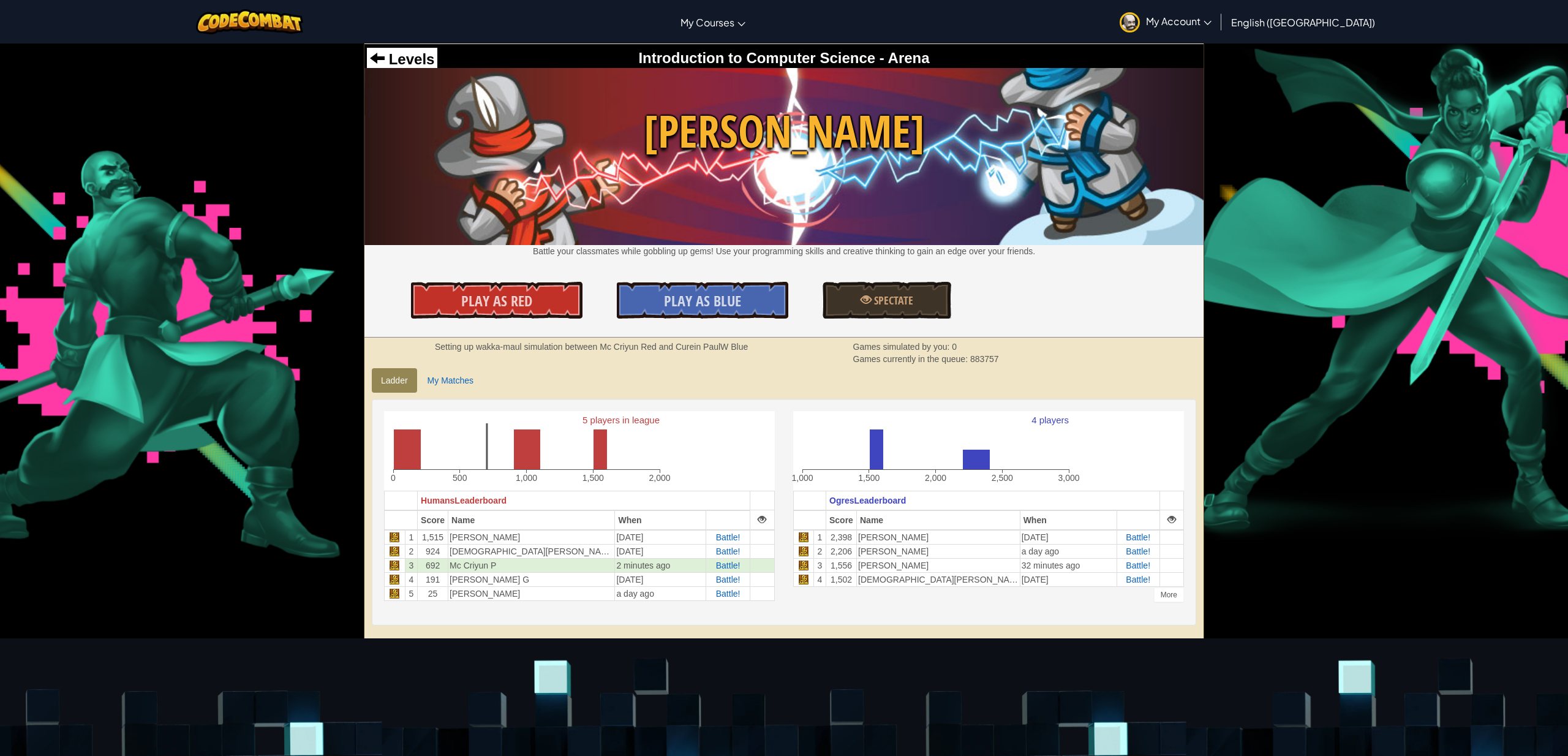
click at [255, 4] on div at bounding box center [250, 21] width 126 height 44
click at [251, 18] on img at bounding box center [249, 21] width 107 height 25
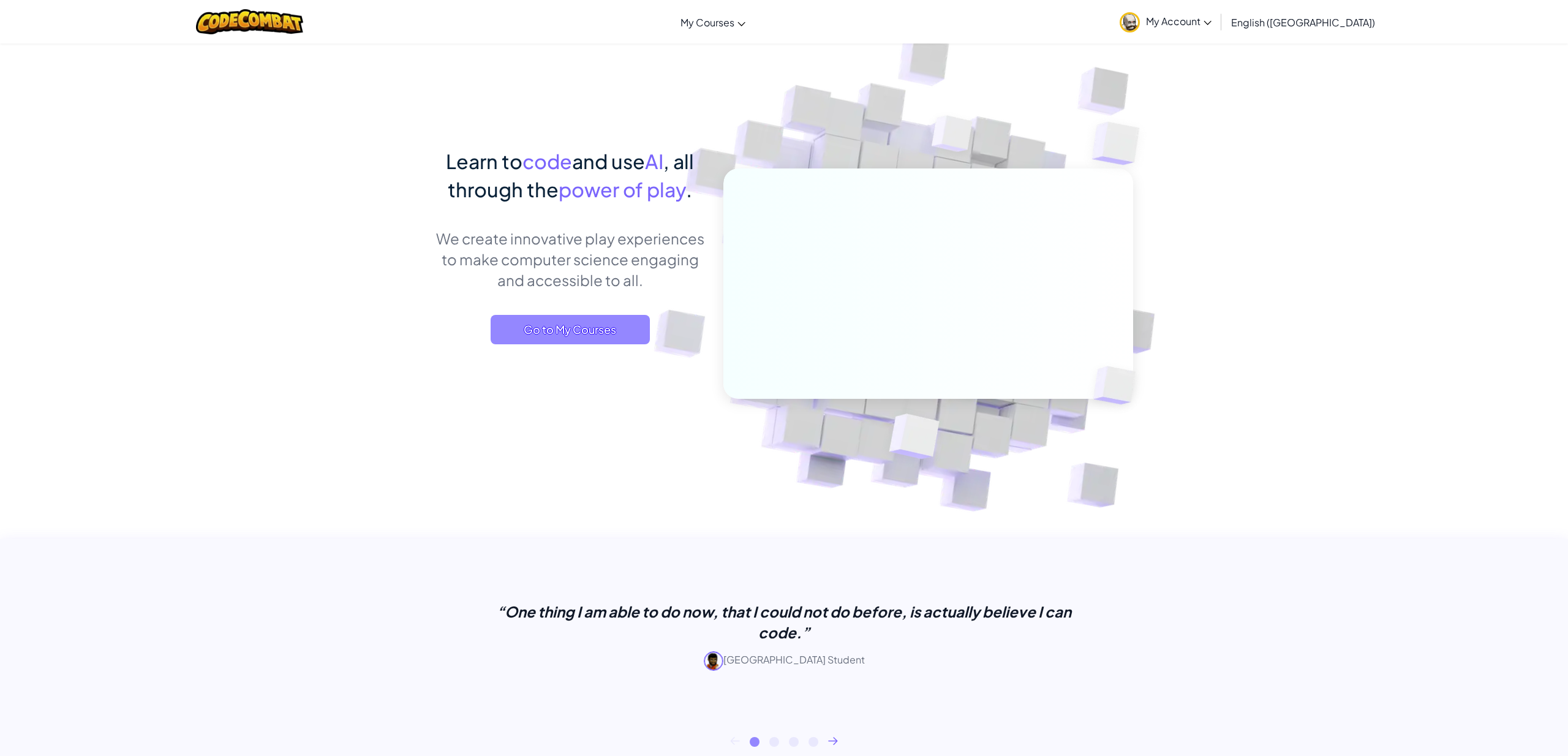
click at [590, 317] on span "Go to My Courses" at bounding box center [570, 330] width 159 height 30
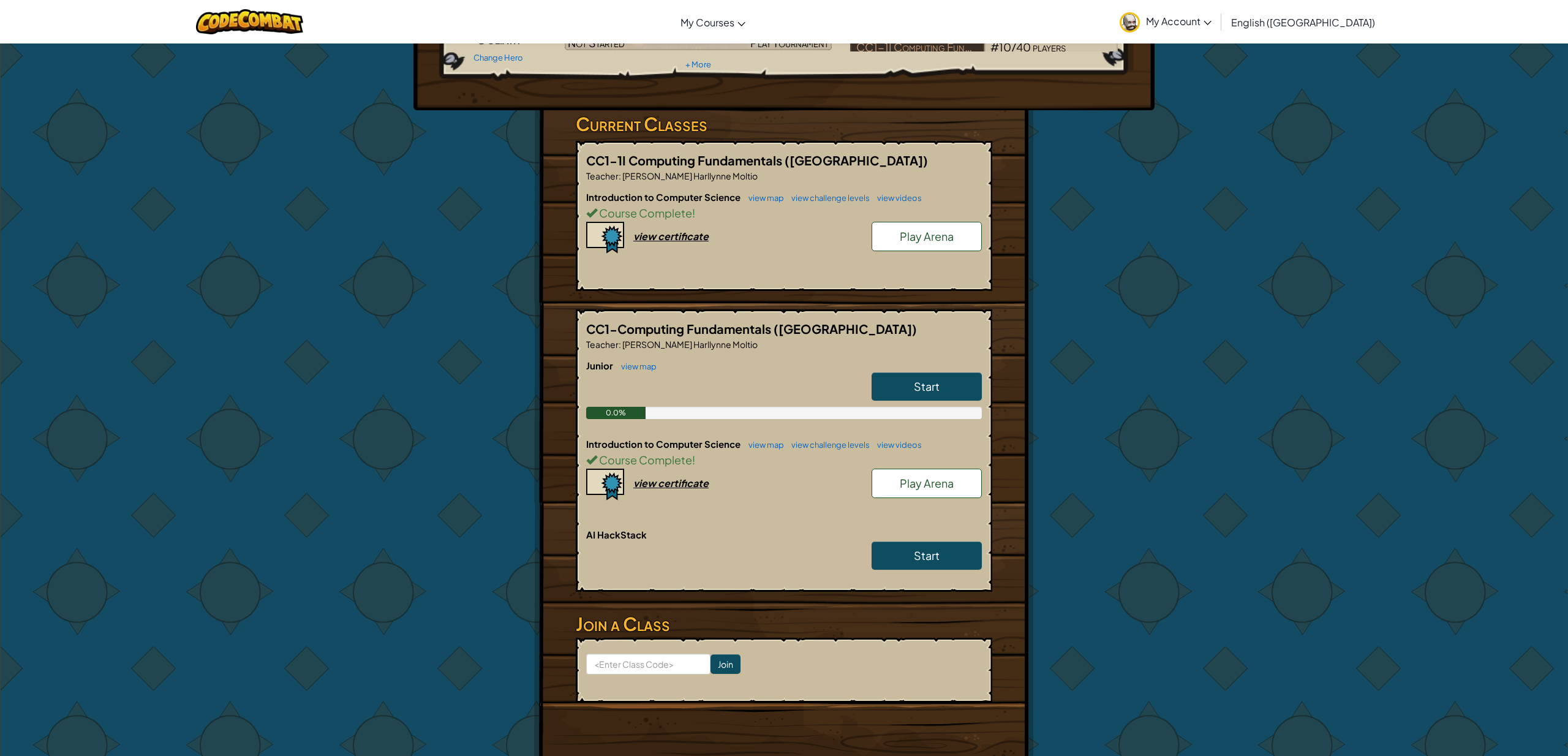
scroll to position [198, 0]
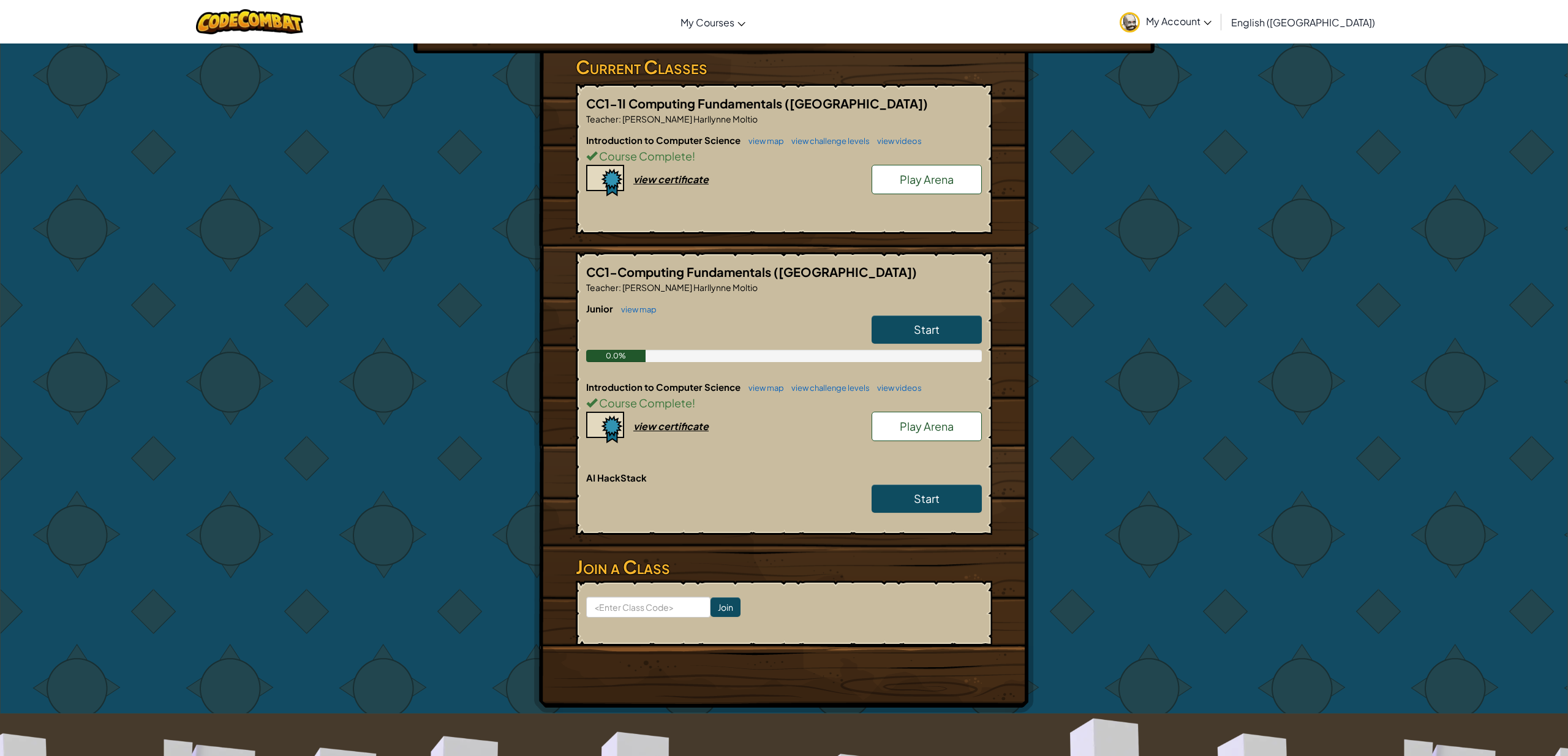
click at [909, 339] on link "Start" at bounding box center [926, 330] width 110 height 28
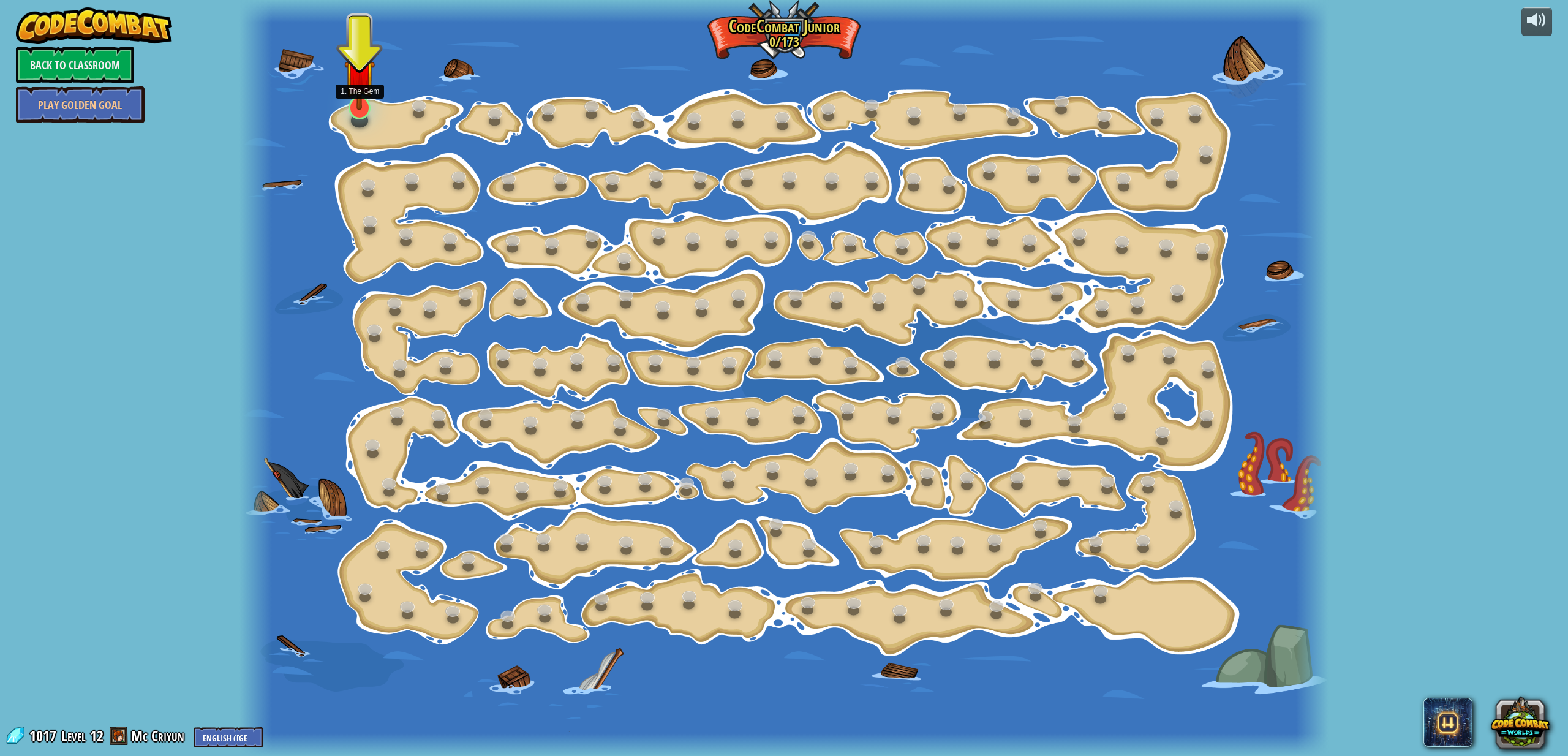
click at [364, 112] on div at bounding box center [359, 107] width 22 height 23
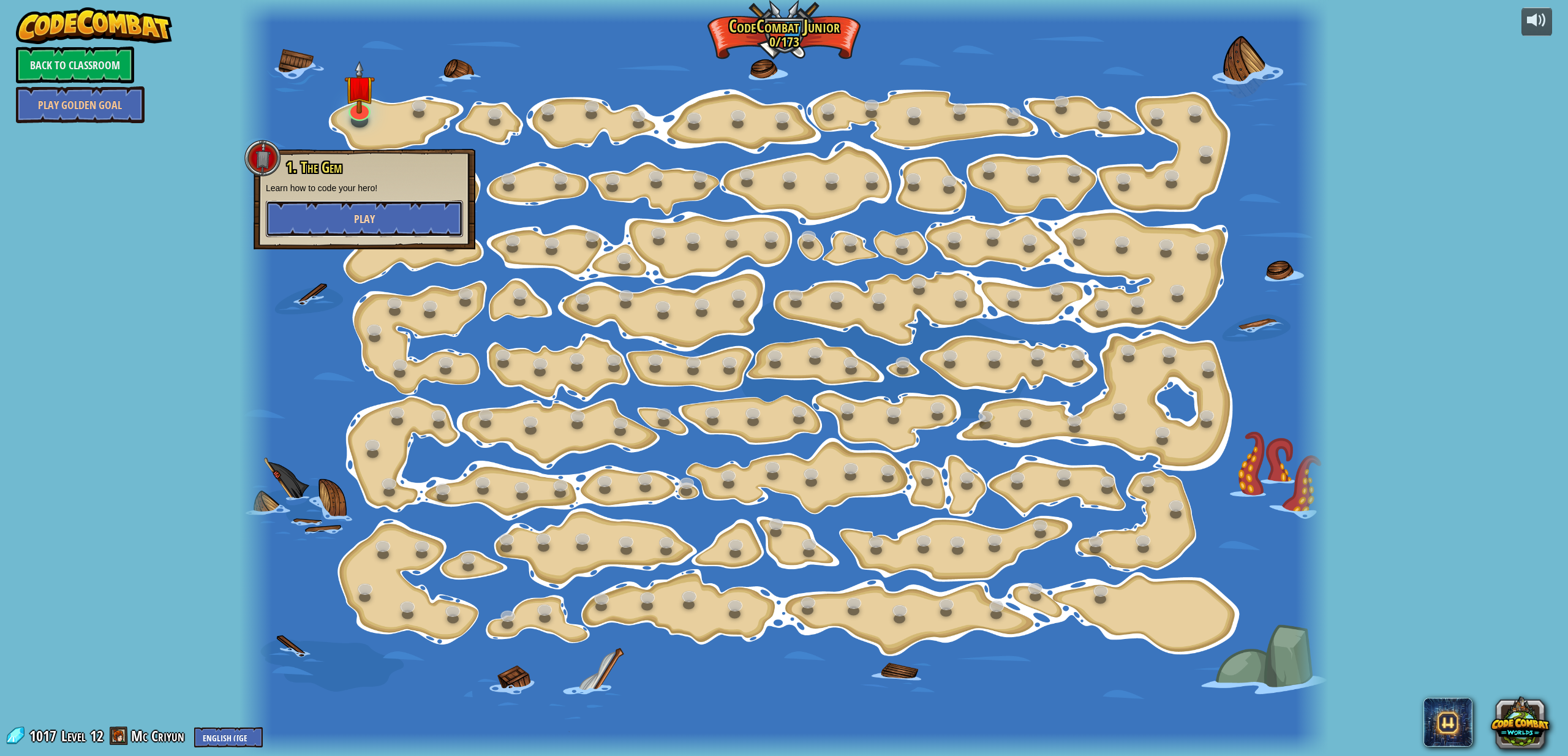
click at [416, 223] on button "Play" at bounding box center [364, 219] width 197 height 37
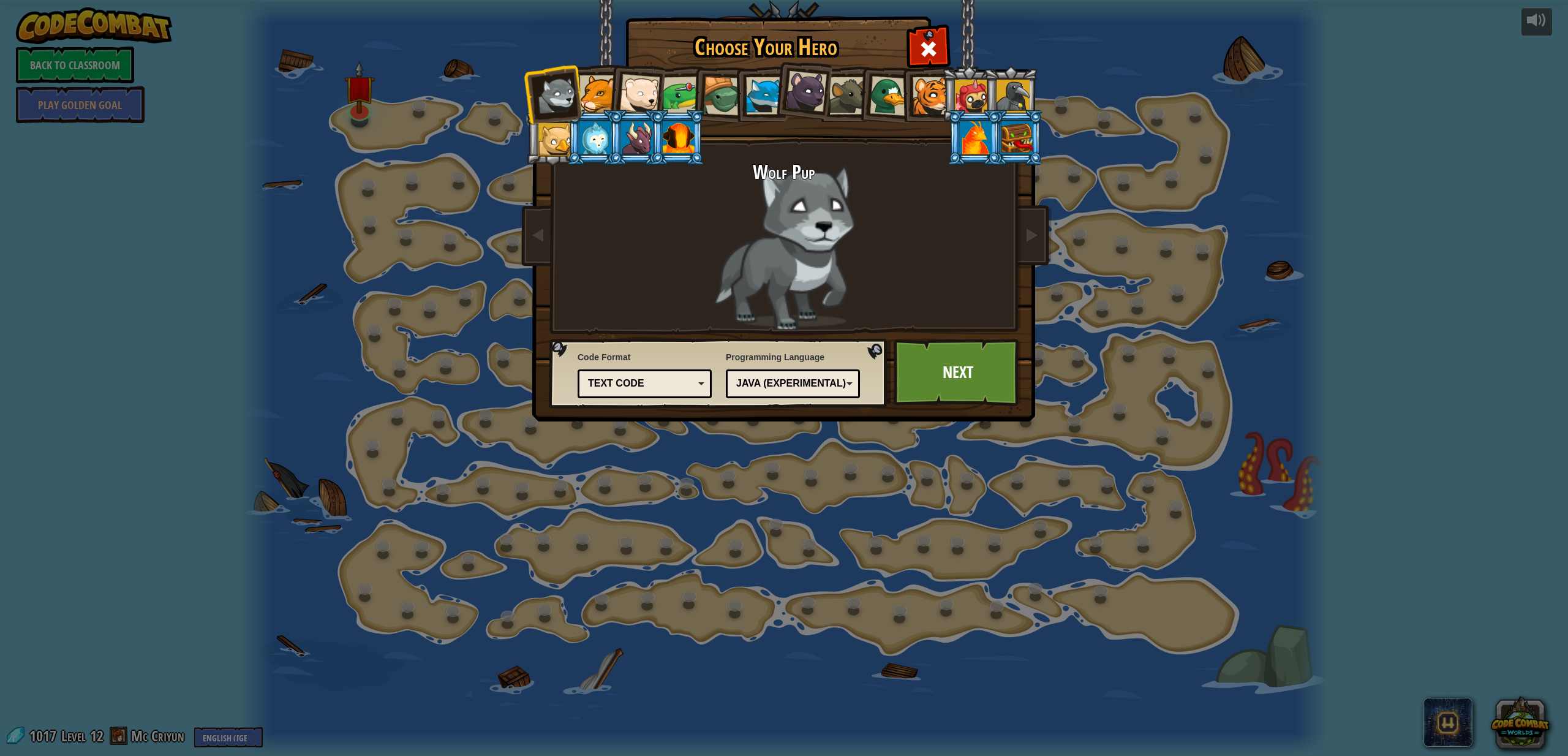
click at [938, 98] on div at bounding box center [931, 95] width 38 height 38
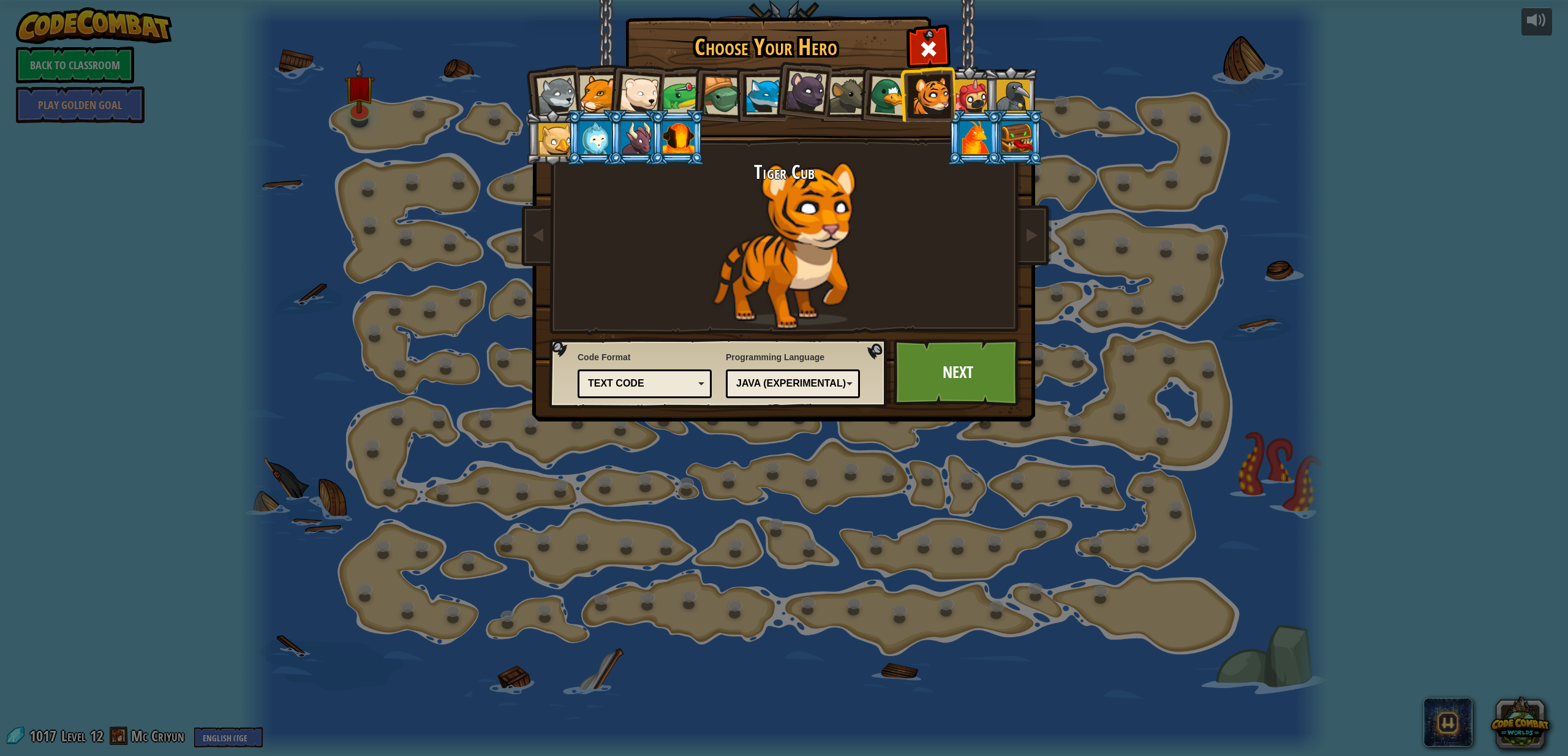
click at [807, 388] on div "Java (Experimental)" at bounding box center [789, 384] width 106 height 14
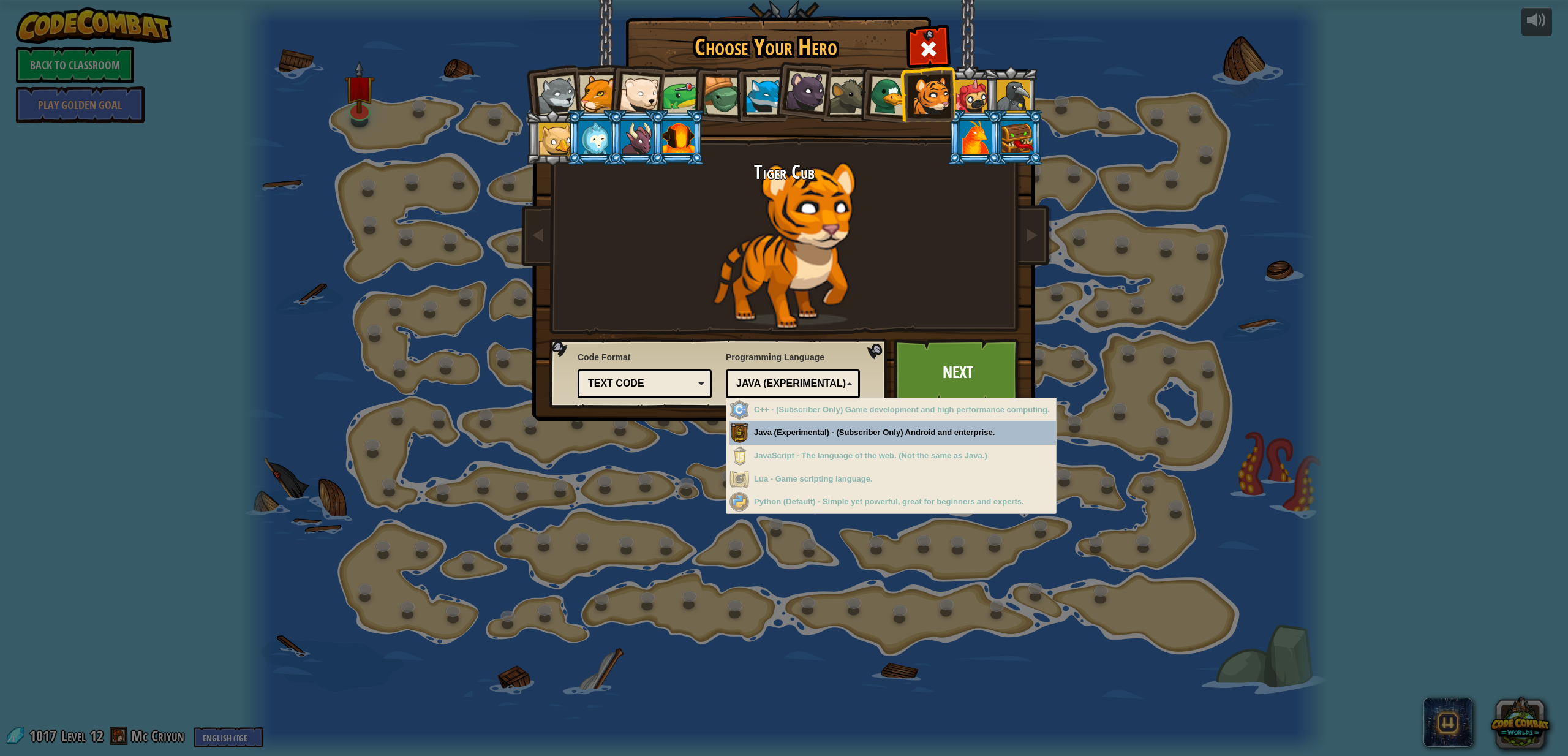
click at [807, 388] on div "Java (Experimental)" at bounding box center [789, 384] width 106 height 14
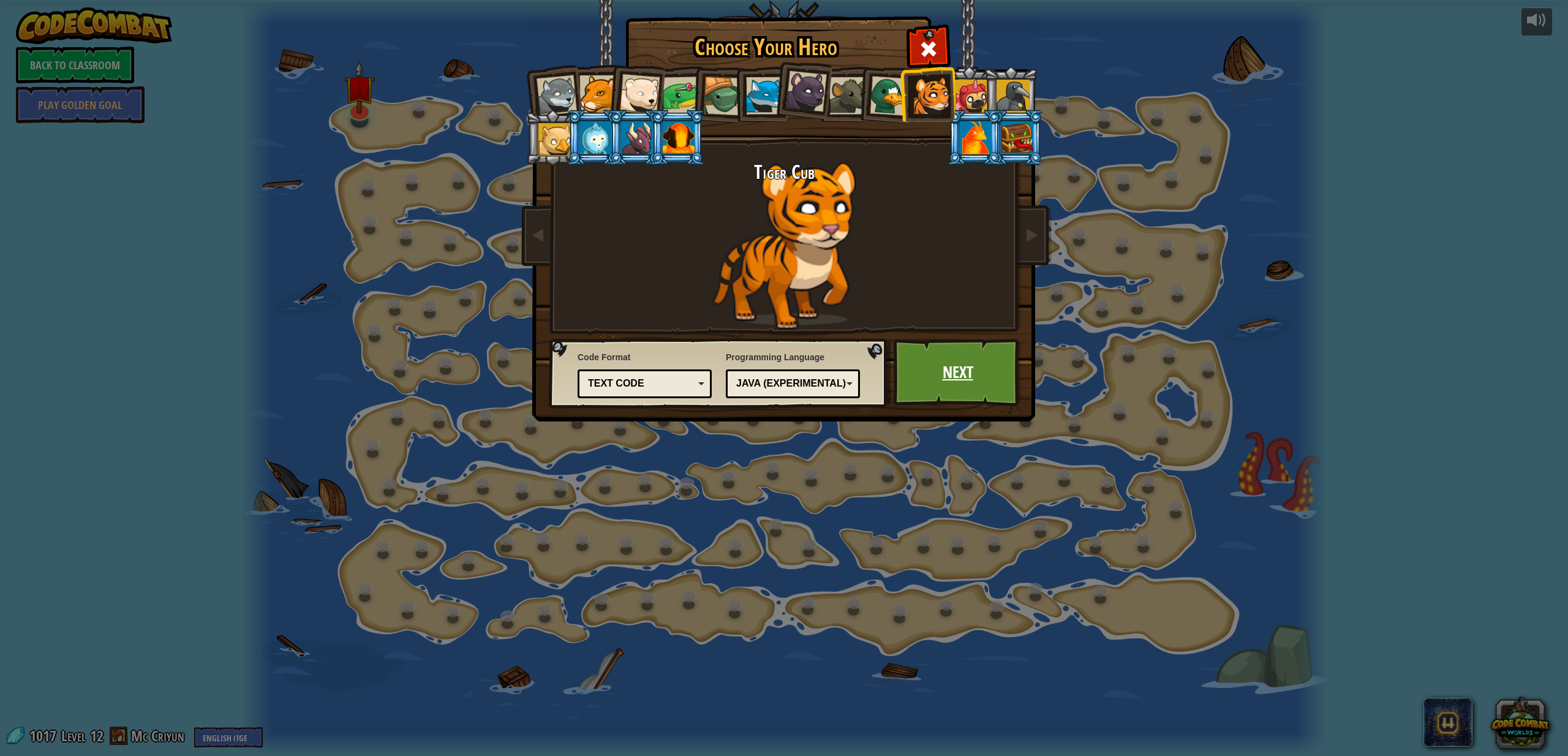
click at [904, 382] on link "Next" at bounding box center [957, 372] width 128 height 67
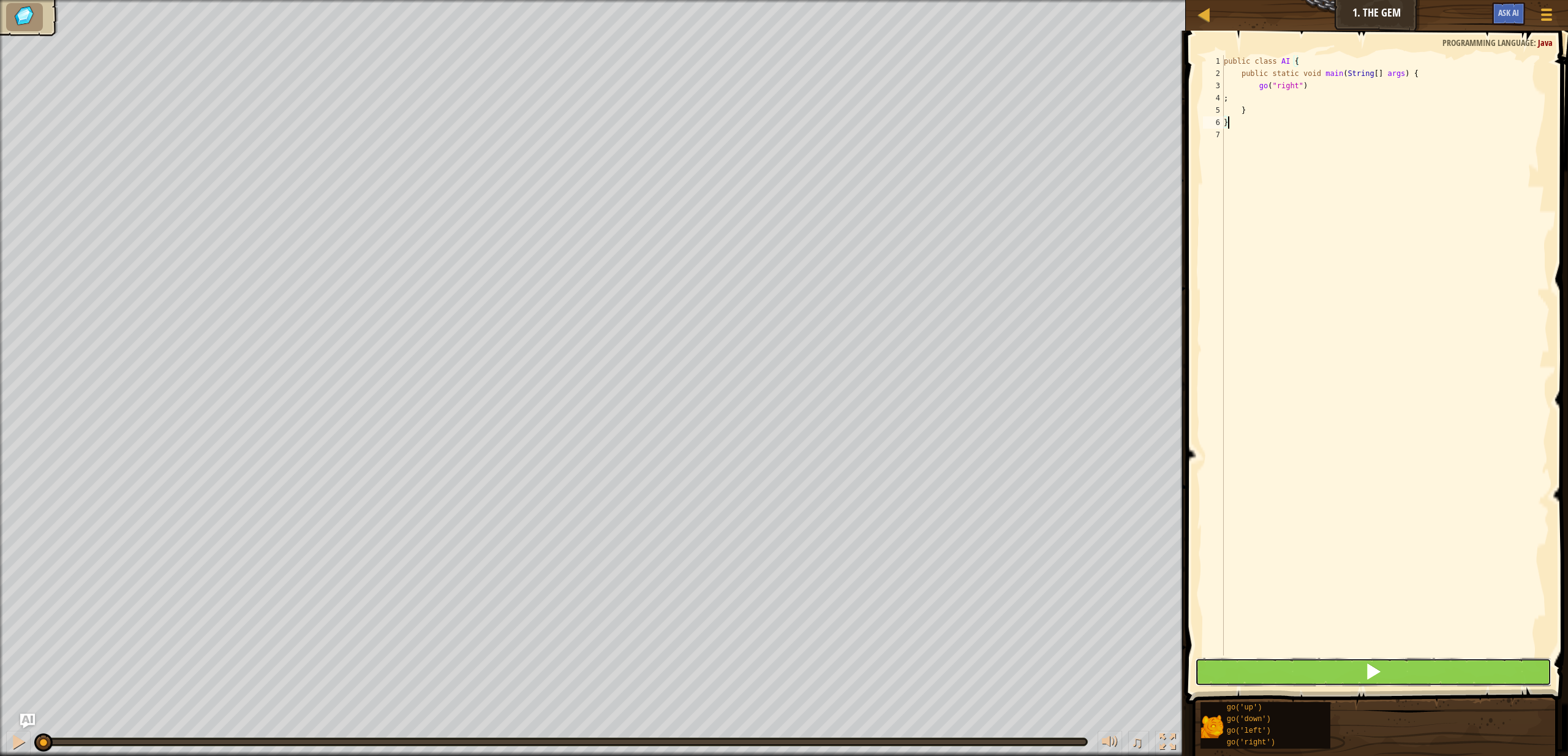
click at [1289, 682] on button at bounding box center [1374, 672] width 356 height 28
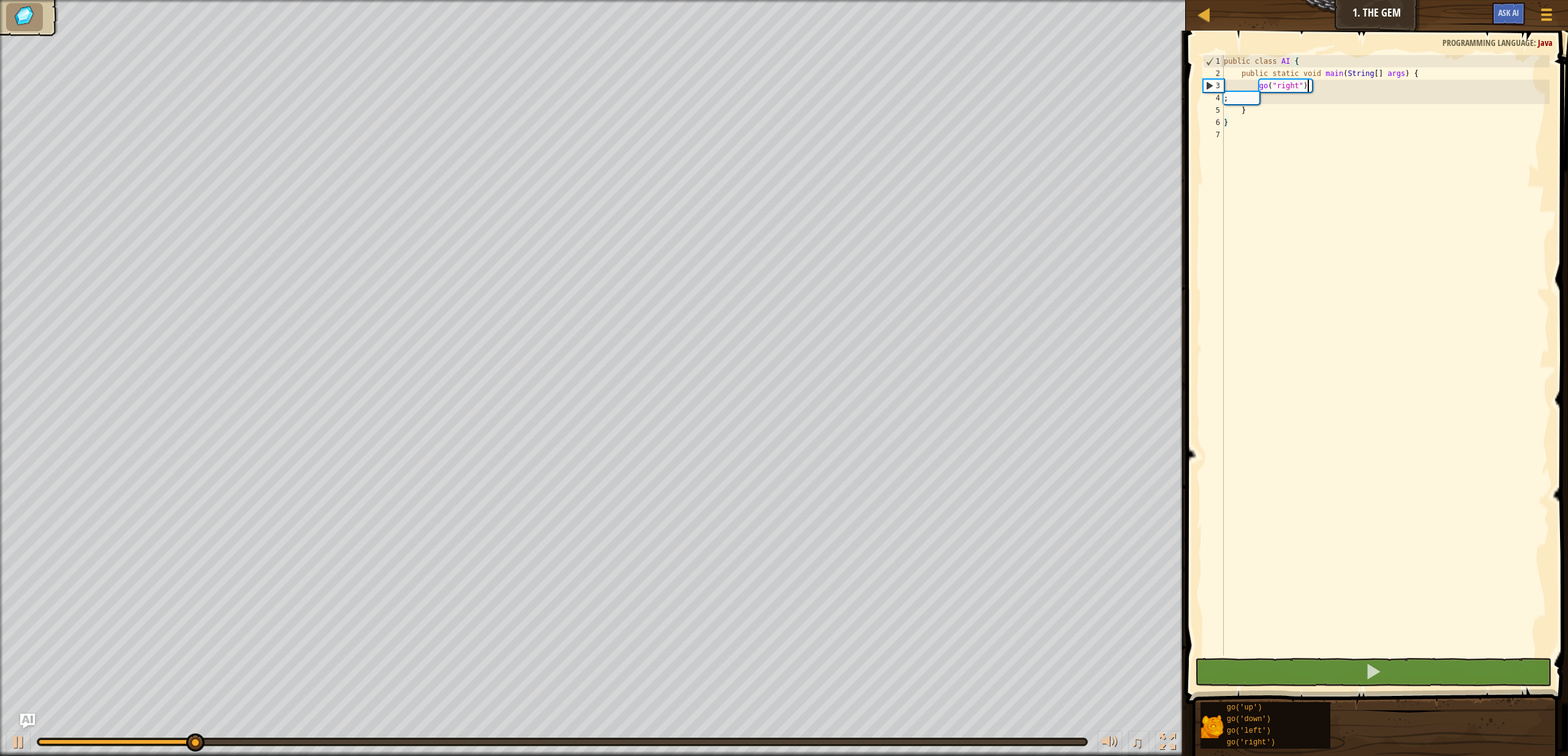
click at [1340, 91] on div "public class AI { public static void main ( String [ ] args ) { go ( "right" ) …" at bounding box center [1385, 368] width 328 height 625
type textarea "go("right")"
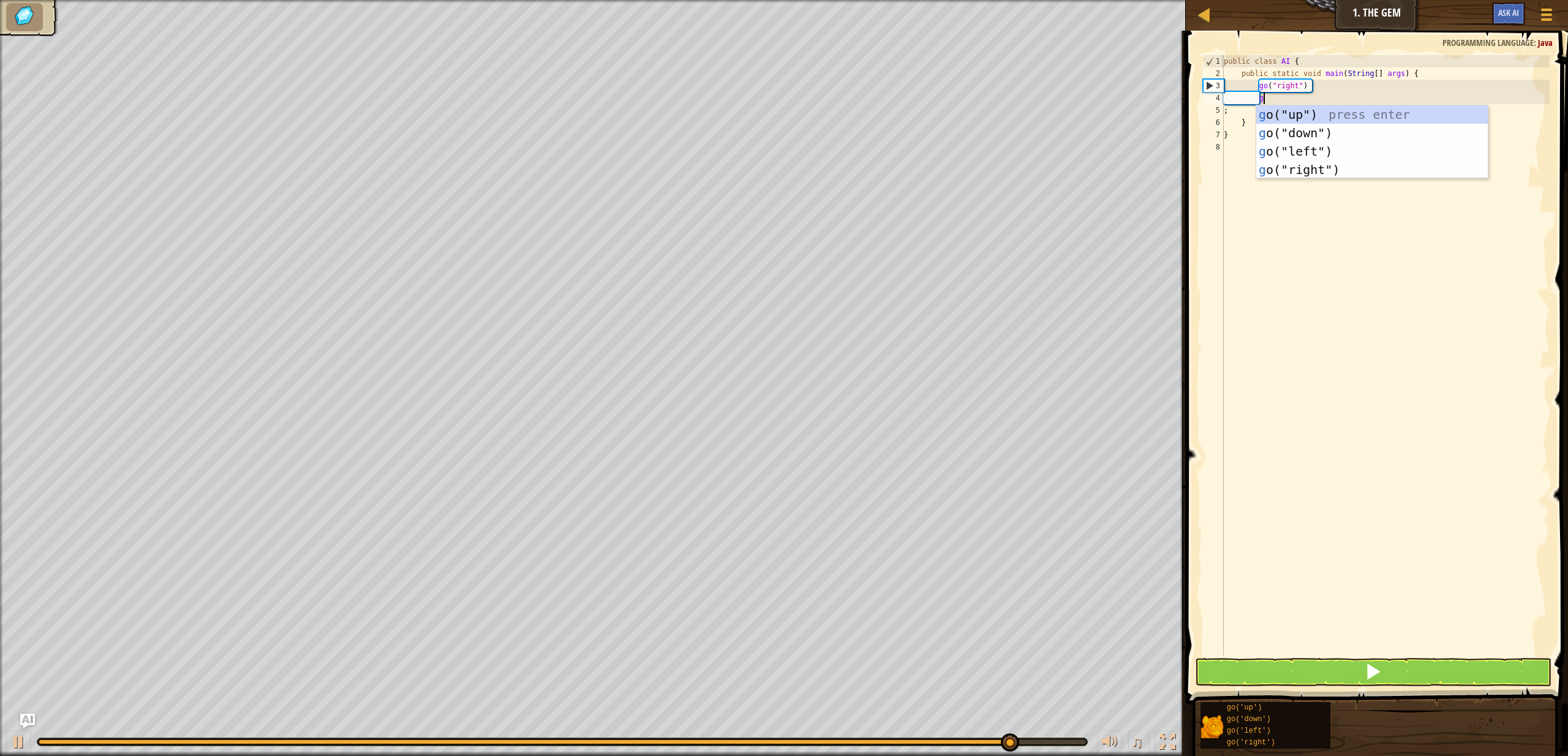
type textarea "go"
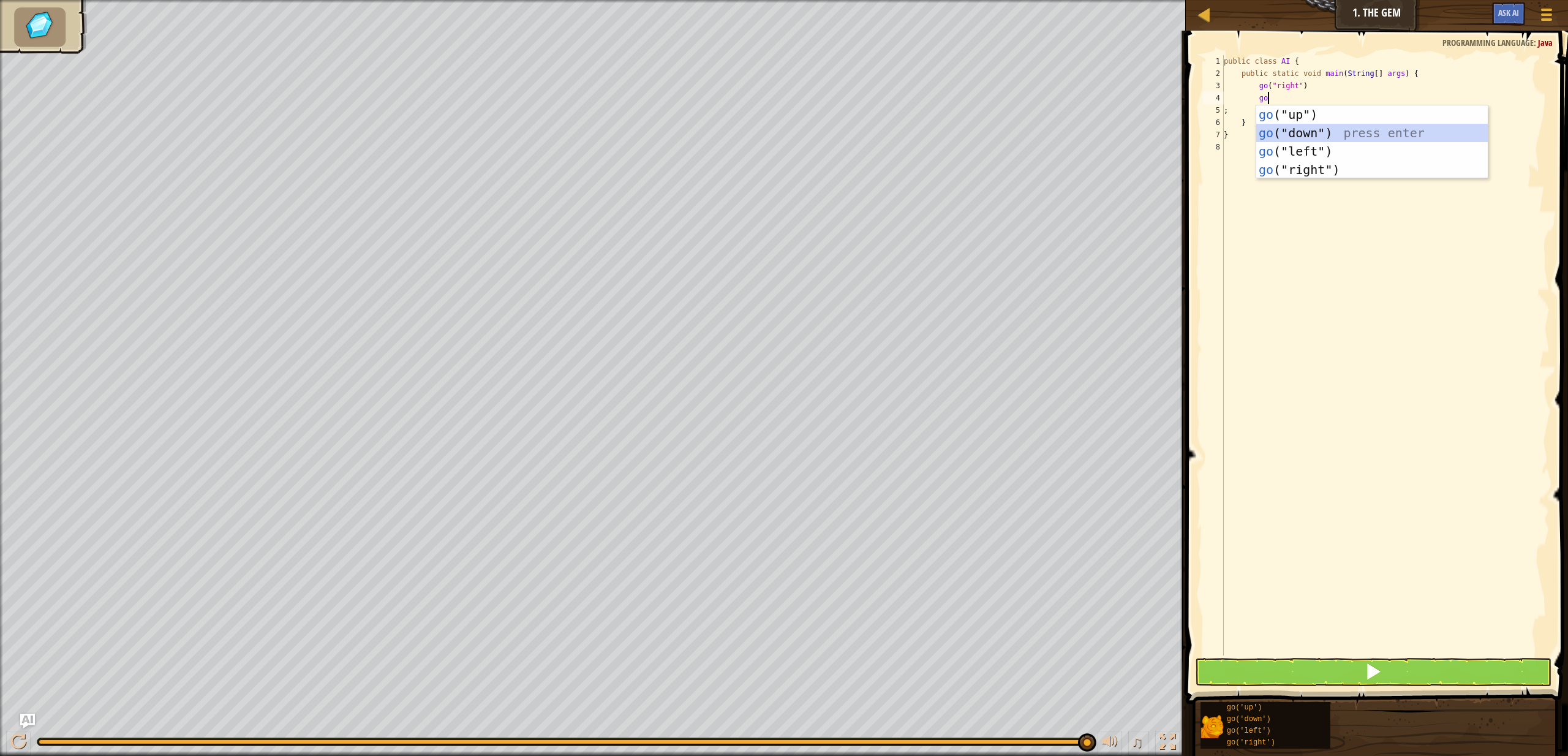
scroll to position [5, 2]
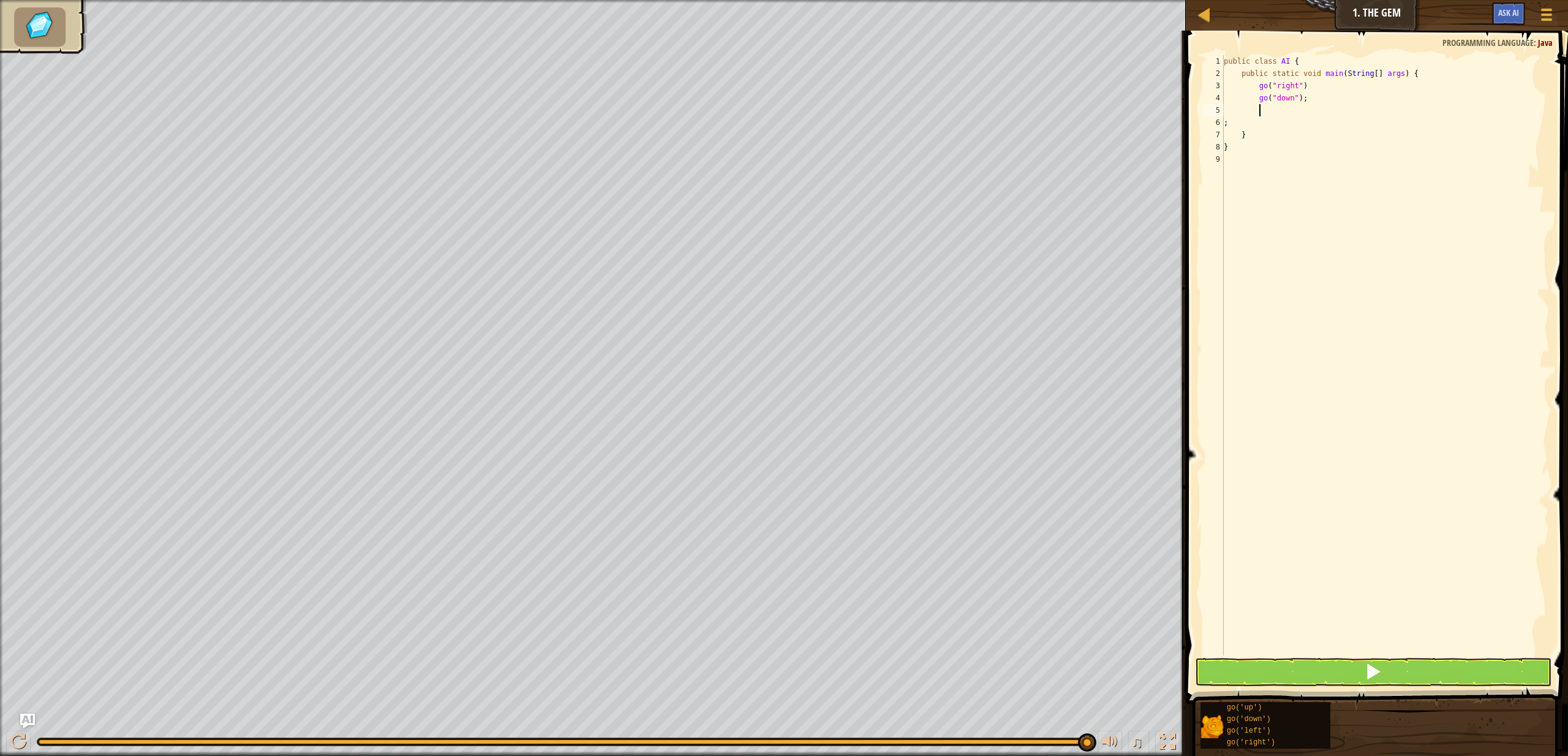
type textarea "go"
click at [1378, 670] on span at bounding box center [1373, 672] width 17 height 17
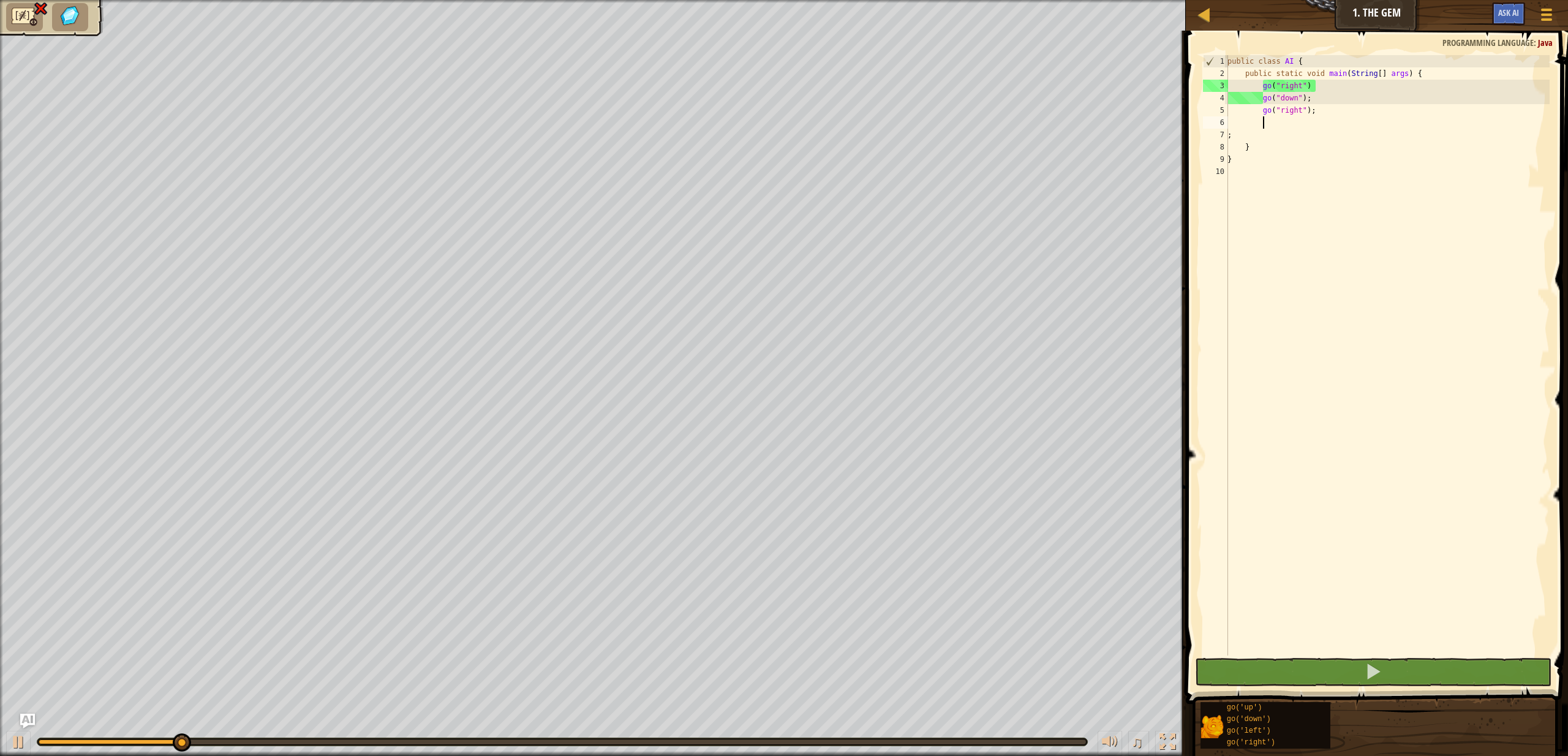
click at [1337, 95] on div "public class AI { public static void main ( String [ ] args ) { go ( "right" ) …" at bounding box center [1387, 368] width 325 height 625
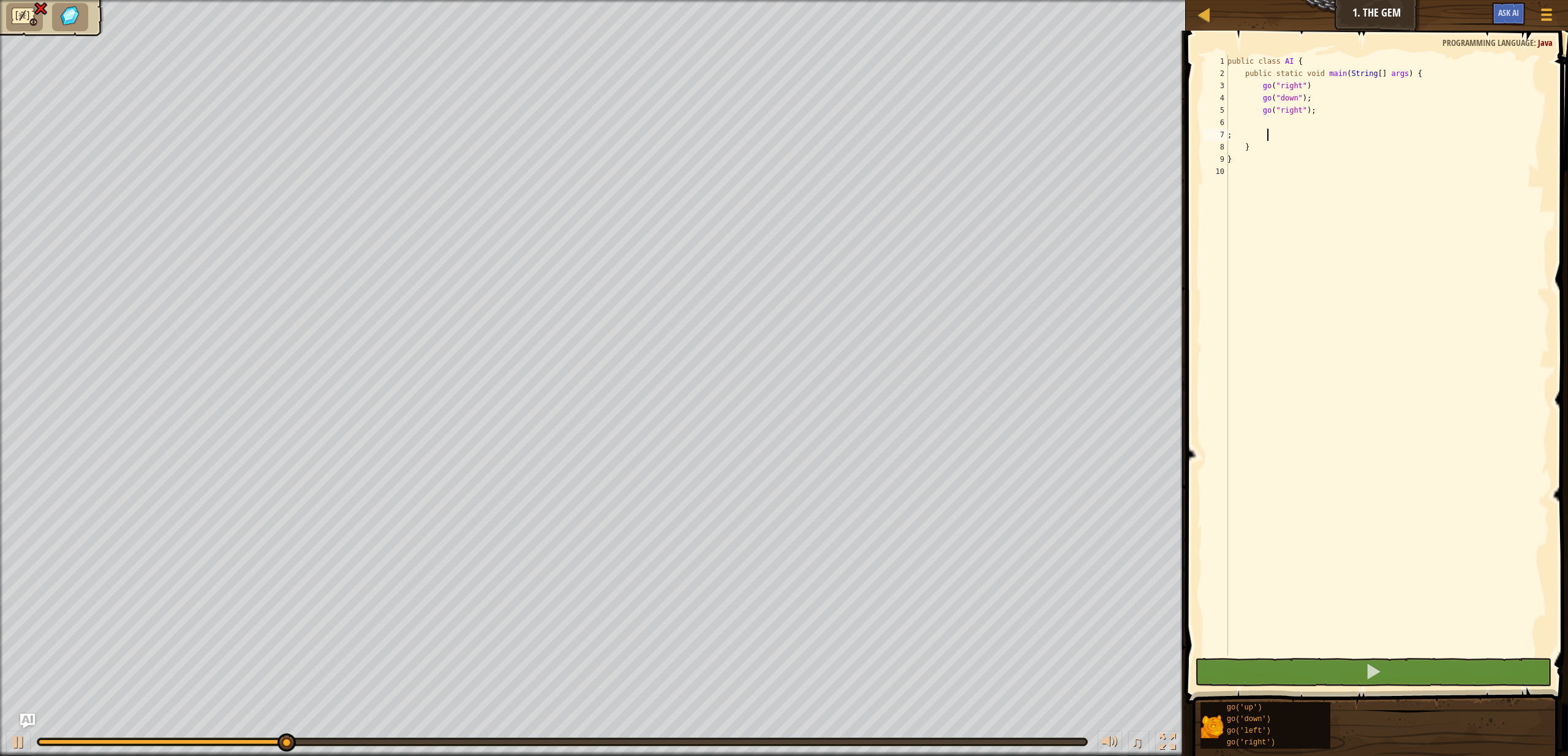
click at [1277, 135] on div "public class AI { public static void main ( String [ ] args ) { go ( "right" ) …" at bounding box center [1387, 368] width 325 height 625
type textarea ";"
click at [1334, 84] on div "public class AI { public static void main ( String [ ] args ) { go ( "right" ) …" at bounding box center [1387, 368] width 325 height 625
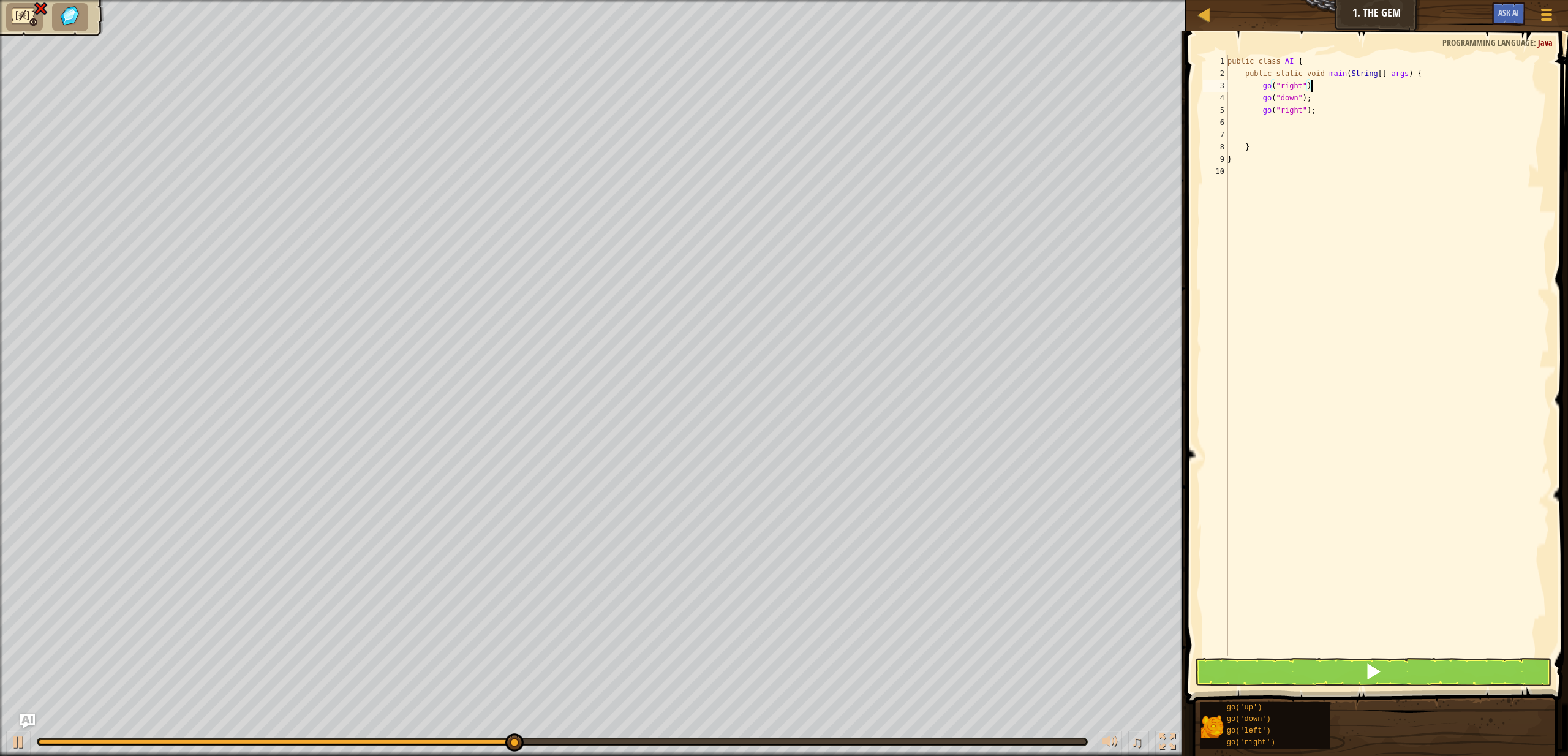
scroll to position [5, 7]
type textarea "go("right");"
click at [1363, 681] on button at bounding box center [1374, 672] width 356 height 28
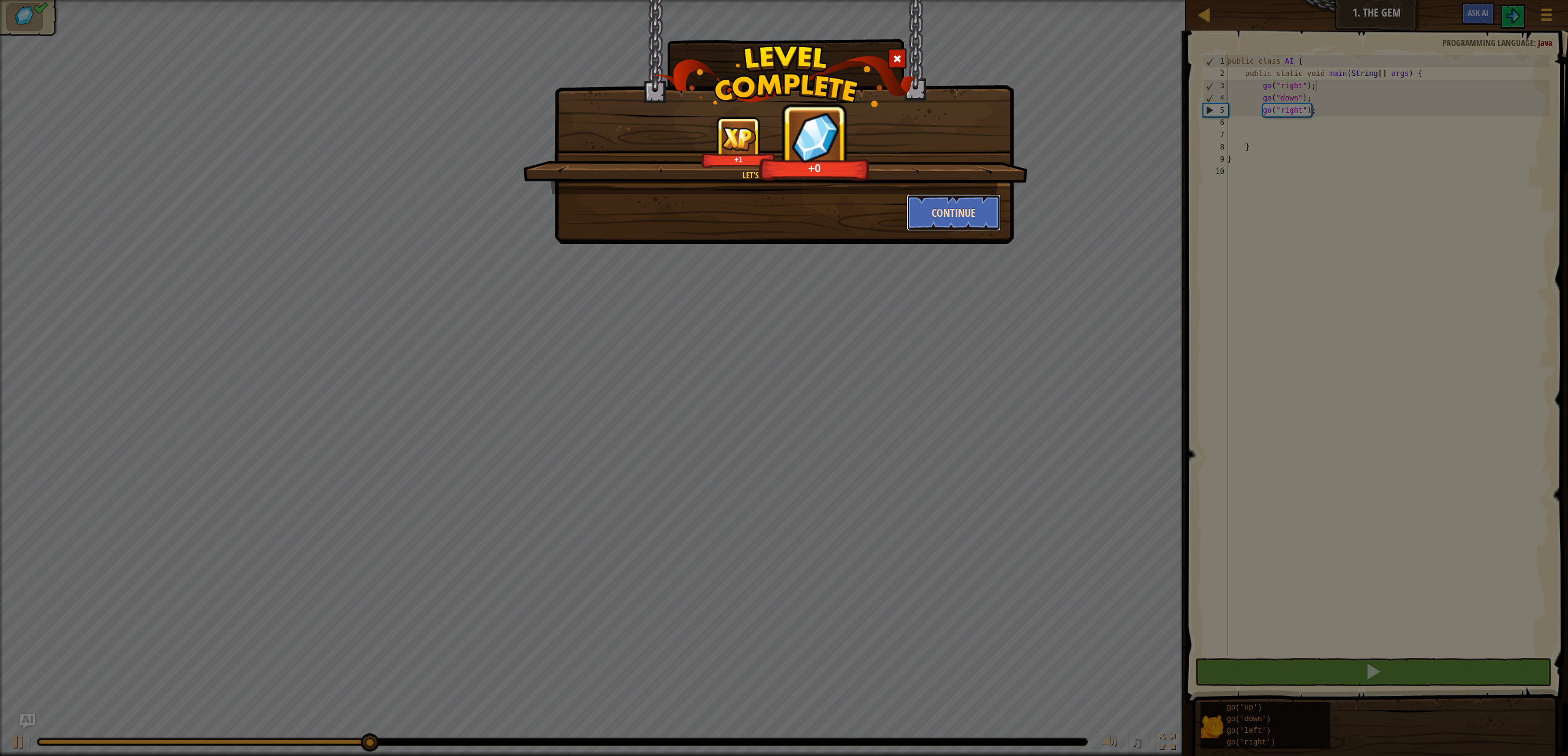
click at [949, 209] on button "Continue" at bounding box center [954, 213] width 95 height 37
